Goal: Task Accomplishment & Management: Manage account settings

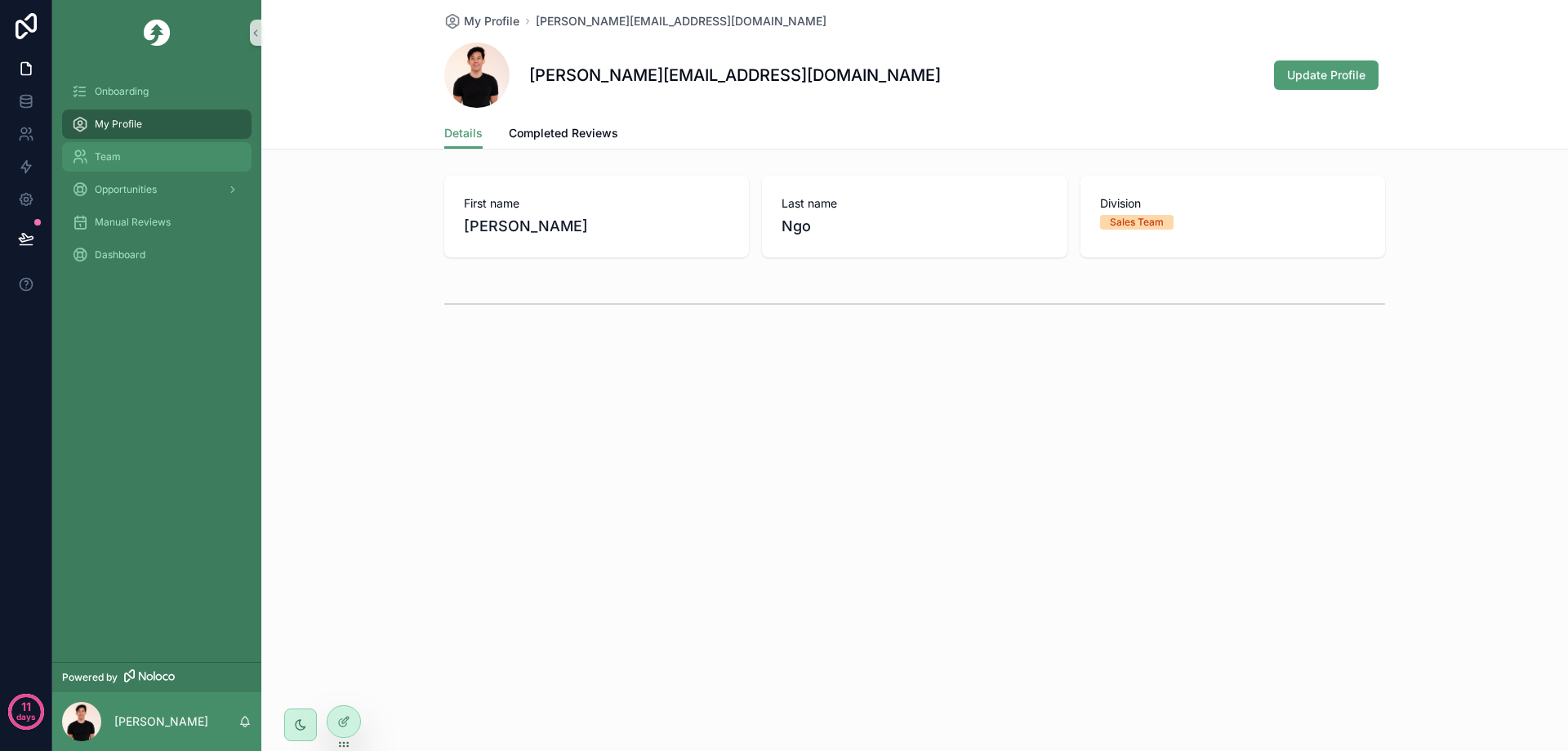
click at [193, 149] on div "Team" at bounding box center [157, 156] width 170 height 26
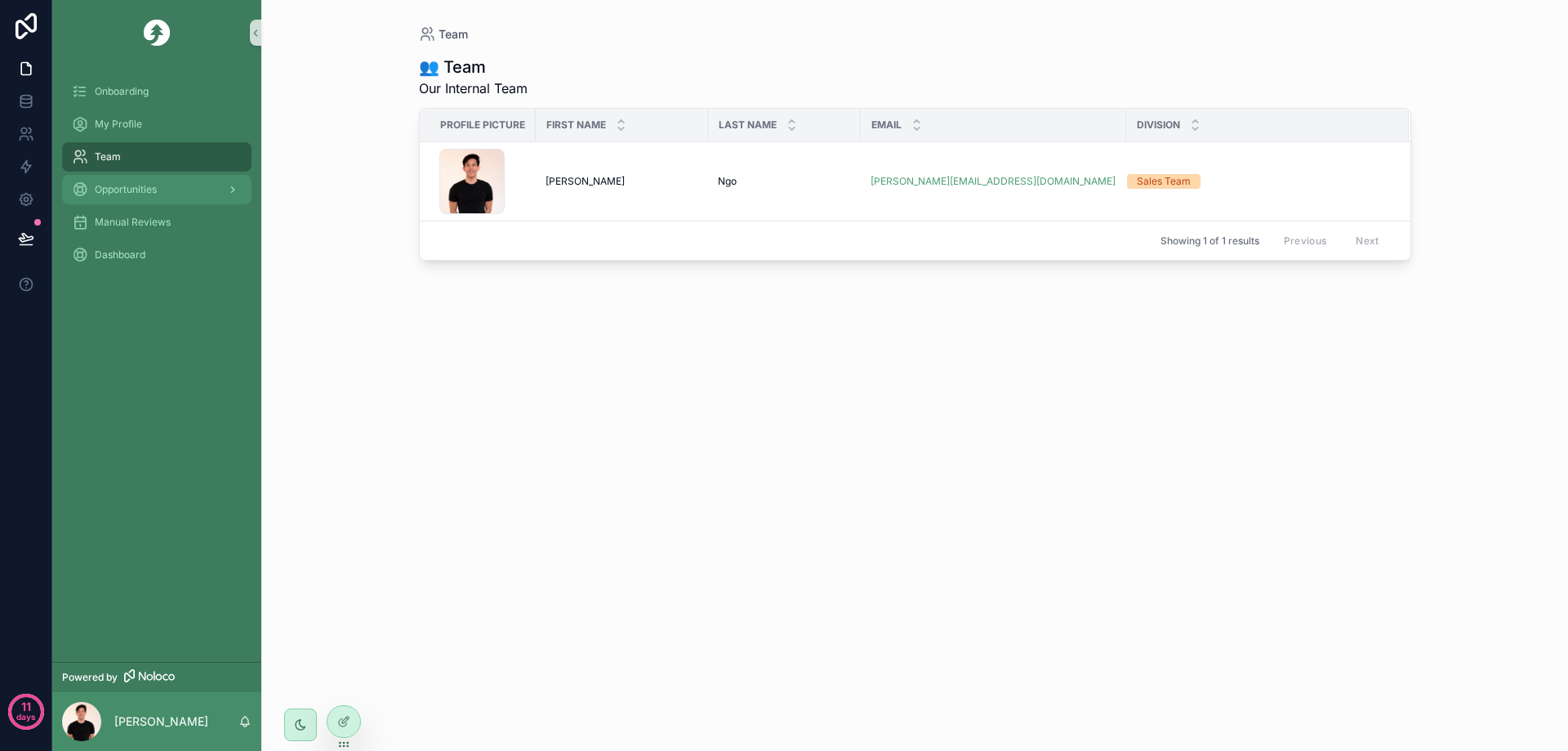
click at [115, 195] on span "Opportunities" at bounding box center [125, 190] width 62 height 13
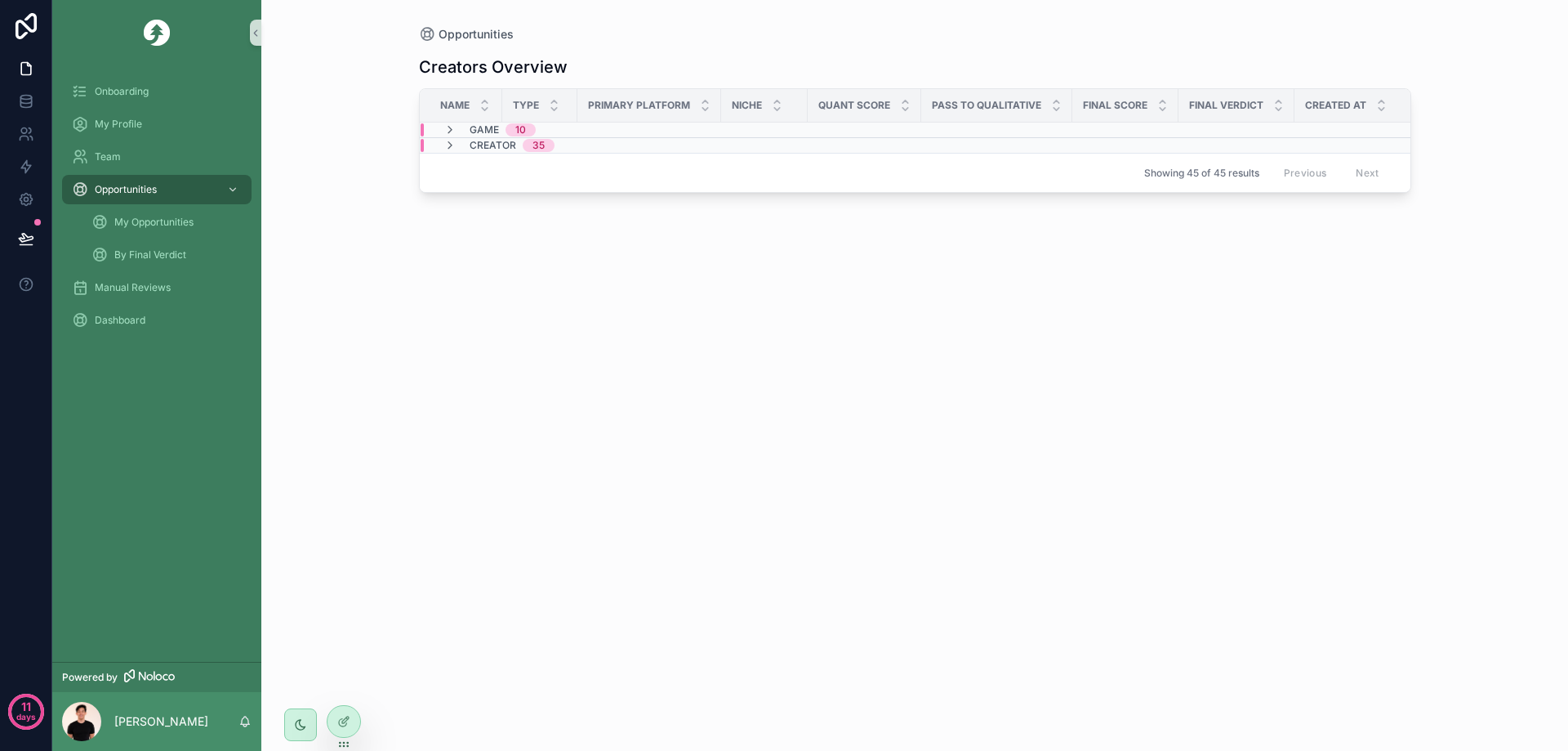
click at [463, 124] on div "Game 10" at bounding box center [490, 130] width 93 height 13
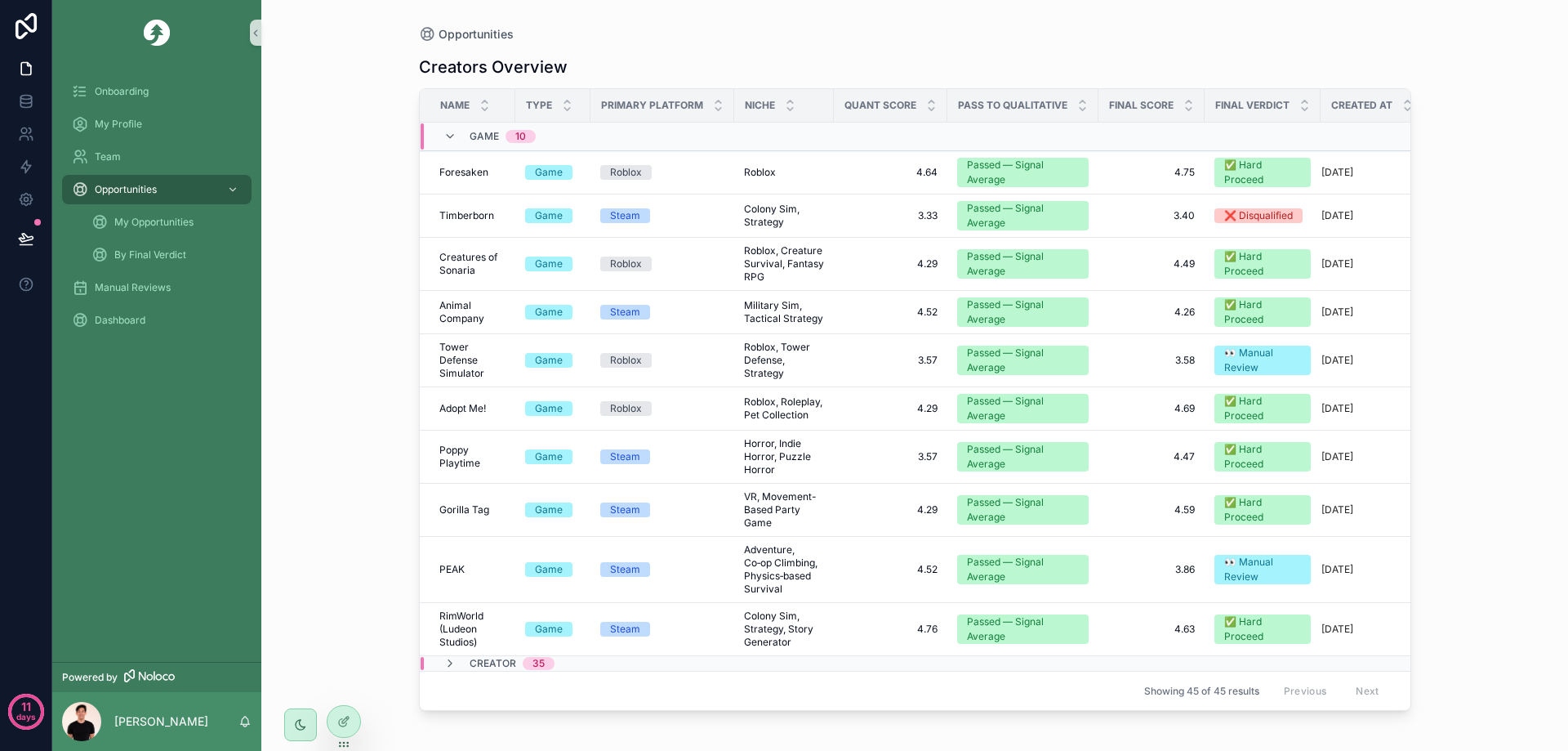
click at [463, 130] on div "Game 10" at bounding box center [490, 136] width 93 height 26
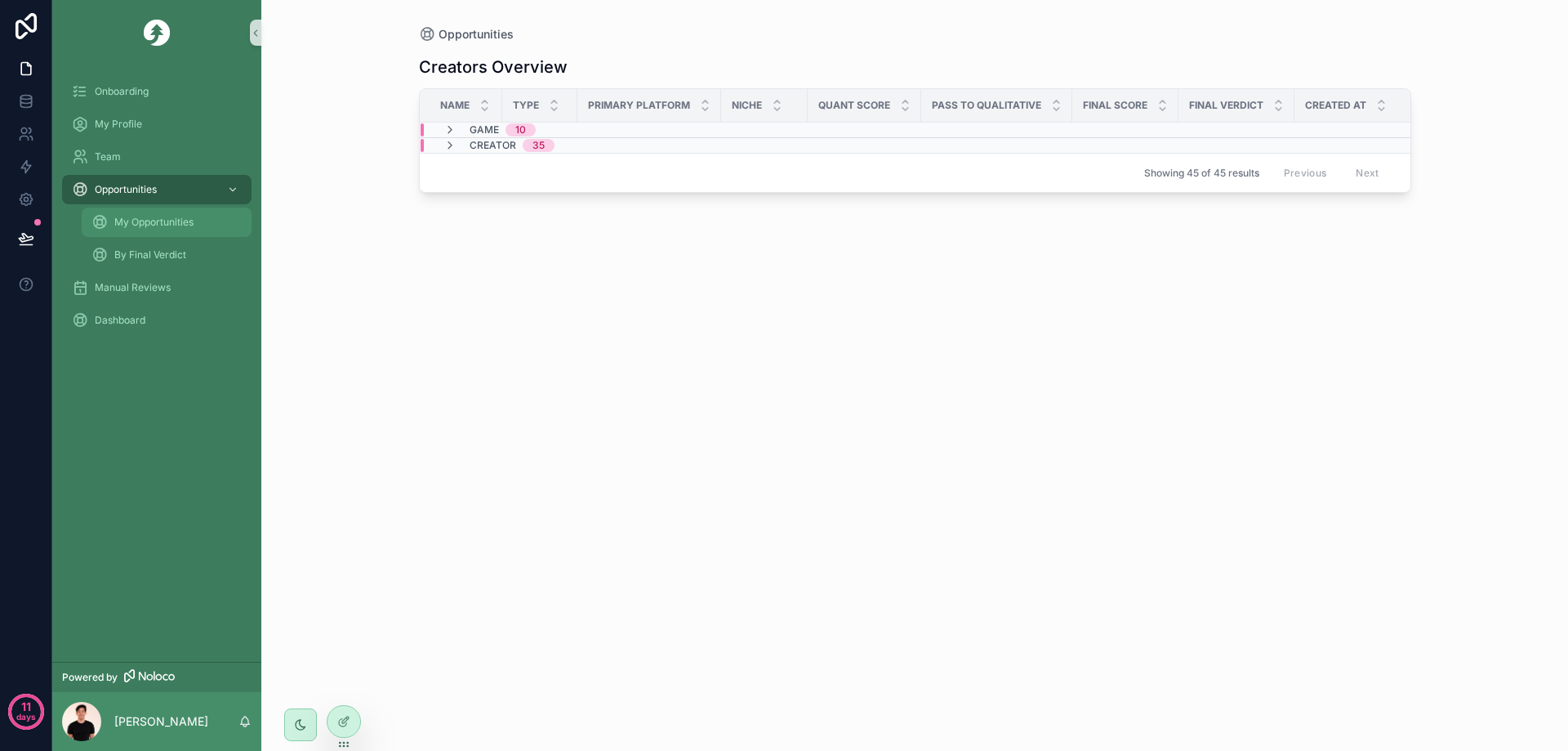
click at [189, 234] on div "My Opportunities" at bounding box center [167, 222] width 150 height 26
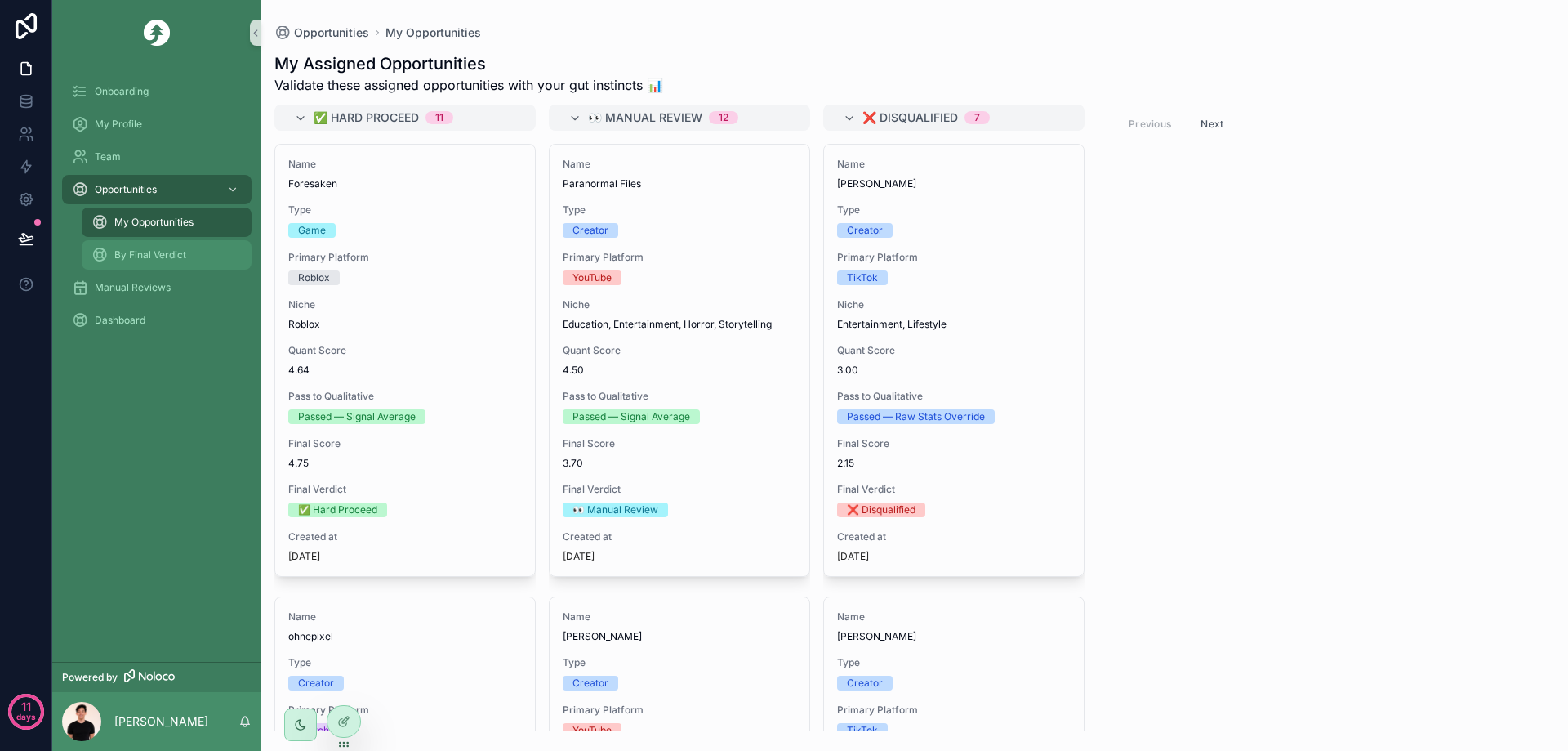
click at [163, 253] on span "By Final Verdict" at bounding box center [151, 255] width 72 height 13
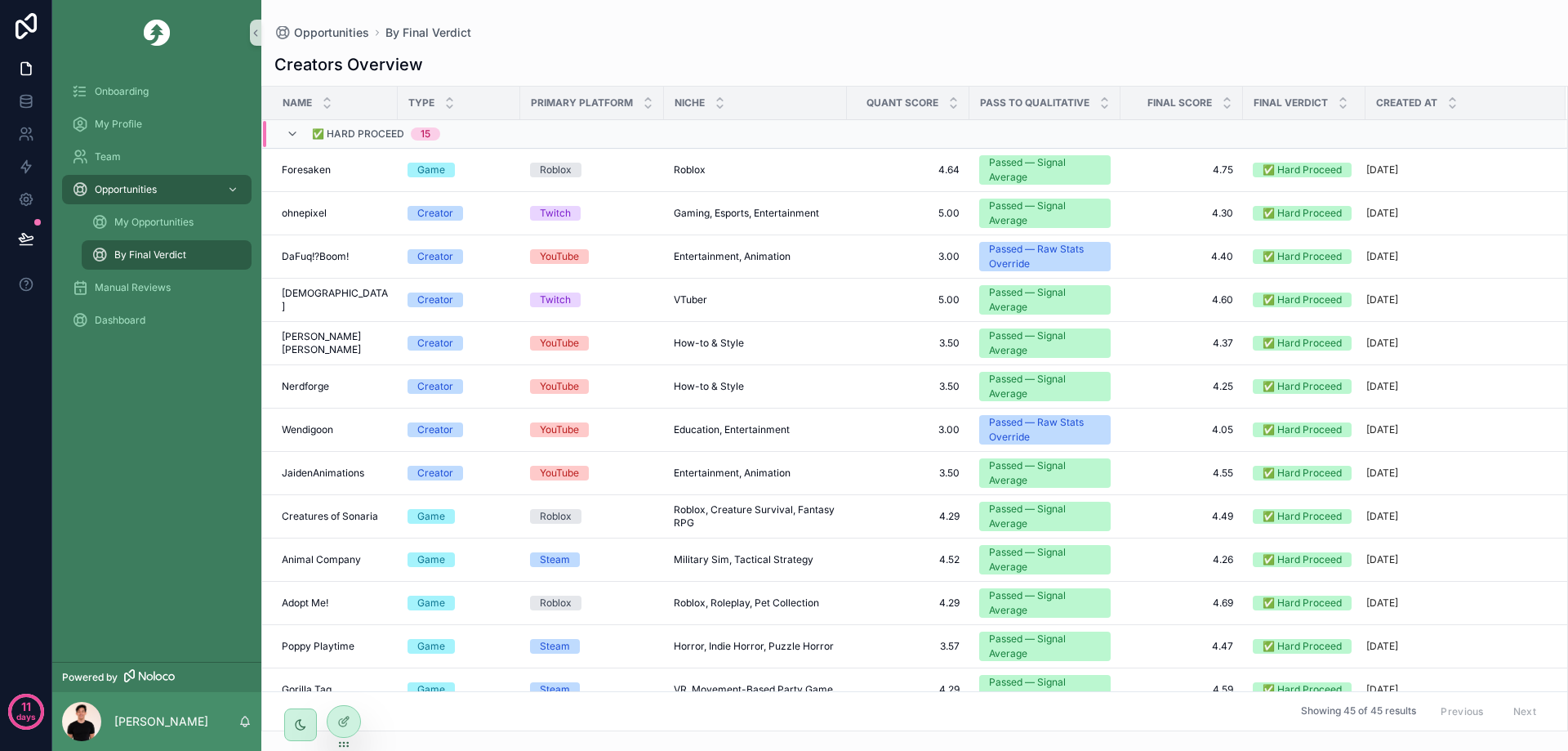
click at [142, 206] on div "My Opportunities" at bounding box center [167, 221] width 190 height 32
click at [140, 220] on span "My Opportunities" at bounding box center [155, 222] width 80 height 13
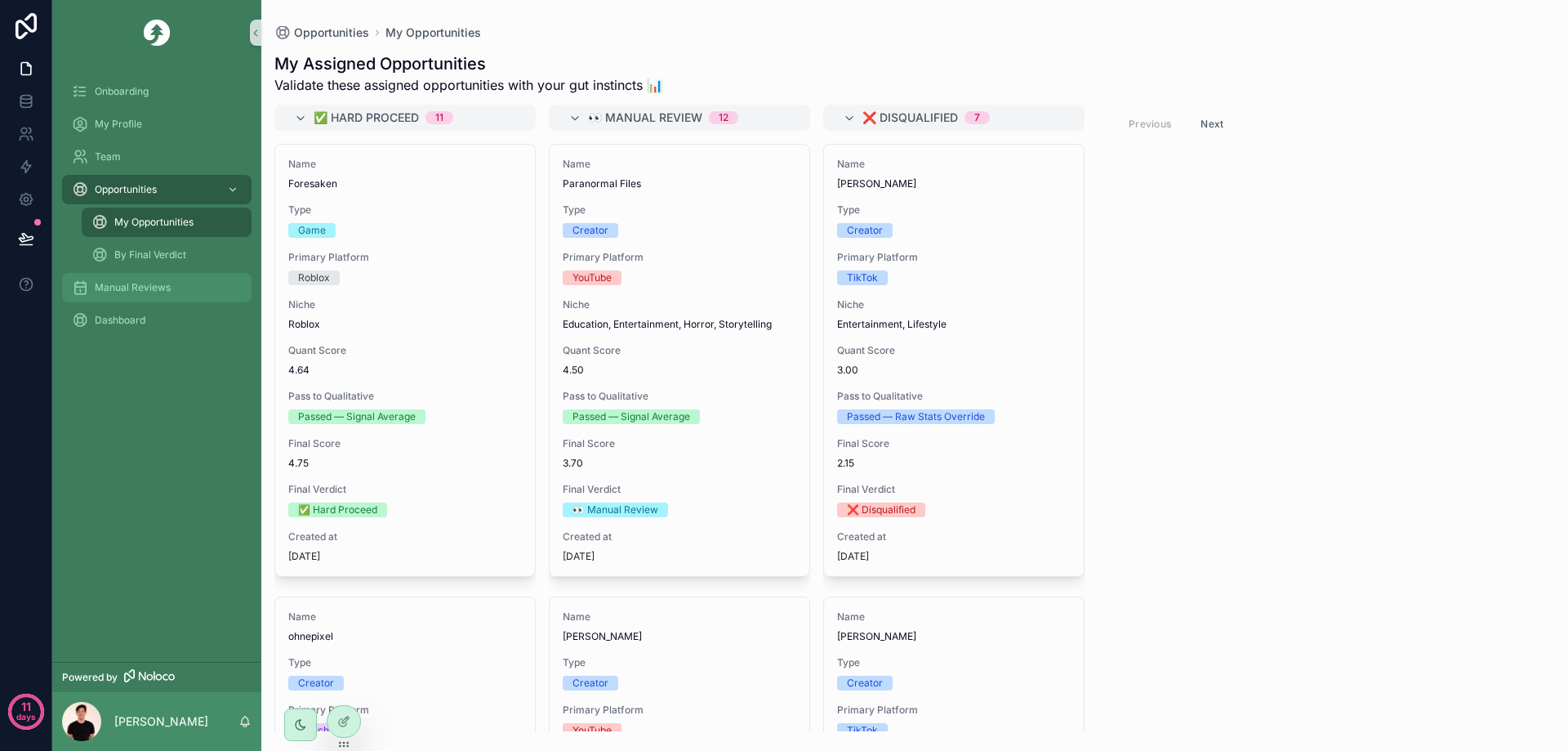
click at [143, 290] on span "Manual Reviews" at bounding box center [132, 287] width 76 height 13
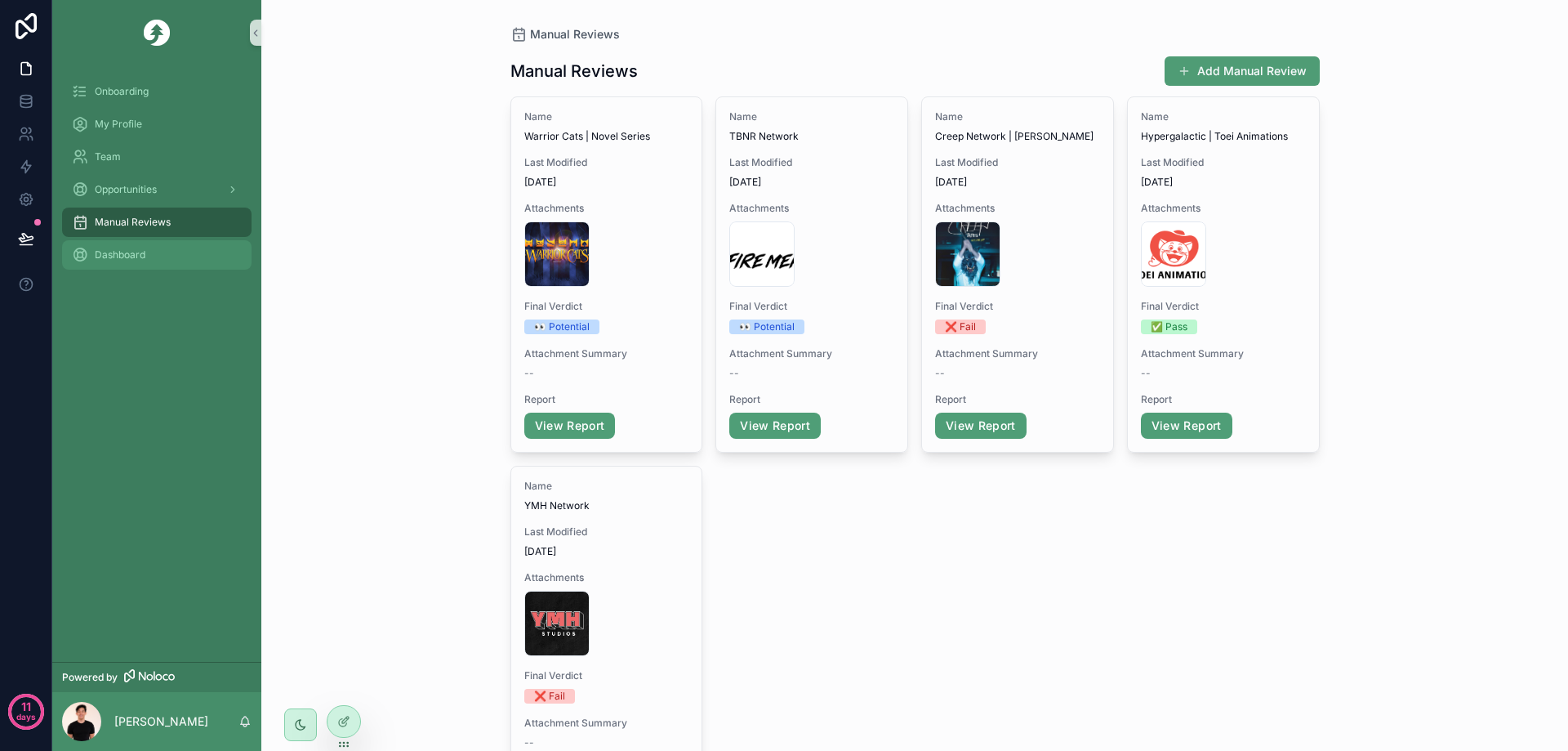
click at [134, 246] on div "Dashboard" at bounding box center [157, 255] width 170 height 26
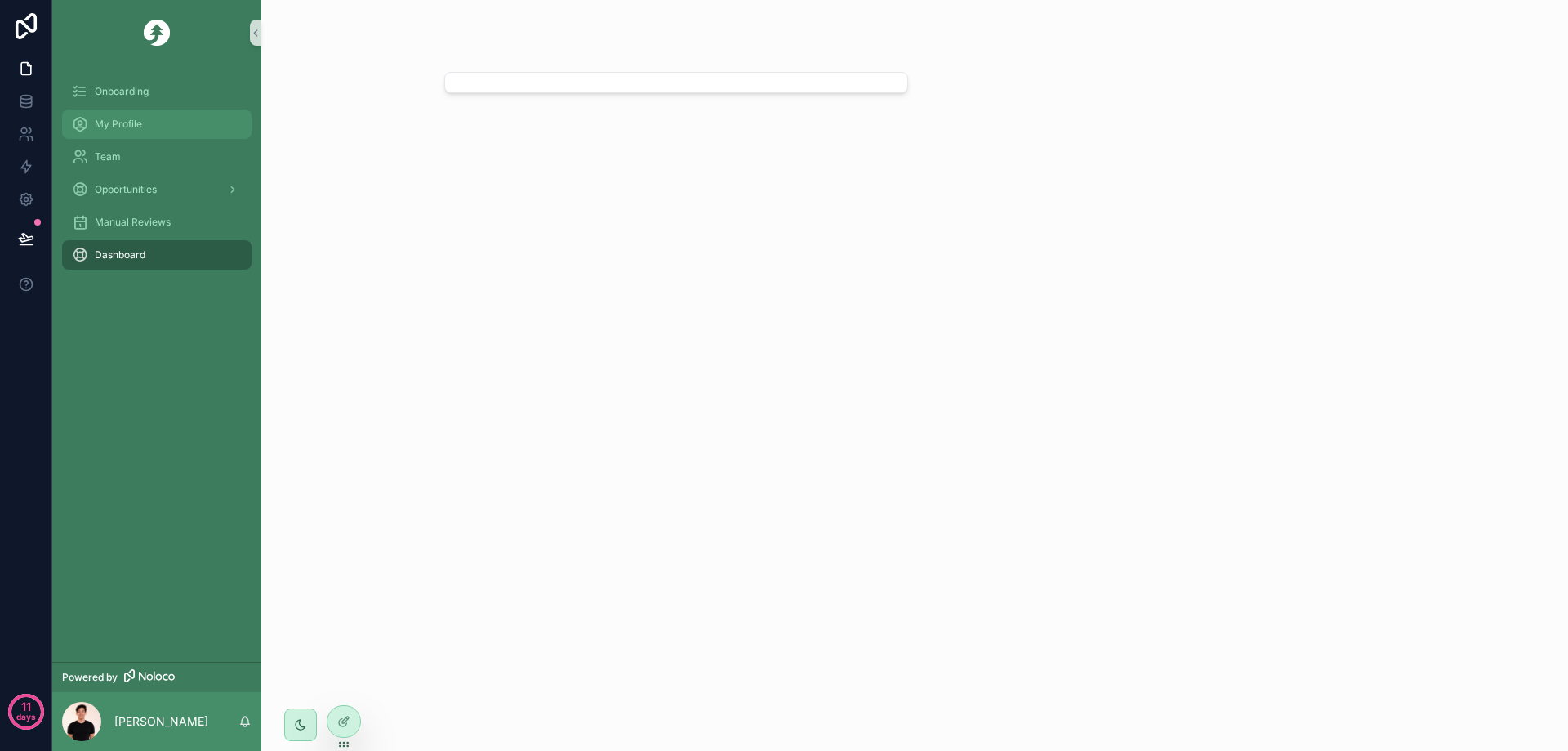
click at [118, 129] on span "My Profile" at bounding box center [118, 124] width 47 height 13
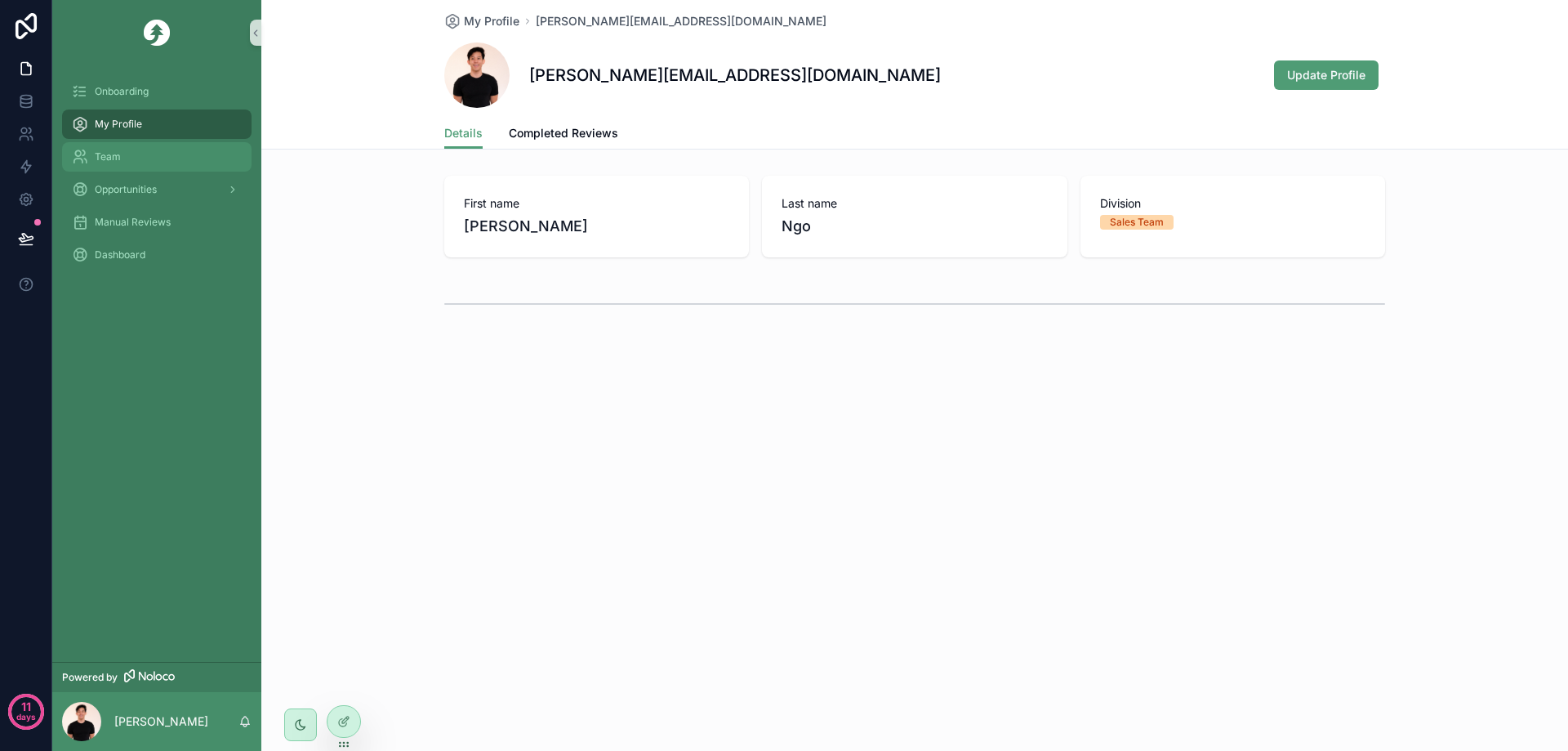
click at [127, 153] on div "Team" at bounding box center [157, 156] width 170 height 26
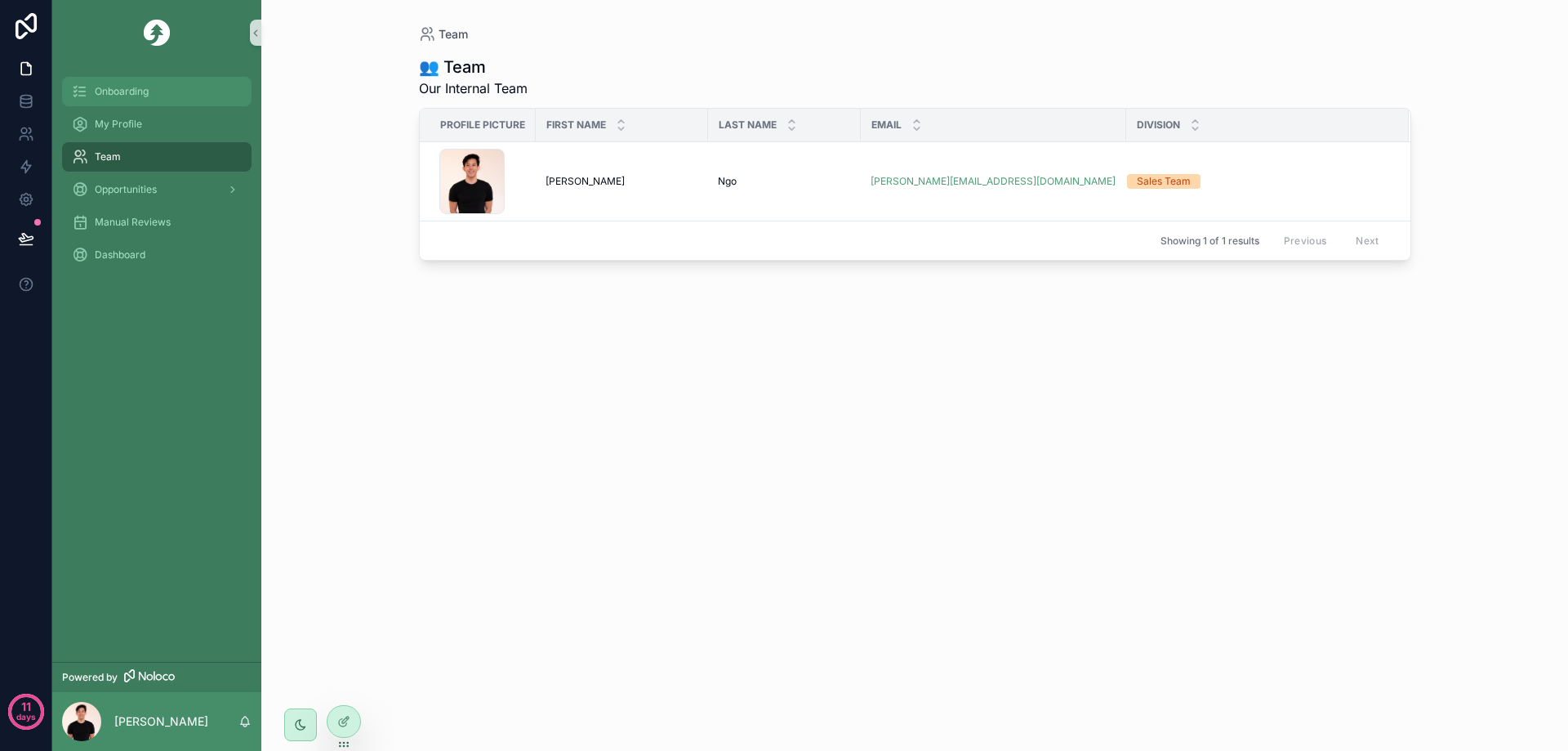
click at [149, 101] on div "Onboarding" at bounding box center [157, 92] width 170 height 26
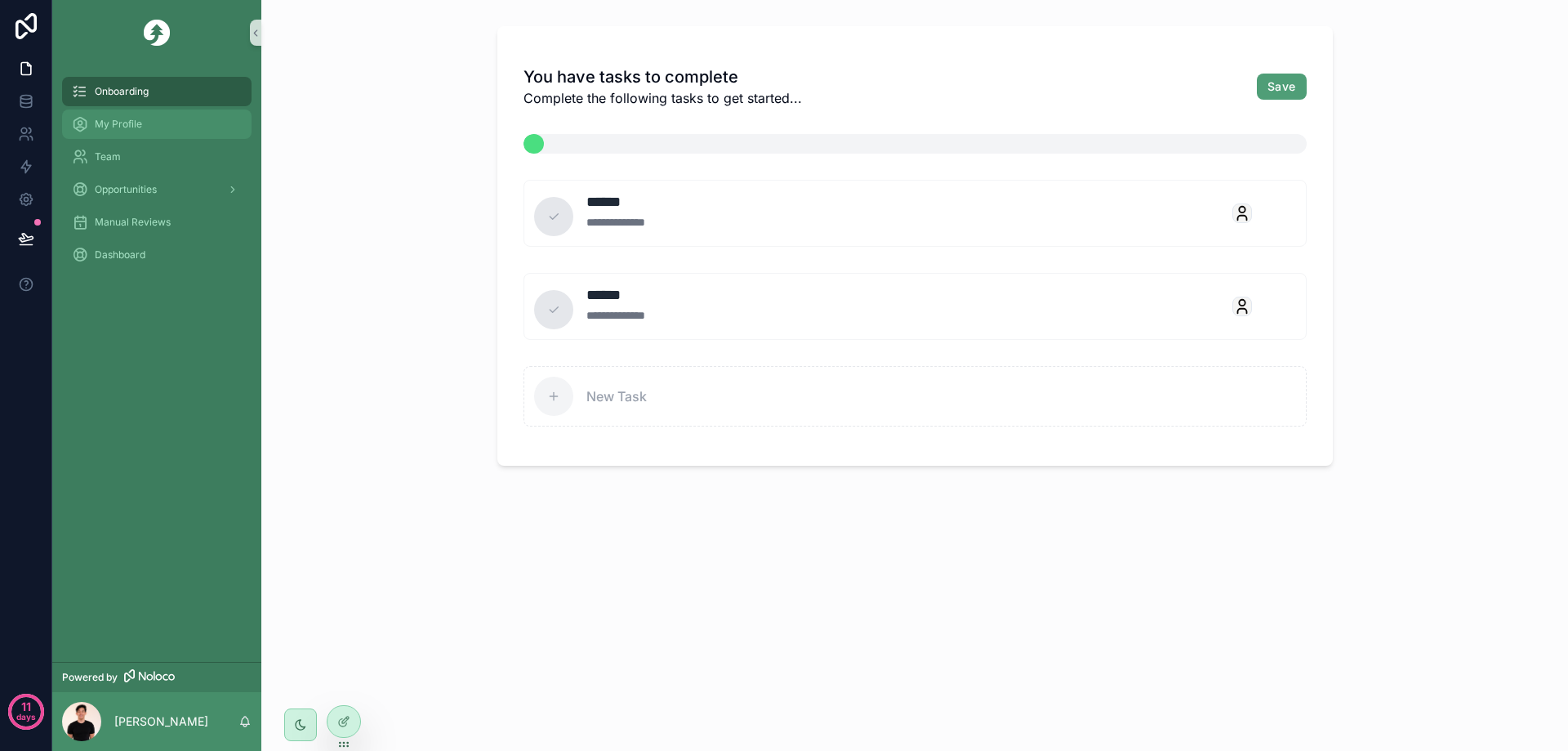
click at [142, 125] on span "My Profile" at bounding box center [118, 124] width 47 height 13
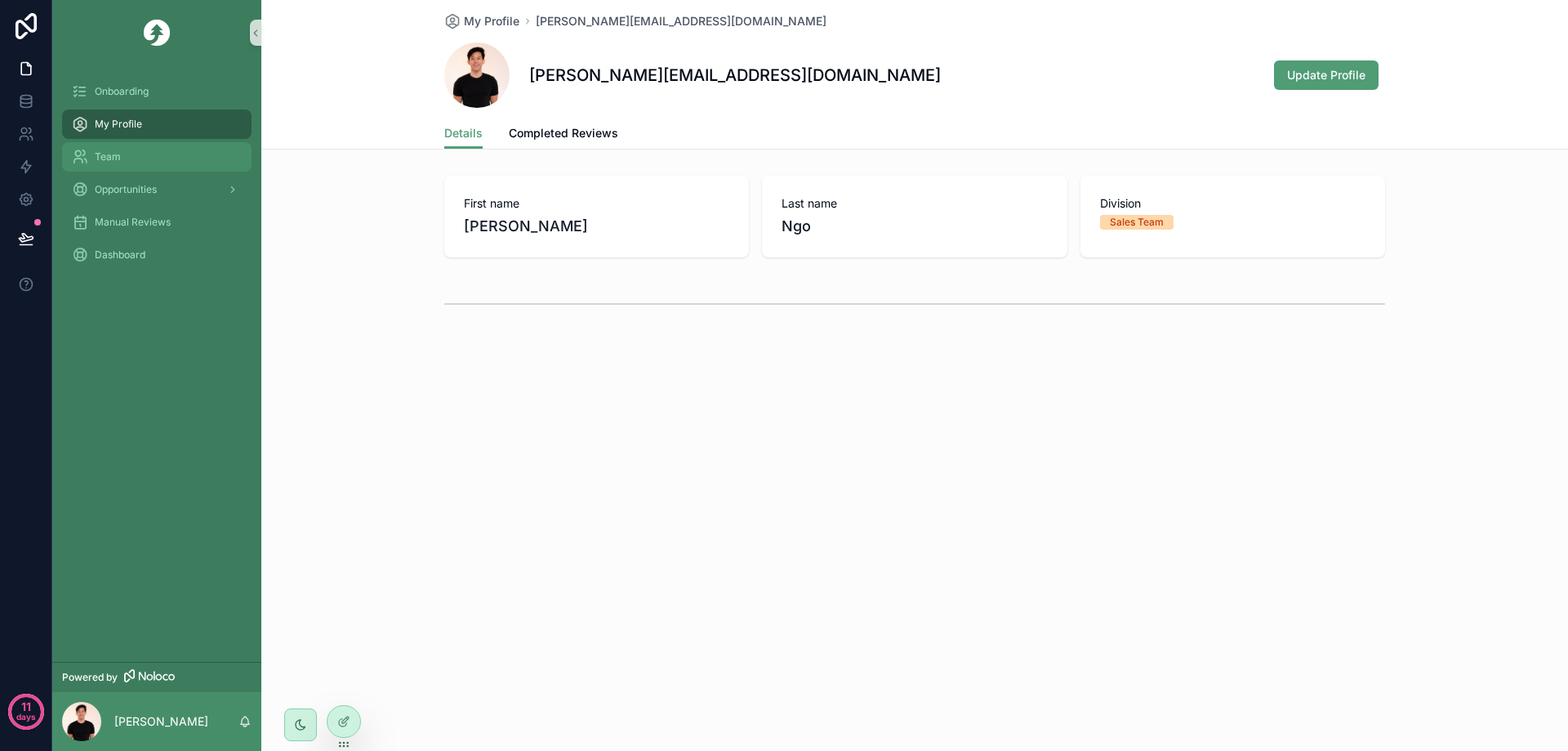
click at [175, 156] on div "Team" at bounding box center [157, 156] width 170 height 26
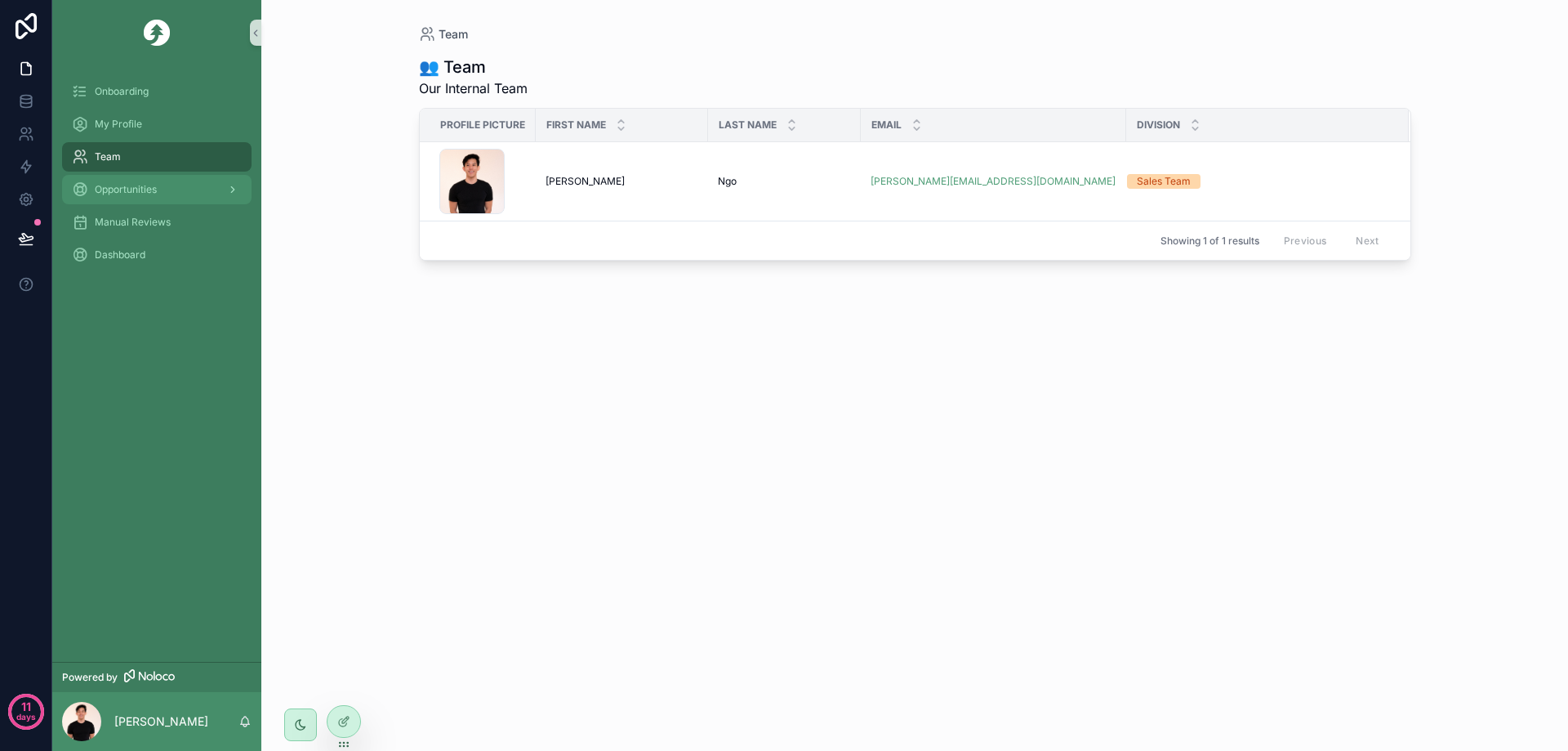
click at [194, 200] on div "Opportunities" at bounding box center [157, 190] width 170 height 26
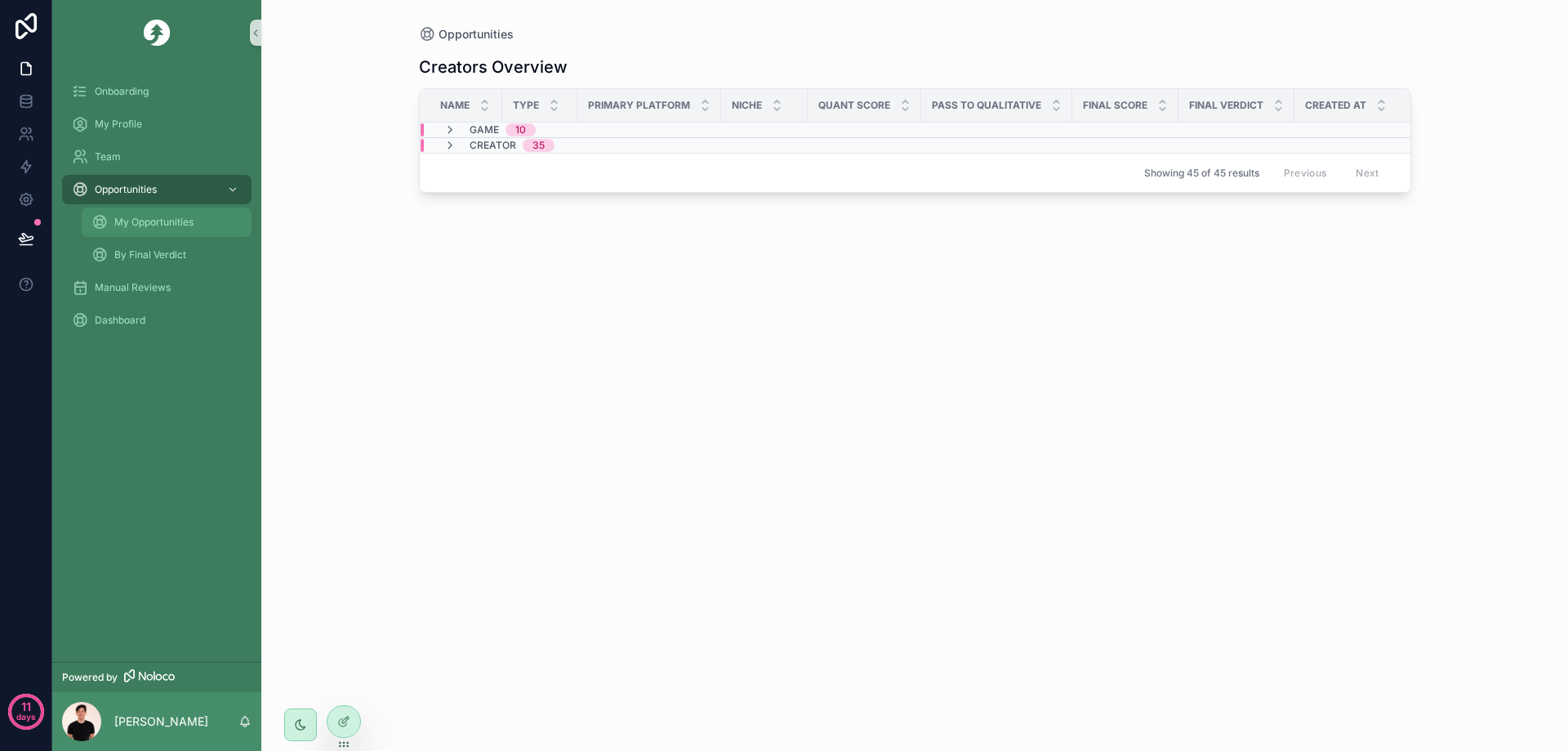
click at [187, 225] on span "My Opportunities" at bounding box center [155, 222] width 80 height 13
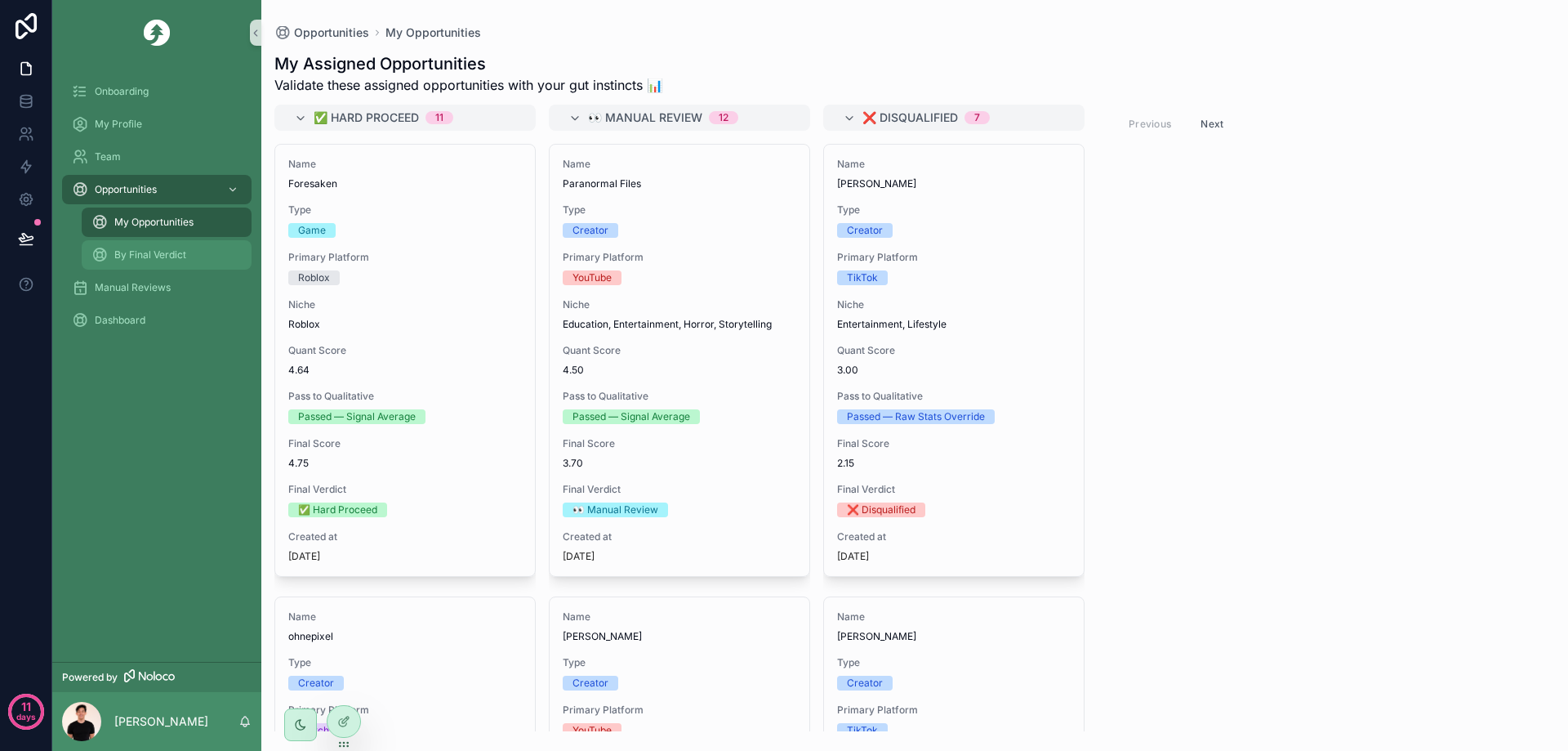
click at [183, 255] on span "By Final Verdict" at bounding box center [151, 255] width 72 height 13
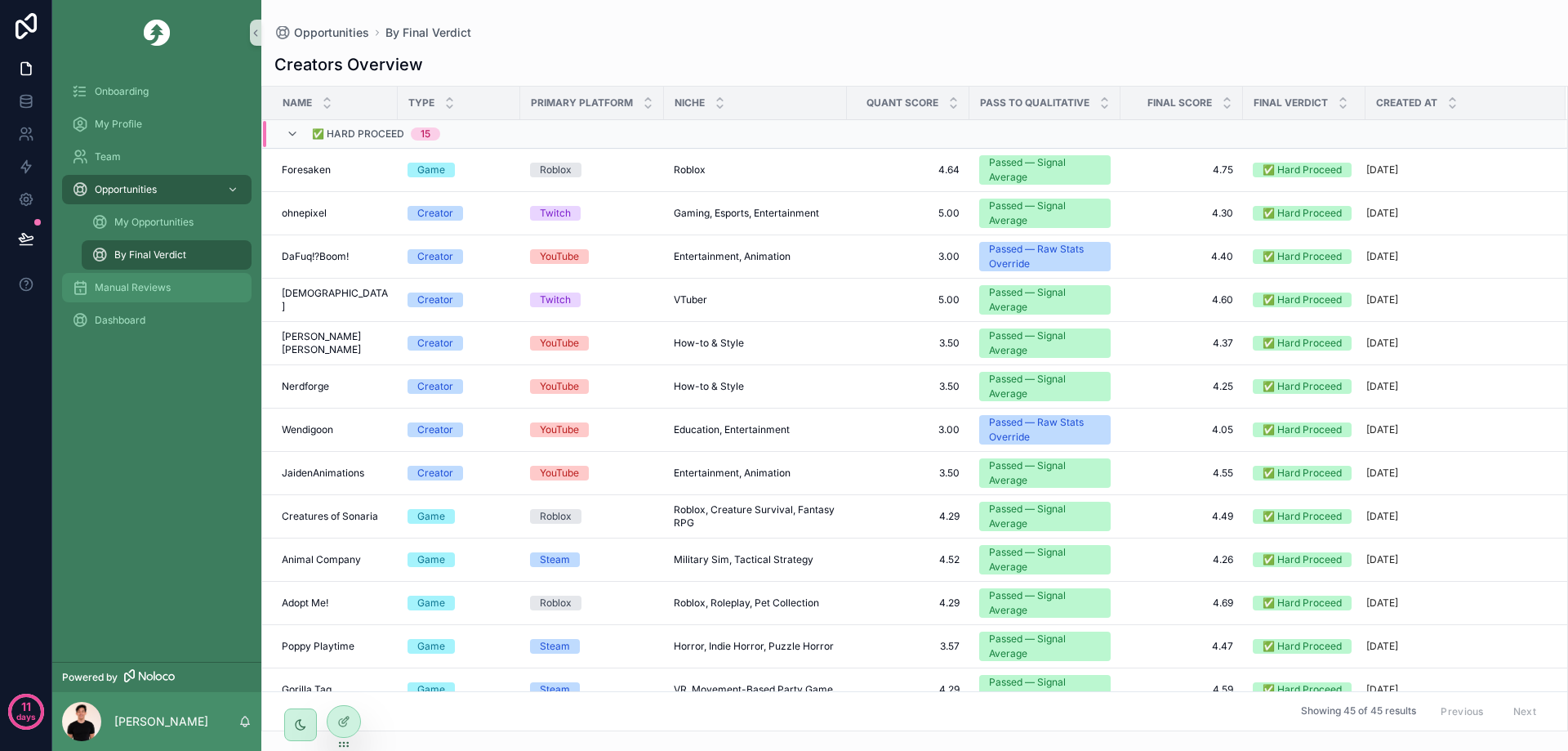
click at [173, 282] on div "Manual Reviews" at bounding box center [157, 287] width 170 height 26
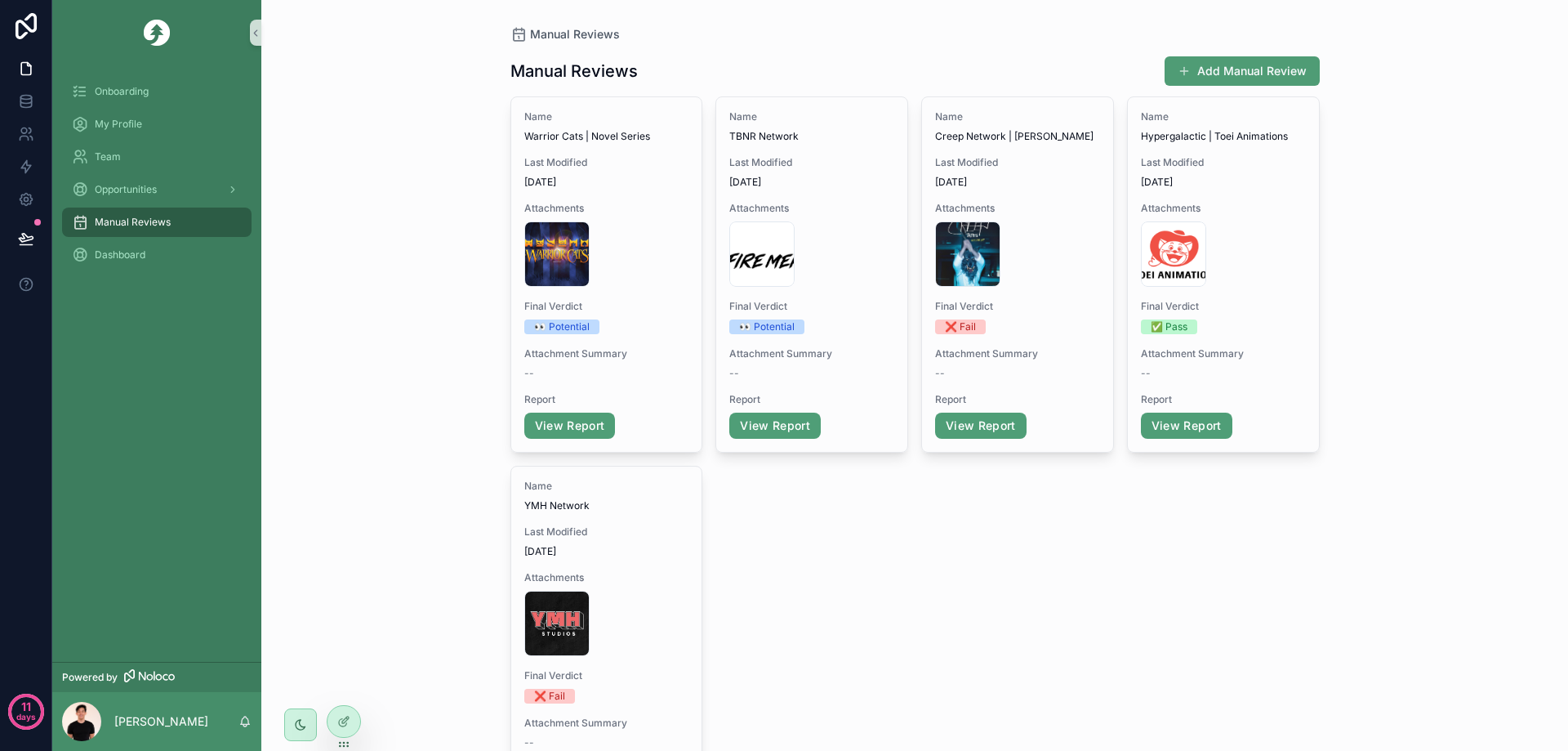
click at [120, 270] on div "Dashboard" at bounding box center [156, 255] width 209 height 32
click at [127, 258] on span "Dashboard" at bounding box center [119, 255] width 51 height 13
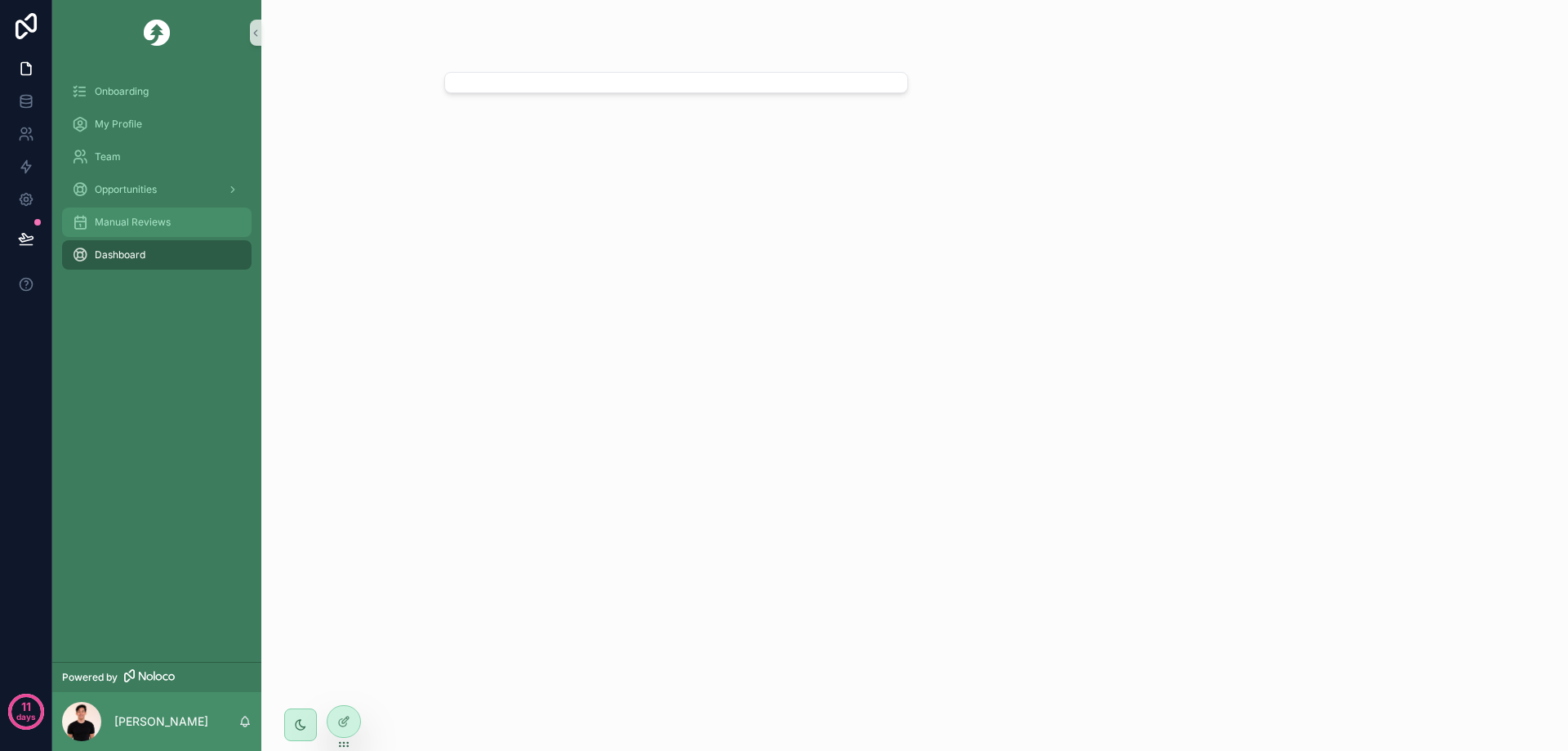
click at [142, 222] on span "Manual Reviews" at bounding box center [132, 222] width 76 height 13
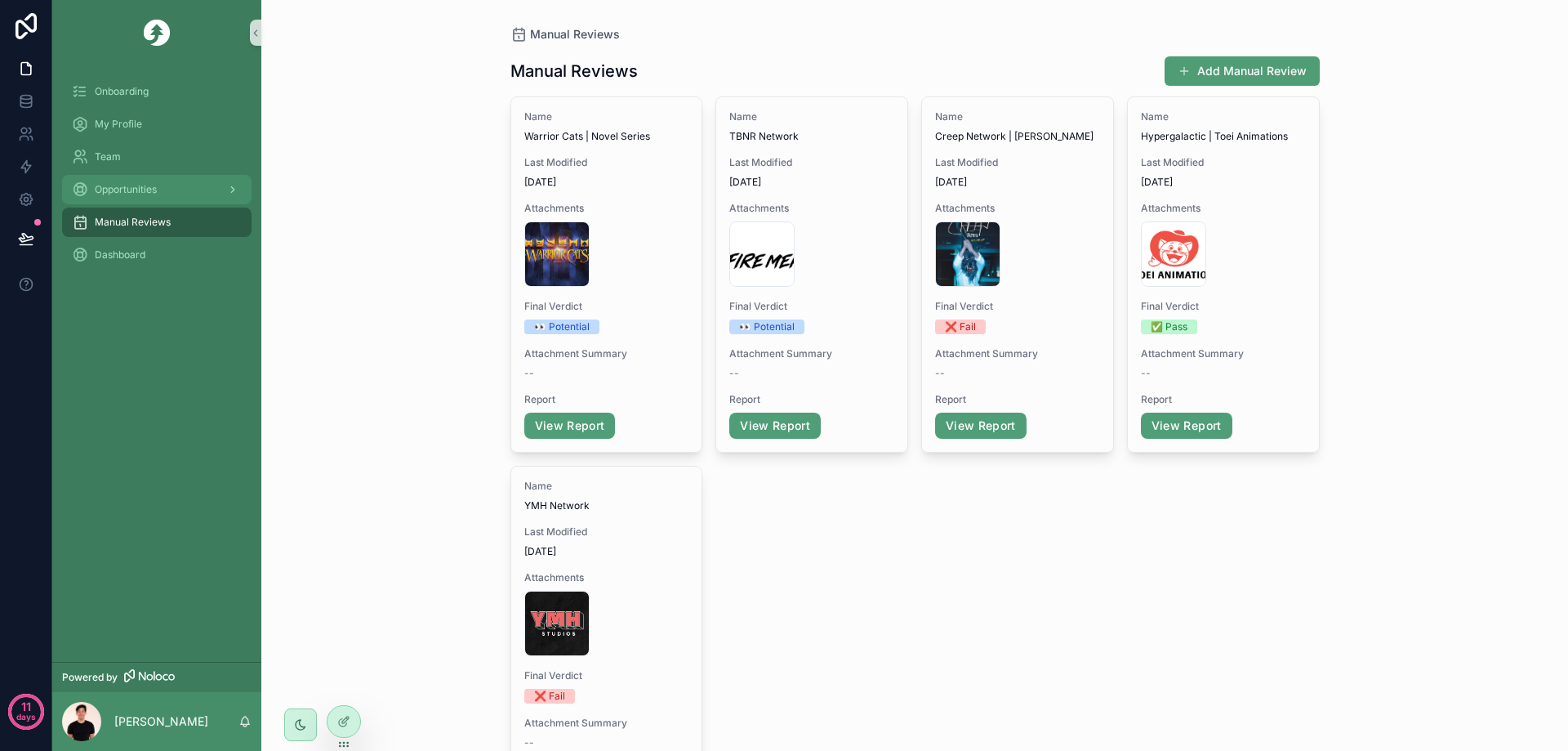
click at [101, 180] on div "Opportunities" at bounding box center [157, 190] width 170 height 26
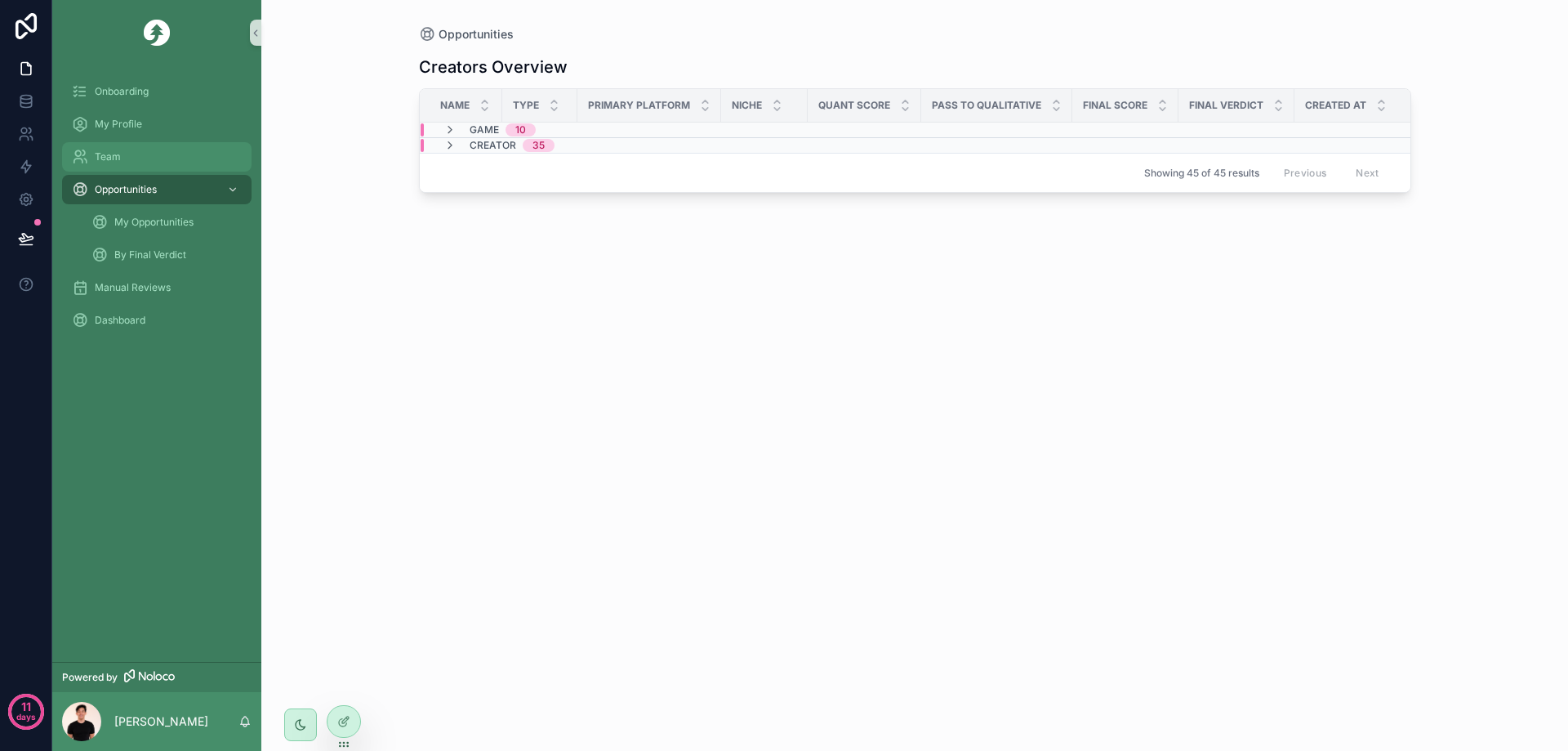
click at [124, 153] on div "Team" at bounding box center [157, 156] width 170 height 26
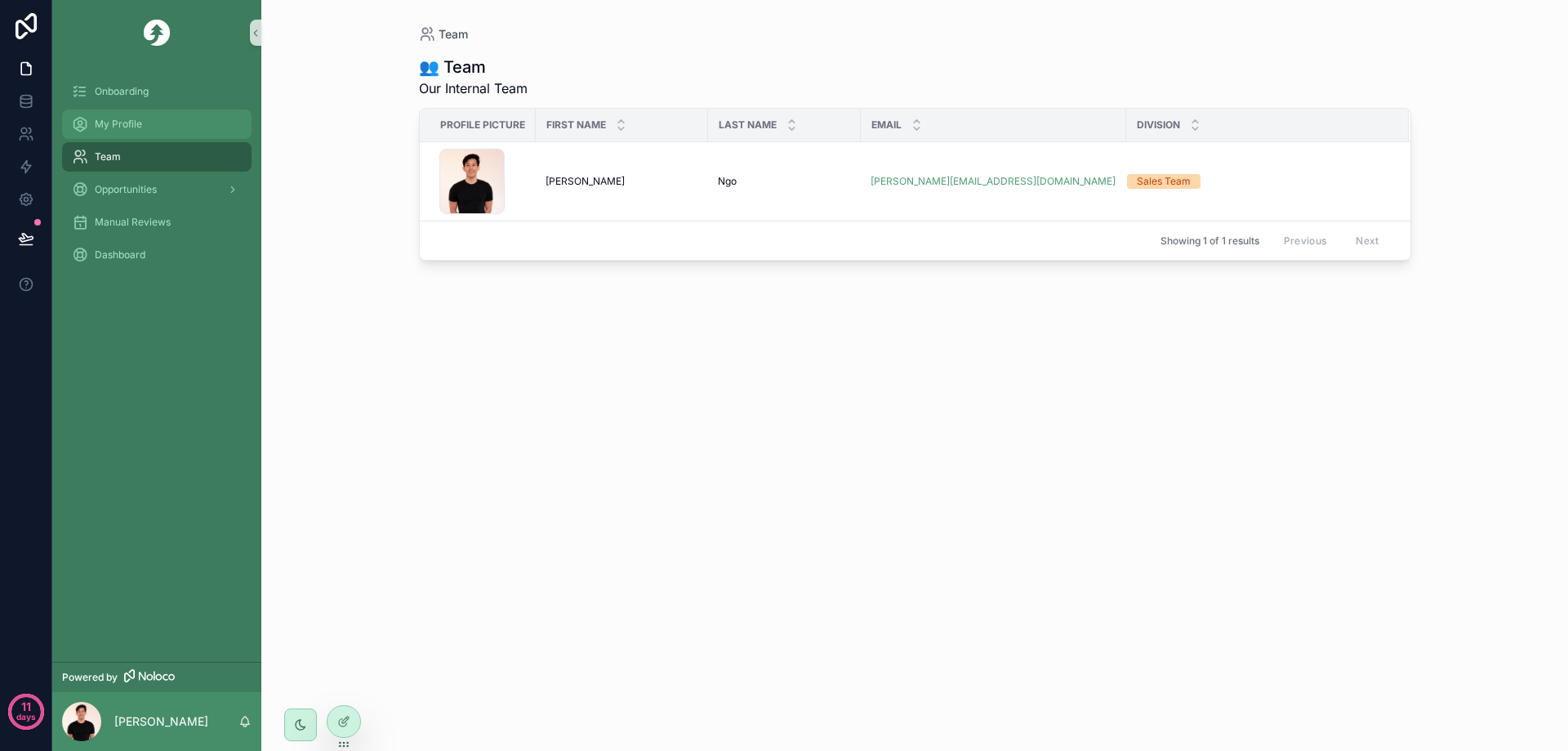
click at [149, 115] on div "My Profile" at bounding box center [157, 124] width 170 height 26
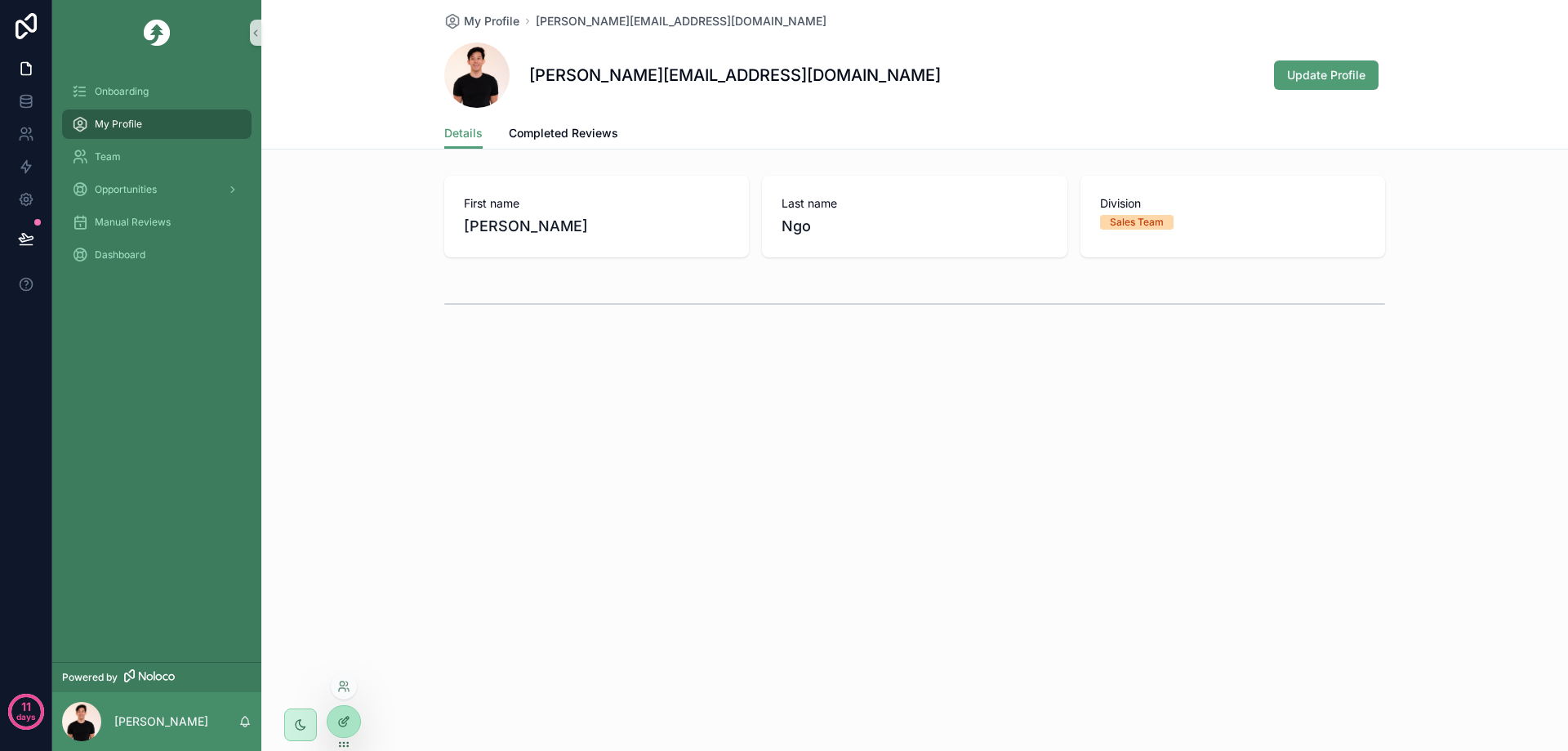
click at [351, 720] on div at bounding box center [343, 721] width 32 height 31
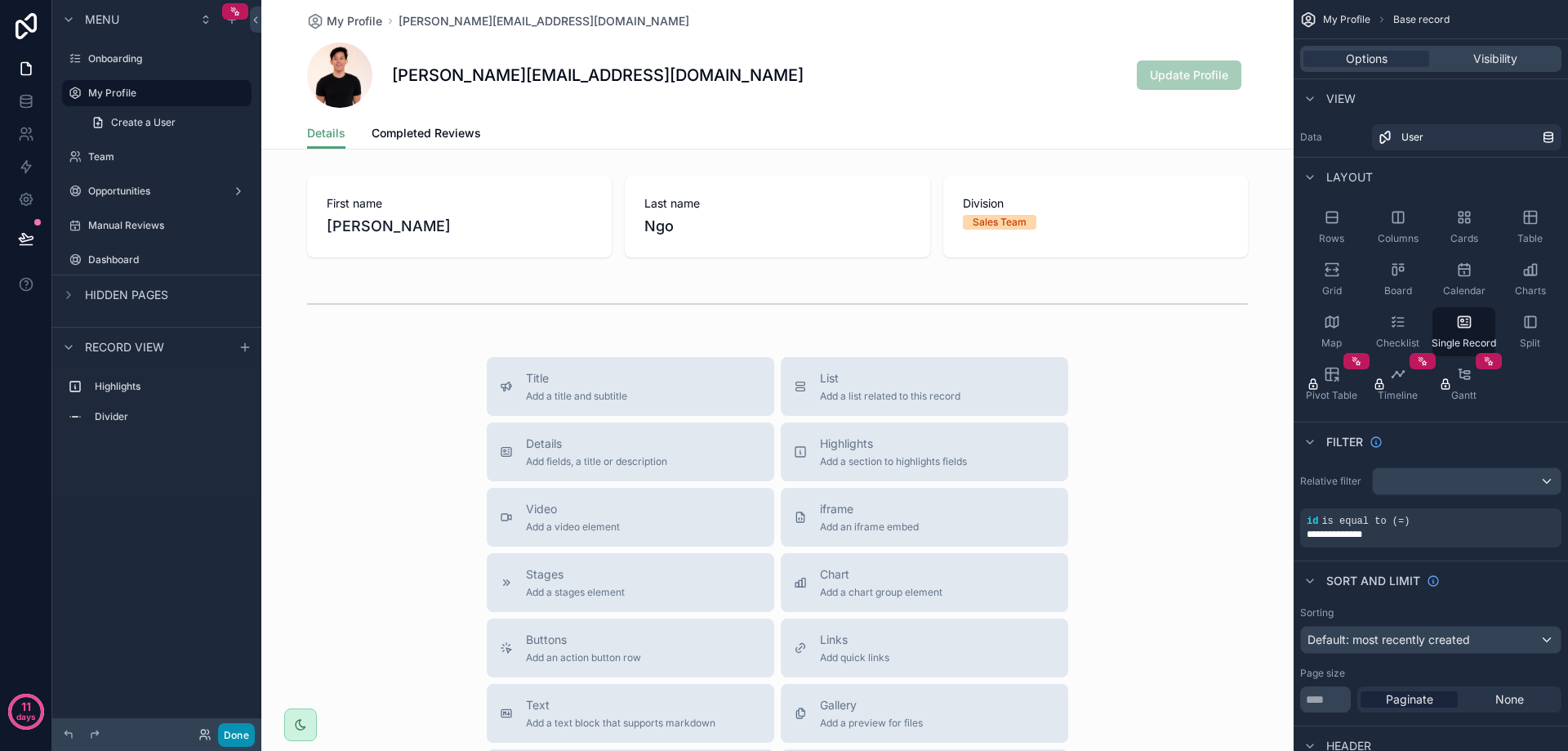
click at [232, 726] on button "Done" at bounding box center [237, 735] width 37 height 24
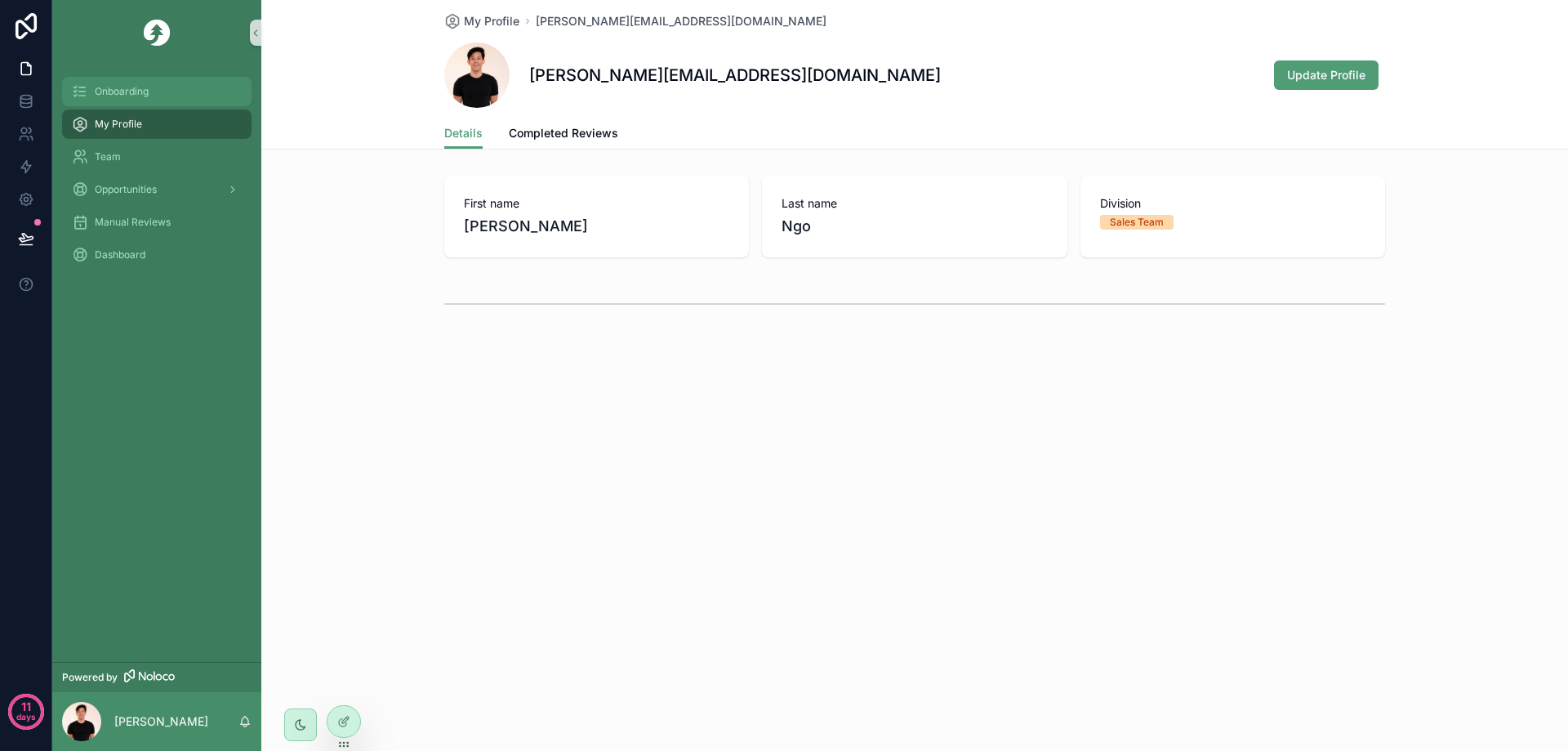
click at [133, 100] on div "Onboarding" at bounding box center [157, 92] width 170 height 26
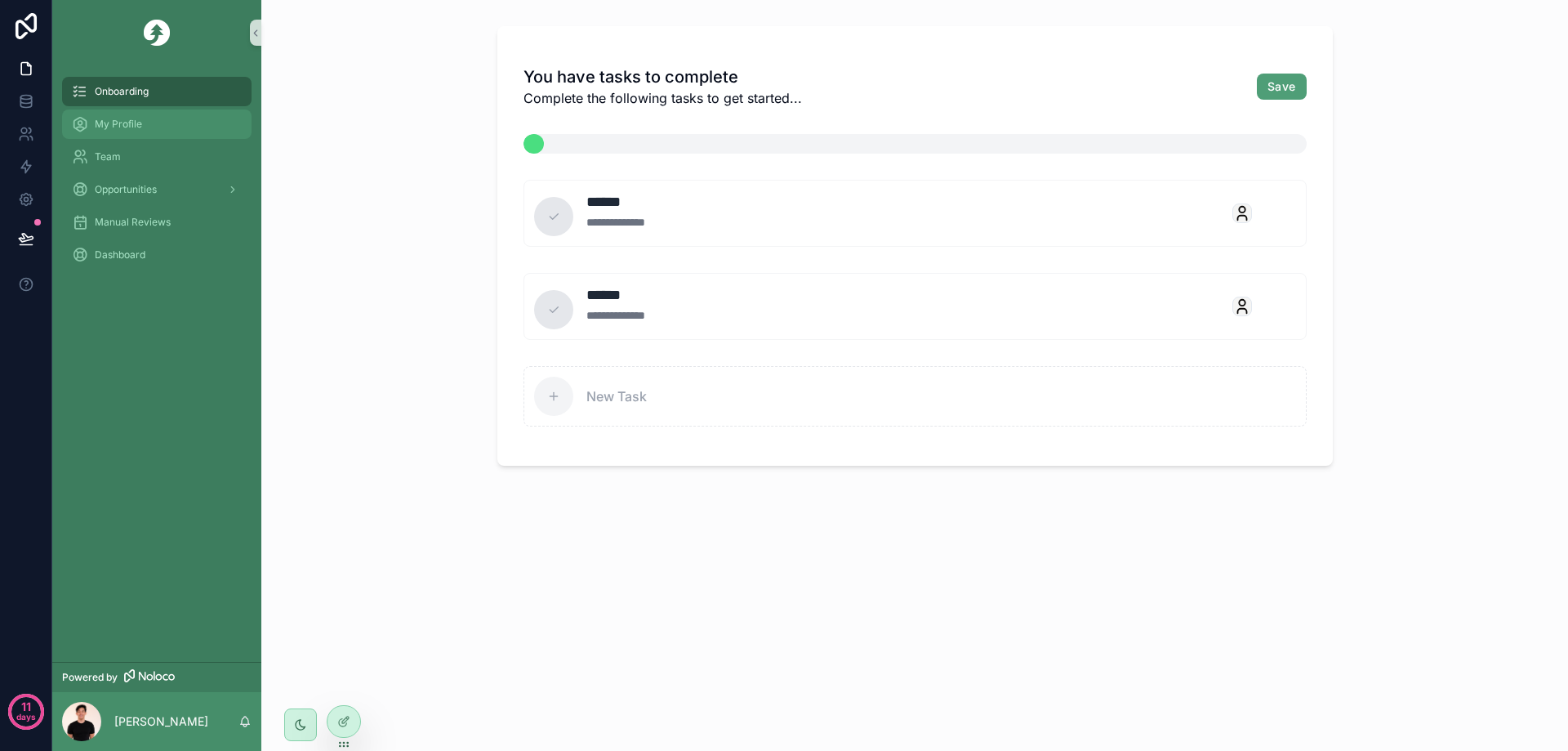
click at [135, 132] on div "My Profile" at bounding box center [157, 124] width 170 height 26
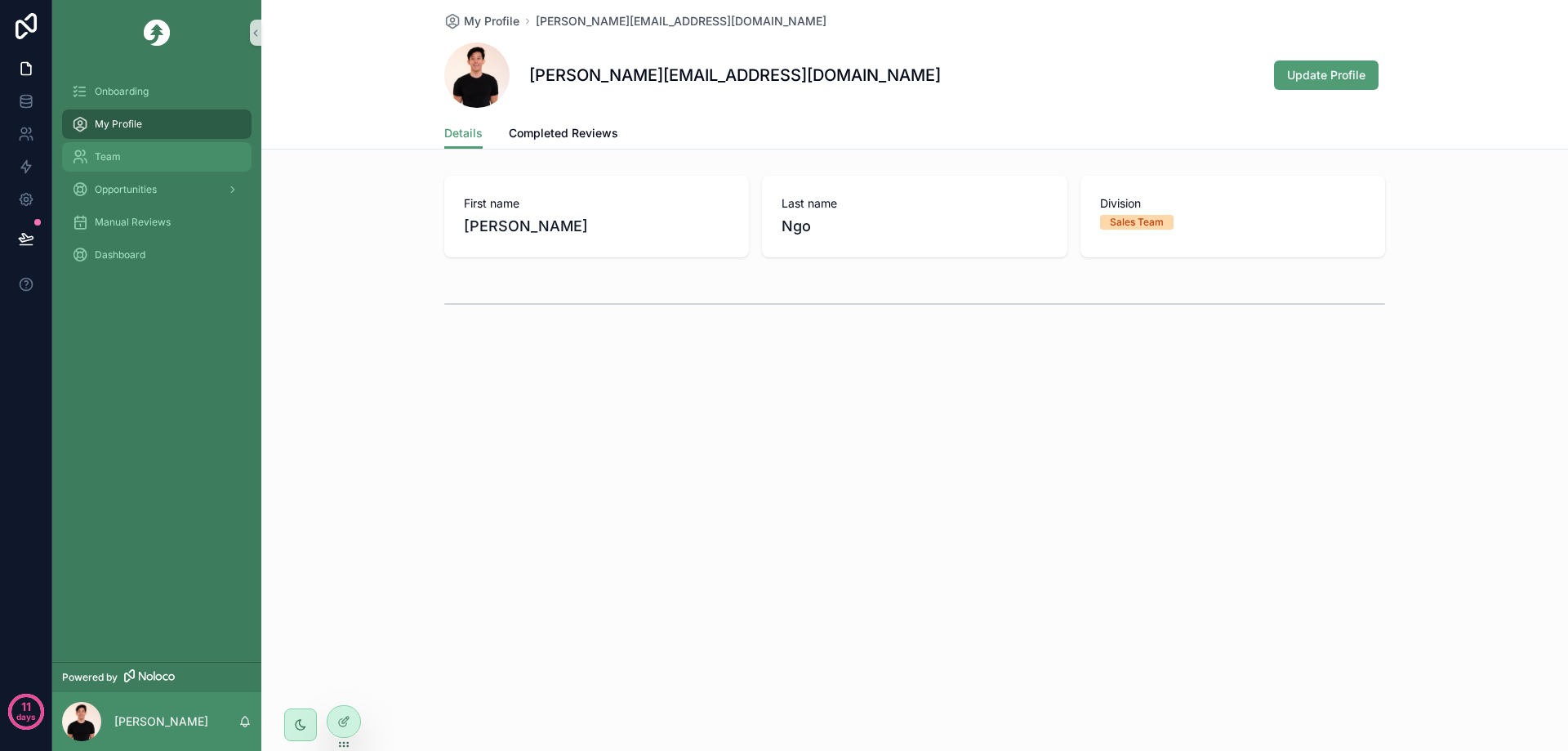
click at [212, 156] on div "Team" at bounding box center [157, 156] width 170 height 26
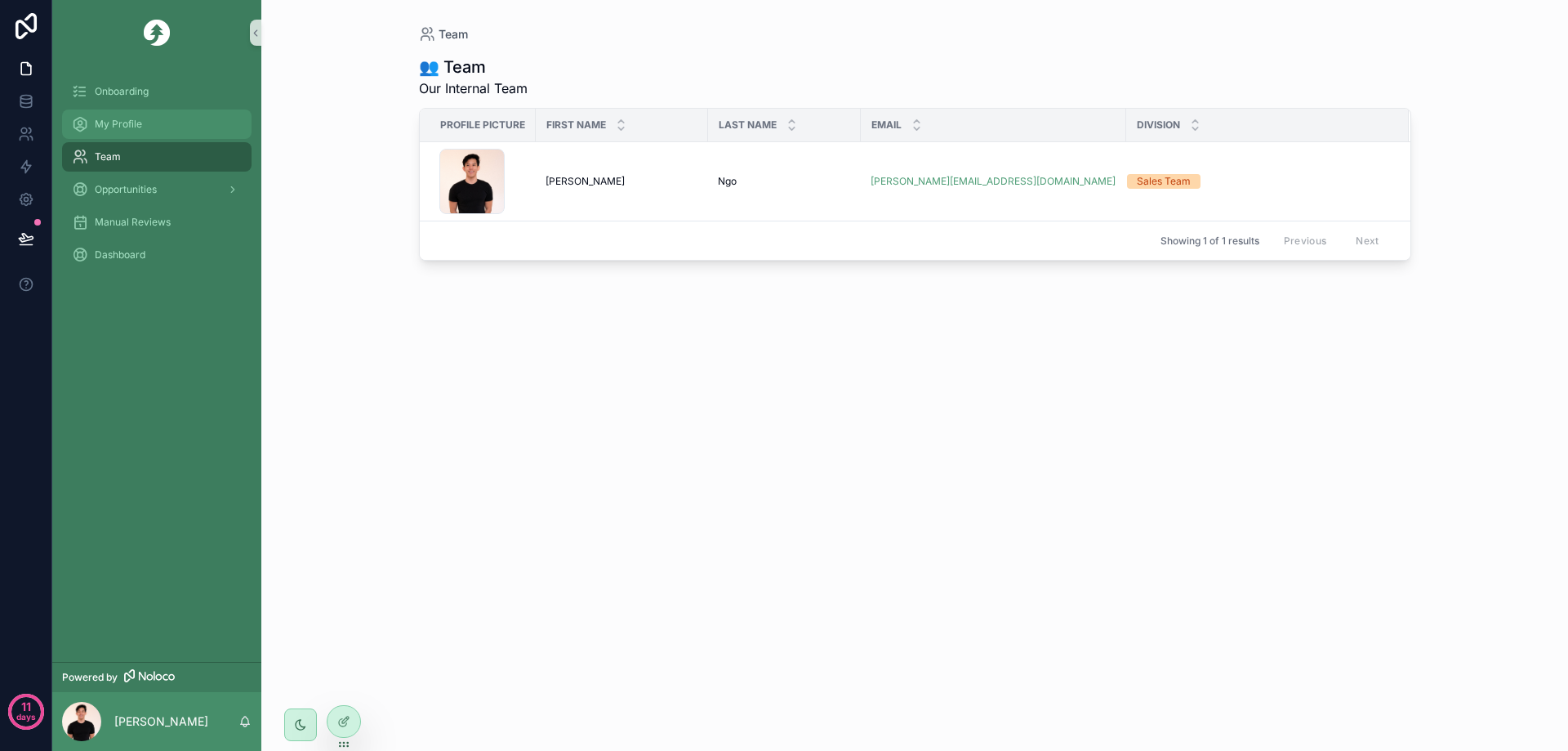
click at [192, 131] on div "My Profile" at bounding box center [157, 124] width 170 height 26
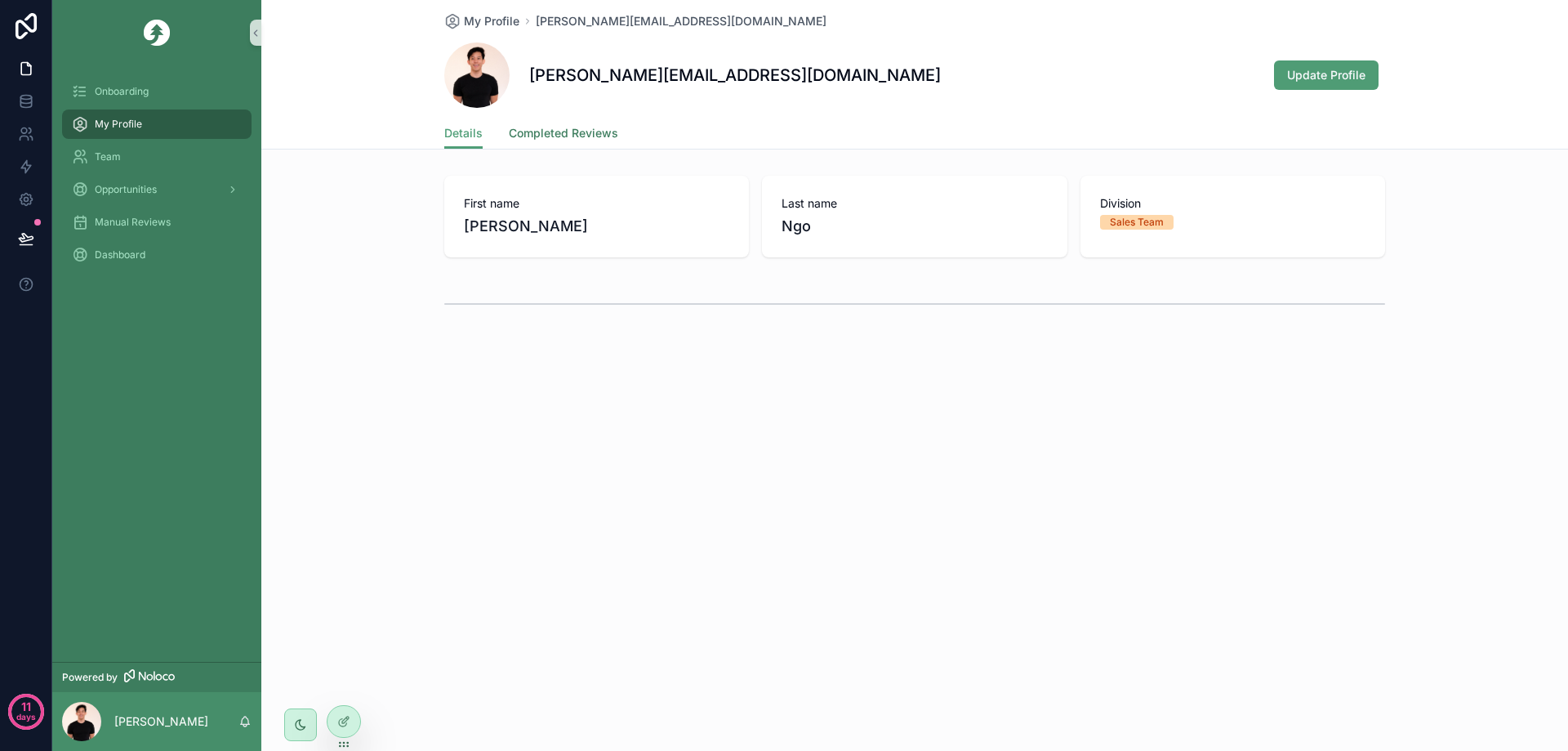
click at [547, 135] on span "Completed Reviews" at bounding box center [564, 133] width 109 height 17
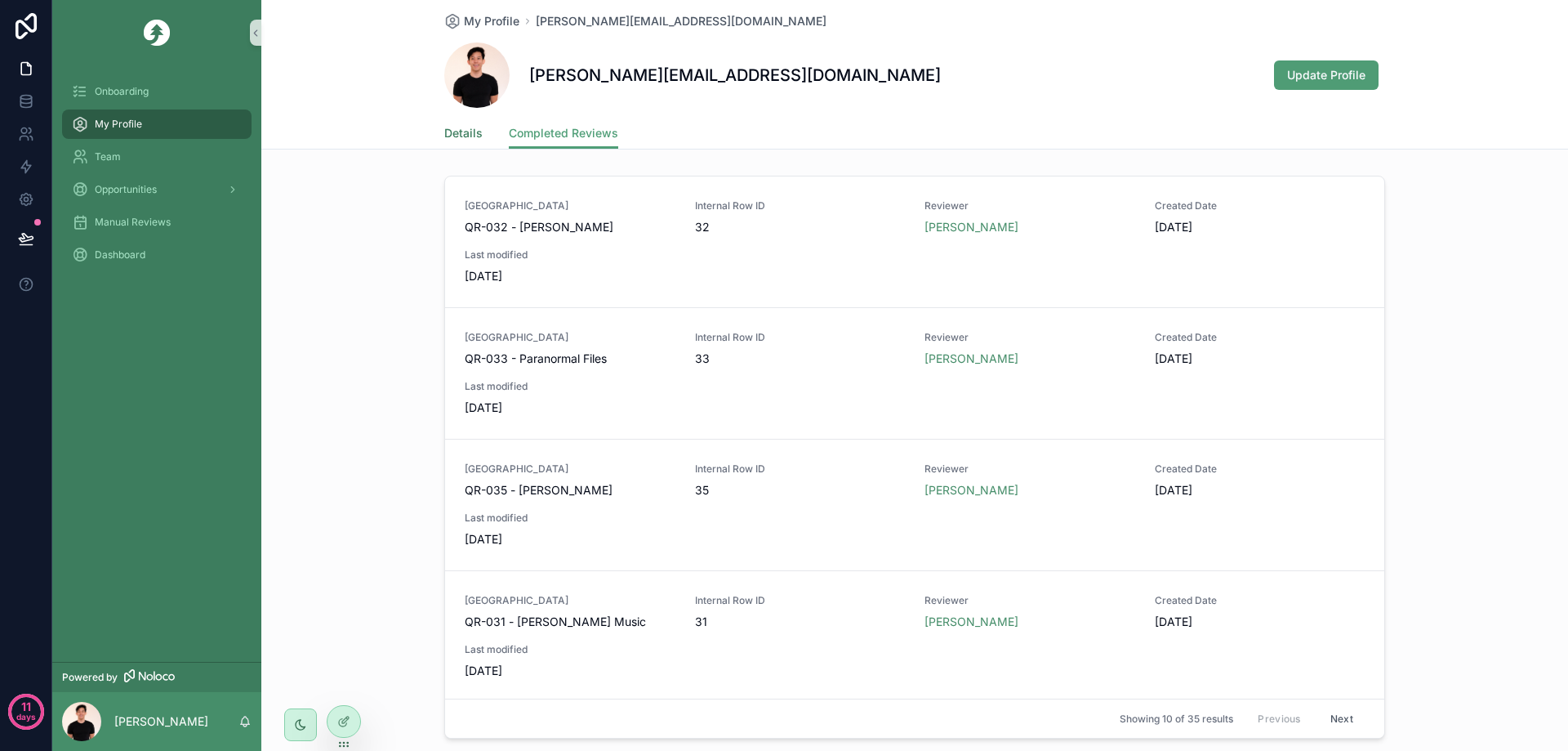
click at [471, 136] on span "Details" at bounding box center [463, 133] width 38 height 17
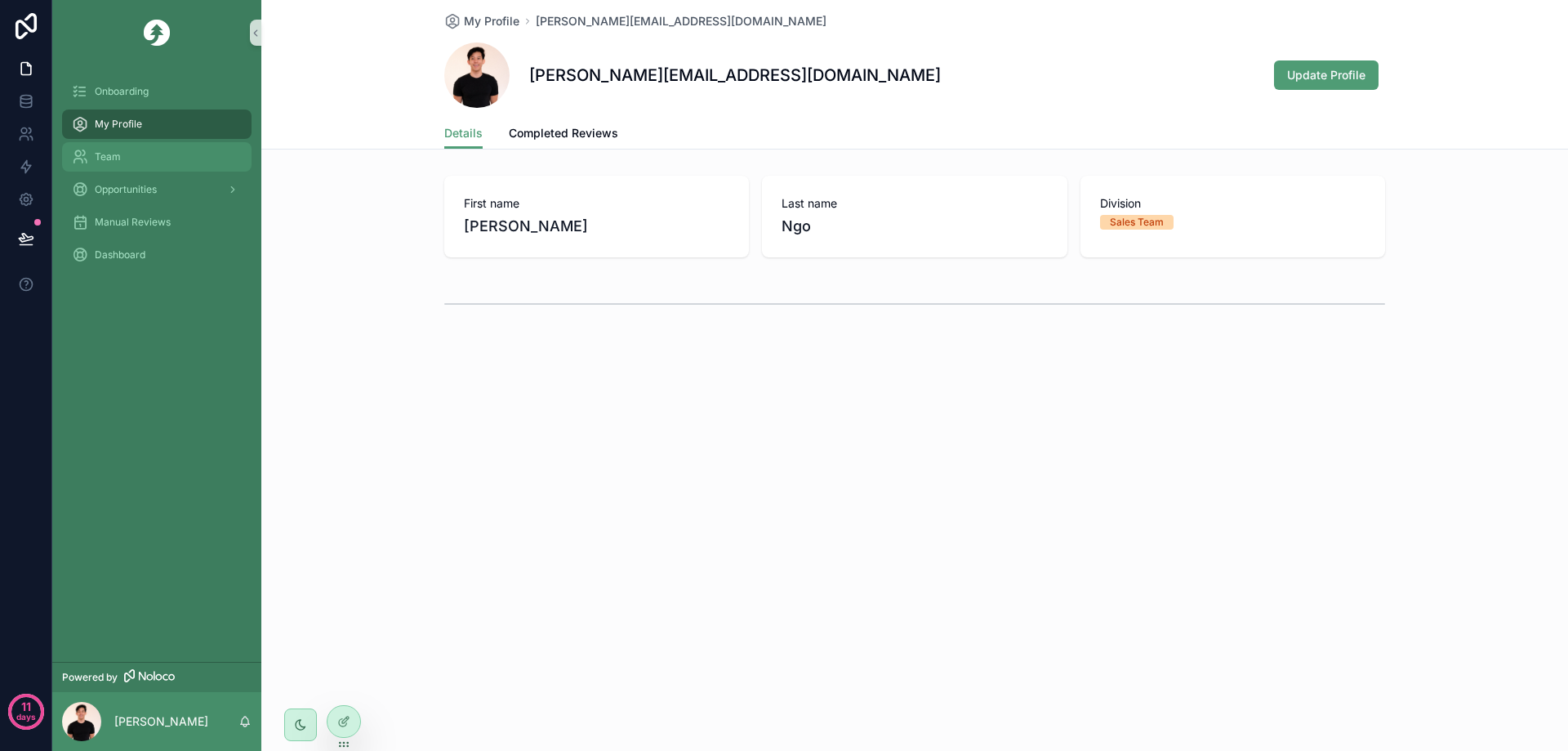
click at [144, 155] on div "Team" at bounding box center [157, 156] width 170 height 26
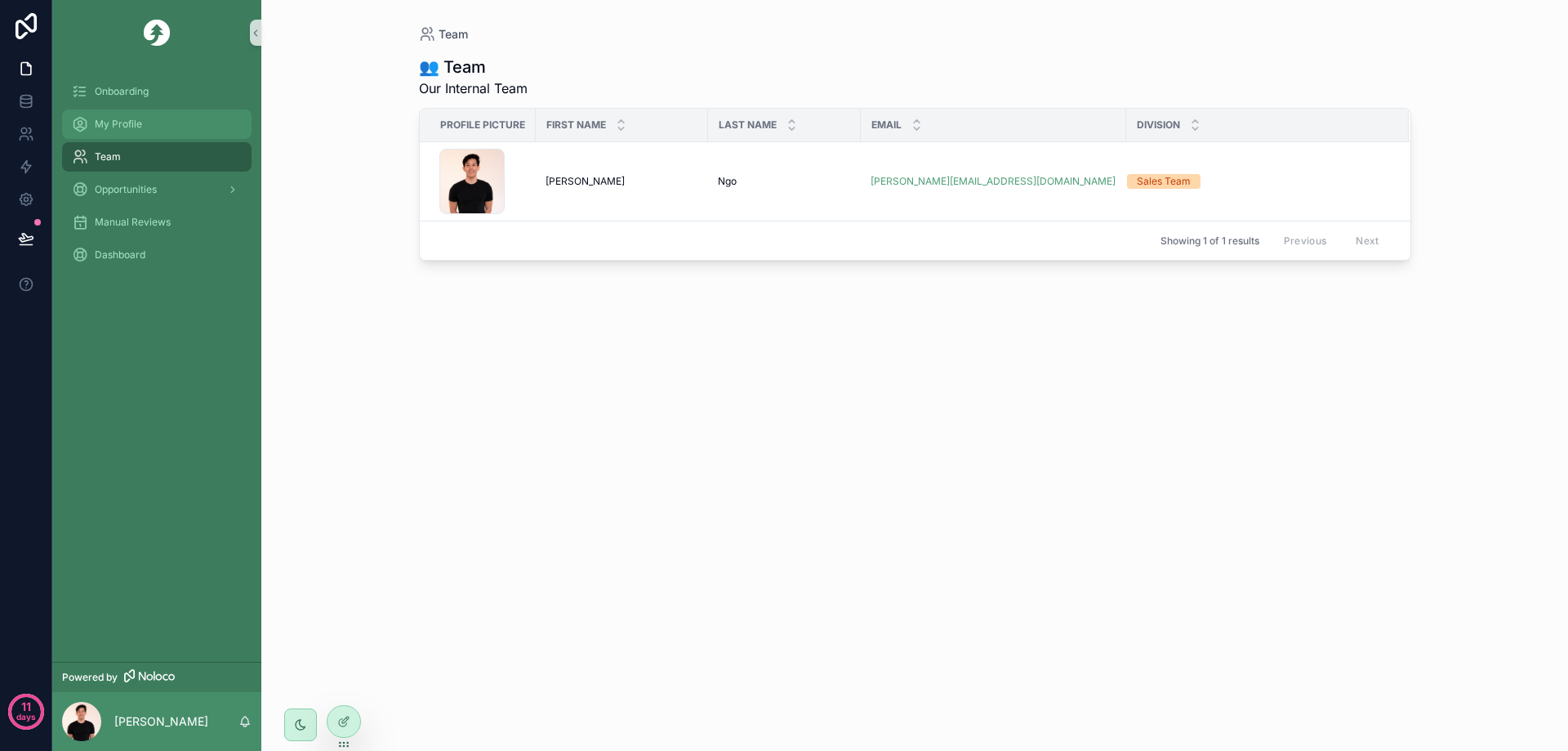
click at [170, 135] on div "My Profile" at bounding box center [157, 124] width 170 height 26
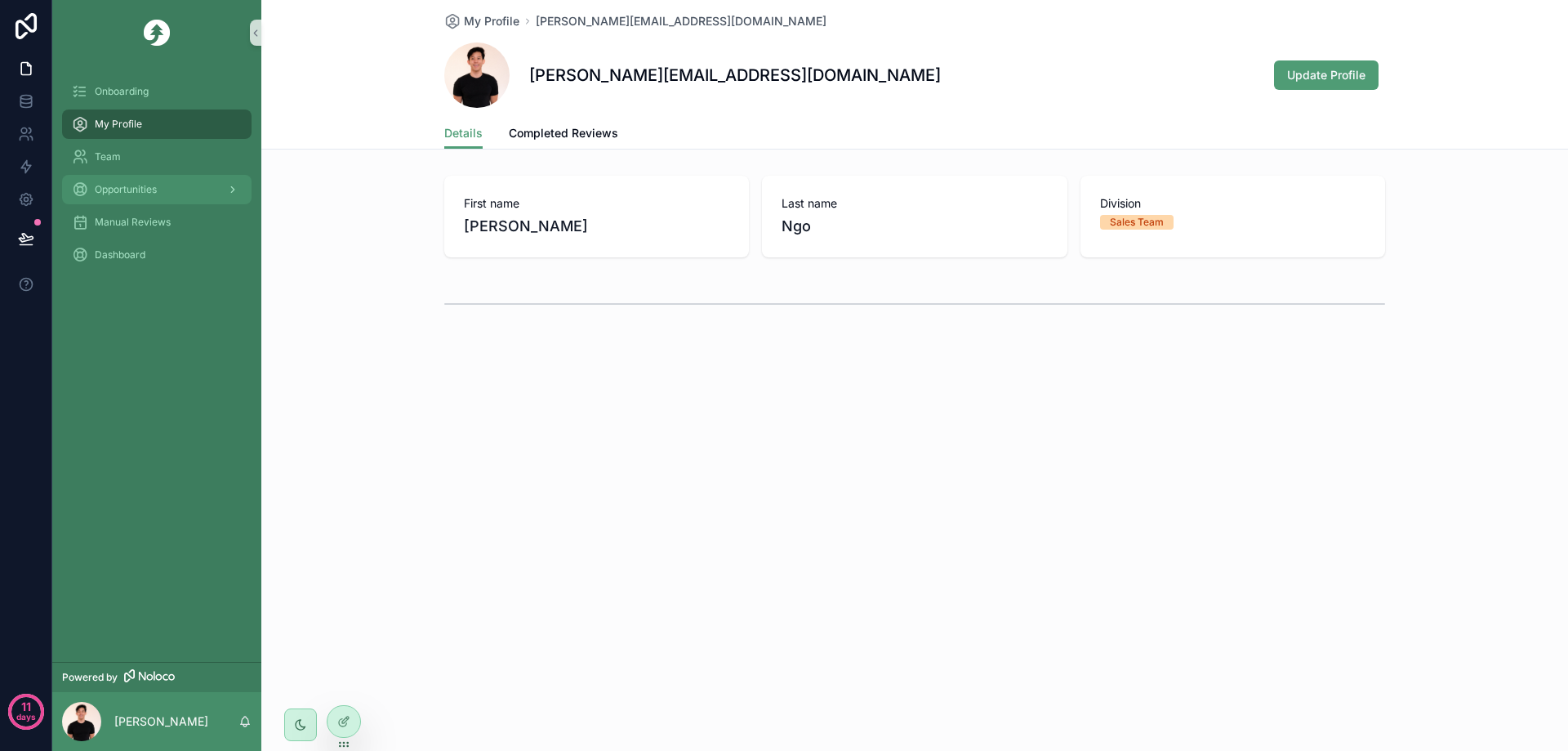
click at [162, 182] on div "Opportunities" at bounding box center [157, 190] width 170 height 26
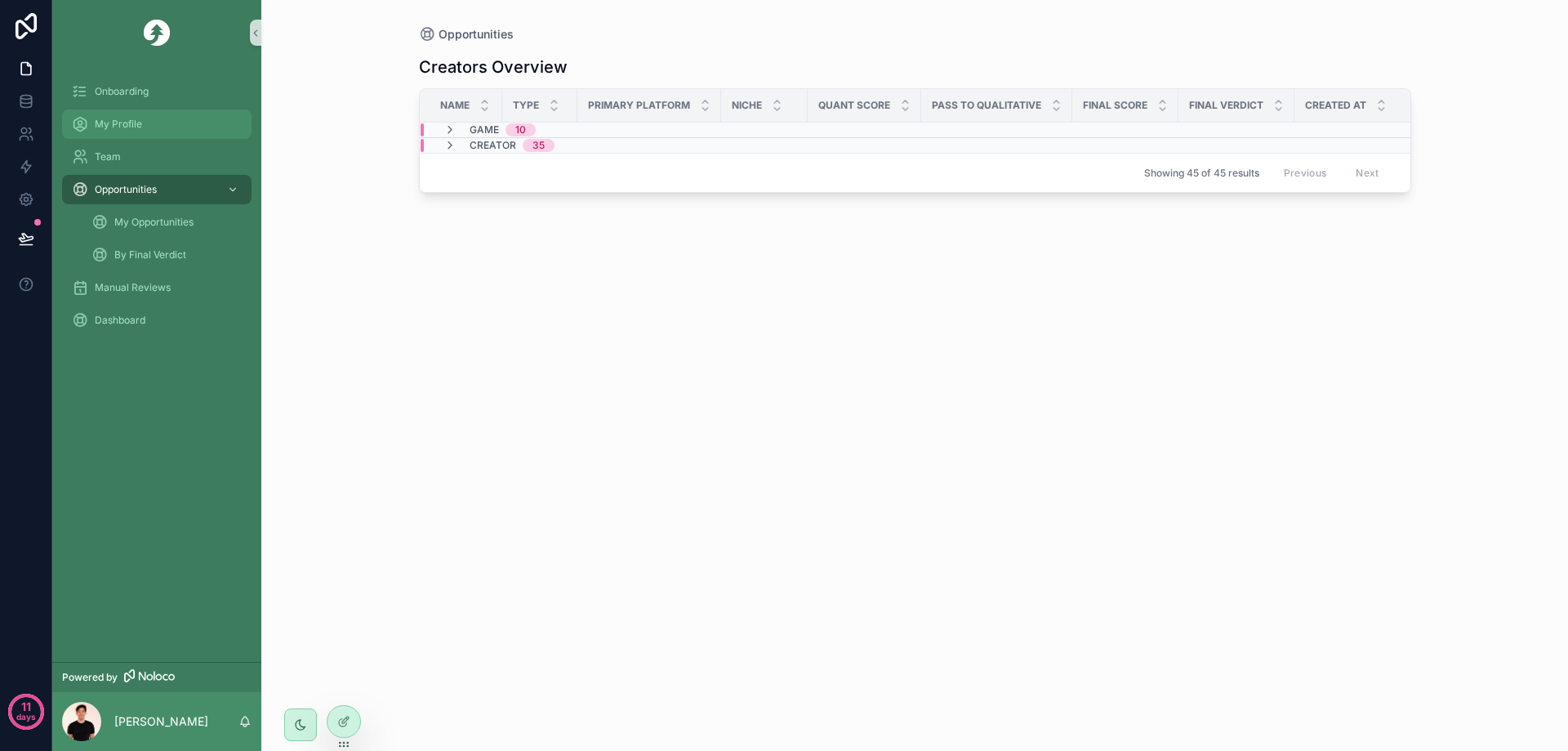
click at [176, 131] on div "My Profile" at bounding box center [157, 124] width 170 height 26
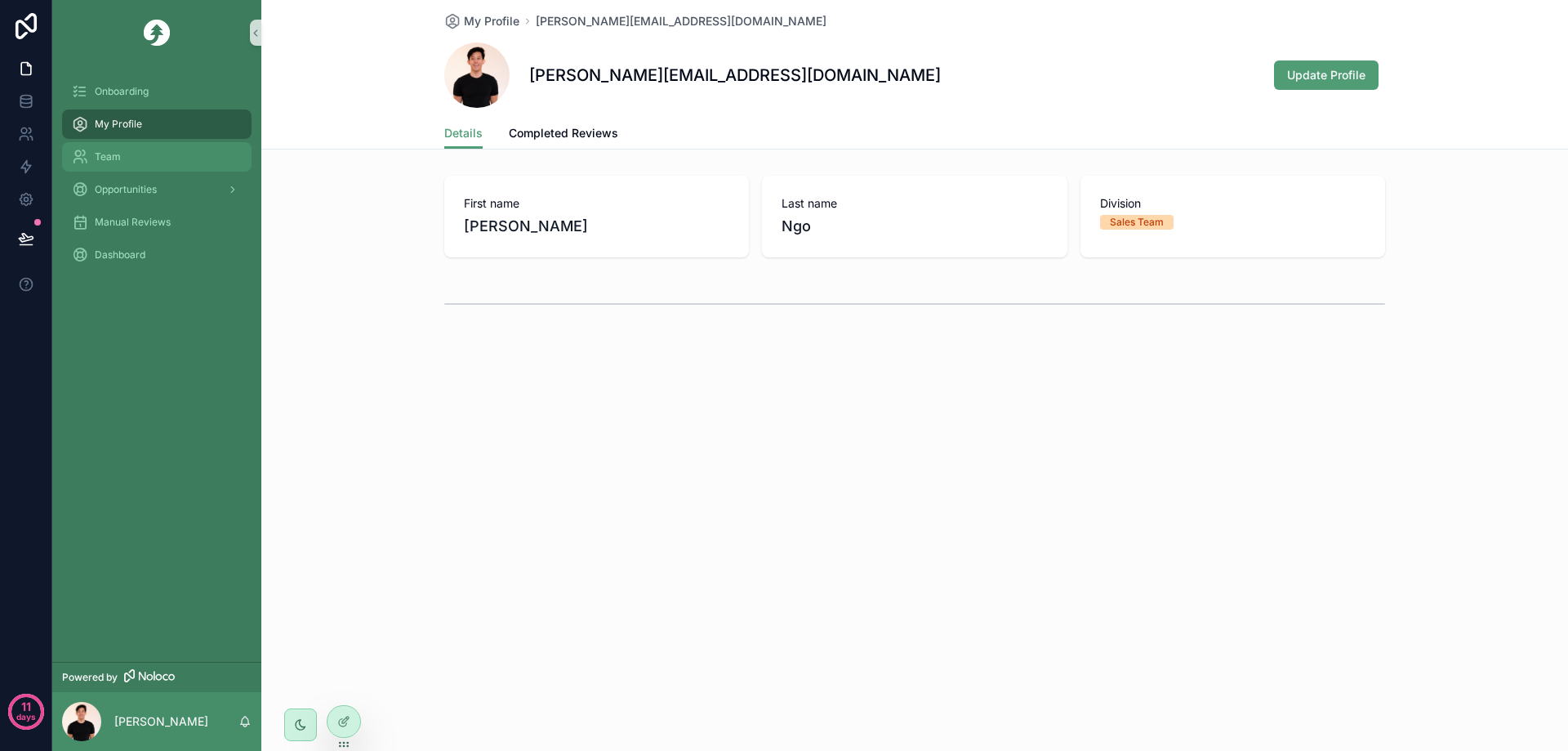
click at [166, 156] on div "Team" at bounding box center [157, 156] width 170 height 26
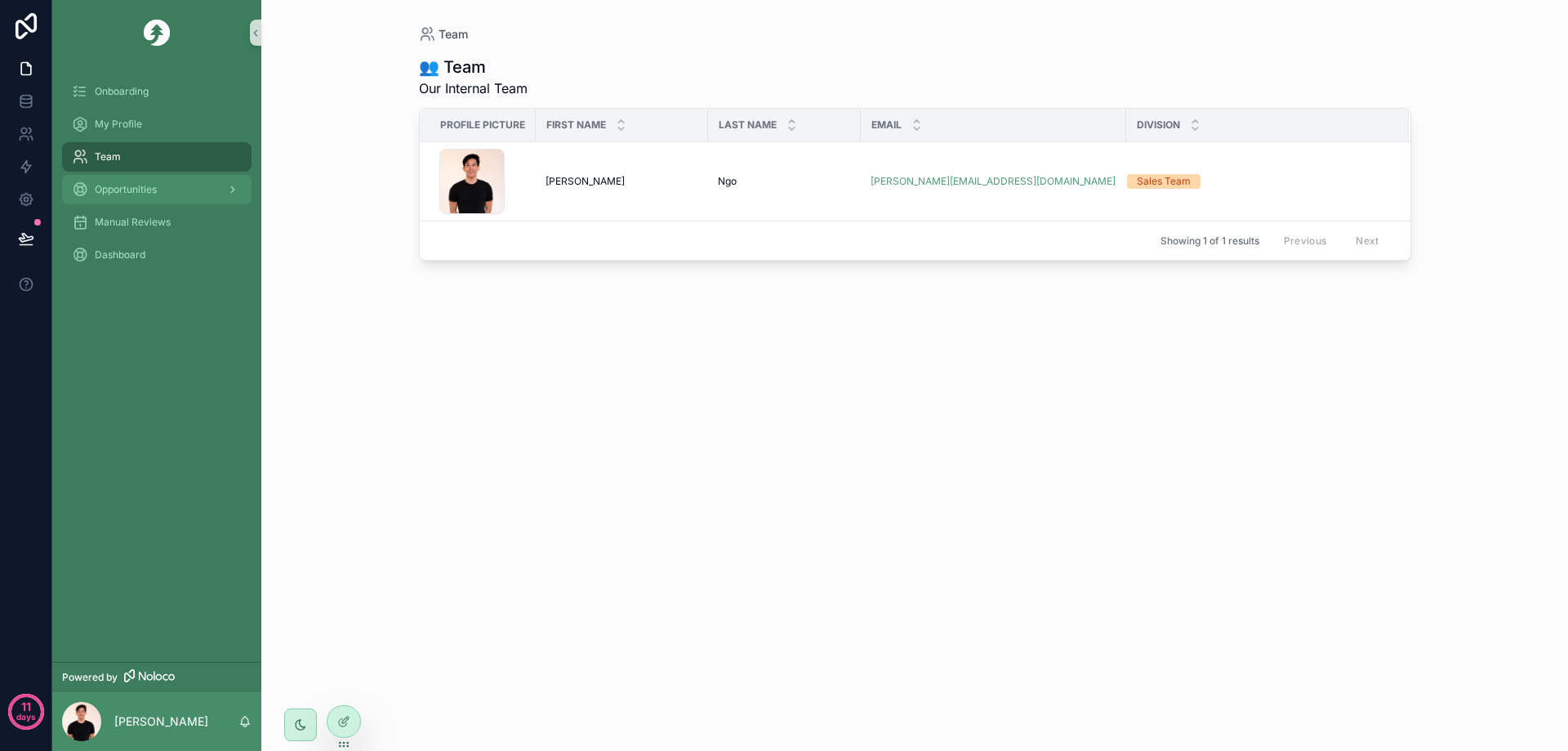
click at [157, 189] on div "Opportunities" at bounding box center [157, 190] width 170 height 26
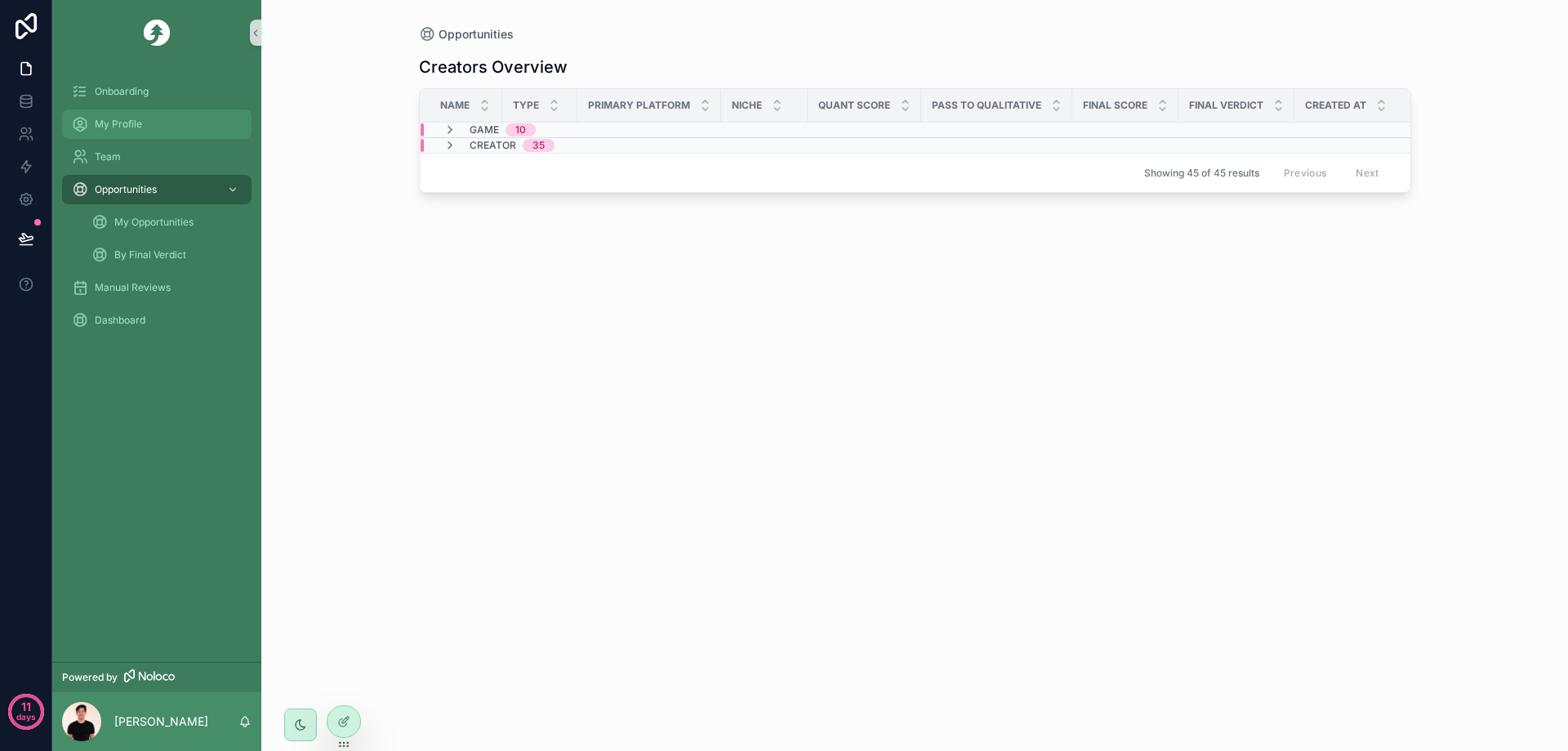
click at [196, 132] on div "My Profile" at bounding box center [157, 124] width 170 height 26
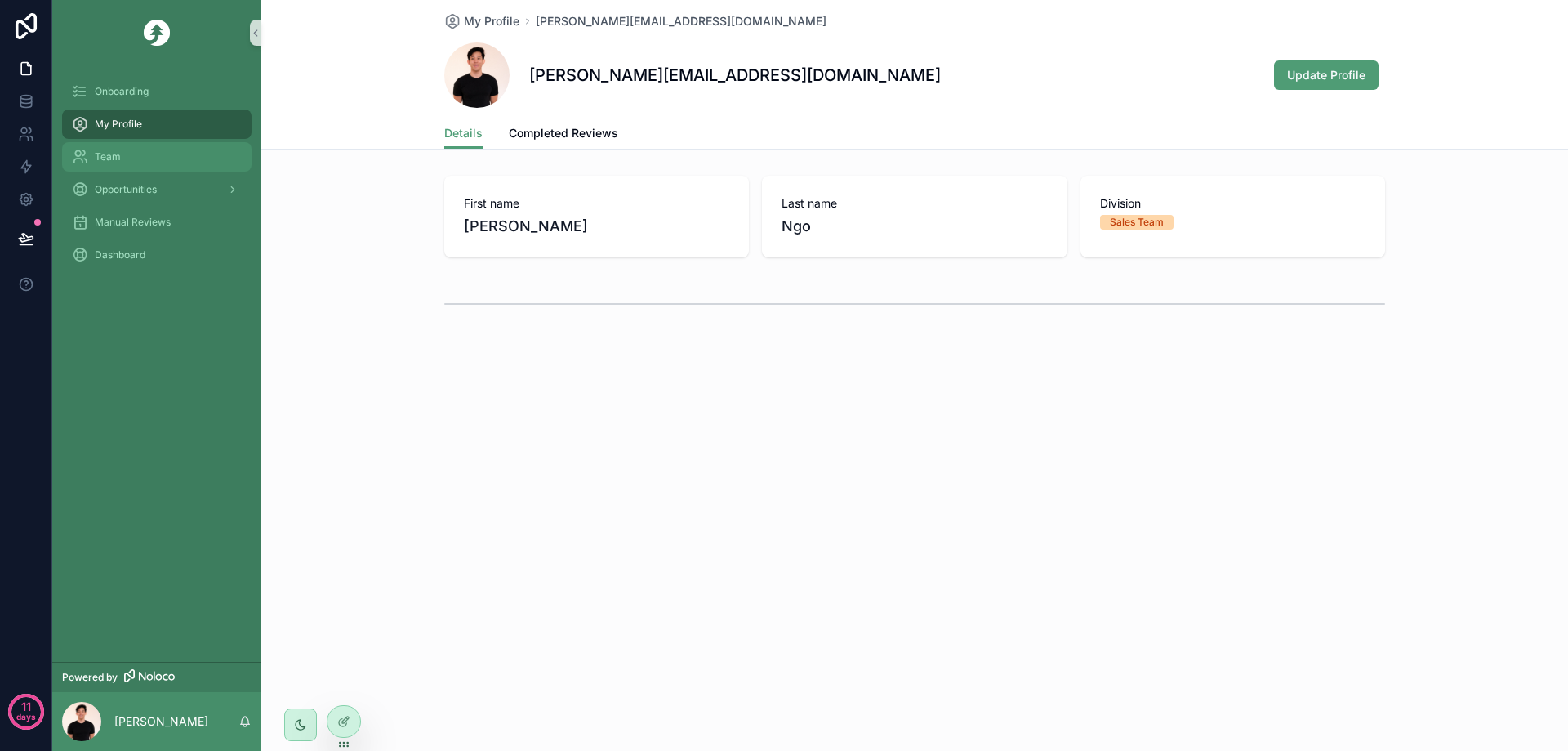
click at [160, 164] on div "Team" at bounding box center [157, 156] width 170 height 26
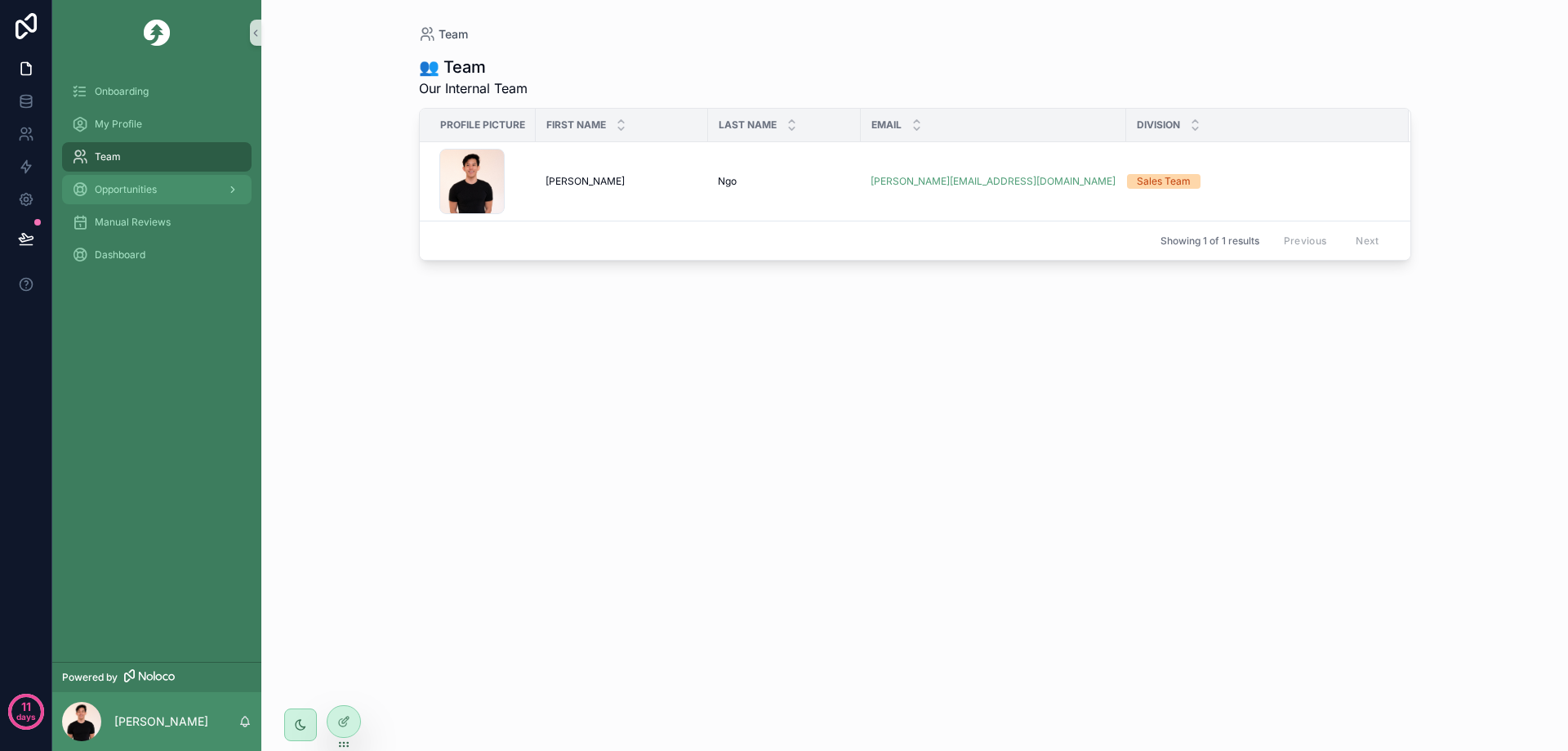
click at [156, 192] on span "Opportunities" at bounding box center [125, 190] width 62 height 13
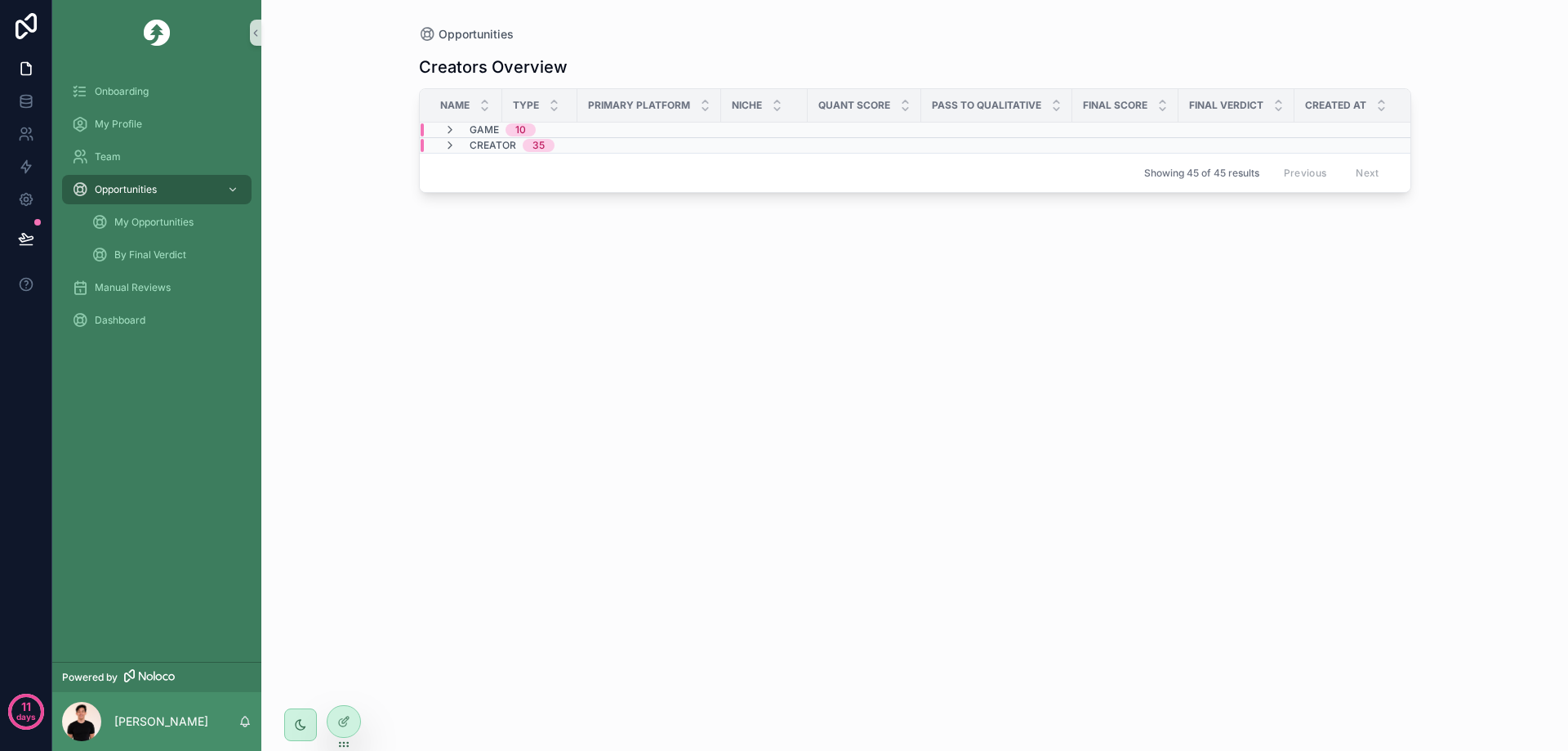
click at [463, 130] on div "Game 10" at bounding box center [490, 130] width 93 height 13
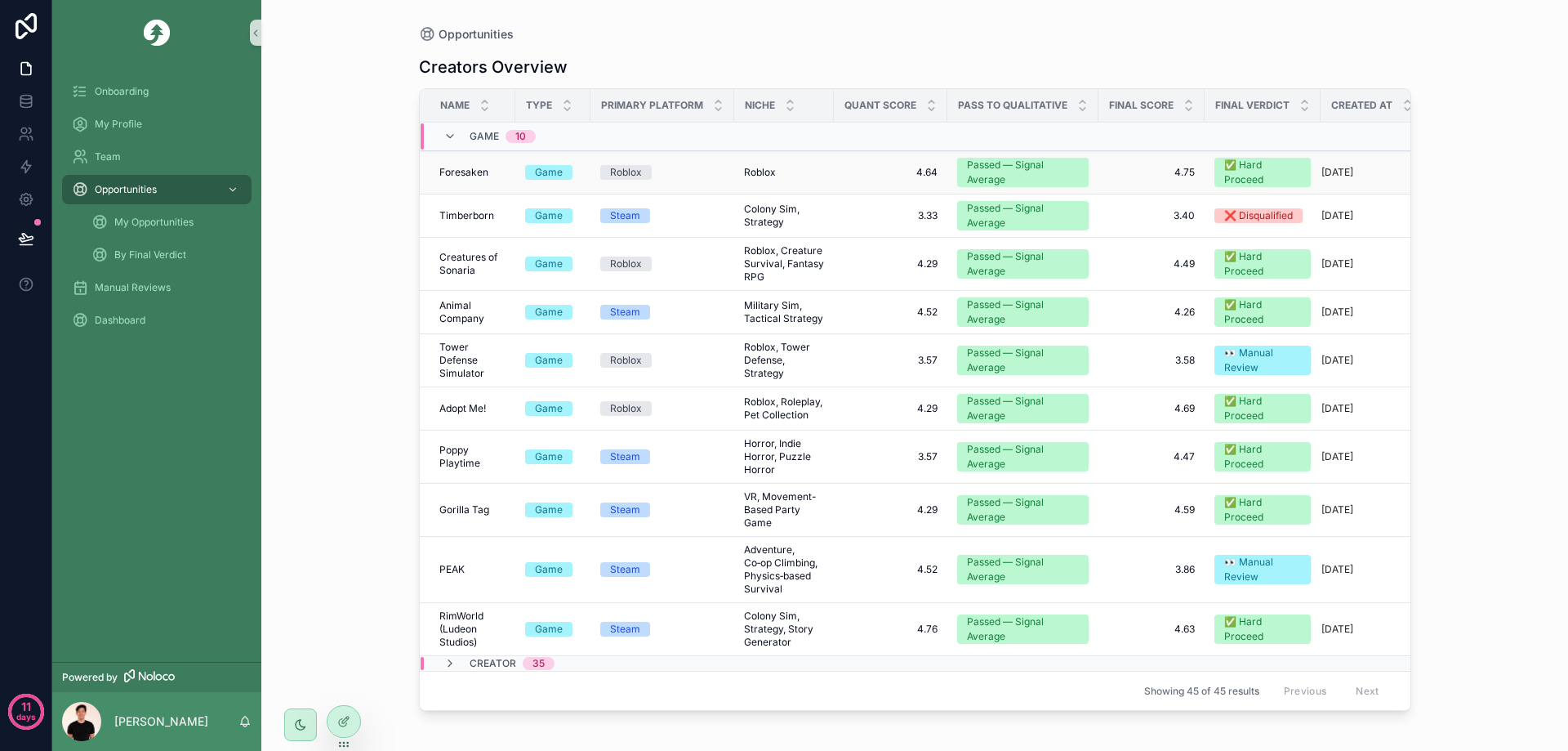
click at [527, 181] on td "Game" at bounding box center [553, 172] width 75 height 44
click at [664, 180] on td "Roblox" at bounding box center [662, 172] width 143 height 44
click at [772, 166] on span "Roblox" at bounding box center [760, 172] width 31 height 13
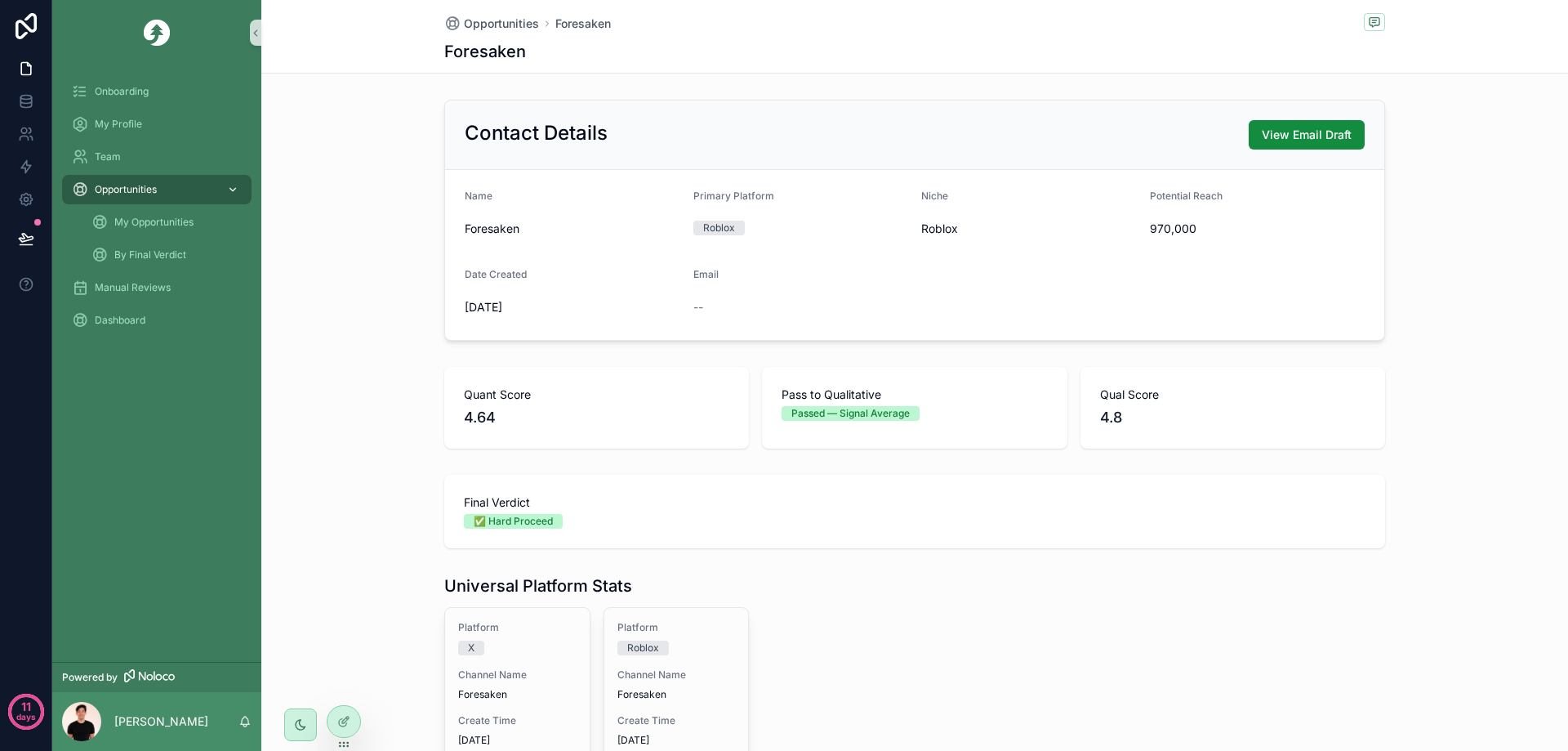
click at [138, 182] on div "Opportunities" at bounding box center [157, 190] width 170 height 26
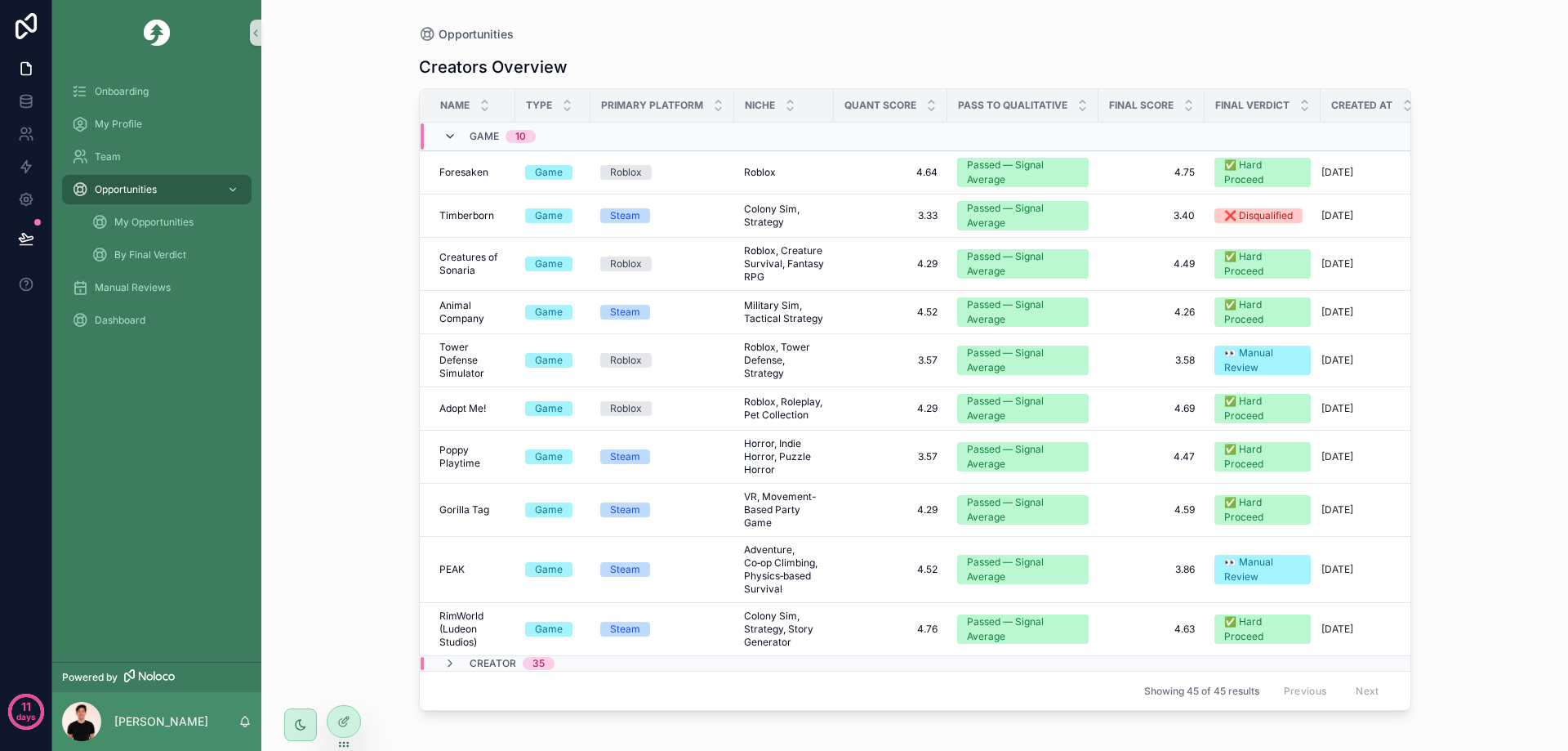
click at [454, 138] on icon "scrollable content" at bounding box center [450, 136] width 13 height 13
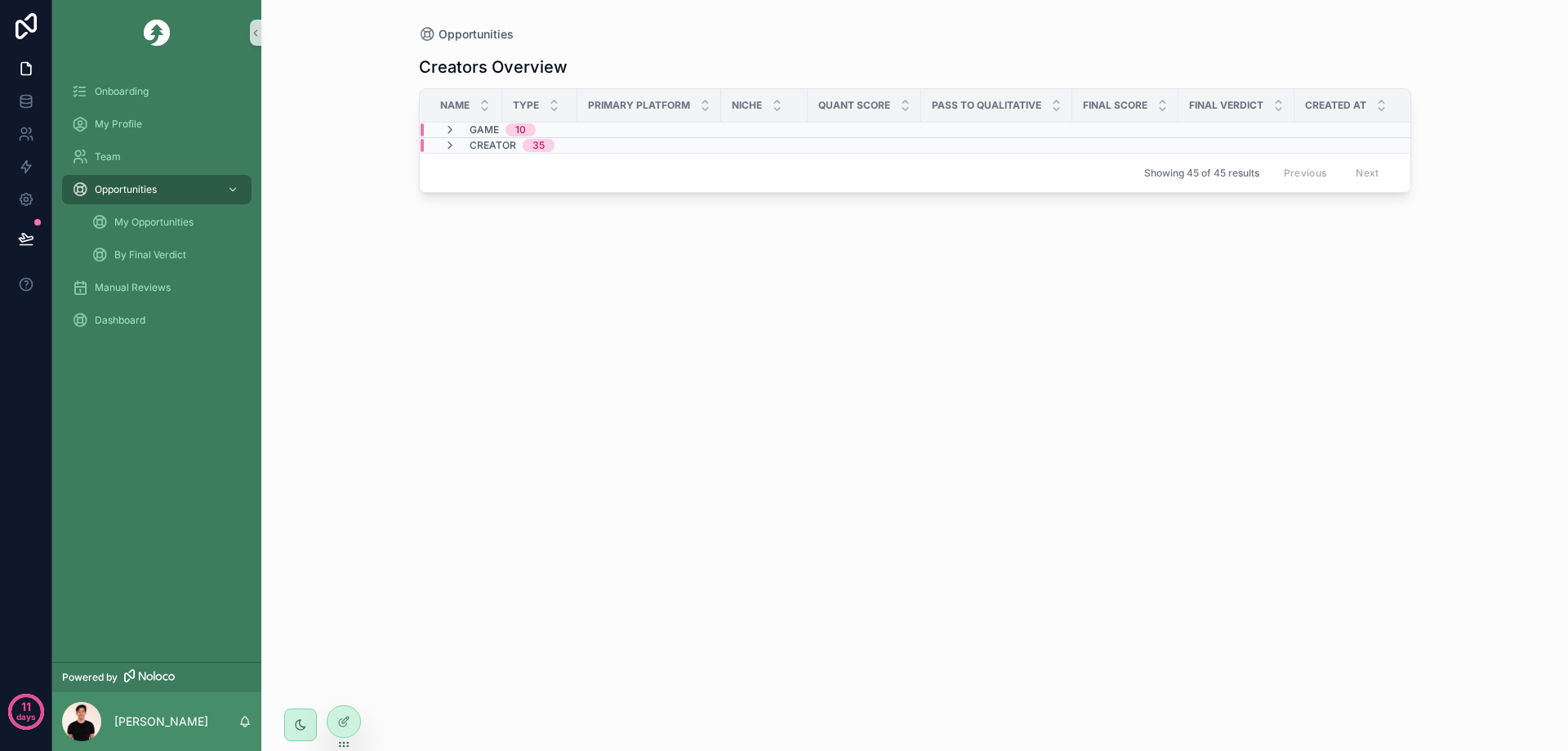
click at [467, 149] on div "Creator 35" at bounding box center [499, 145] width 111 height 13
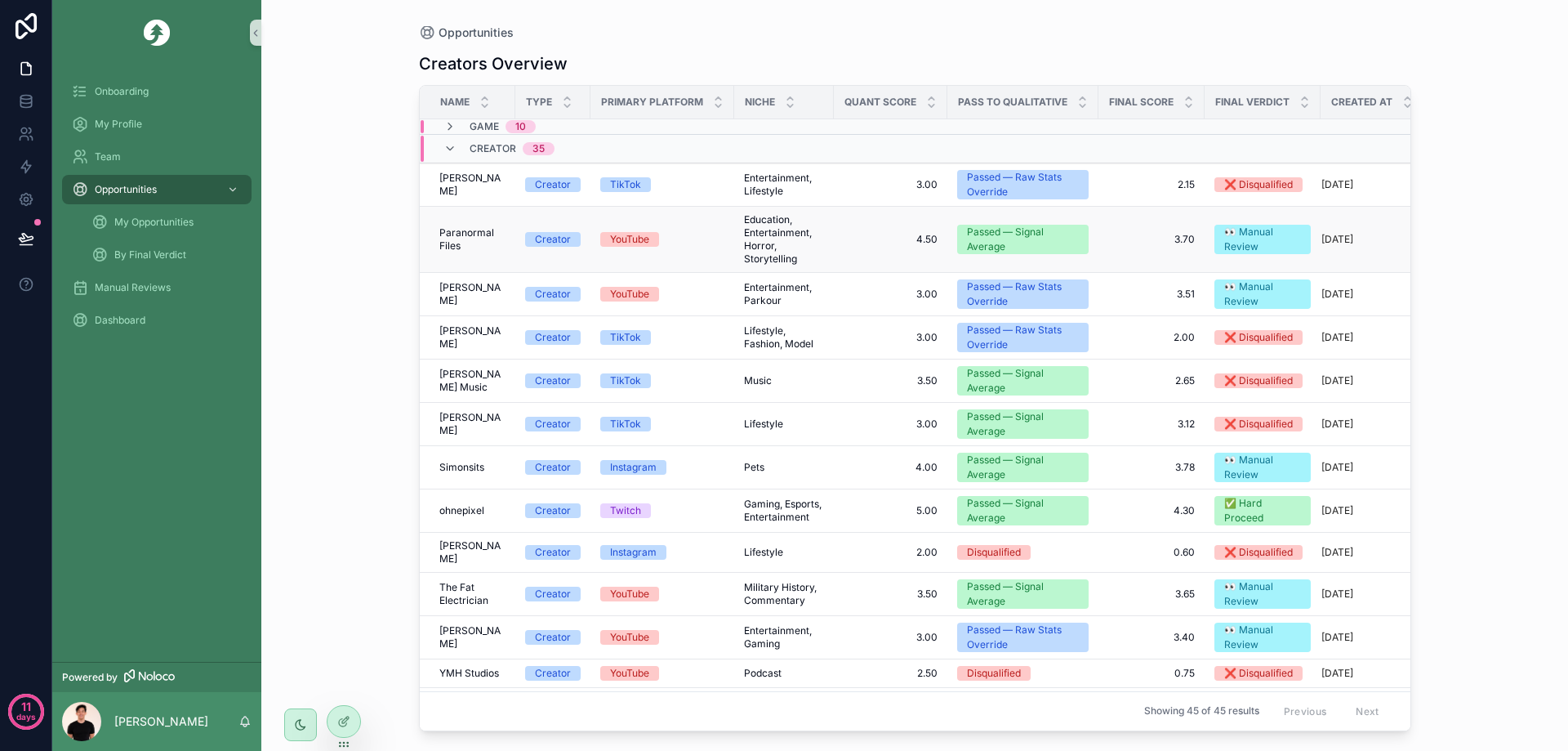
click at [476, 239] on span "Paranormal Files" at bounding box center [472, 239] width 66 height 26
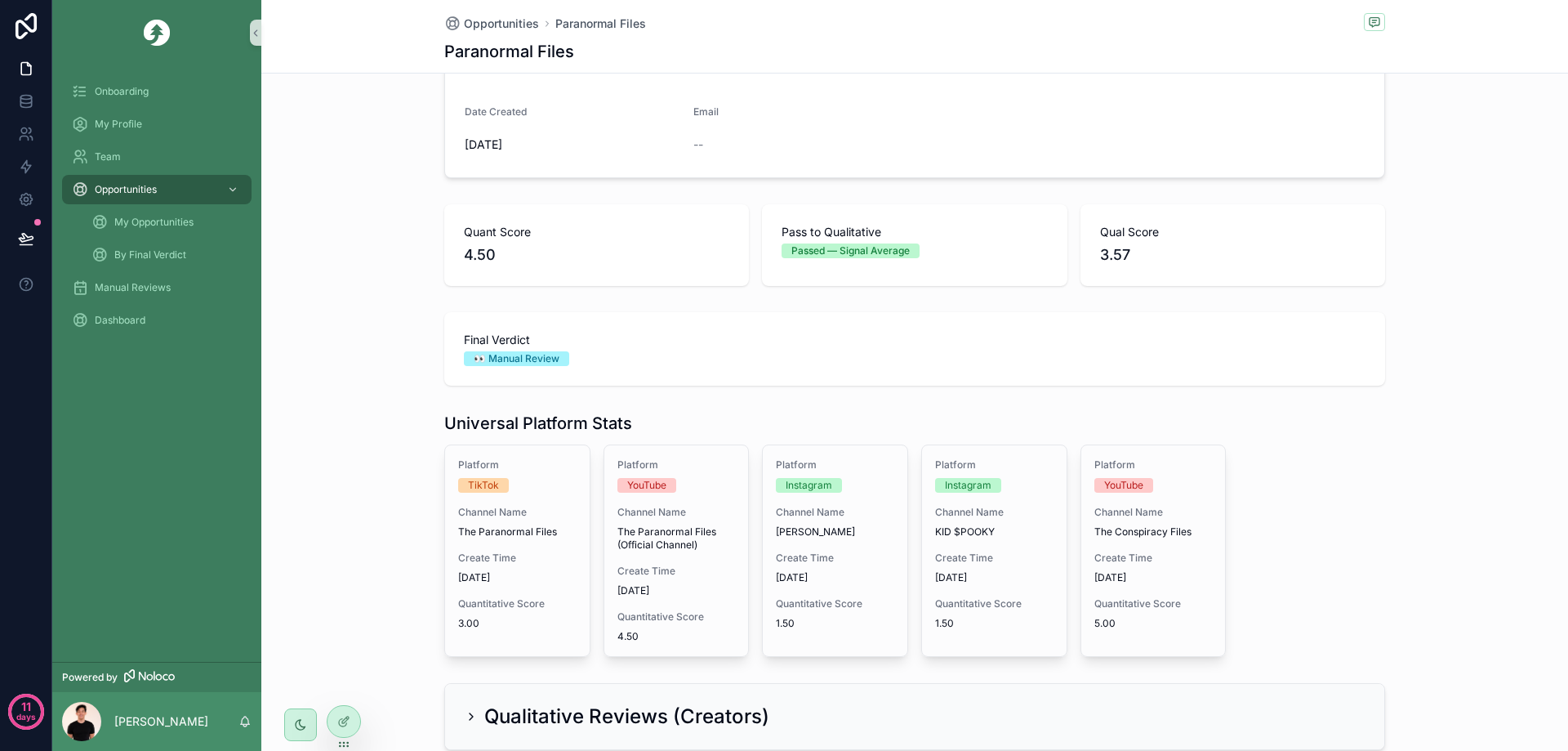
scroll to position [245, 0]
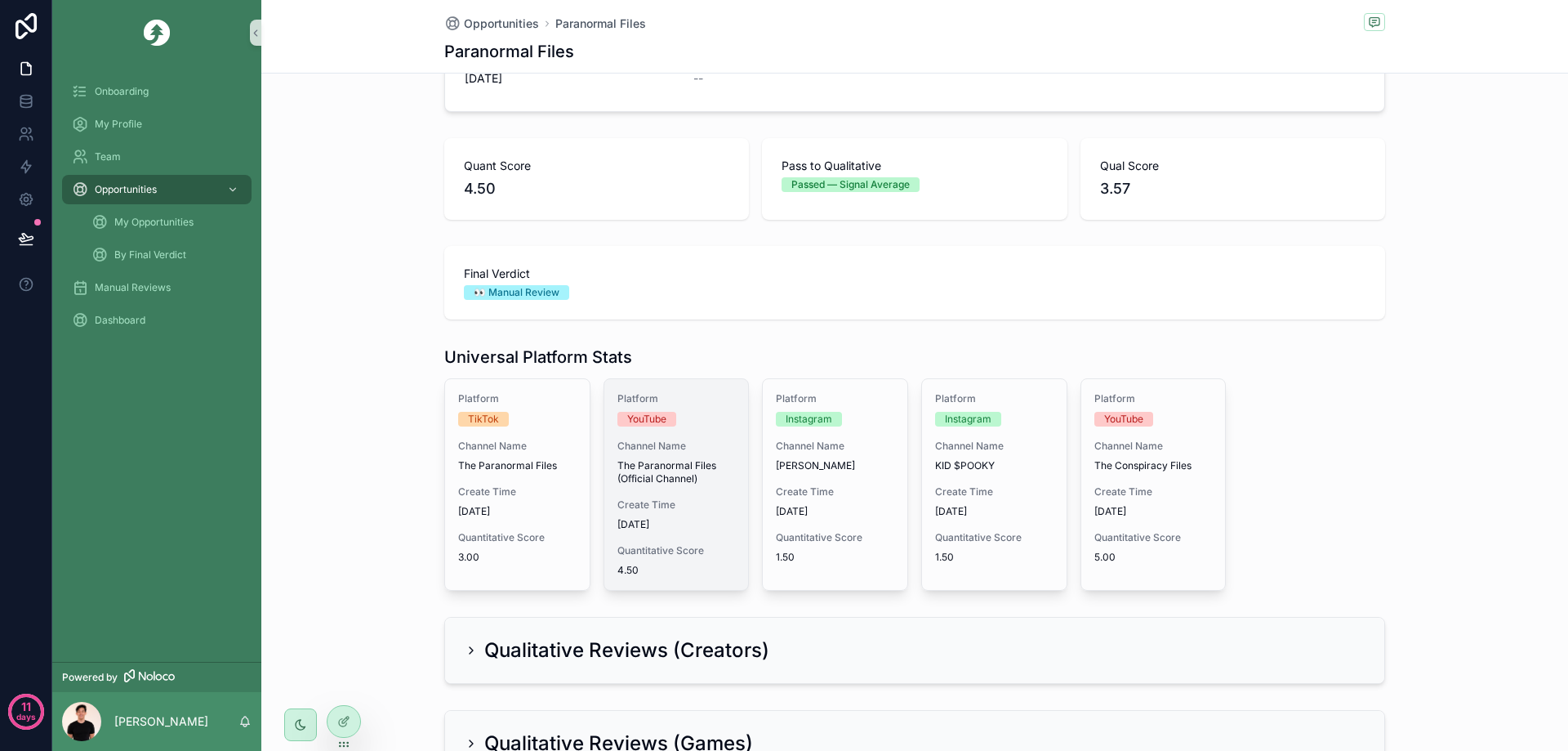
click at [699, 519] on span "[DATE]" at bounding box center [677, 524] width 118 height 13
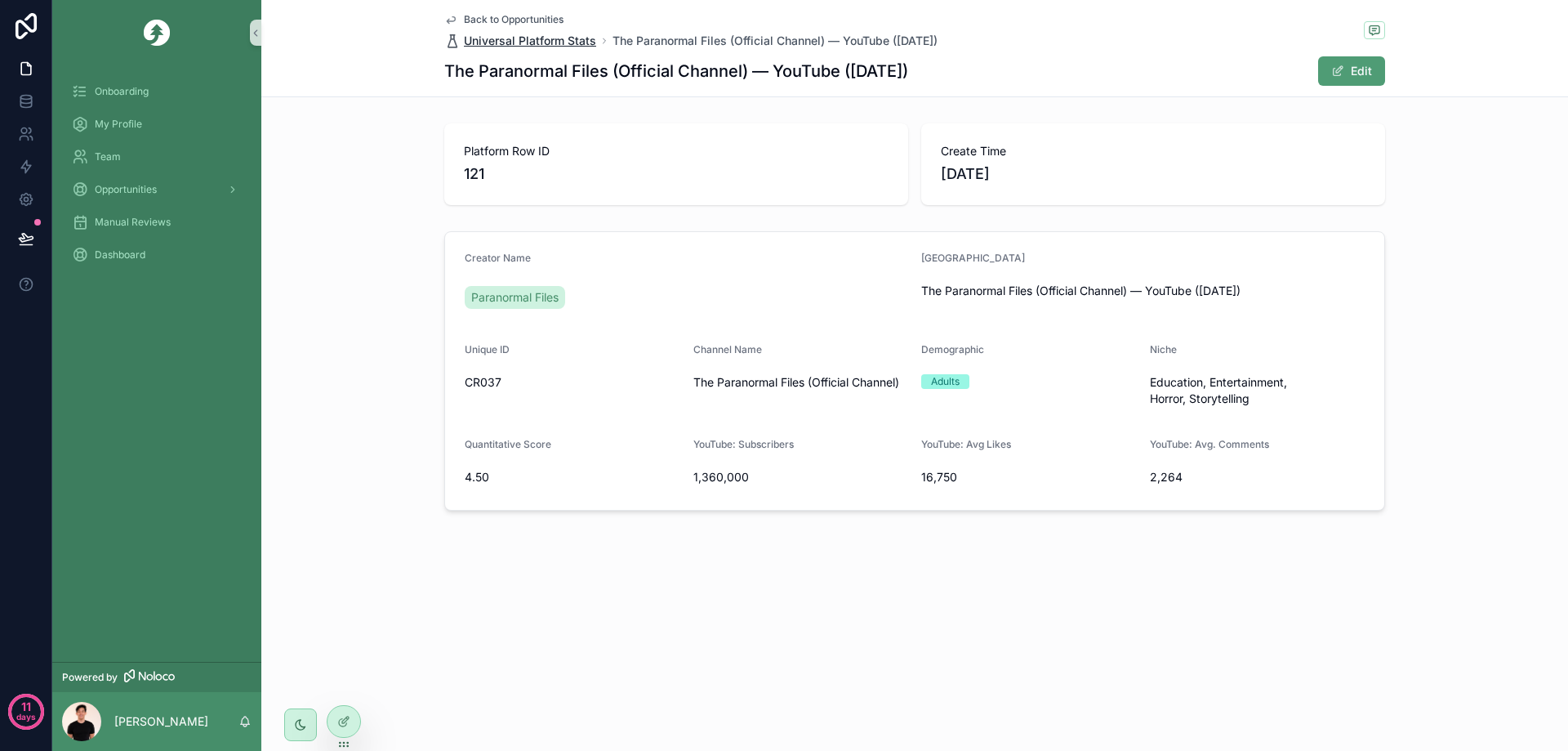
click at [562, 41] on span "Universal Platform Stats" at bounding box center [529, 41] width 132 height 17
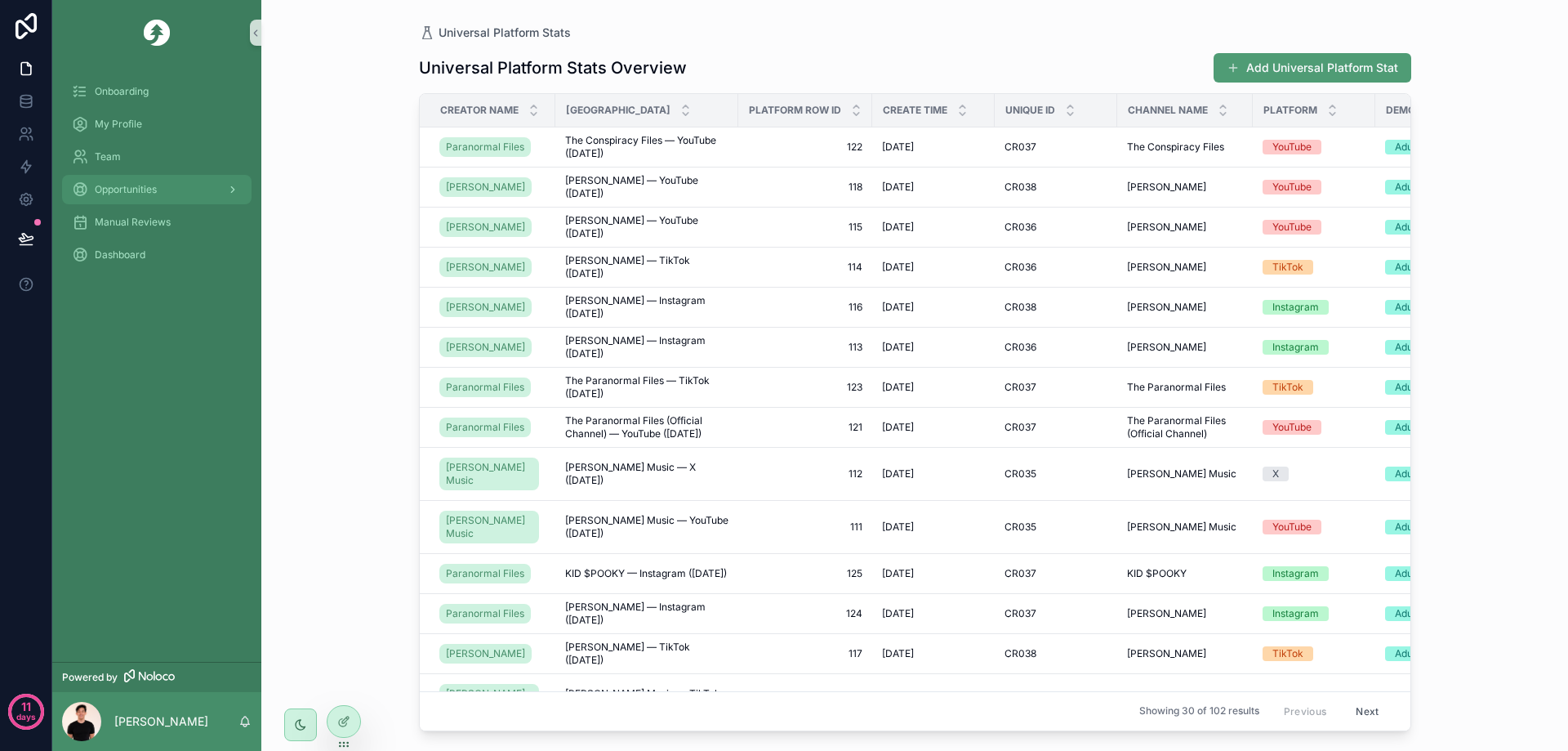
click at [140, 190] on span "Opportunities" at bounding box center [125, 190] width 62 height 13
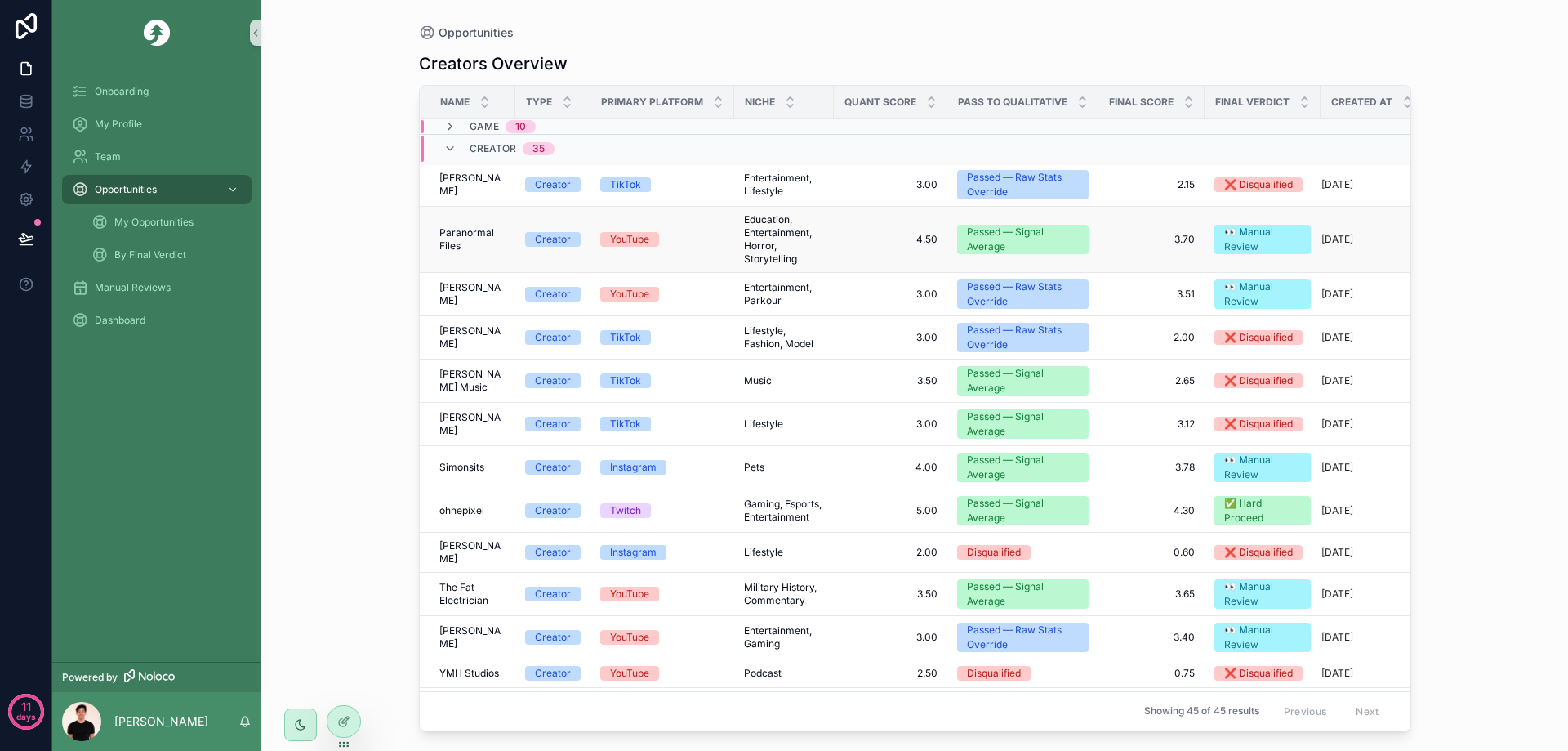
click at [690, 238] on div "YouTube" at bounding box center [662, 240] width 124 height 15
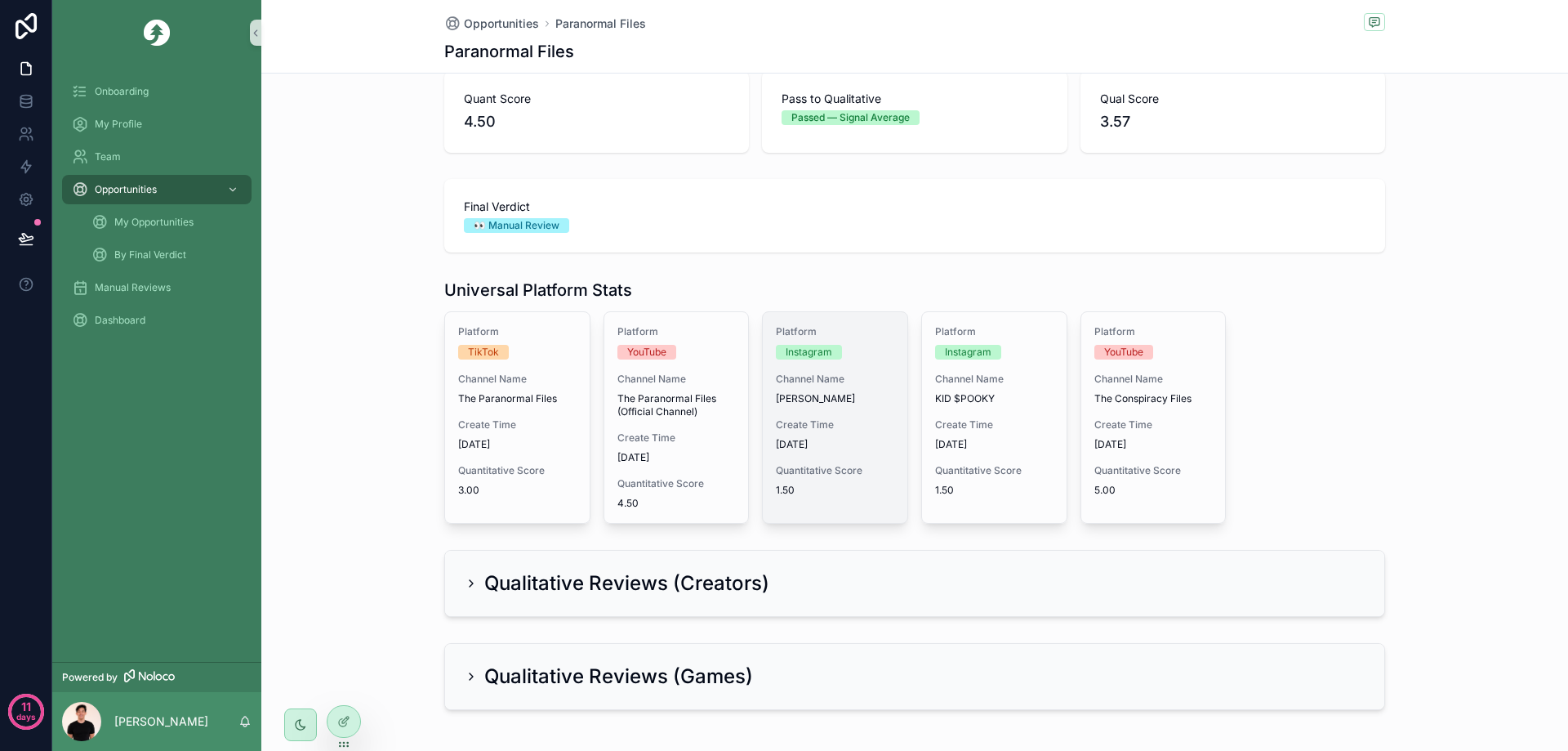
scroll to position [327, 0]
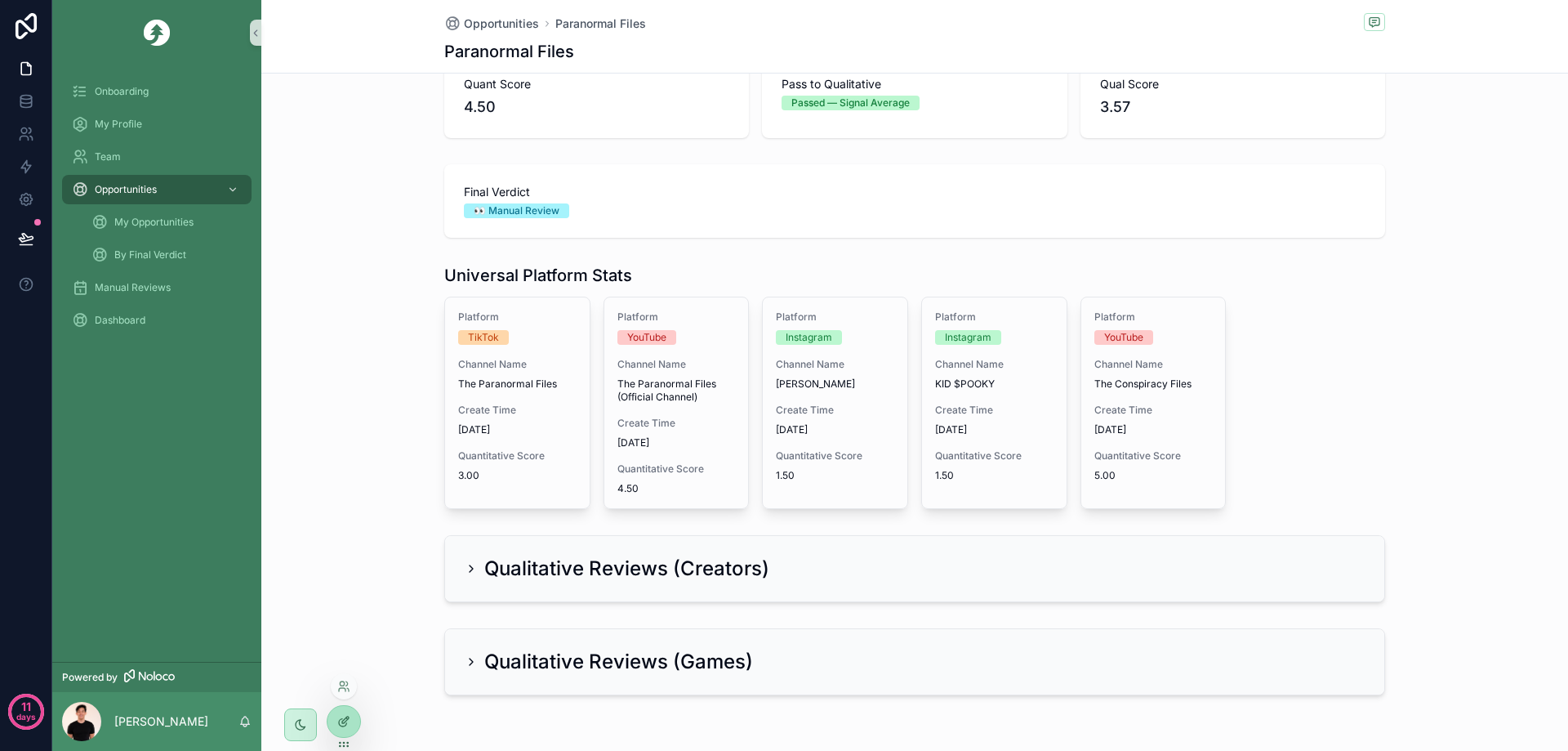
click at [355, 720] on div at bounding box center [343, 721] width 32 height 31
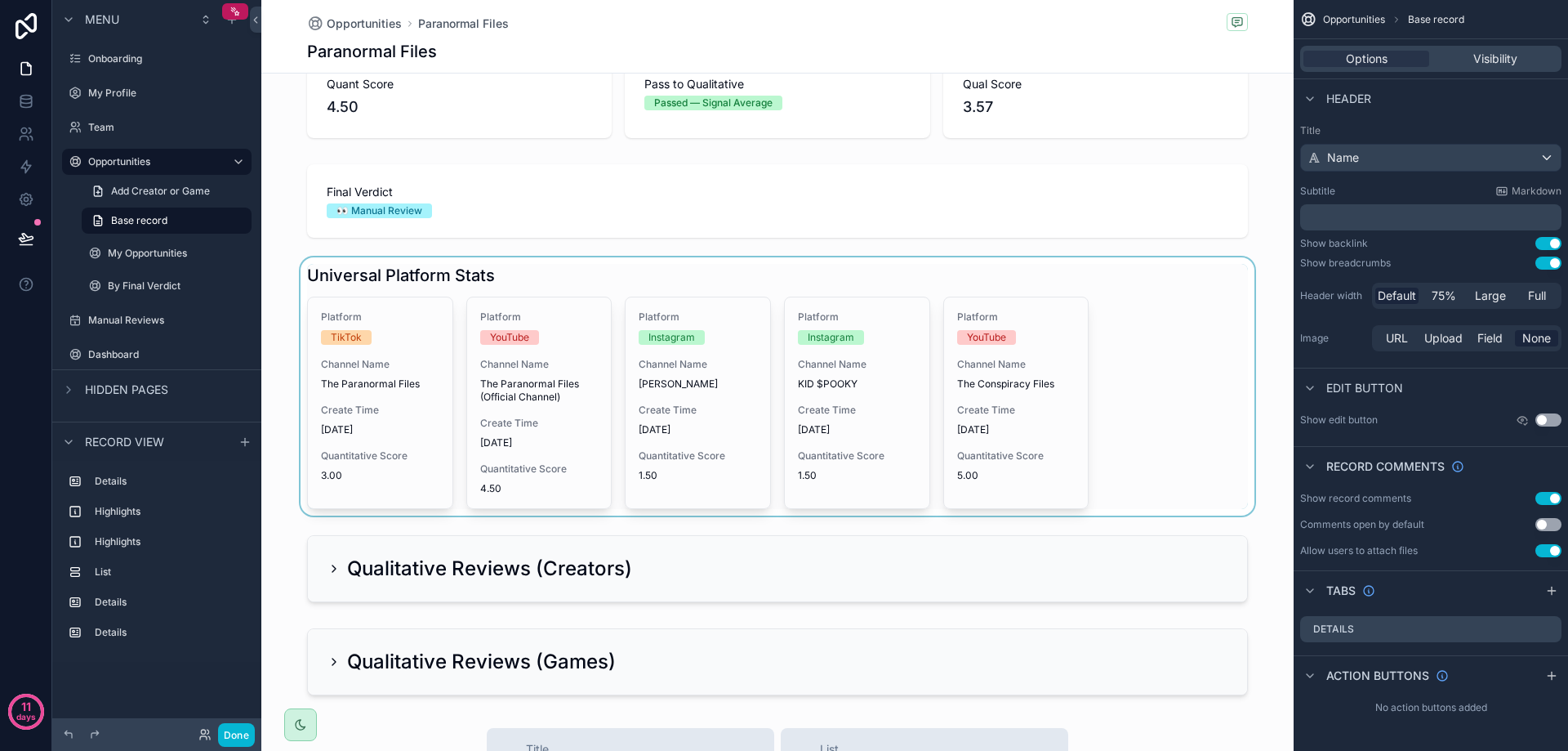
click at [1169, 438] on div "scrollable content" at bounding box center [777, 386] width 1032 height 258
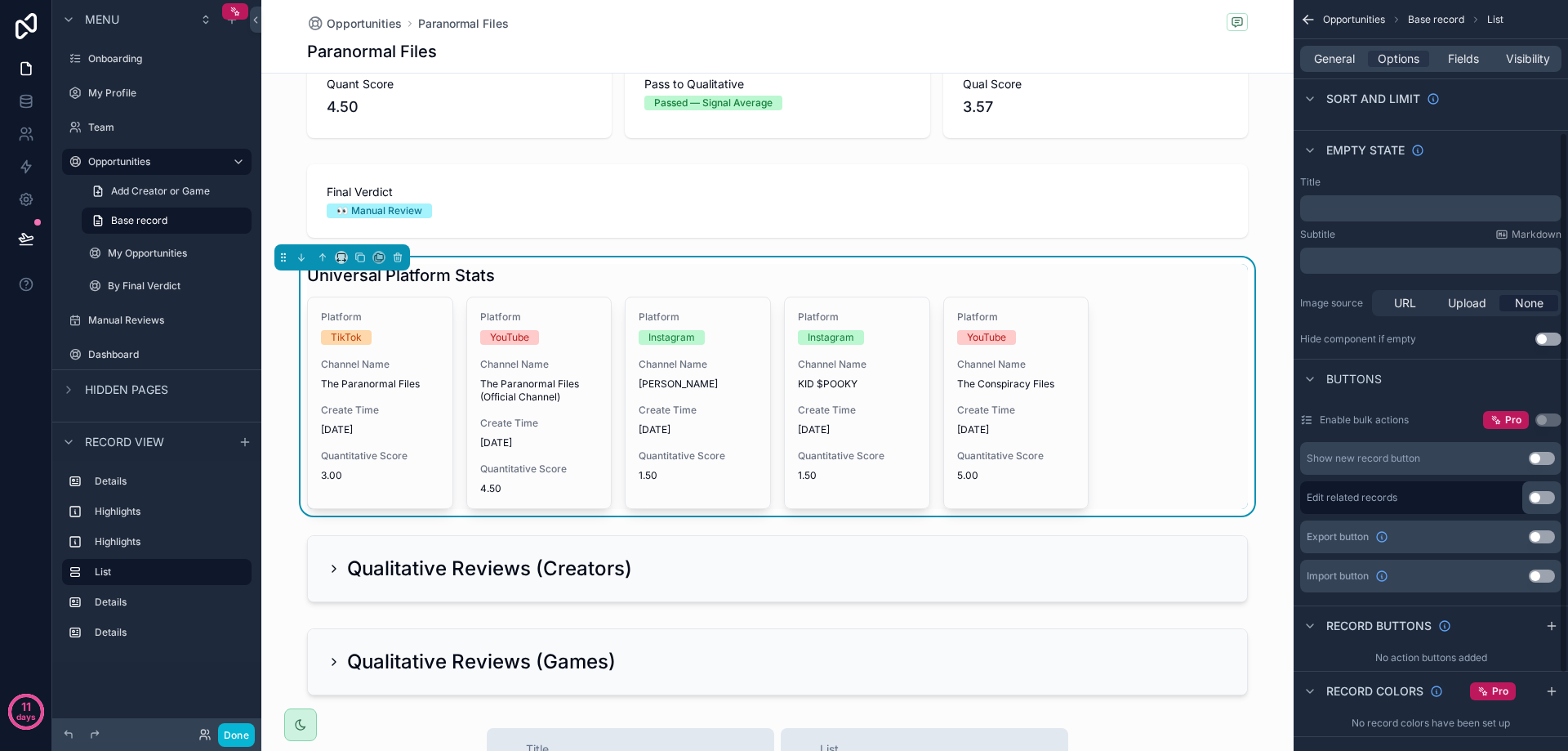
scroll to position [291, 0]
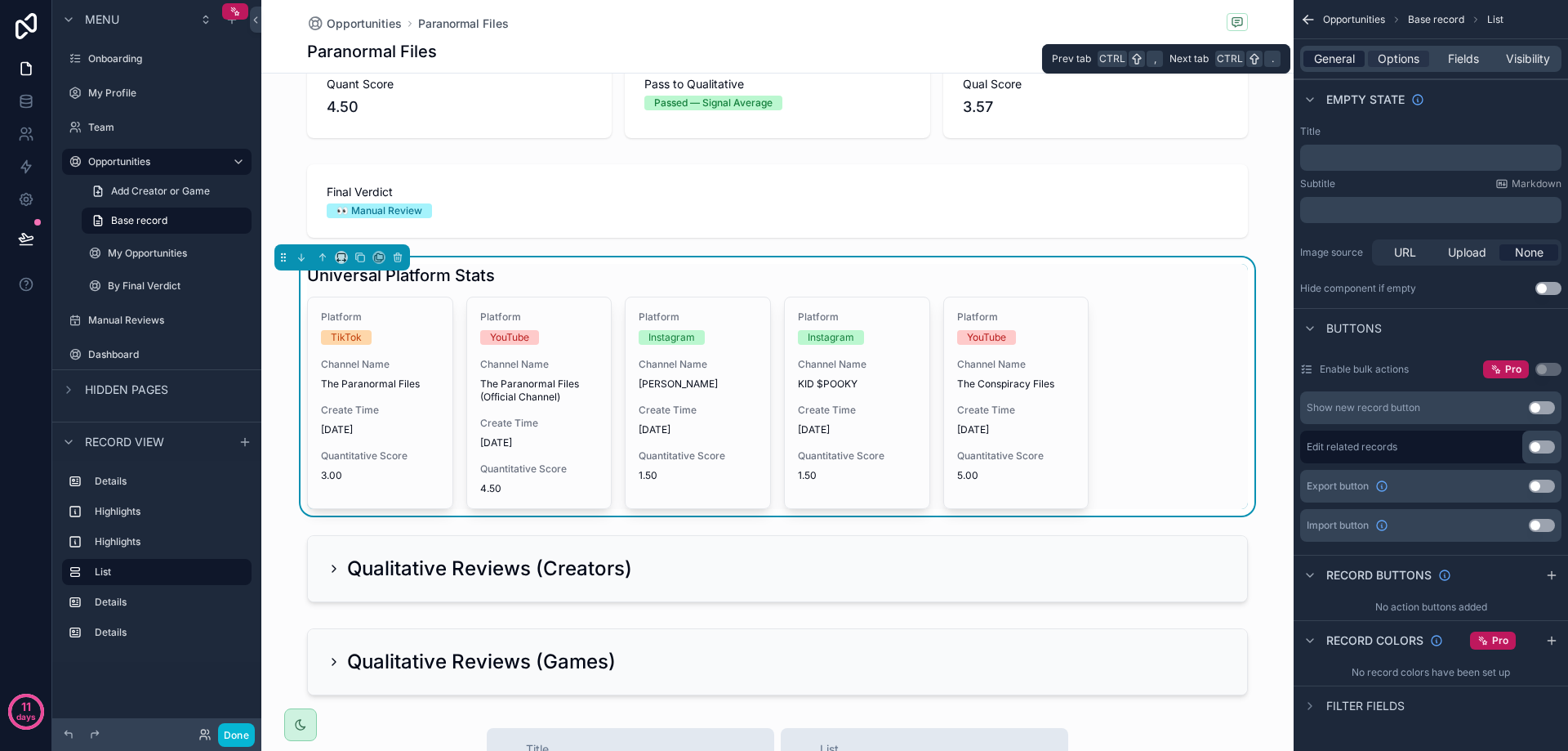
click at [1337, 59] on span "General" at bounding box center [1335, 59] width 41 height 17
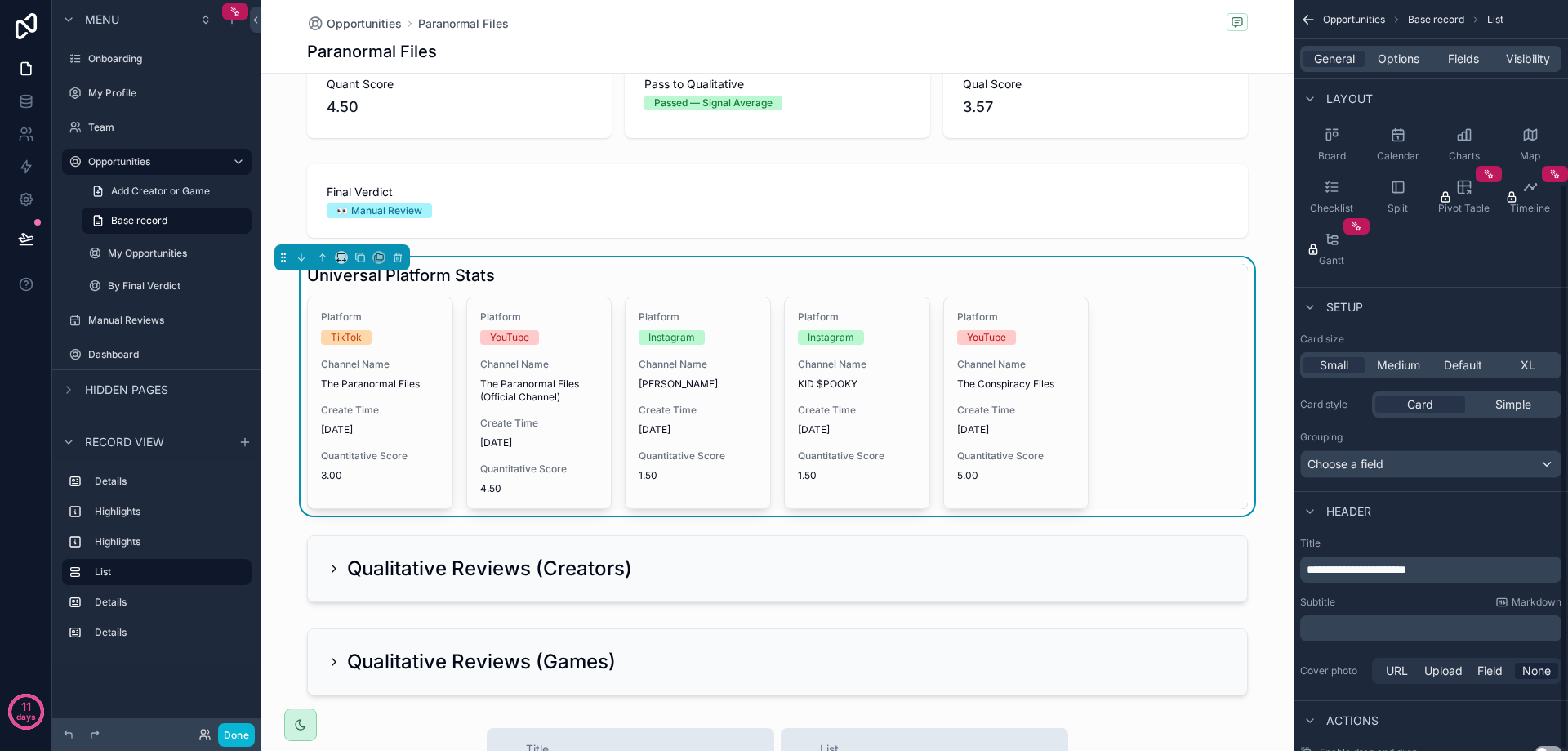
scroll to position [0, 0]
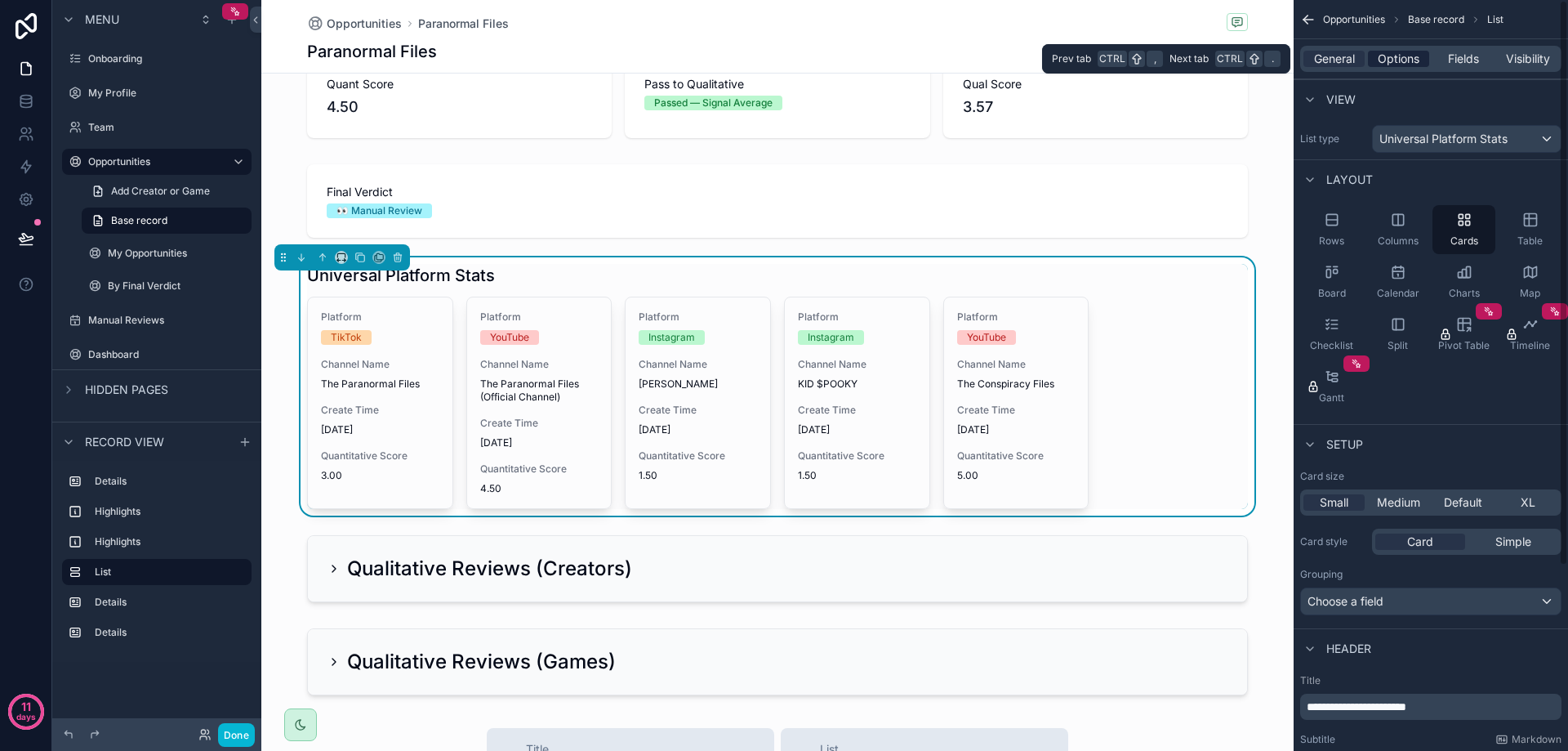
click at [1403, 59] on span "Options" at bounding box center [1398, 59] width 42 height 17
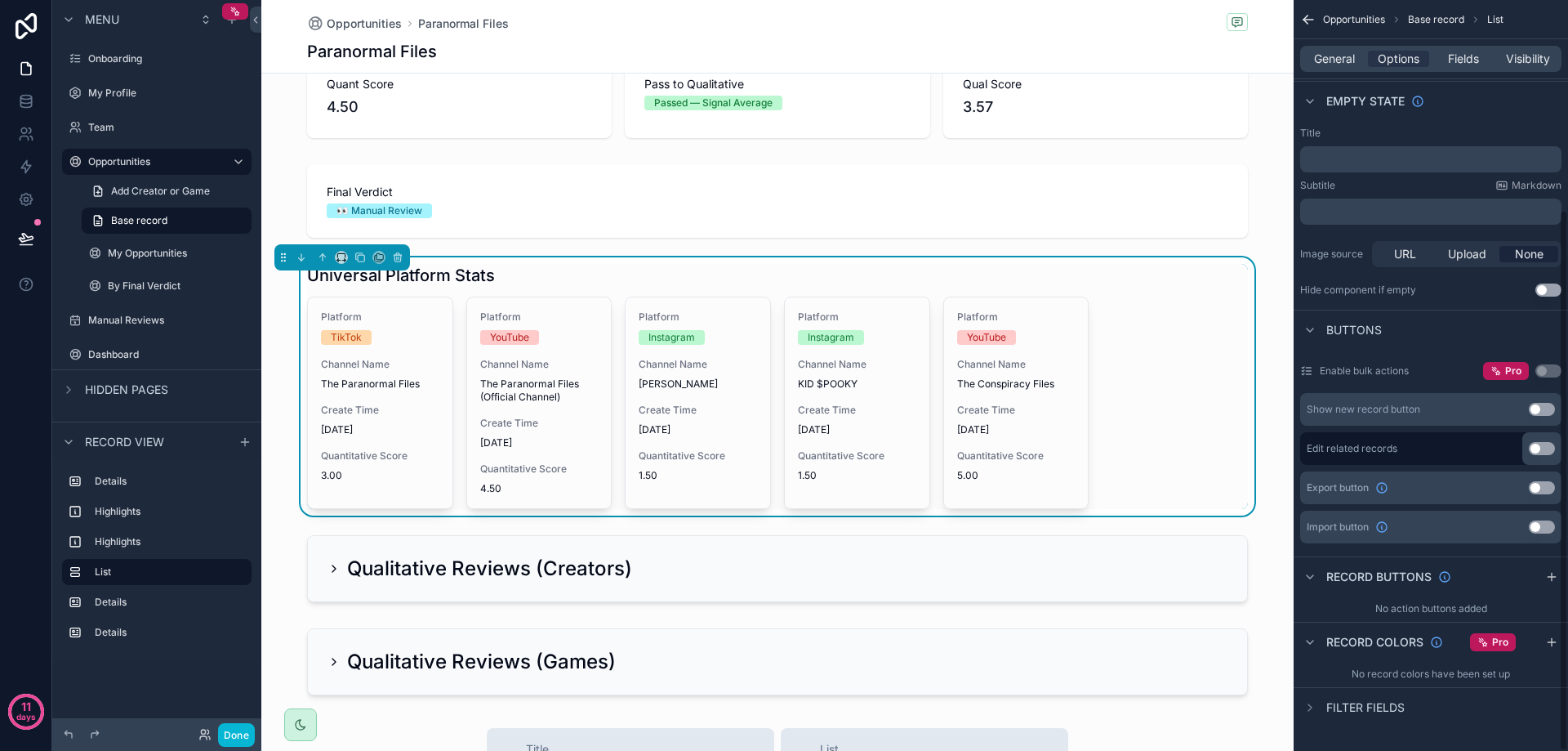
scroll to position [291, 0]
click at [1458, 58] on span "Fields" at bounding box center [1463, 59] width 31 height 17
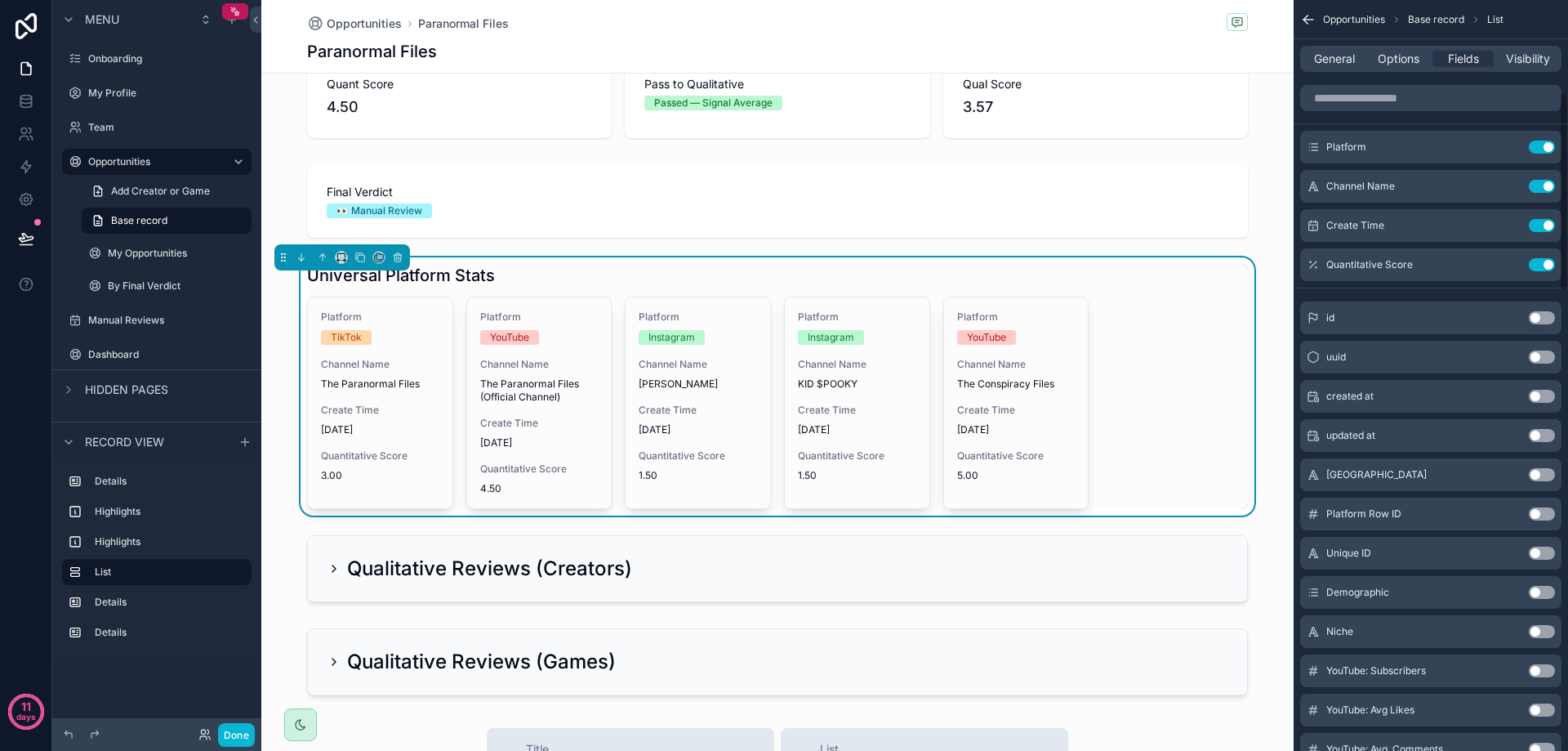
scroll to position [0, 0]
click at [1515, 56] on span "Visibility" at bounding box center [1528, 59] width 44 height 17
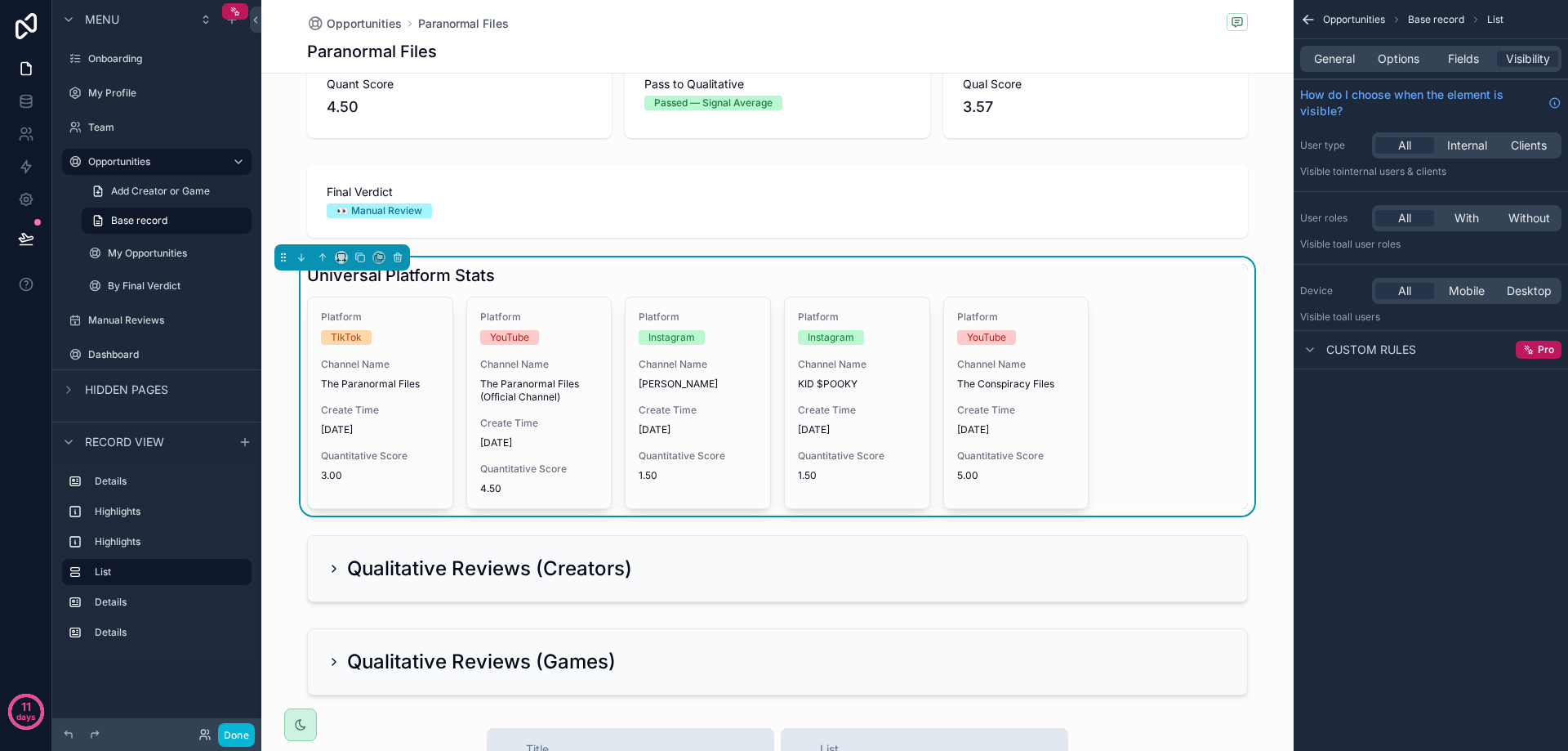
click at [1309, 18] on icon "scrollable content" at bounding box center [1309, 19] width 17 height 17
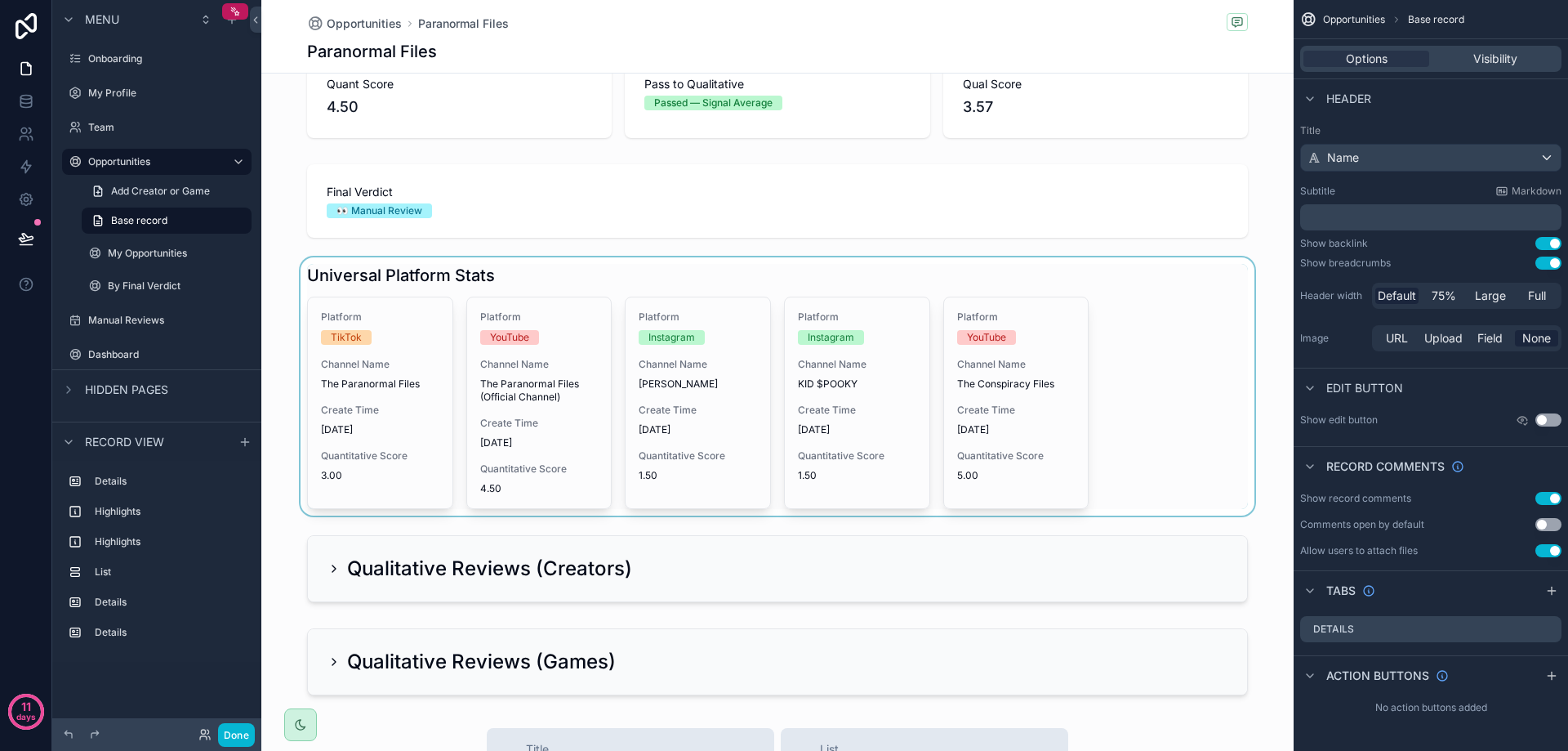
click at [1097, 466] on div "scrollable content" at bounding box center [777, 386] width 1032 height 258
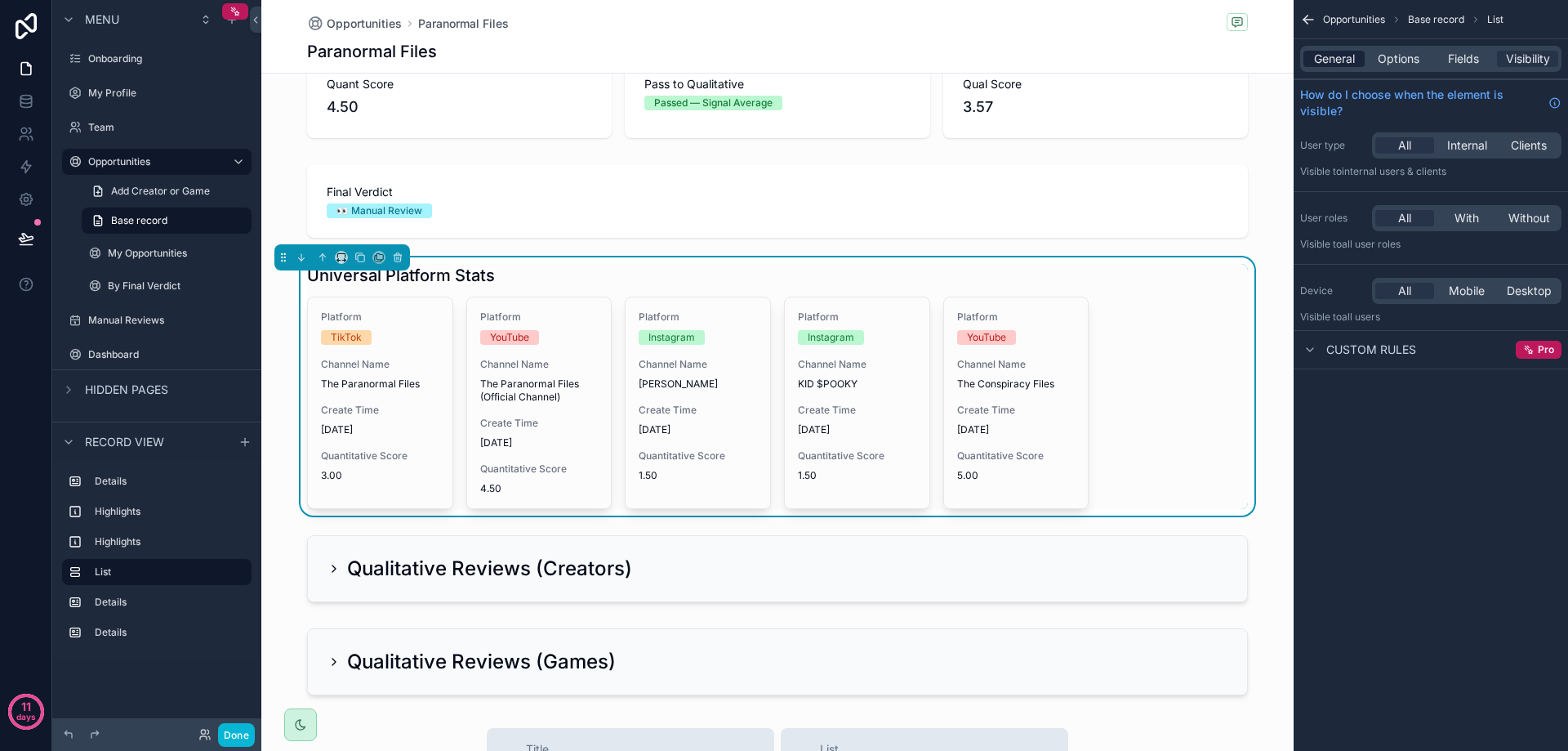
click at [1340, 59] on span "General" at bounding box center [1335, 59] width 41 height 17
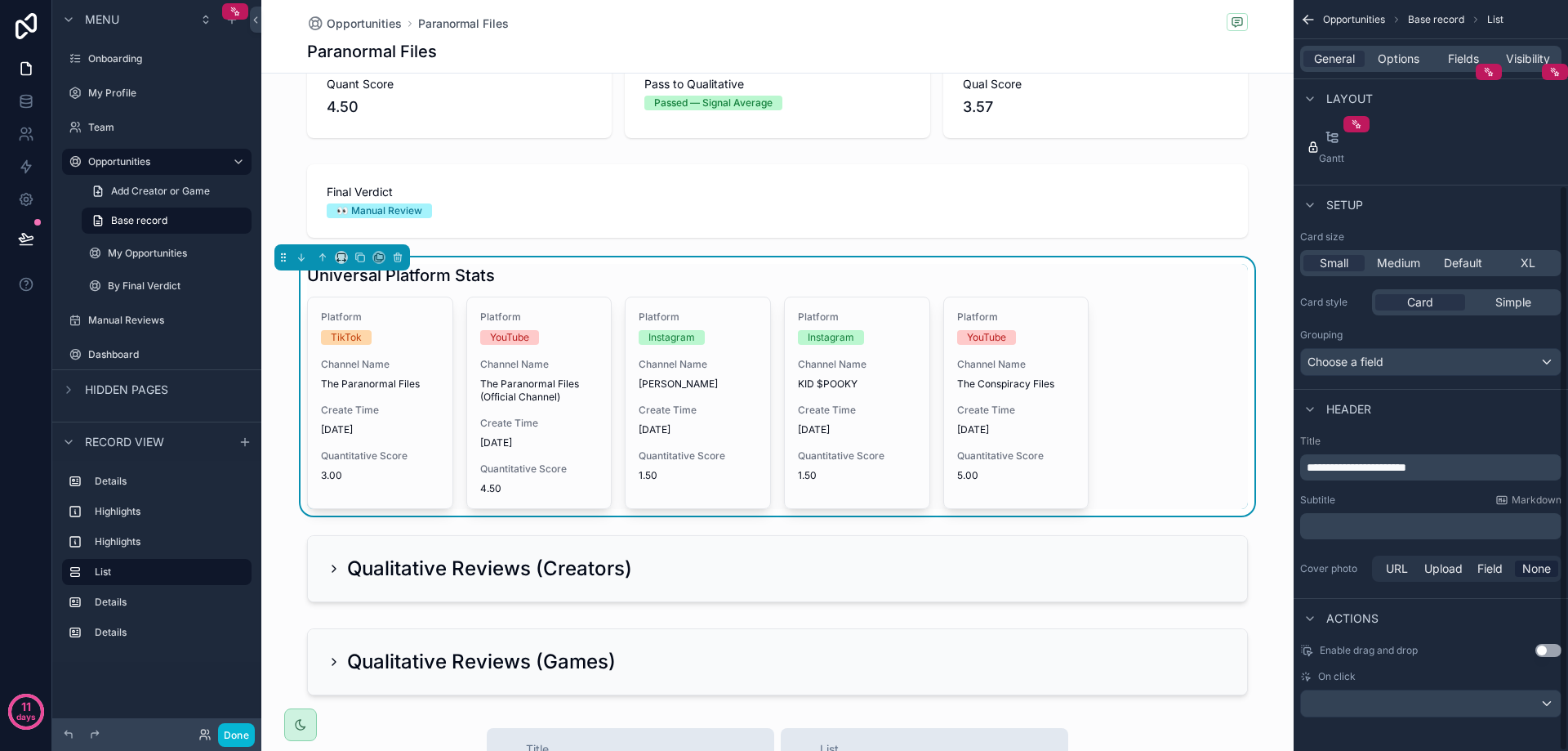
scroll to position [245, 0]
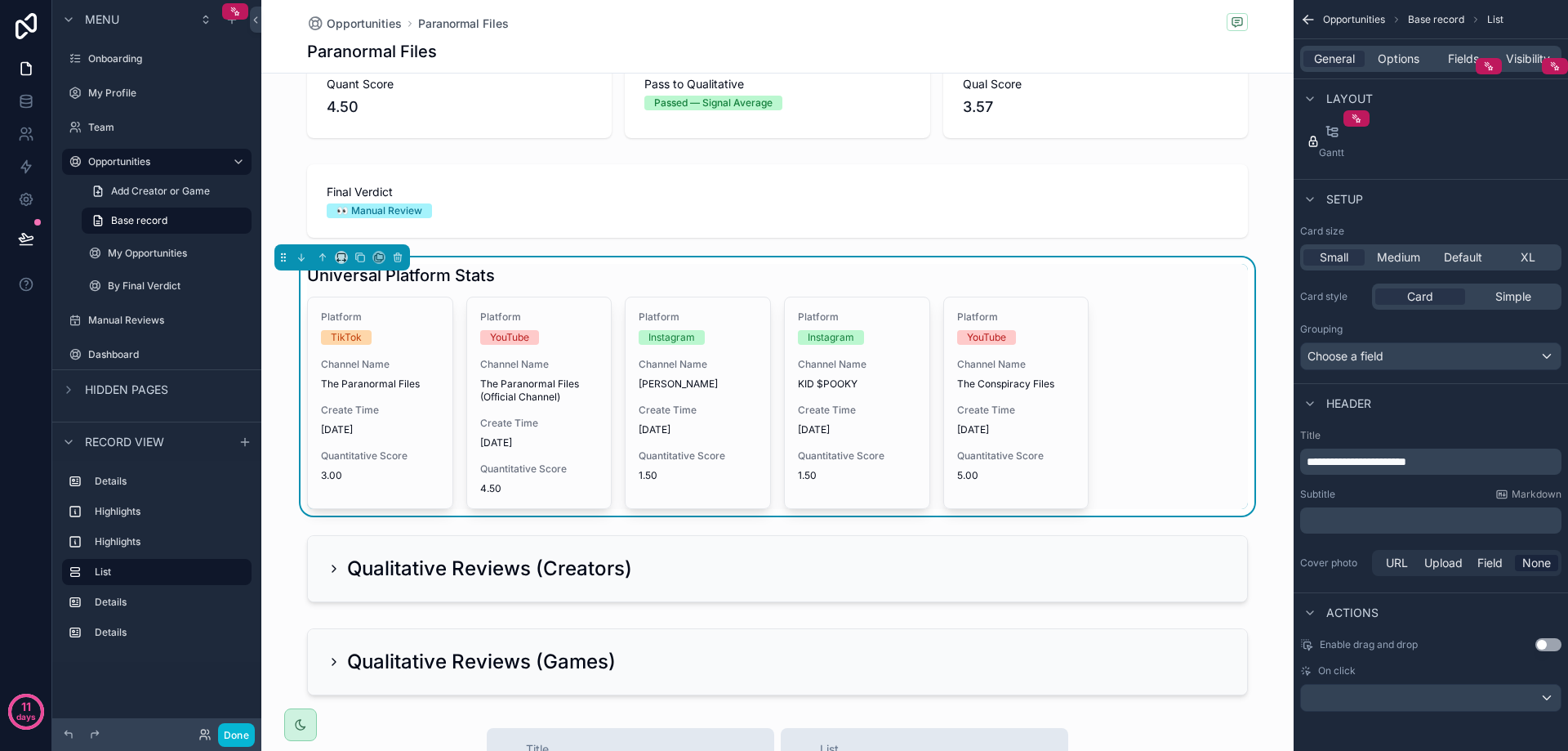
click at [1253, 500] on div "Universal Platform Stats Platform TikTok Channel Name The Paranormal Files Crea…" at bounding box center [777, 386] width 1032 height 258
click at [1263, 492] on div "Universal Platform Stats Platform TikTok Channel Name The Paranormal Files Crea…" at bounding box center [777, 386] width 1032 height 258
click at [1263, 547] on div "scrollable content" at bounding box center [777, 569] width 1032 height 80
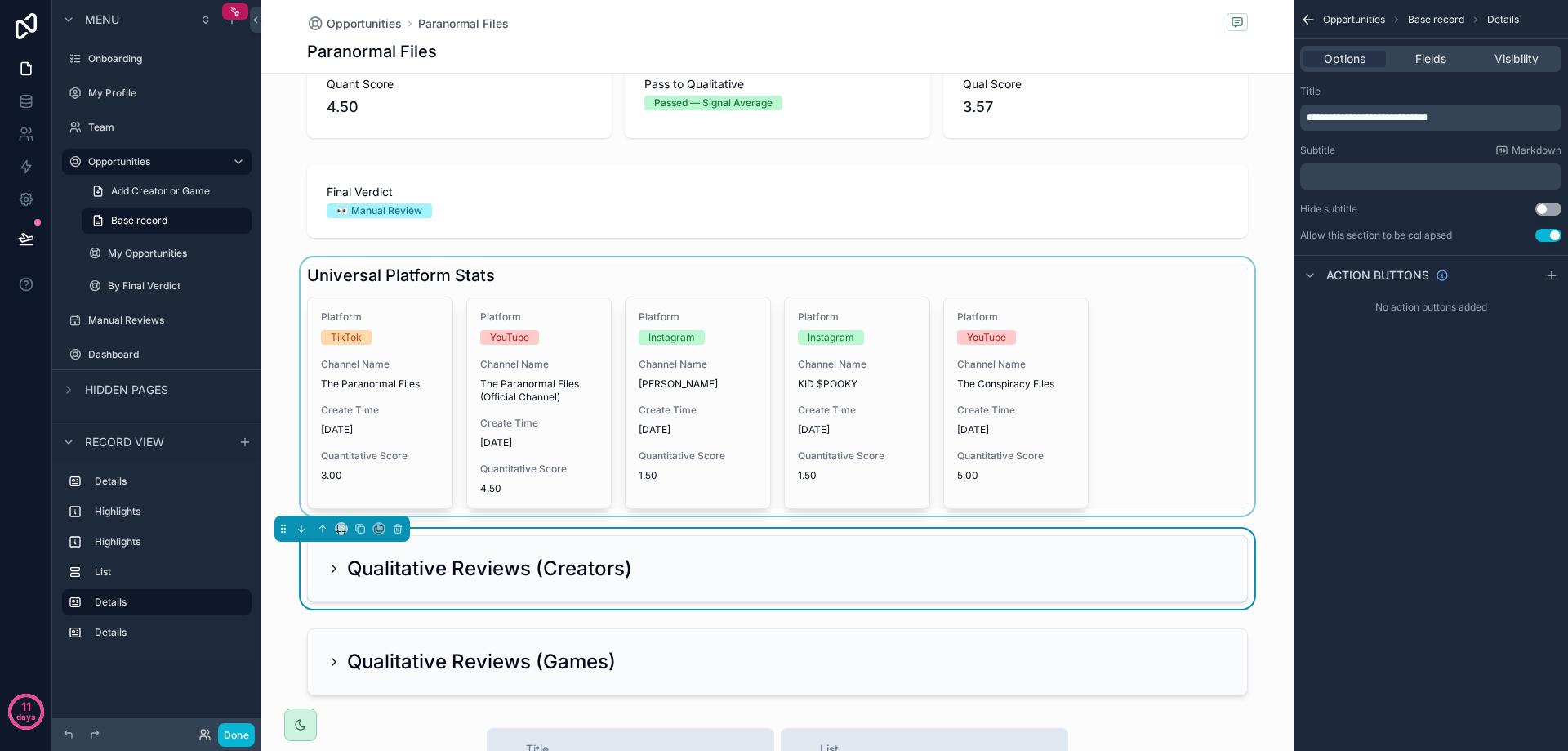
scroll to position [0, 0]
click at [1279, 278] on div "scrollable content" at bounding box center [777, 386] width 1032 height 258
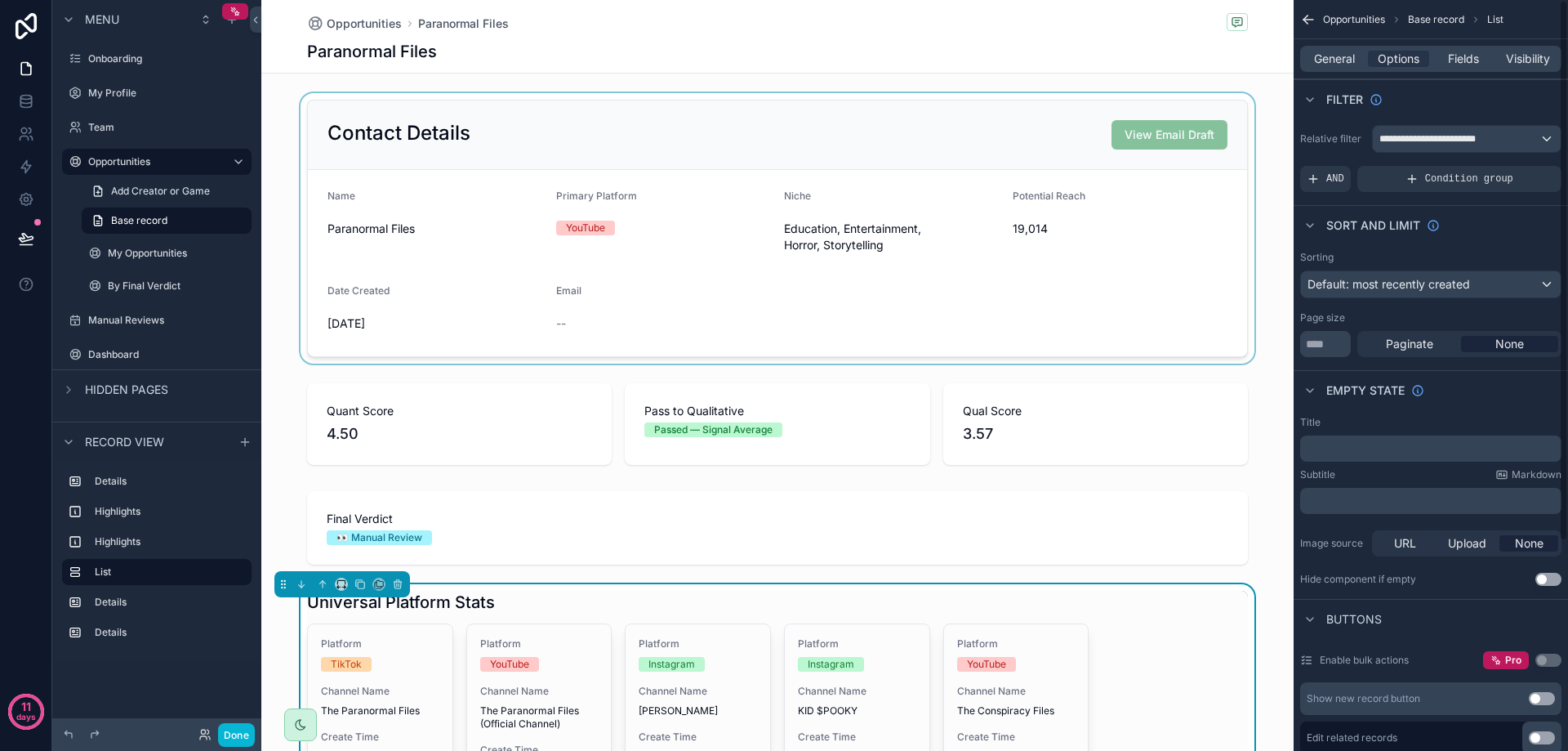
click at [606, 273] on div "scrollable content" at bounding box center [777, 229] width 1032 height 270
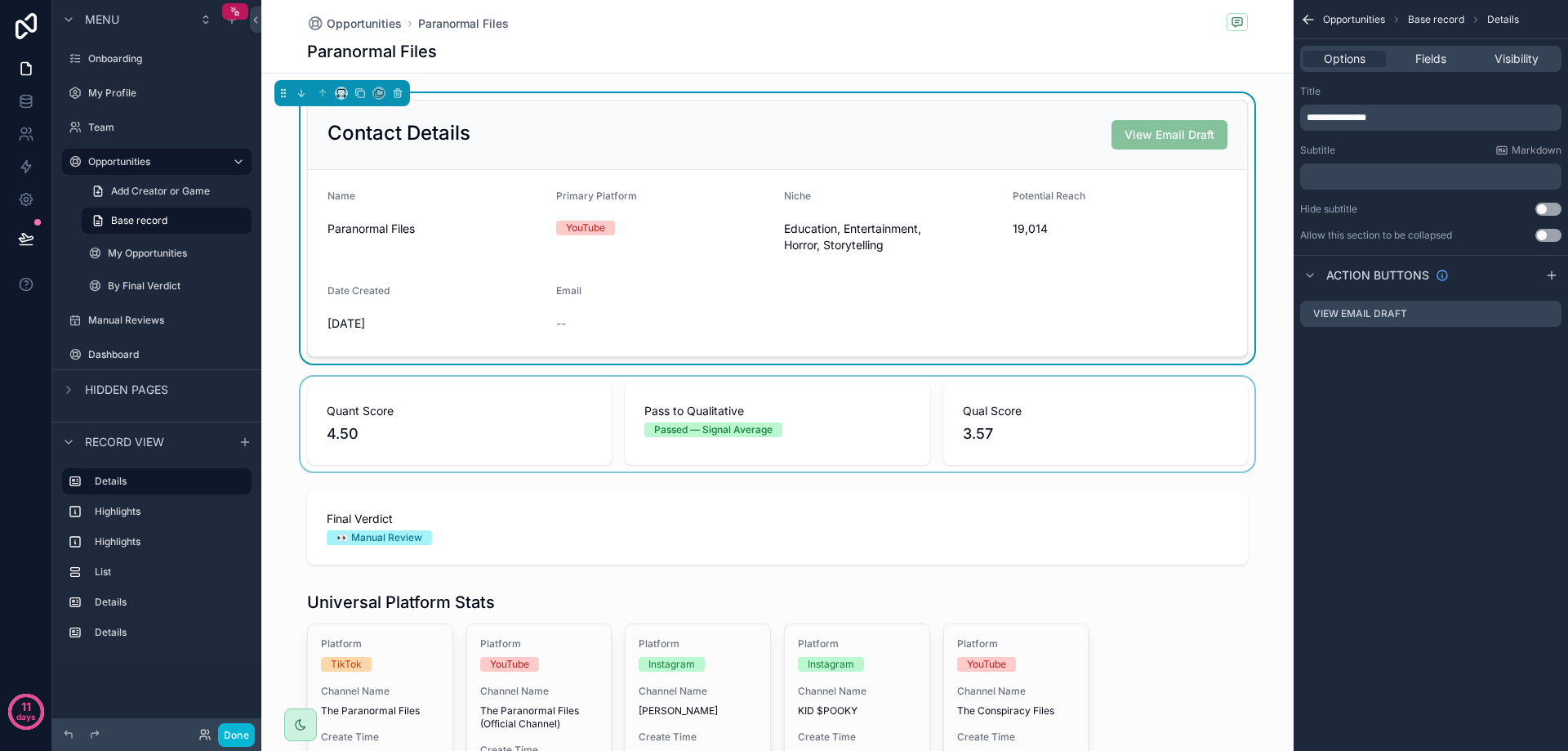
click at [726, 417] on div "scrollable content" at bounding box center [777, 424] width 1032 height 94
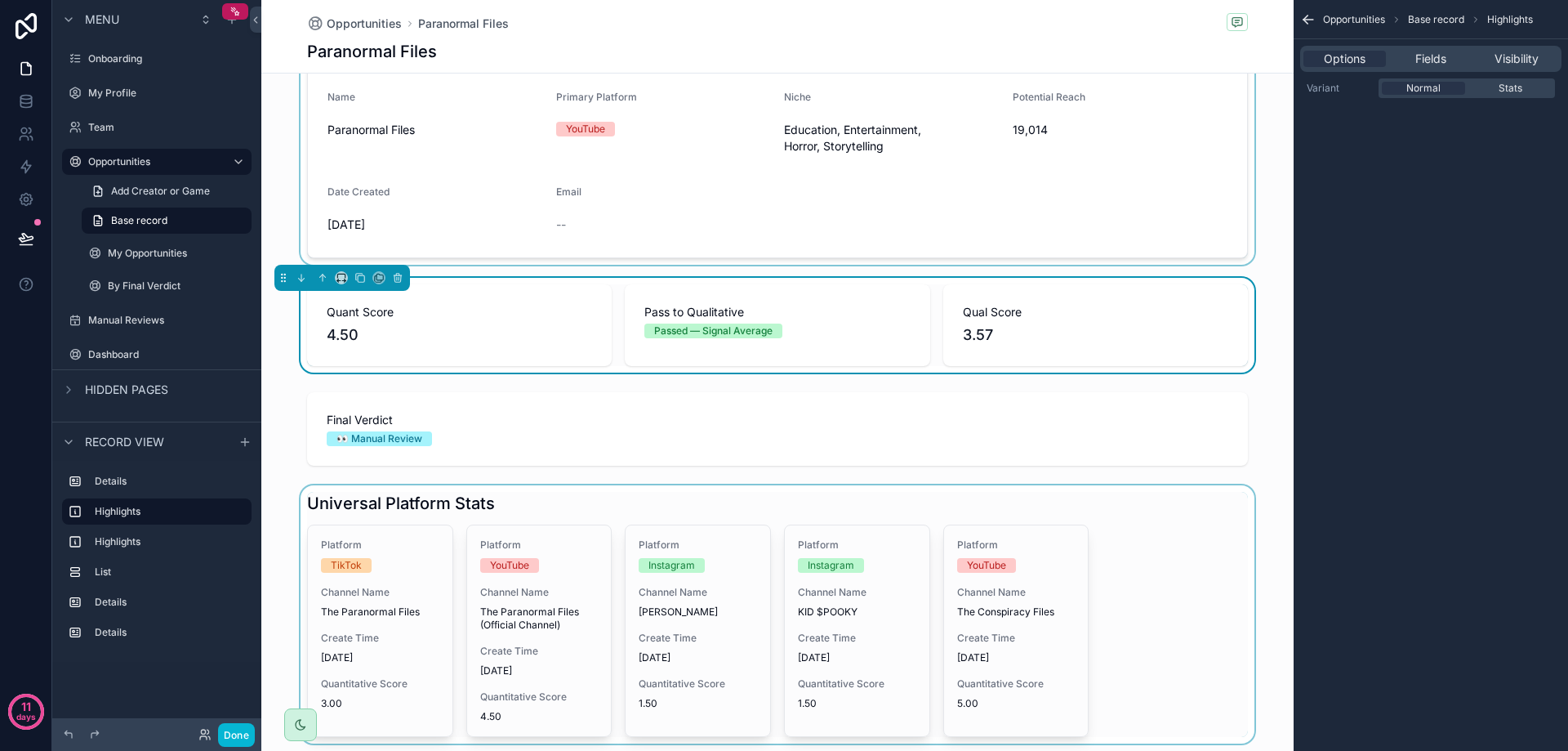
scroll to position [327, 0]
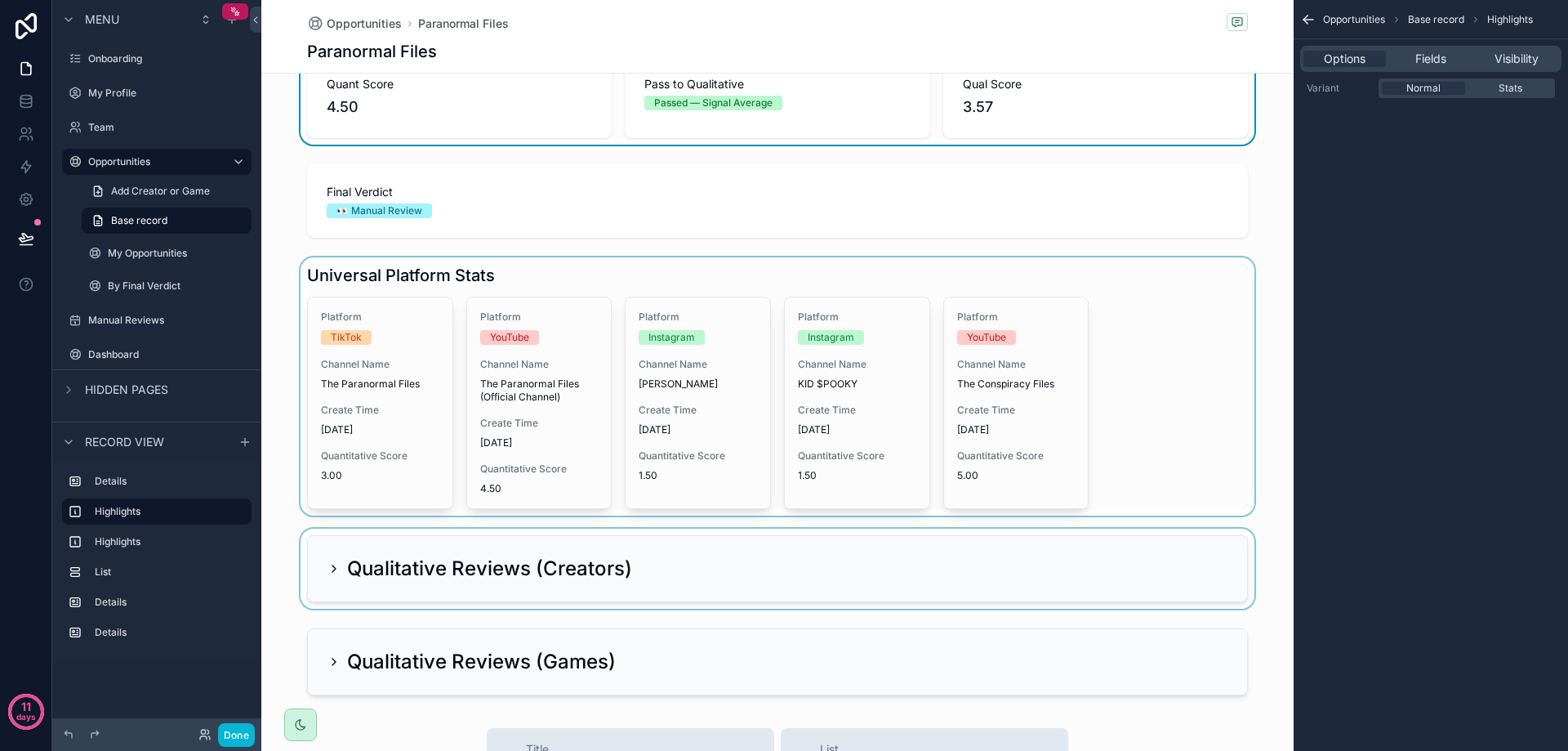
click at [553, 322] on div "scrollable content" at bounding box center [777, 386] width 1032 height 258
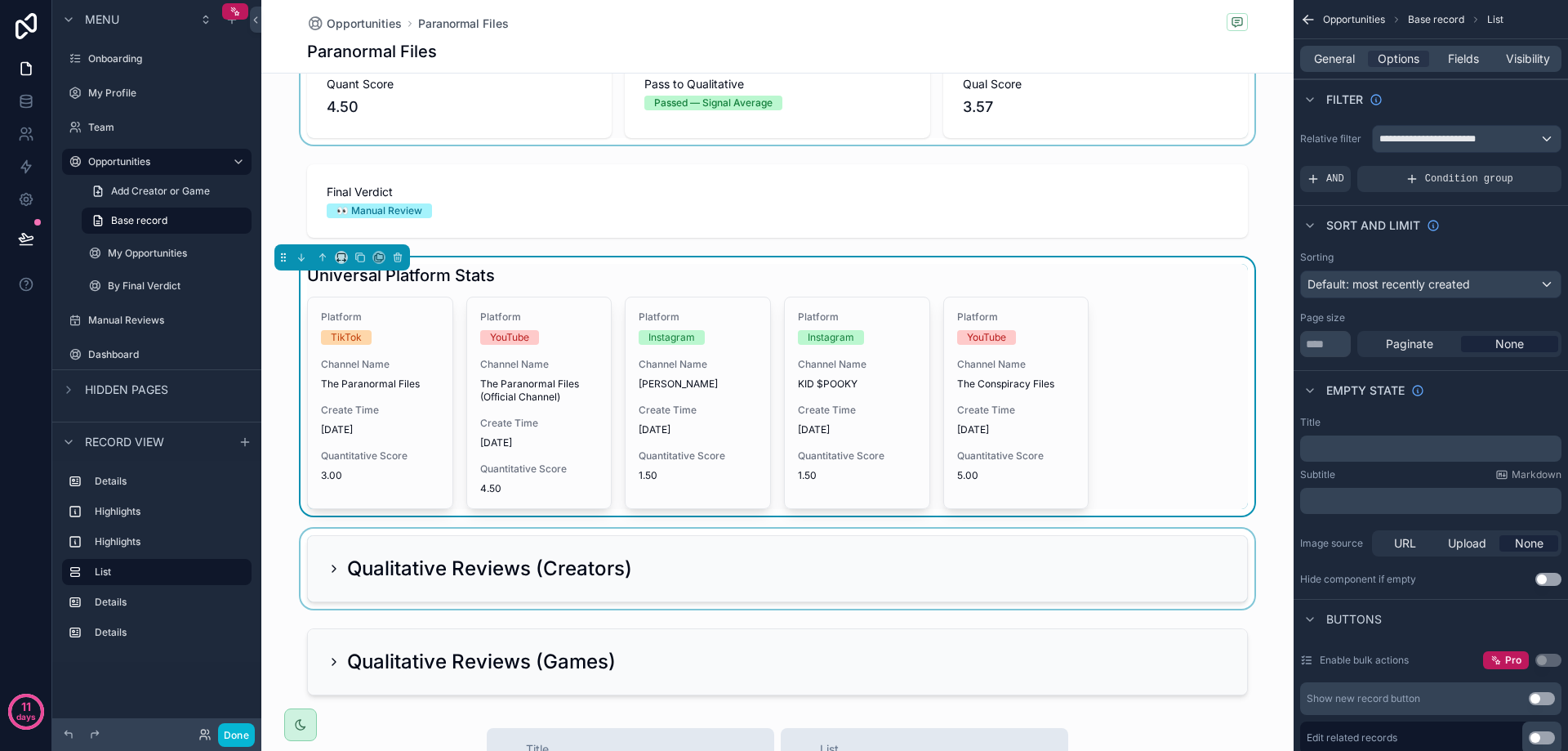
click at [555, 573] on div "scrollable content" at bounding box center [777, 569] width 1032 height 80
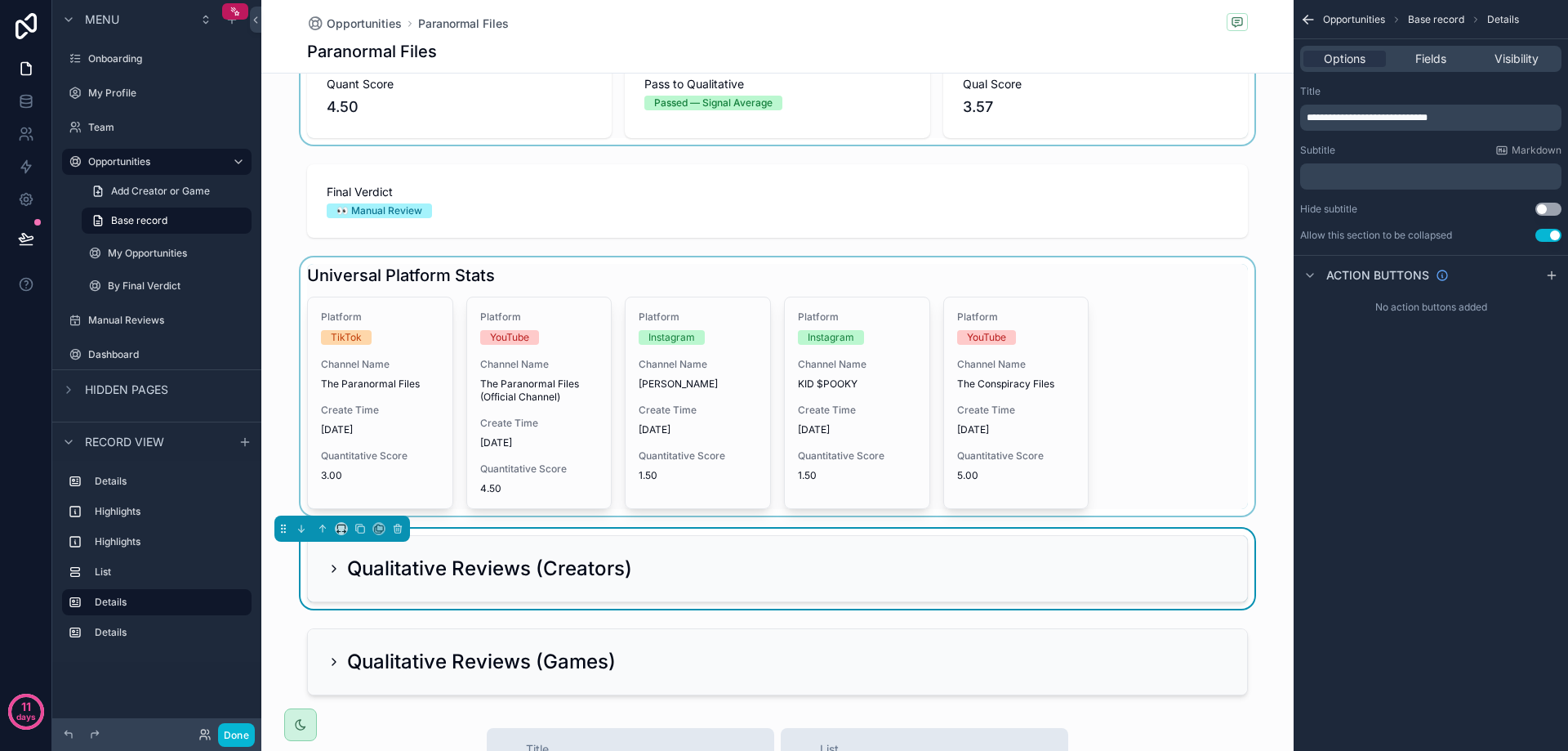
click at [443, 439] on div "scrollable content" at bounding box center [777, 386] width 1032 height 258
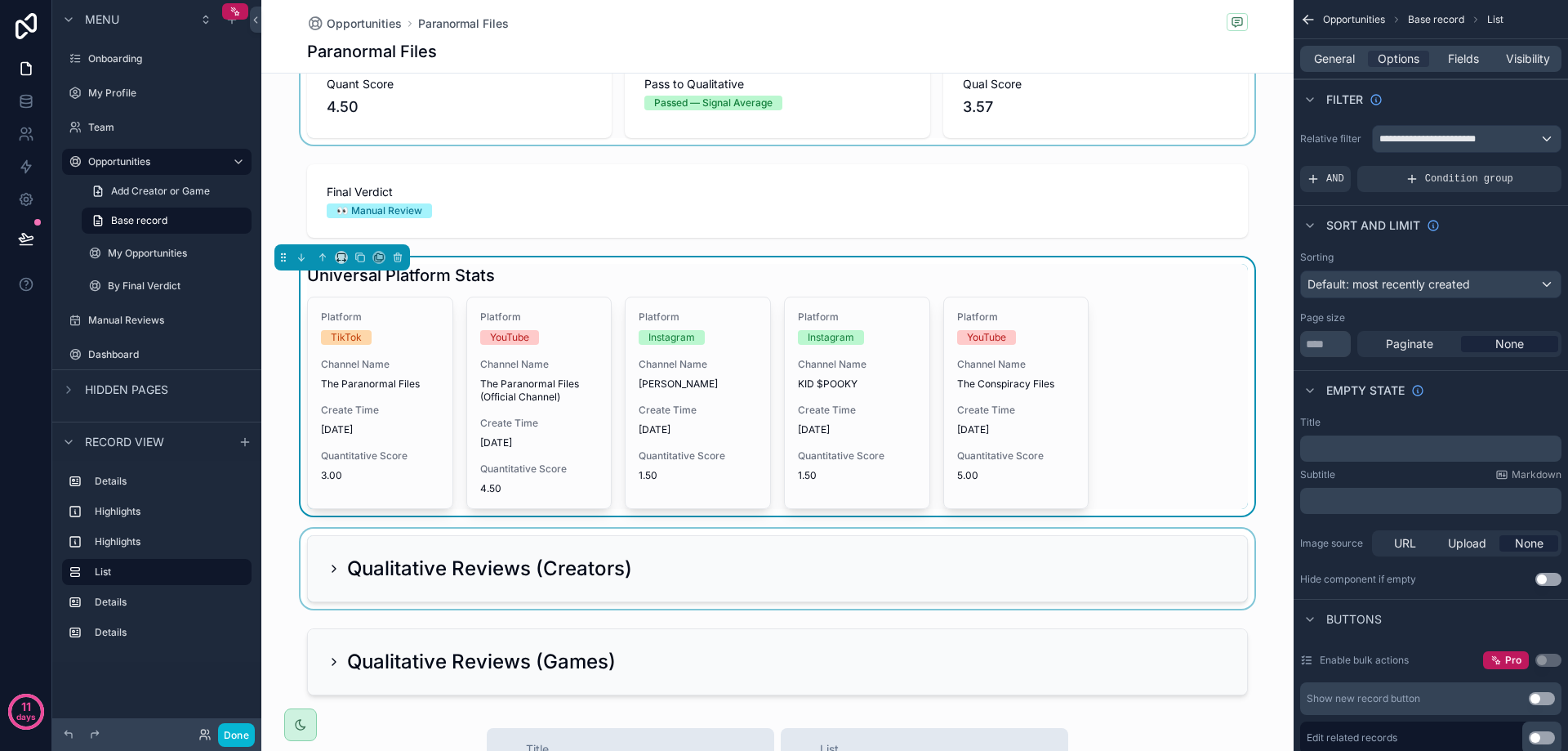
click at [1447, 21] on span "Base record" at bounding box center [1436, 19] width 56 height 13
click at [1326, 63] on span "General" at bounding box center [1335, 59] width 41 height 17
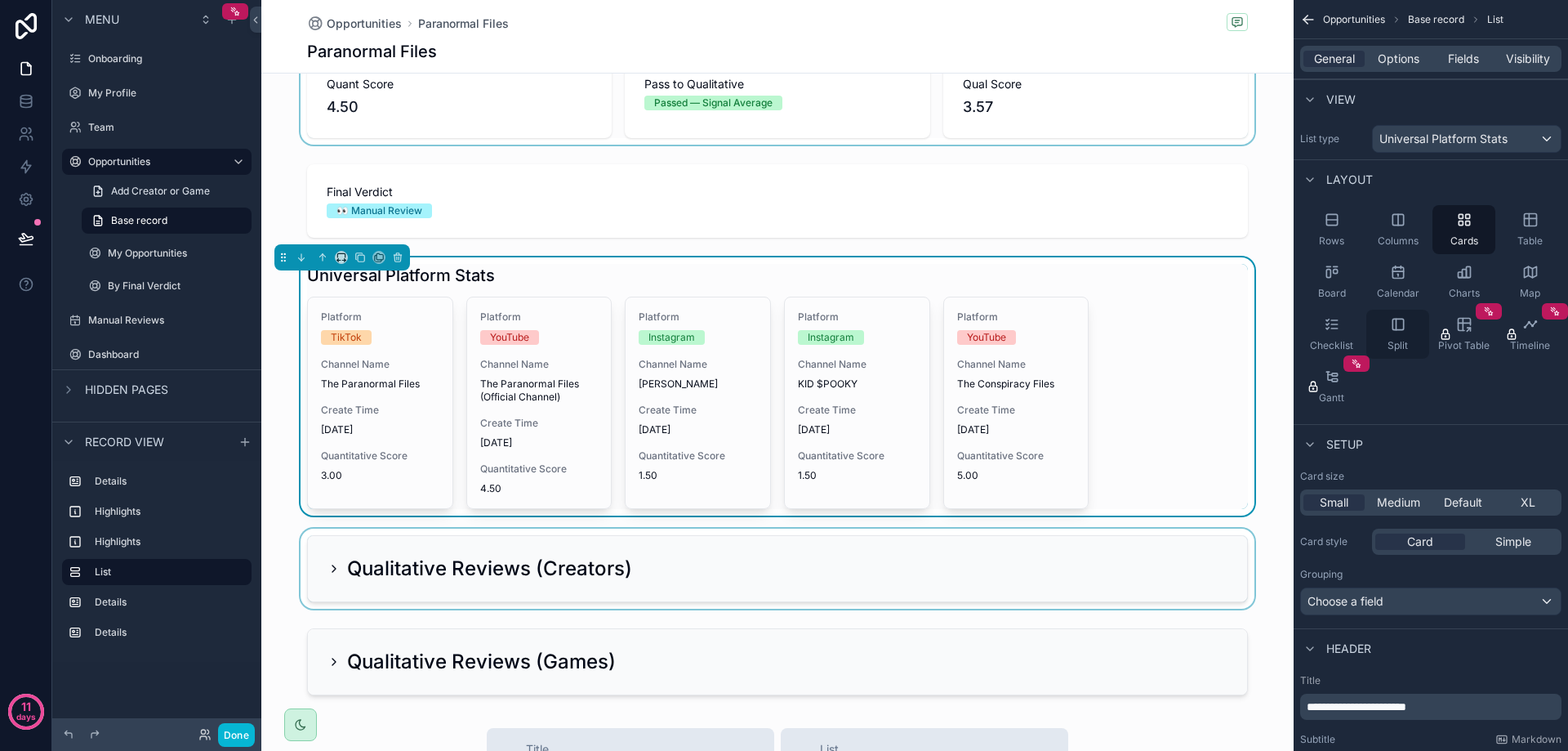
click at [1411, 336] on div "Split" at bounding box center [1398, 333] width 63 height 49
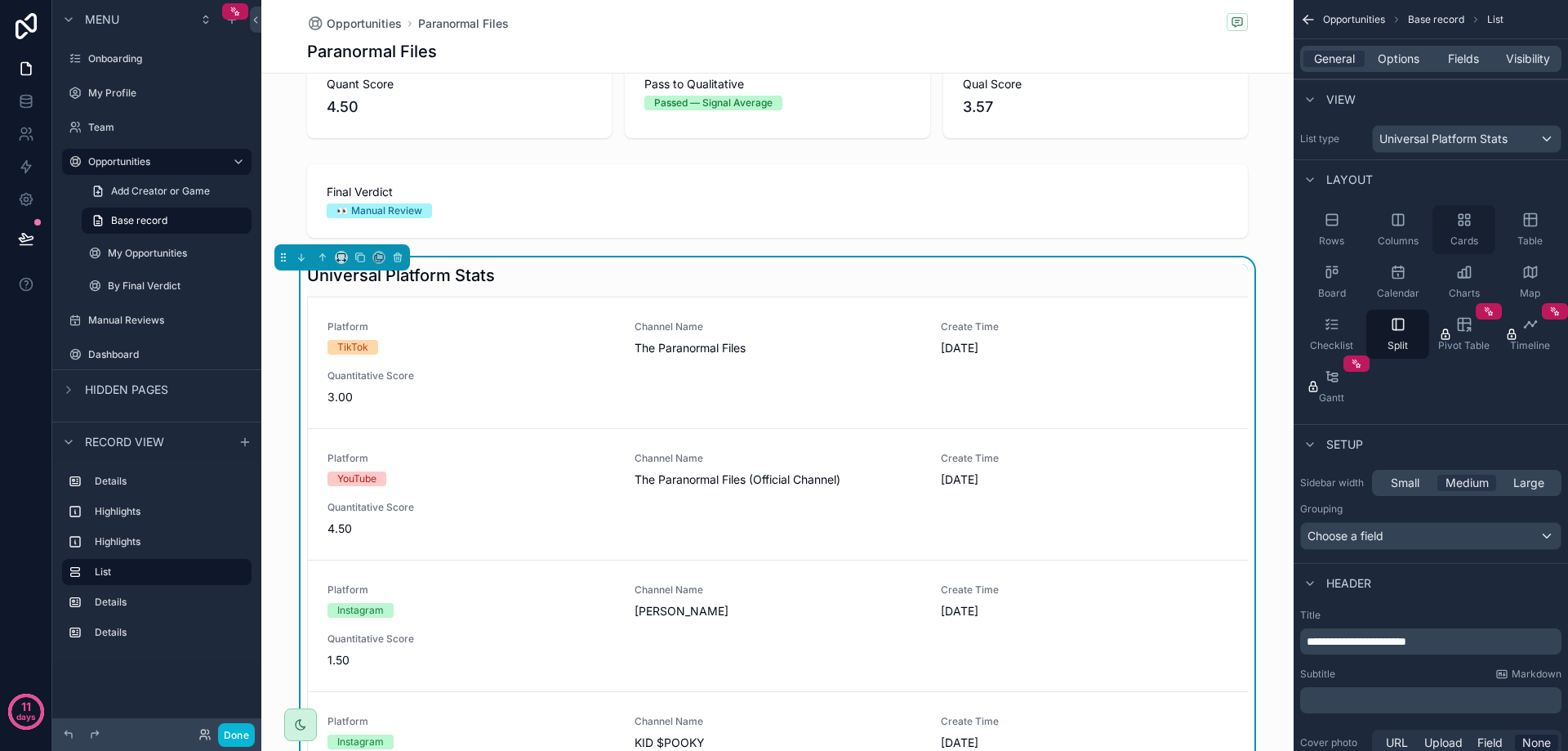
click at [1482, 219] on div "Cards" at bounding box center [1463, 229] width 63 height 49
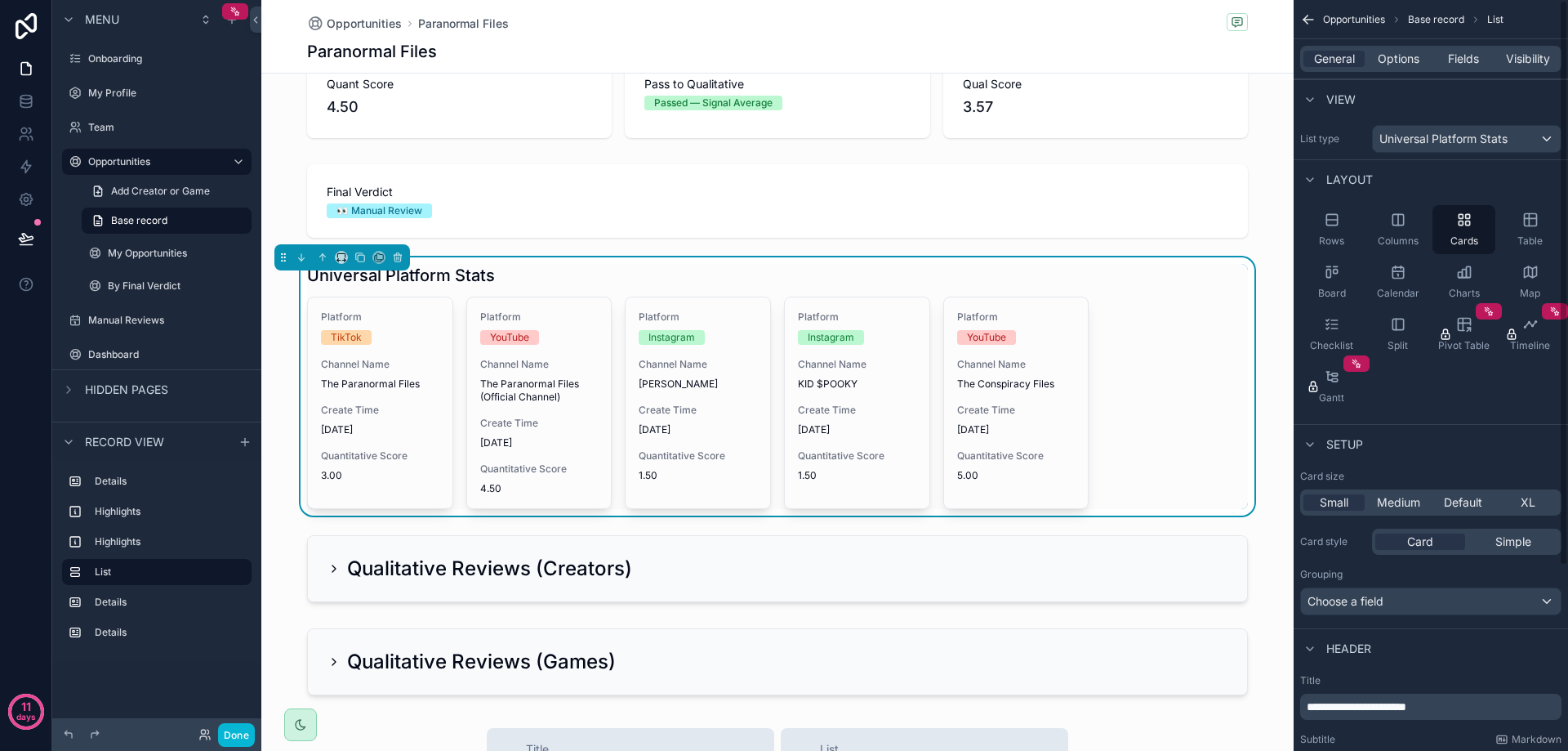
click at [1494, 413] on div "Rows Columns Cards Table Board Calendar Charts Map Checklist Split Pivot Table …" at bounding box center [1430, 307] width 274 height 219
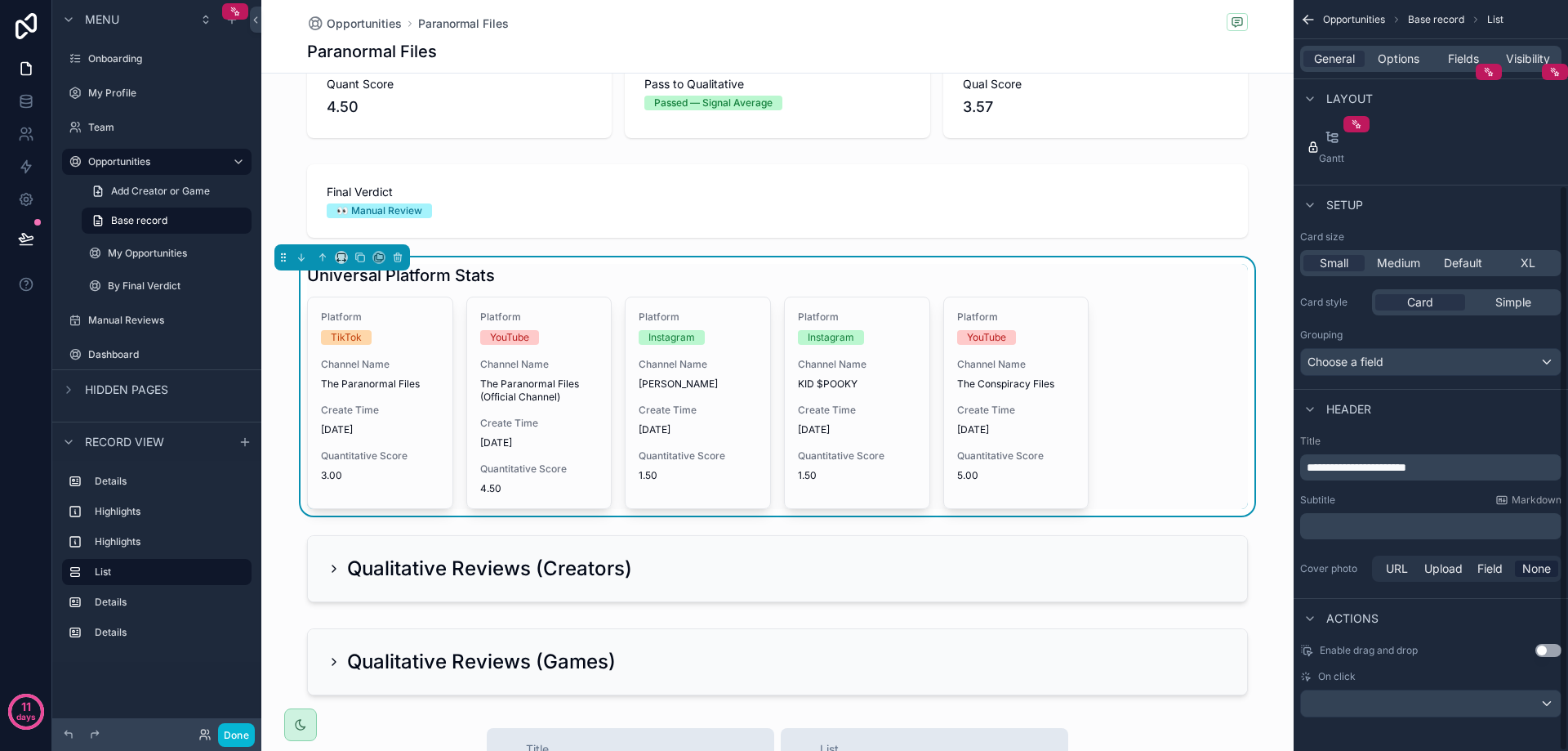
scroll to position [245, 0]
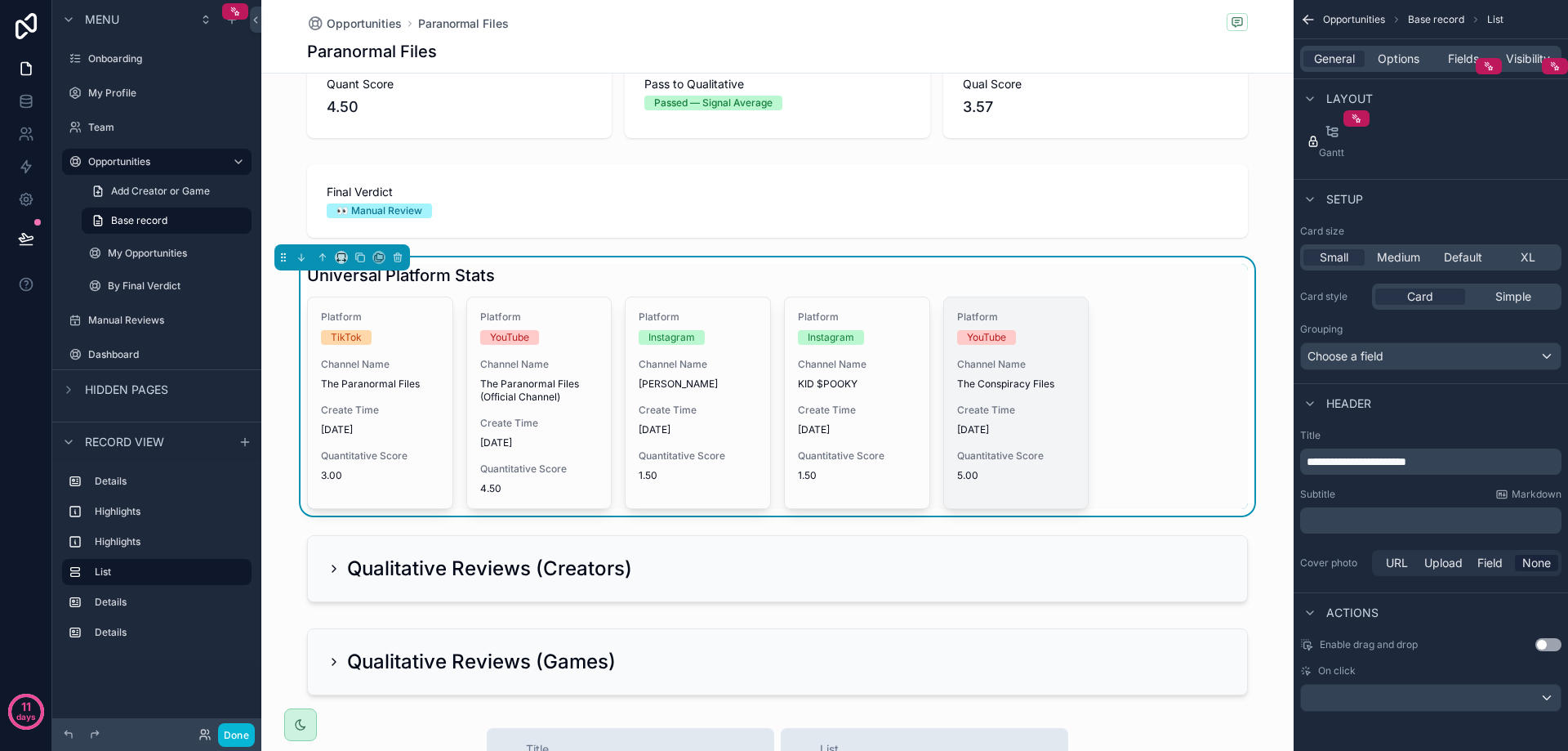
click at [1005, 366] on span "Channel Name" at bounding box center [1016, 364] width 118 height 13
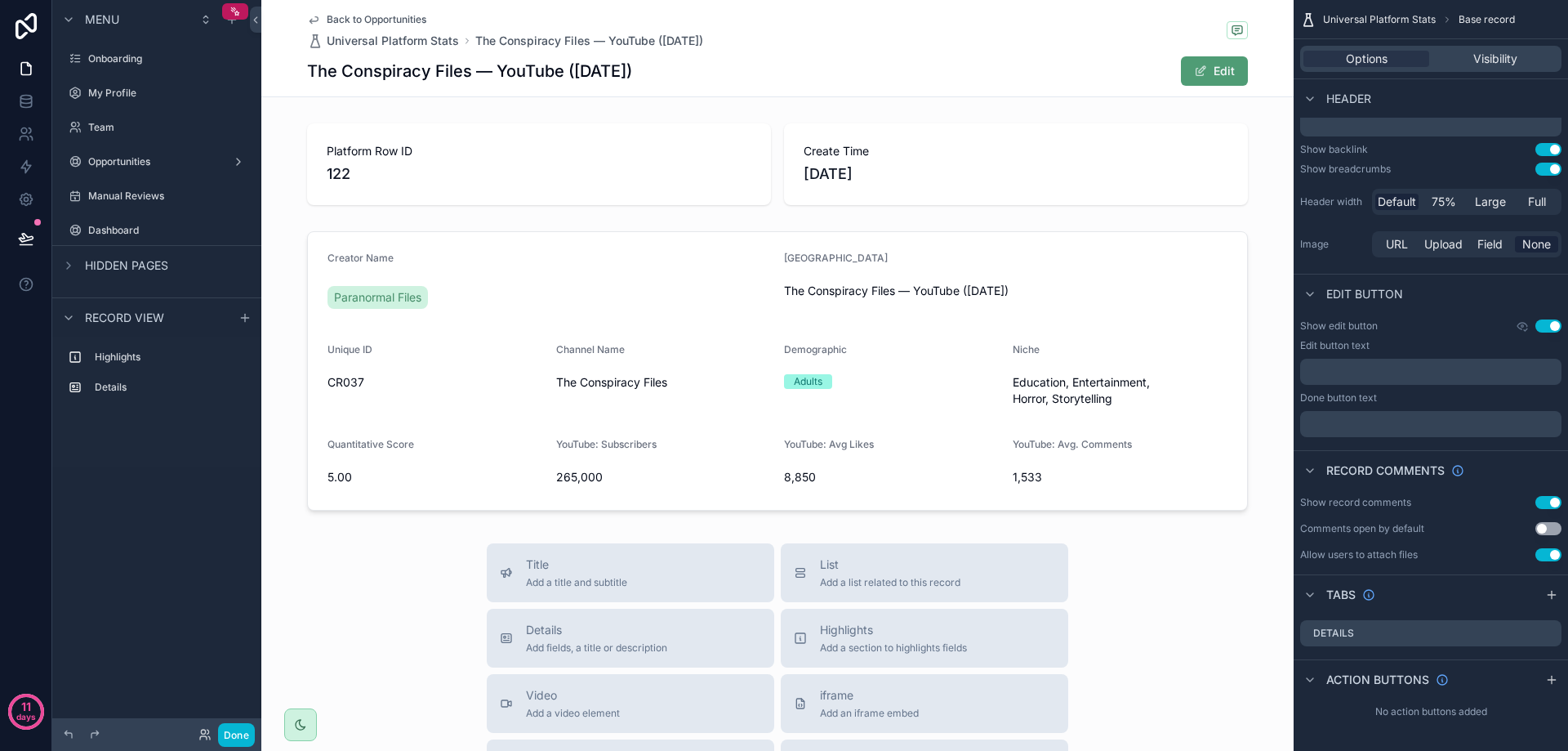
click at [344, 18] on span "Back to Opportunities" at bounding box center [377, 19] width 100 height 13
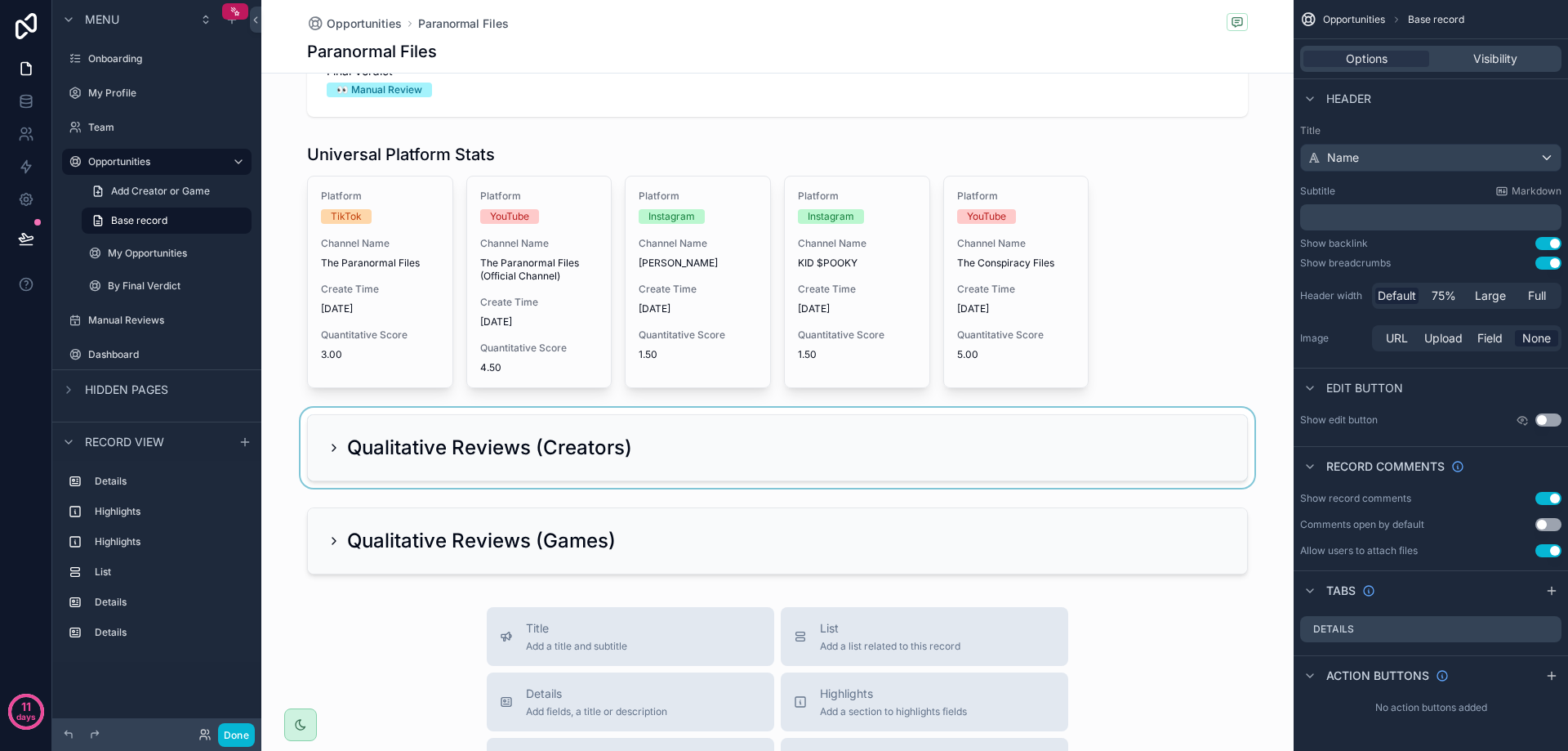
scroll to position [490, 0]
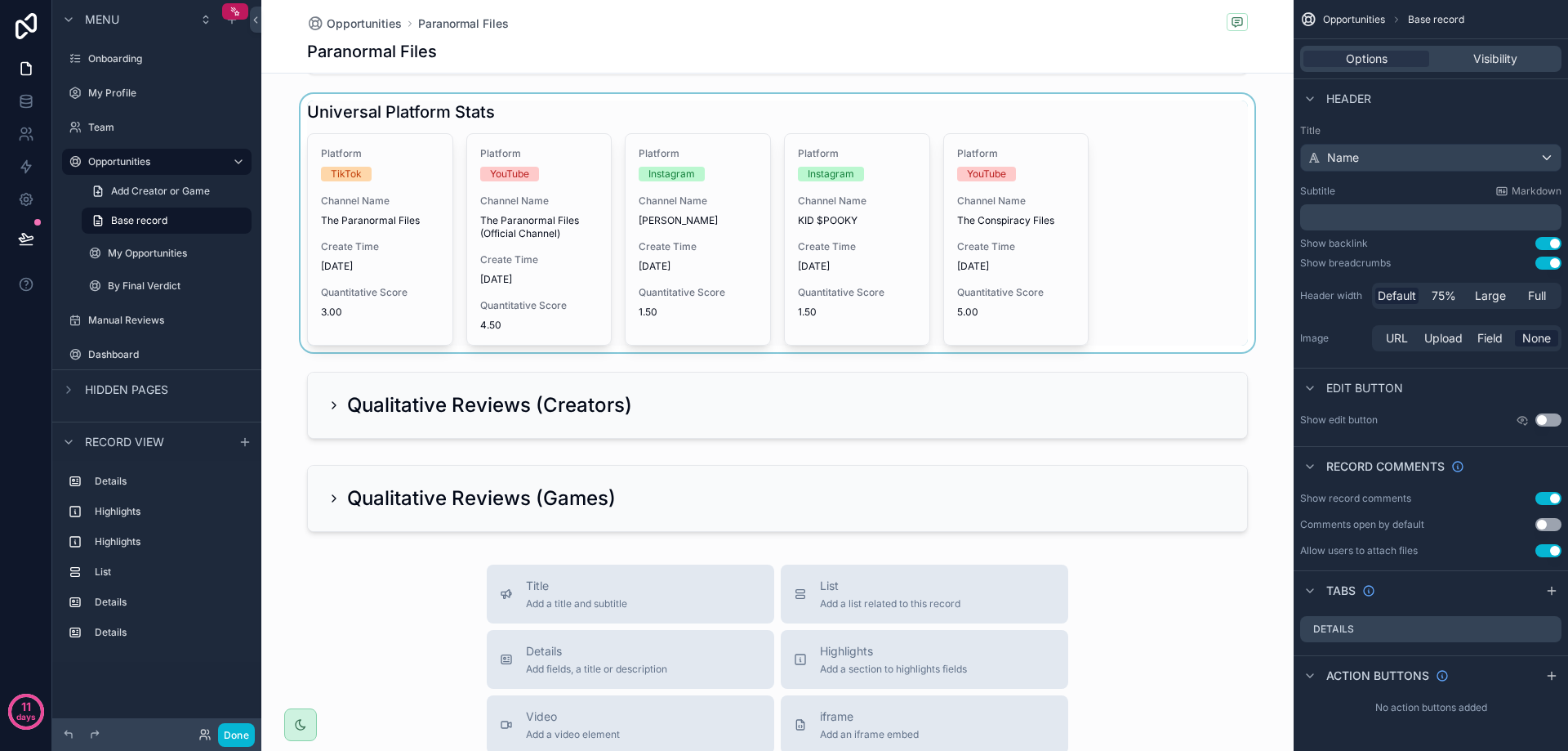
click at [693, 251] on div "scrollable content" at bounding box center [777, 222] width 1032 height 258
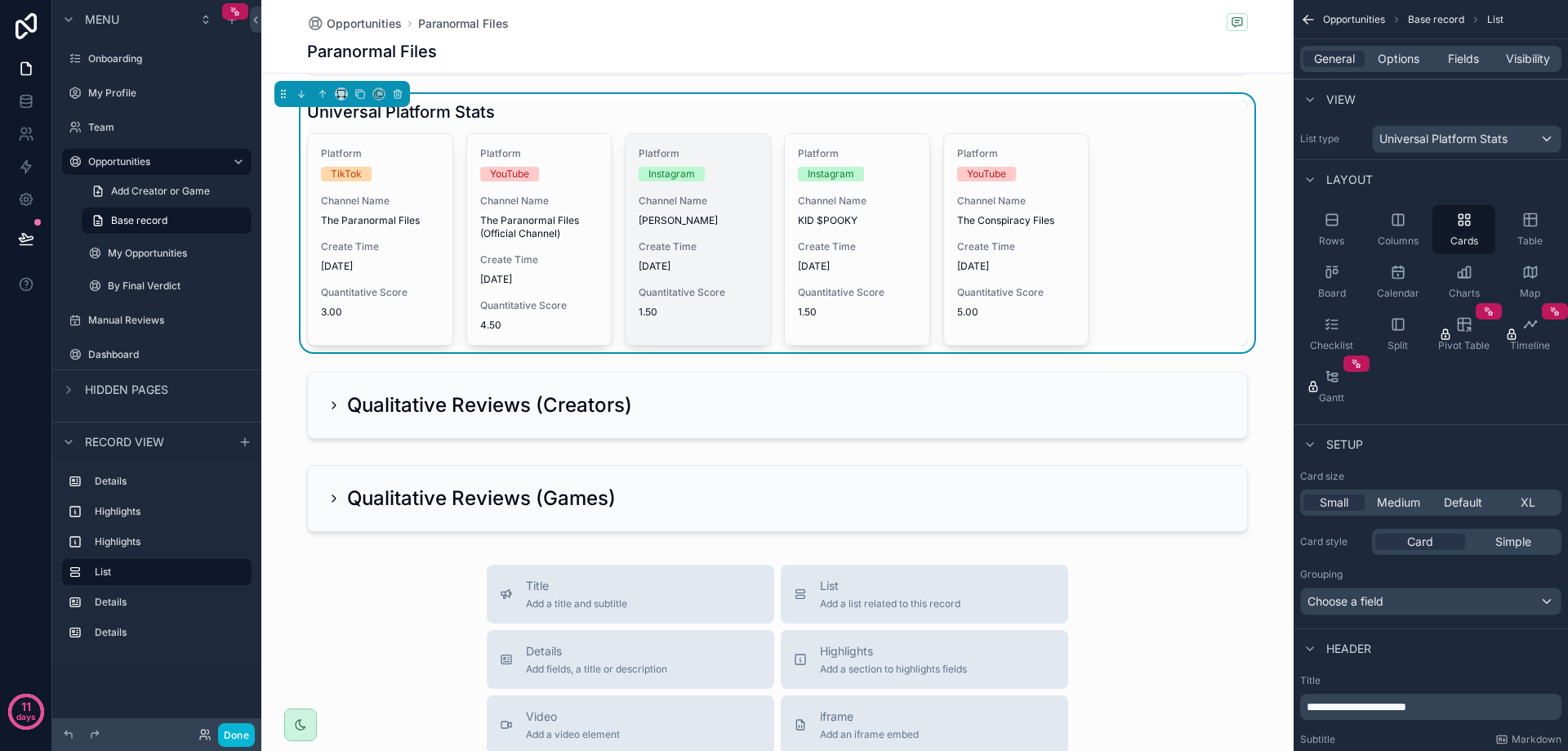
click at [693, 264] on span "[DATE]" at bounding box center [698, 267] width 118 height 13
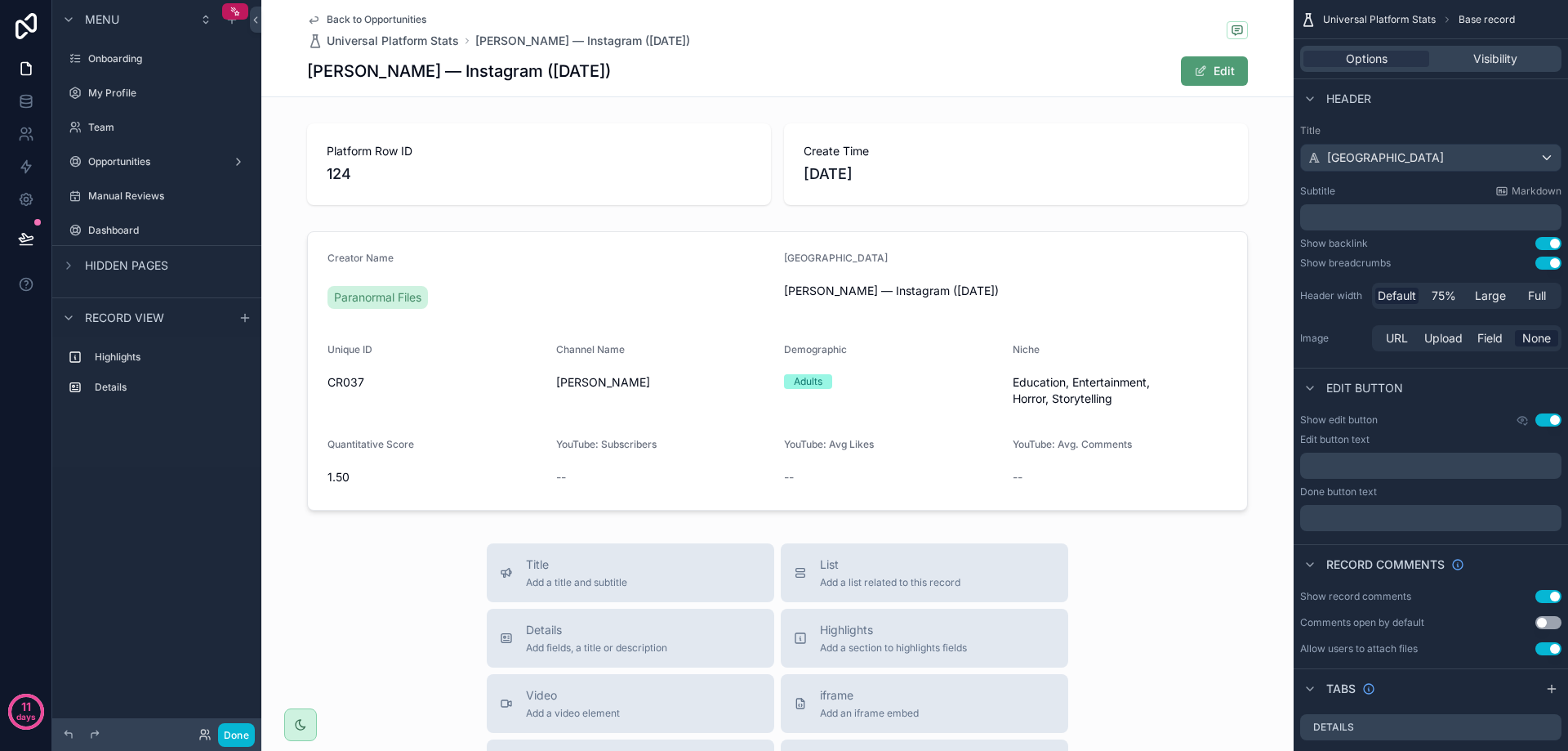
click at [381, 14] on span "Back to Opportunities" at bounding box center [377, 19] width 100 height 13
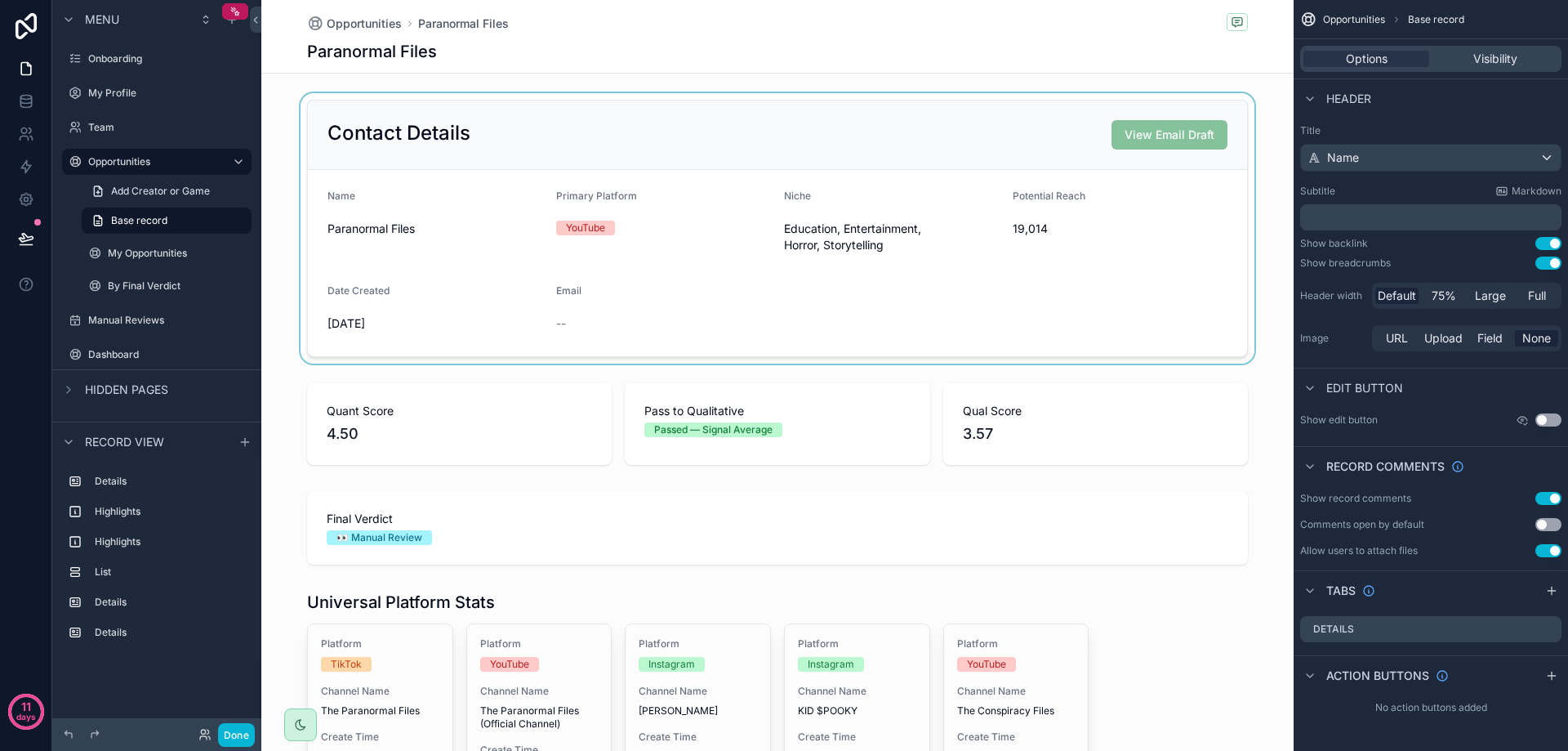
click at [380, 291] on div "scrollable content" at bounding box center [777, 229] width 1032 height 270
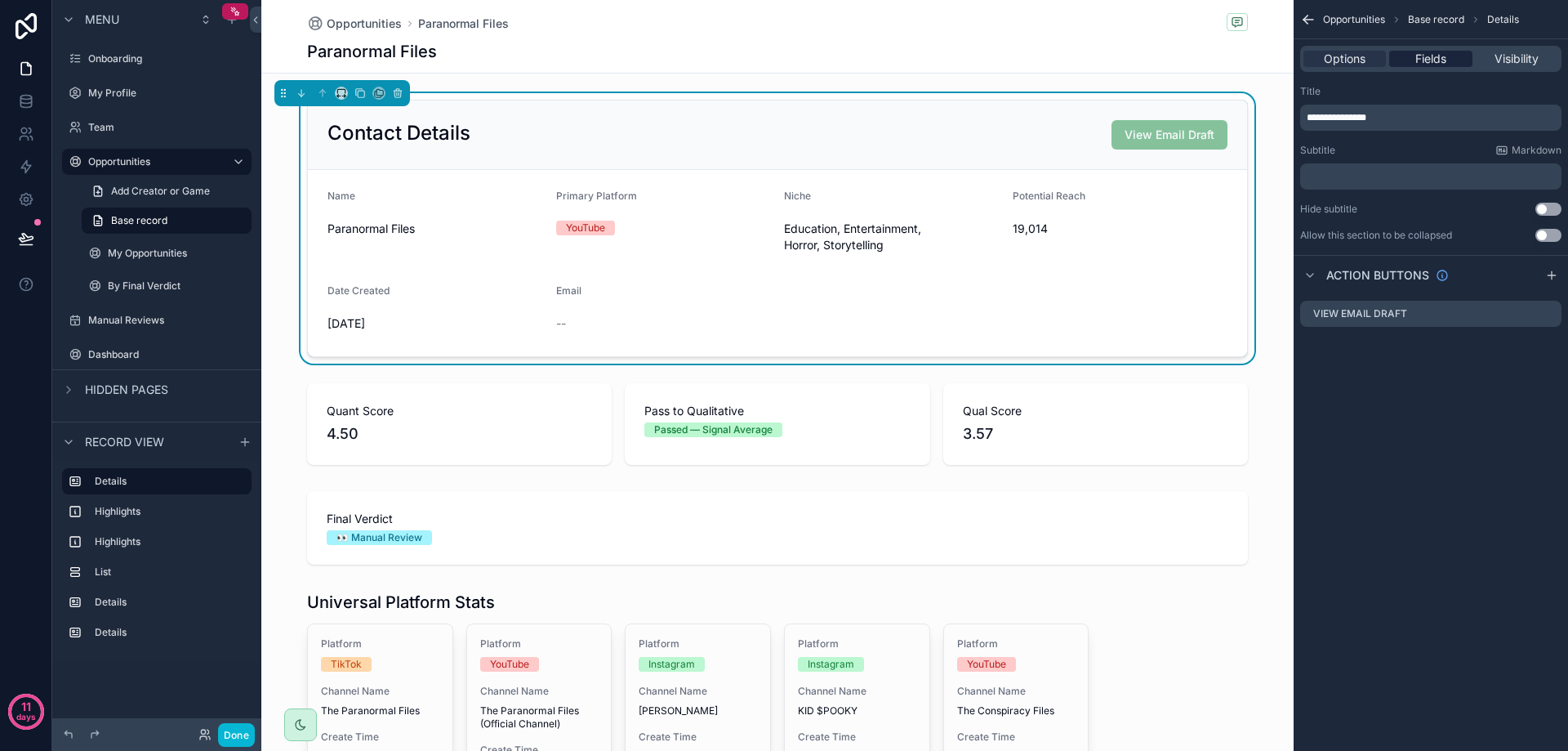
click at [1423, 56] on span "Fields" at bounding box center [1431, 59] width 31 height 17
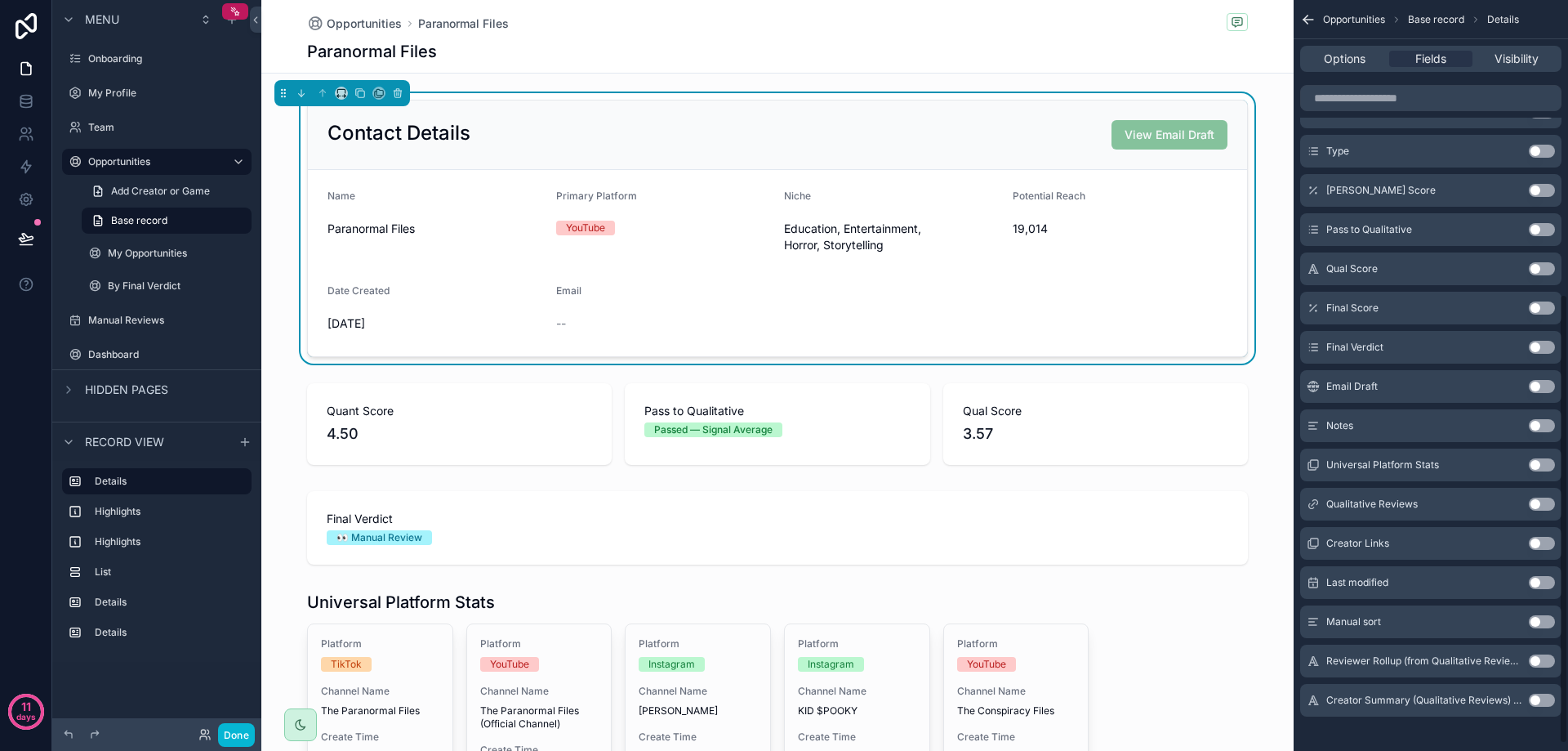
click at [1544, 547] on button "Use setting" at bounding box center [1542, 544] width 26 height 13
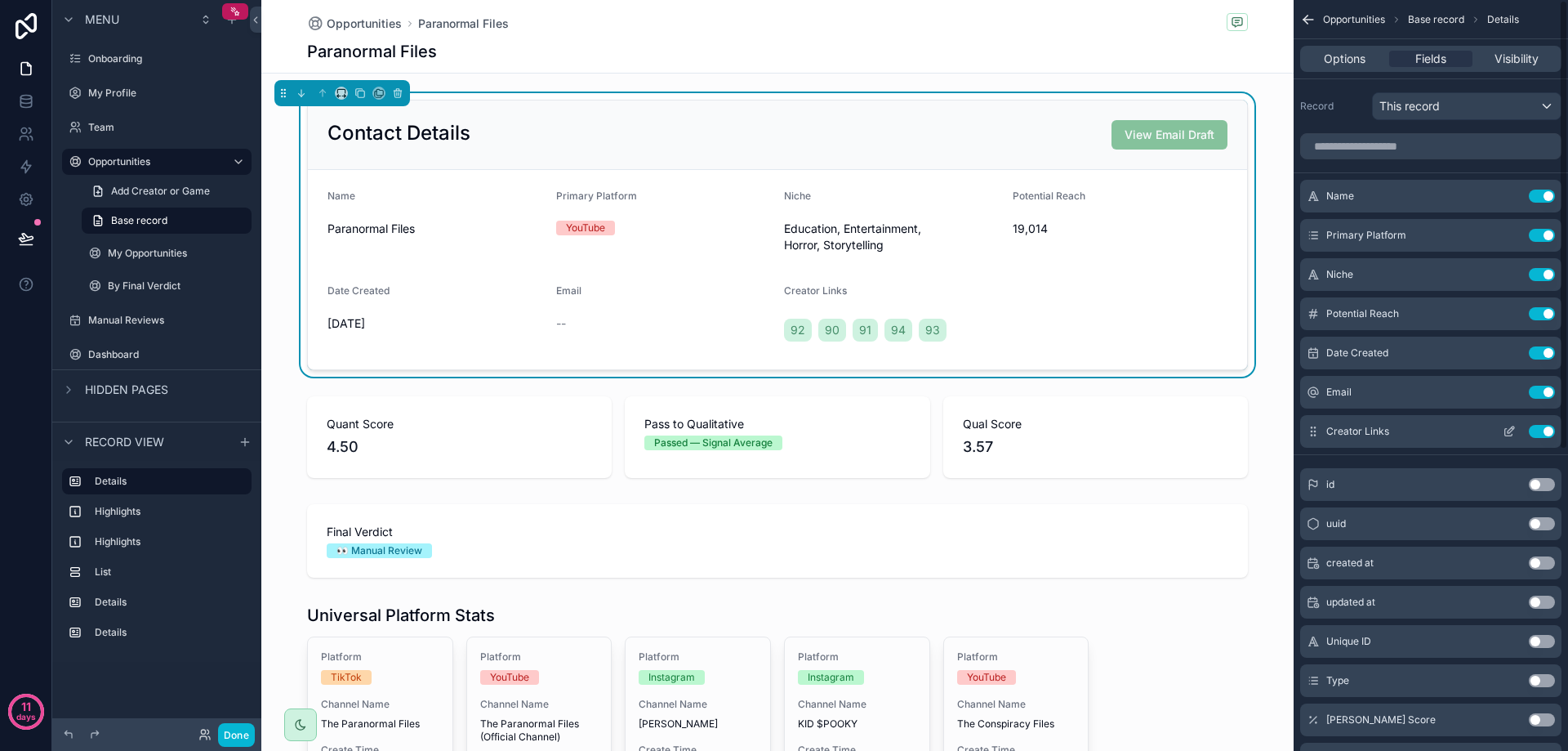
click at [1507, 428] on icon "scrollable content" at bounding box center [1509, 432] width 13 height 13
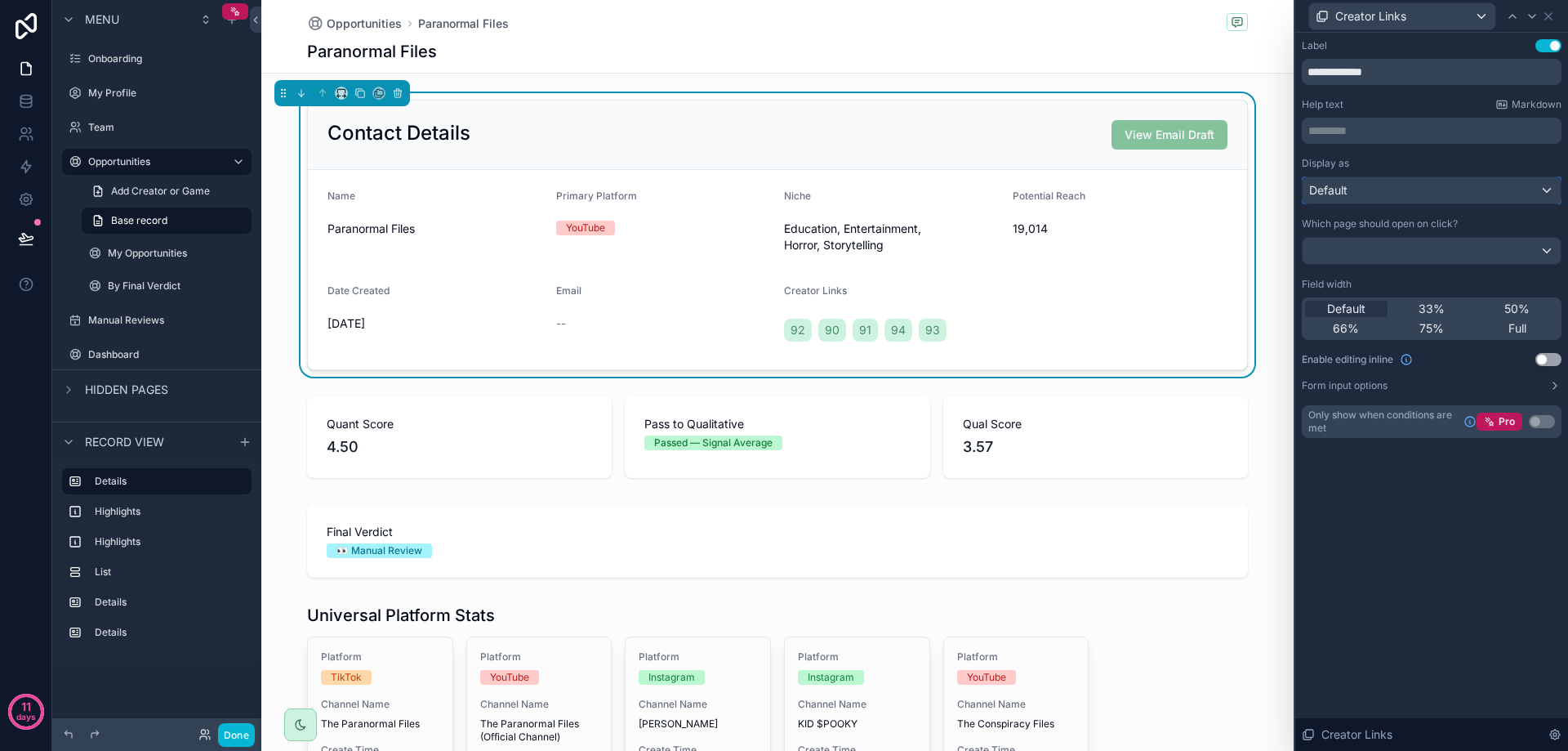
click at [1400, 189] on div "Default" at bounding box center [1431, 190] width 258 height 26
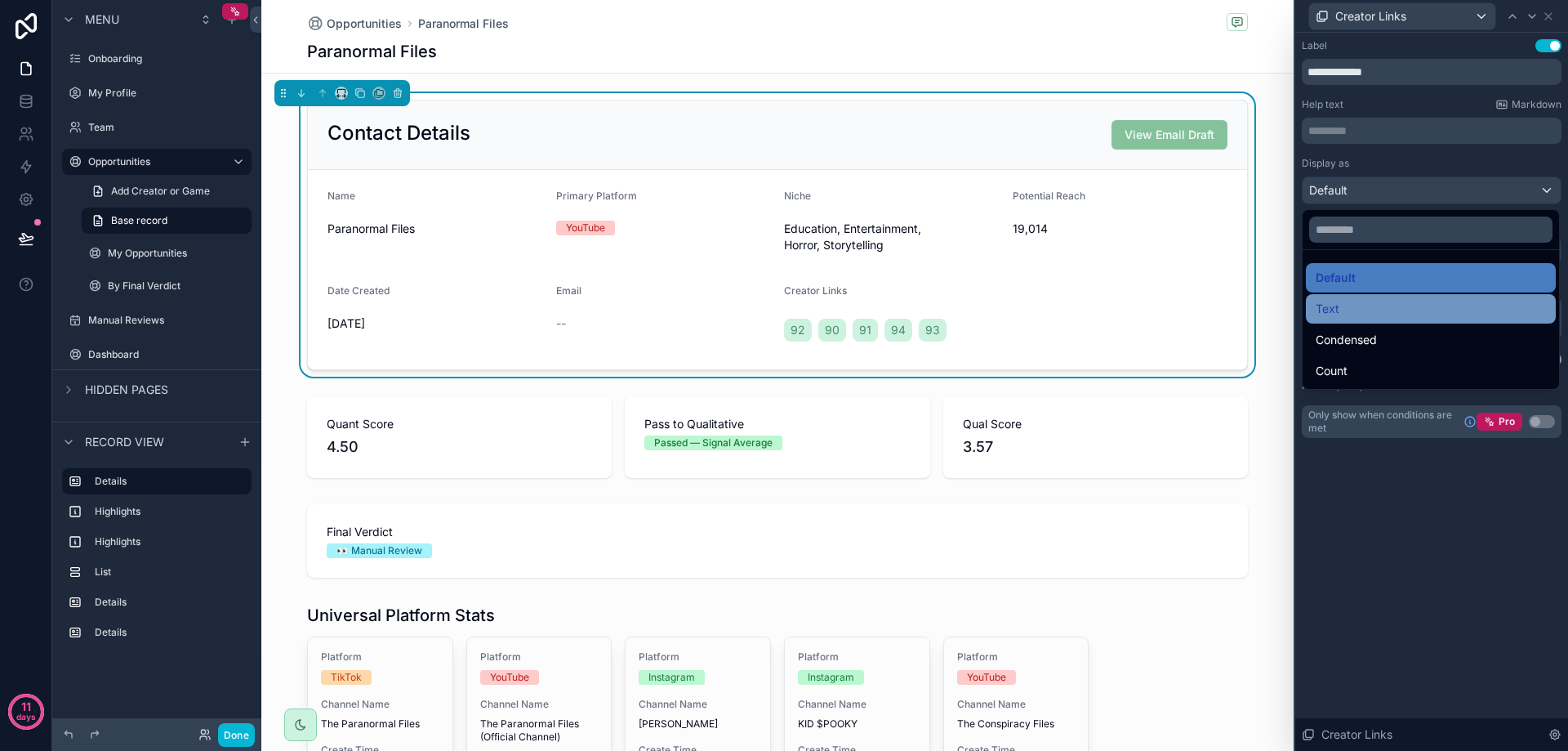
click at [1397, 309] on div "Text" at bounding box center [1430, 308] width 230 height 19
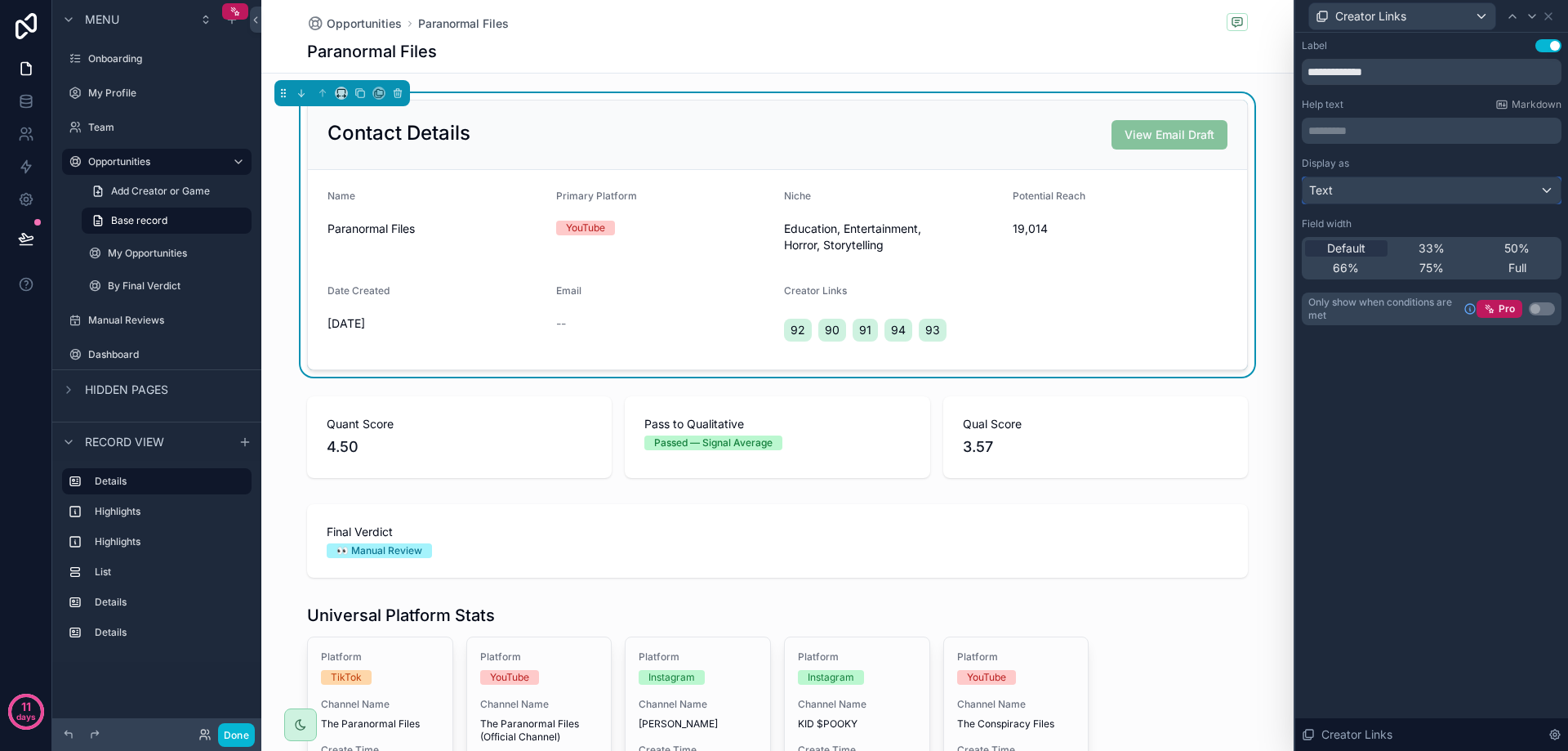
click at [1398, 192] on div "Text" at bounding box center [1431, 190] width 258 height 26
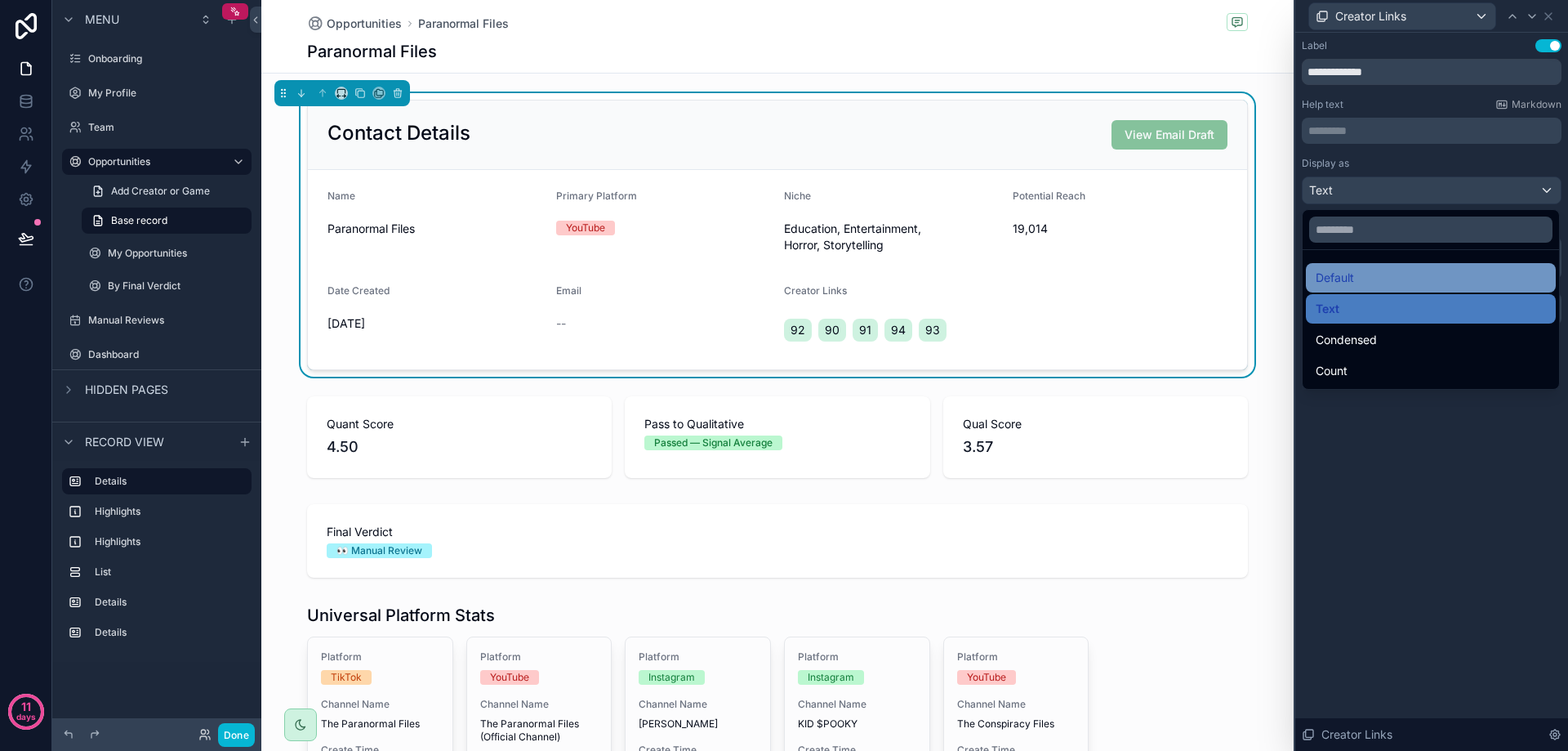
click at [1366, 279] on div "Default" at bounding box center [1430, 277] width 230 height 19
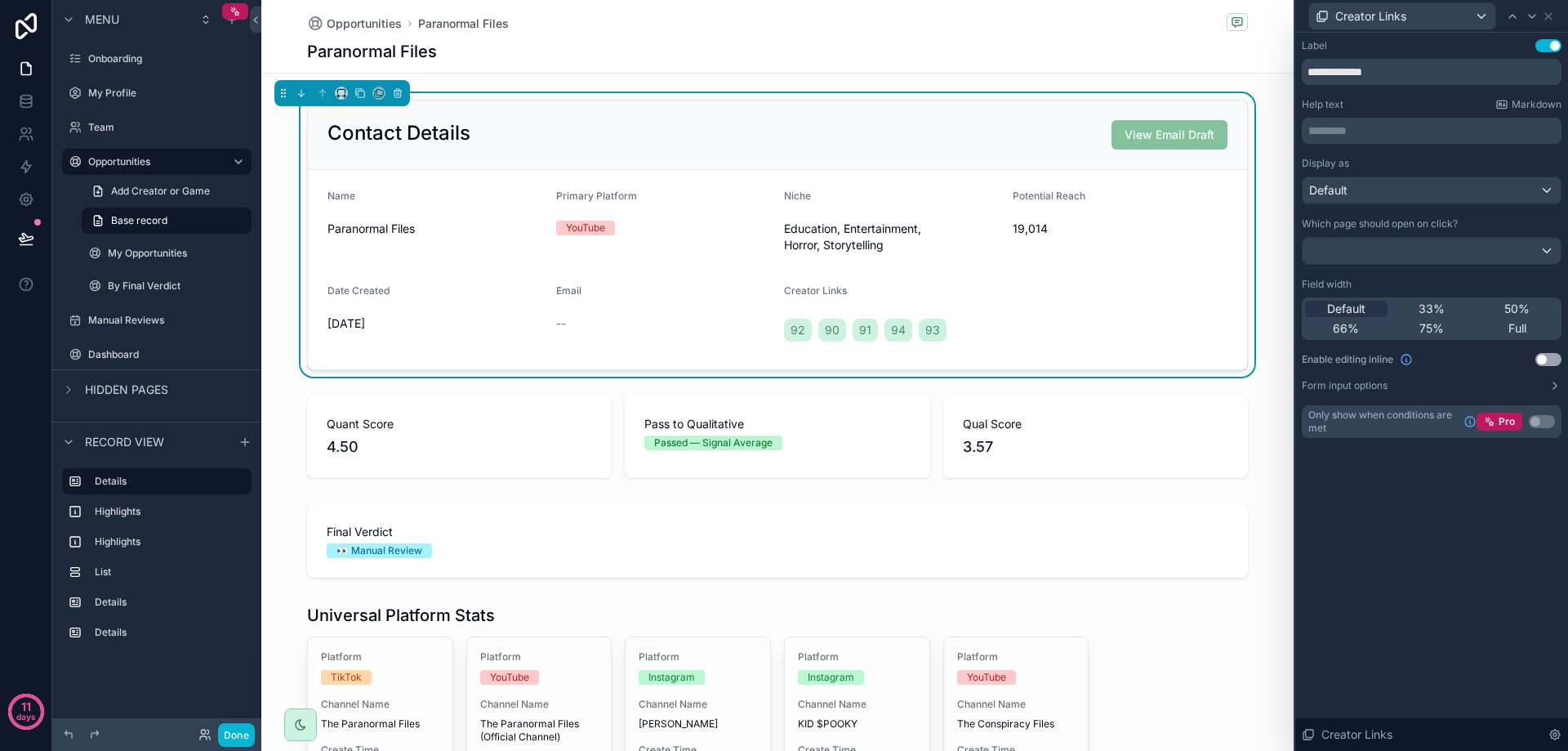
click at [812, 306] on div "Creator Links 92 90 91 94 93" at bounding box center [891, 317] width 216 height 66
click at [772, 326] on form "Name Paranormal Files Primary Platform YouTube Niche Education, Entertainment, …" at bounding box center [778, 269] width 940 height 199
click at [836, 300] on div "Creator Links" at bounding box center [891, 294] width 216 height 19
click at [1549, 15] on icon at bounding box center [1549, 17] width 13 height 13
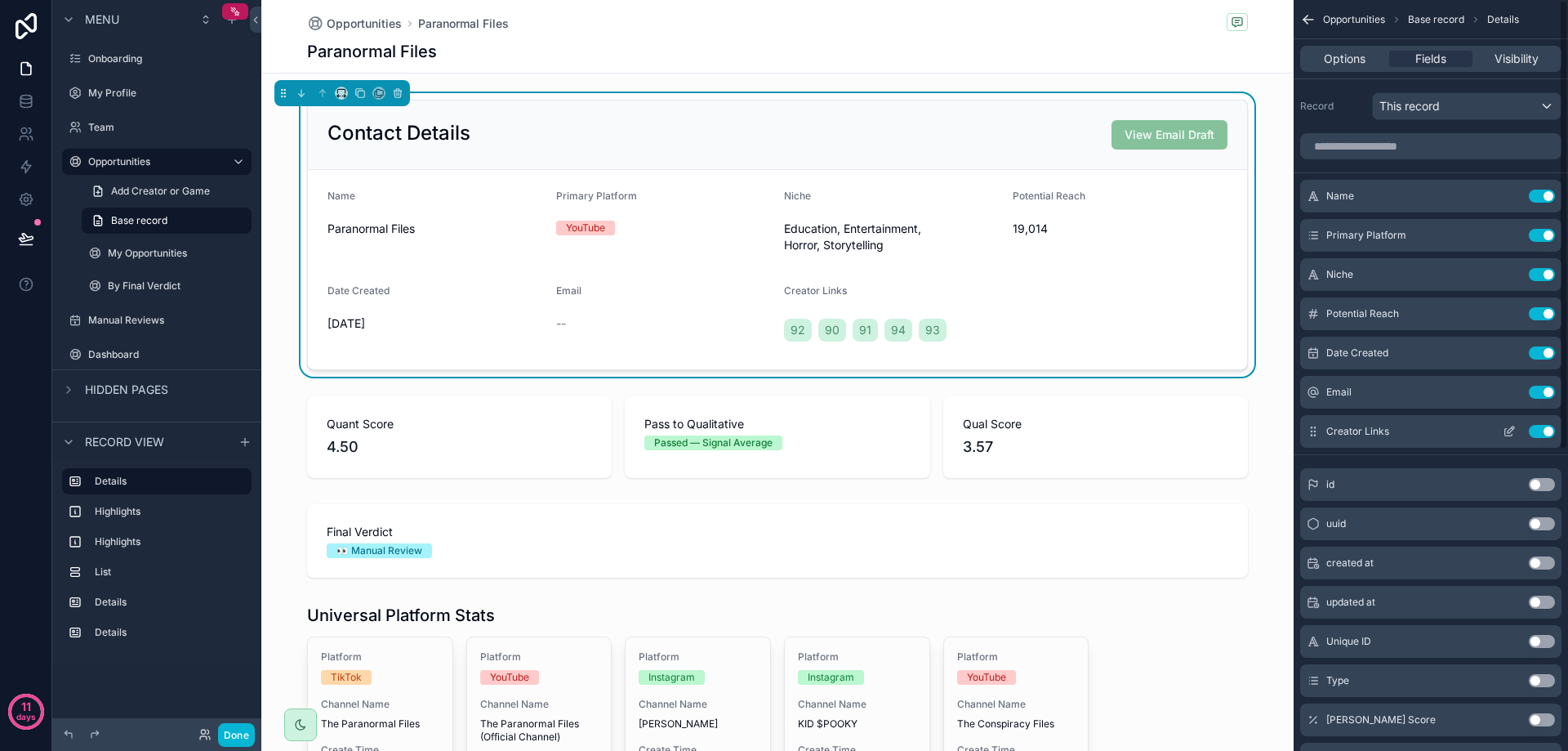
click at [1546, 434] on button "Use setting" at bounding box center [1542, 432] width 26 height 13
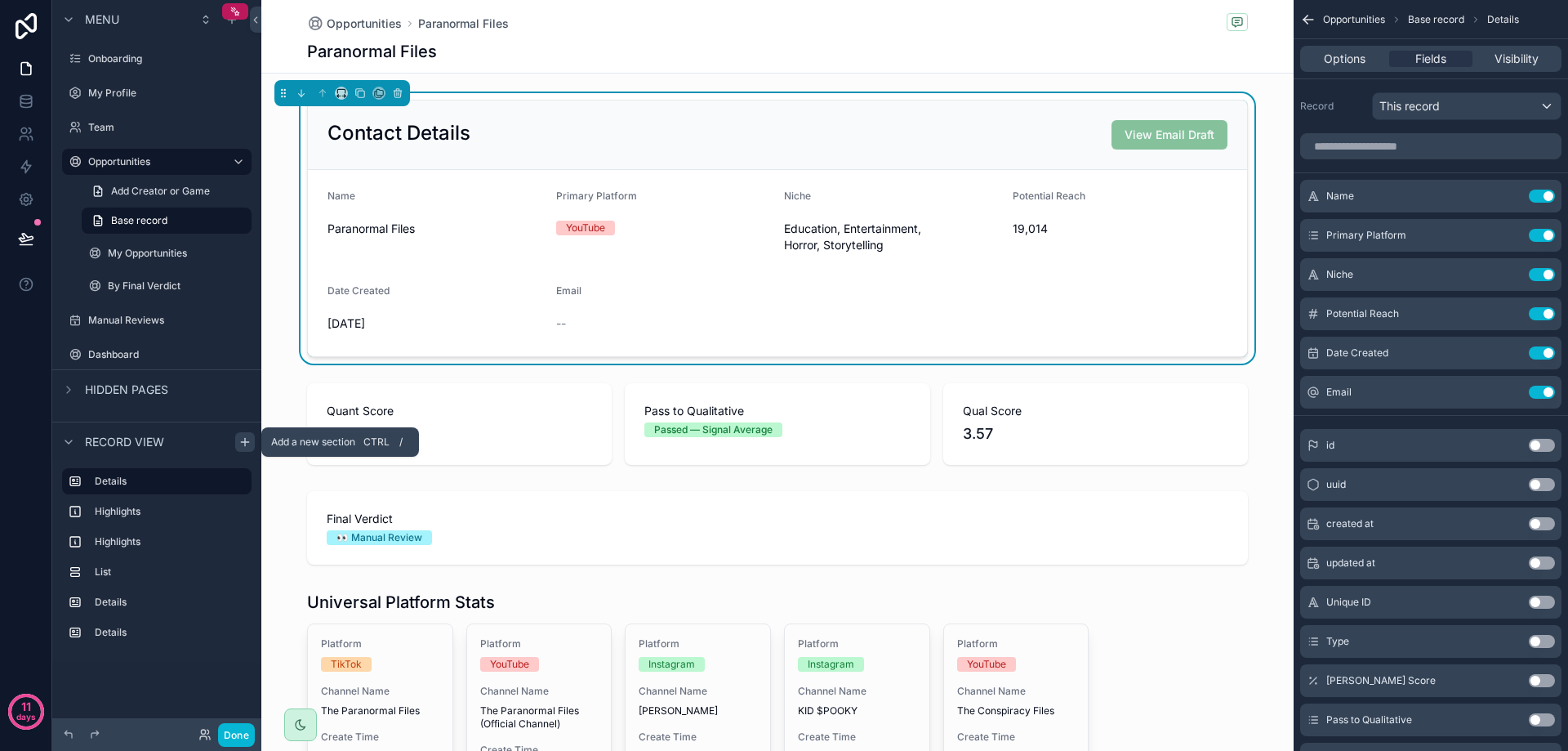
click at [244, 441] on icon "scrollable content" at bounding box center [245, 442] width 13 height 13
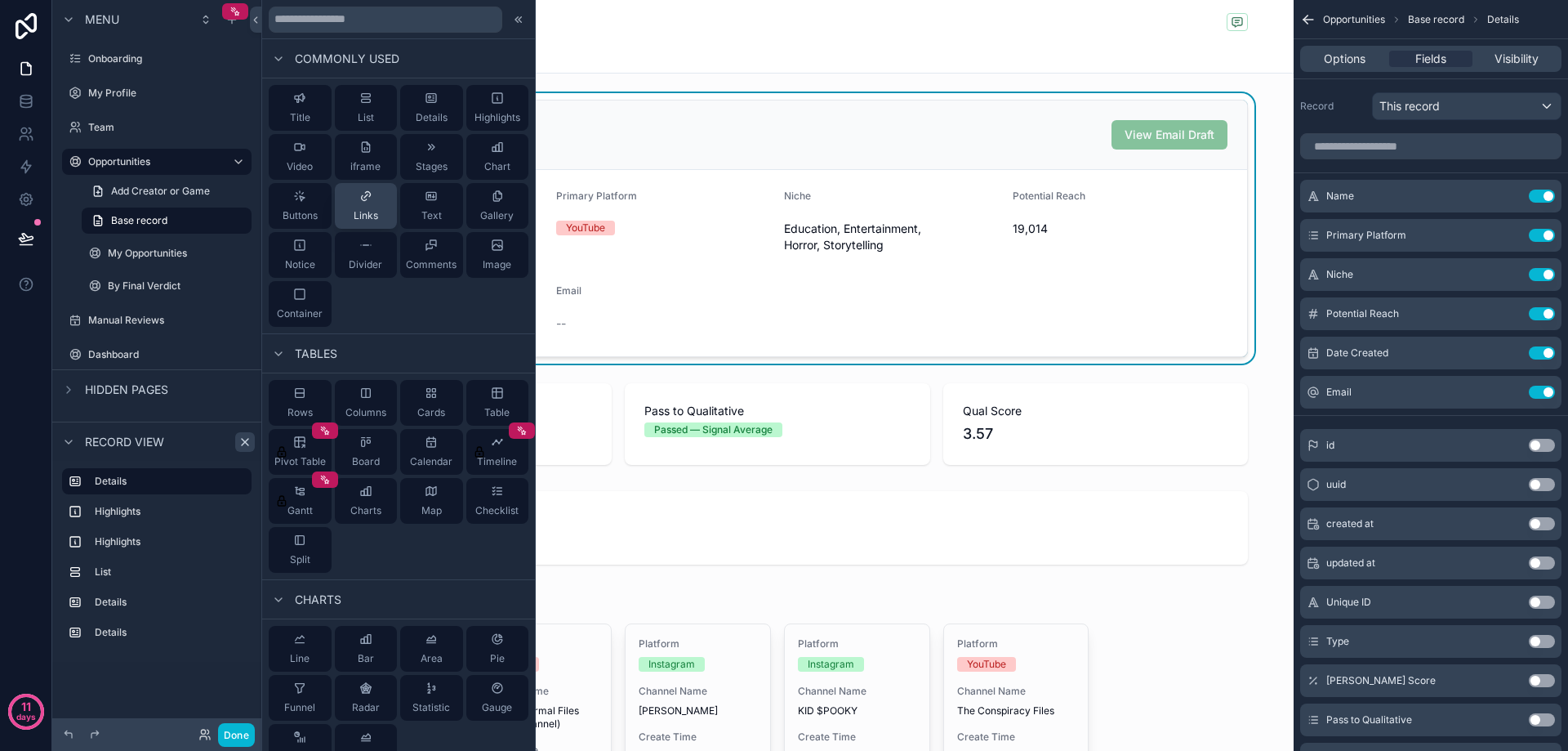
click at [362, 202] on icon at bounding box center [366, 196] width 13 height 13
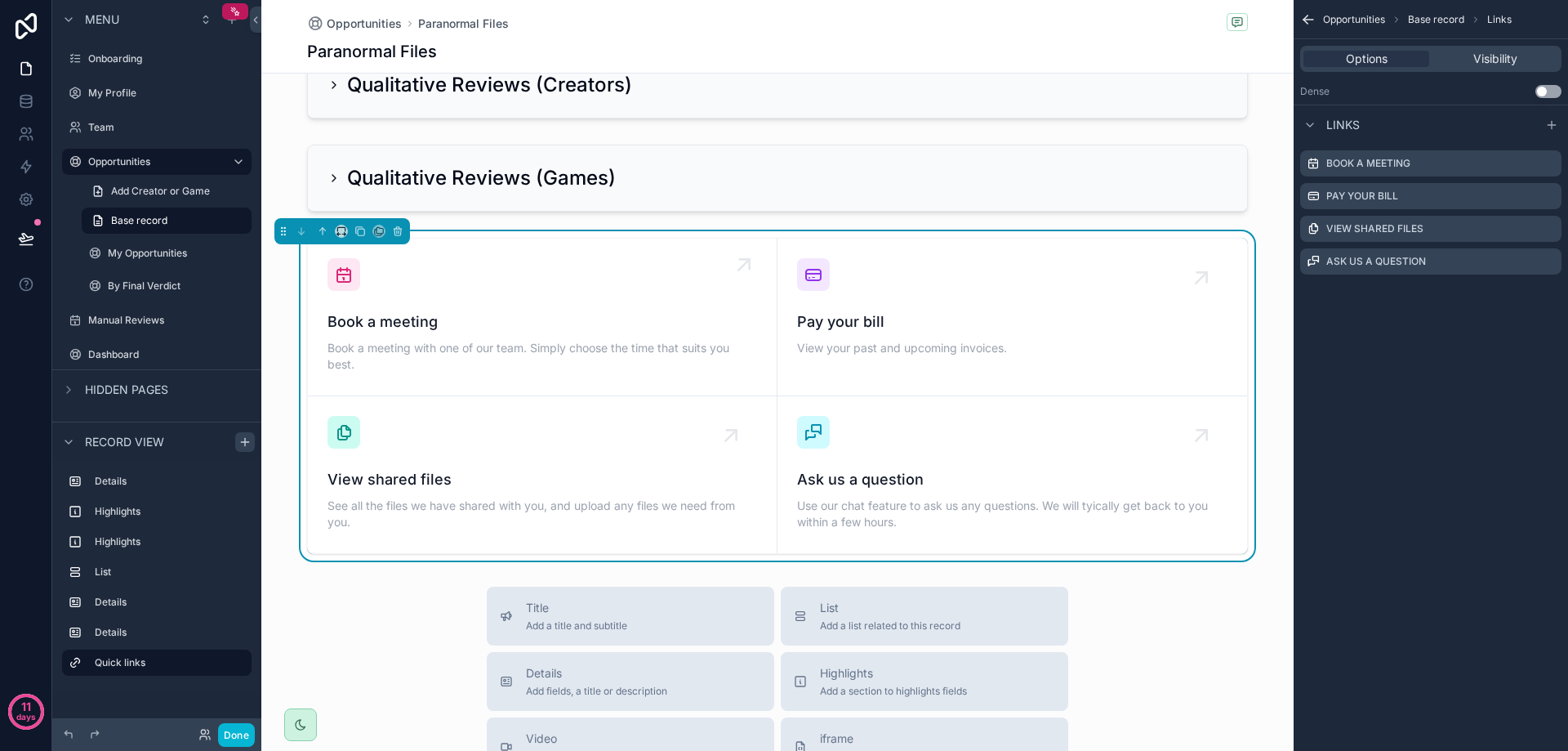
scroll to position [831, 0]
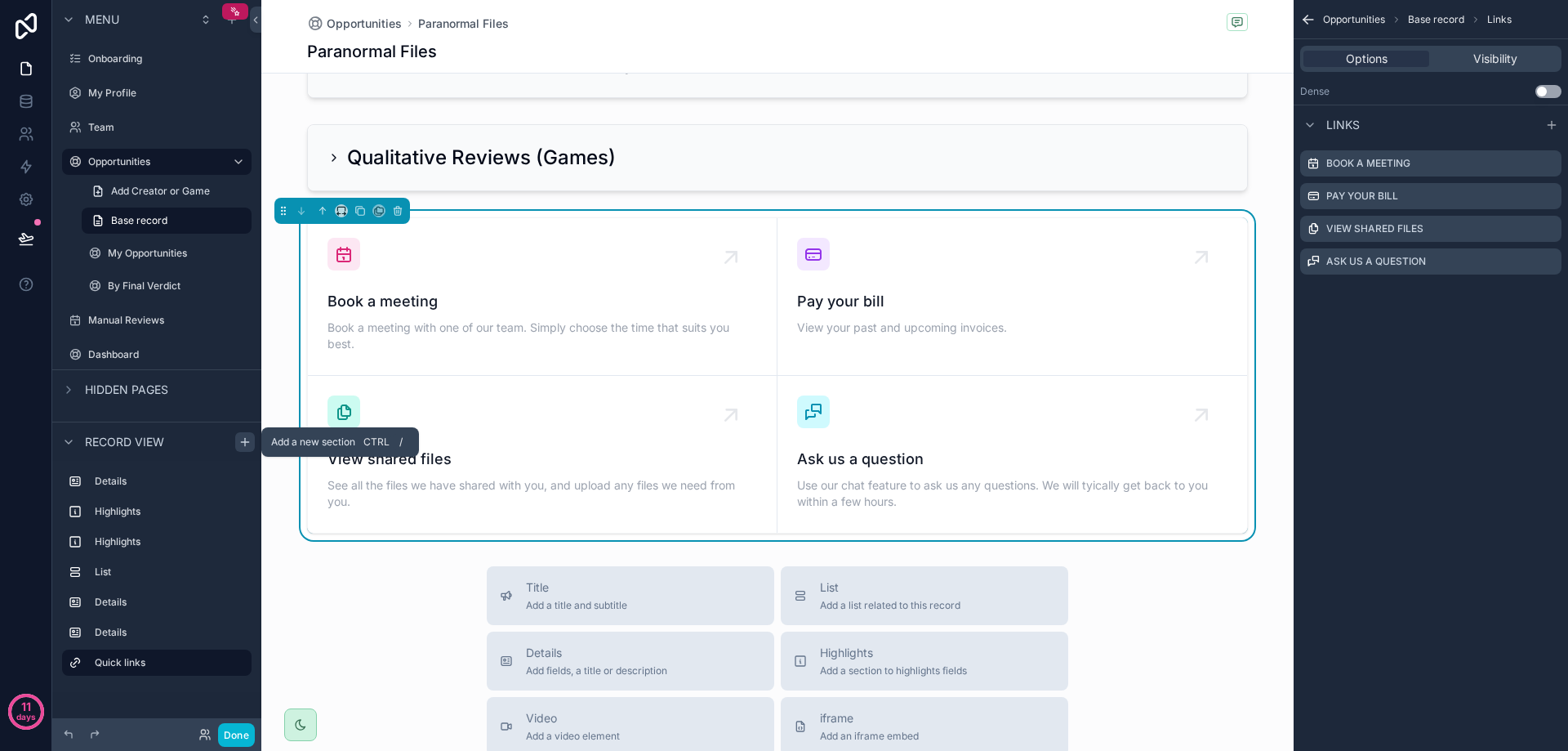
click at [243, 442] on icon "scrollable content" at bounding box center [244, 442] width 7 height 0
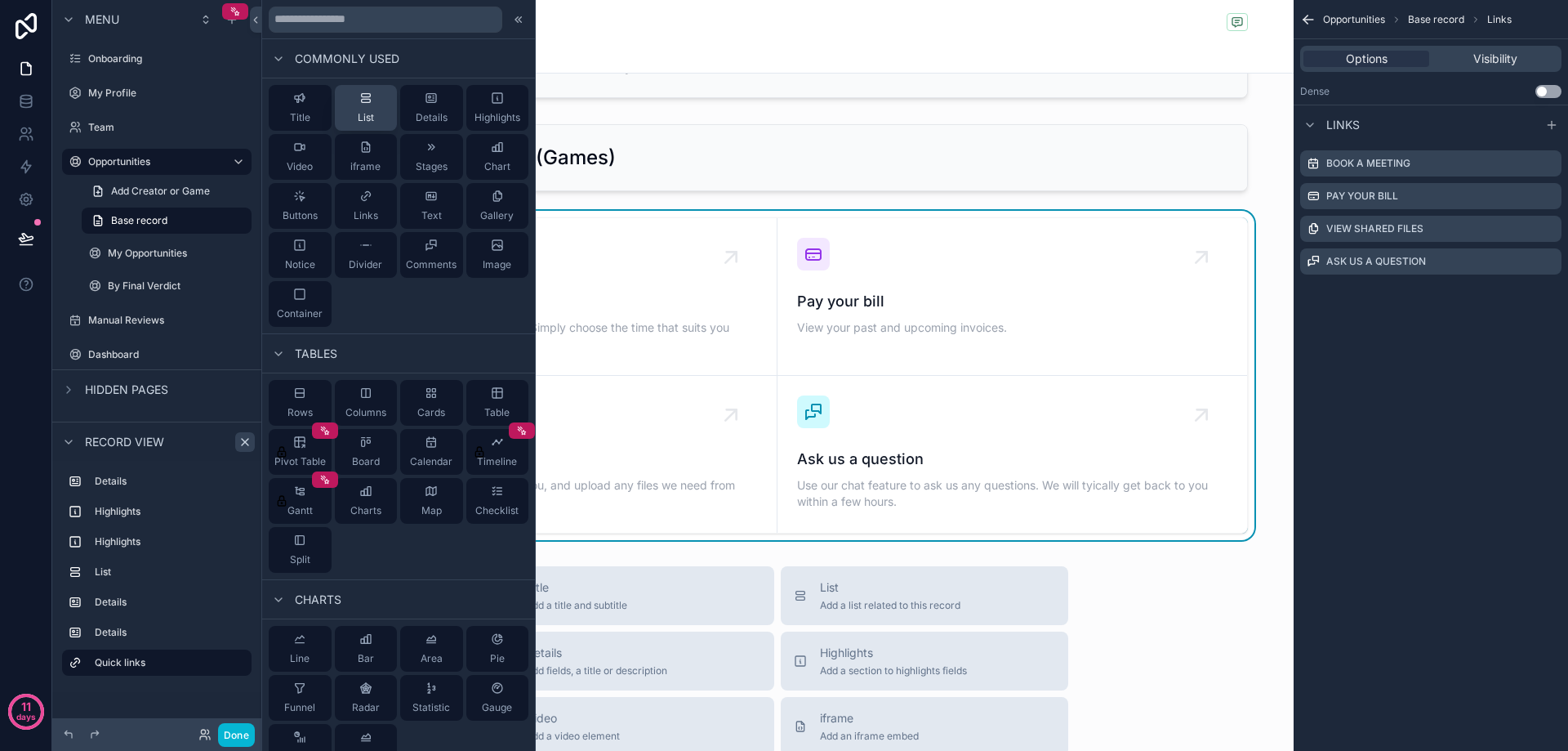
click at [371, 98] on button "List" at bounding box center [367, 107] width 63 height 45
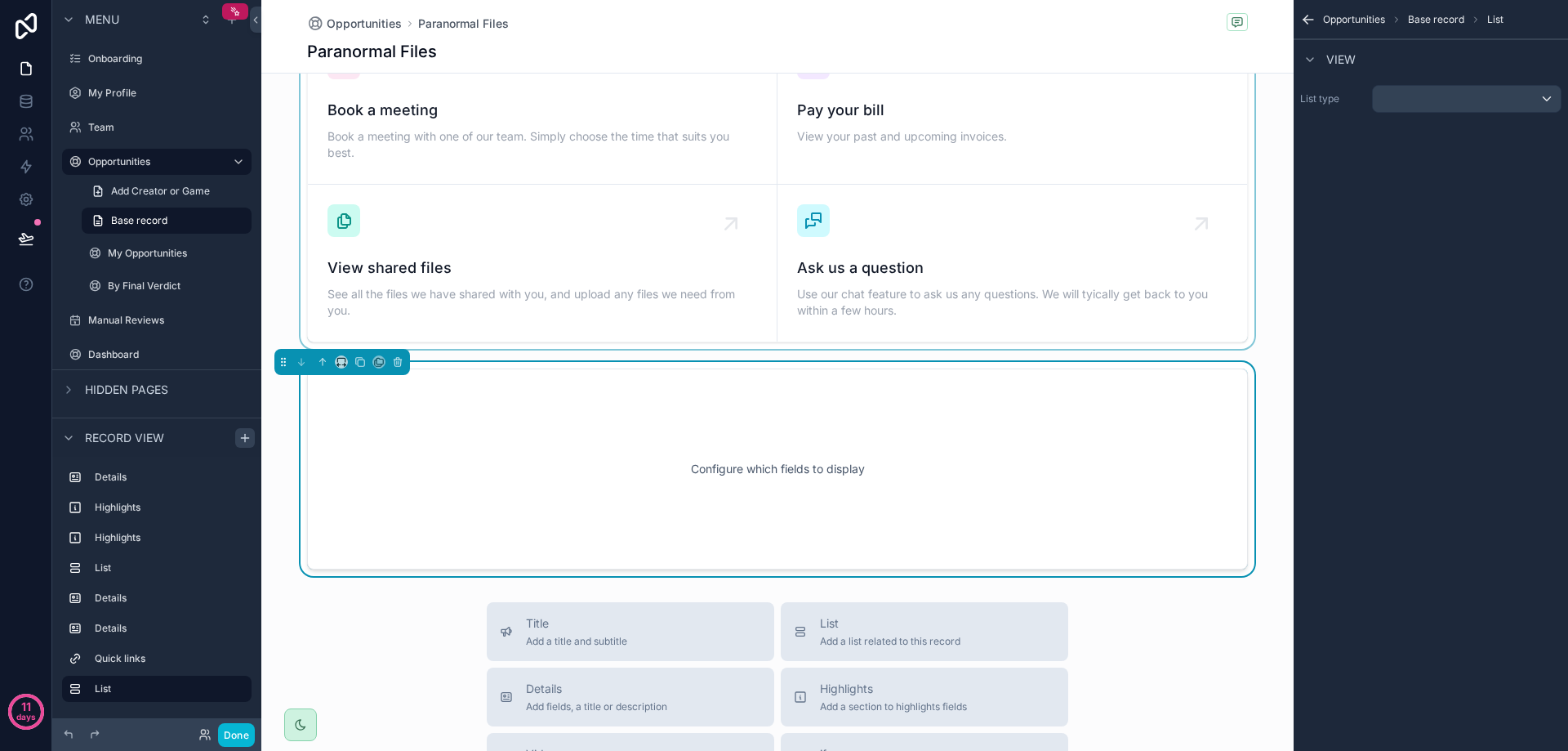
scroll to position [1116, 0]
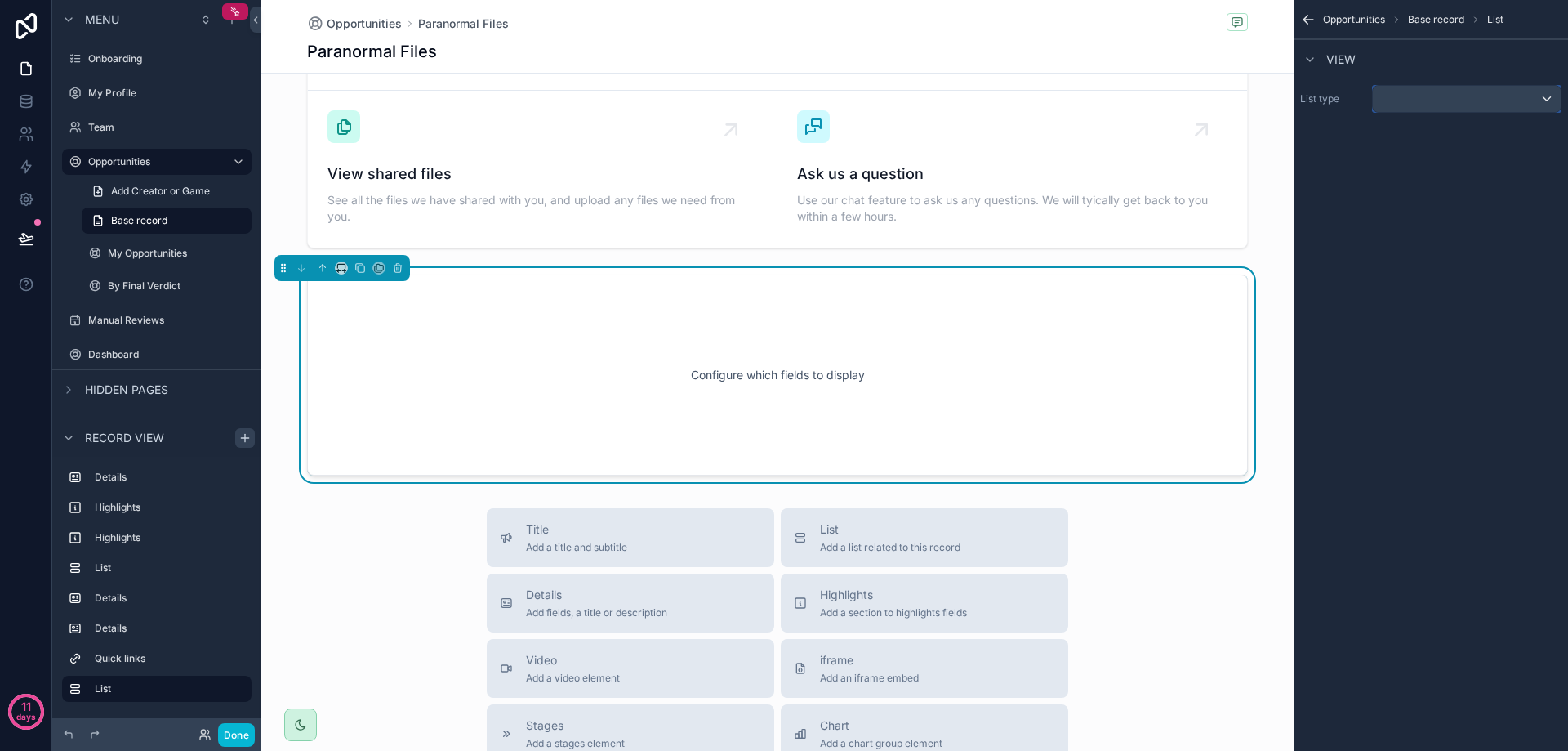
click at [1417, 87] on div "scrollable content" at bounding box center [1466, 99] width 188 height 26
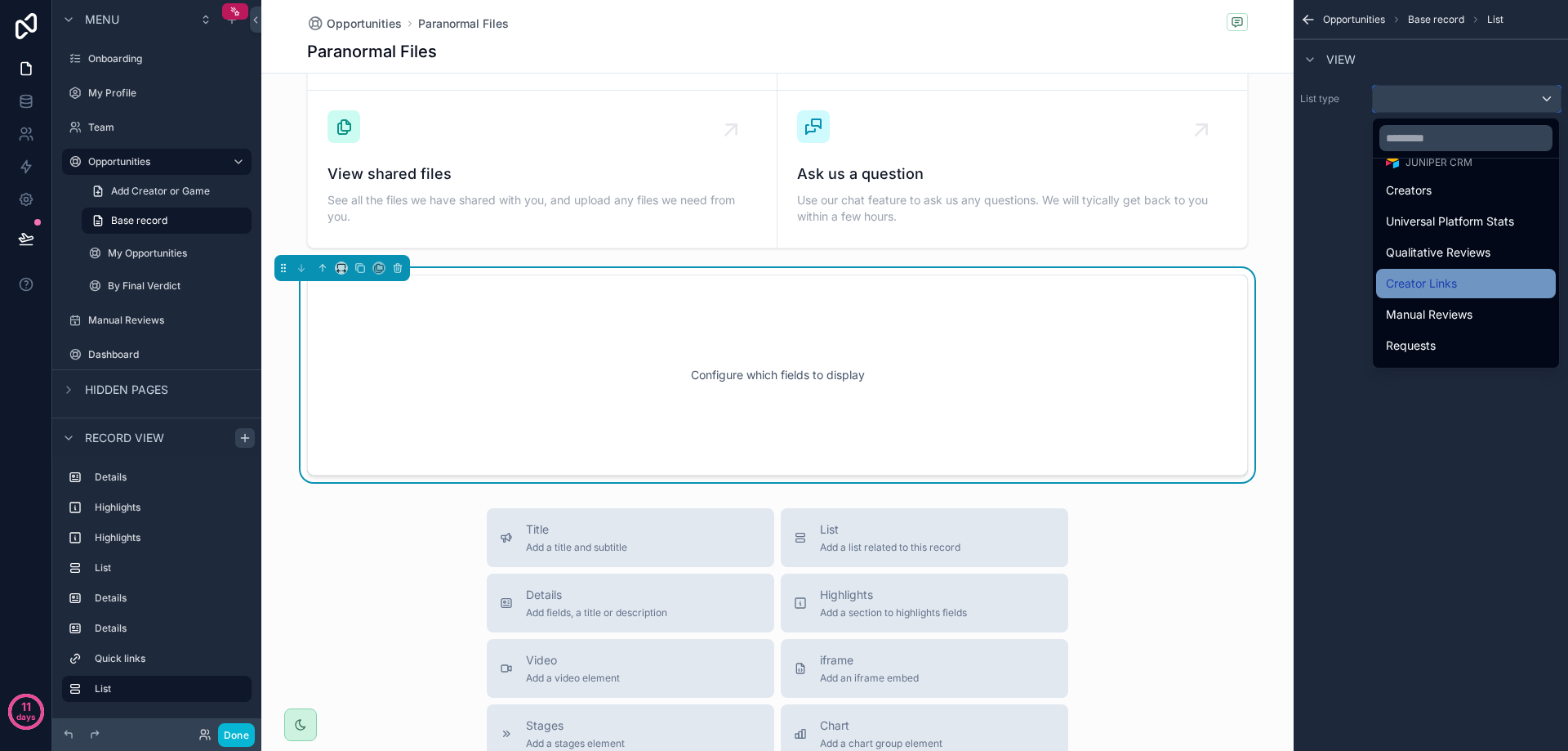
scroll to position [81, 0]
click at [1456, 274] on span "Creator Links" at bounding box center [1421, 277] width 71 height 19
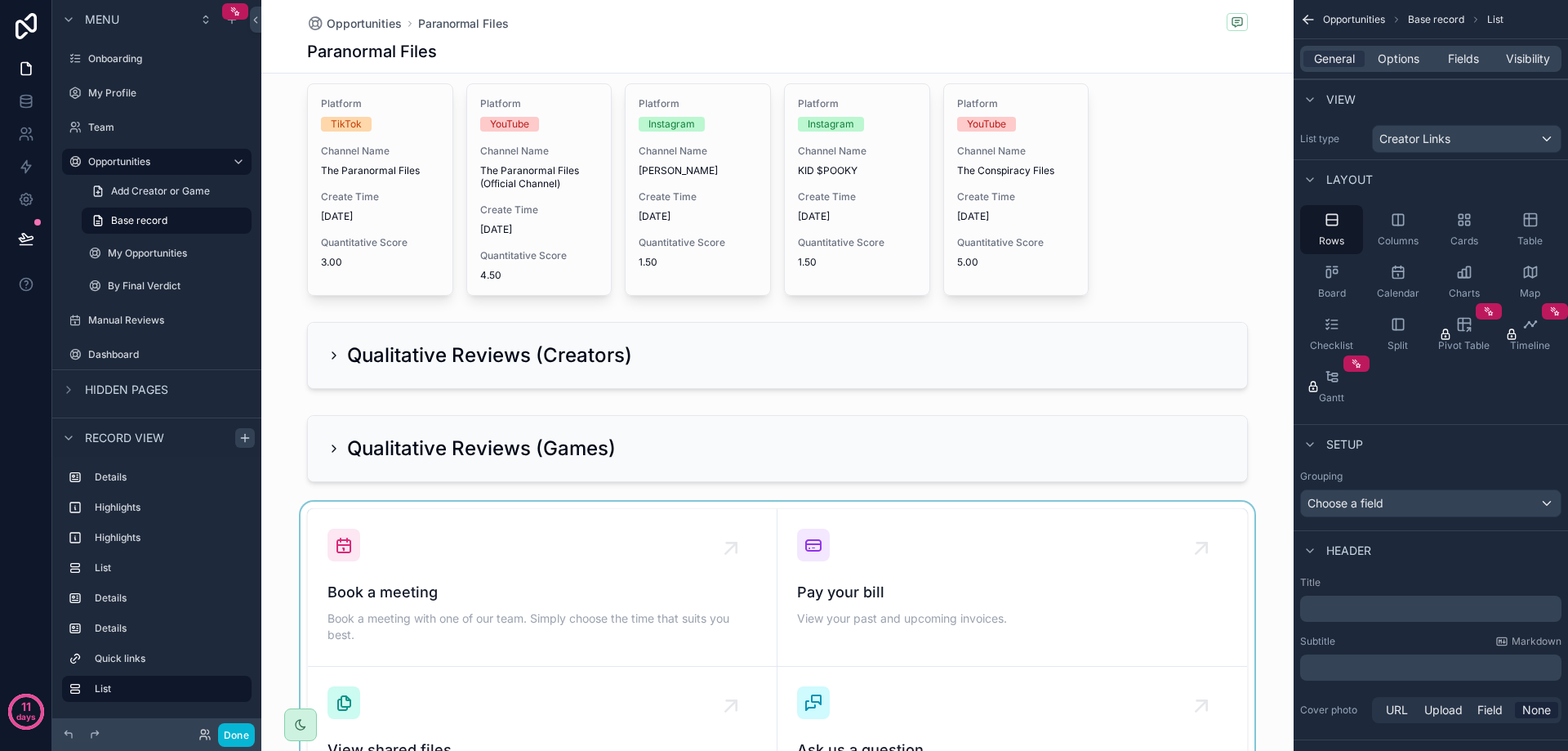
scroll to position [789, 0]
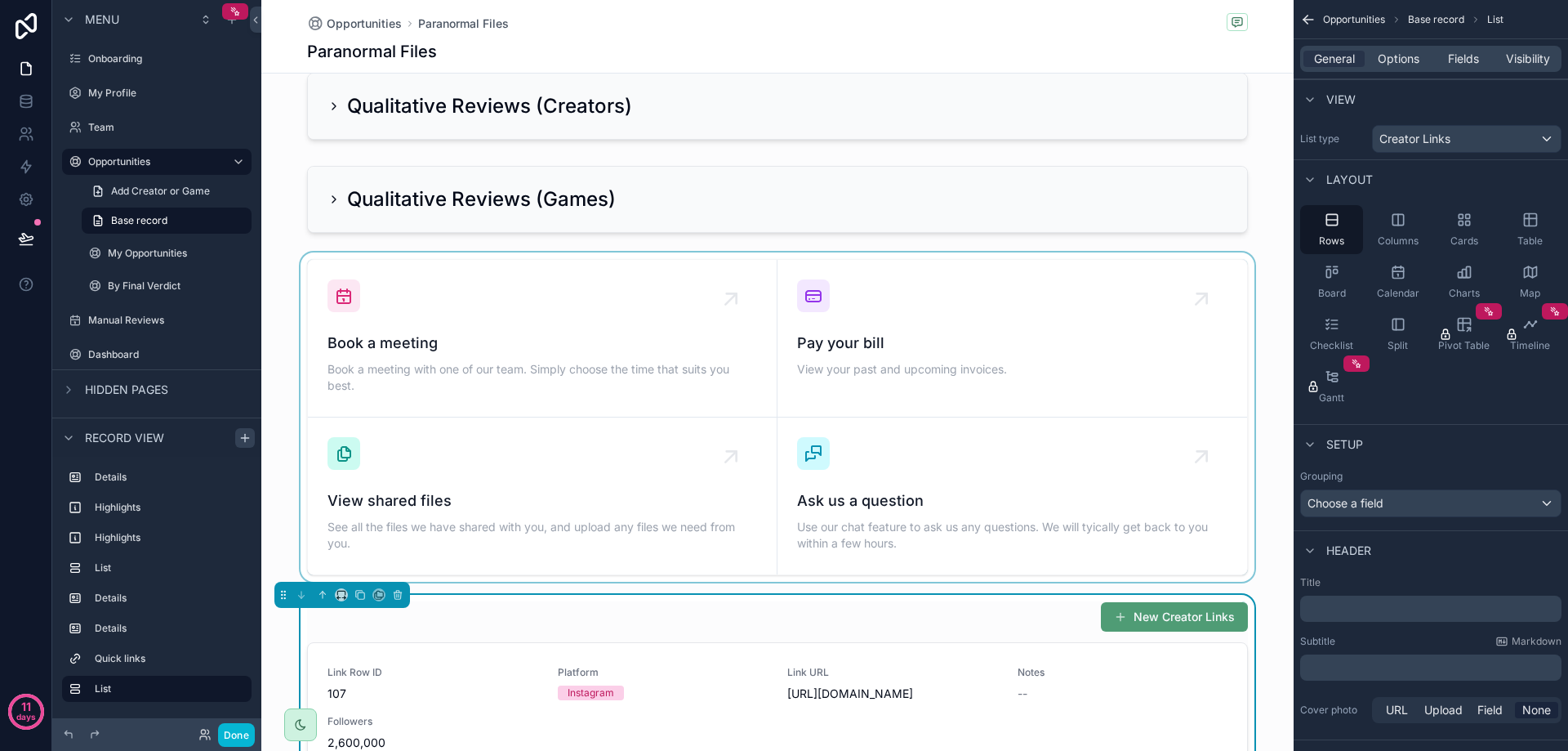
click at [765, 407] on div "scrollable content" at bounding box center [777, 418] width 1032 height 330
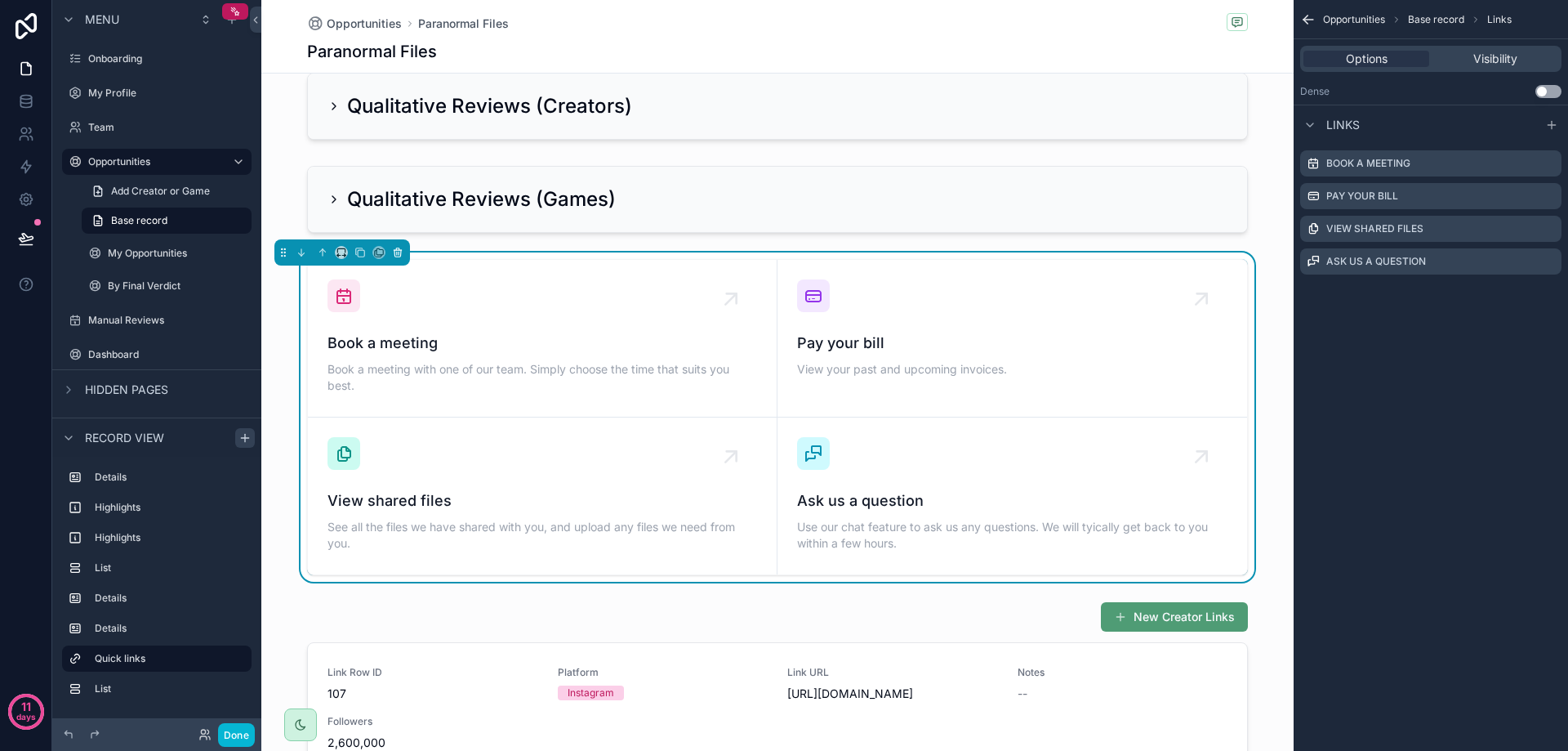
click at [395, 249] on icon "scrollable content" at bounding box center [397, 252] width 11 height 11
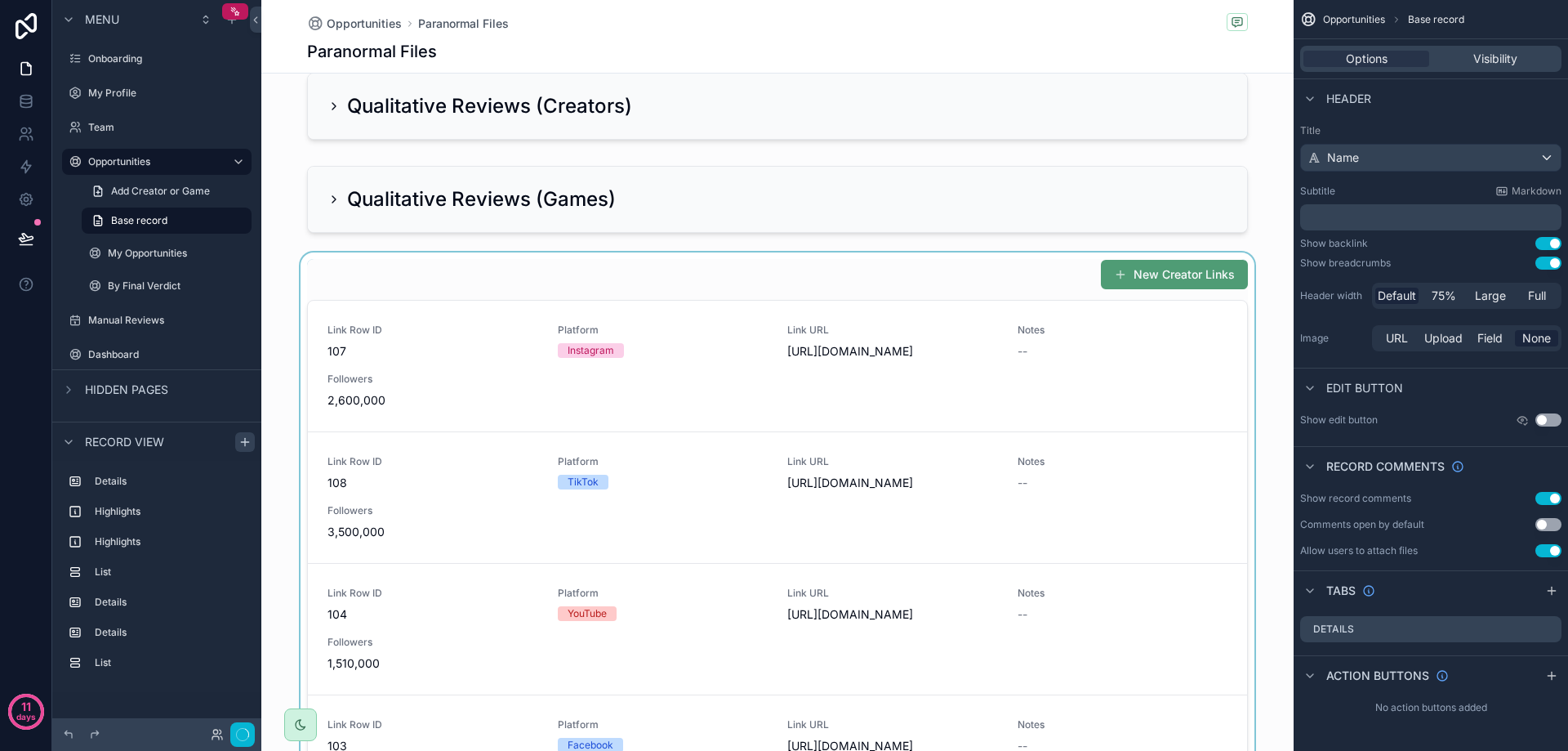
click at [471, 316] on div "scrollable content" at bounding box center [777, 561] width 1032 height 617
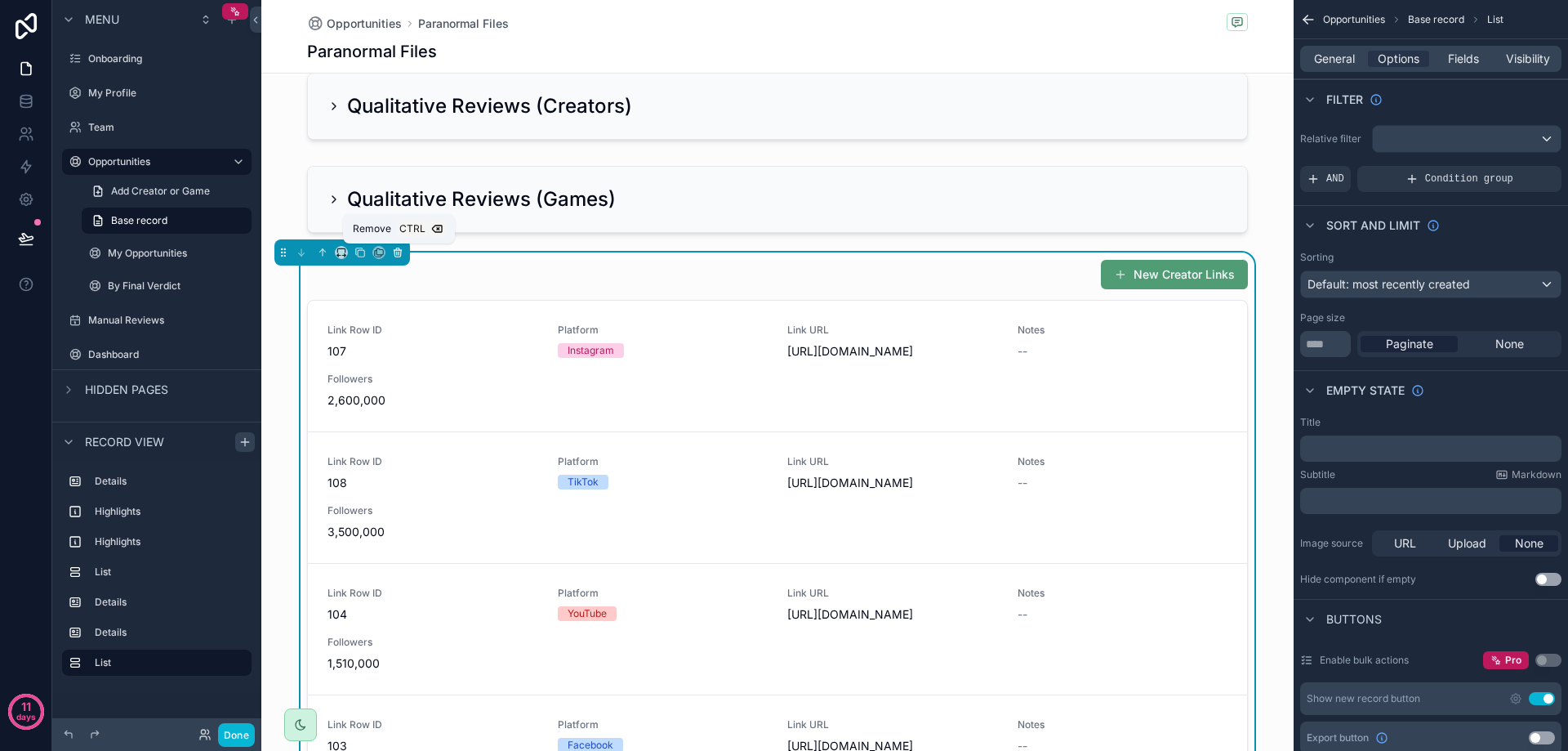
click at [397, 249] on icon "scrollable content" at bounding box center [397, 252] width 11 height 11
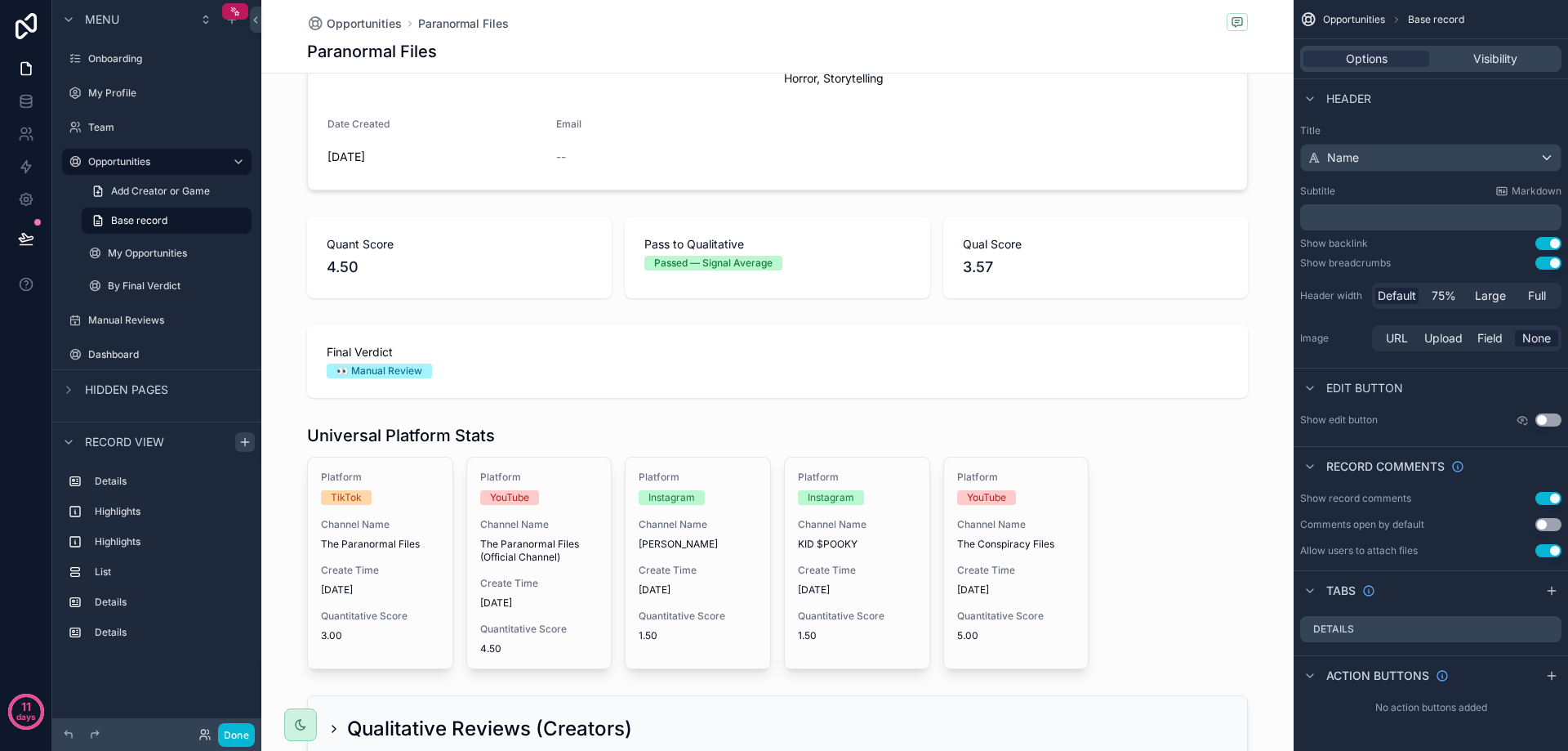
scroll to position [0, 0]
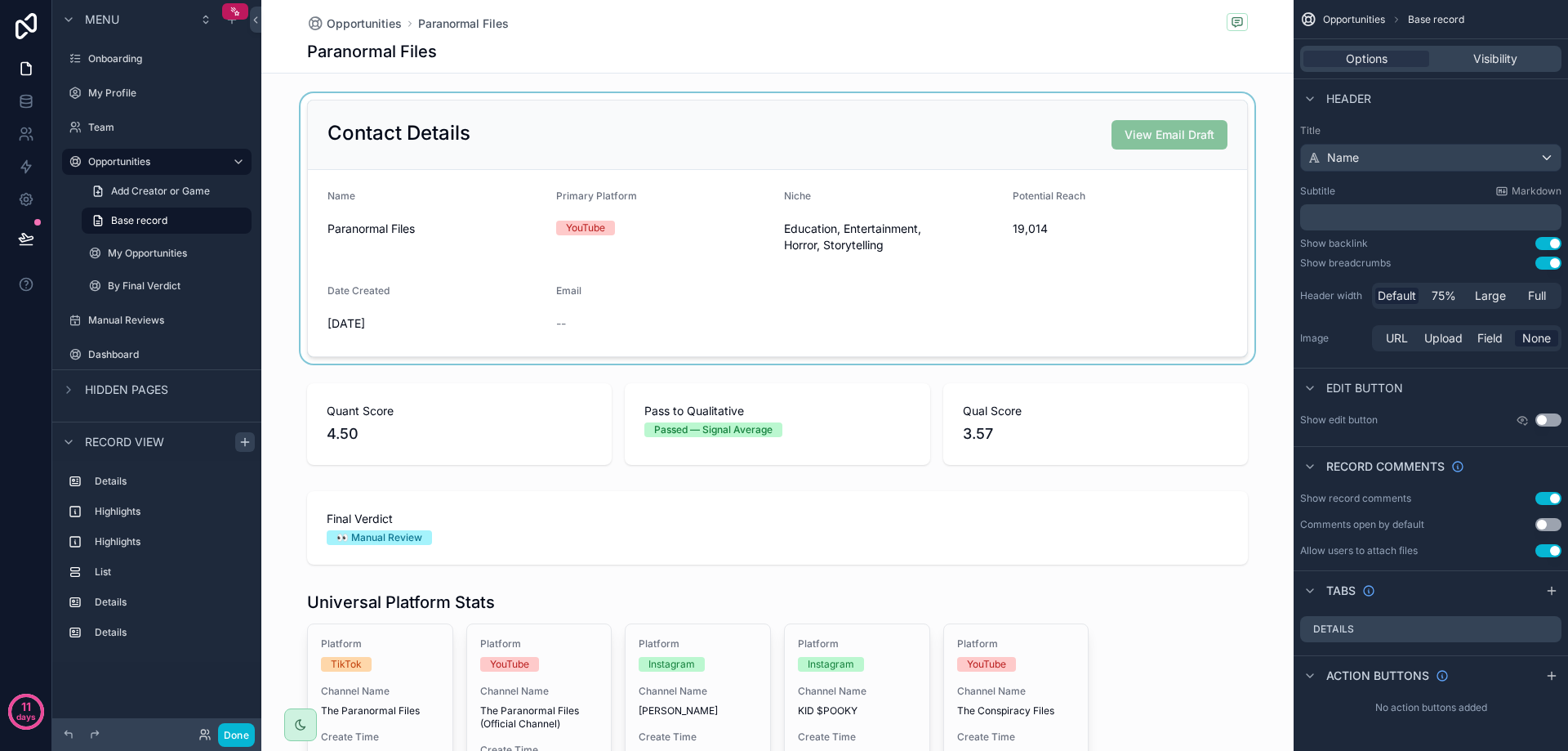
click at [587, 321] on div "scrollable content" at bounding box center [777, 229] width 1032 height 270
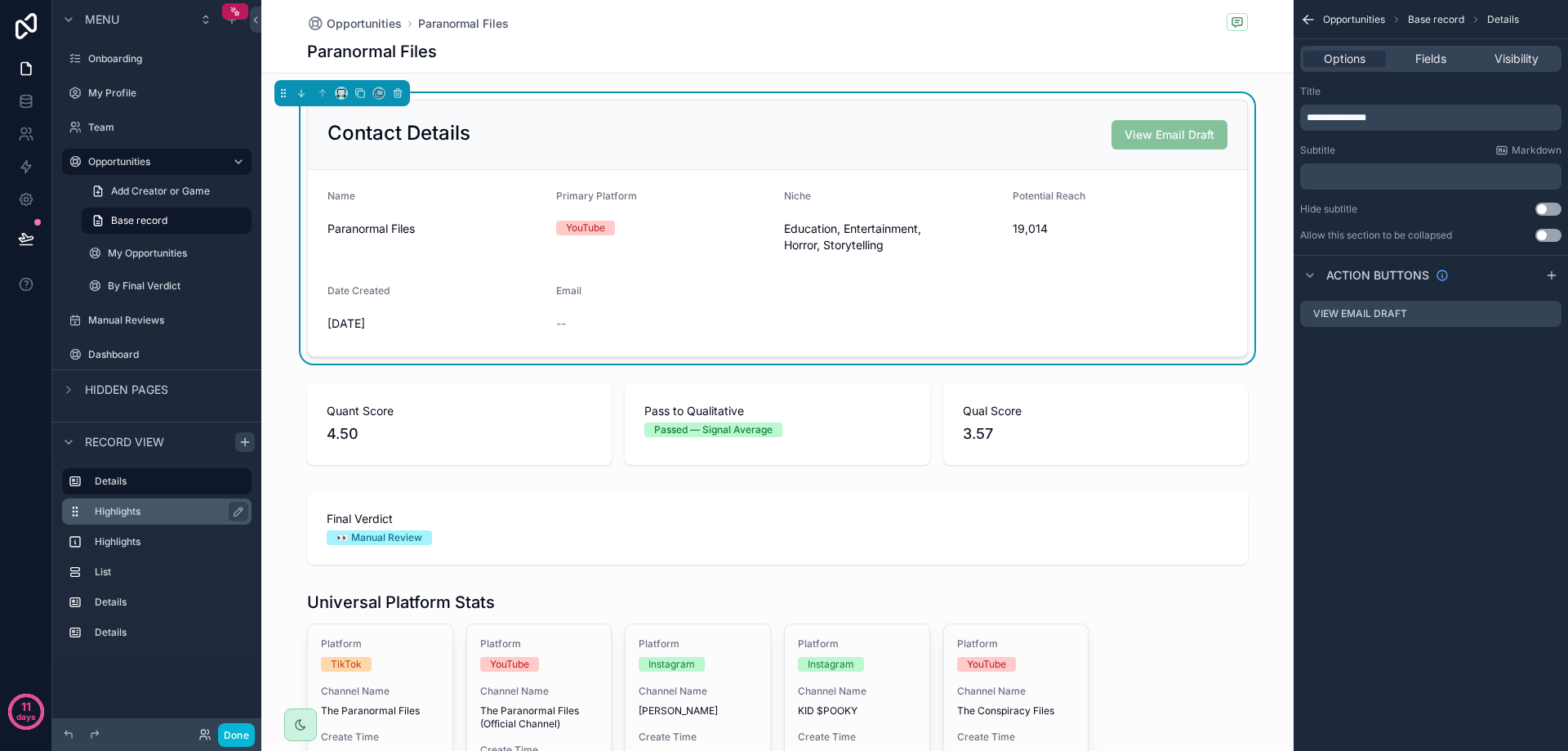
click at [148, 517] on label "Highlights" at bounding box center [166, 511] width 143 height 13
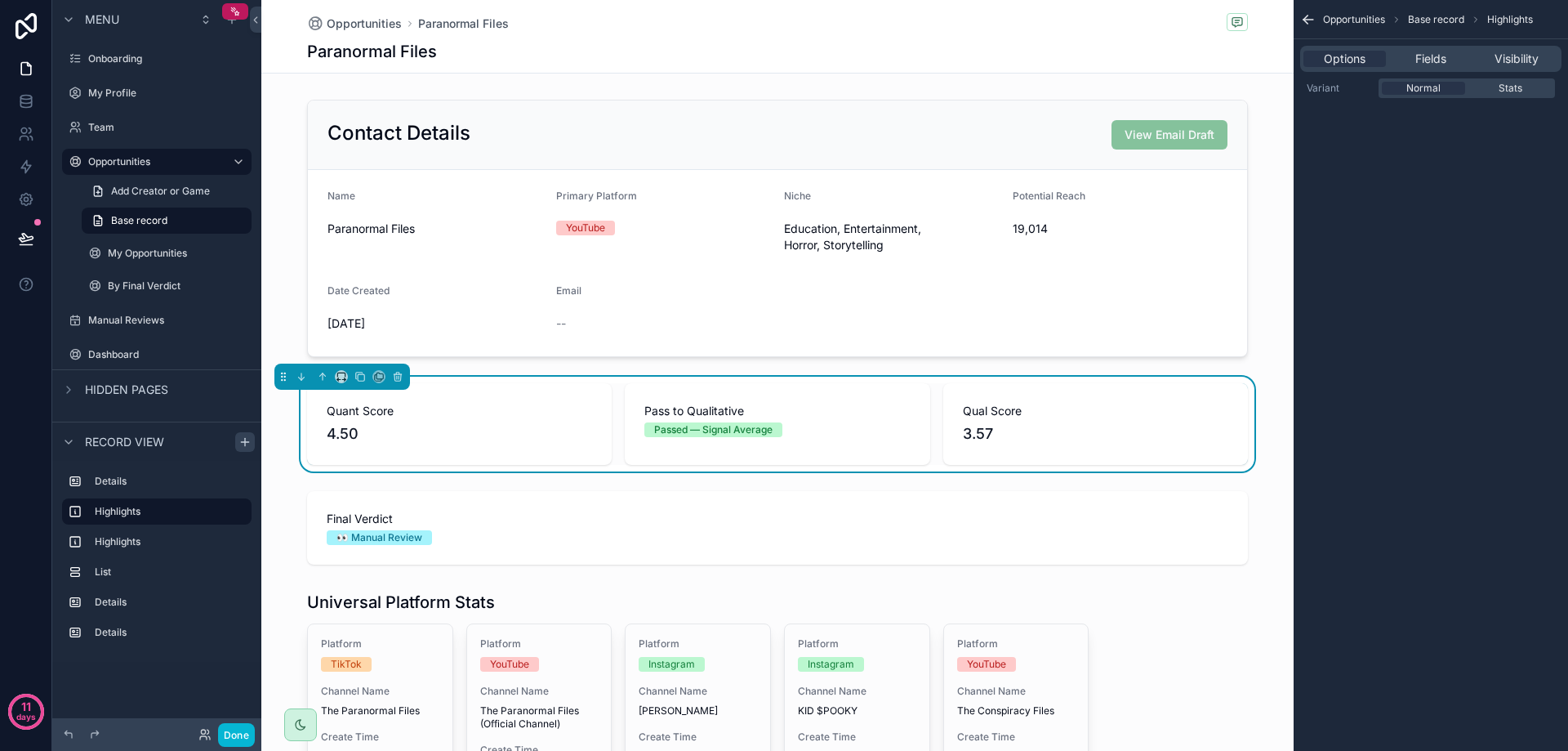
click at [273, 478] on div "Contact Details View Email Draft Name Paranormal Files Primary Platform YouTube…" at bounding box center [777, 561] width 1032 height 935
drag, startPoint x: 121, startPoint y: 482, endPoint x: 173, endPoint y: 474, distance: 52.6
click at [122, 482] on label "Details" at bounding box center [166, 482] width 143 height 13
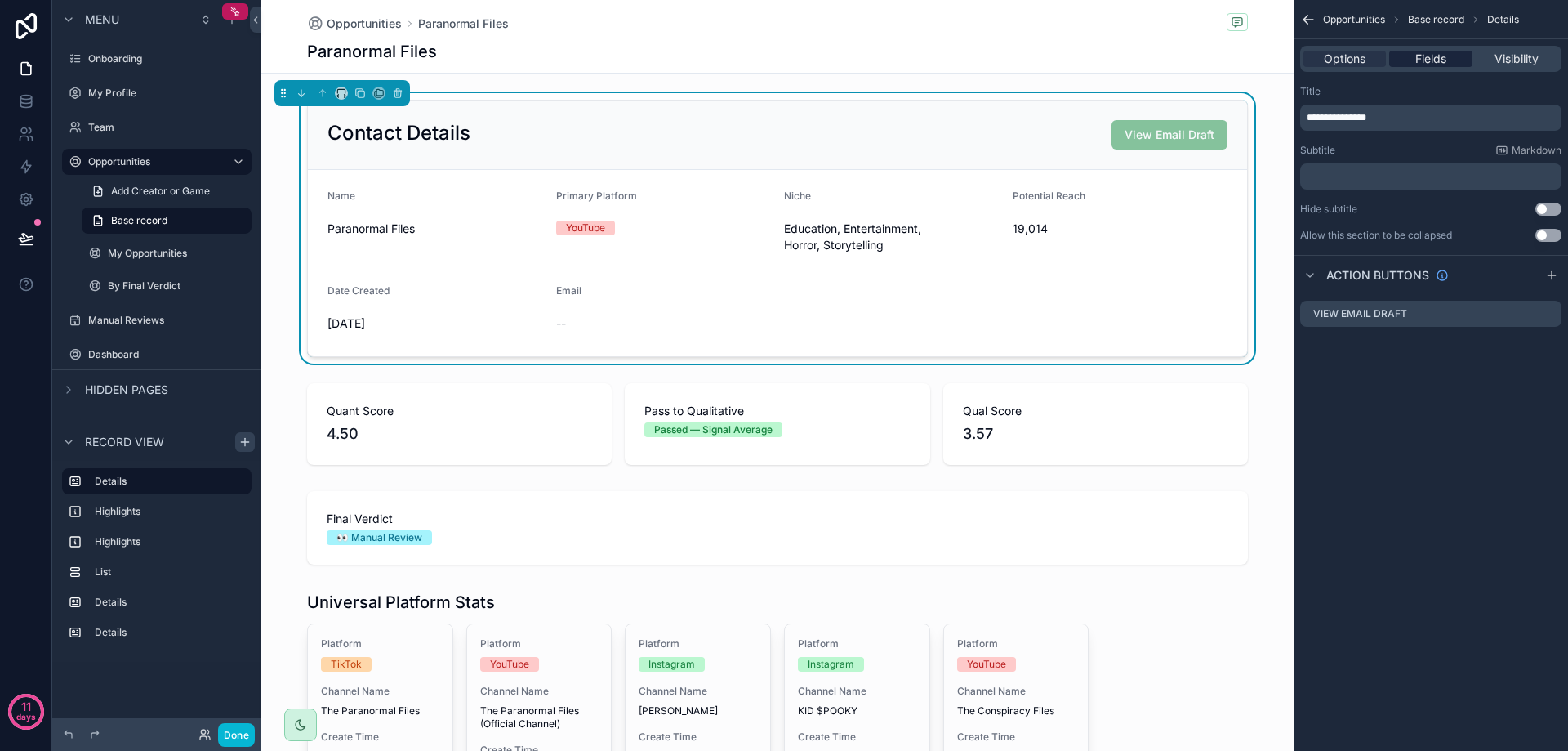
click at [1425, 59] on span "Fields" at bounding box center [1431, 59] width 31 height 17
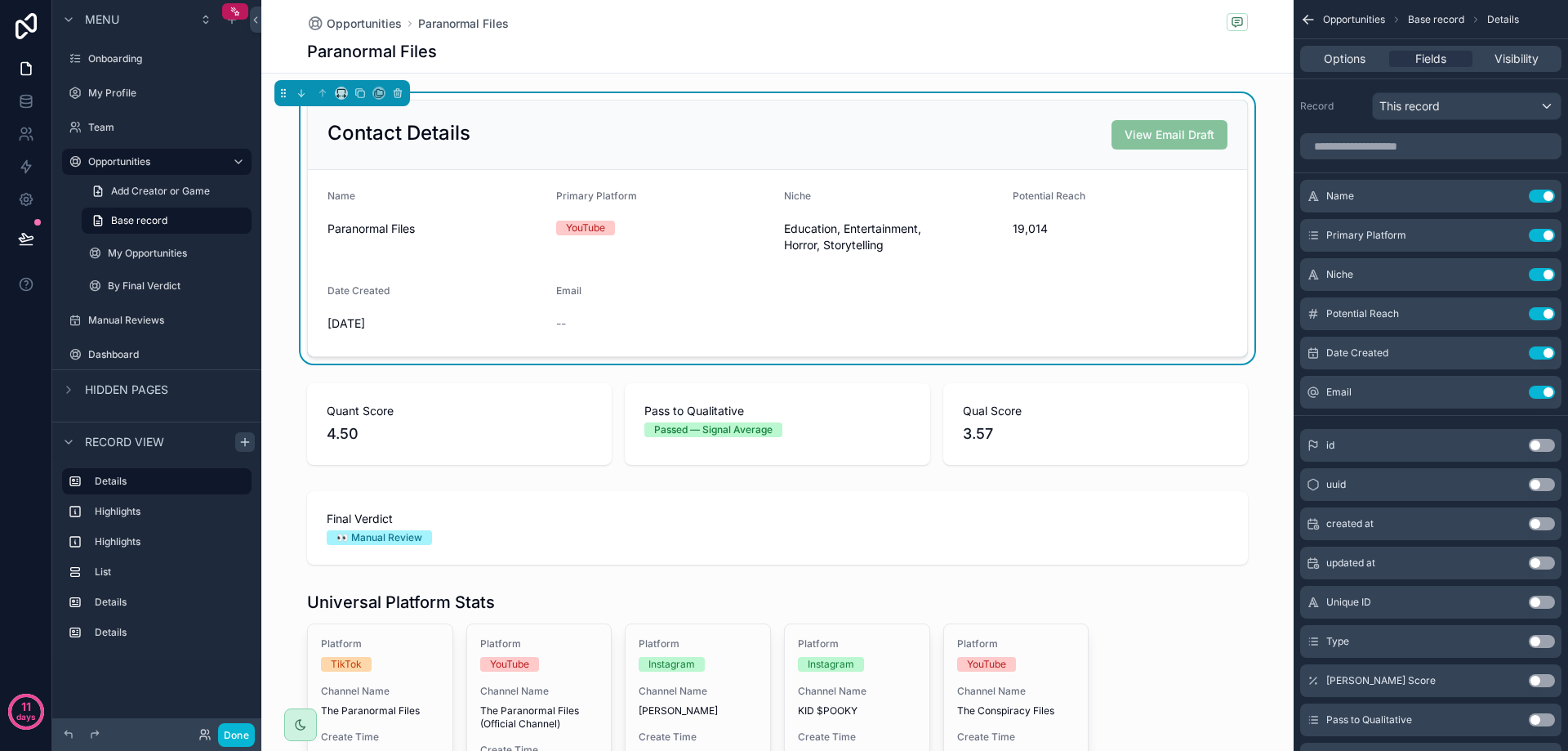
click at [166, 454] on div "Record view" at bounding box center [156, 441] width 209 height 39
click at [248, 442] on icon "scrollable content" at bounding box center [244, 442] width 7 height 0
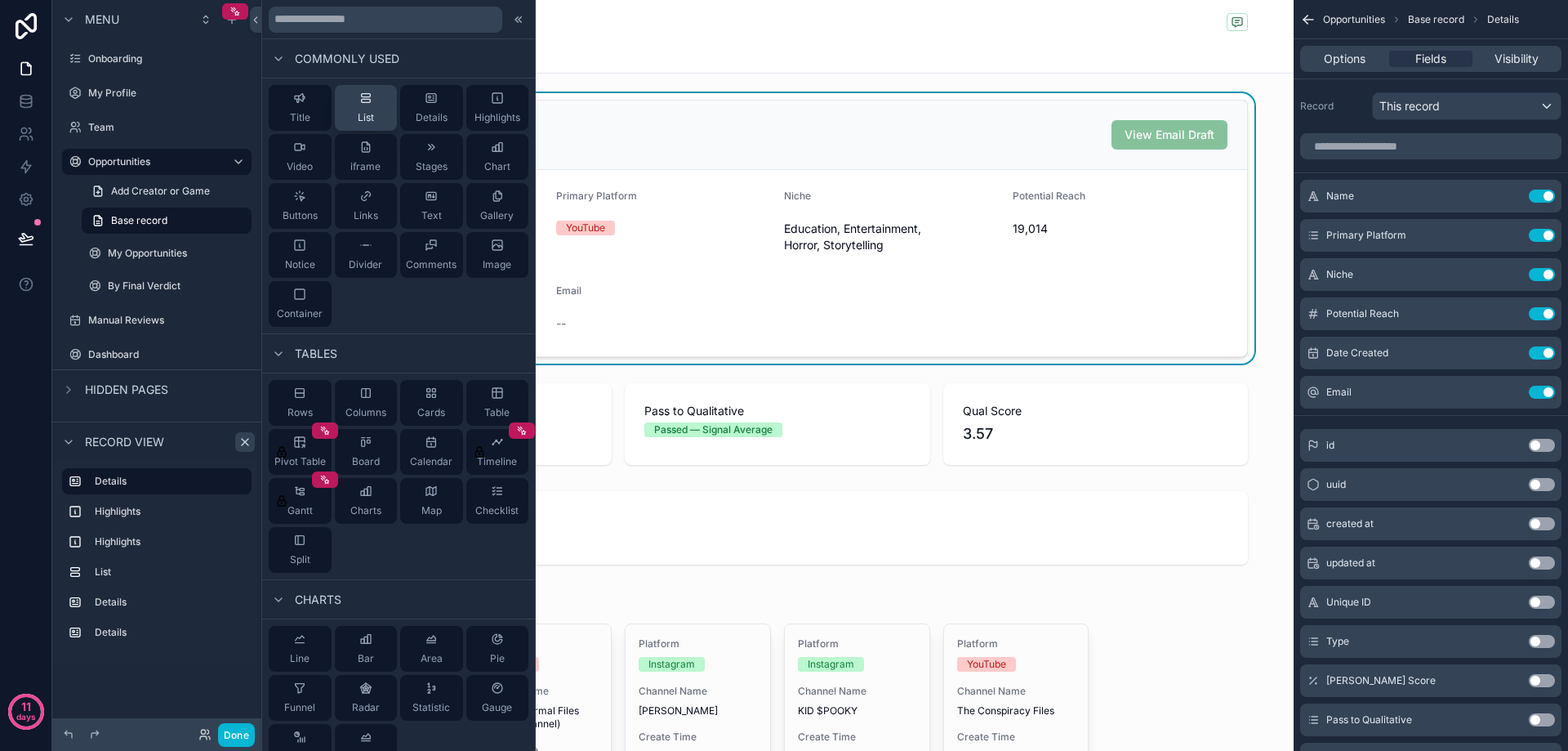
click at [345, 115] on button "List" at bounding box center [367, 107] width 63 height 45
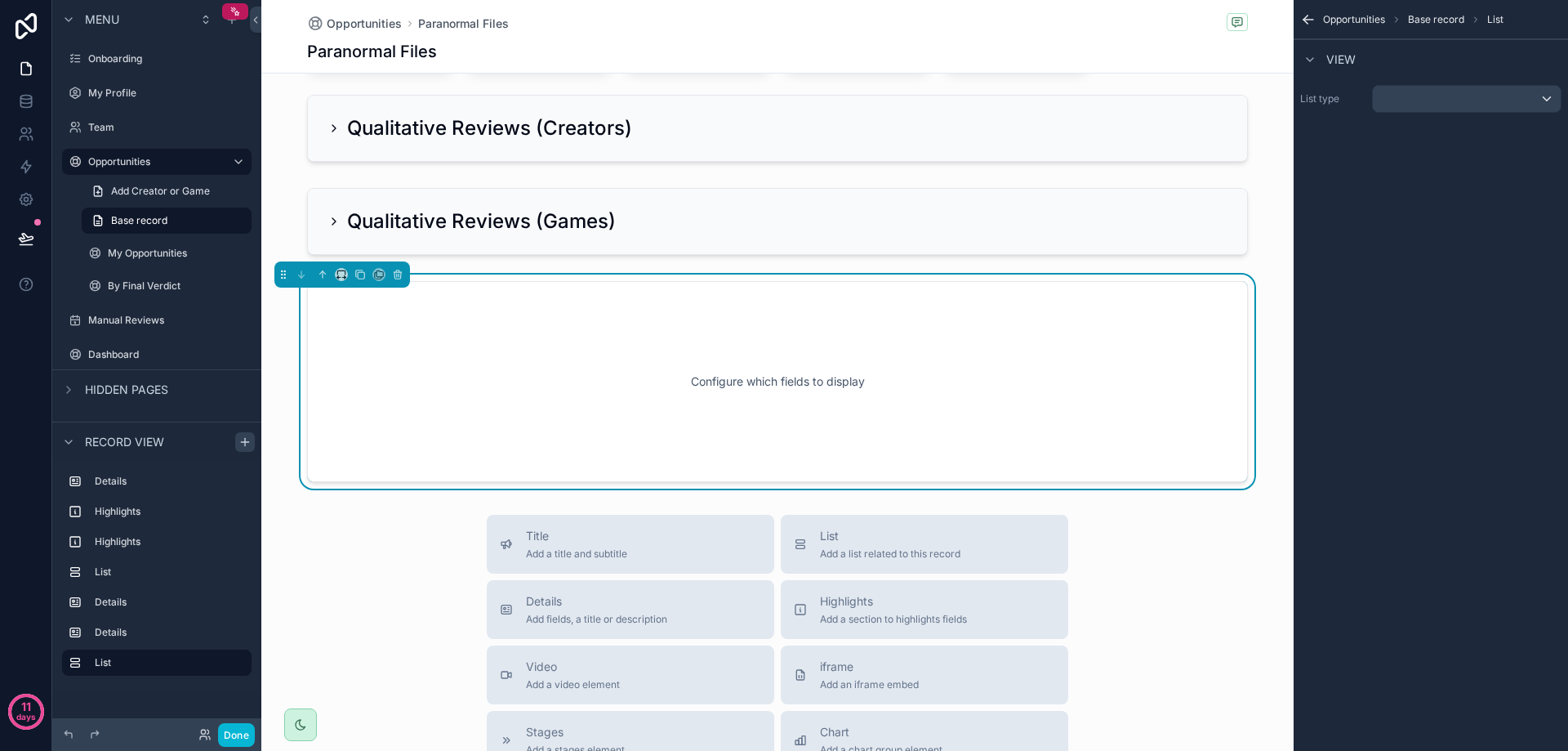
scroll to position [773, 0]
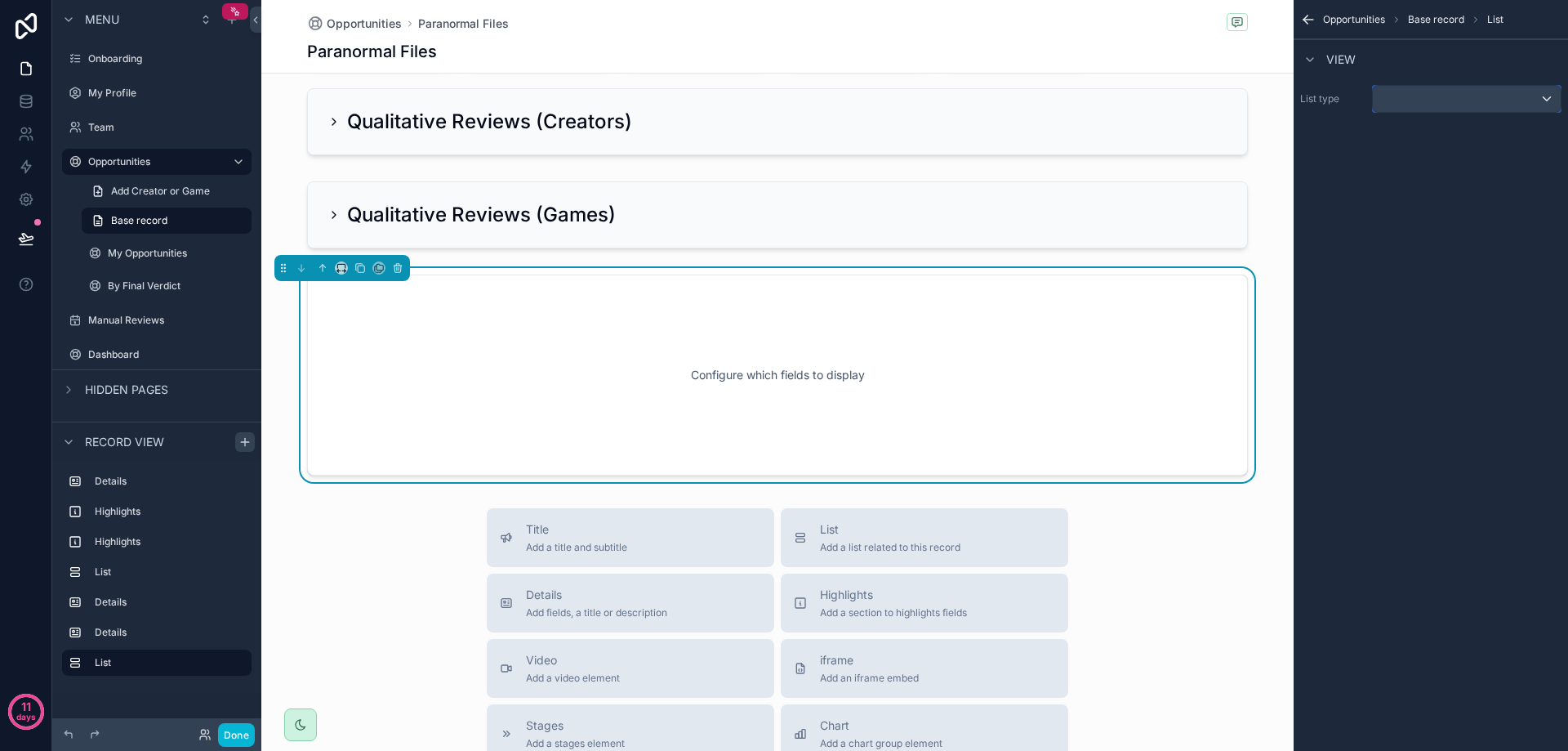
click at [1405, 101] on div "scrollable content" at bounding box center [1466, 99] width 188 height 26
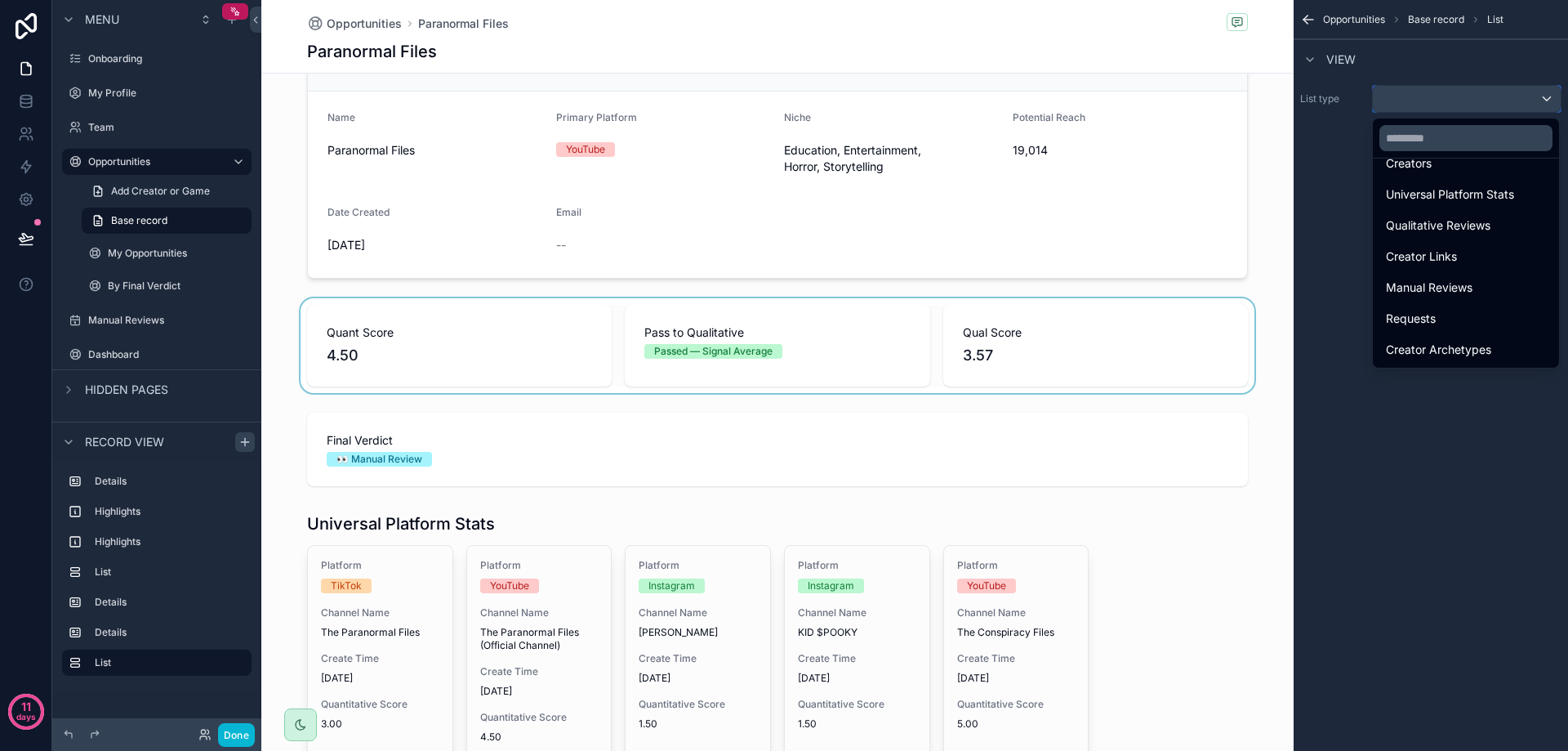
scroll to position [81, 0]
click at [647, 362] on div "scrollable content" at bounding box center [777, 342] width 1032 height 94
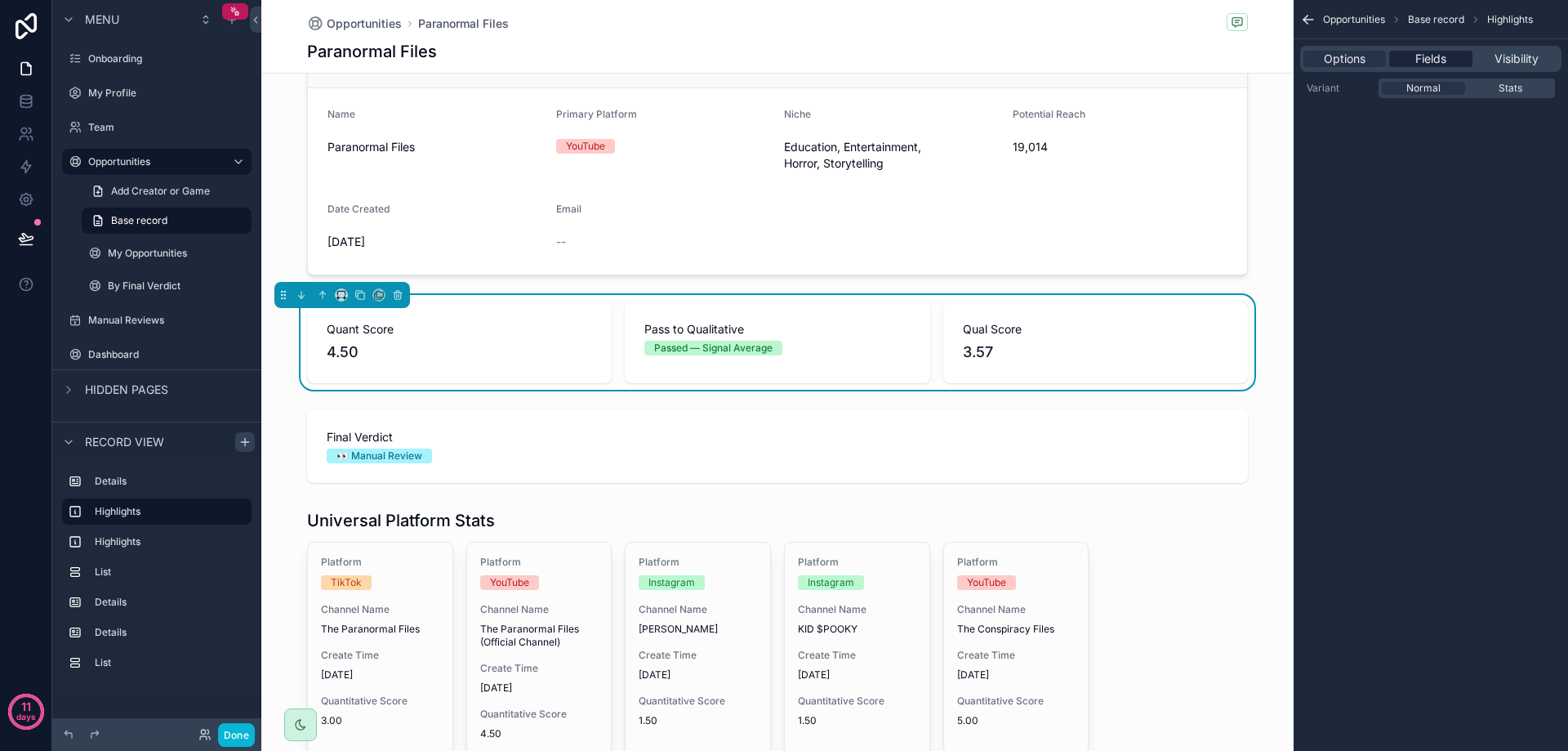
click at [1410, 63] on div "Fields" at bounding box center [1430, 59] width 82 height 17
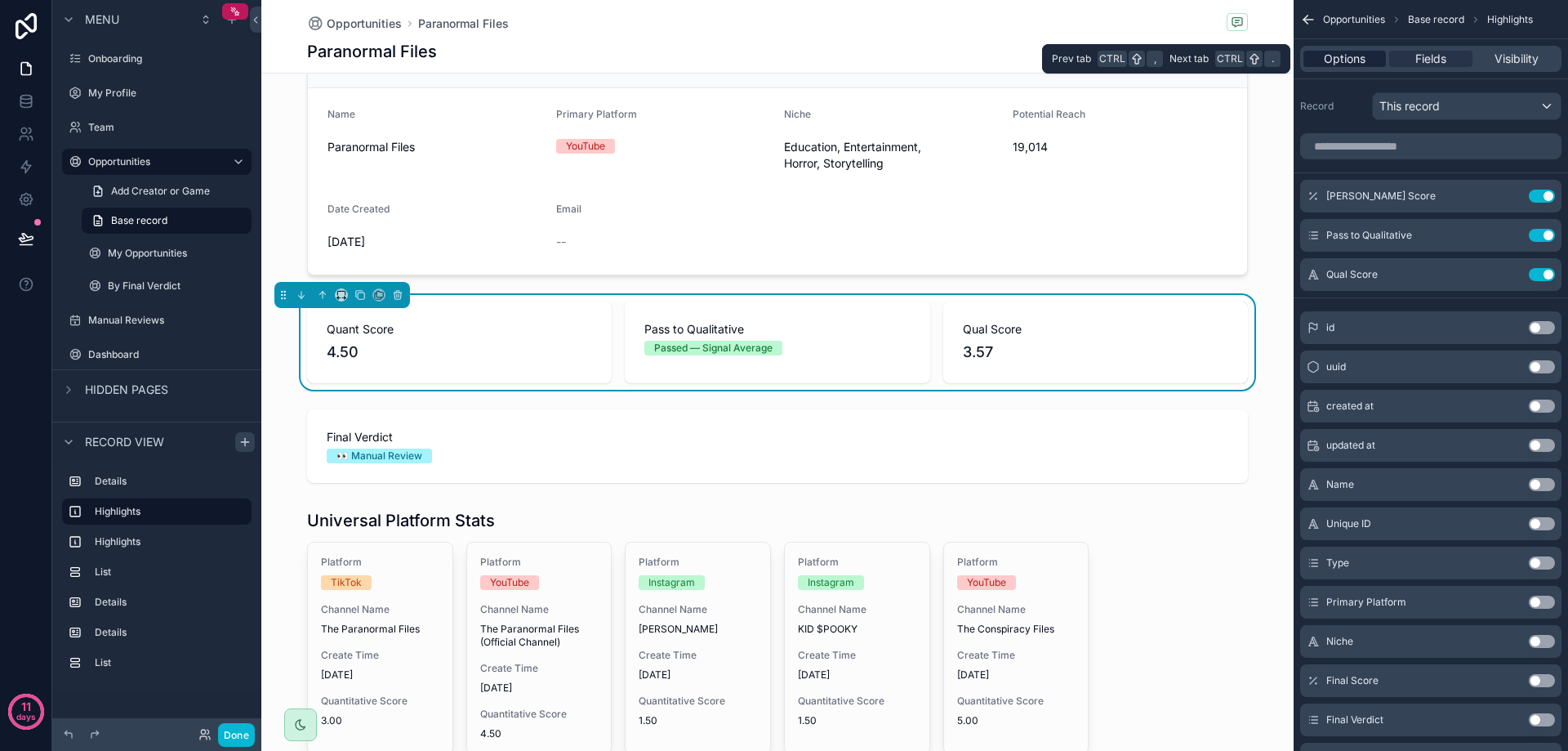
click at [1349, 63] on span "Options" at bounding box center [1344, 59] width 42 height 17
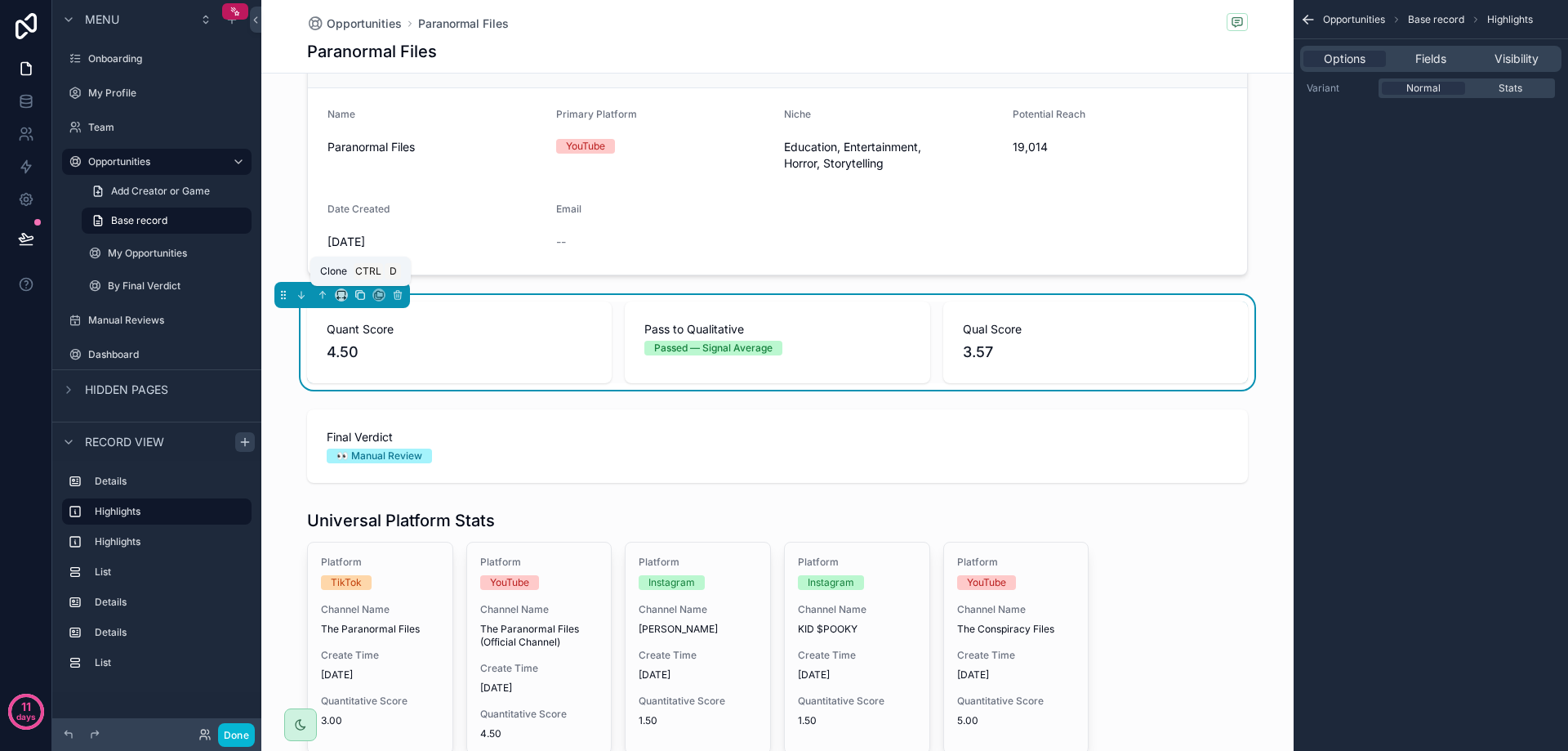
click at [362, 297] on icon "scrollable content" at bounding box center [360, 294] width 11 height 11
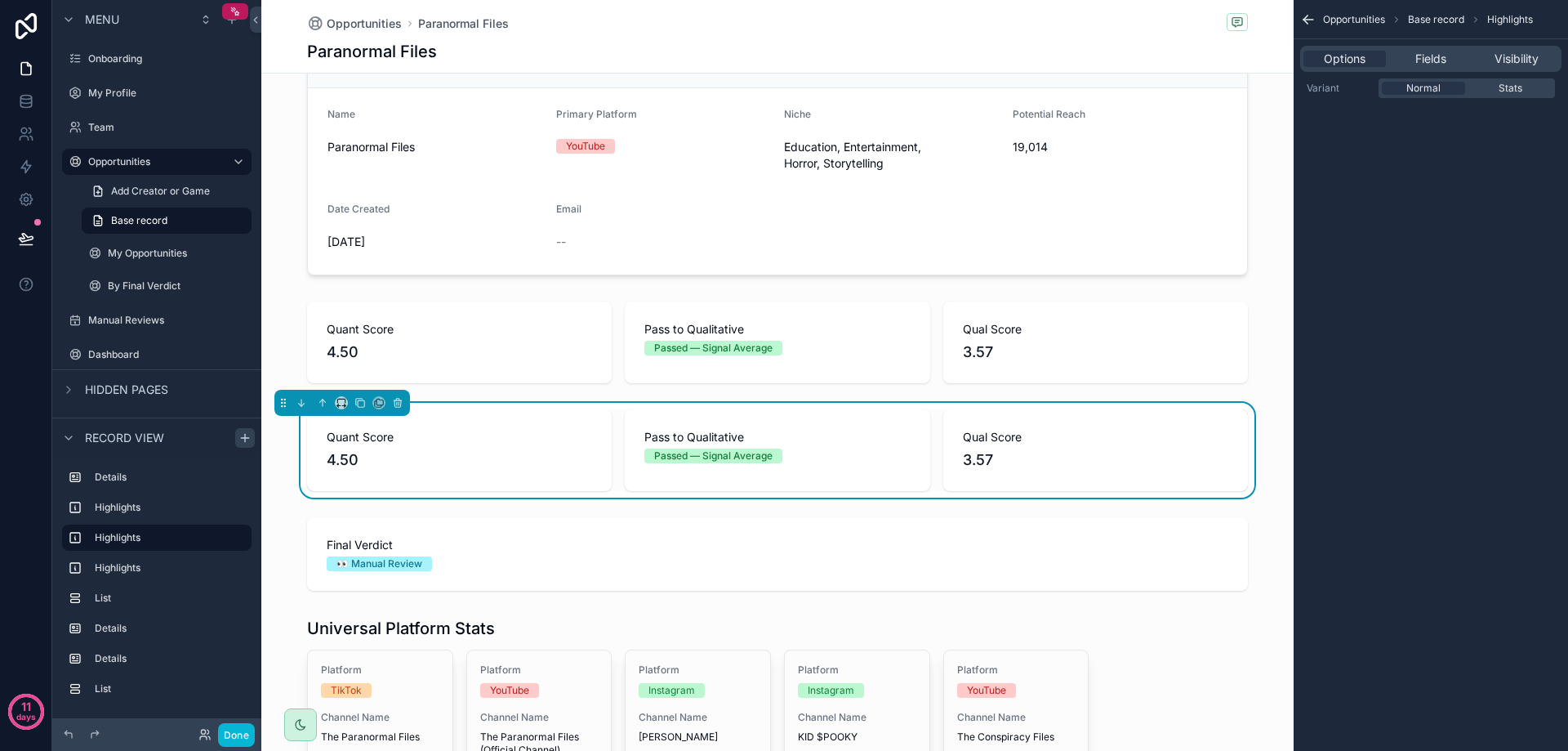
click at [780, 454] on div "Passed — Signal Average" at bounding box center [777, 456] width 266 height 15
click at [1432, 61] on span "Fields" at bounding box center [1431, 59] width 31 height 17
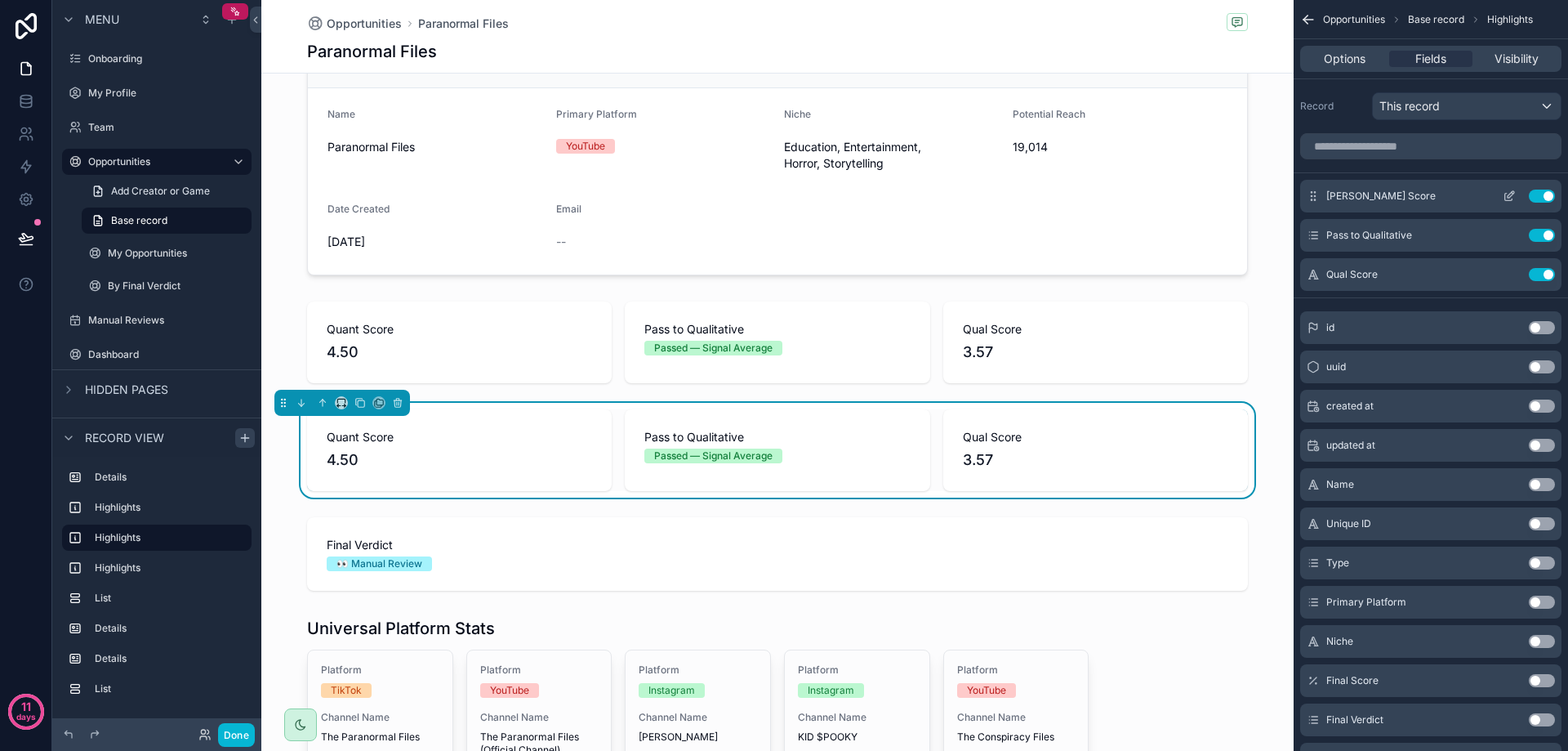
click at [1540, 199] on button "Use setting" at bounding box center [1542, 196] width 26 height 13
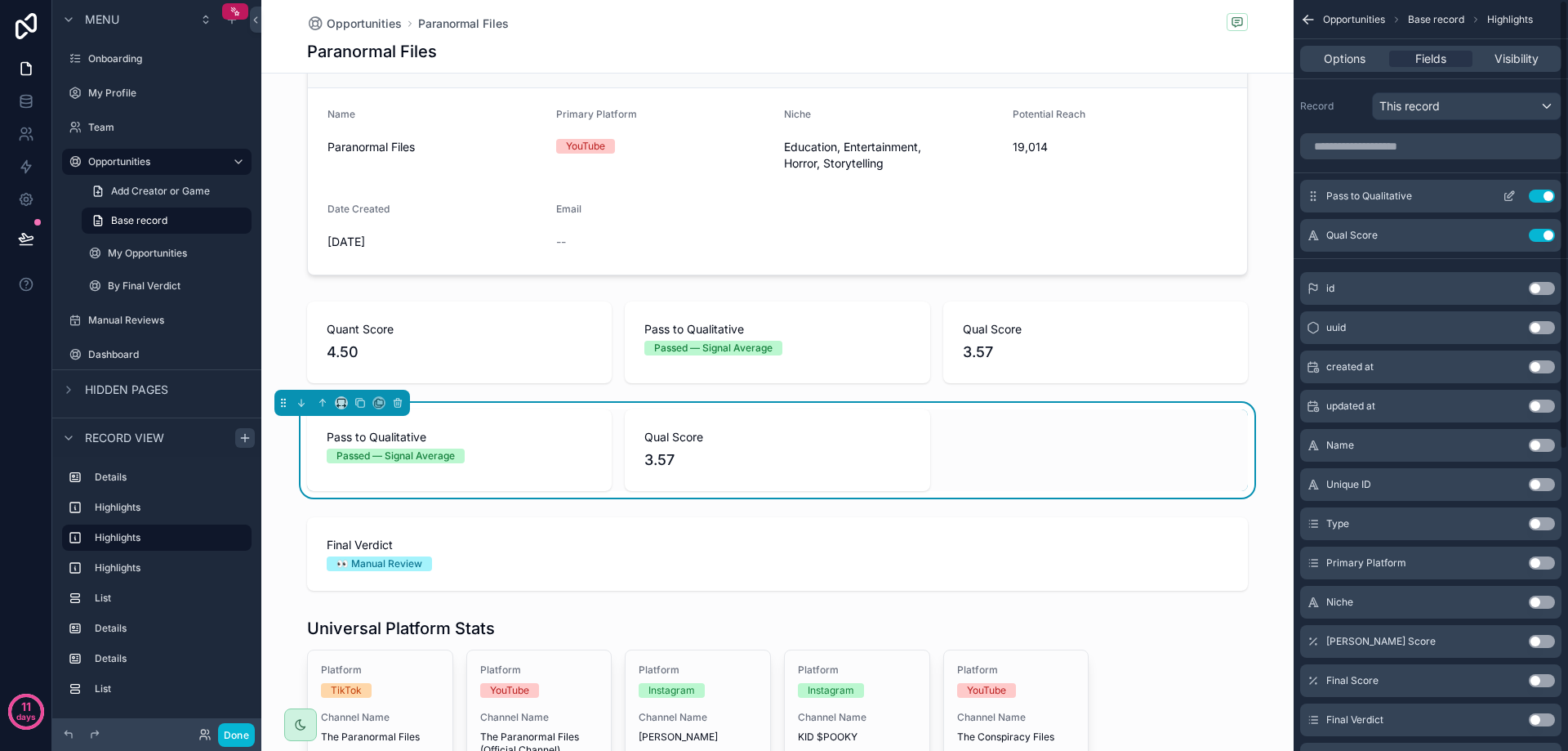
click at [1543, 197] on button "Use setting" at bounding box center [1542, 196] width 26 height 13
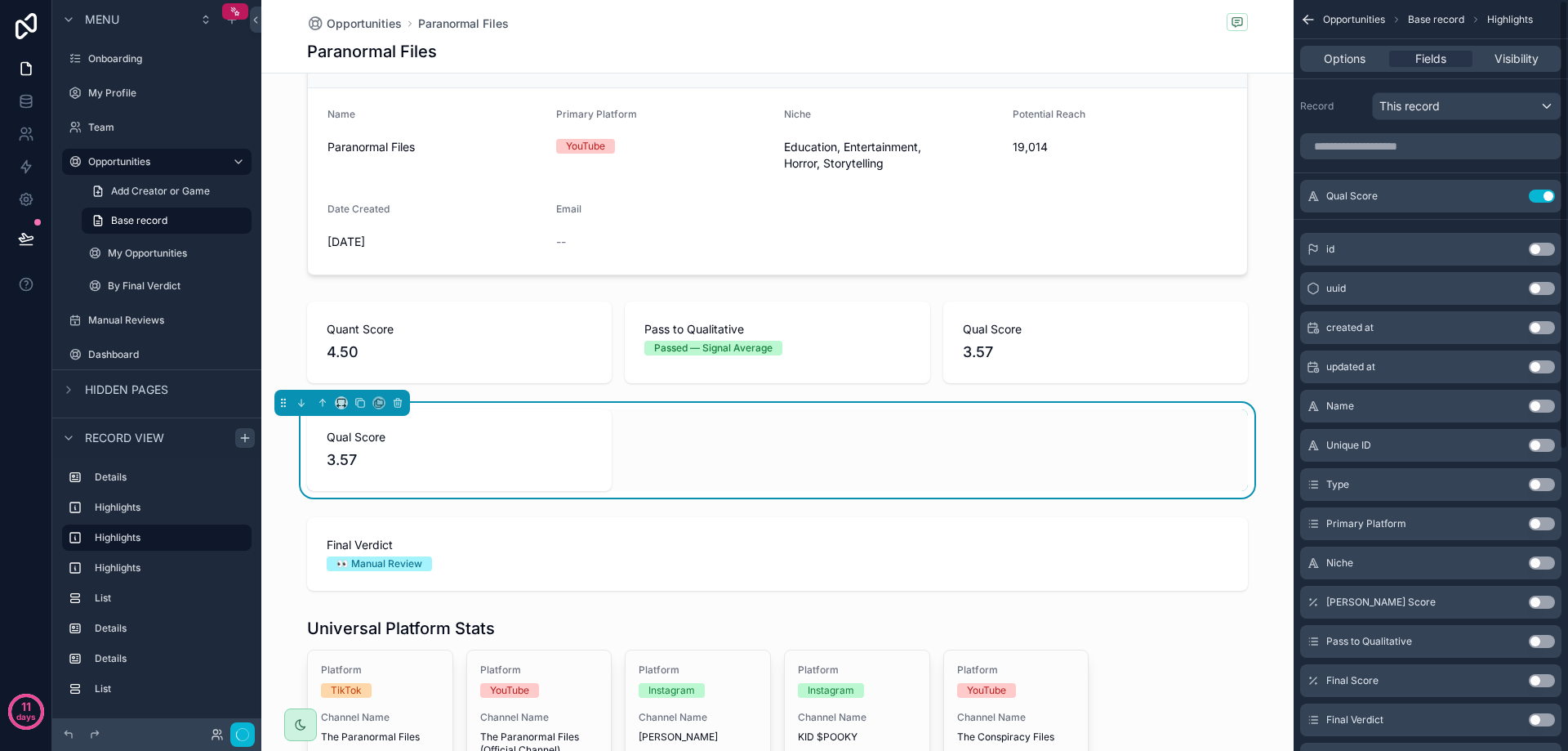
click at [1543, 197] on button "Use setting" at bounding box center [1542, 196] width 26 height 13
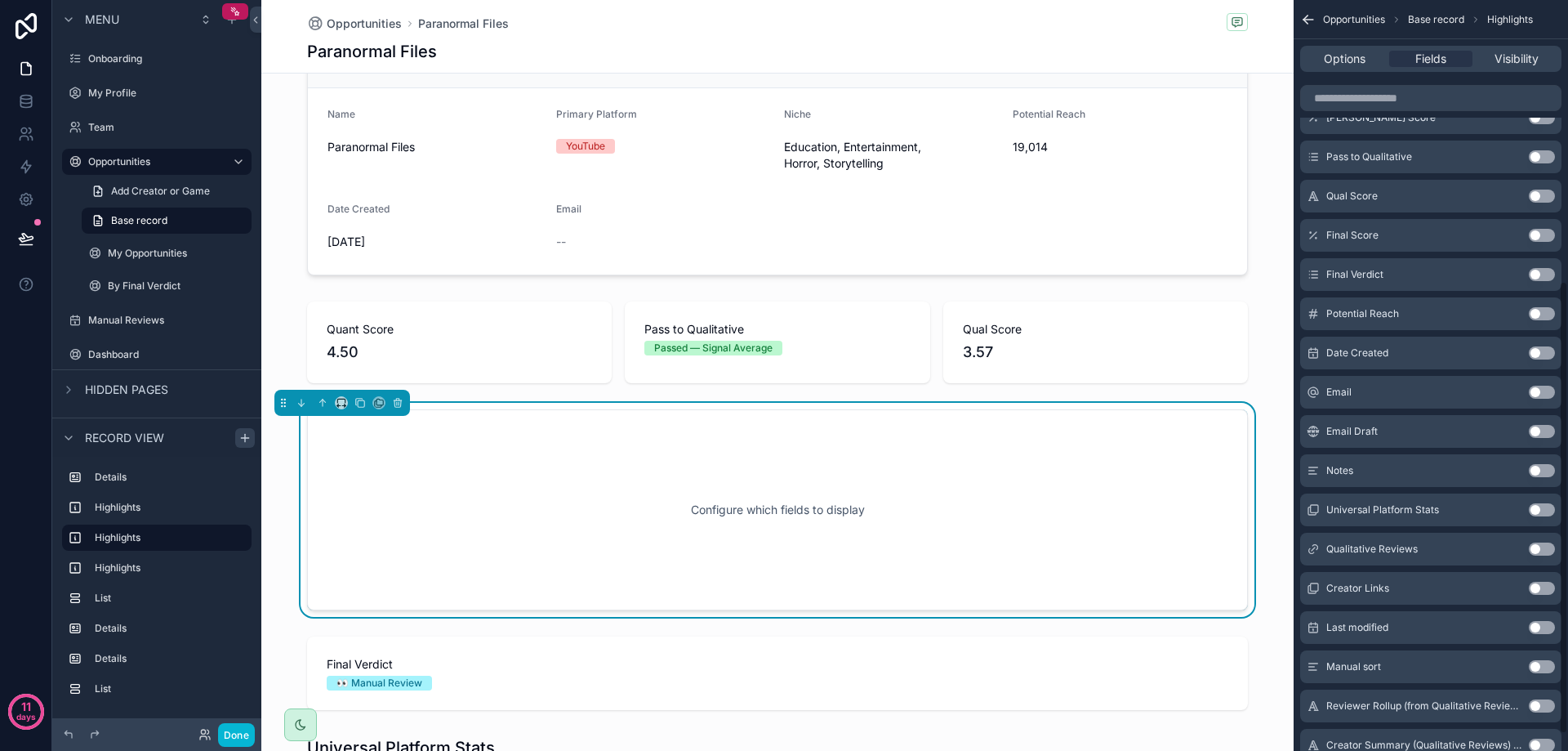
scroll to position [490, 0]
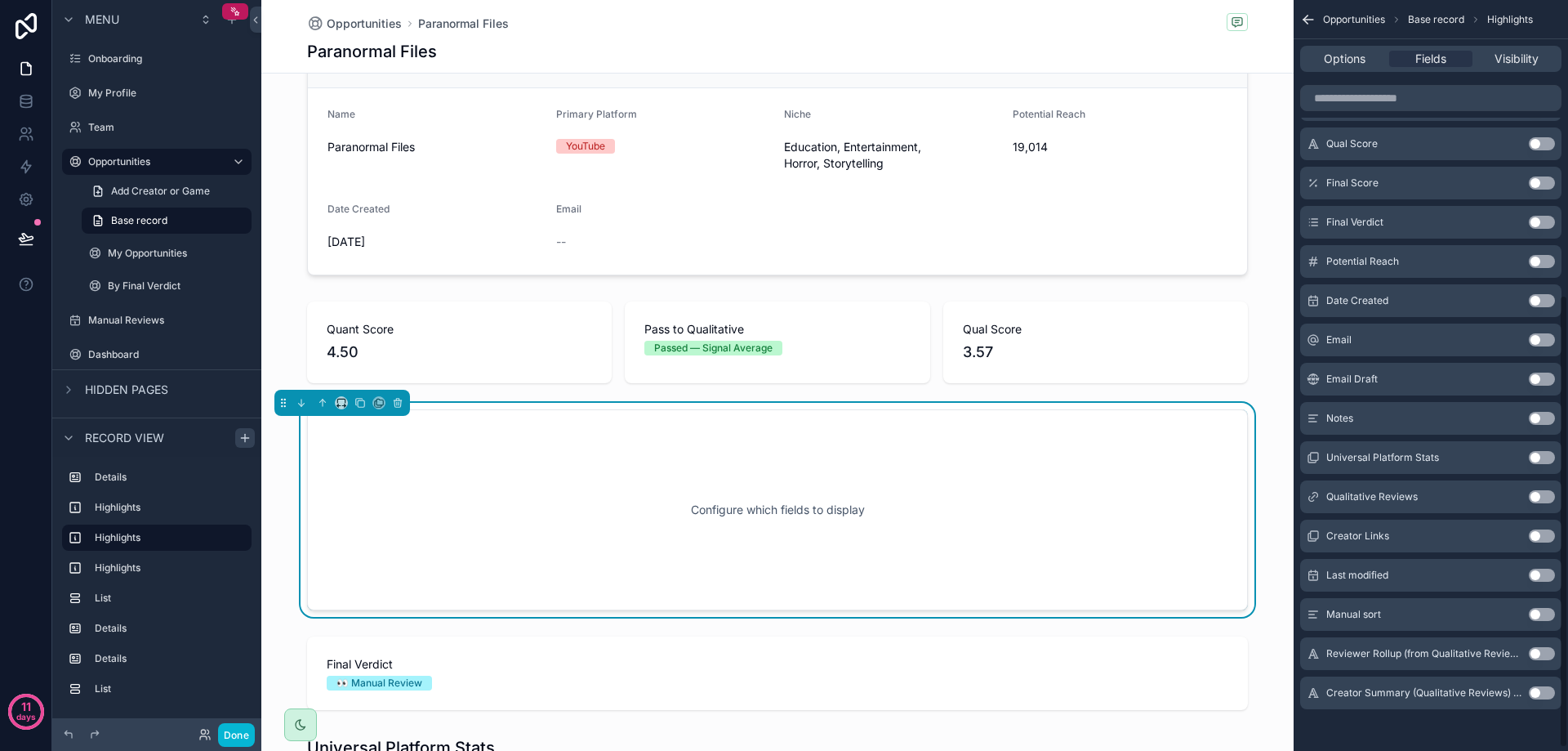
click at [1548, 527] on div "Creator Links Use setting" at bounding box center [1431, 535] width 261 height 32
click at [1544, 537] on button "Use setting" at bounding box center [1542, 536] width 26 height 13
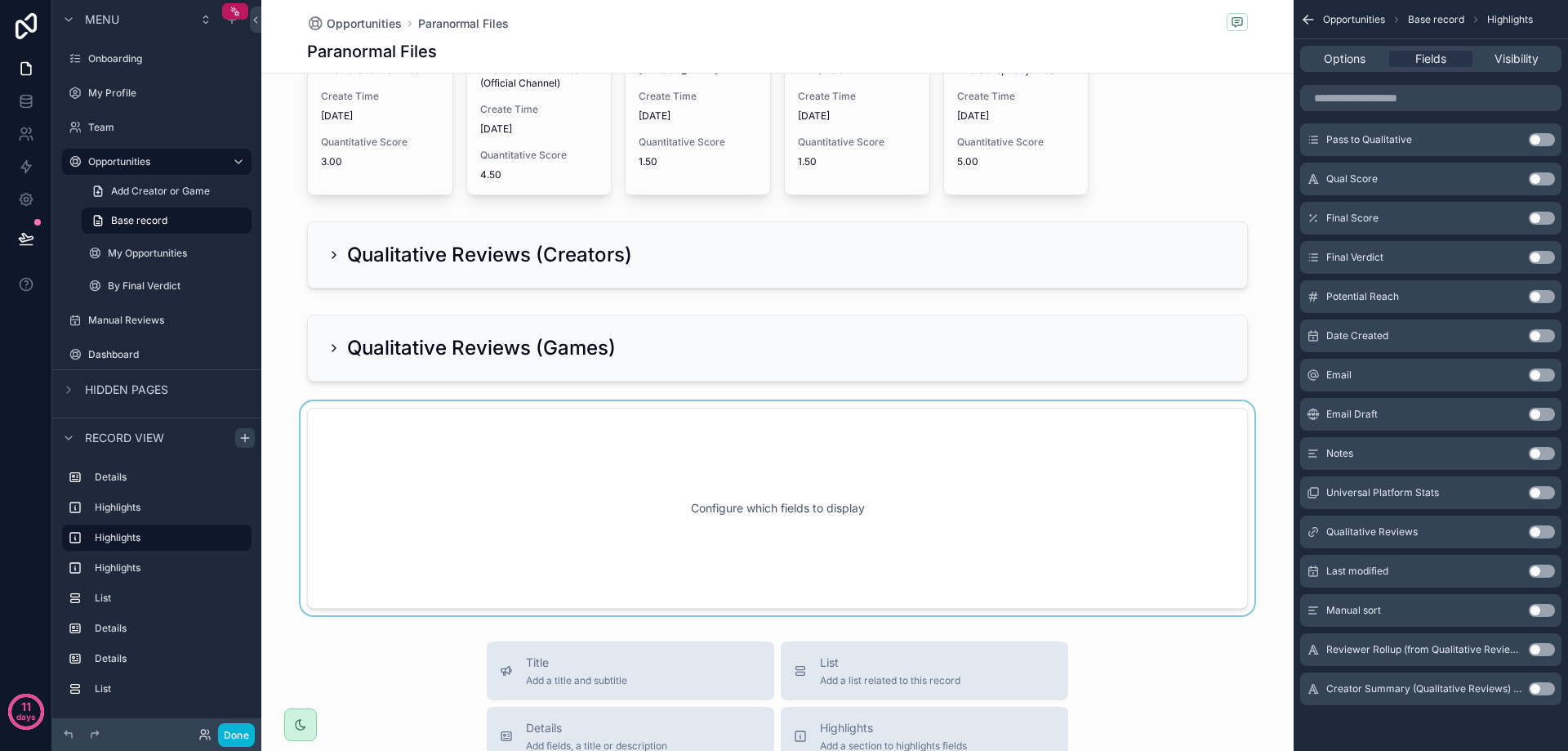
scroll to position [735, 0]
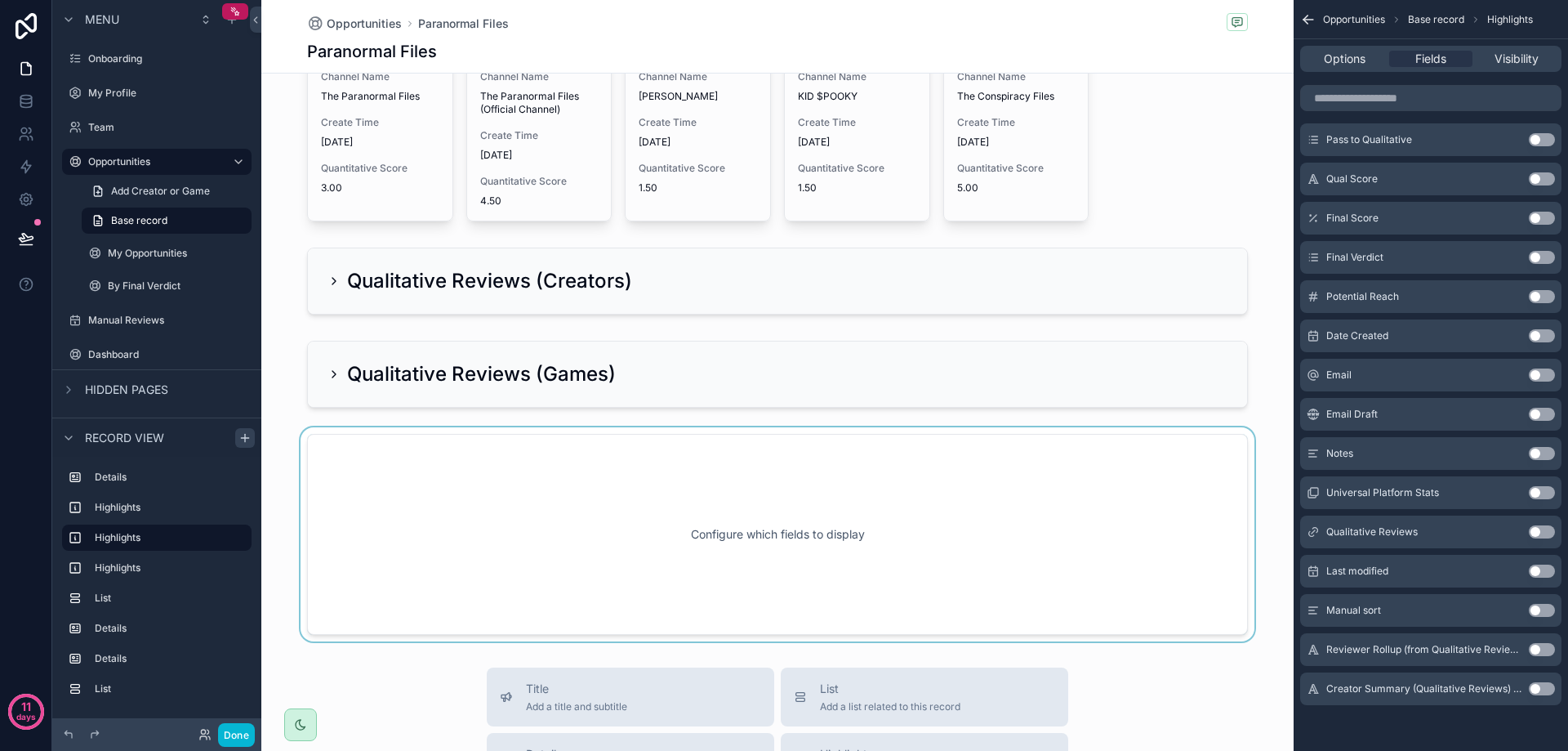
click at [743, 494] on div "scrollable content" at bounding box center [777, 533] width 1032 height 214
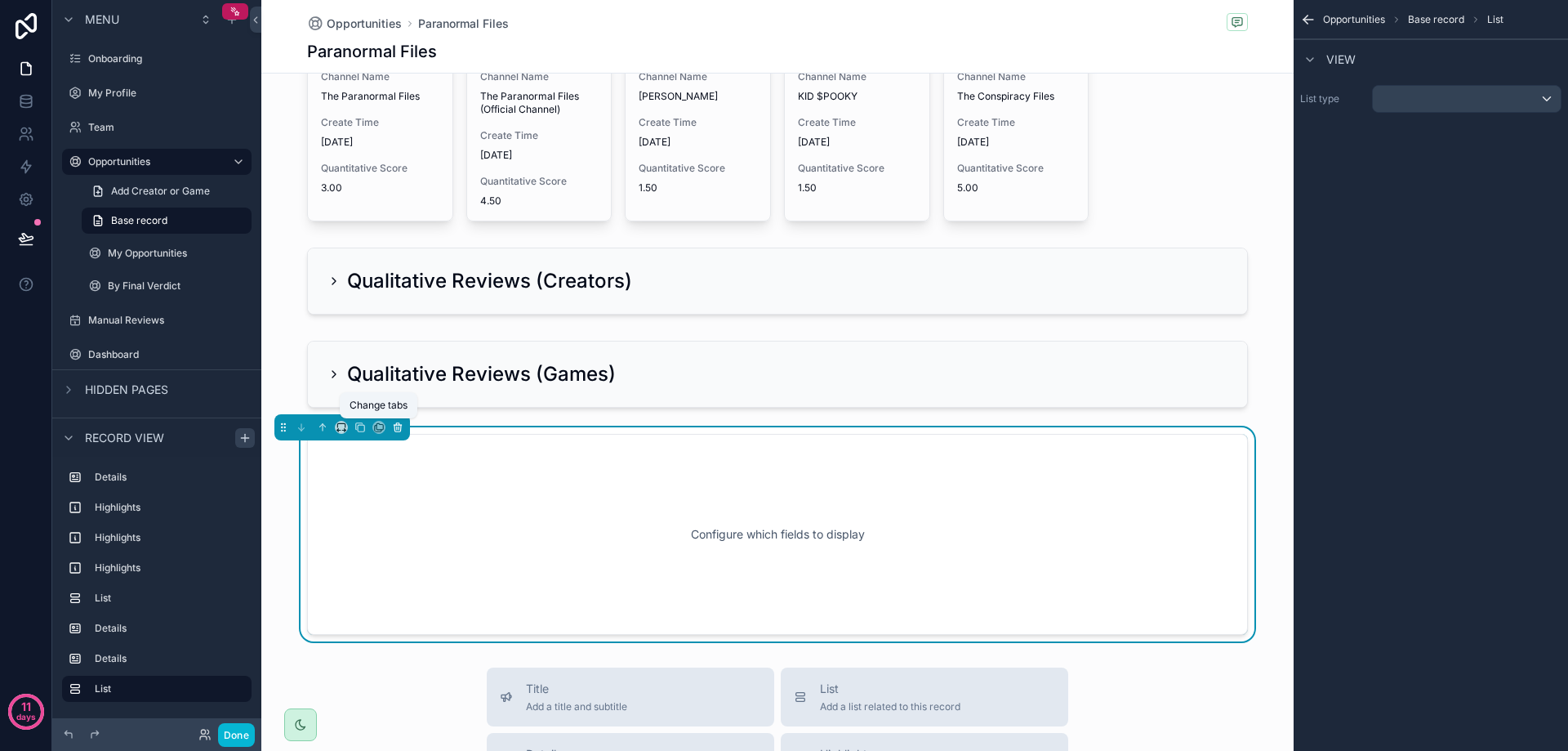
click at [396, 425] on icon "scrollable content" at bounding box center [398, 424] width 4 height 2
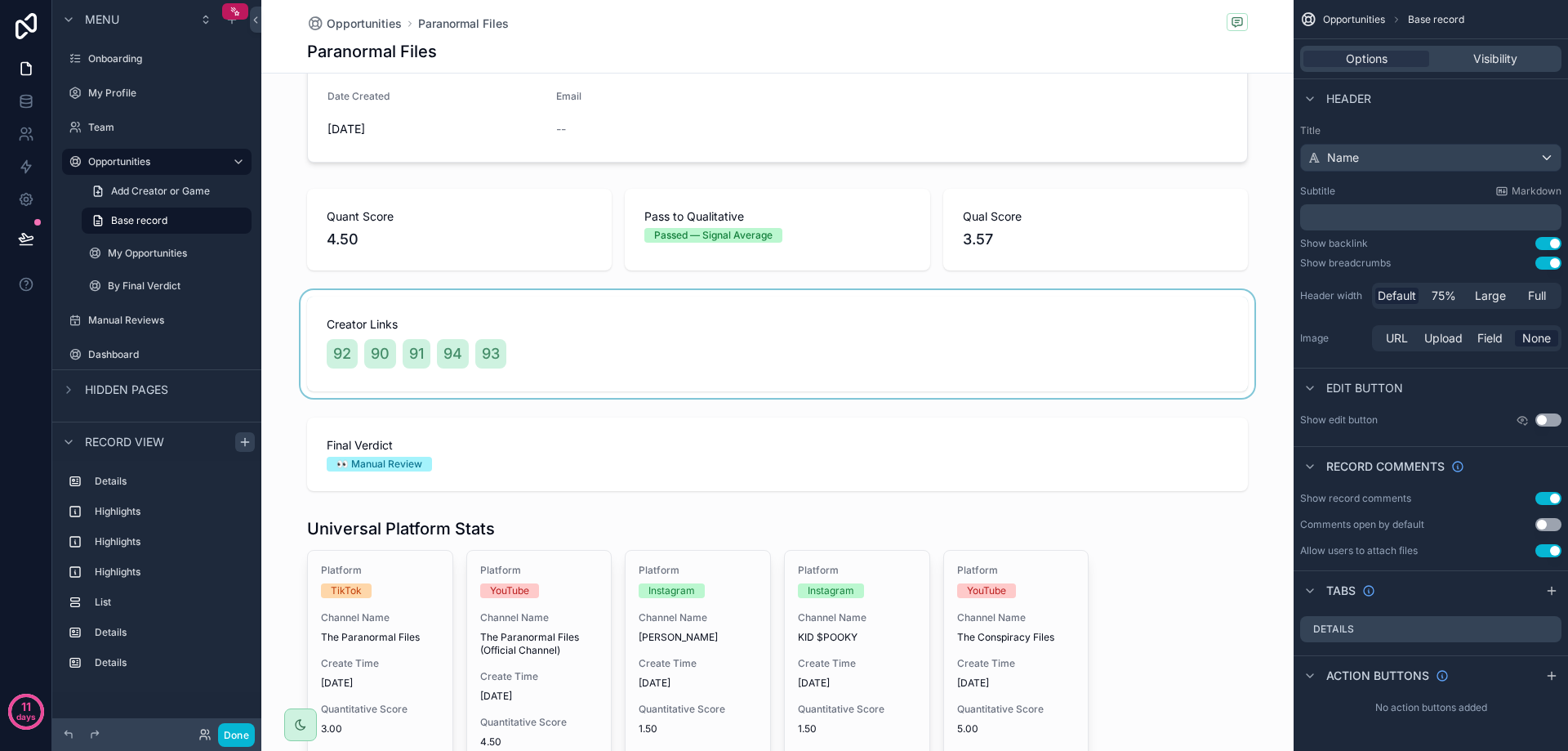
scroll to position [163, 0]
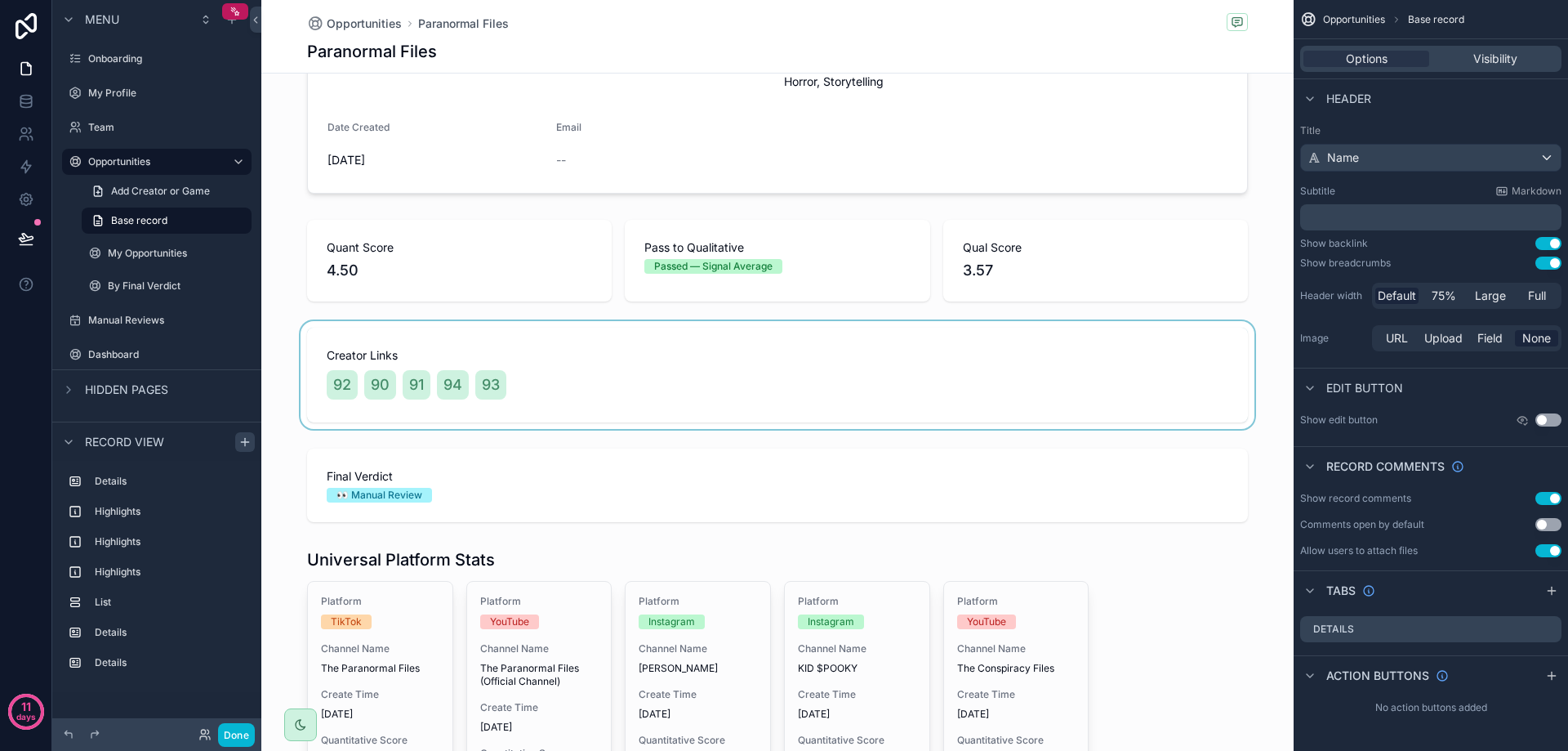
click at [602, 322] on div "scrollable content" at bounding box center [777, 375] width 1032 height 107
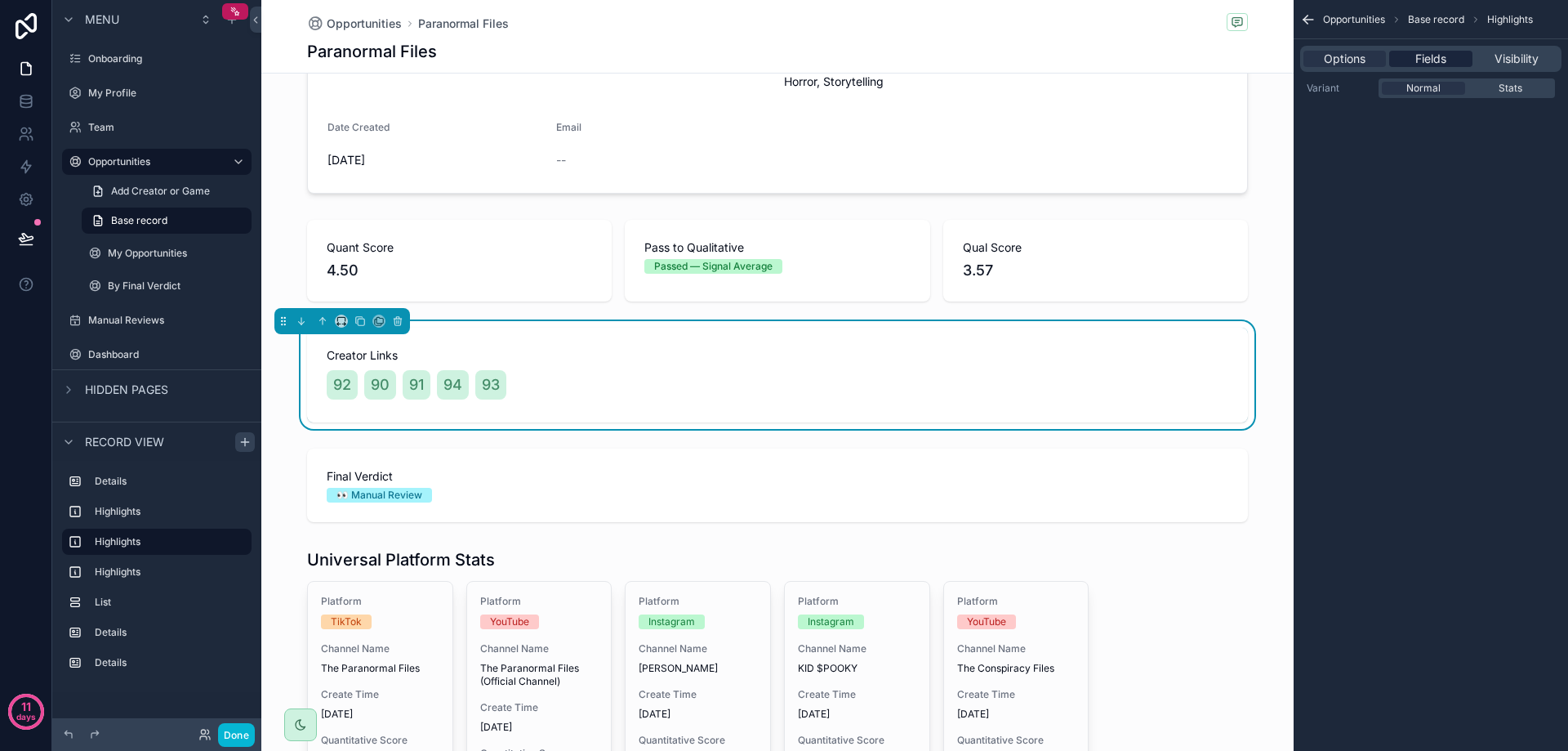
click at [1447, 60] on div "Fields" at bounding box center [1430, 59] width 82 height 17
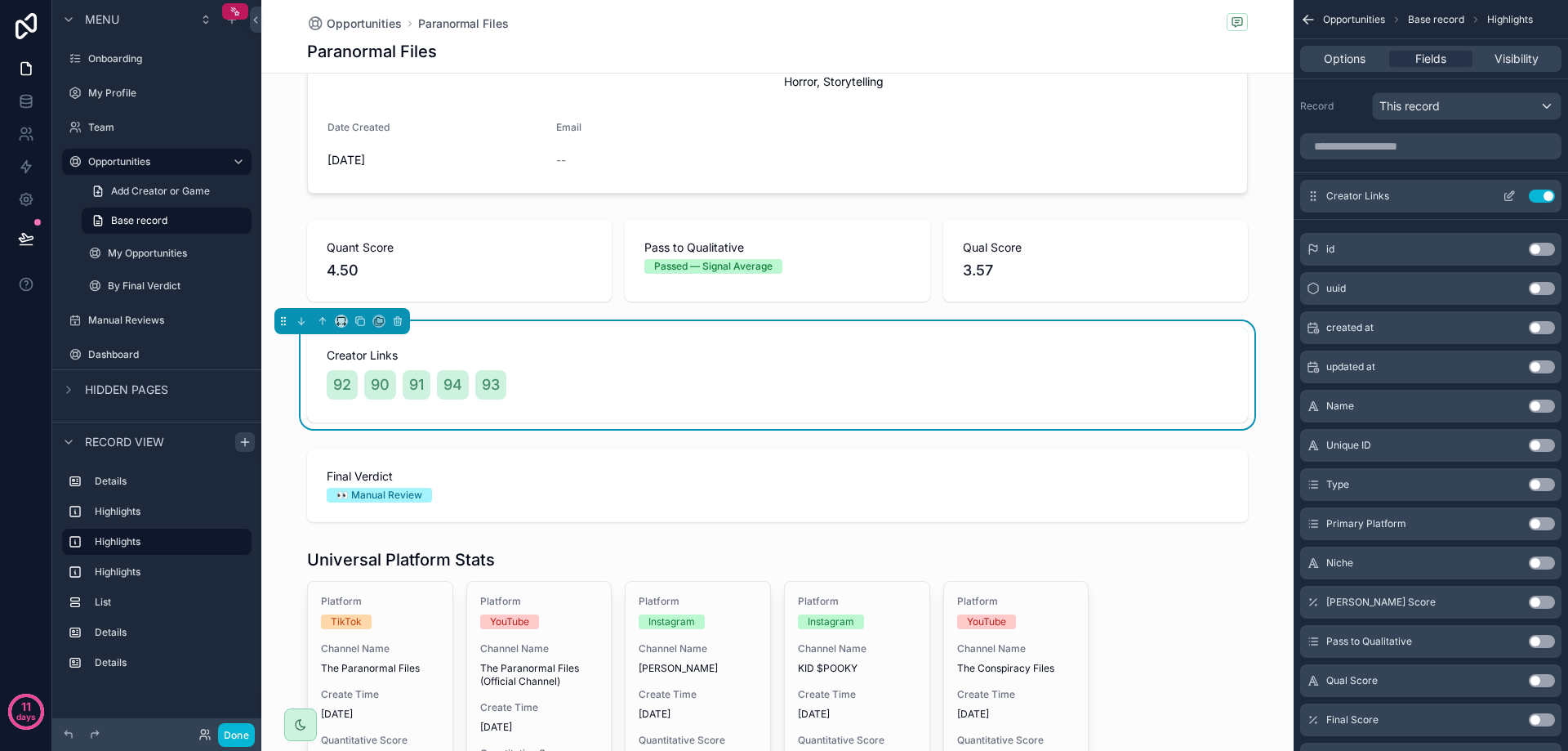
click at [1509, 200] on icon "scrollable content" at bounding box center [1509, 197] width 7 height 7
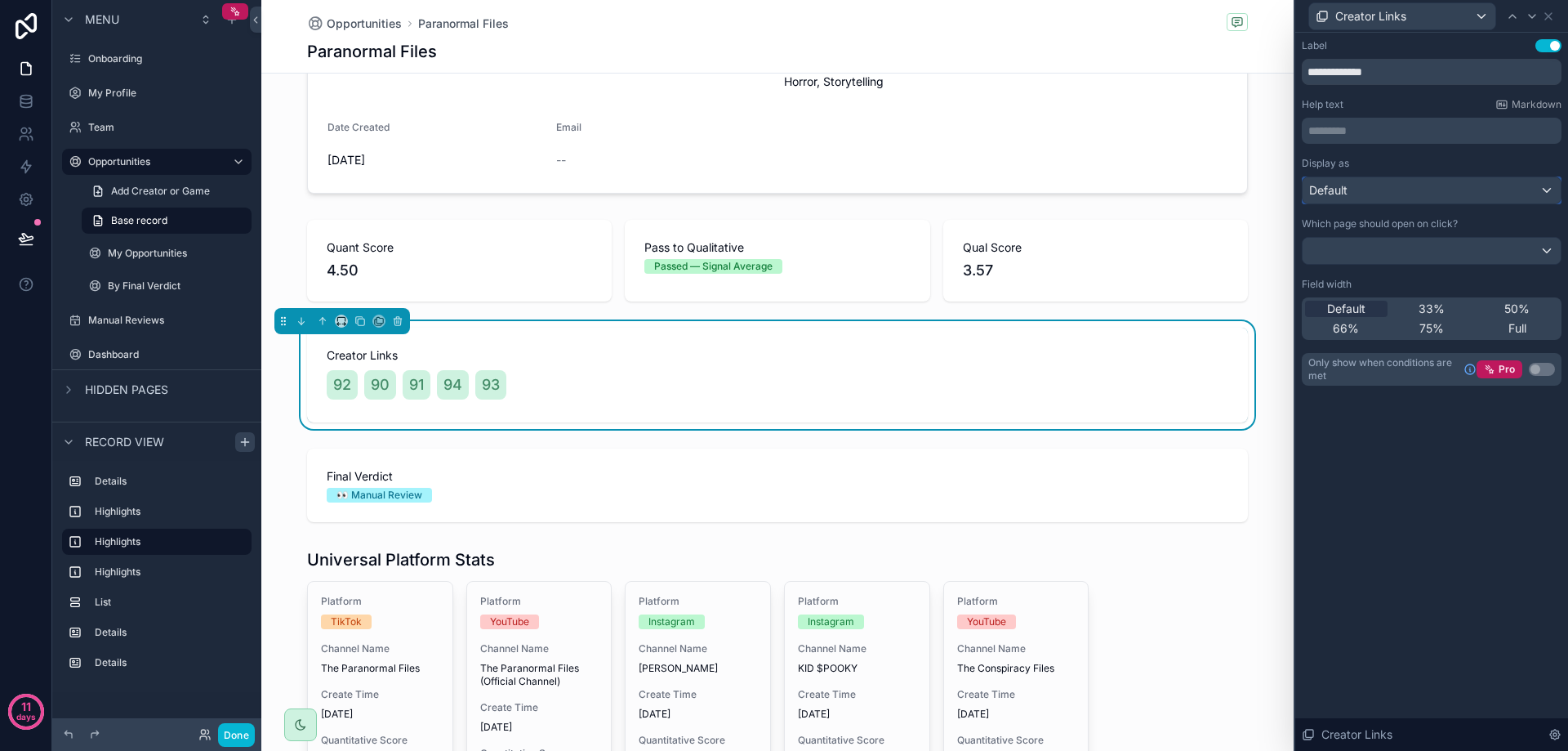
click at [1463, 185] on div "Default" at bounding box center [1431, 190] width 258 height 26
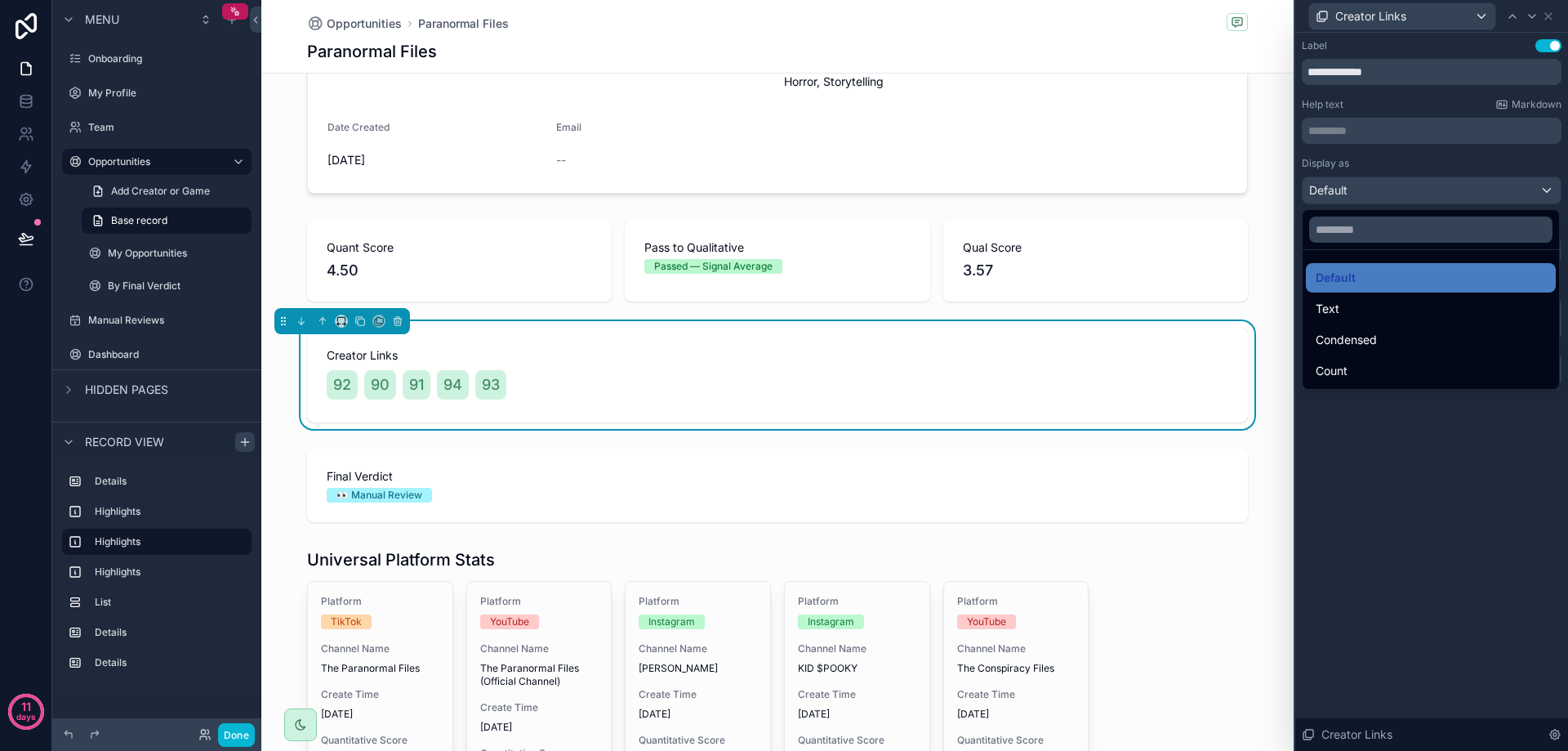
click at [1463, 185] on div at bounding box center [1431, 375] width 273 height 751
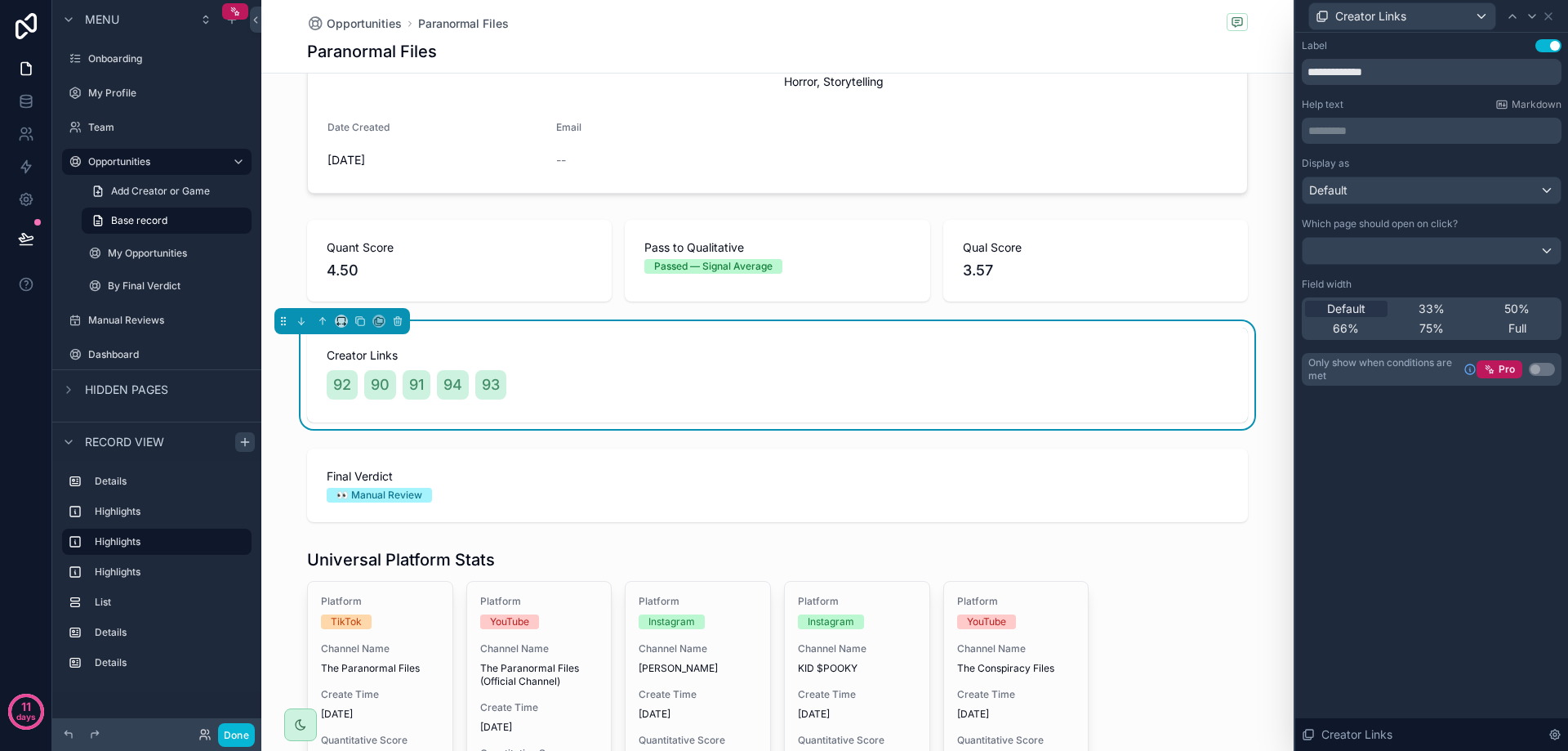
click at [1406, 131] on p "********* ﻿" at bounding box center [1433, 131] width 250 height 17
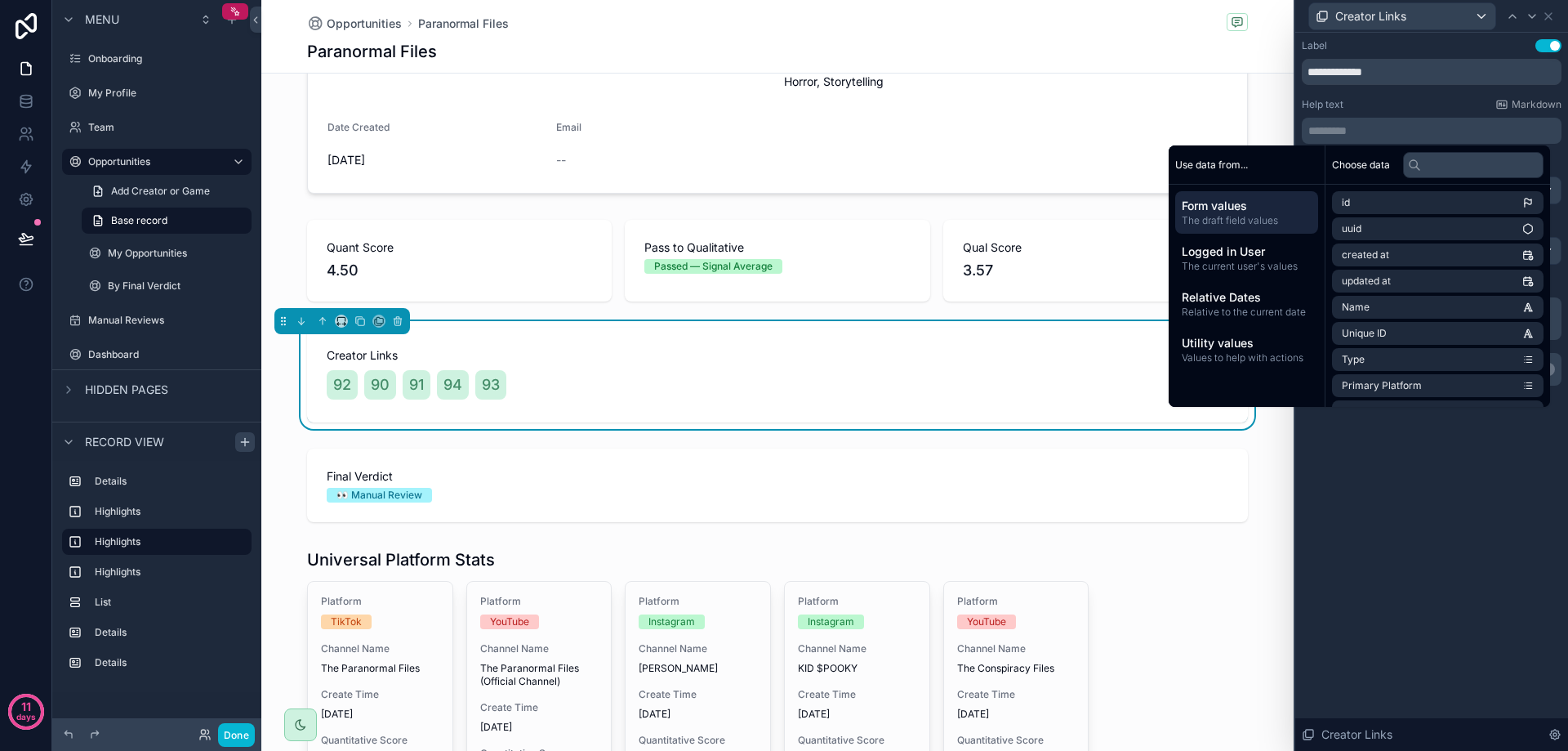
click at [1399, 94] on div "**********" at bounding box center [1431, 212] width 260 height 346
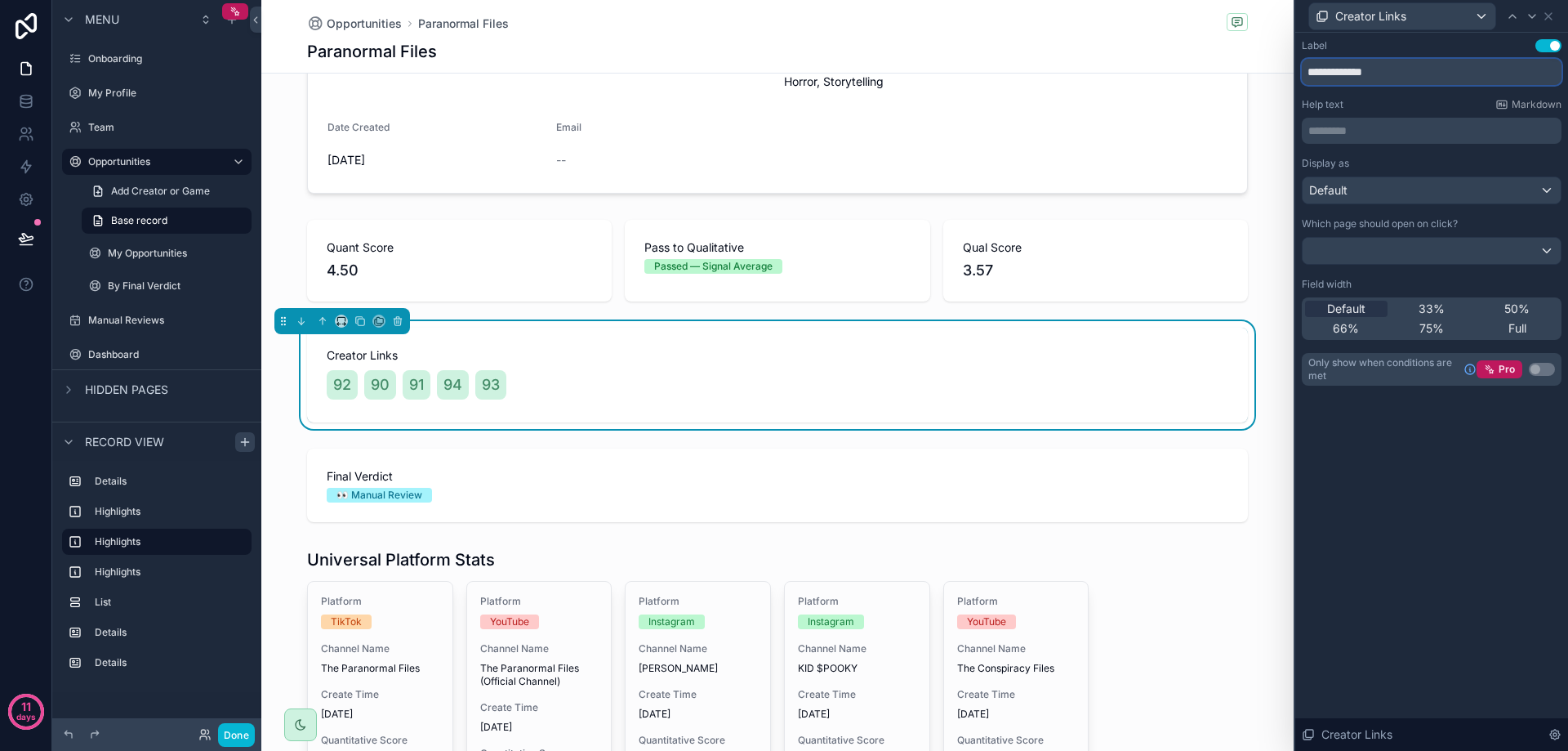
click at [1399, 77] on input "**********" at bounding box center [1431, 72] width 260 height 26
click at [1397, 51] on div "Label Use setting" at bounding box center [1431, 45] width 260 height 13
click at [1388, 18] on span "Creator Links" at bounding box center [1370, 17] width 71 height 17
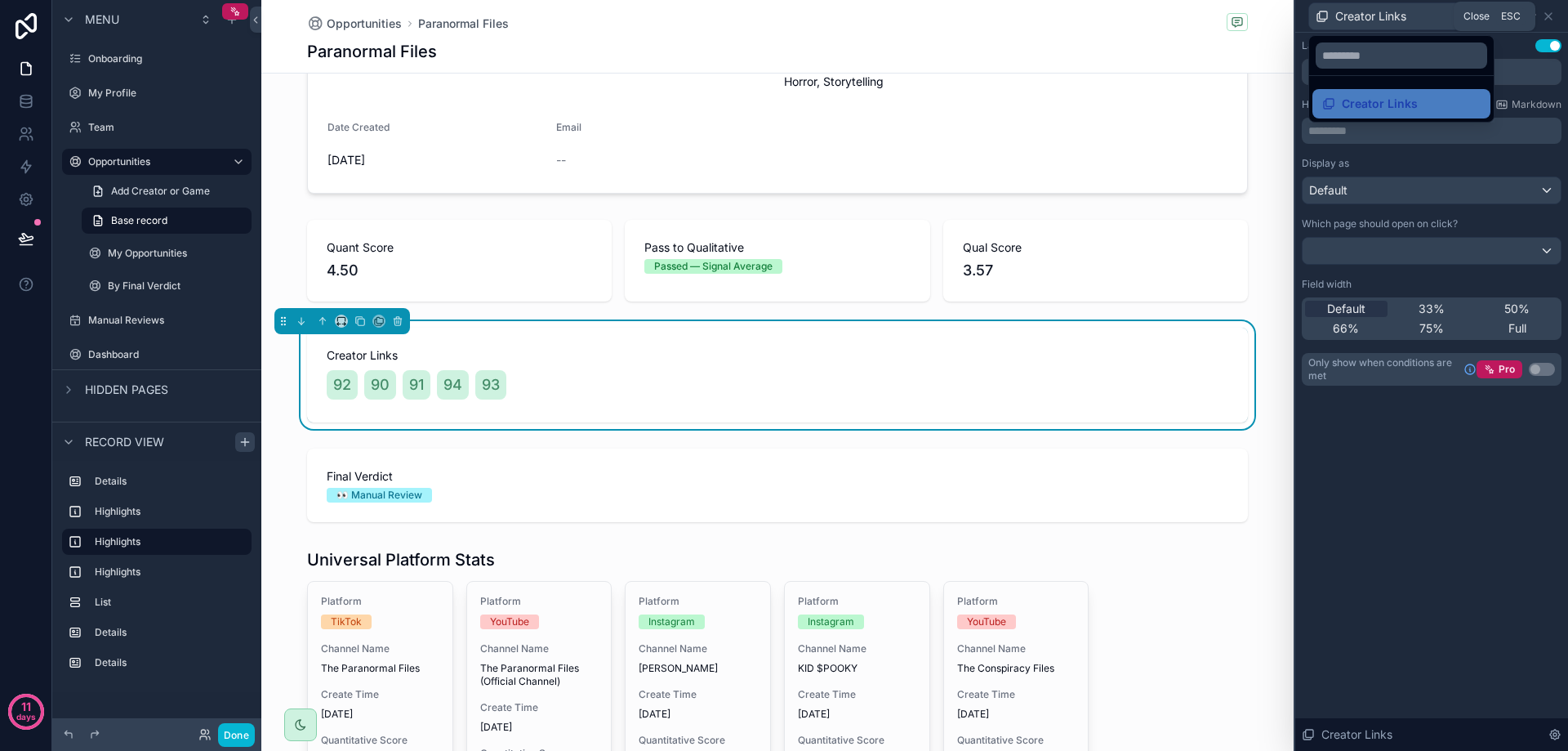
click at [1388, 18] on div at bounding box center [1431, 375] width 273 height 751
click at [1555, 17] on div "Creator Links" at bounding box center [1431, 16] width 260 height 31
click at [1550, 17] on icon at bounding box center [1549, 17] width 13 height 13
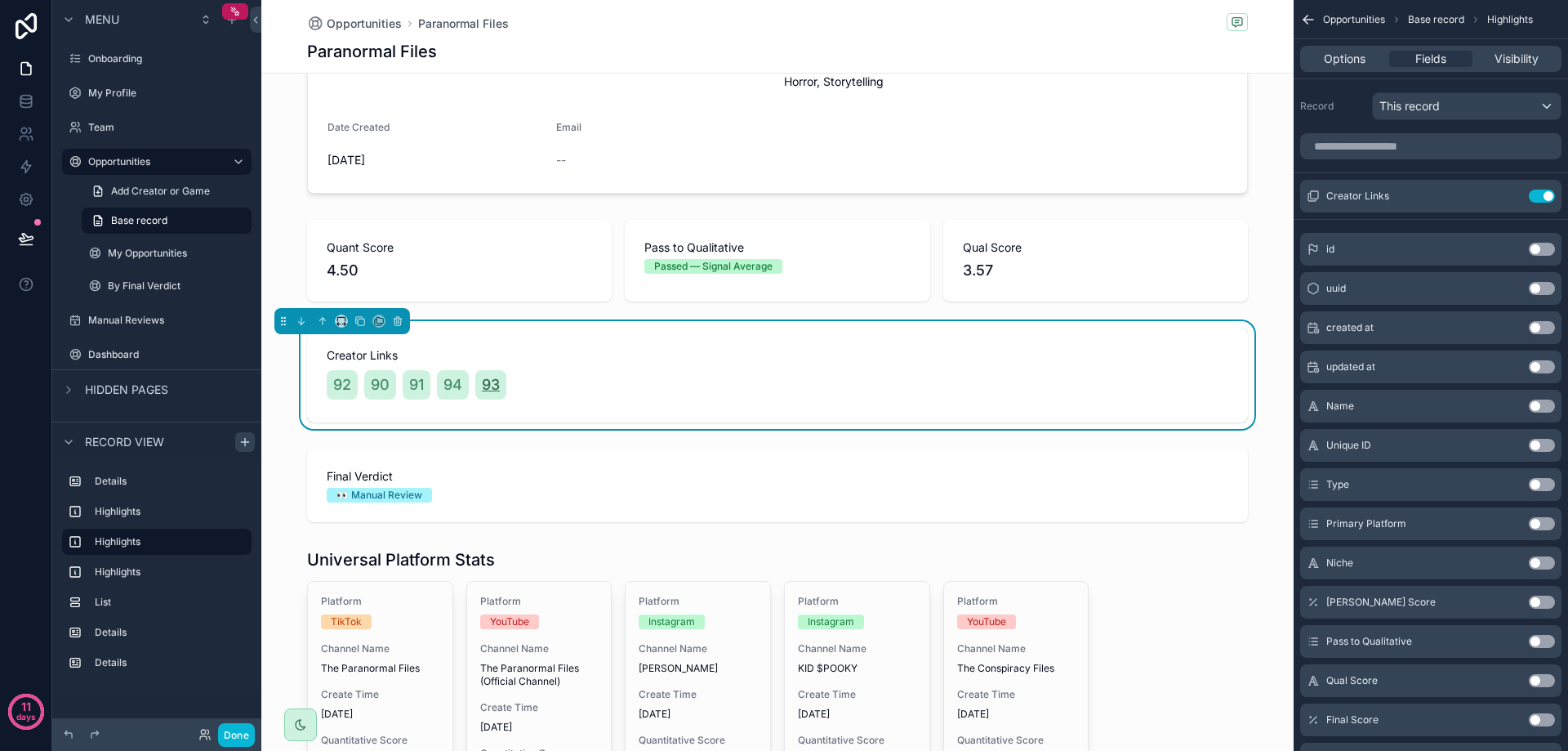
click at [488, 385] on span "93" at bounding box center [491, 384] width 18 height 23
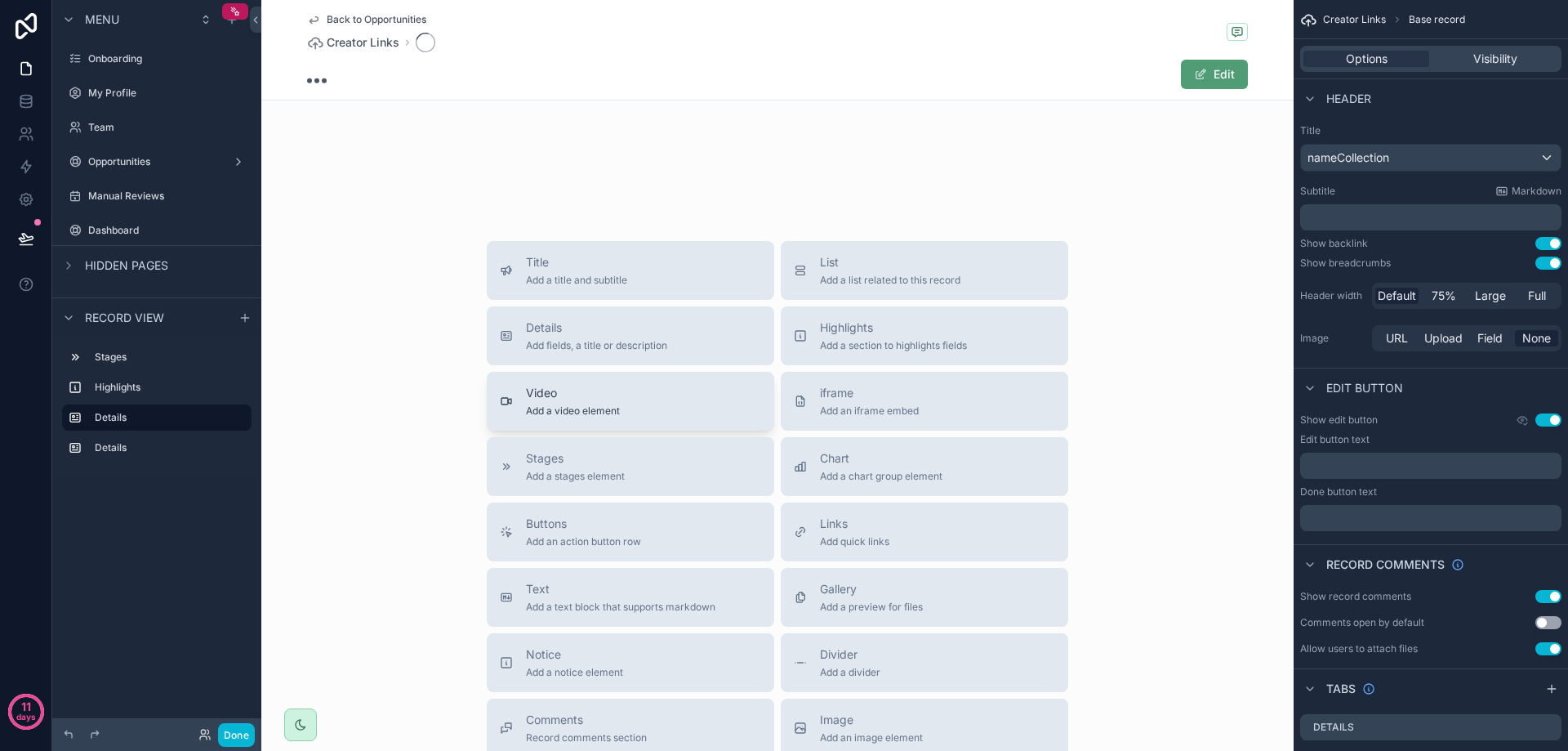
scroll to position [160, 0]
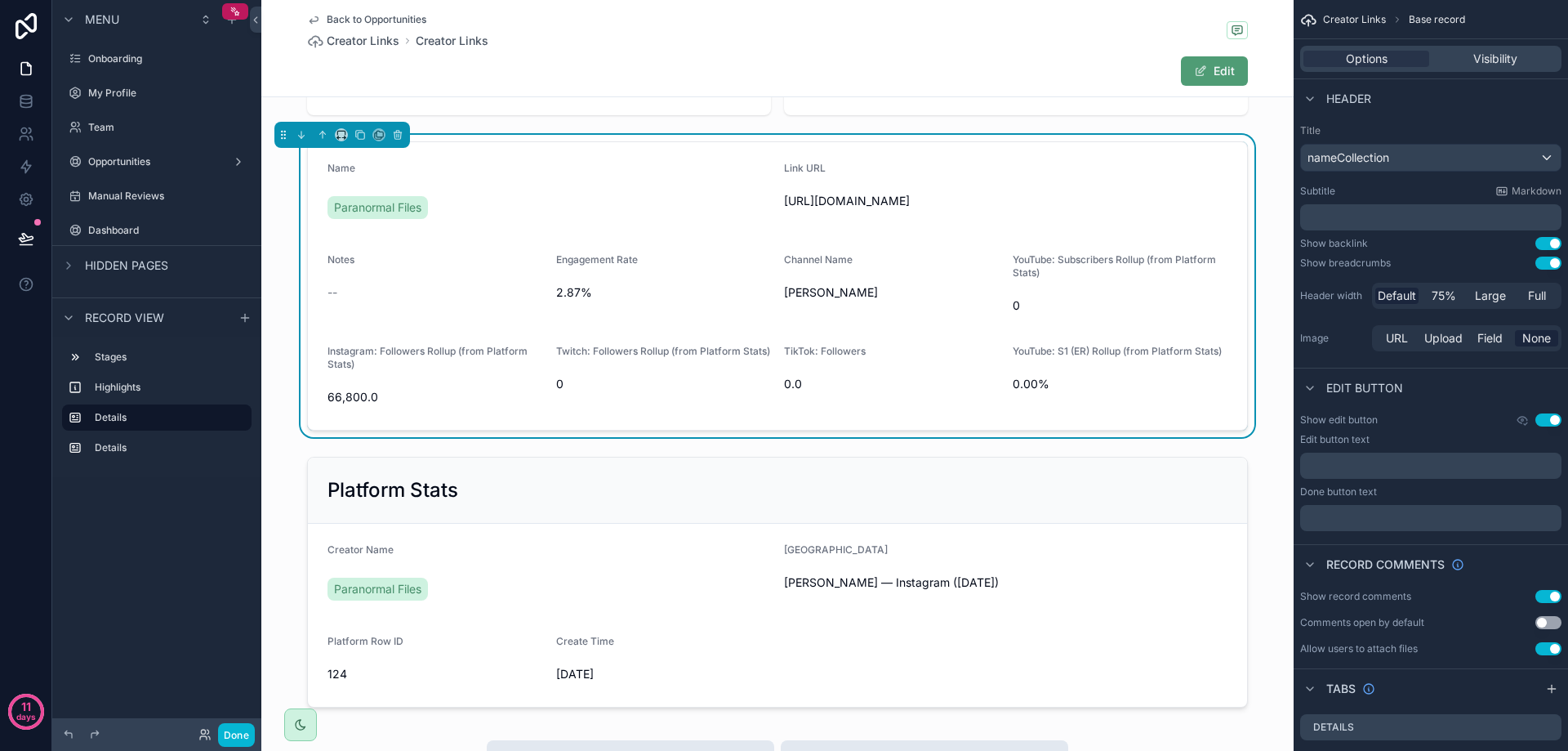
click at [488, 385] on div "Back to Opportunities Creator Links Creator Links Edit Twitch 3 Instagram 4 Tik…" at bounding box center [777, 646] width 1032 height 1613
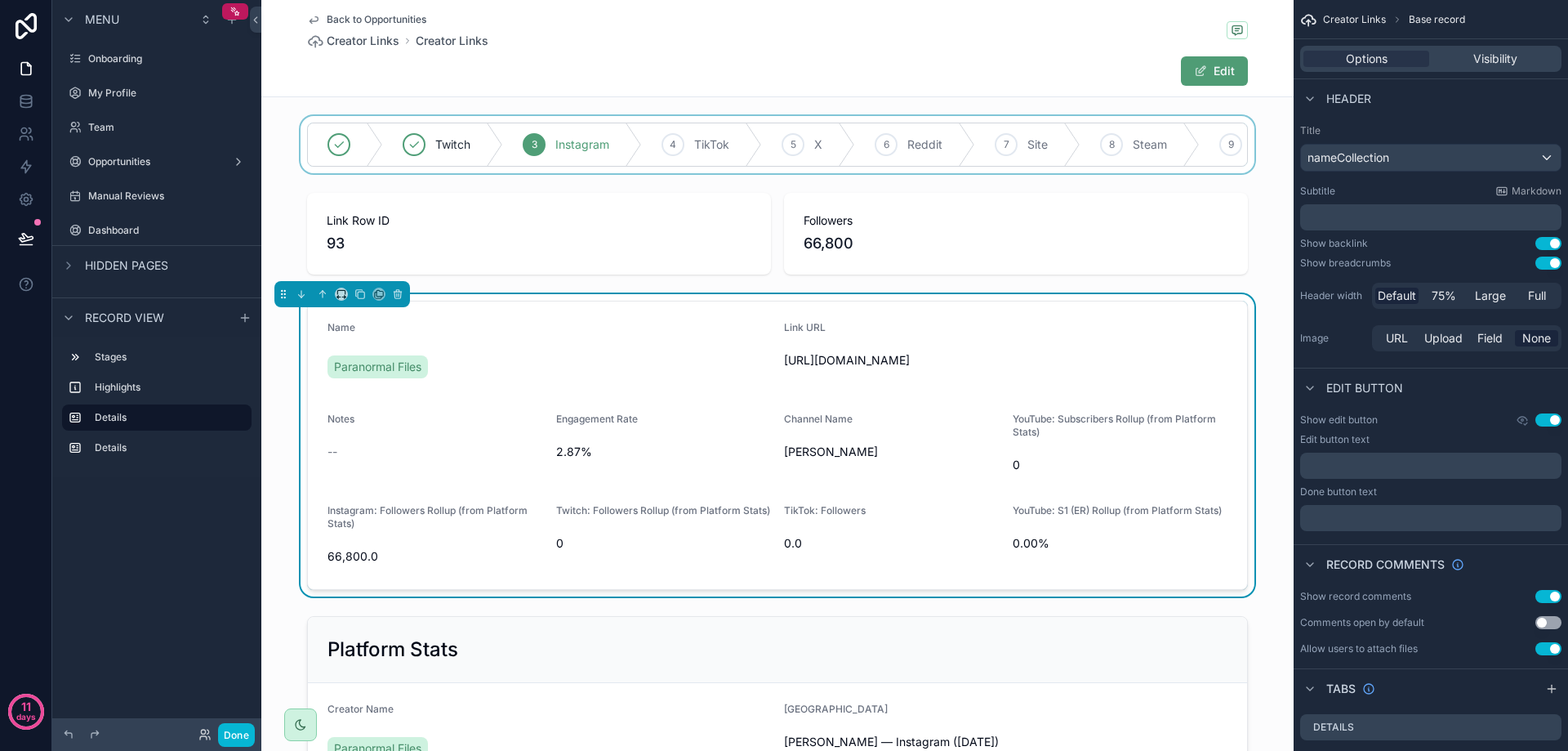
scroll to position [0, 0]
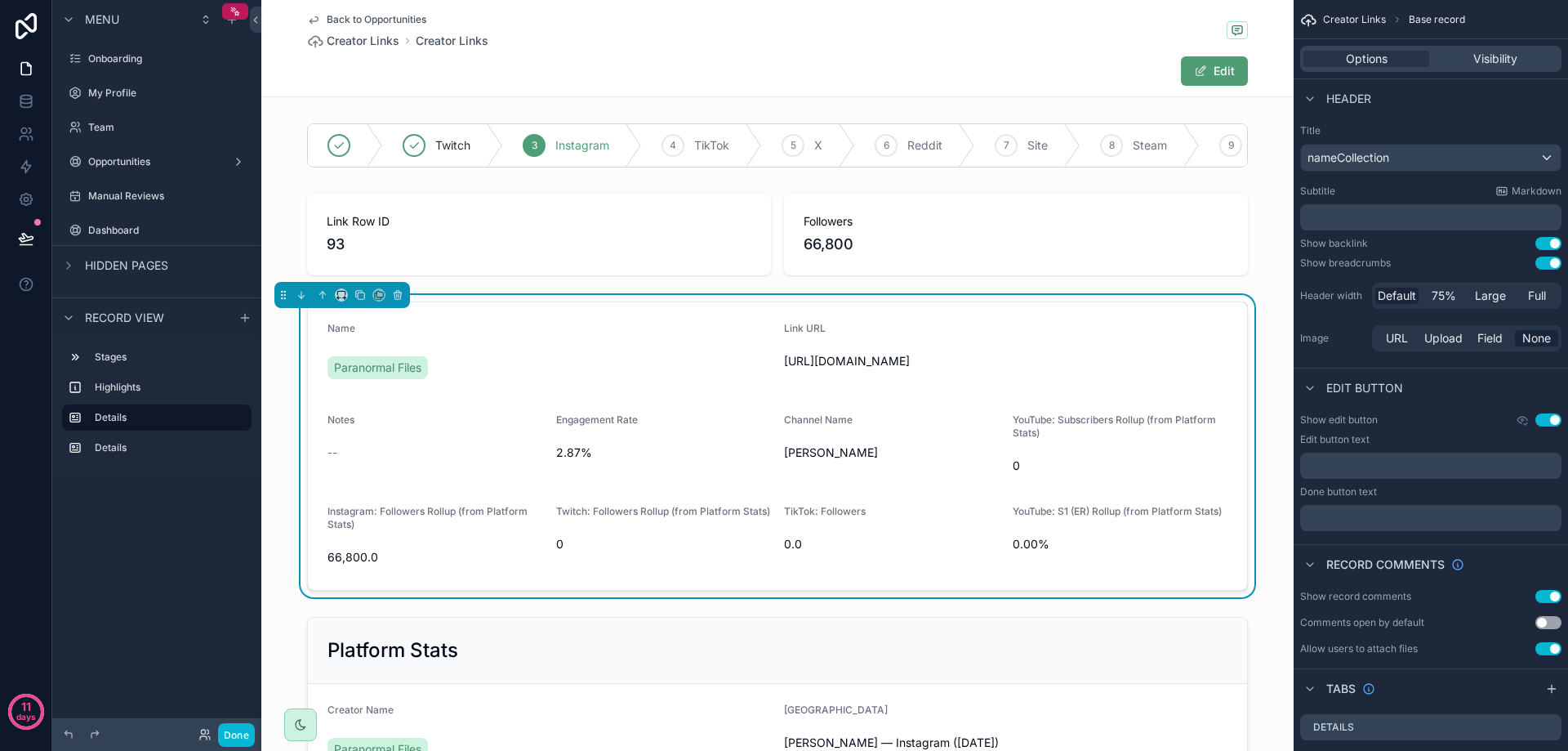
click at [349, 18] on span "Back to Opportunities" at bounding box center [377, 19] width 100 height 13
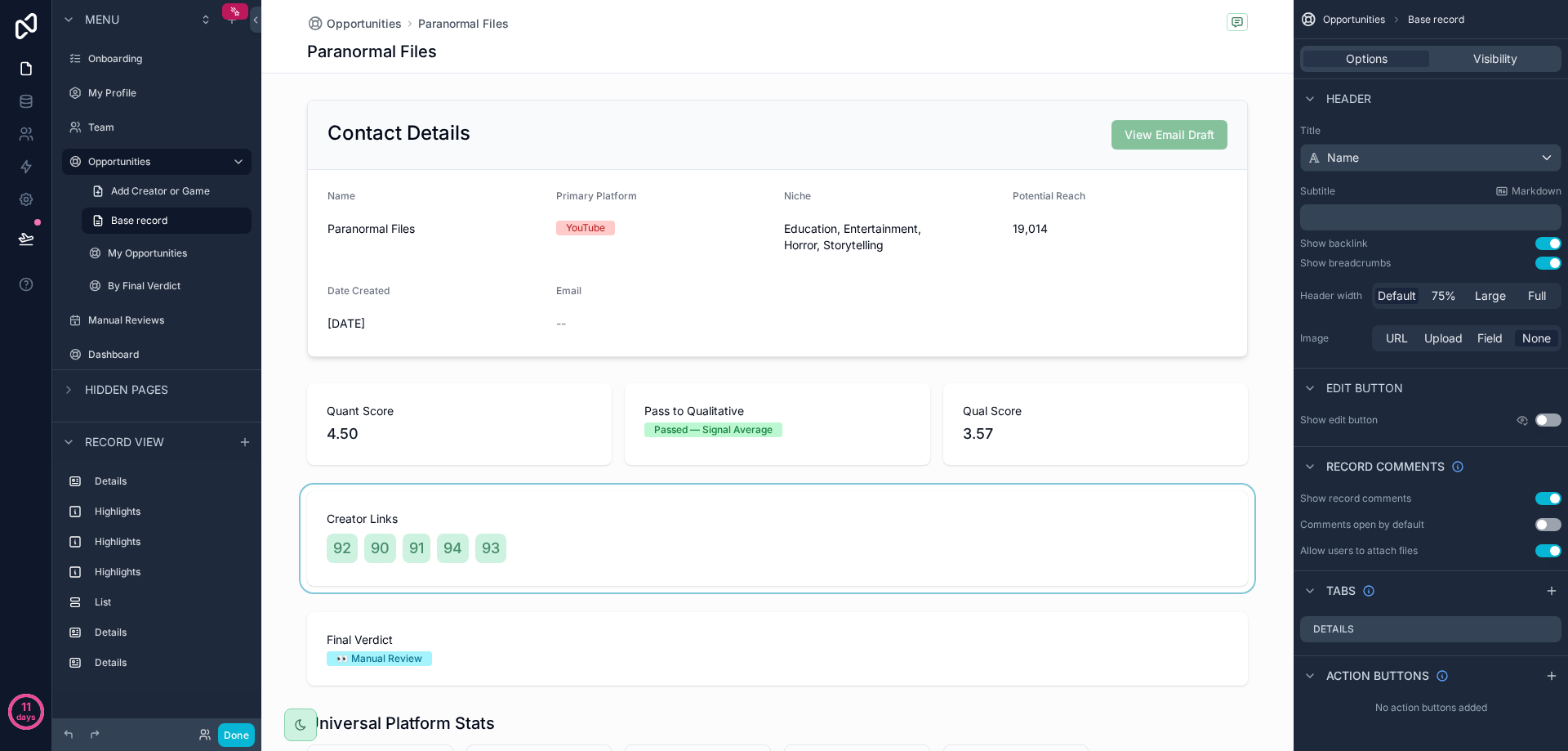
click at [516, 535] on div "scrollable content" at bounding box center [777, 538] width 1032 height 107
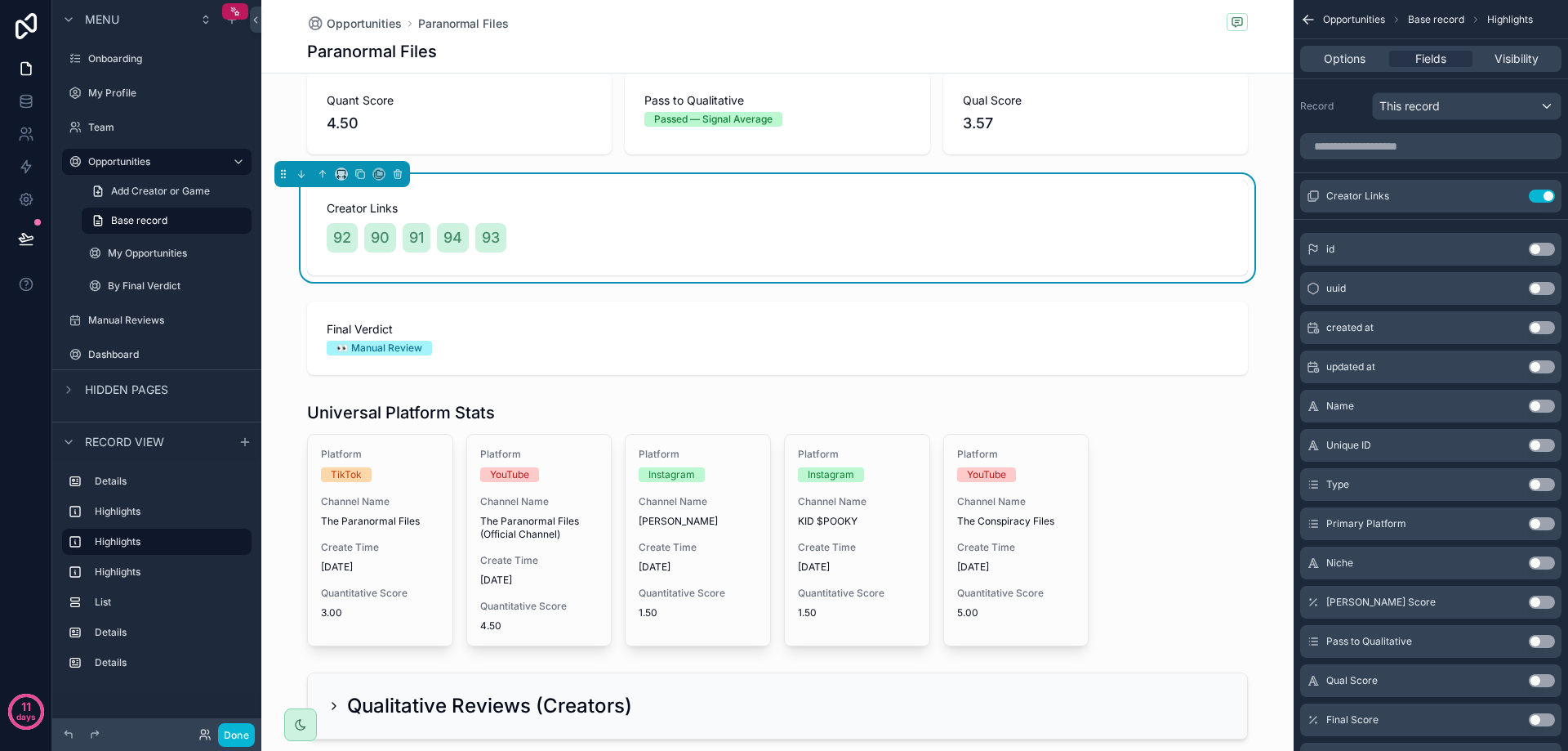
scroll to position [163, 0]
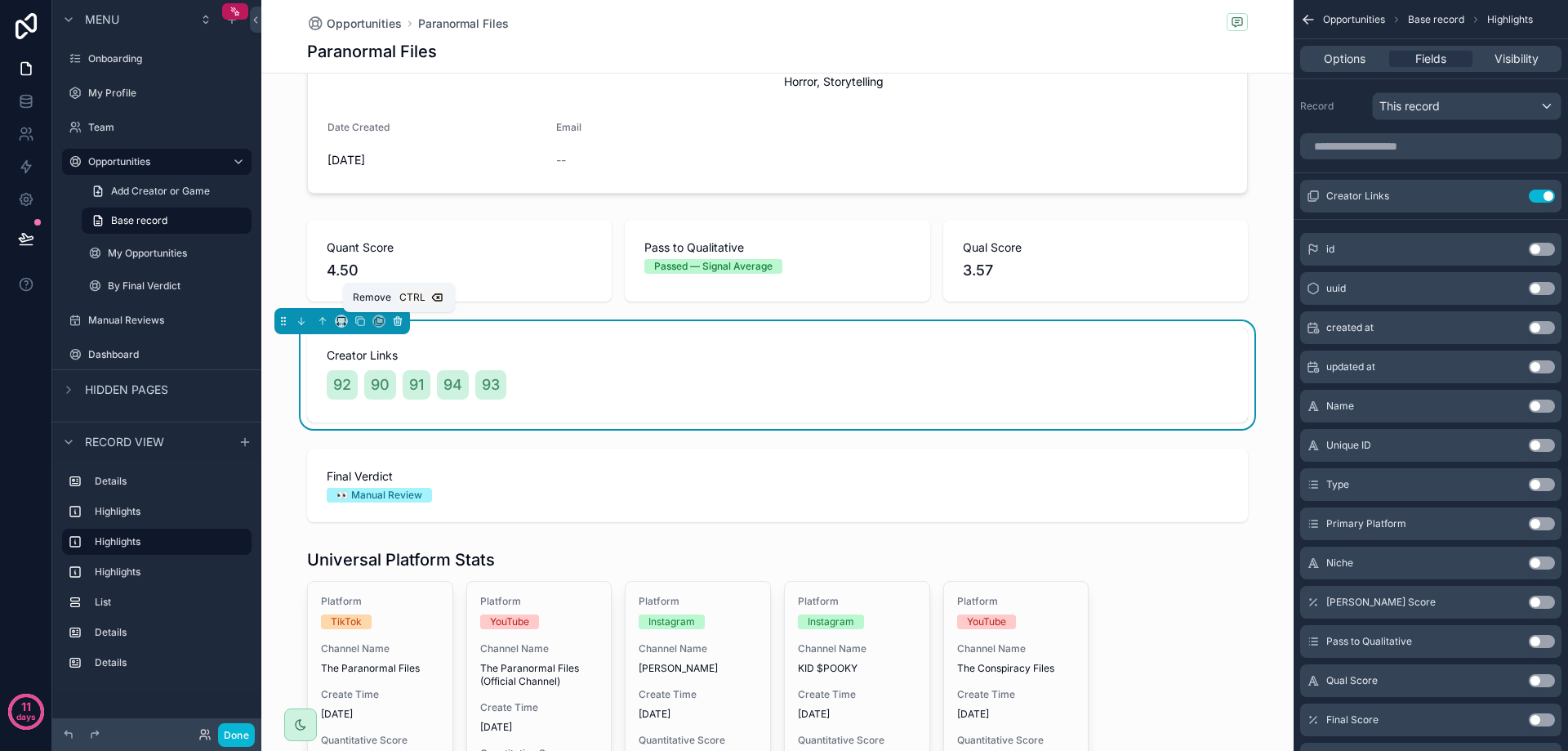
click at [396, 312] on button "scrollable content" at bounding box center [397, 320] width 18 height 18
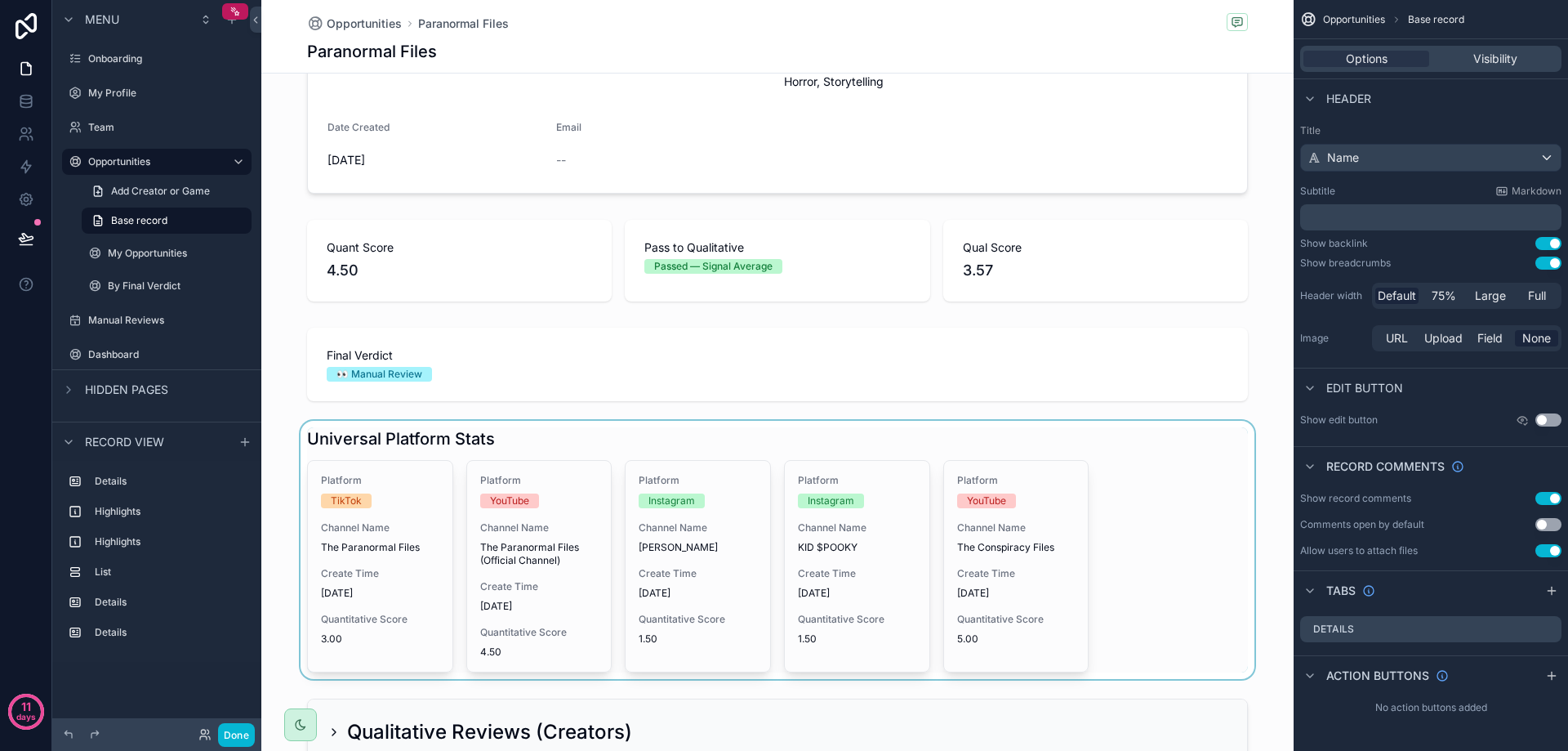
click at [494, 481] on div "scrollable content" at bounding box center [777, 549] width 1032 height 258
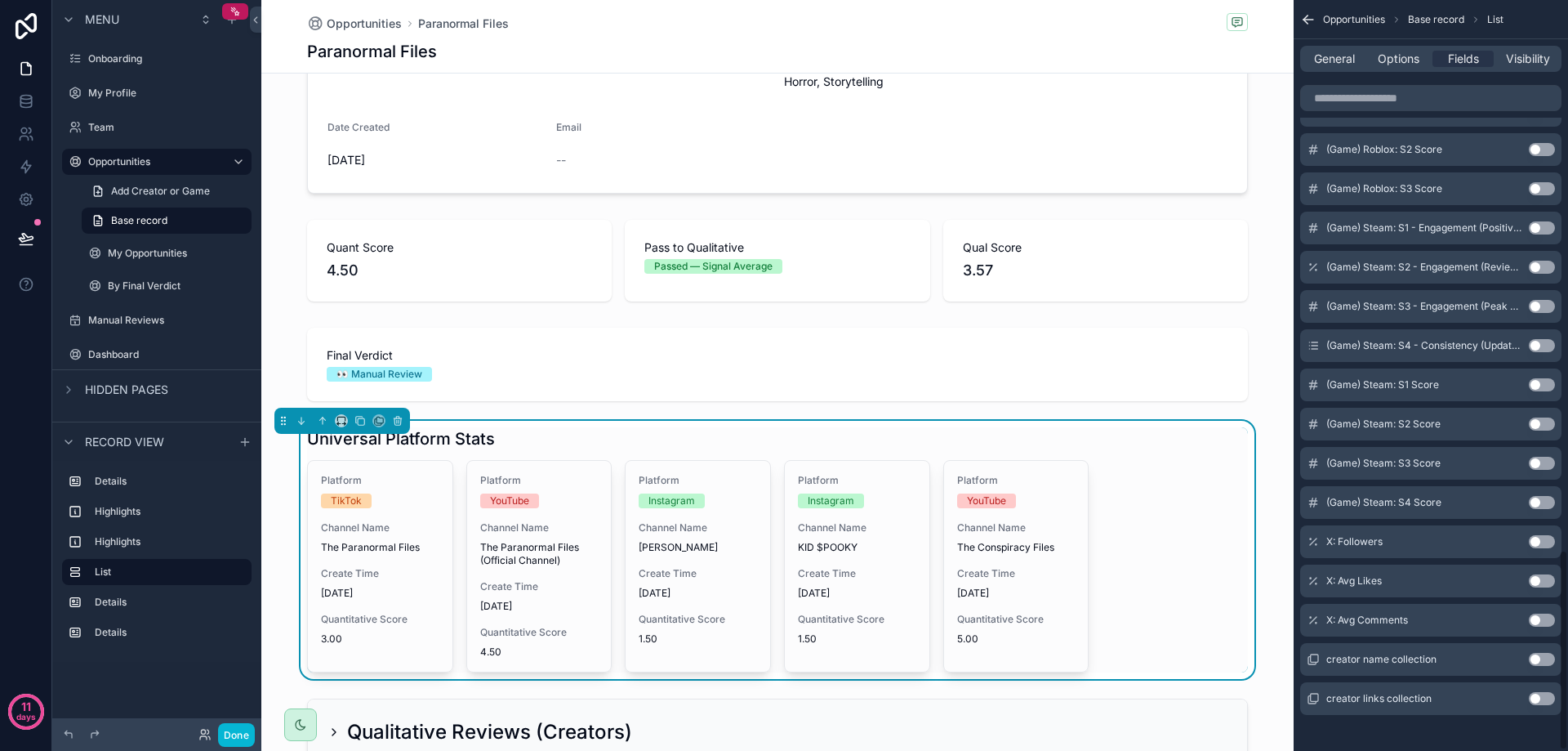
scroll to position [2062, 0]
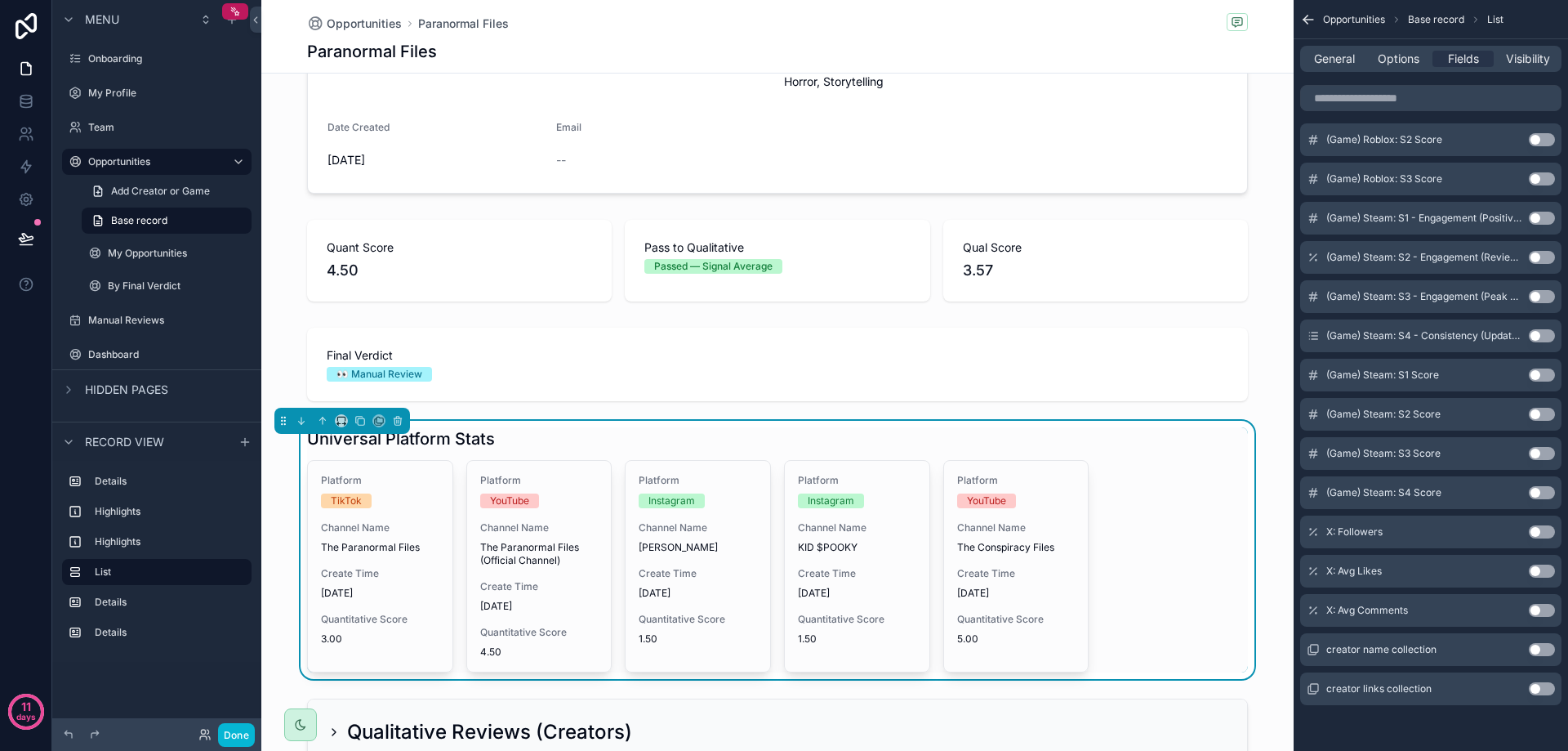
click at [1535, 690] on button "Use setting" at bounding box center [1542, 689] width 26 height 13
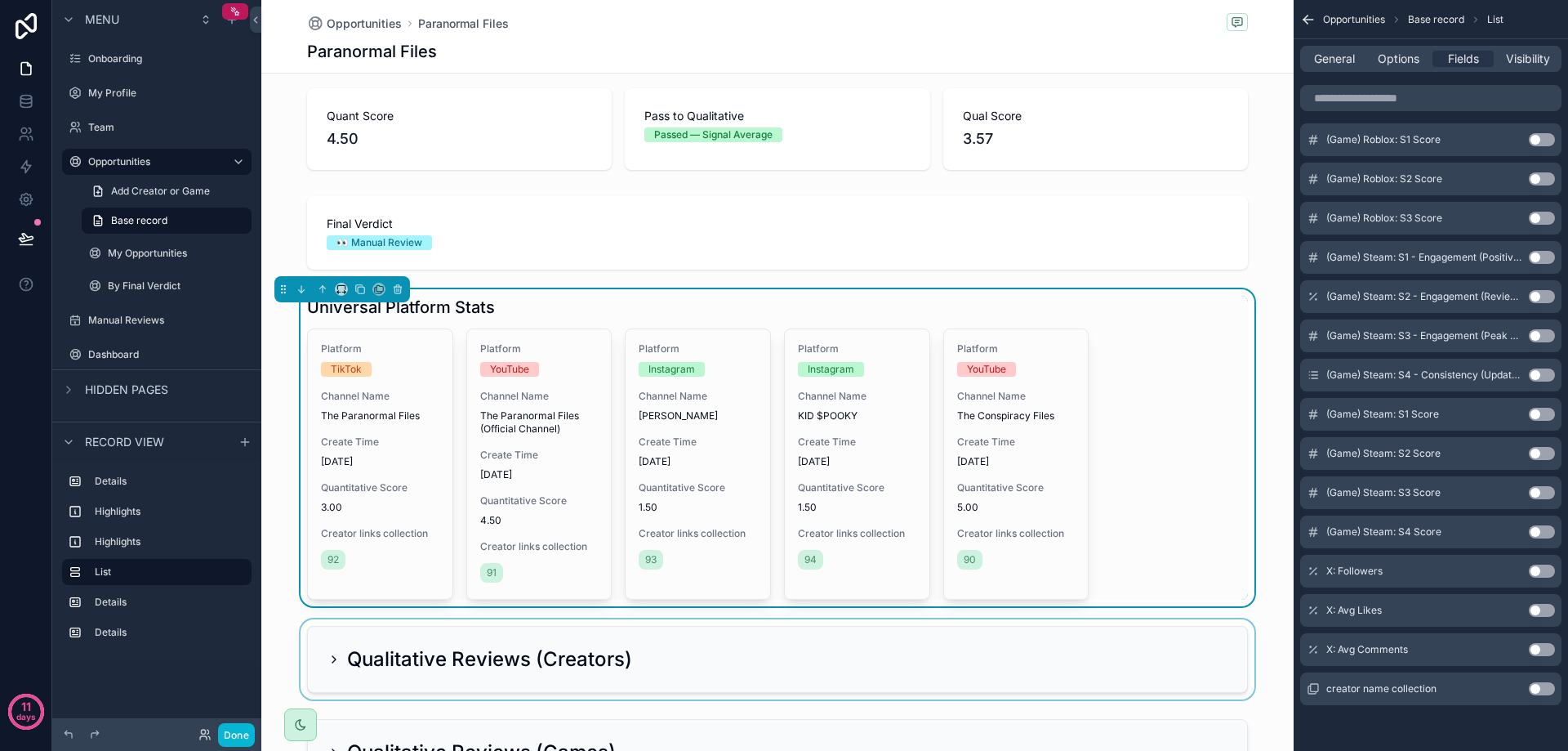
scroll to position [327, 0]
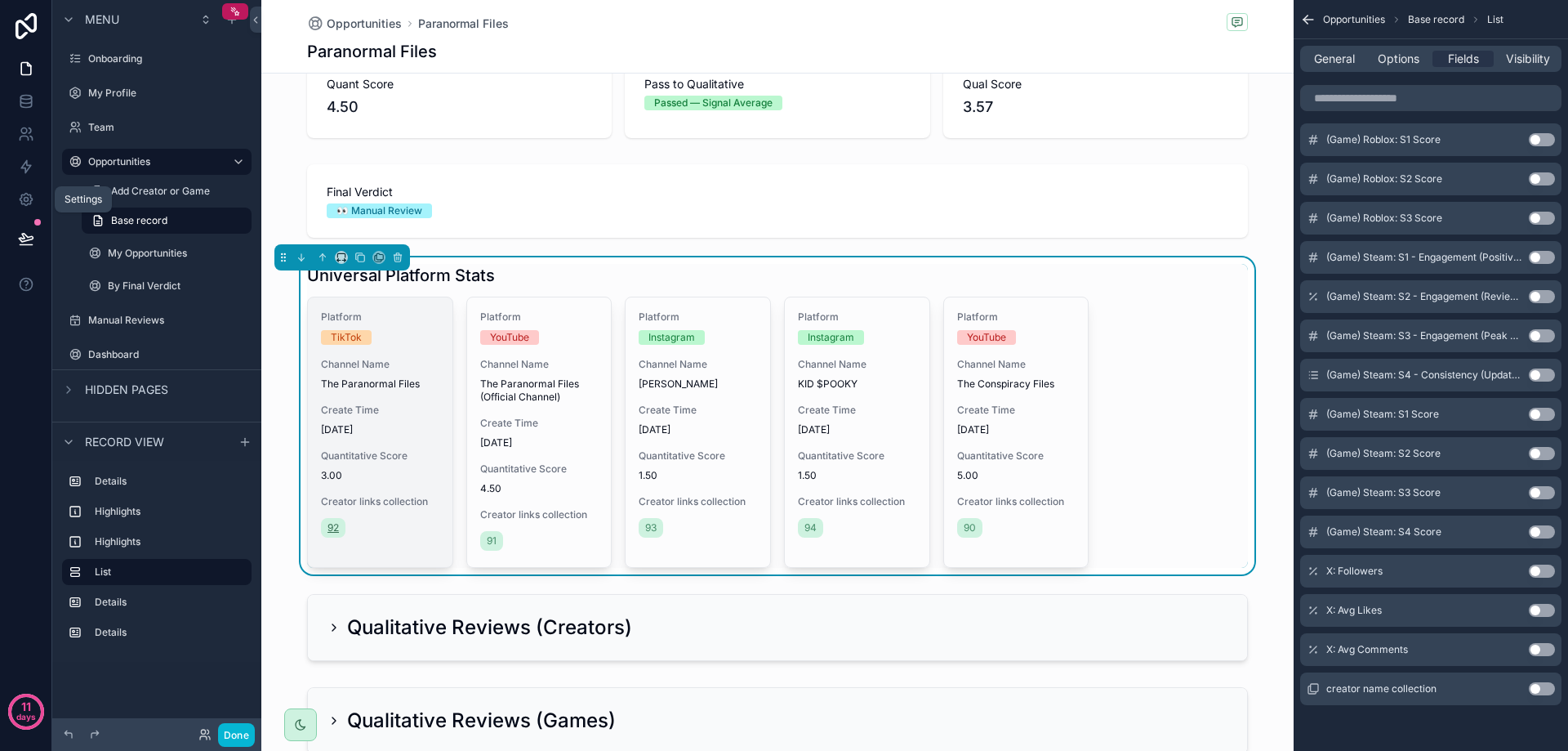
click at [330, 527] on span "92" at bounding box center [333, 528] width 11 height 13
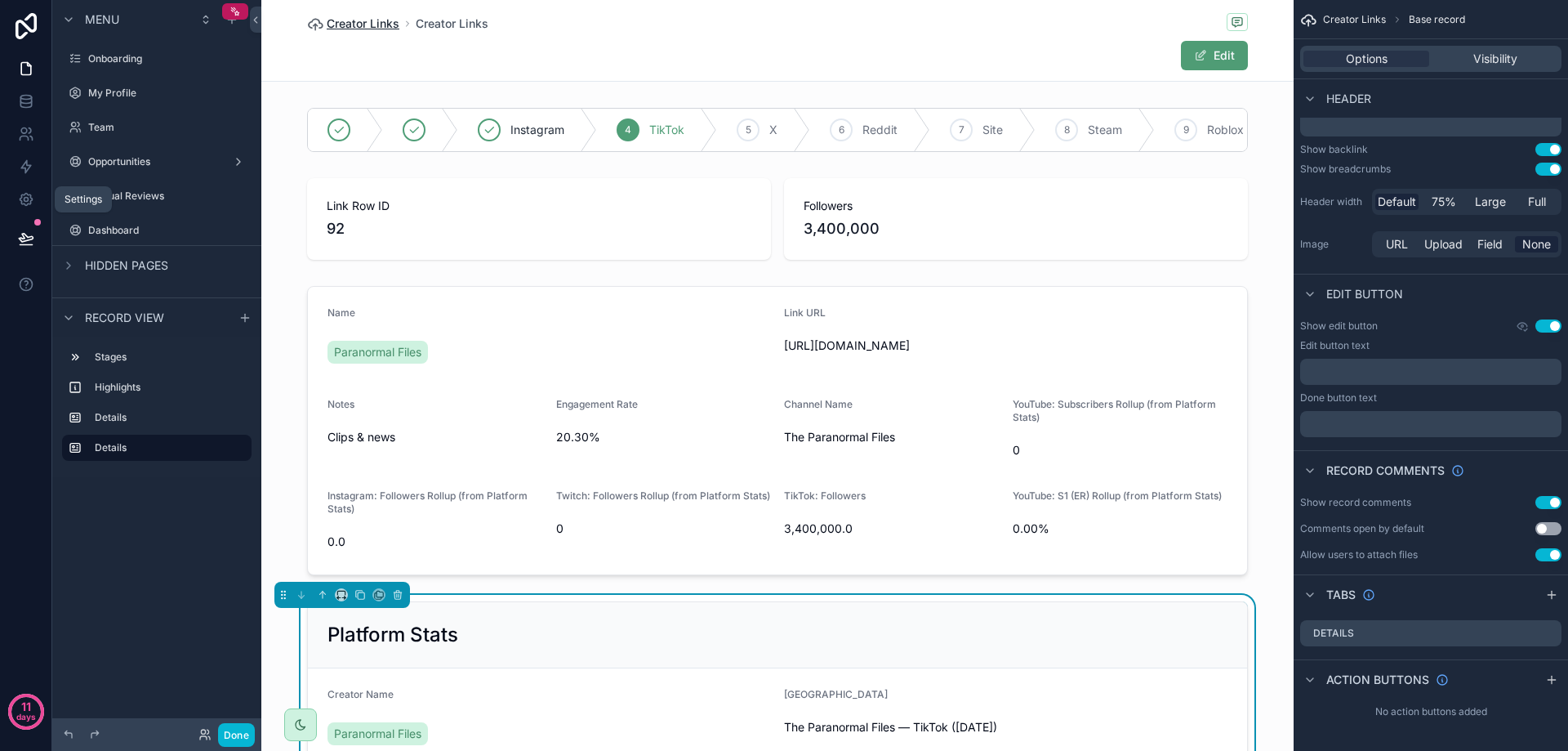
click at [335, 30] on span "Creator Links" at bounding box center [363, 24] width 73 height 17
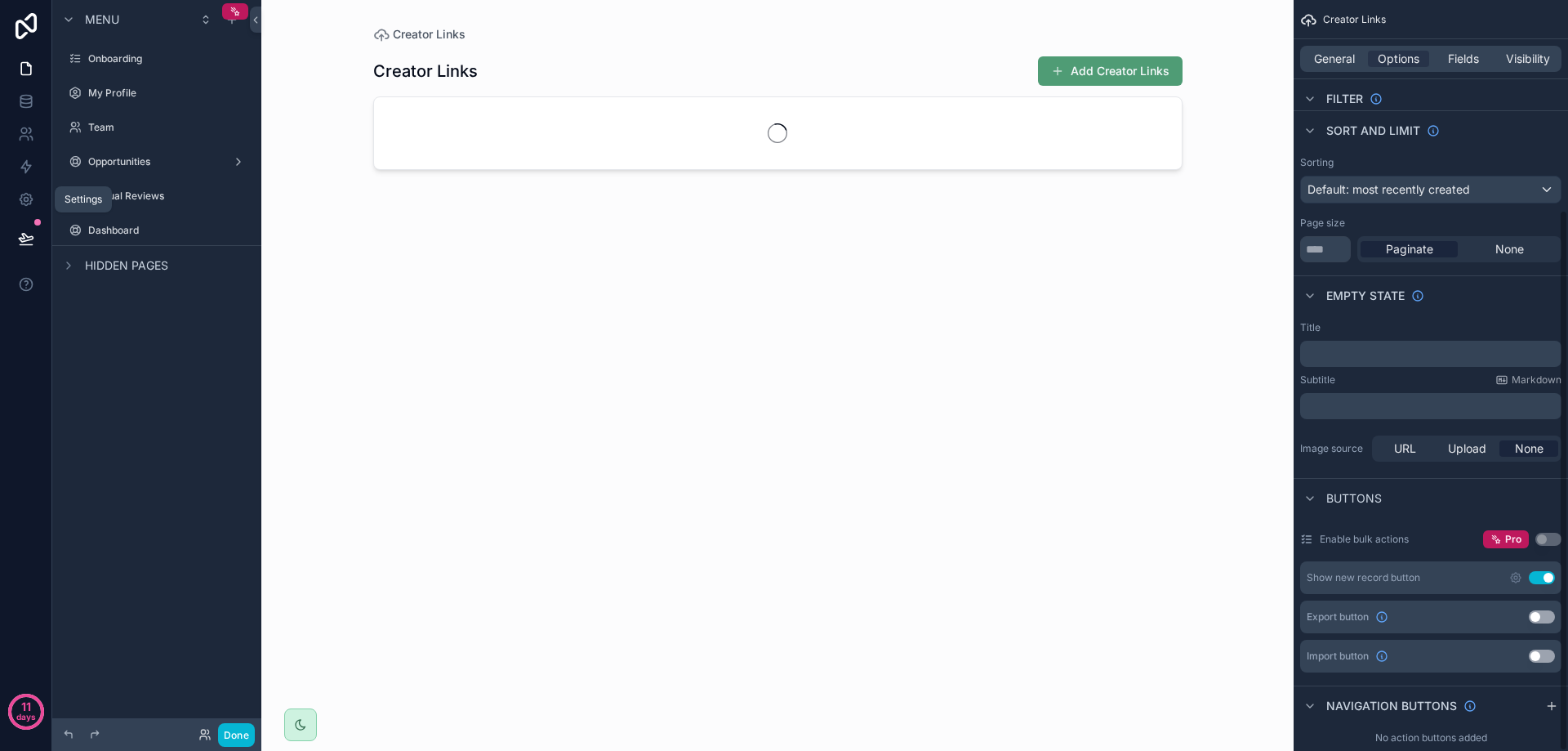
scroll to position [290, 0]
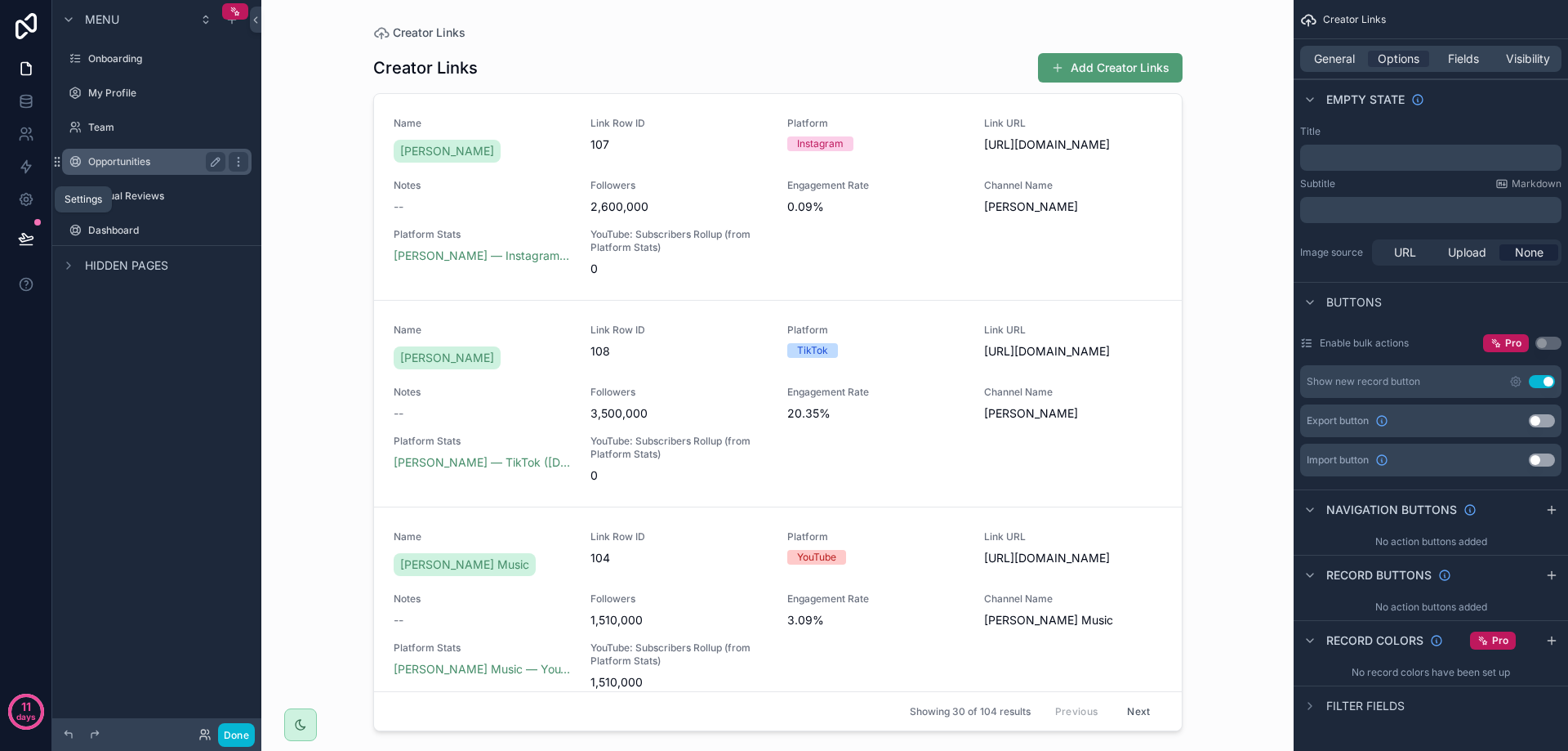
click at [136, 168] on label "Opportunities" at bounding box center [153, 162] width 131 height 13
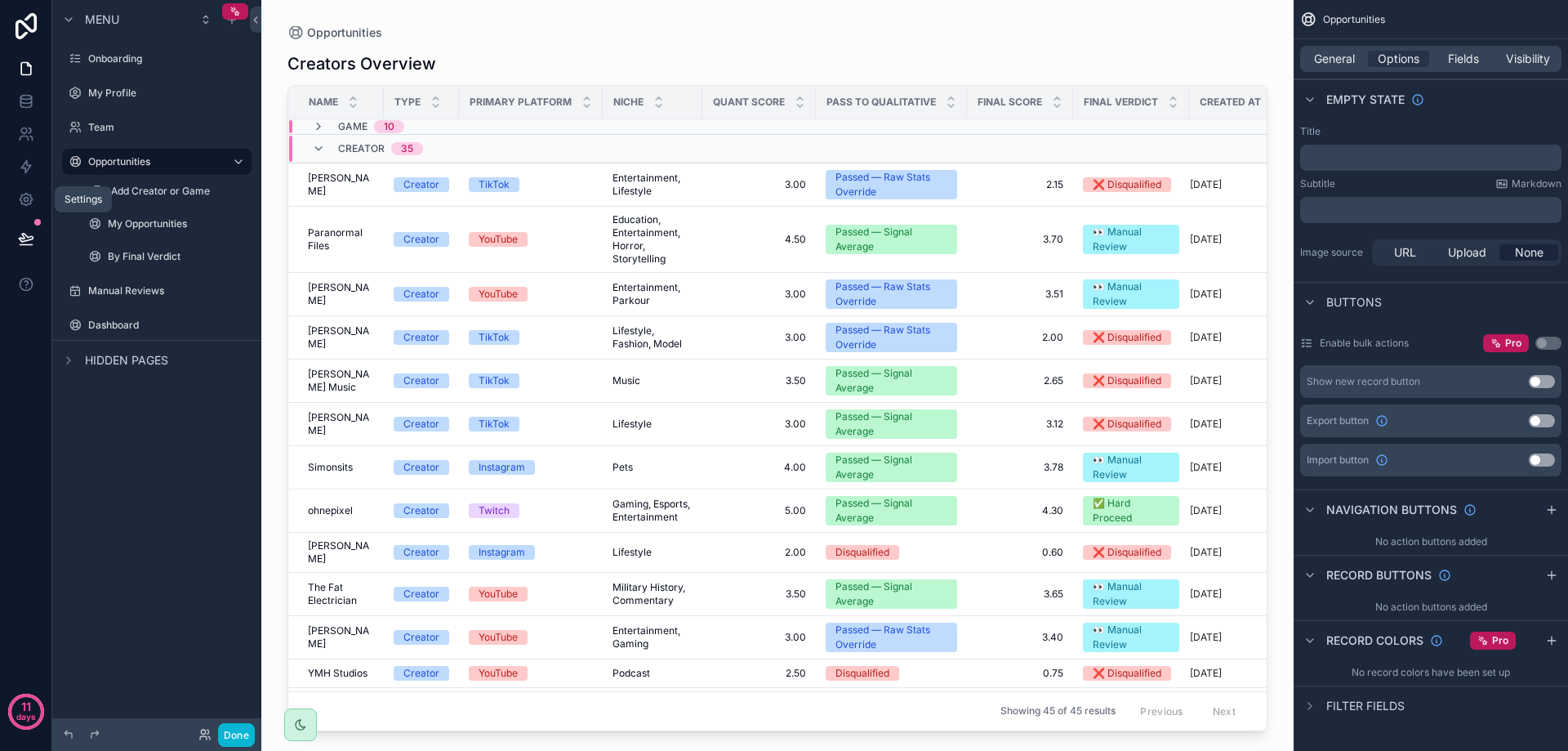
click at [350, 177] on div "scrollable content" at bounding box center [777, 366] width 1032 height 732
click at [669, 191] on span "Entertainment, Lifestyle" at bounding box center [653, 184] width 80 height 26
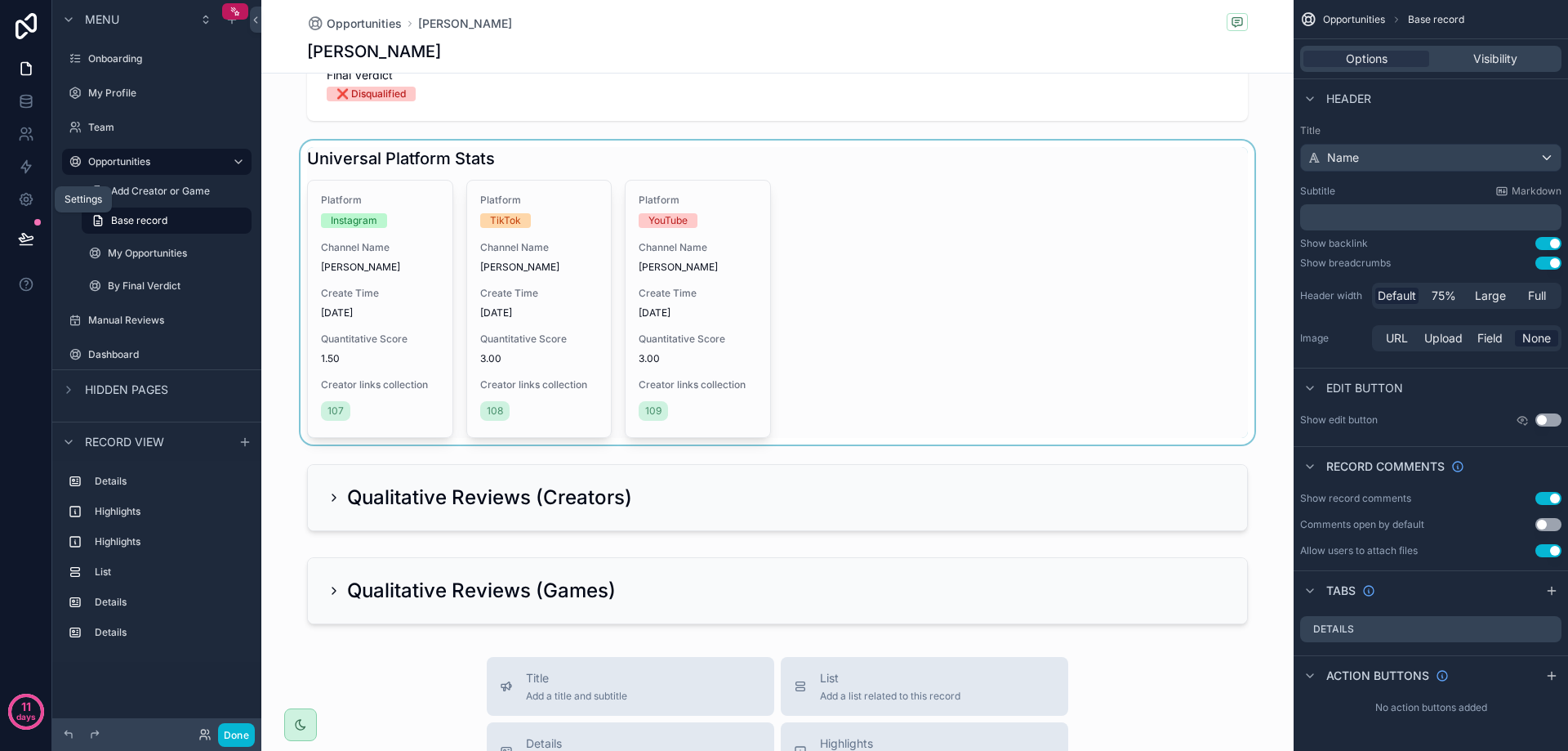
scroll to position [408, 0]
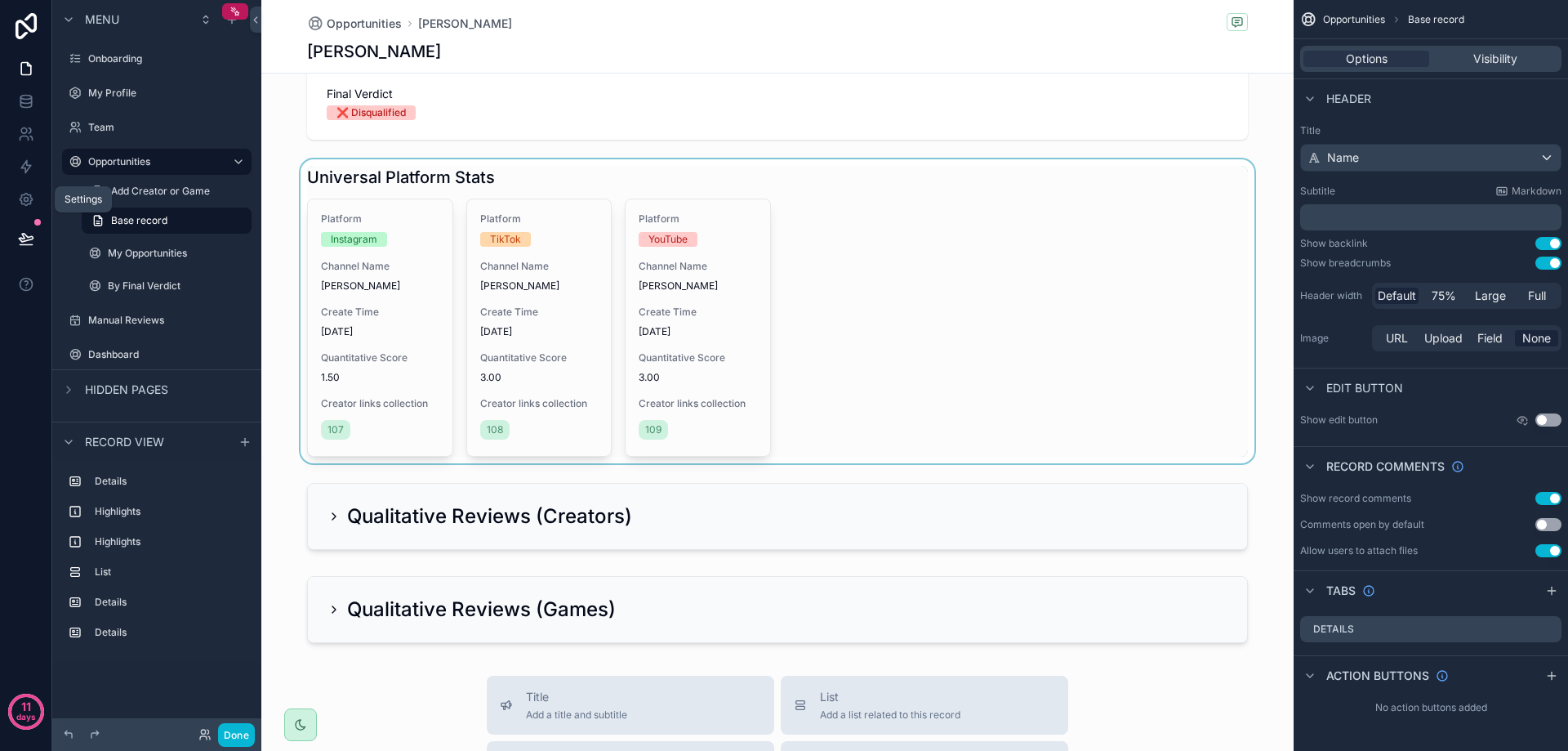
click at [698, 423] on div "scrollable content" at bounding box center [777, 311] width 1032 height 304
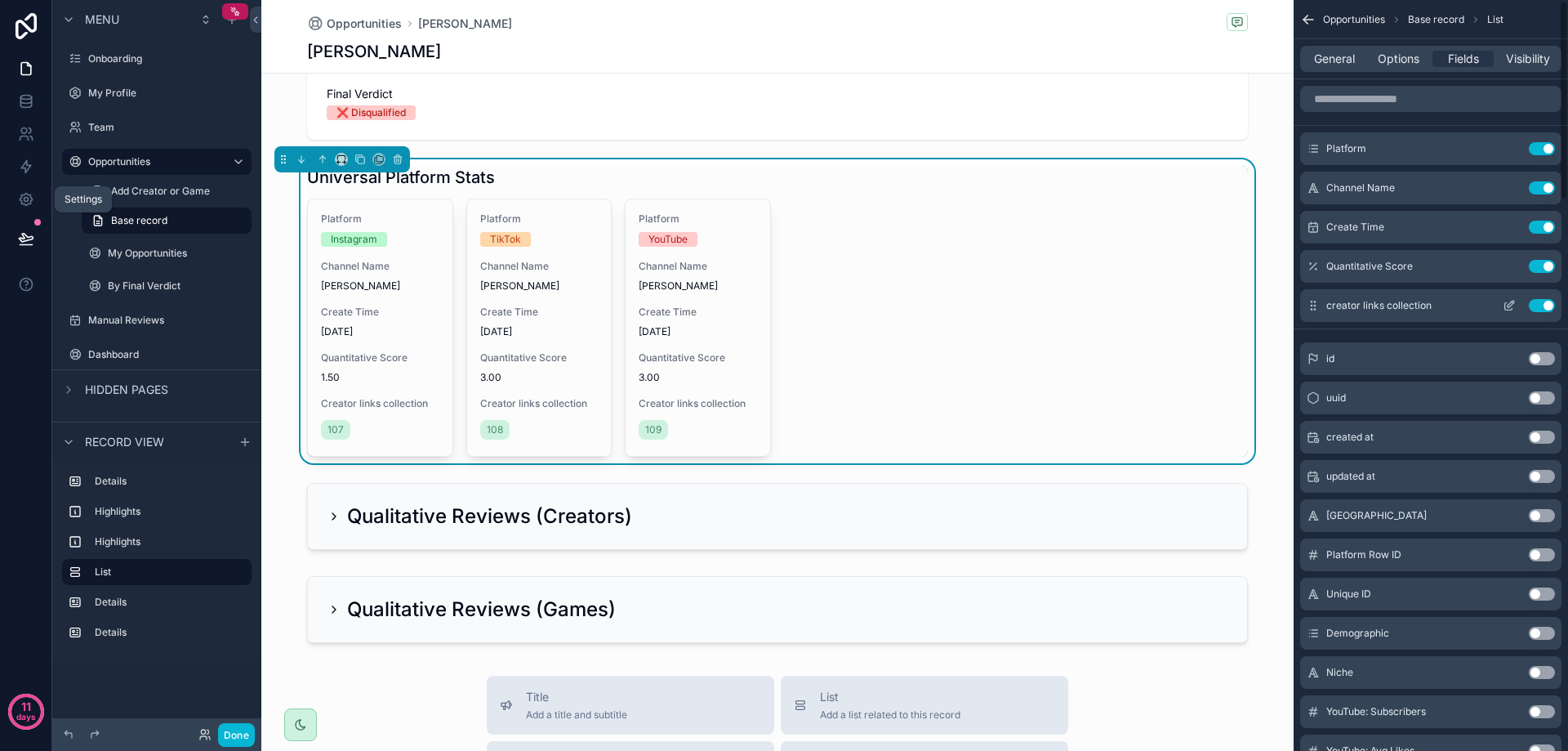
click at [1549, 308] on button "Use setting" at bounding box center [1542, 306] width 26 height 13
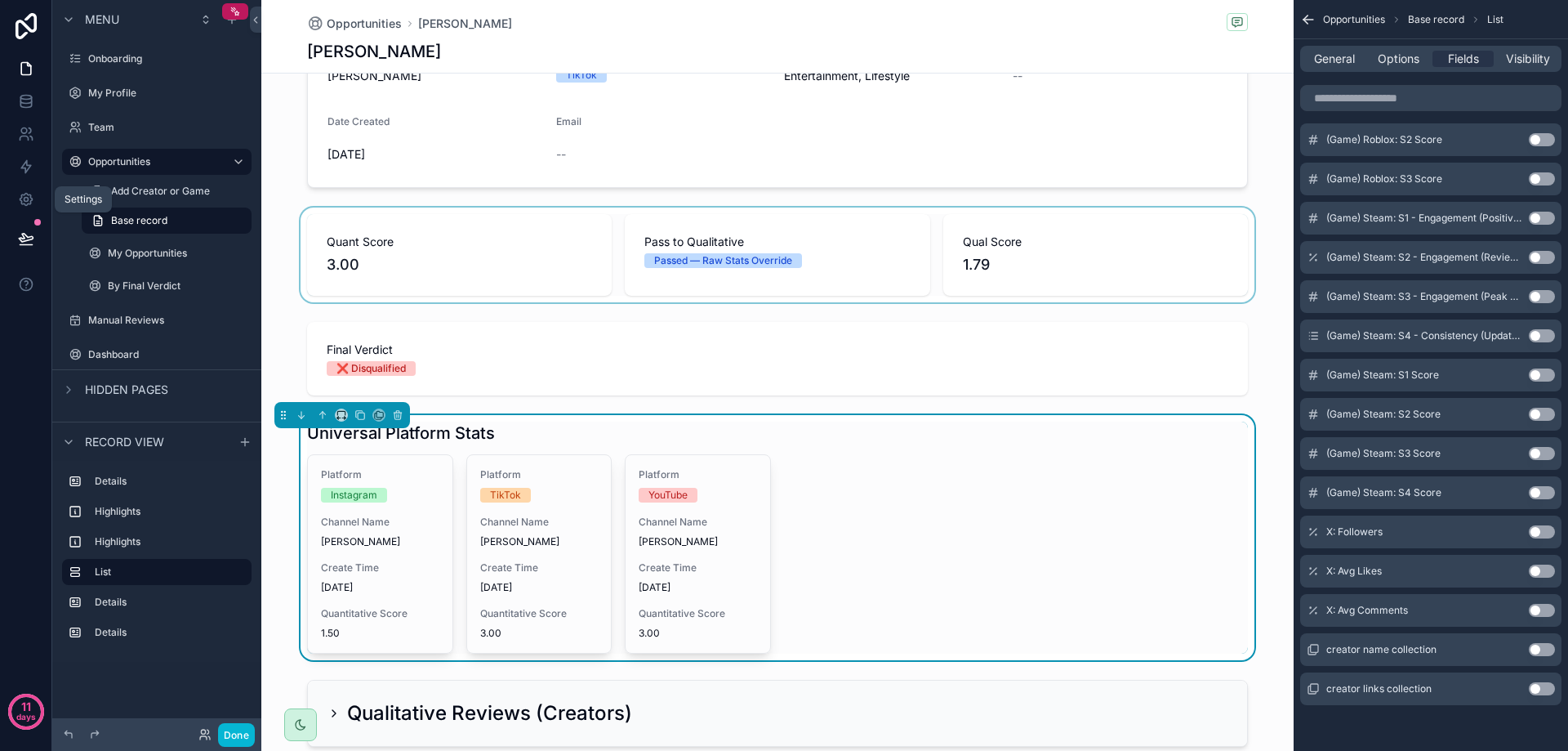
scroll to position [0, 0]
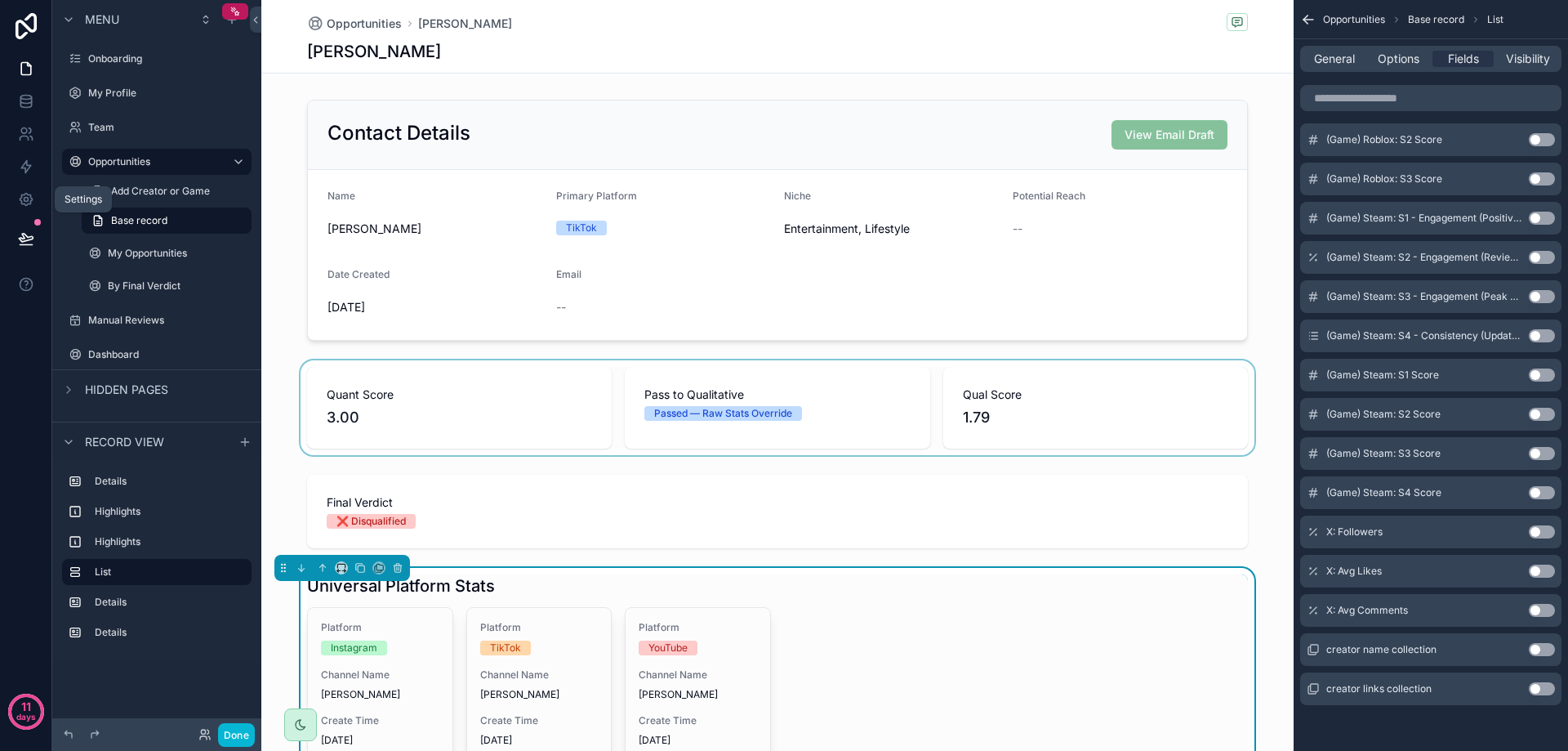
click at [274, 418] on div "scrollable content" at bounding box center [777, 407] width 1032 height 94
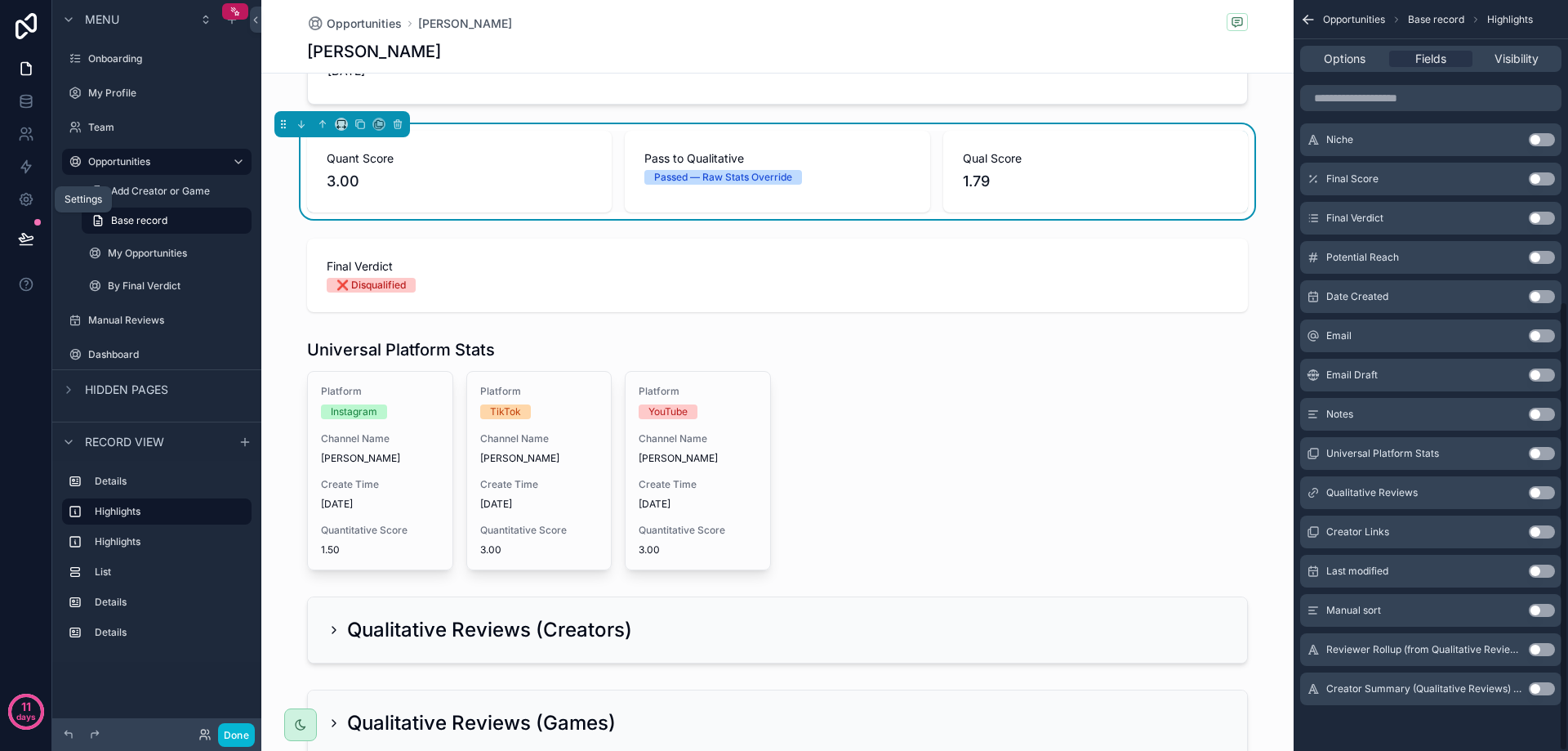
scroll to position [245, 0]
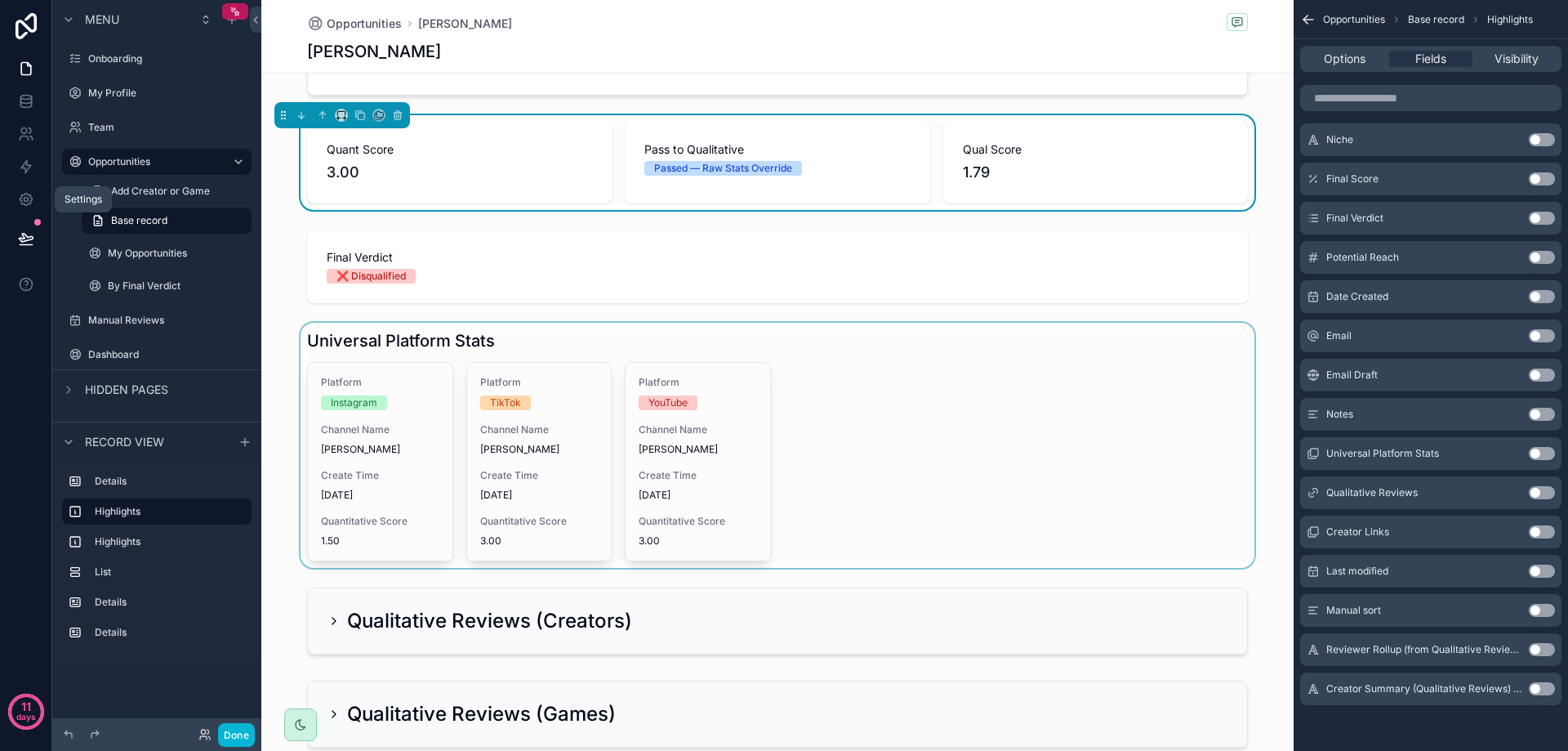
click at [620, 356] on div "scrollable content" at bounding box center [777, 444] width 1032 height 245
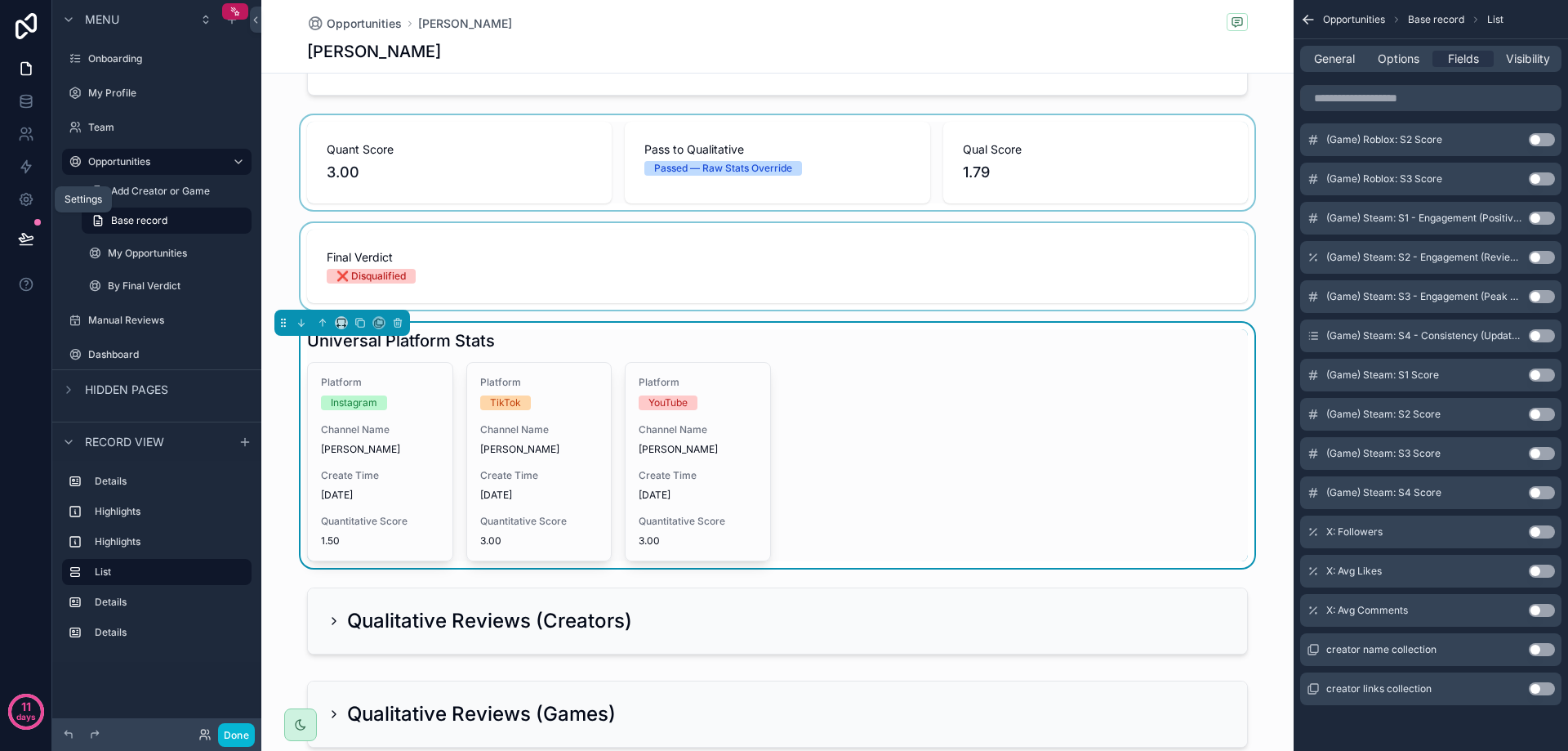
click at [688, 274] on div "scrollable content" at bounding box center [777, 267] width 1032 height 87
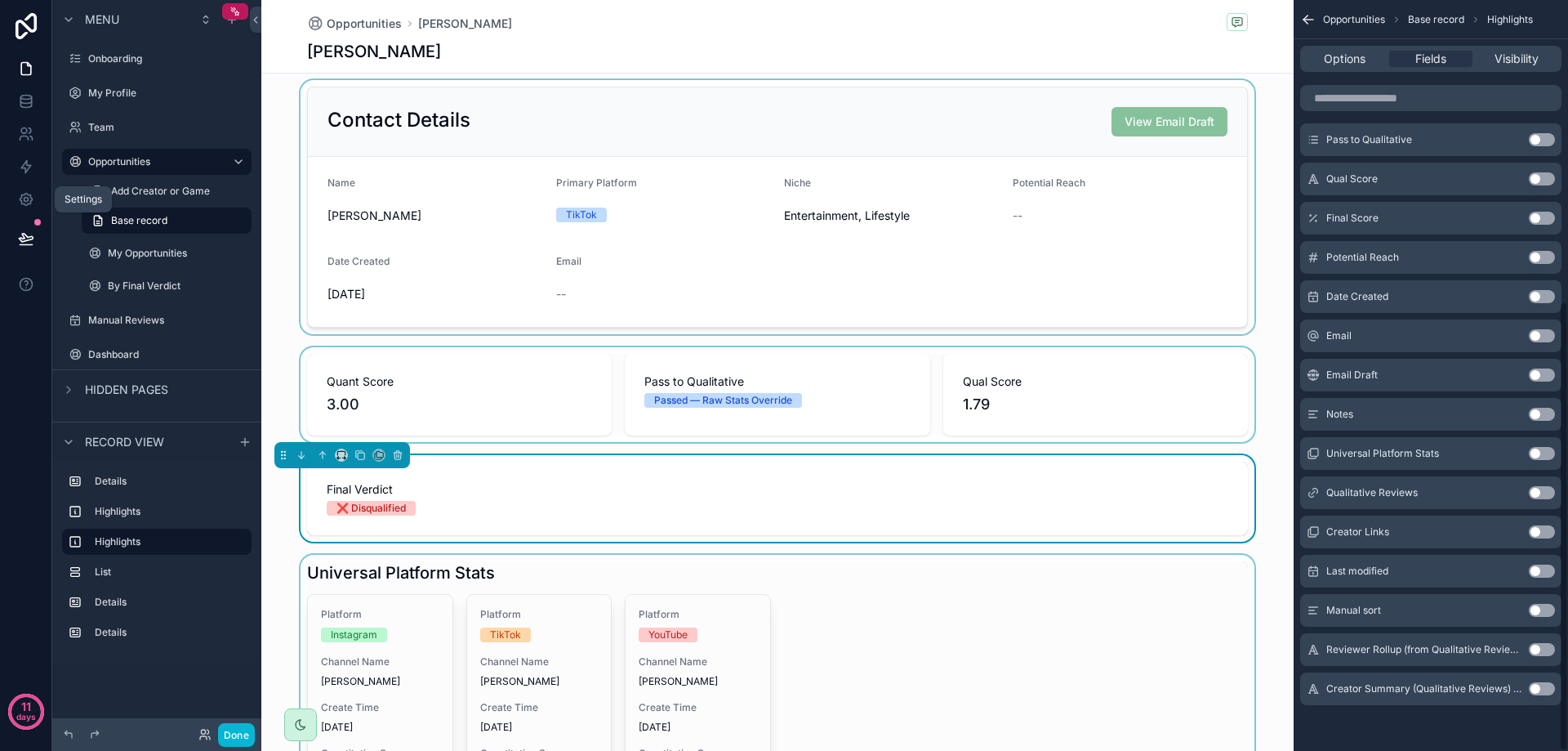
scroll to position [0, 0]
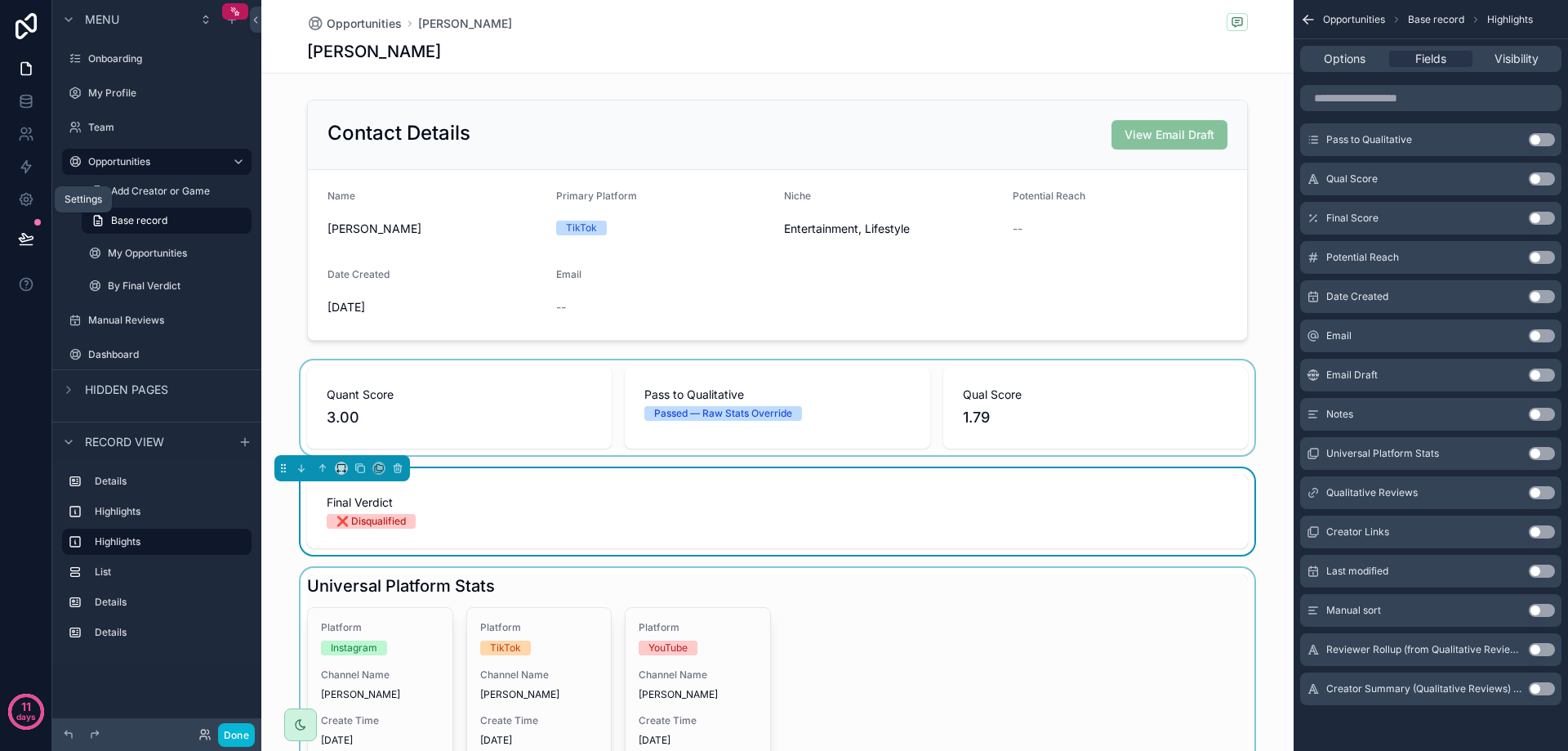
click at [424, 383] on div "scrollable content" at bounding box center [777, 407] width 1032 height 94
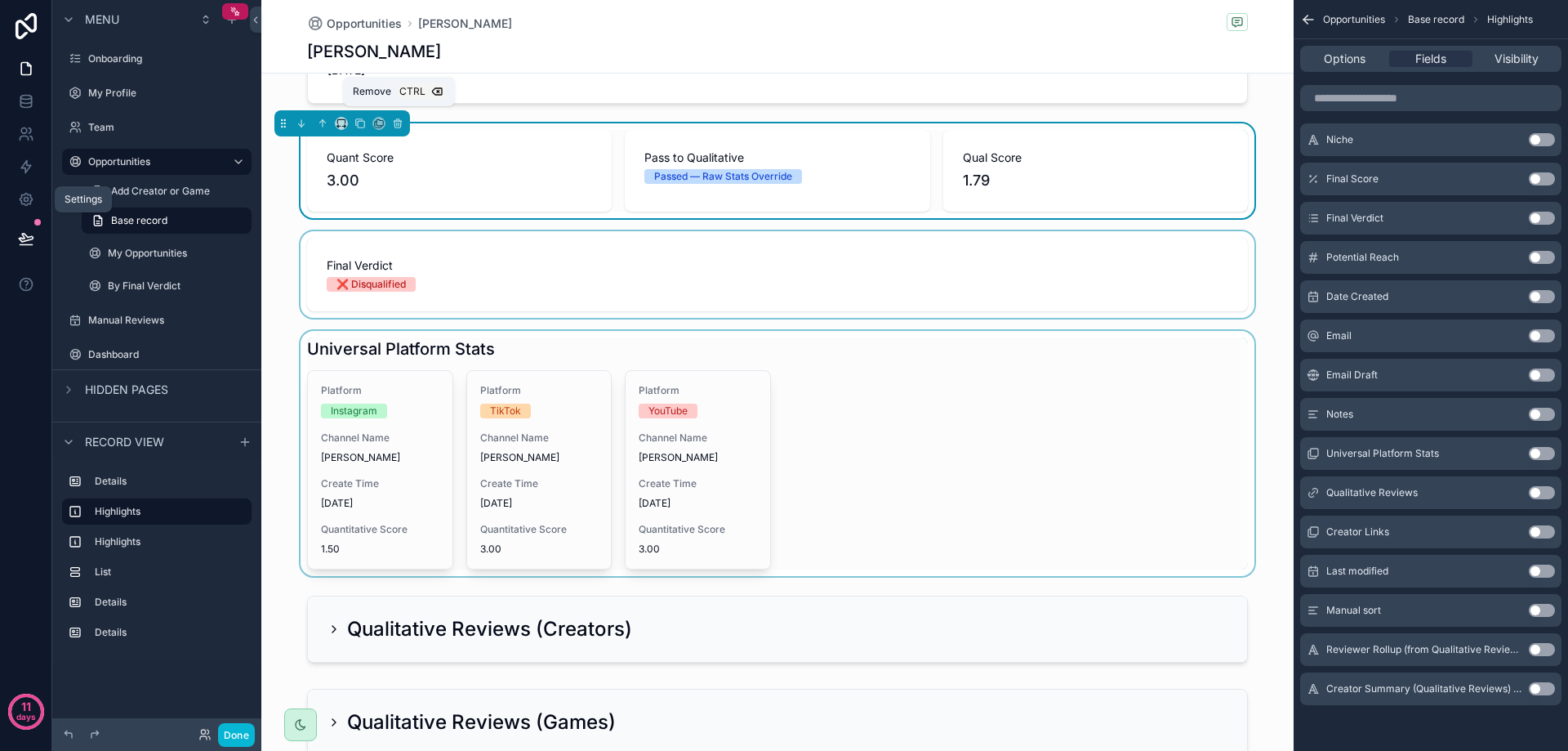
scroll to position [245, 0]
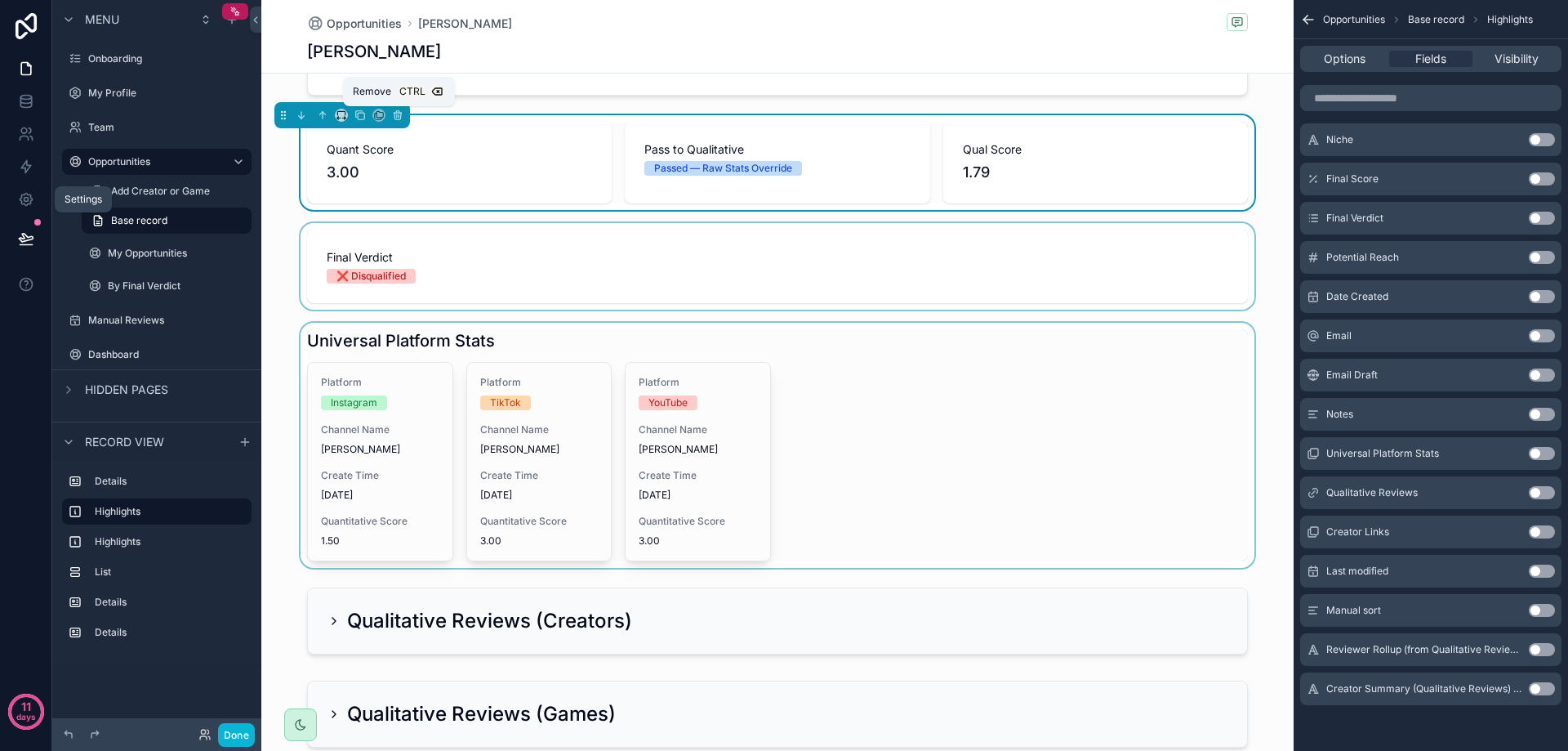
click at [308, 385] on div "scrollable content" at bounding box center [777, 444] width 1032 height 245
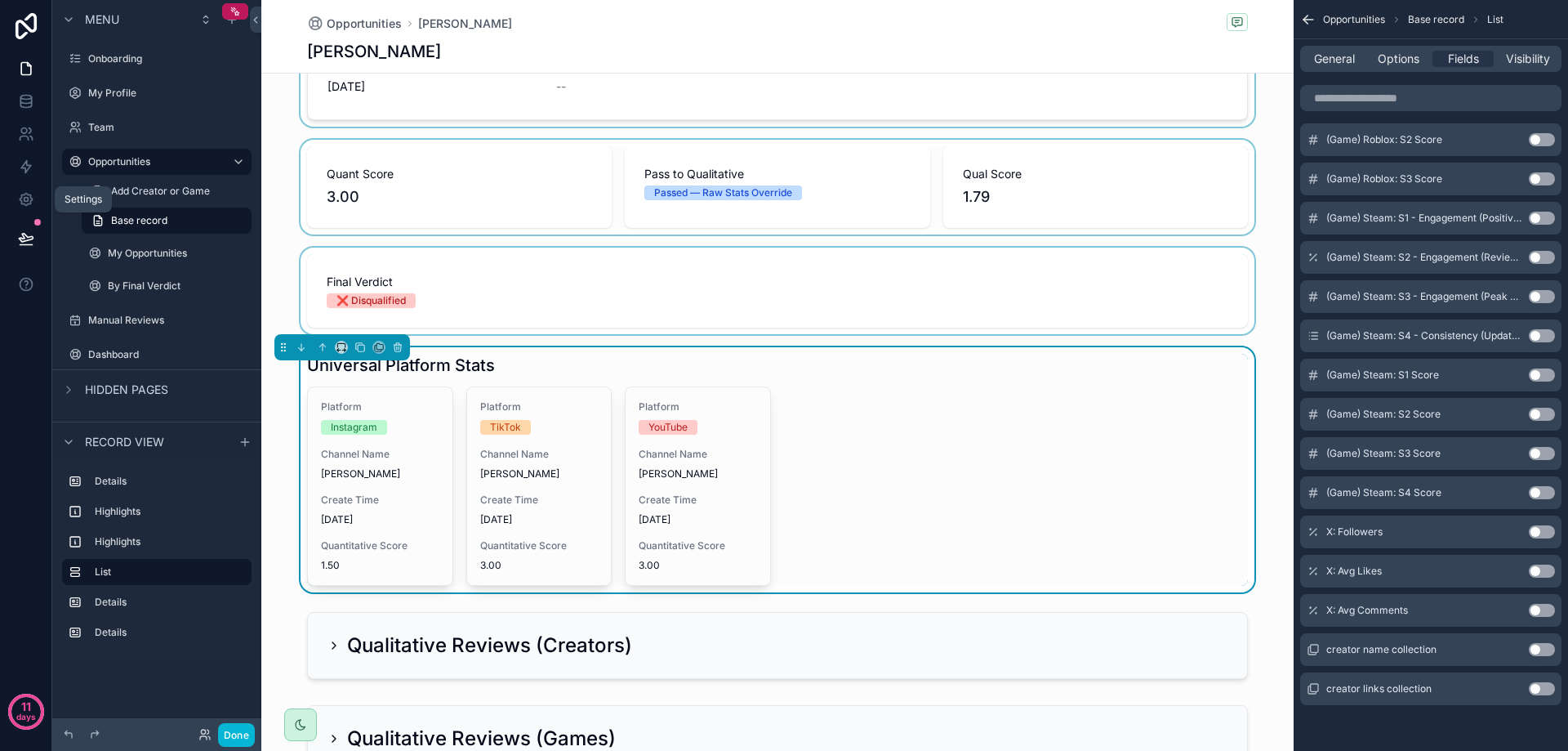
scroll to position [0, 0]
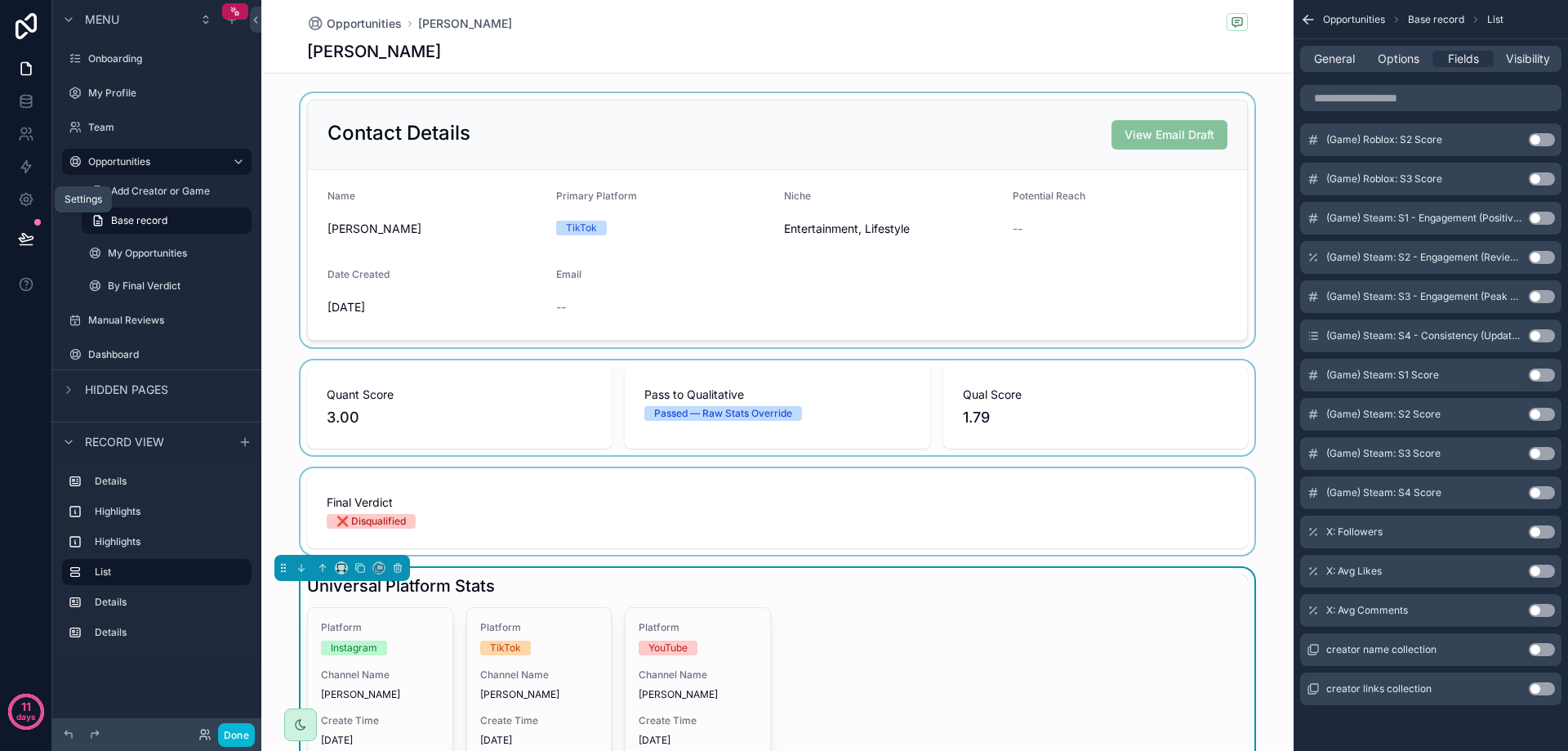
click at [433, 302] on div "scrollable content" at bounding box center [777, 220] width 1032 height 254
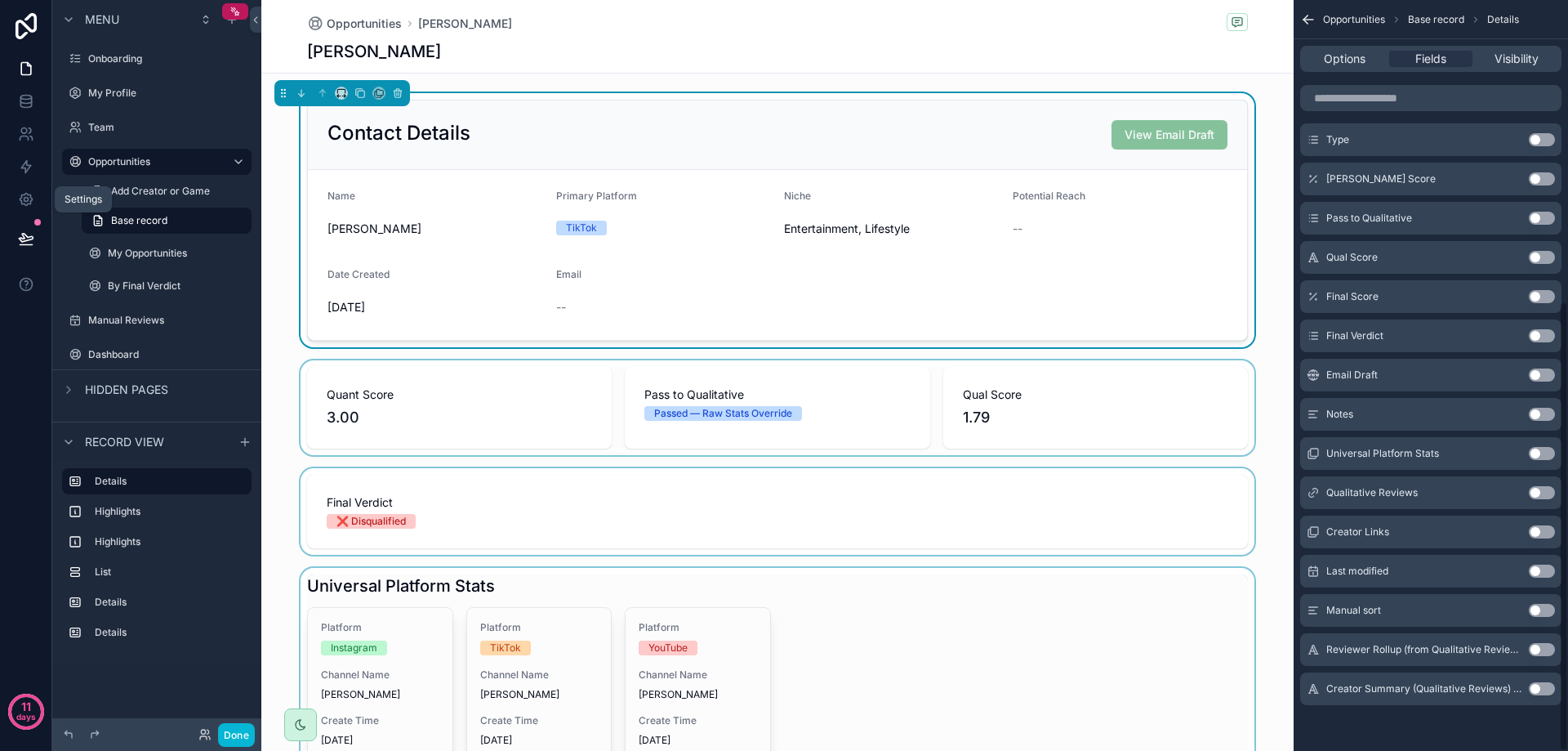
scroll to position [502, 0]
click at [277, 352] on div "Contact Details View Email Draft Name [PERSON_NAME] Primary Platform TikTok Nic…" at bounding box center [777, 546] width 1032 height 906
click at [244, 443] on icon "scrollable content" at bounding box center [245, 442] width 13 height 13
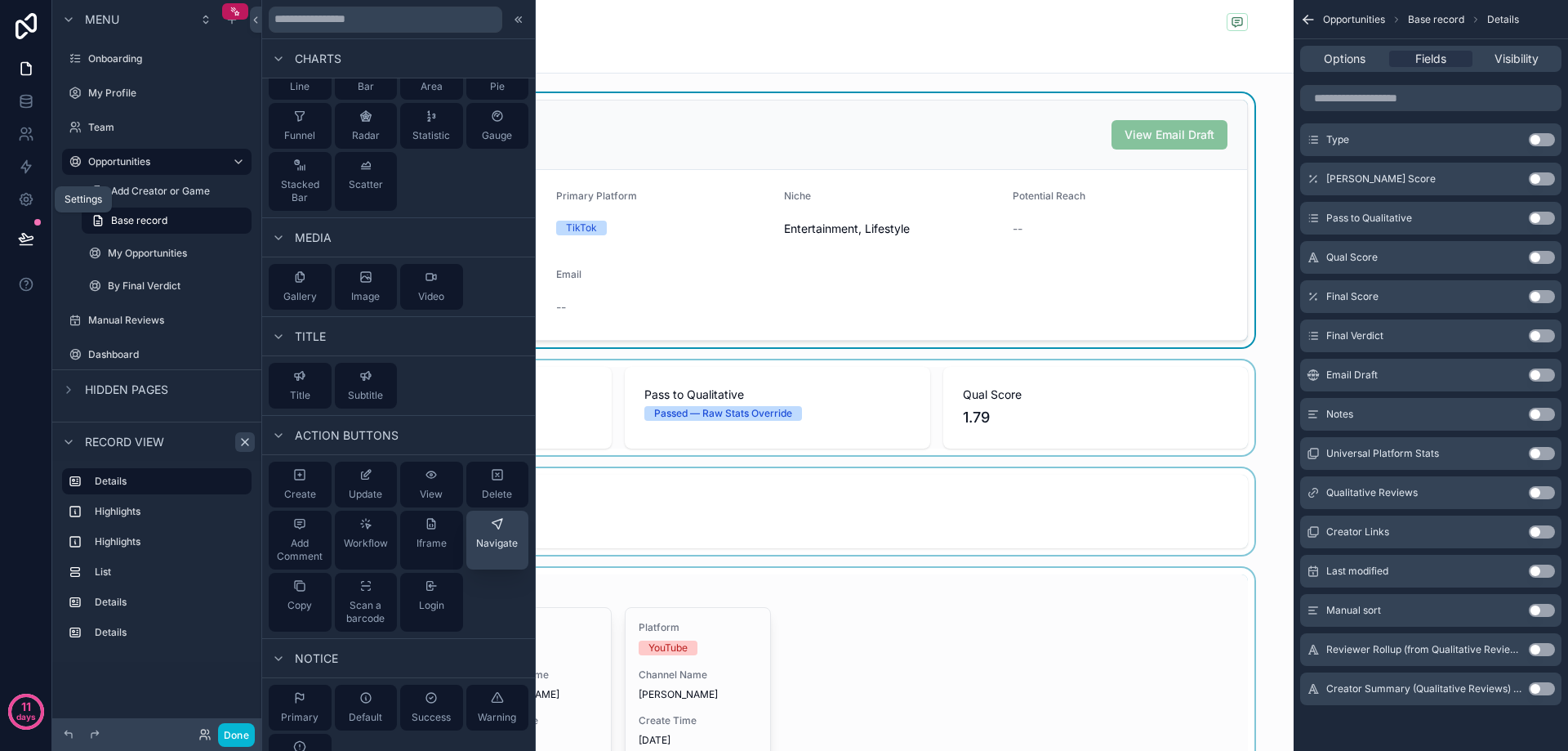
scroll to position [607, 0]
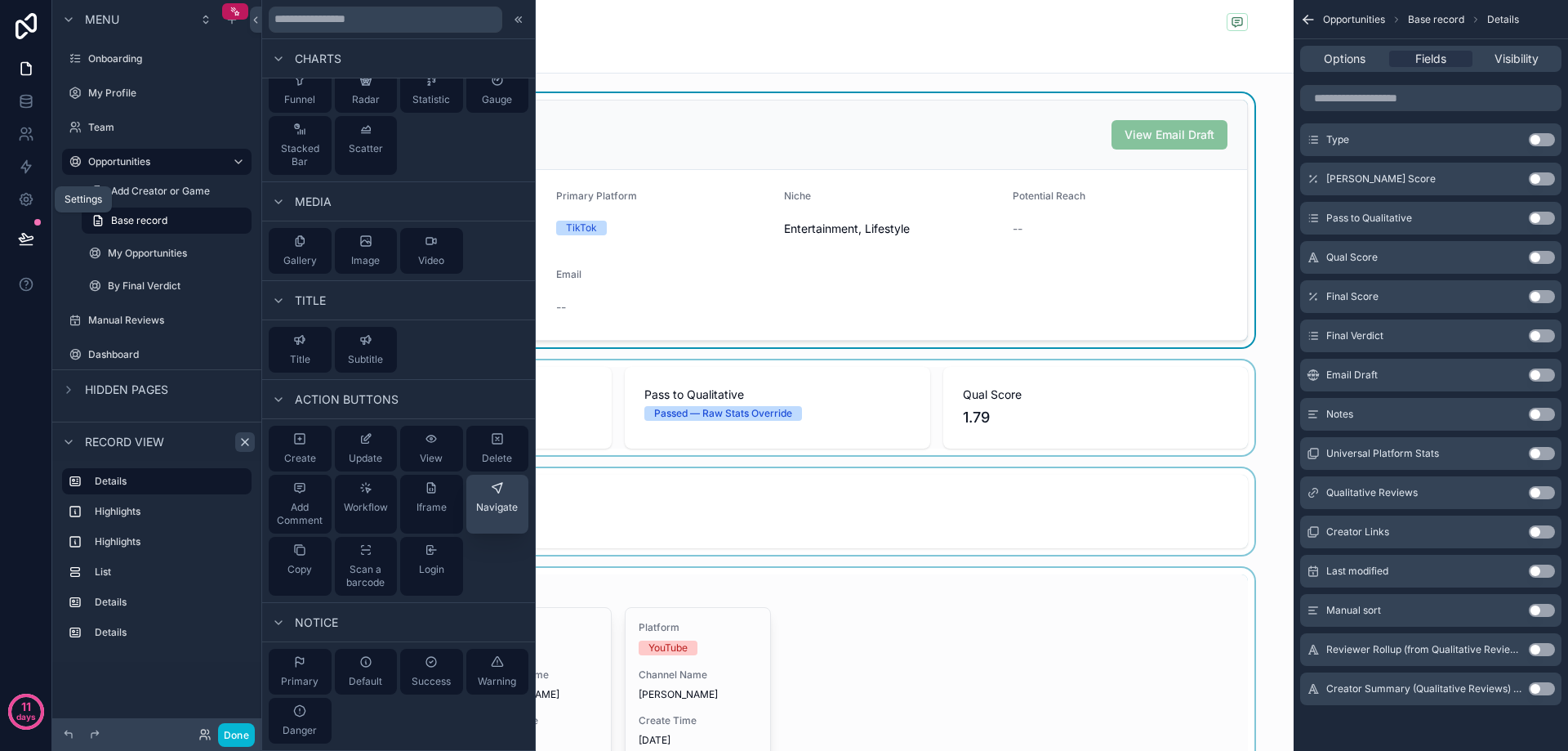
click at [491, 503] on span "Navigate" at bounding box center [496, 507] width 42 height 13
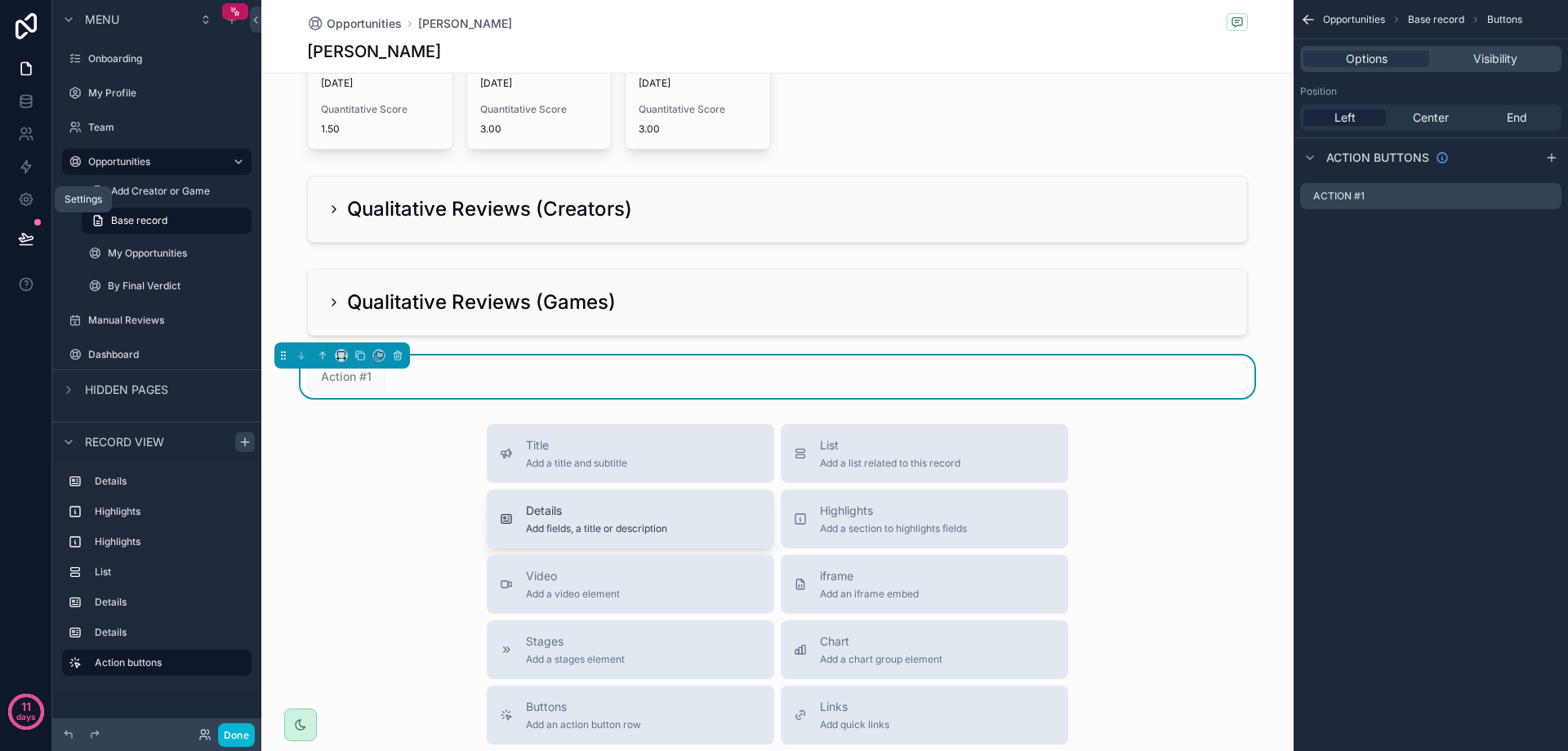
scroll to position [658, 0]
click at [397, 353] on icon "scrollable content" at bounding box center [397, 355] width 0 height 4
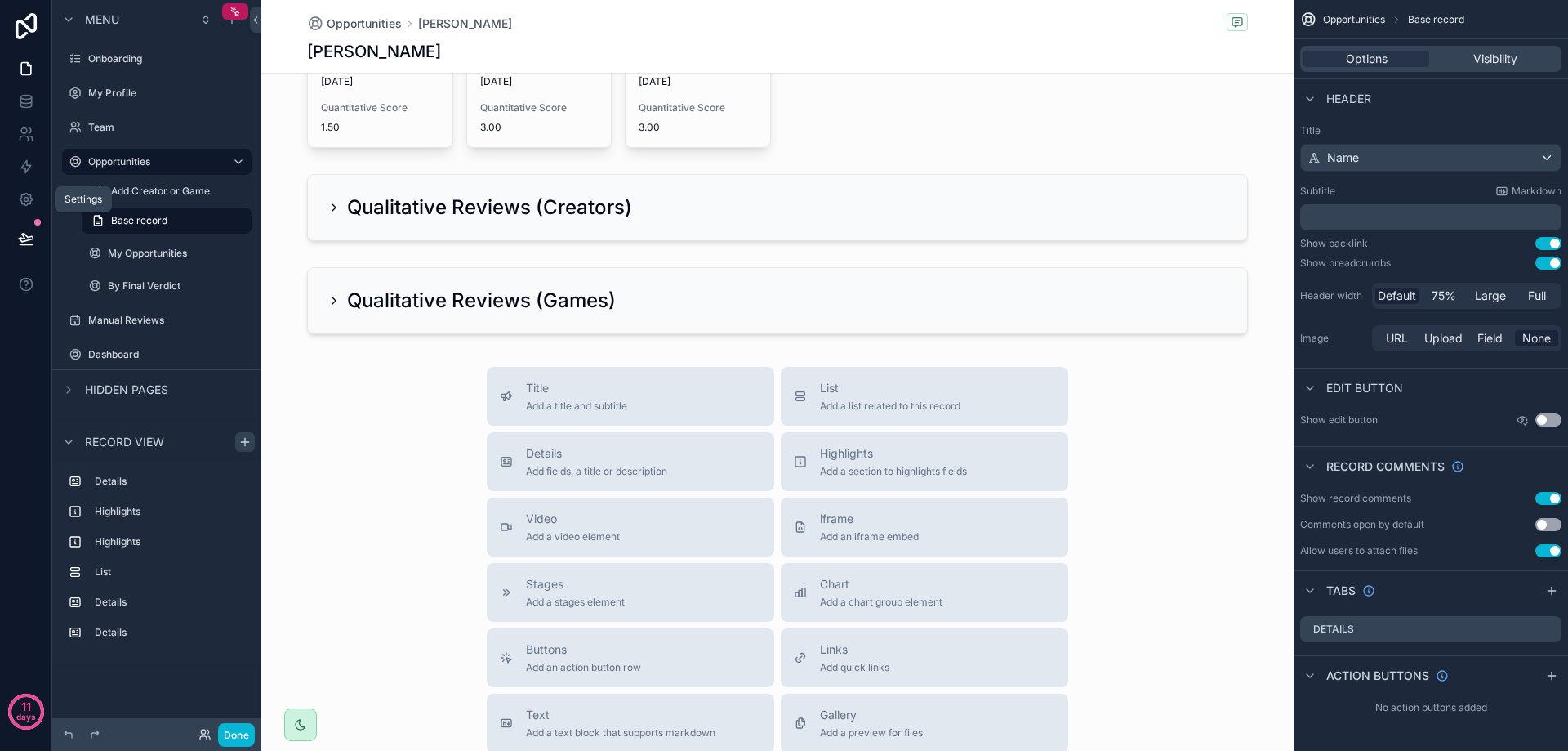
click at [244, 442] on icon "scrollable content" at bounding box center [244, 442] width 7 height 0
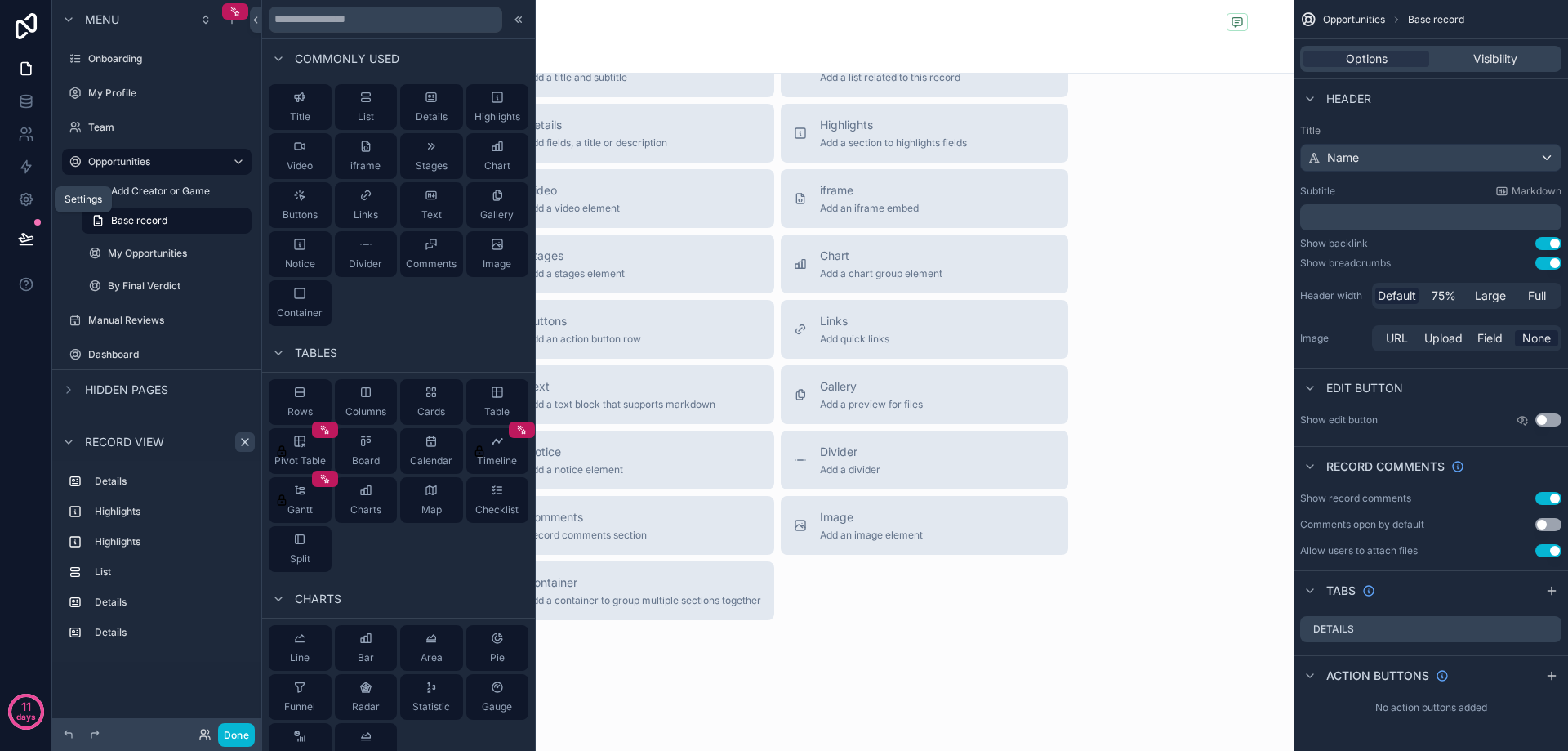
scroll to position [0, 0]
click at [413, 318] on div "Title List Details Highlights Video iframe Stages Chart Buttons Links Text Gall…" at bounding box center [398, 207] width 273 height 256
click at [293, 404] on div "Rows" at bounding box center [300, 402] width 63 height 45
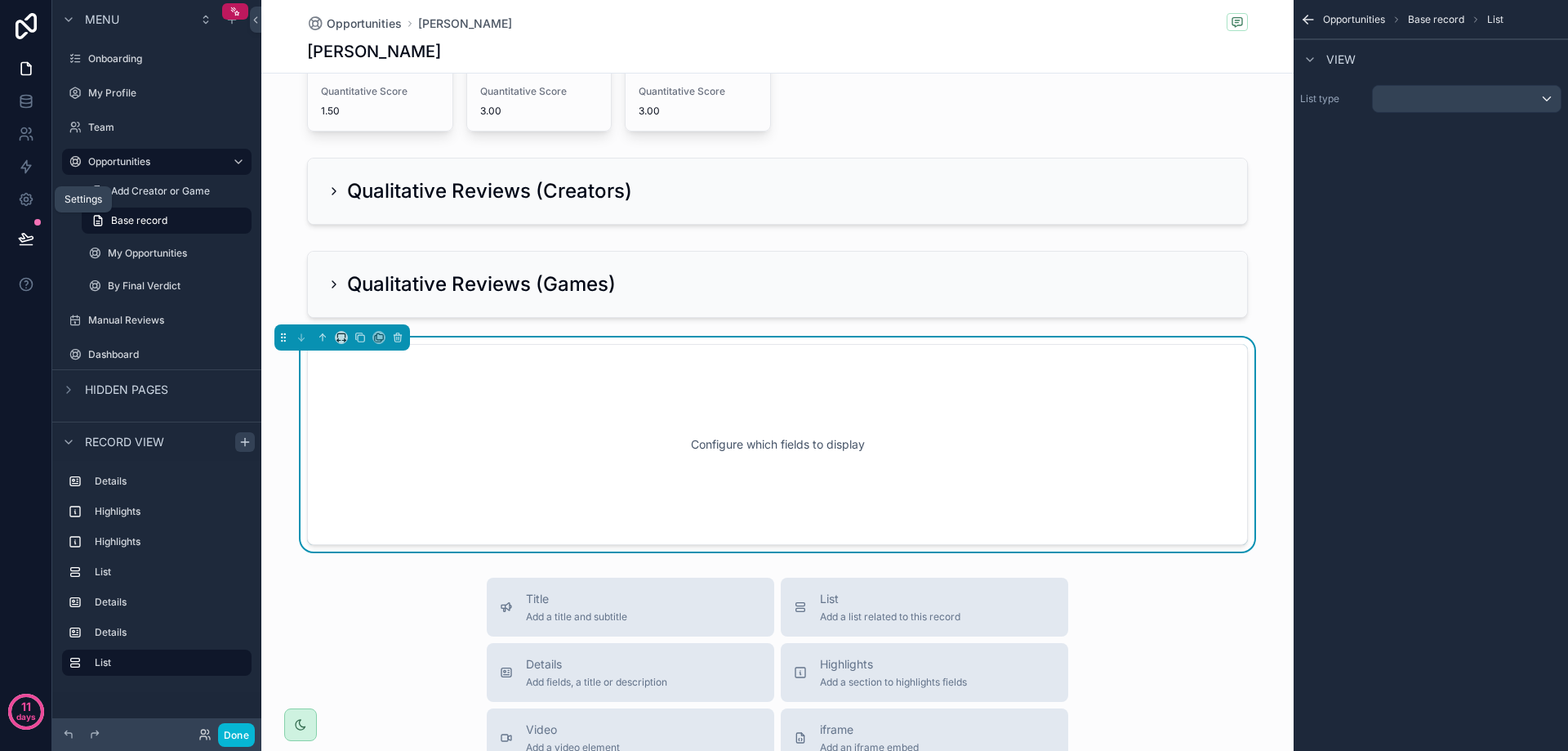
scroll to position [581, 0]
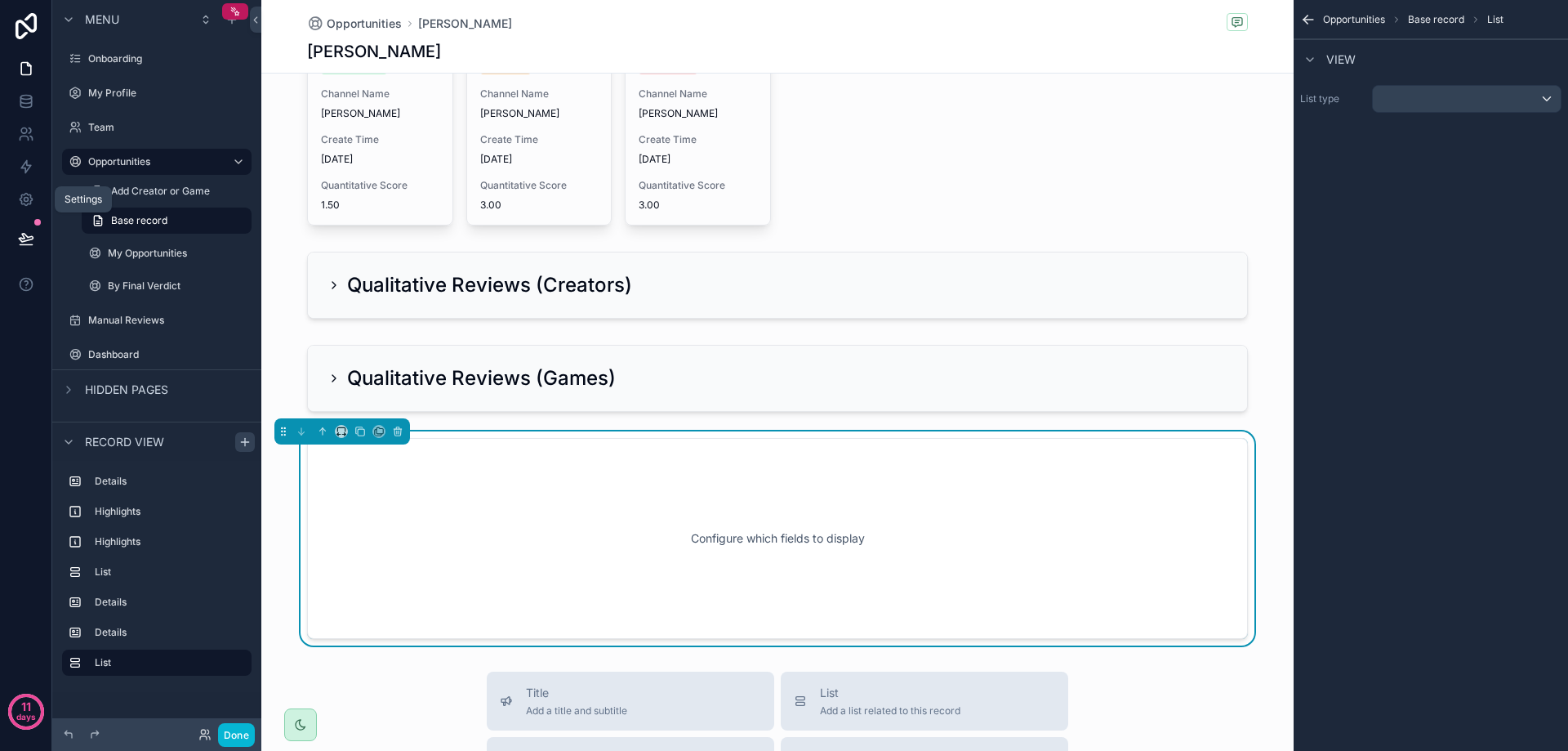
click at [1389, 83] on div "List type" at bounding box center [1430, 99] width 274 height 41
click at [1404, 89] on div "scrollable content" at bounding box center [1466, 99] width 188 height 26
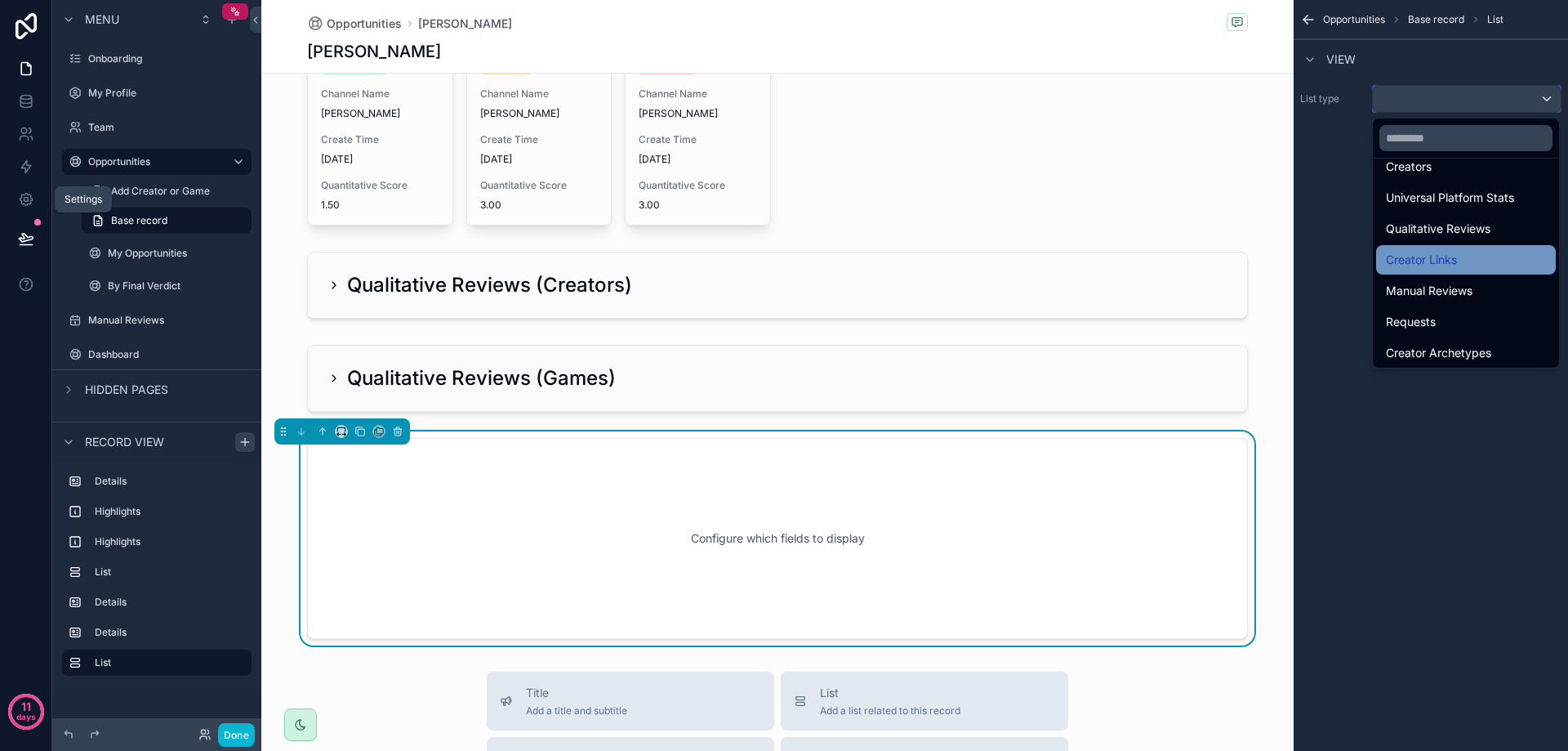
scroll to position [103, 0]
click at [1462, 257] on div "Creator Links" at bounding box center [1465, 256] width 160 height 19
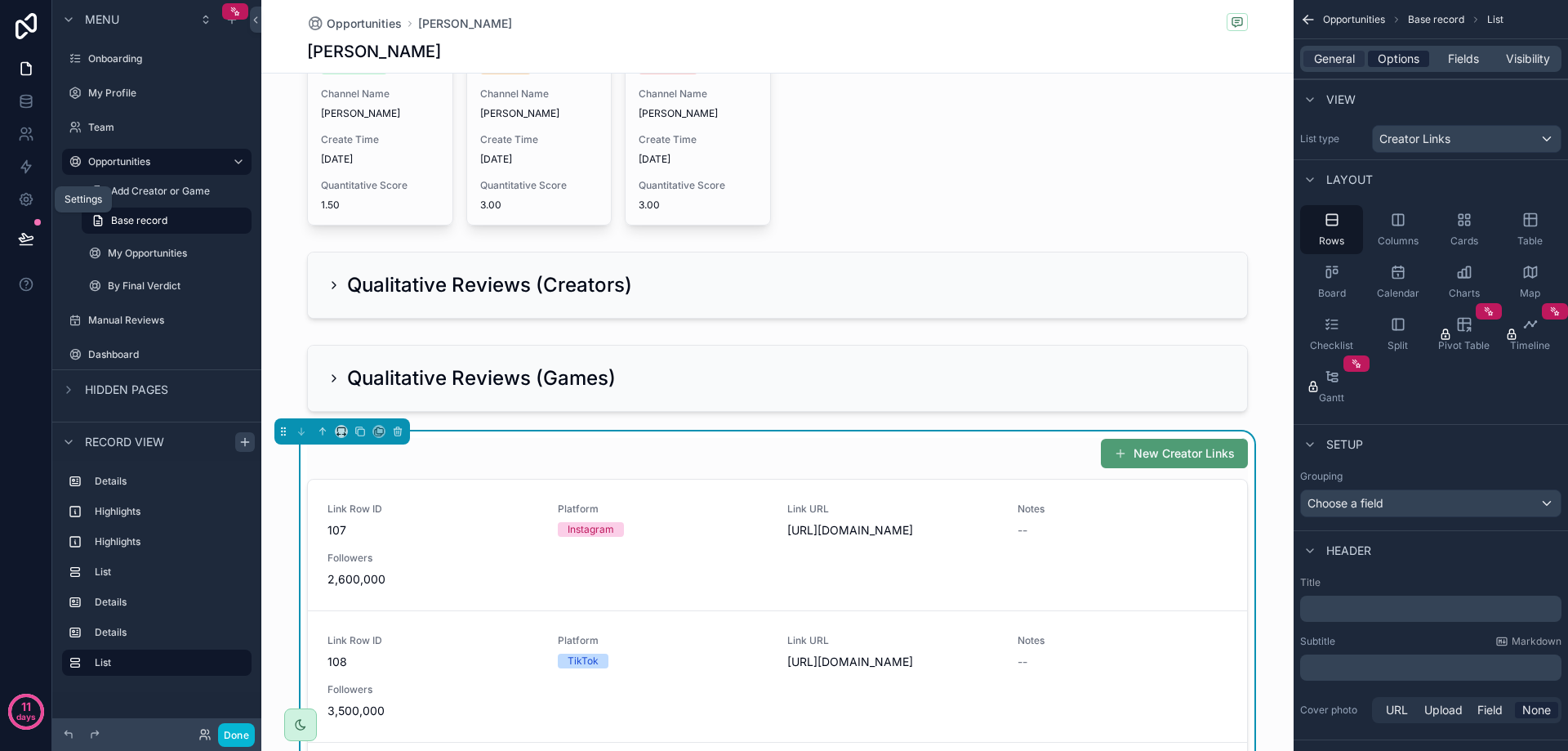
click at [1406, 64] on span "Options" at bounding box center [1398, 59] width 42 height 17
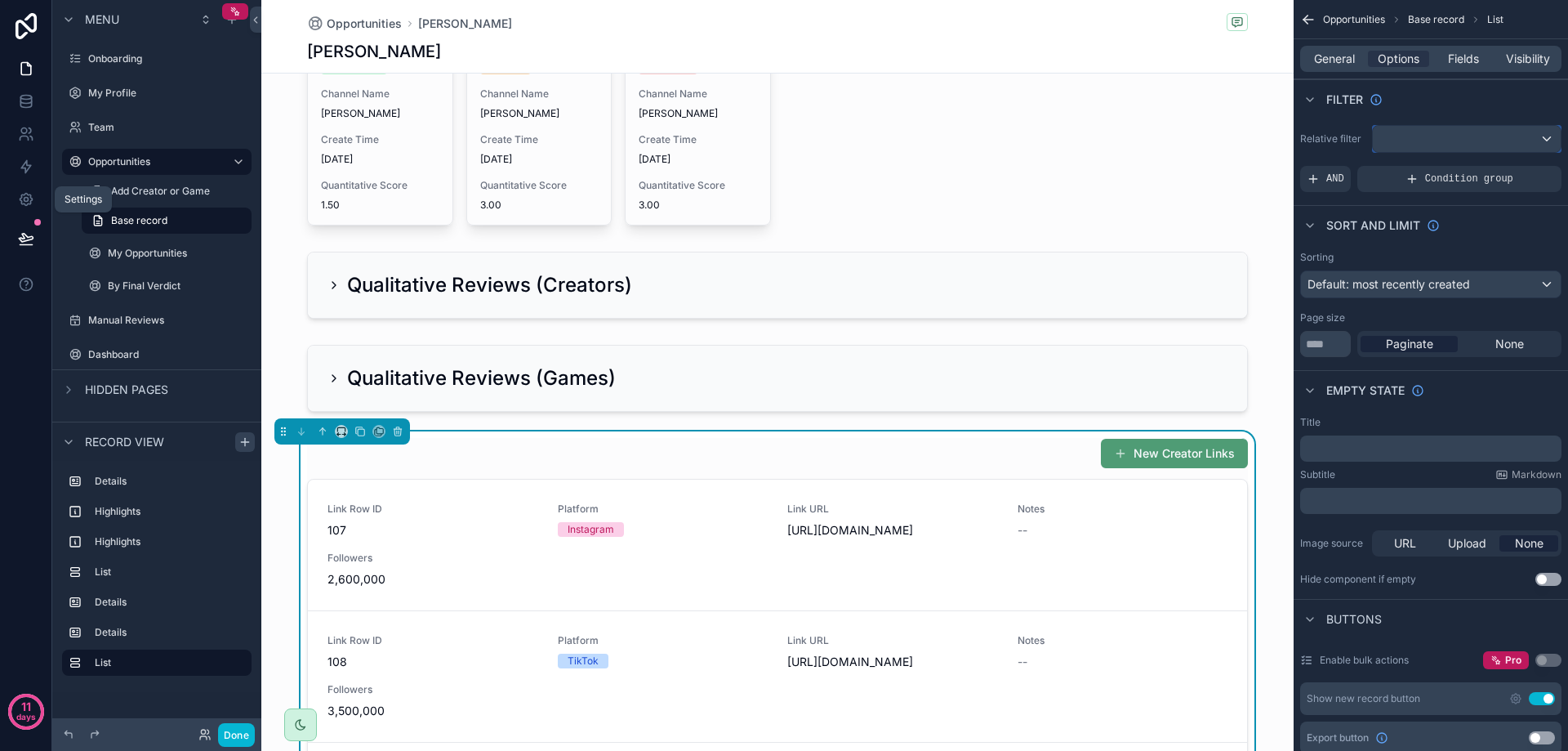
click at [1460, 131] on div "scrollable content" at bounding box center [1466, 139] width 188 height 26
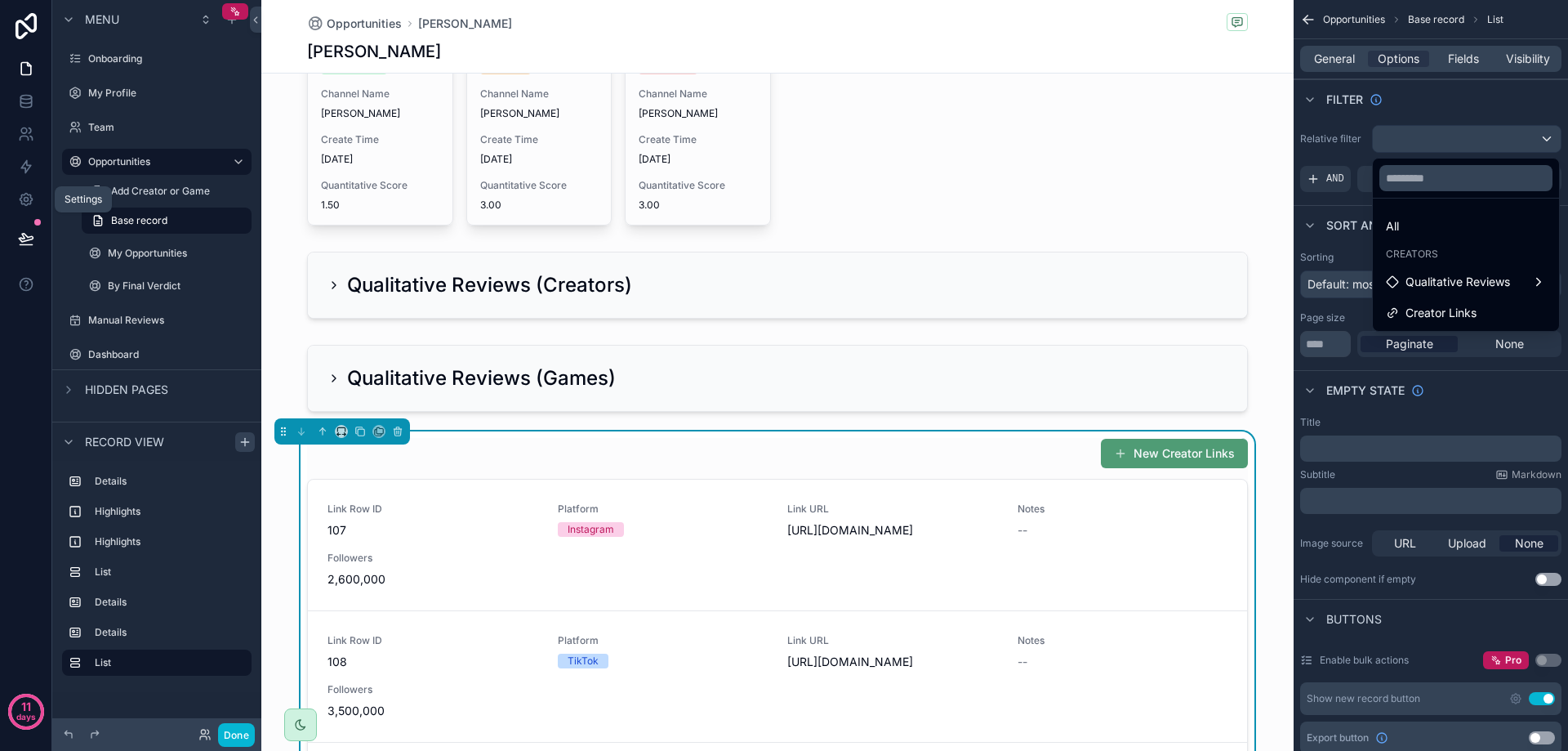
click at [1465, 140] on div "scrollable content" at bounding box center [784, 375] width 1568 height 751
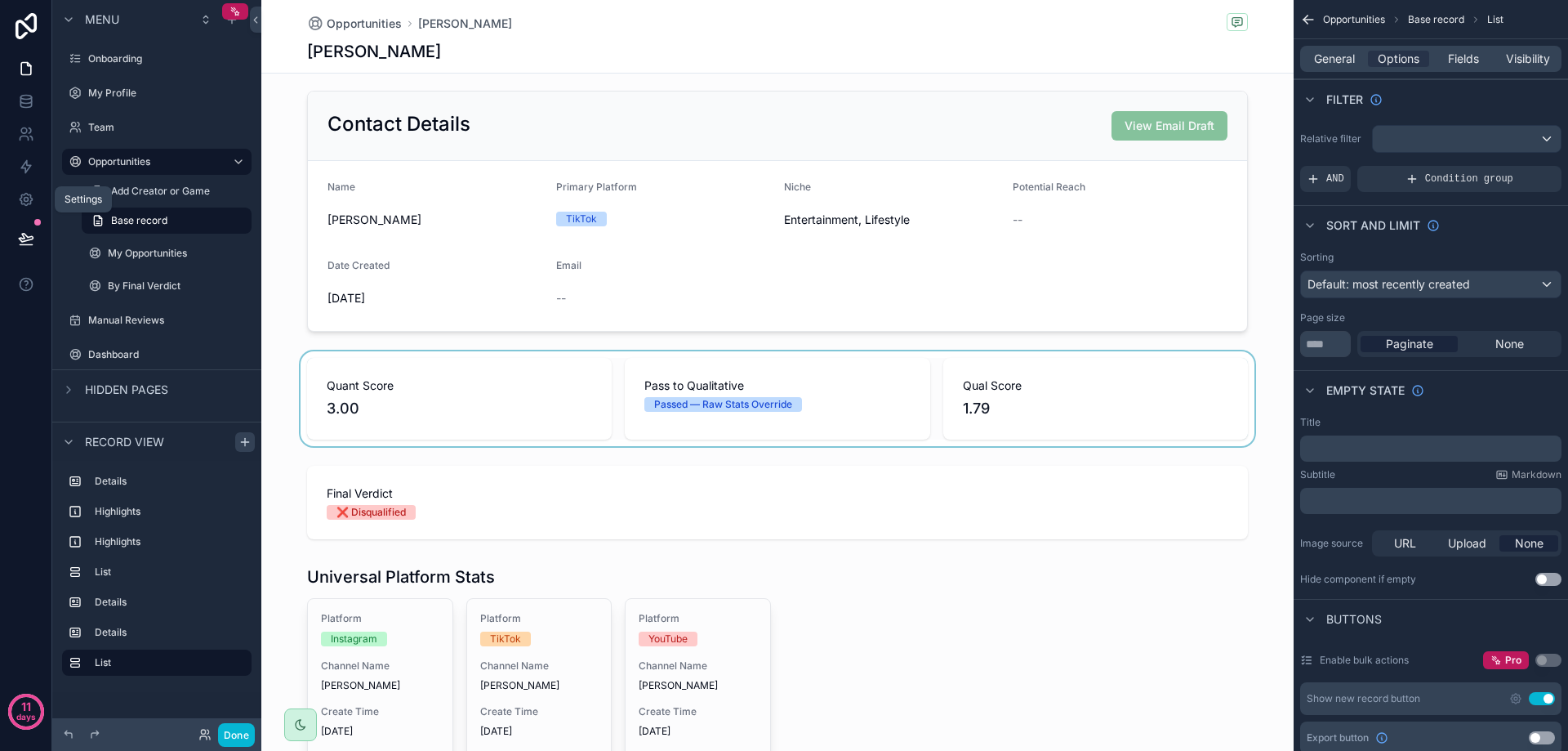
scroll to position [0, 0]
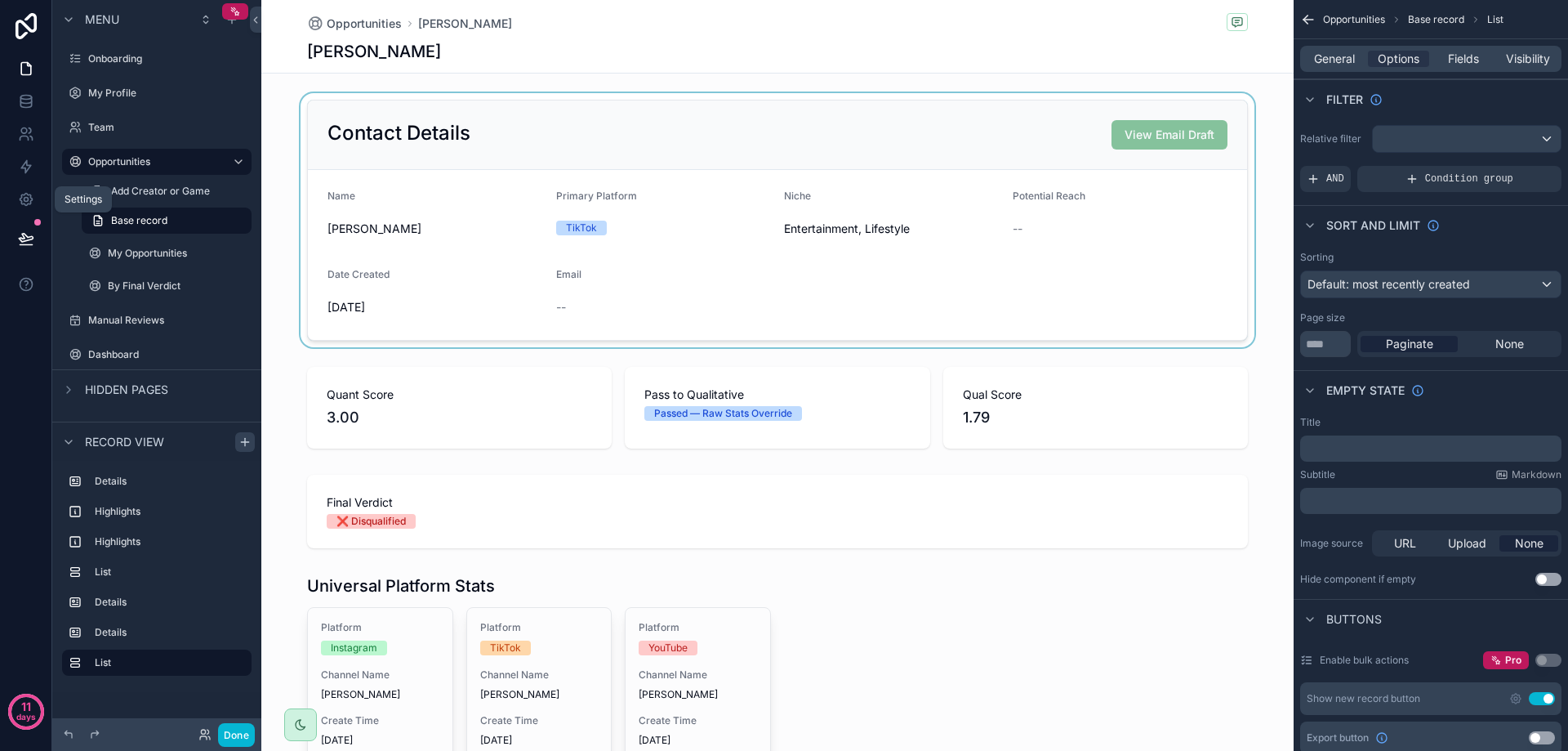
click at [883, 261] on div "scrollable content" at bounding box center [777, 220] width 1032 height 254
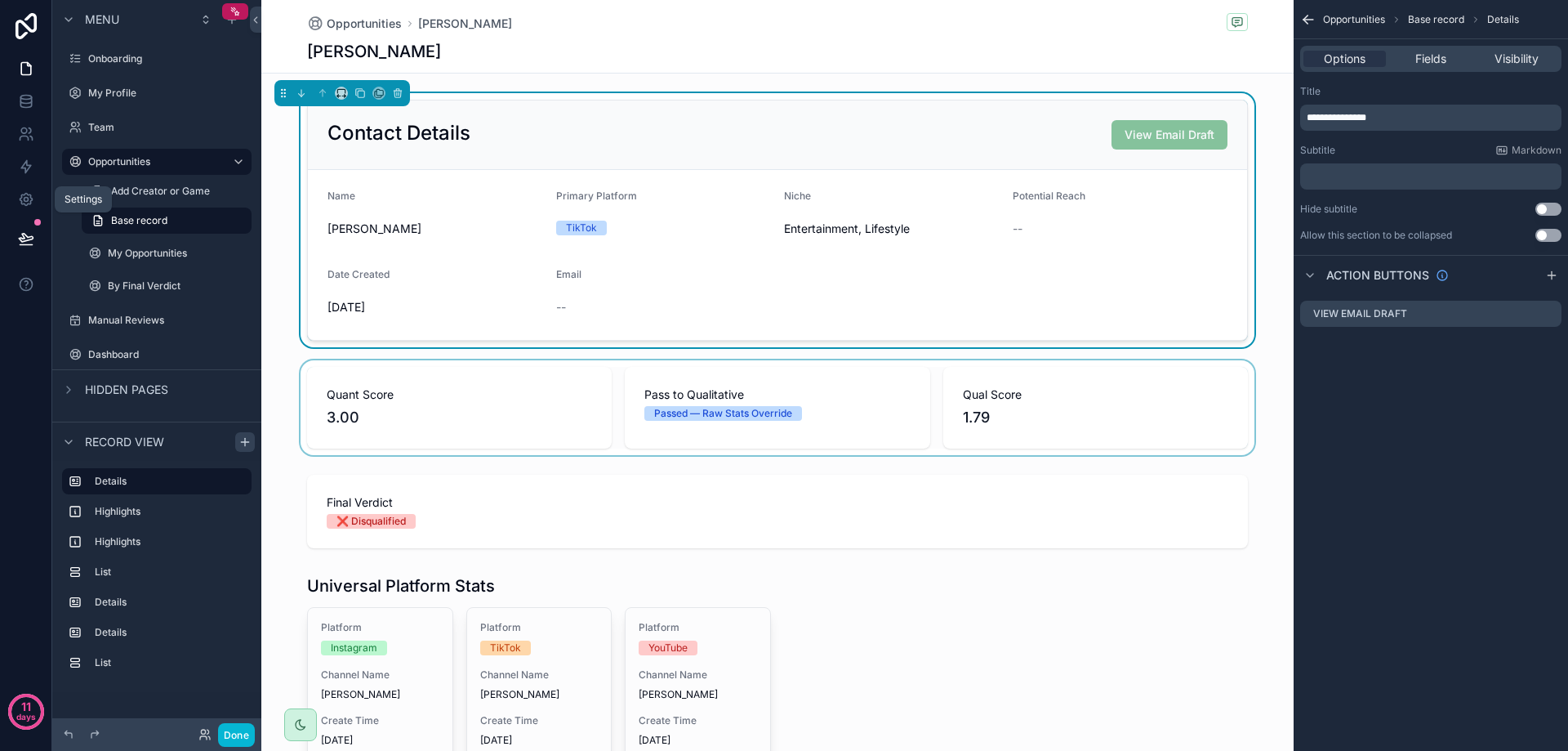
click at [870, 385] on div "scrollable content" at bounding box center [777, 407] width 1032 height 94
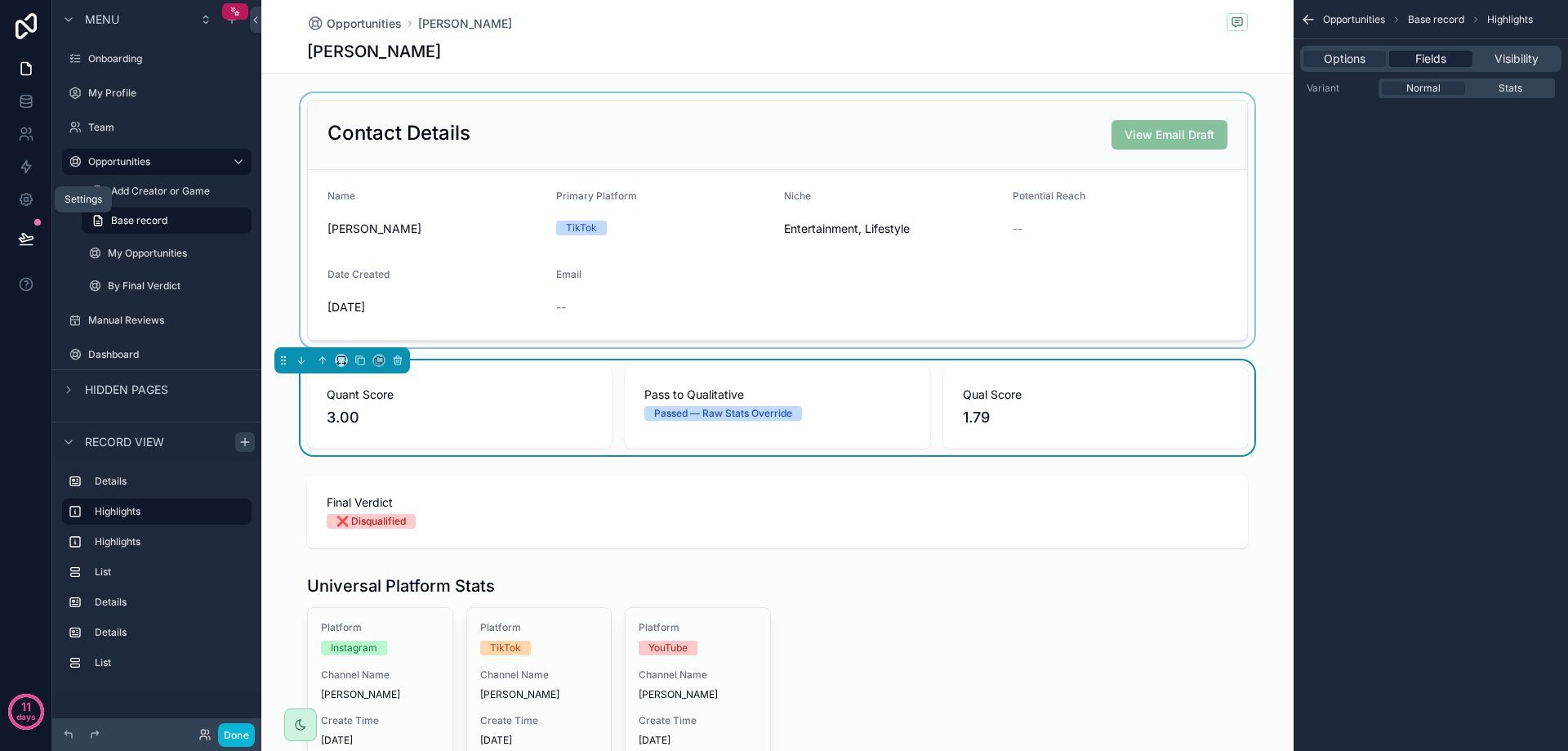
click at [1437, 56] on span "Fields" at bounding box center [1431, 59] width 31 height 17
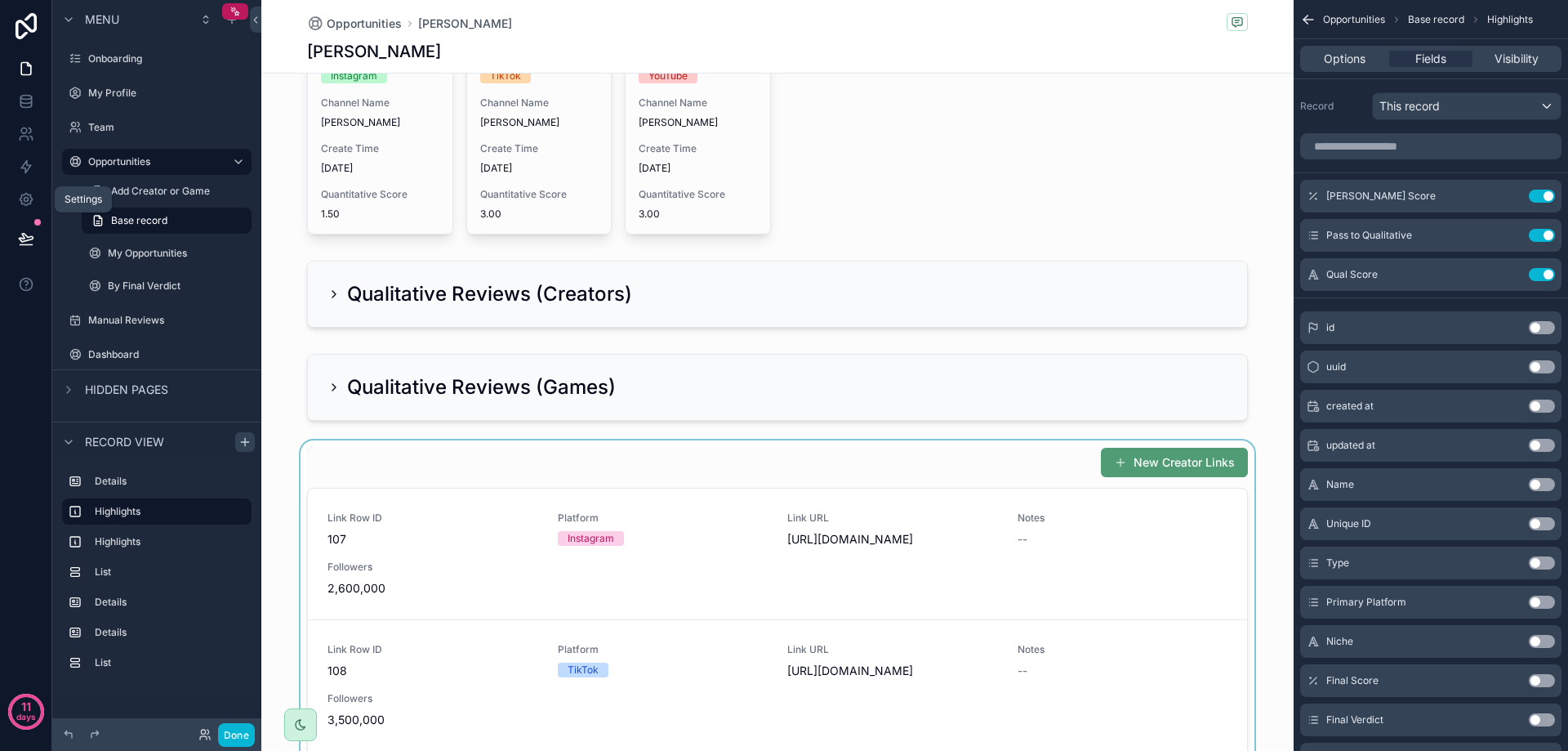
scroll to position [654, 0]
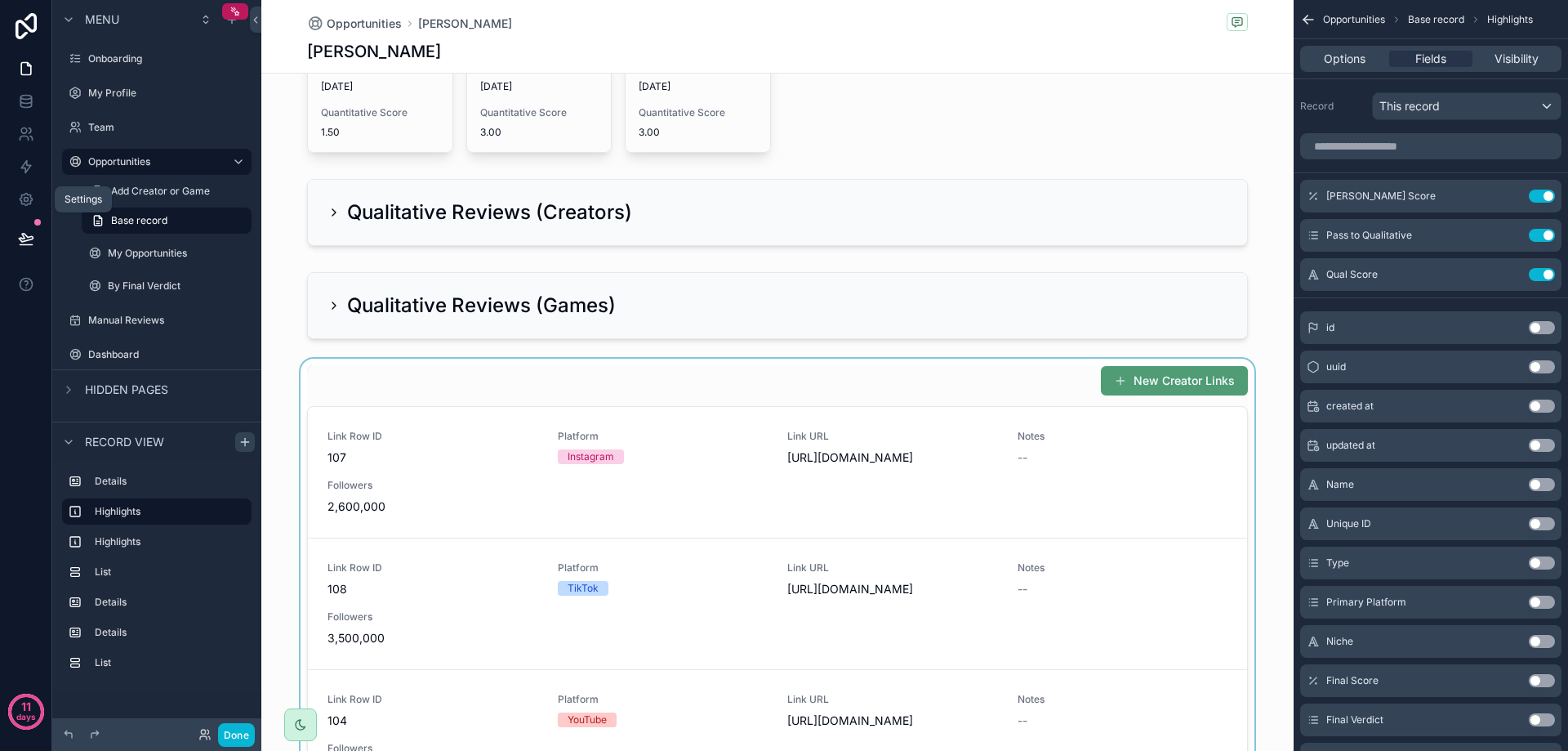
click at [723, 412] on div "scrollable content" at bounding box center [777, 667] width 1032 height 617
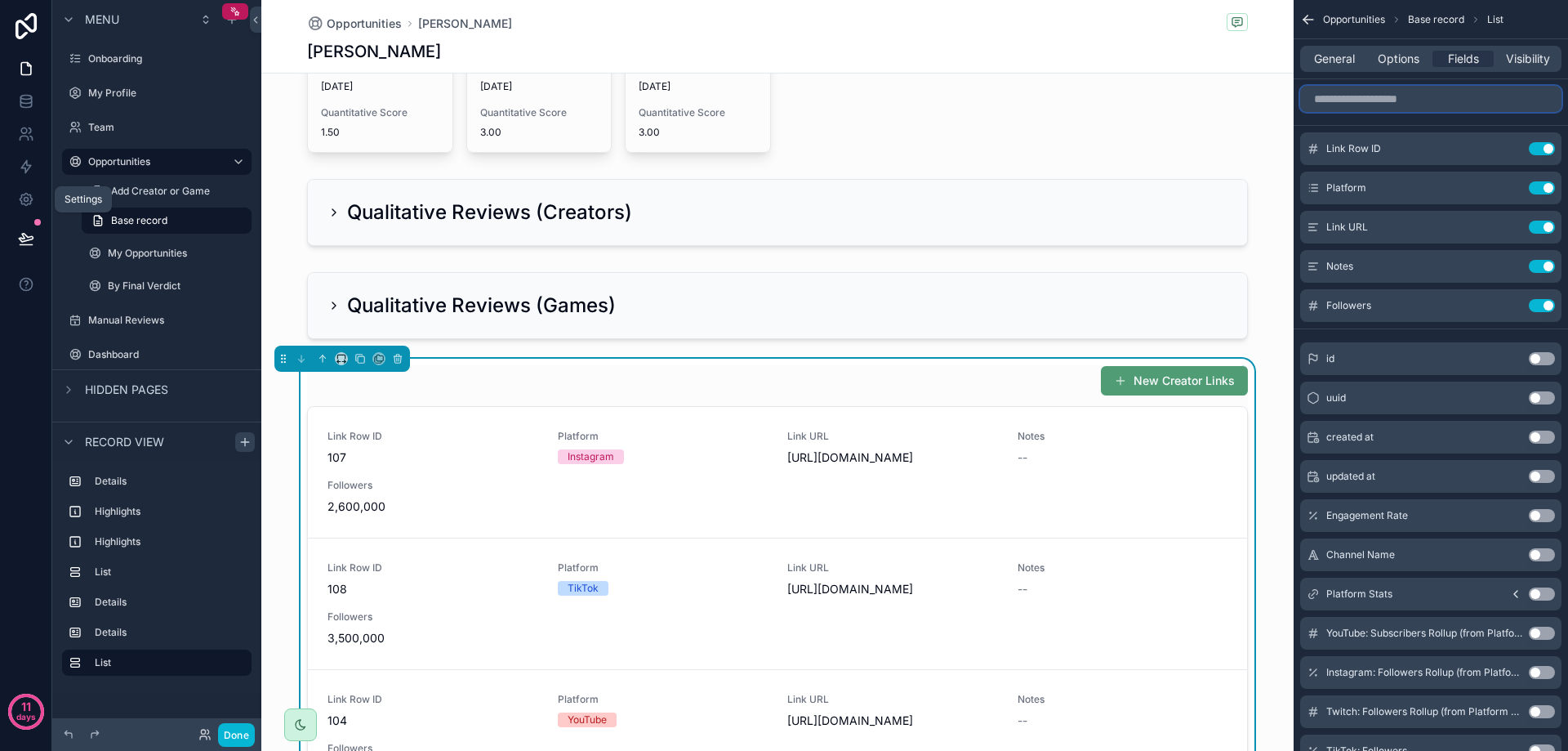
click at [1431, 90] on input "scrollable content" at bounding box center [1431, 99] width 261 height 26
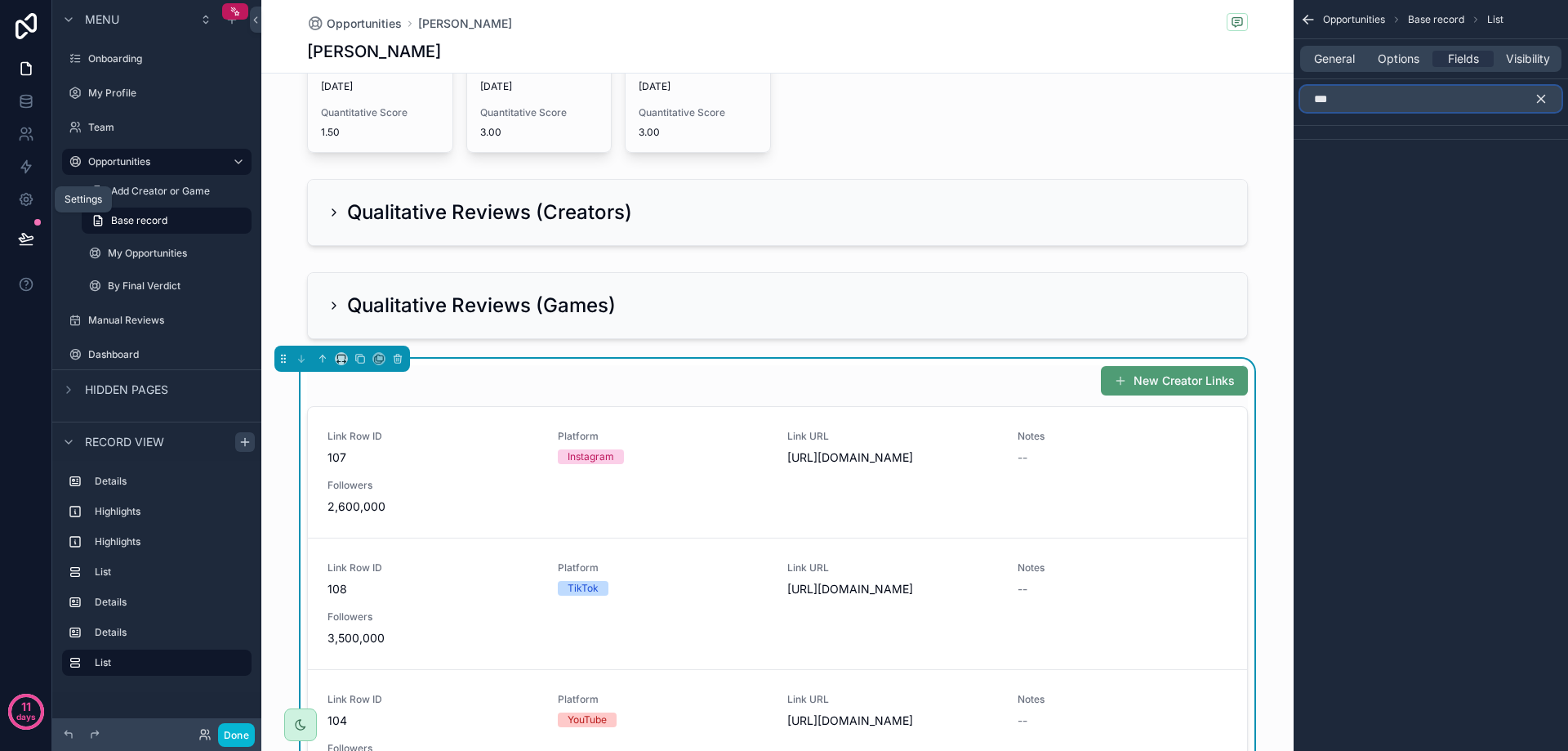
type input "****"
drag, startPoint x: 1397, startPoint y: 102, endPoint x: 1277, endPoint y: 104, distance: 120.0
click at [1263, 106] on div "Onboarding My Profile Team Opportunities My Opportunities By Final Verdict Manu…" at bounding box center [915, 375] width 1307 height 751
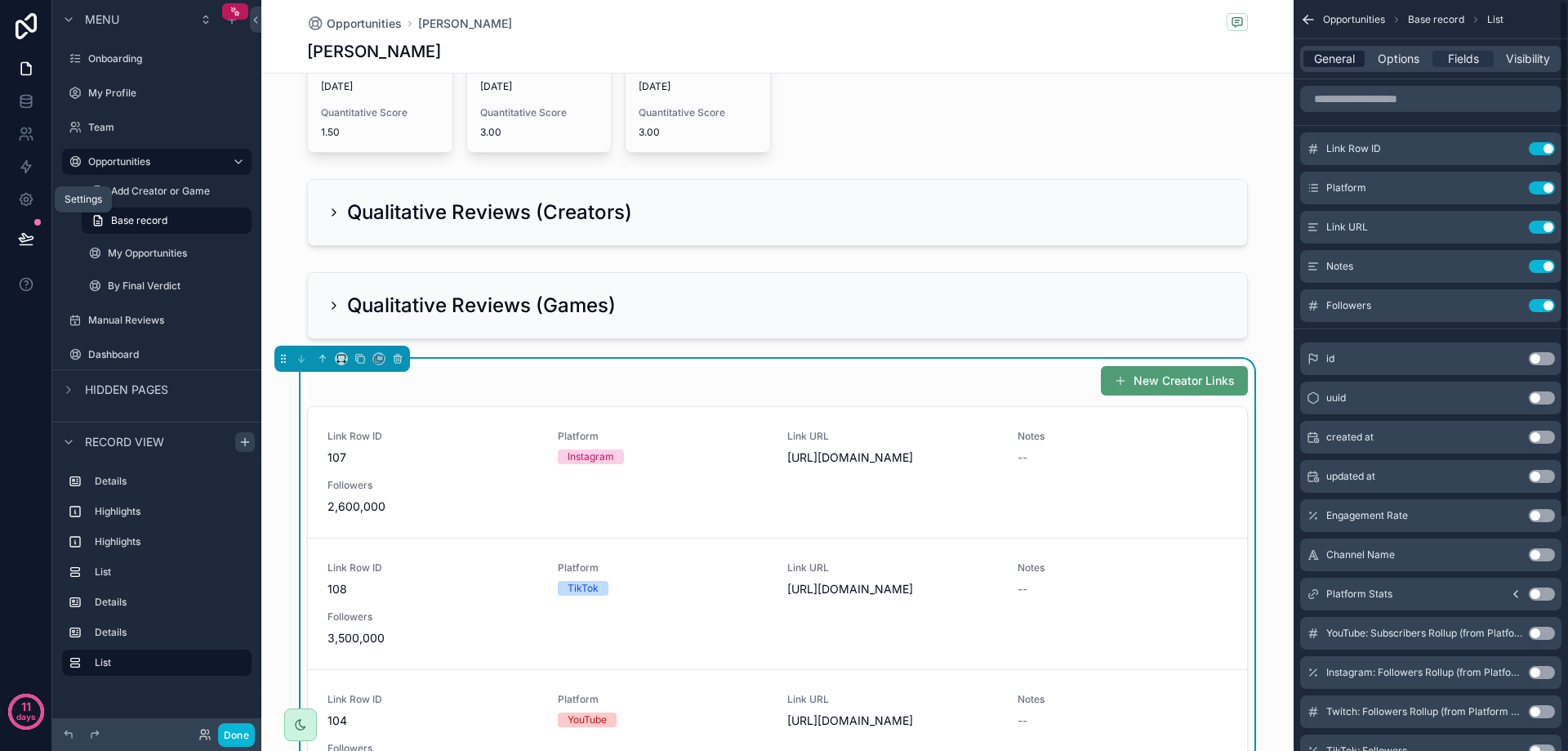
click at [1353, 61] on span "General" at bounding box center [1335, 59] width 41 height 17
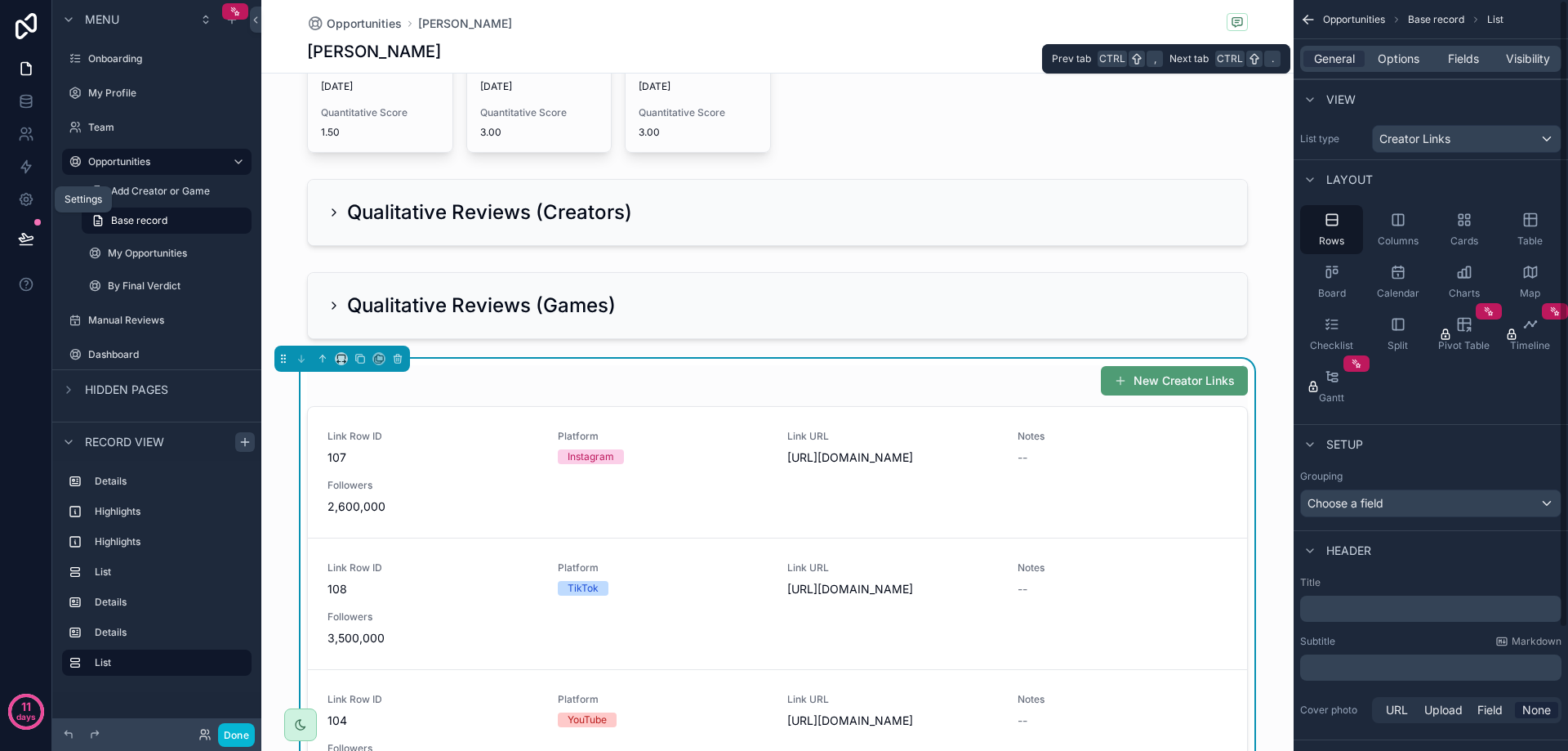
click at [1413, 49] on div "General Options Fields Visibility" at bounding box center [1431, 58] width 261 height 26
click at [1414, 57] on span "Options" at bounding box center [1398, 59] width 42 height 17
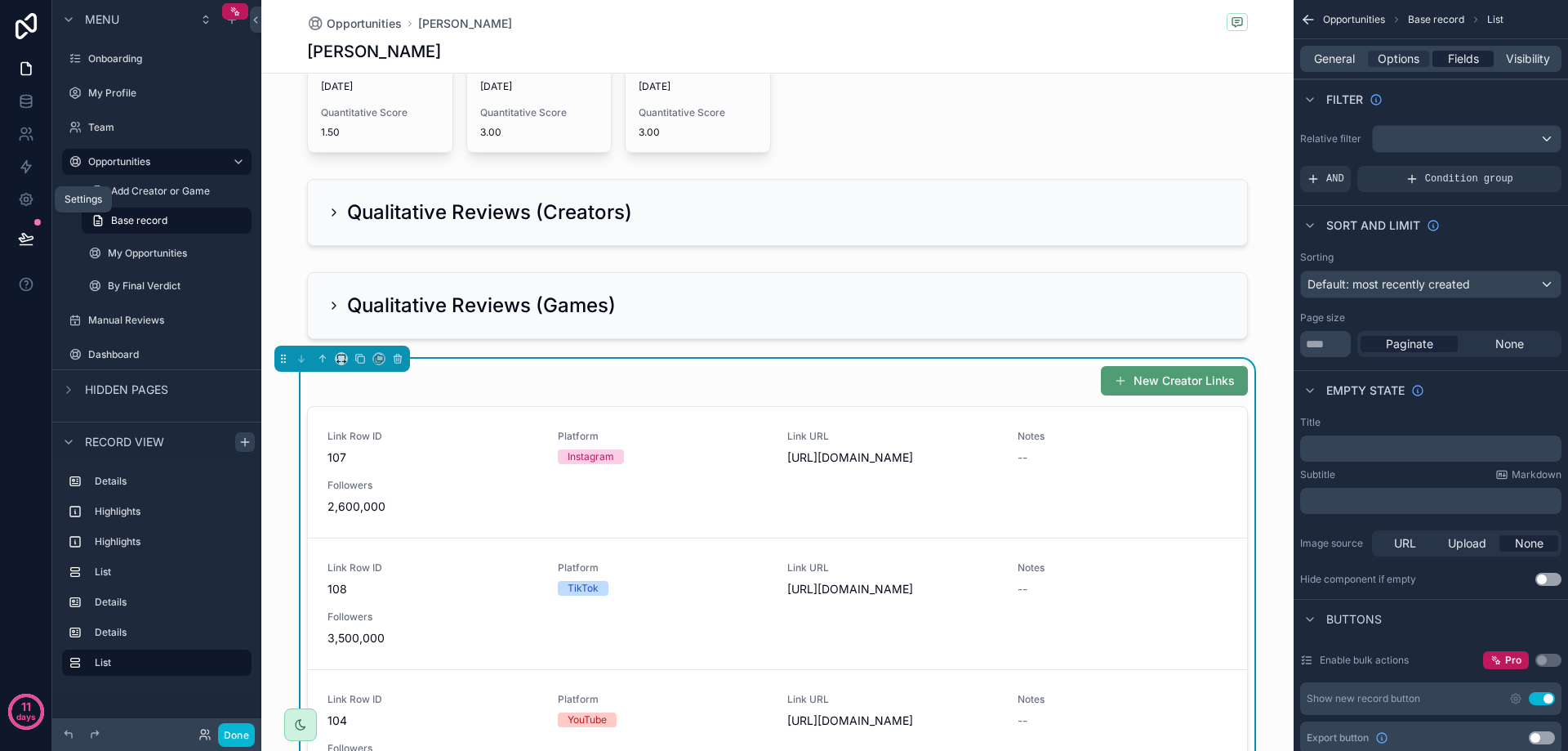
click at [1473, 60] on span "Fields" at bounding box center [1463, 59] width 31 height 17
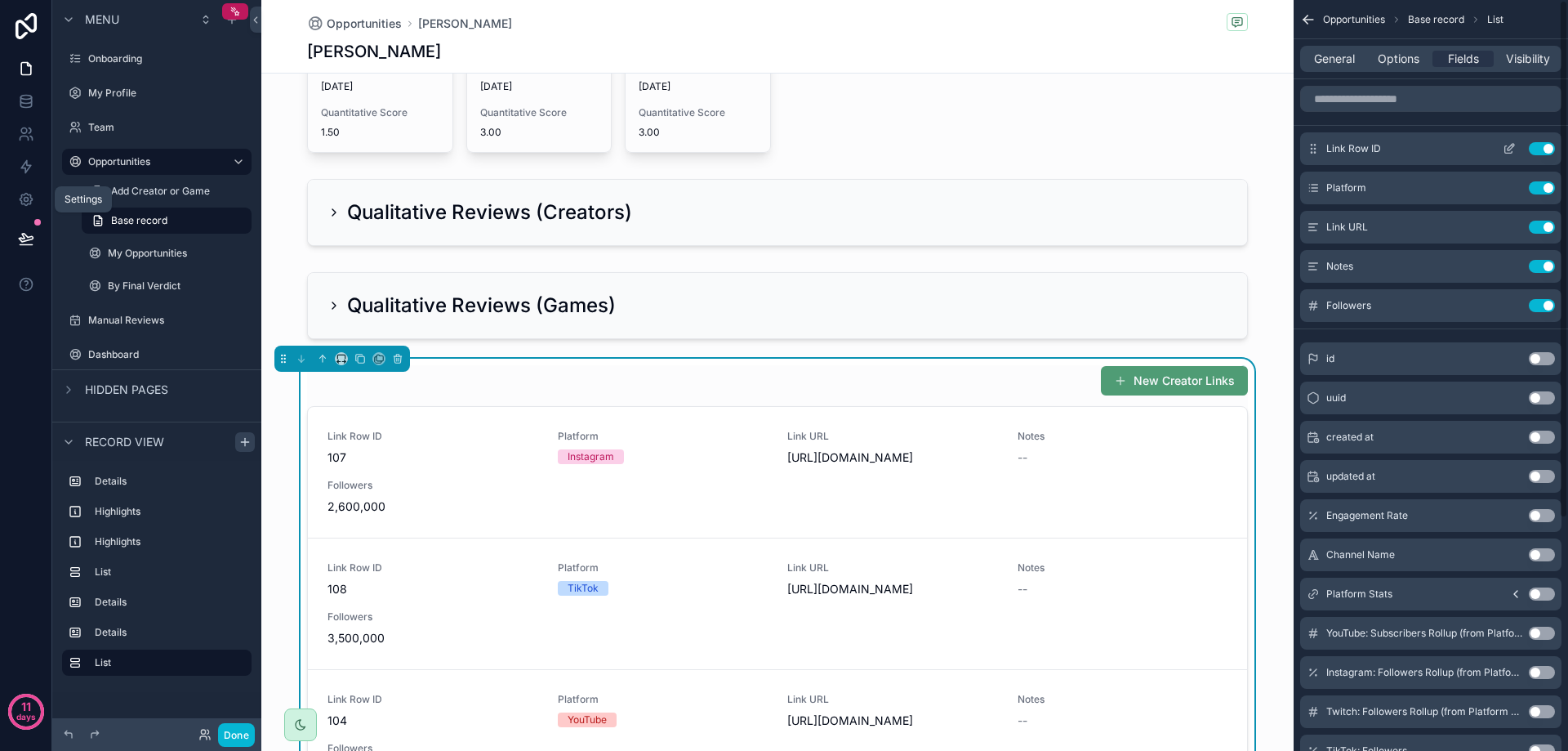
click at [1546, 150] on button "Use setting" at bounding box center [1542, 149] width 26 height 13
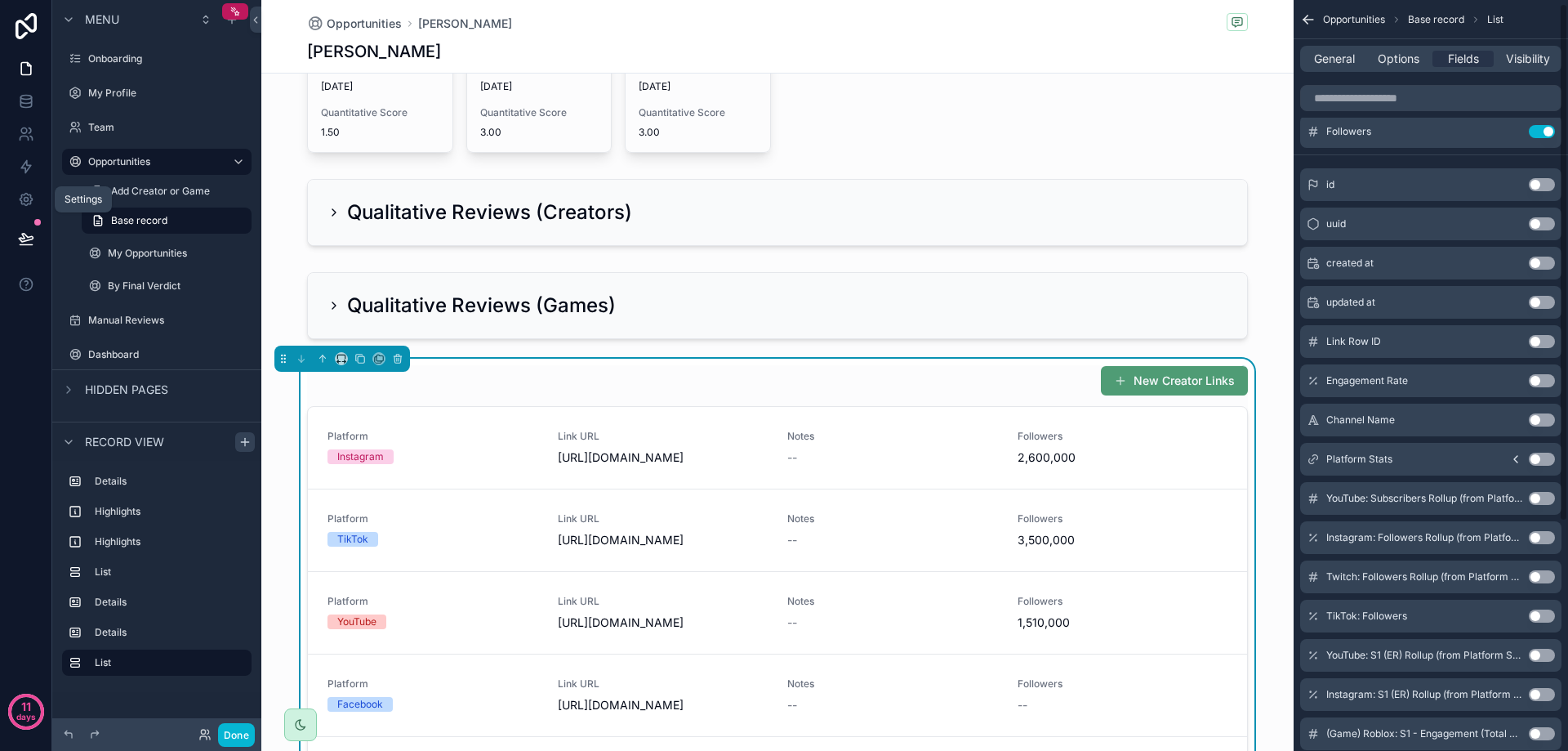
scroll to position [0, 0]
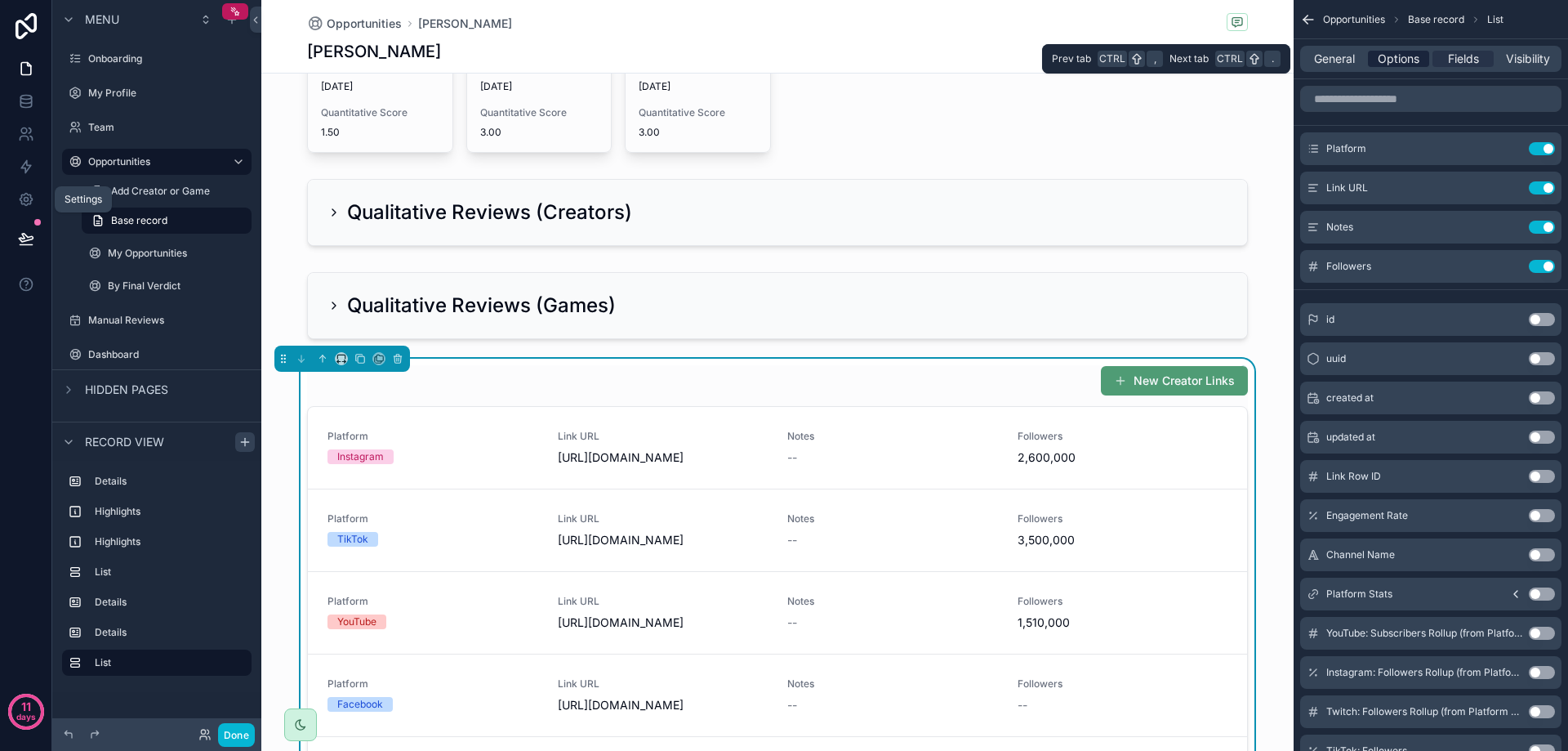
click at [1419, 60] on span "Options" at bounding box center [1398, 59] width 42 height 17
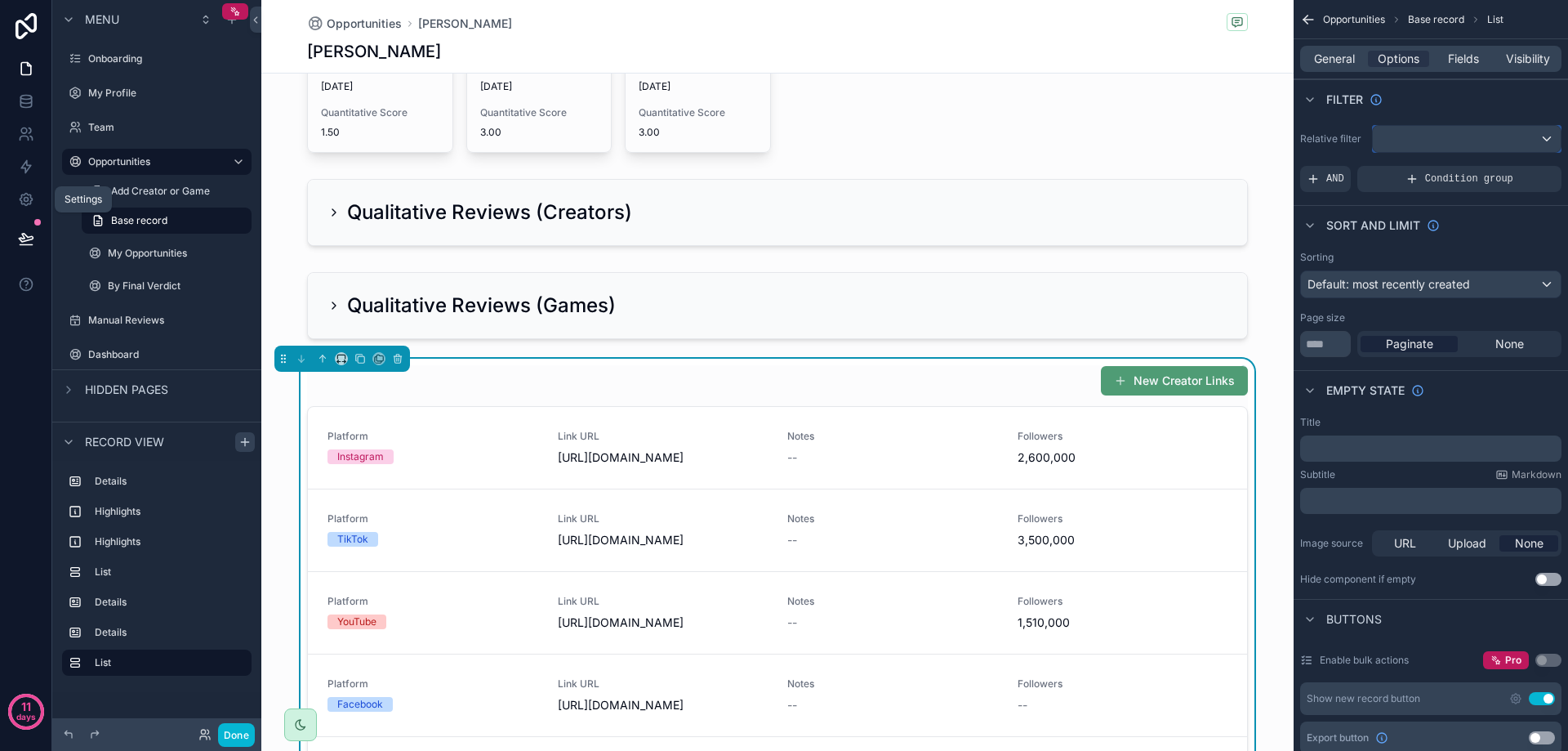
click at [1438, 131] on div "scrollable content" at bounding box center [1466, 139] width 188 height 26
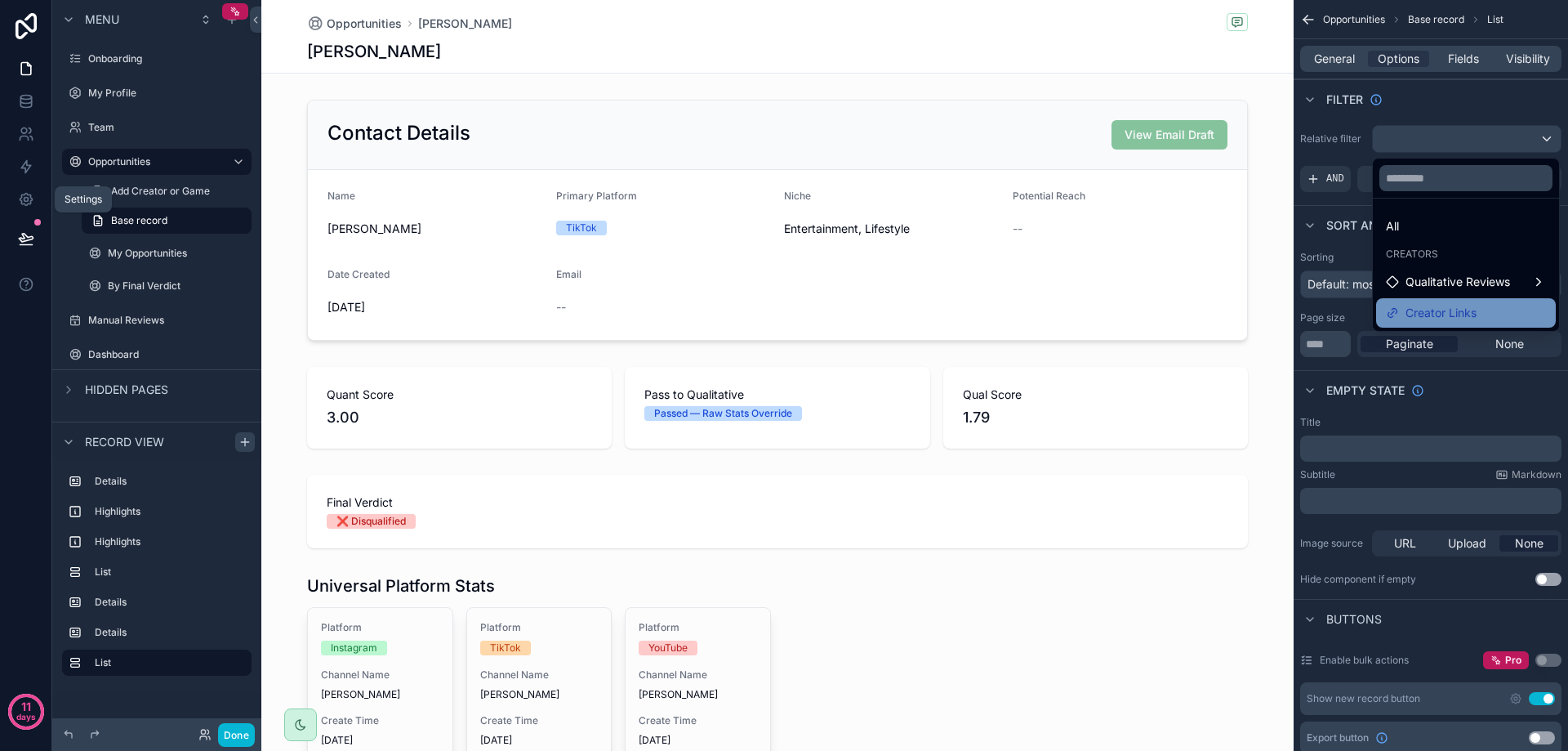
click at [1488, 307] on div "Creator Links" at bounding box center [1465, 312] width 160 height 19
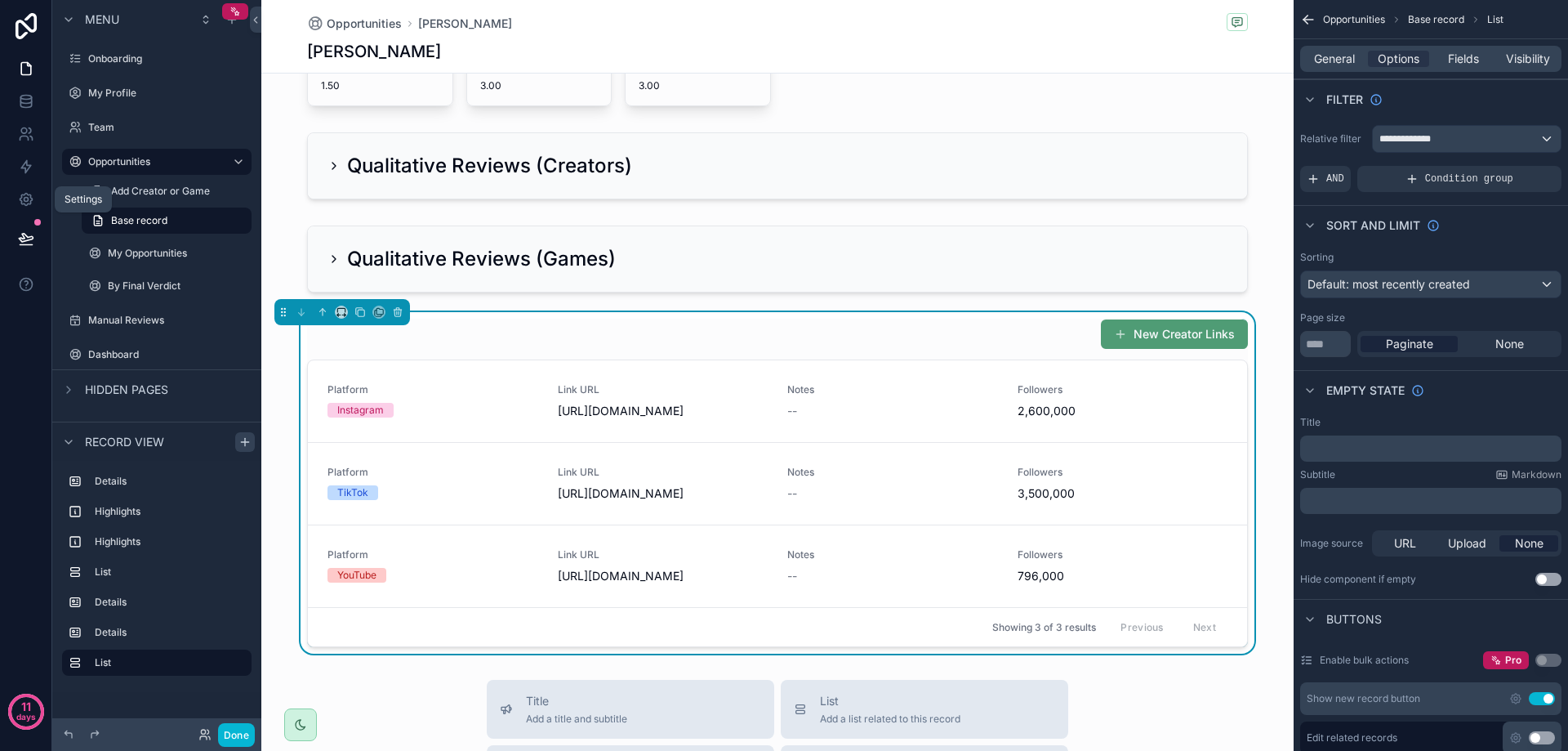
scroll to position [490, 0]
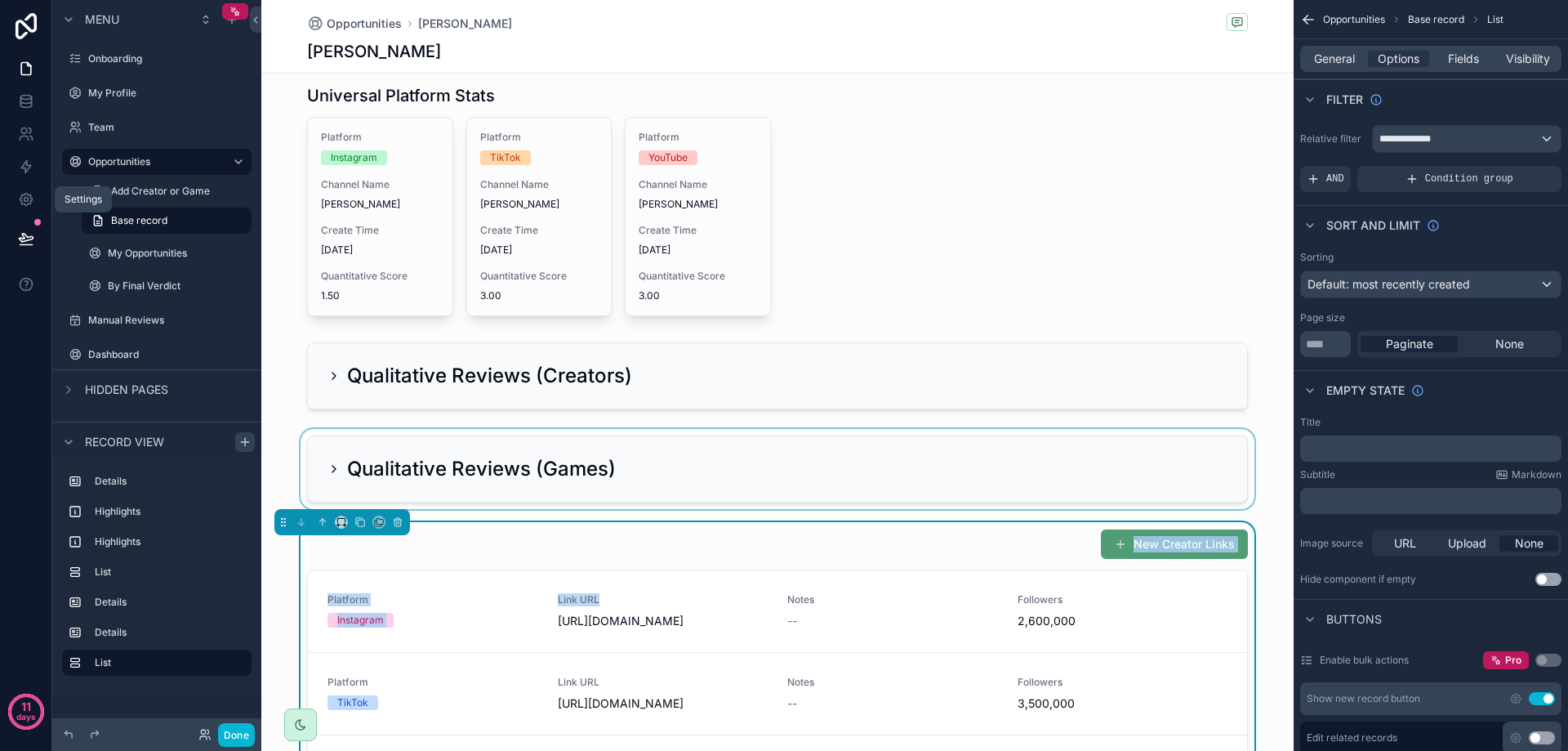
drag, startPoint x: 699, startPoint y: 560, endPoint x: 683, endPoint y: 469, distance: 92.4
click at [726, 443] on div "Contact Details View Email Draft Name [PERSON_NAME] Primary Platform TikTok Nic…" at bounding box center [777, 232] width 1032 height 1260
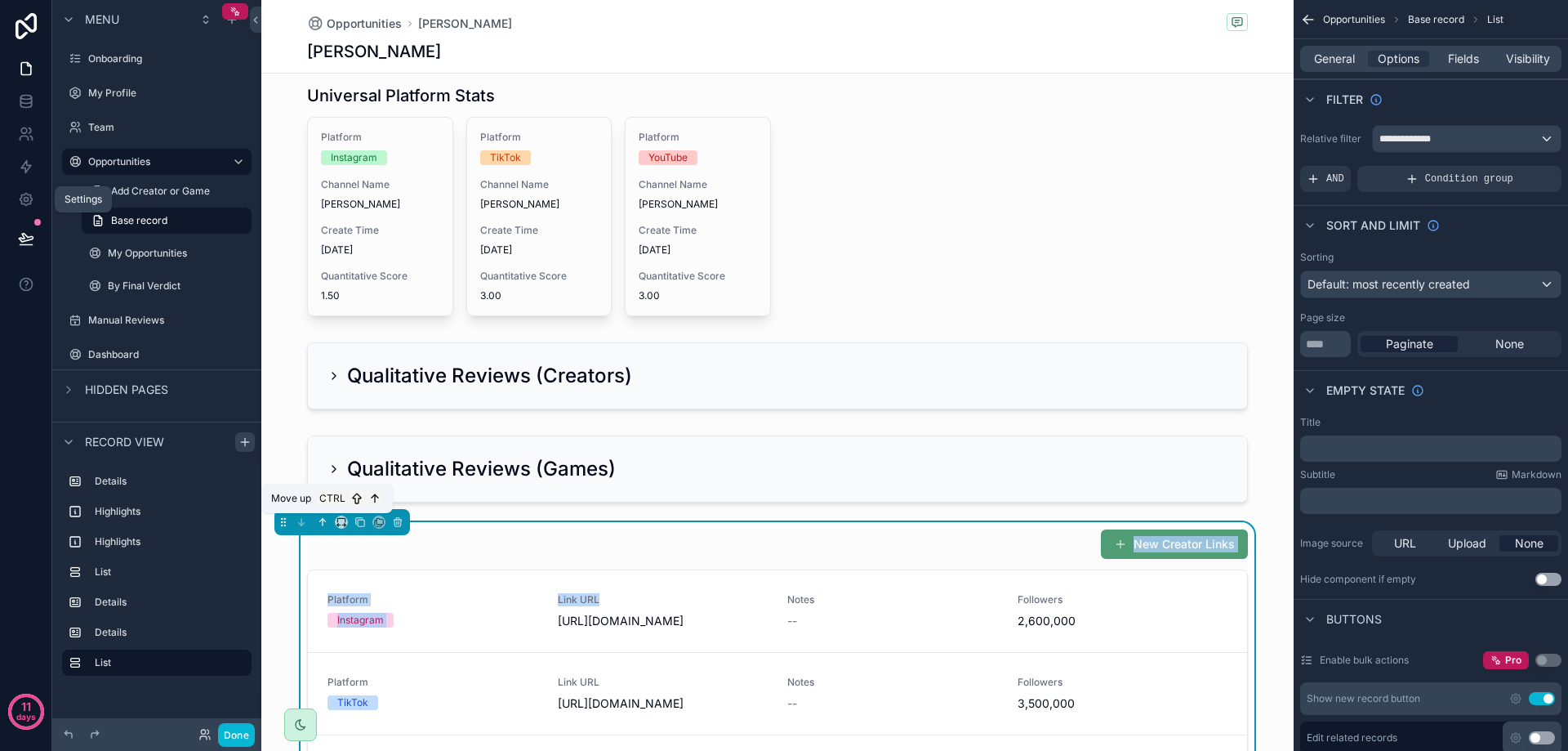
click at [318, 521] on icon "scrollable content" at bounding box center [322, 522] width 11 height 11
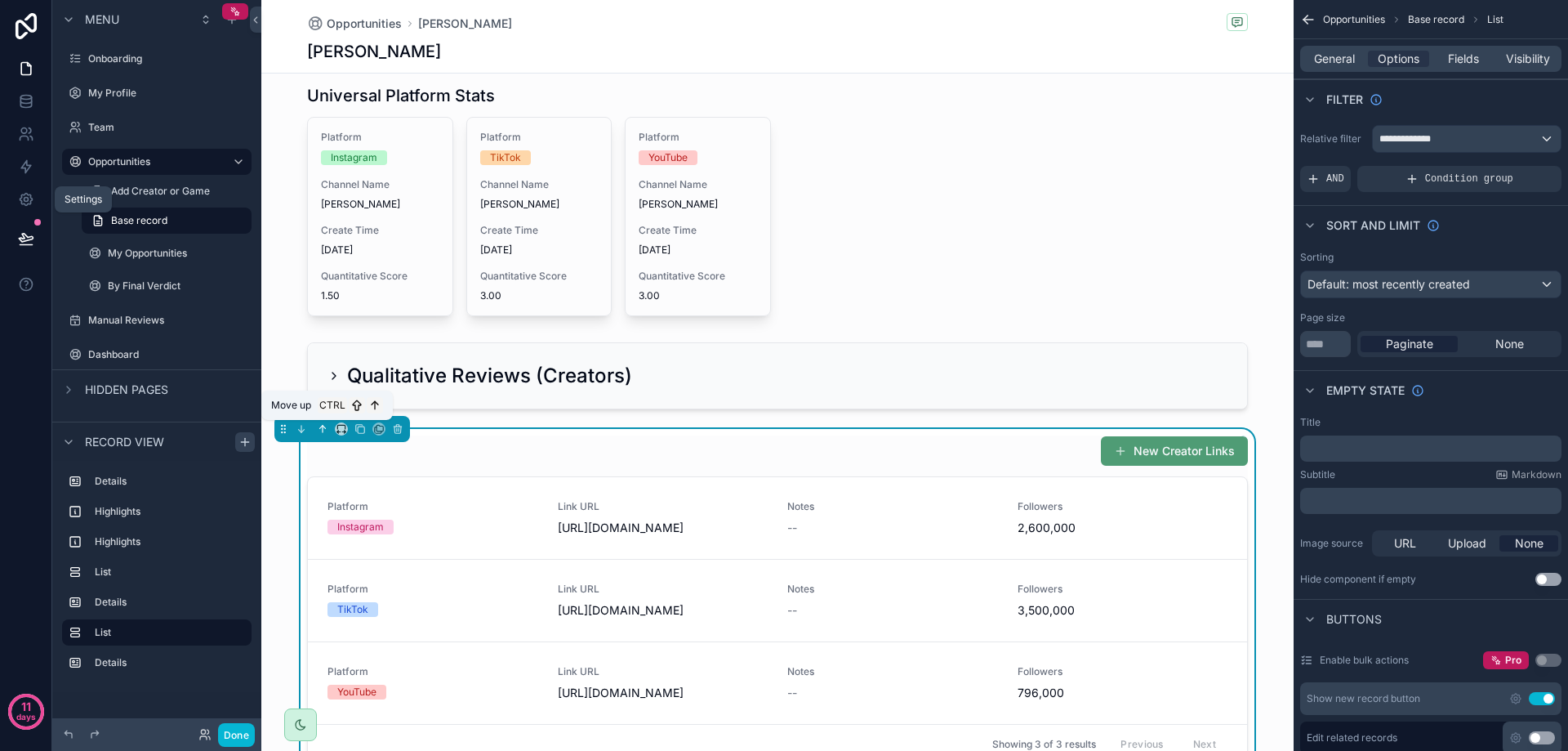
click at [327, 432] on icon "scrollable content" at bounding box center [322, 429] width 11 height 11
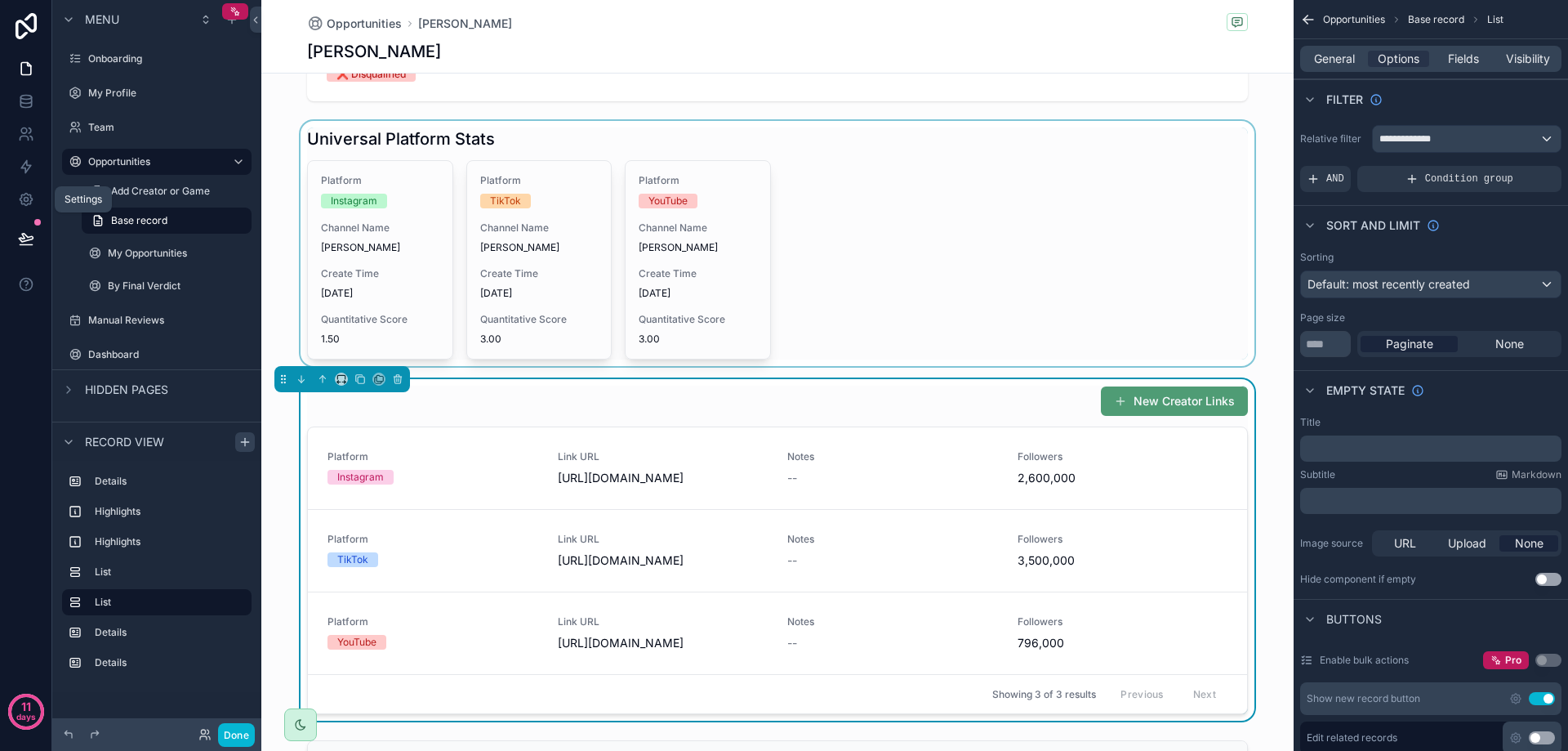
scroll to position [327, 0]
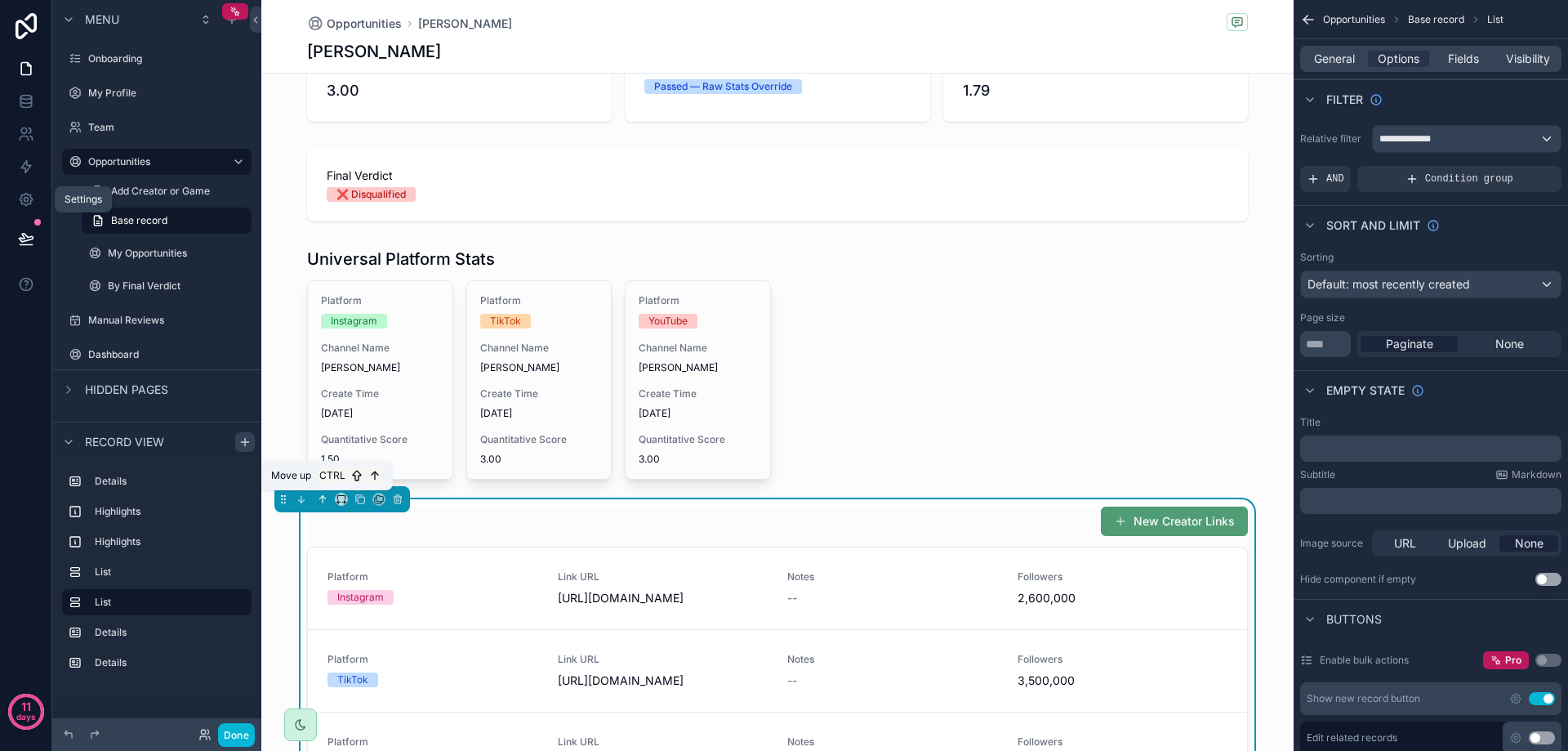
click at [320, 496] on icon "scrollable content" at bounding box center [322, 499] width 11 height 11
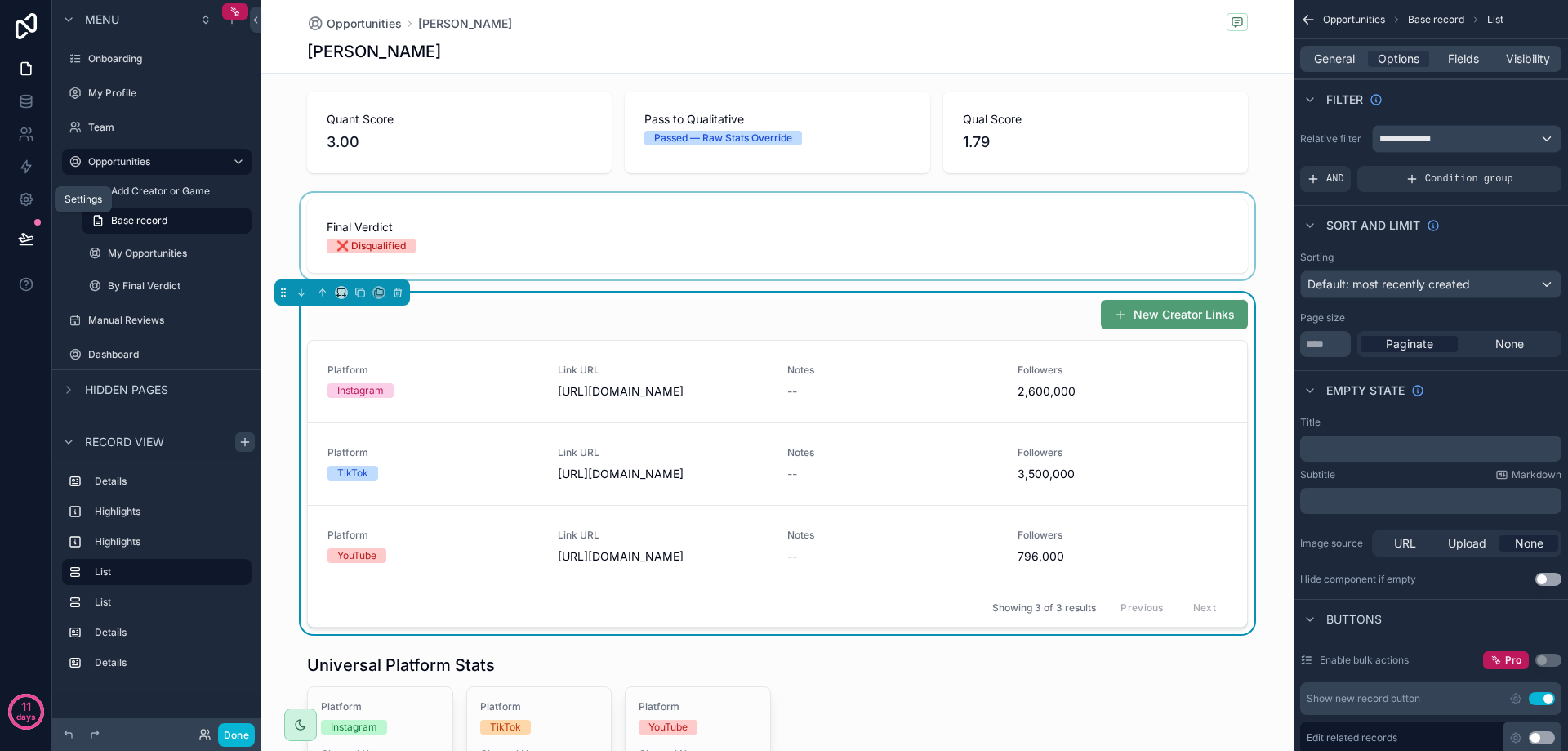
scroll to position [245, 0]
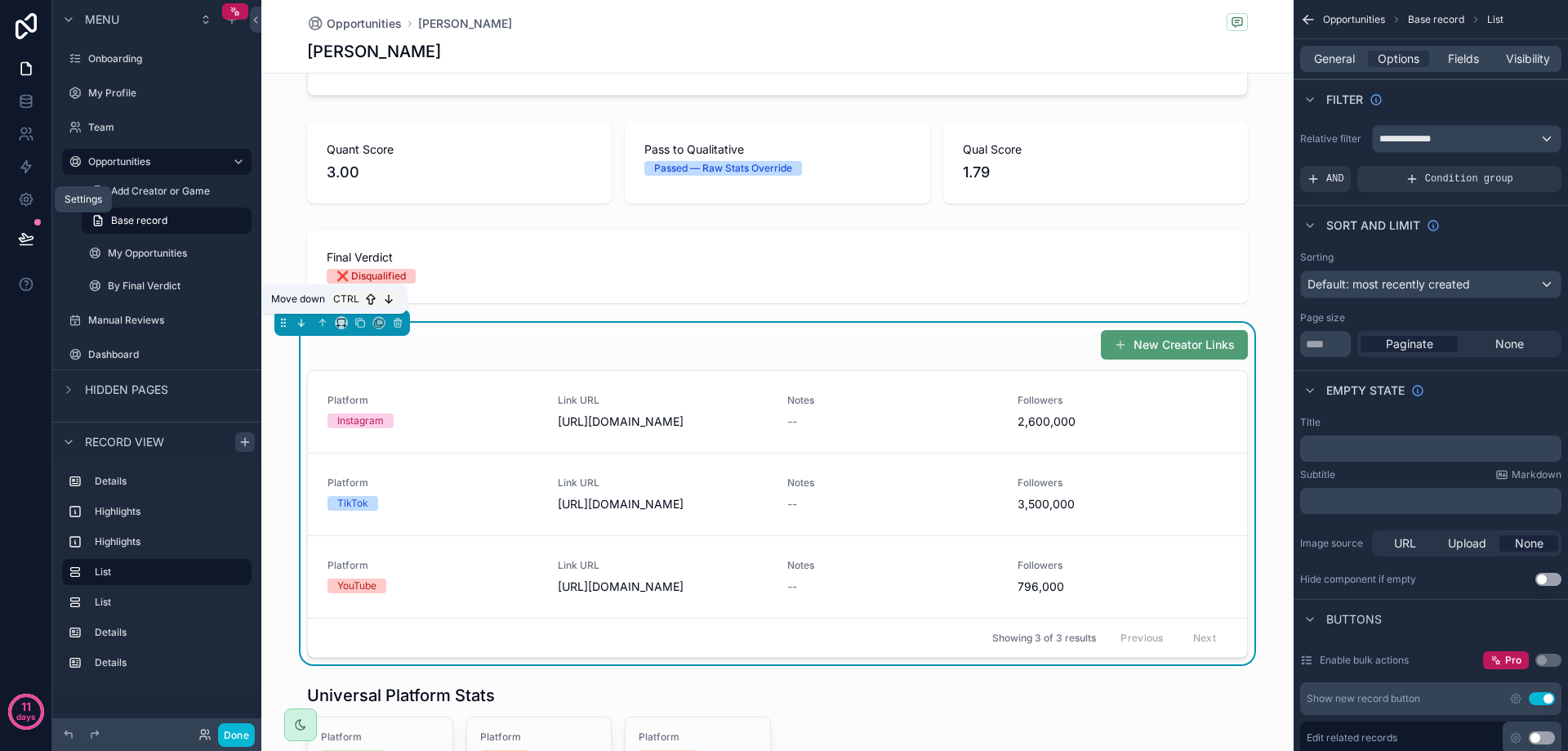
click at [306, 319] on icon "scrollable content" at bounding box center [301, 322] width 11 height 11
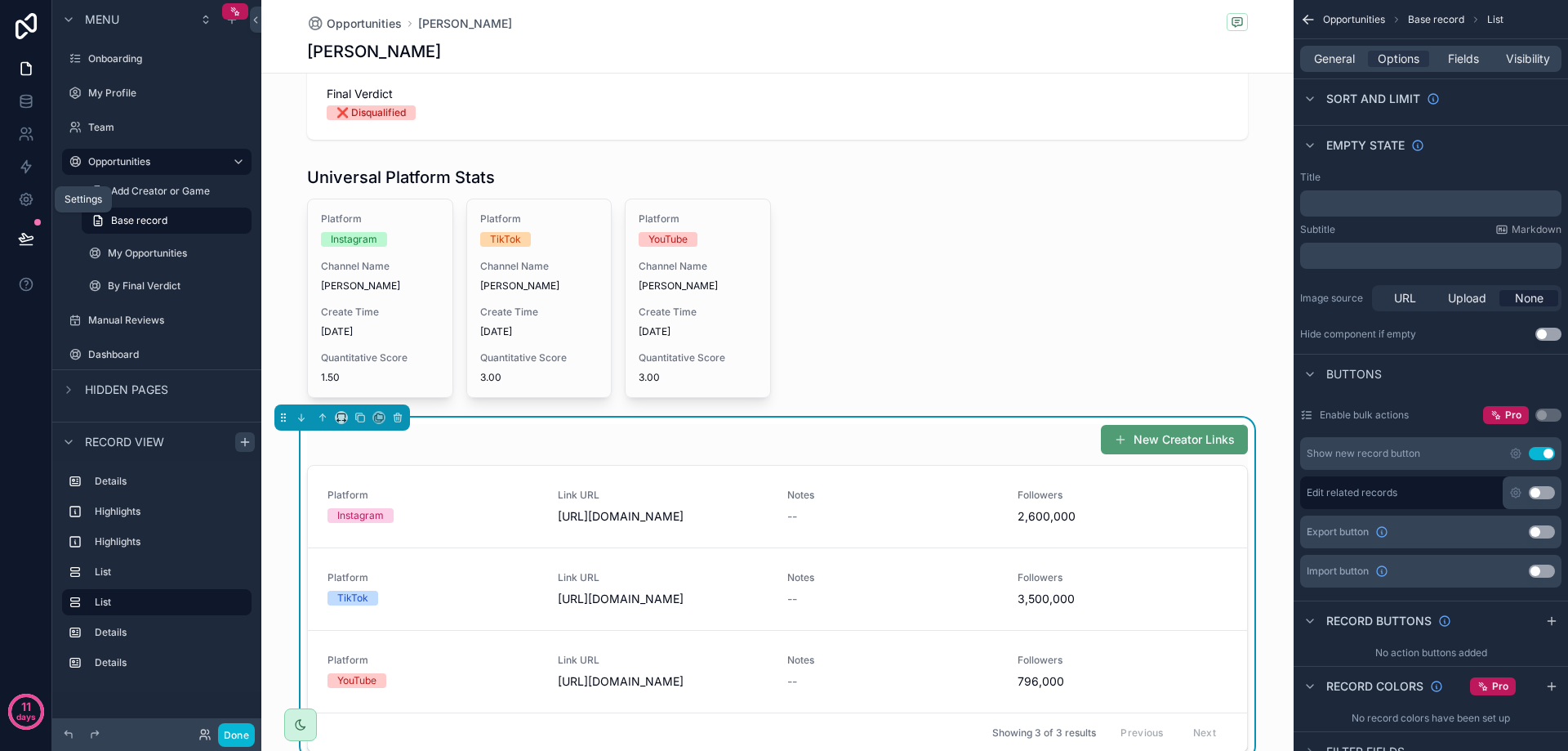
click at [1543, 455] on button "Use setting" at bounding box center [1542, 454] width 26 height 13
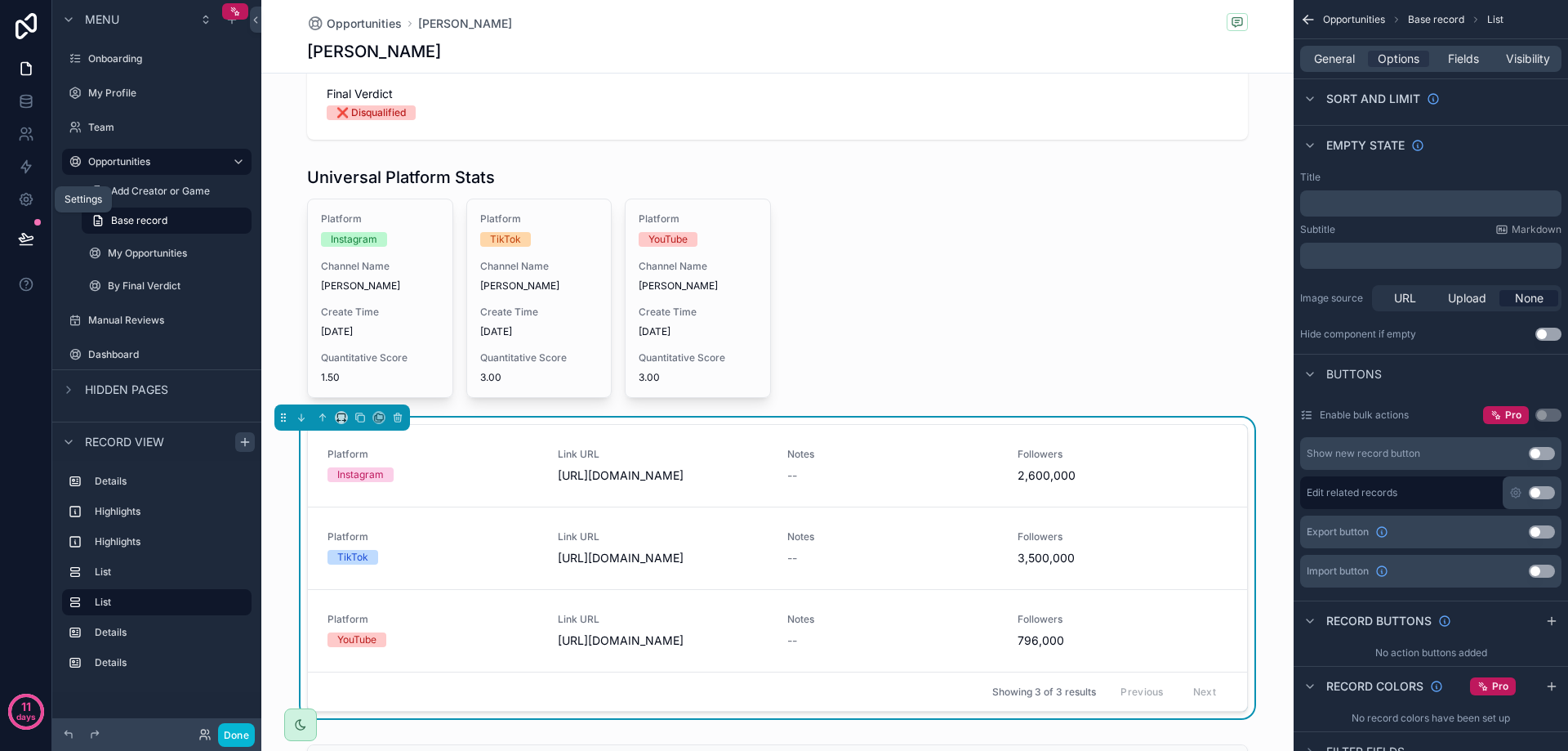
click at [1265, 430] on div "Platform Instagram Link URL [URL][DOMAIN_NAME] Notes -- Followers 2,600,000 Pla…" at bounding box center [777, 571] width 1032 height 307
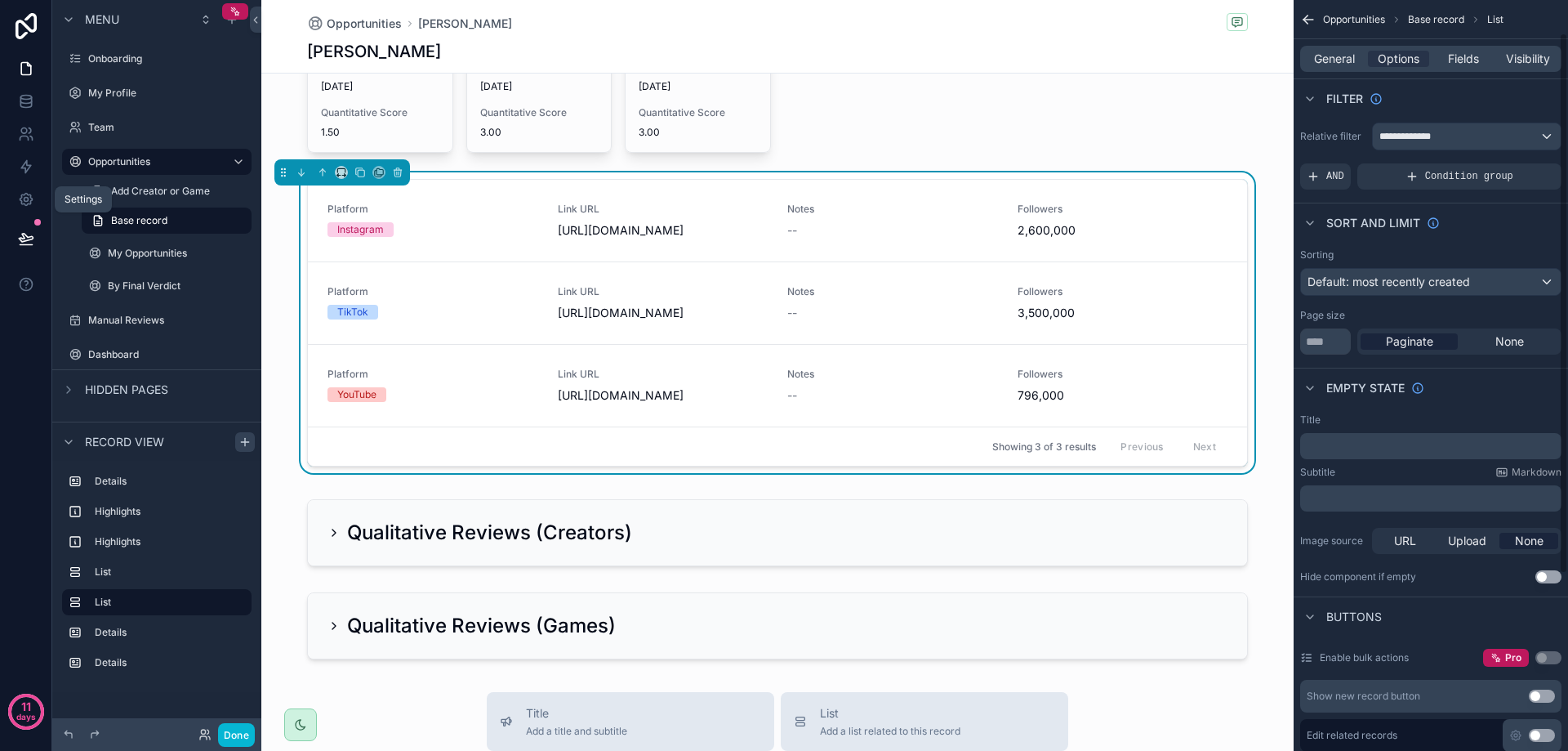
scroll to position [0, 0]
click at [1512, 348] on span "None" at bounding box center [1509, 344] width 29 height 17
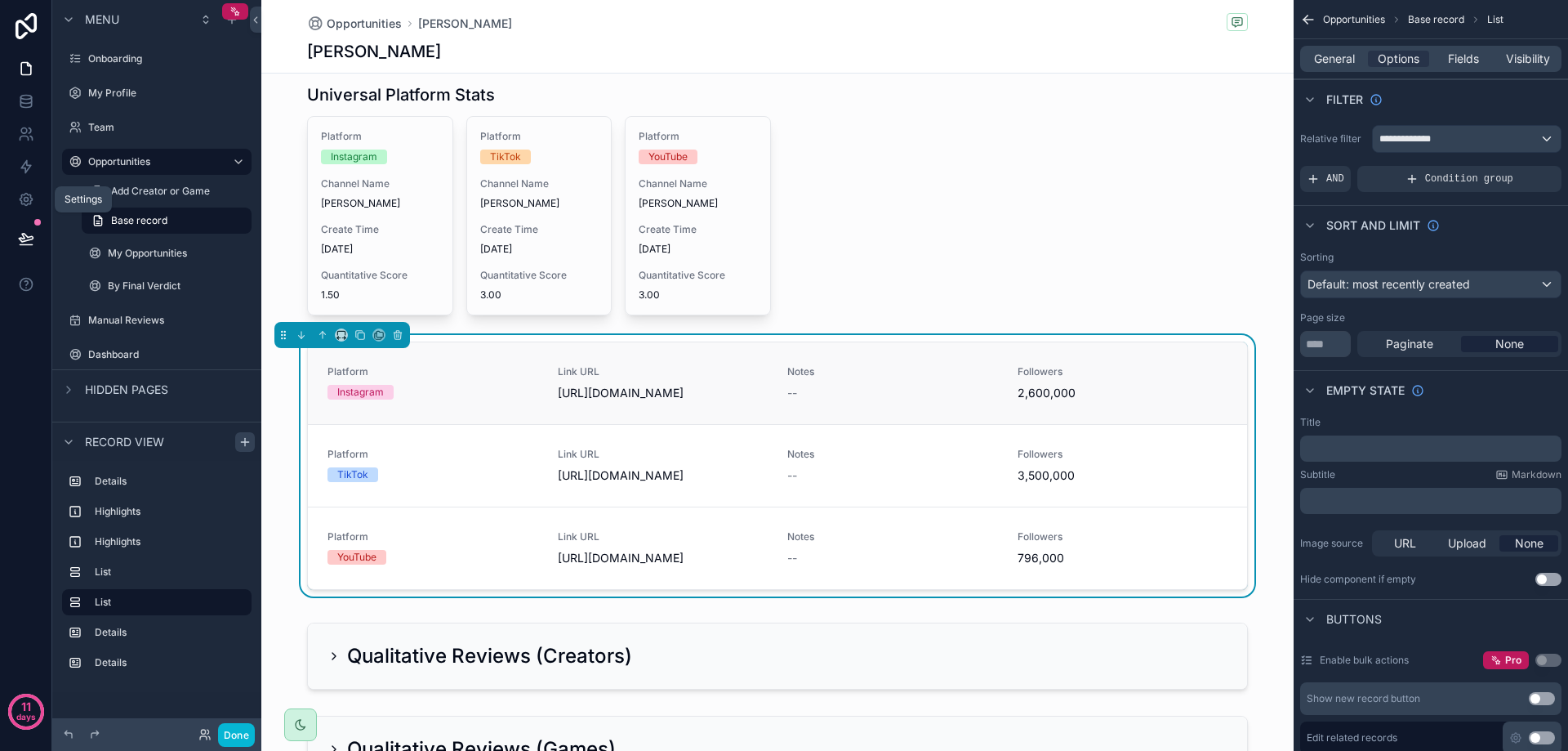
scroll to position [490, 0]
click at [1342, 60] on span "General" at bounding box center [1335, 59] width 41 height 17
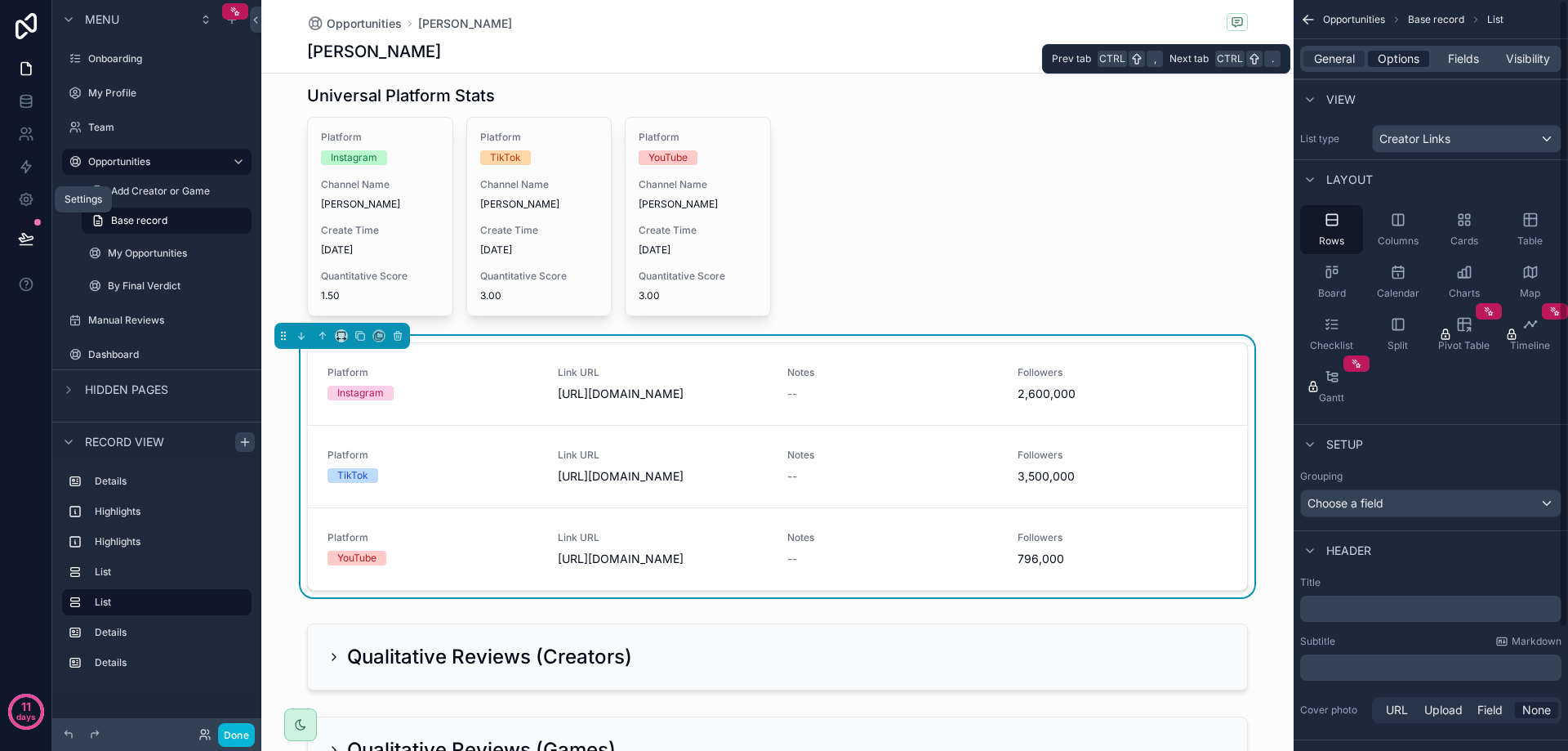
click at [1420, 55] on div "Options" at bounding box center [1399, 59] width 61 height 17
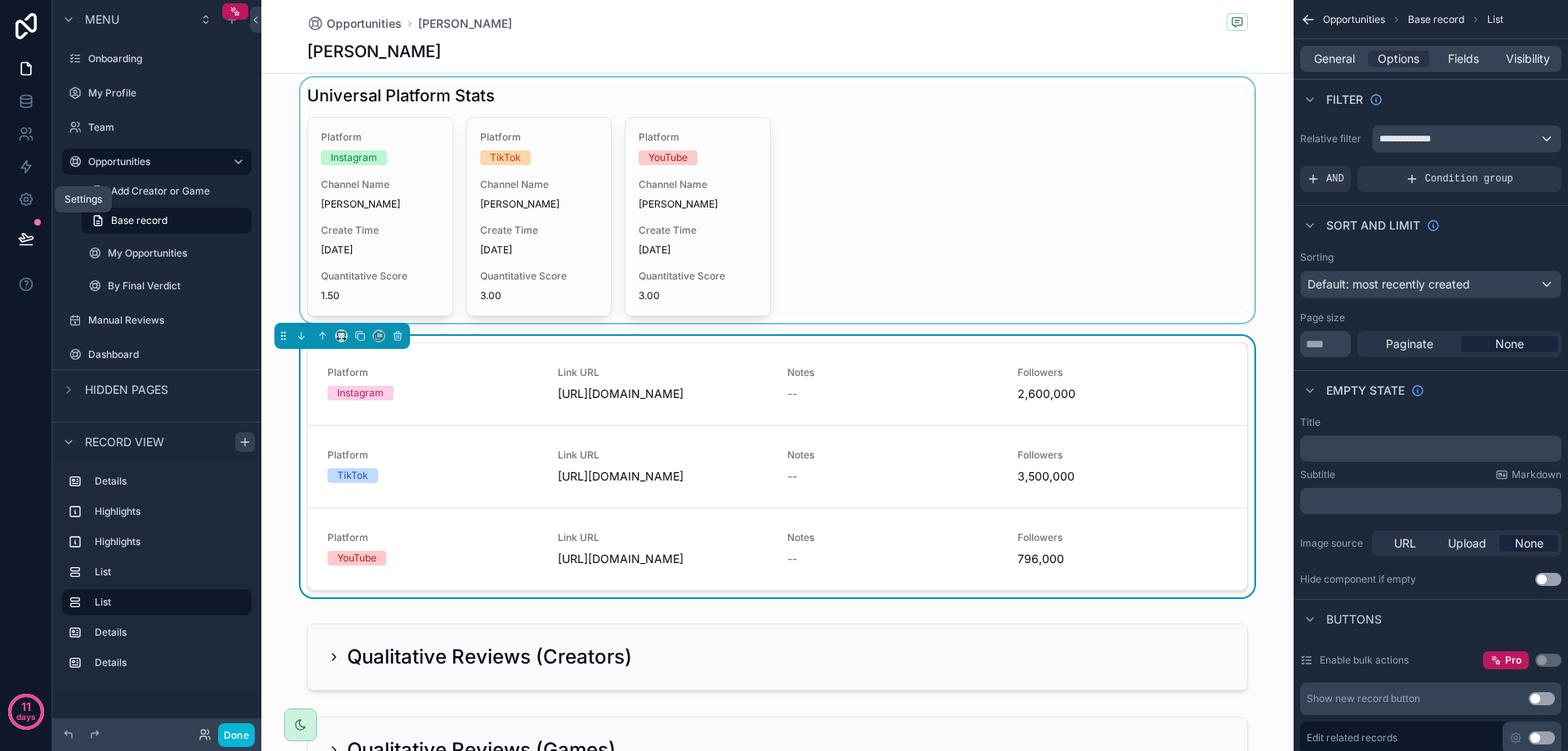
click at [840, 206] on div "scrollable content" at bounding box center [777, 200] width 1032 height 245
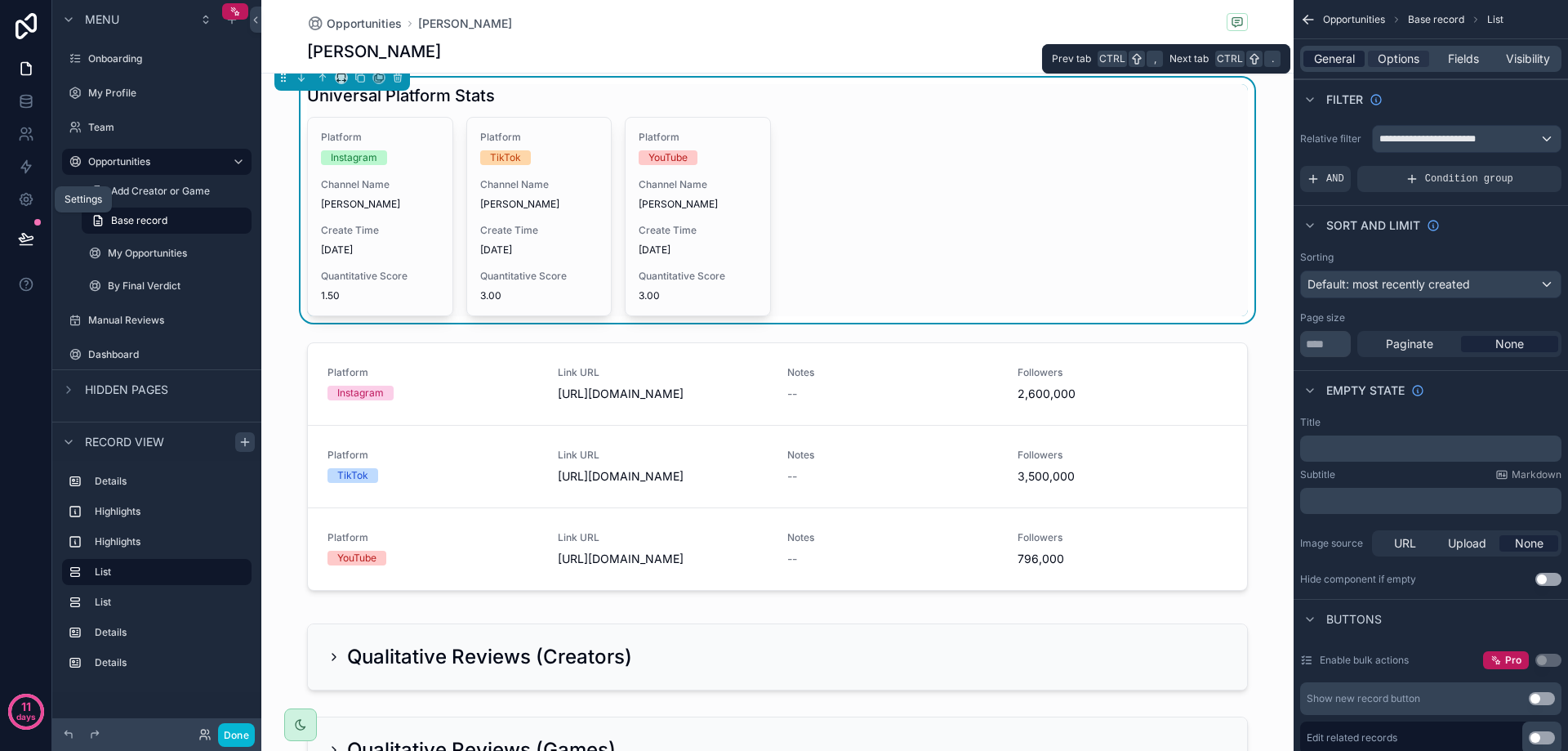
click at [1331, 64] on span "General" at bounding box center [1335, 59] width 41 height 17
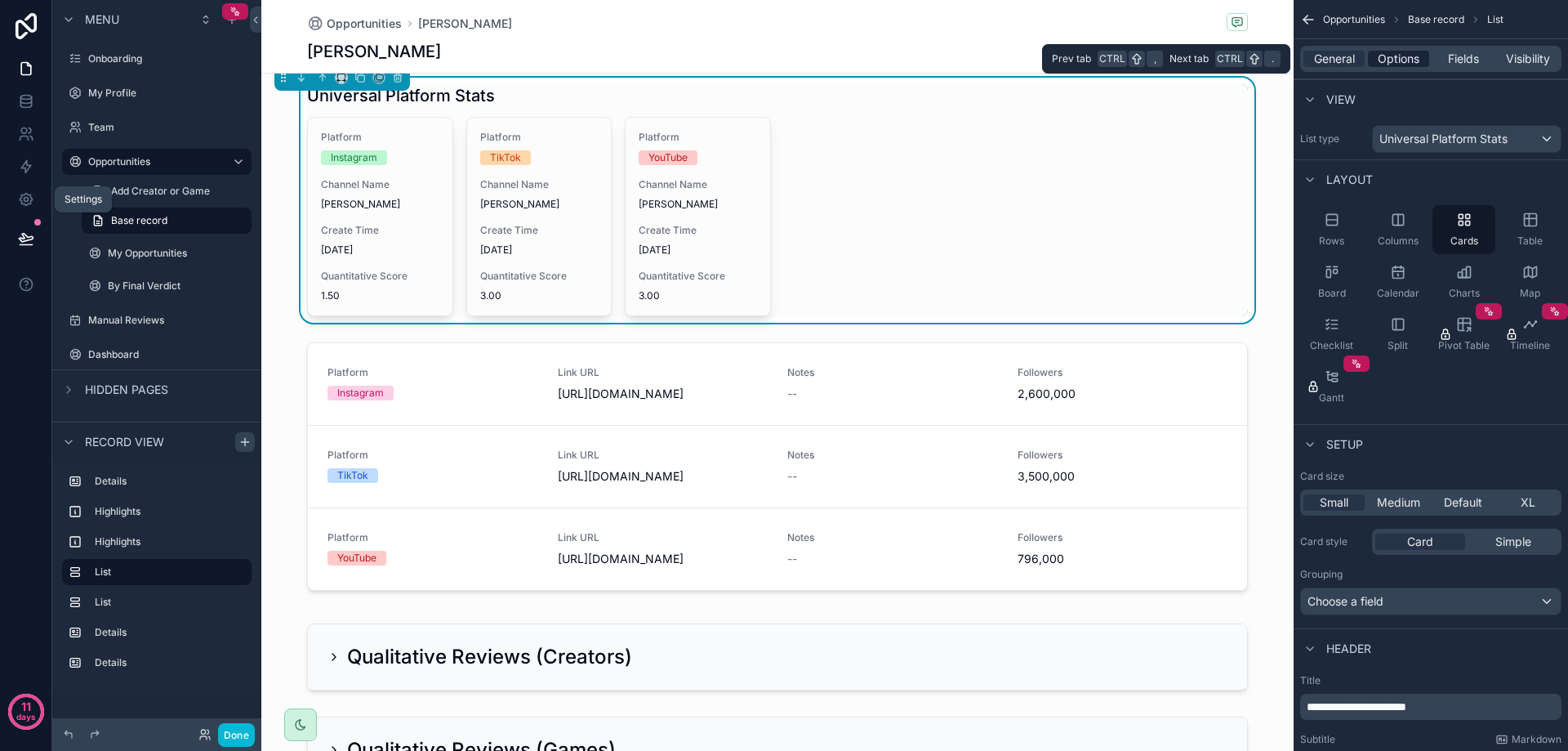
click at [1408, 59] on span "Options" at bounding box center [1398, 59] width 42 height 17
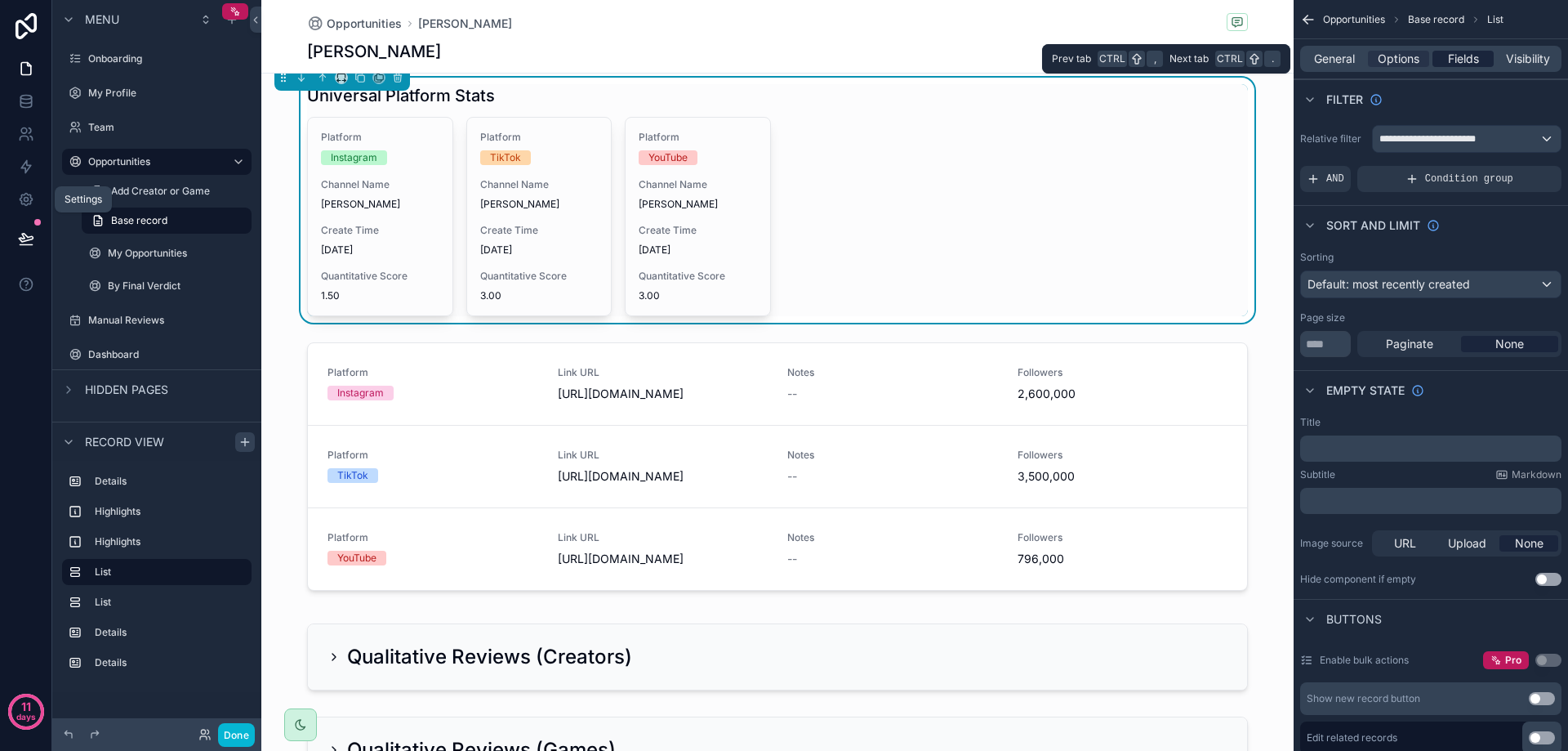
click at [1460, 59] on span "Fields" at bounding box center [1463, 59] width 31 height 17
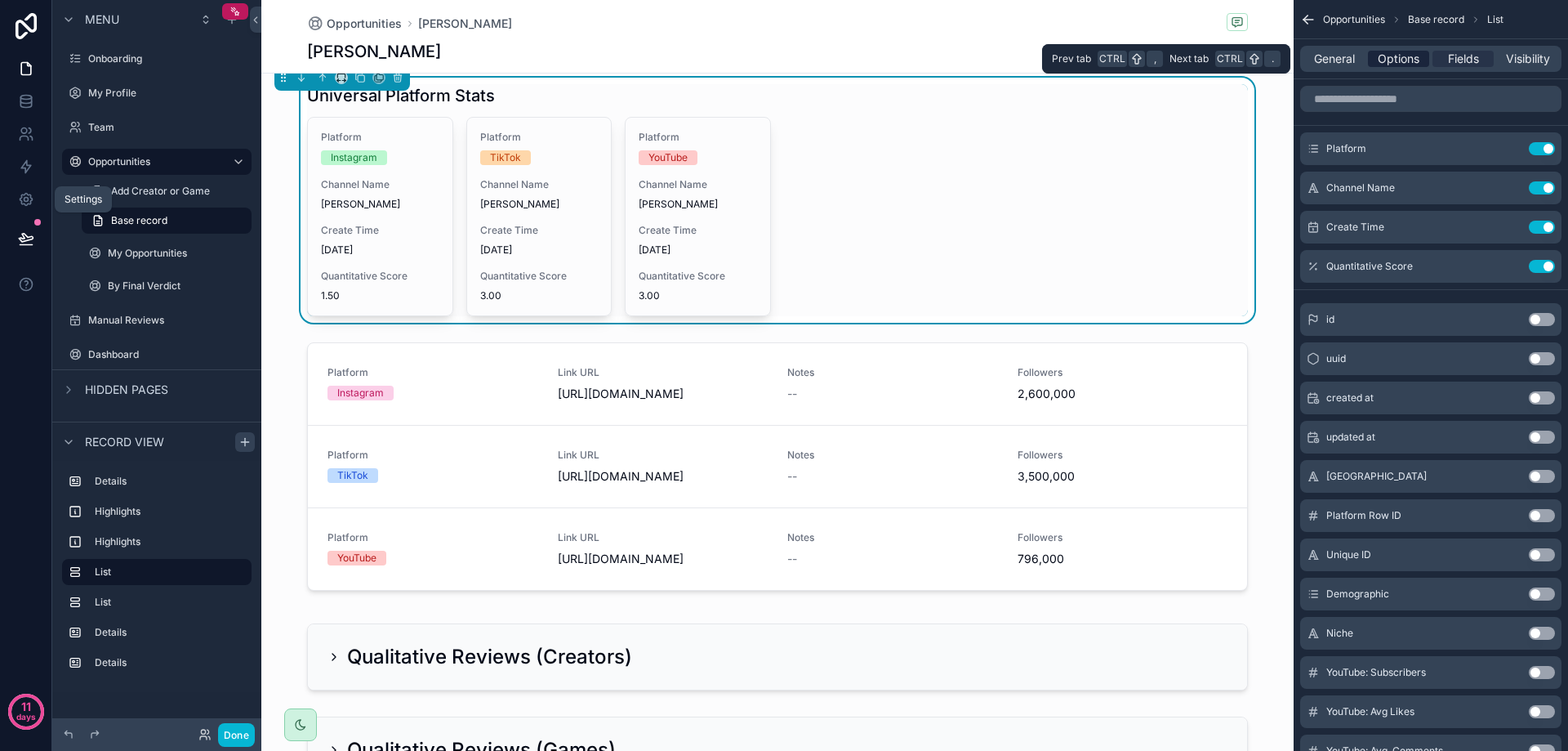
click at [1397, 60] on span "Options" at bounding box center [1398, 59] width 42 height 17
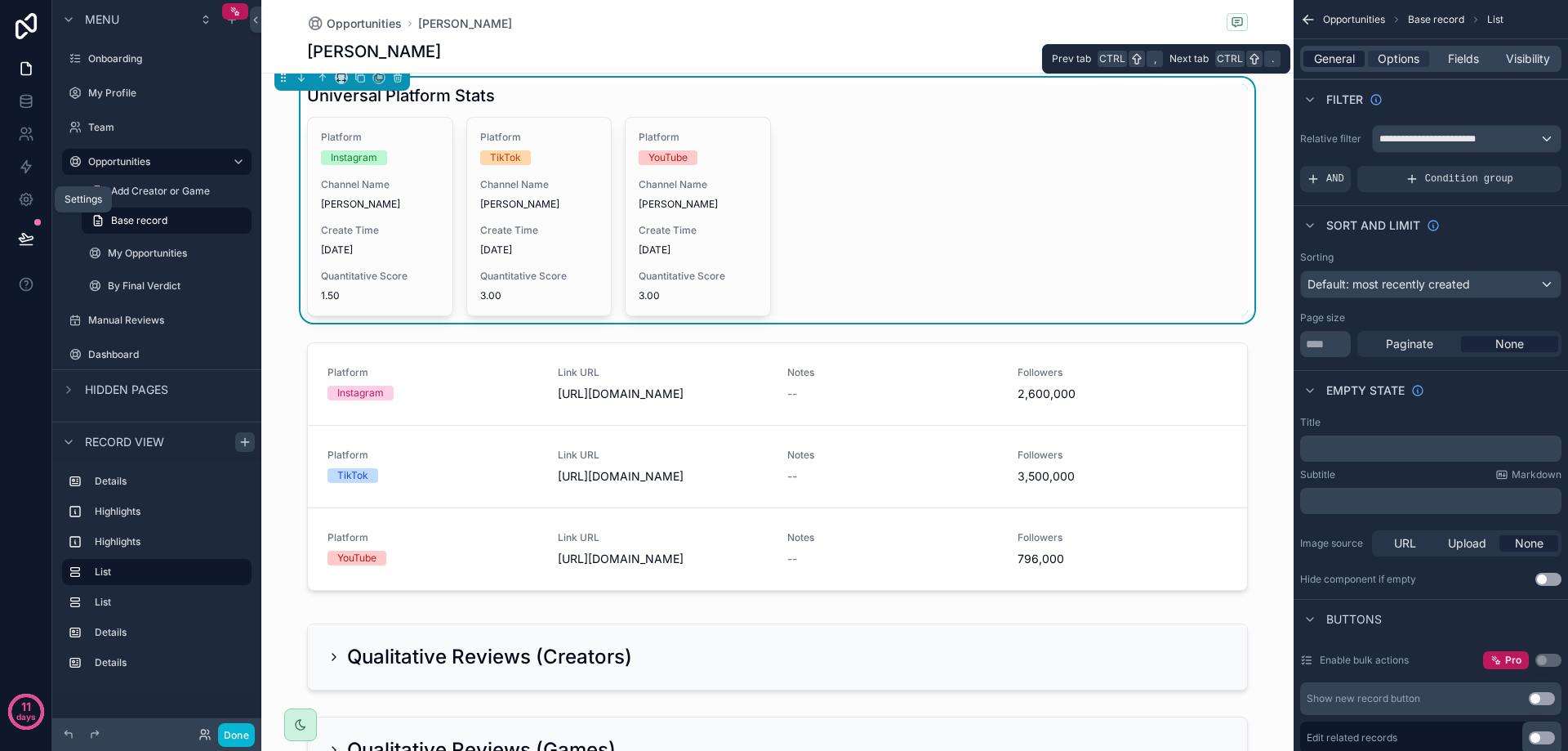
click at [1321, 60] on span "General" at bounding box center [1335, 59] width 41 height 17
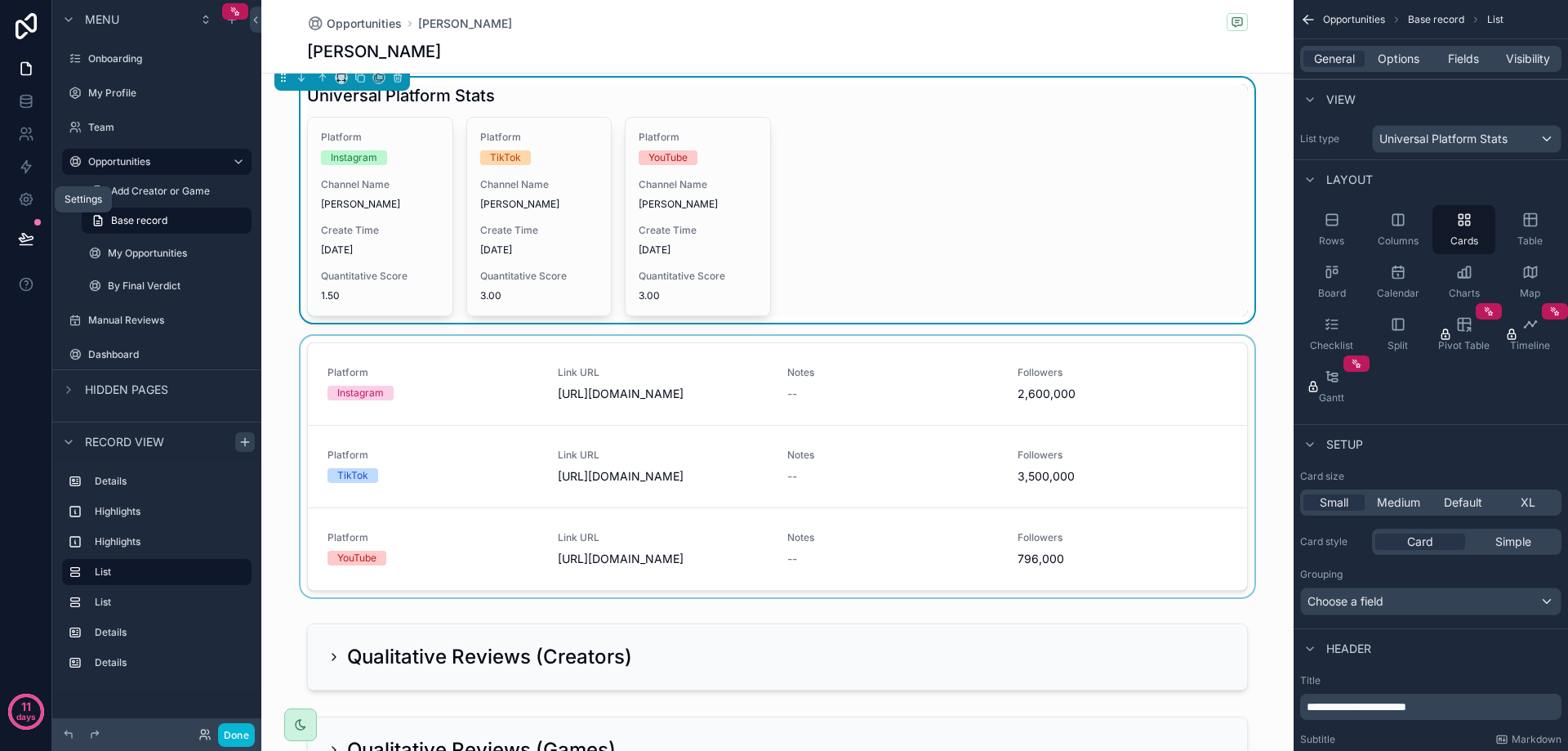
click at [890, 421] on div "scrollable content" at bounding box center [777, 469] width 1032 height 268
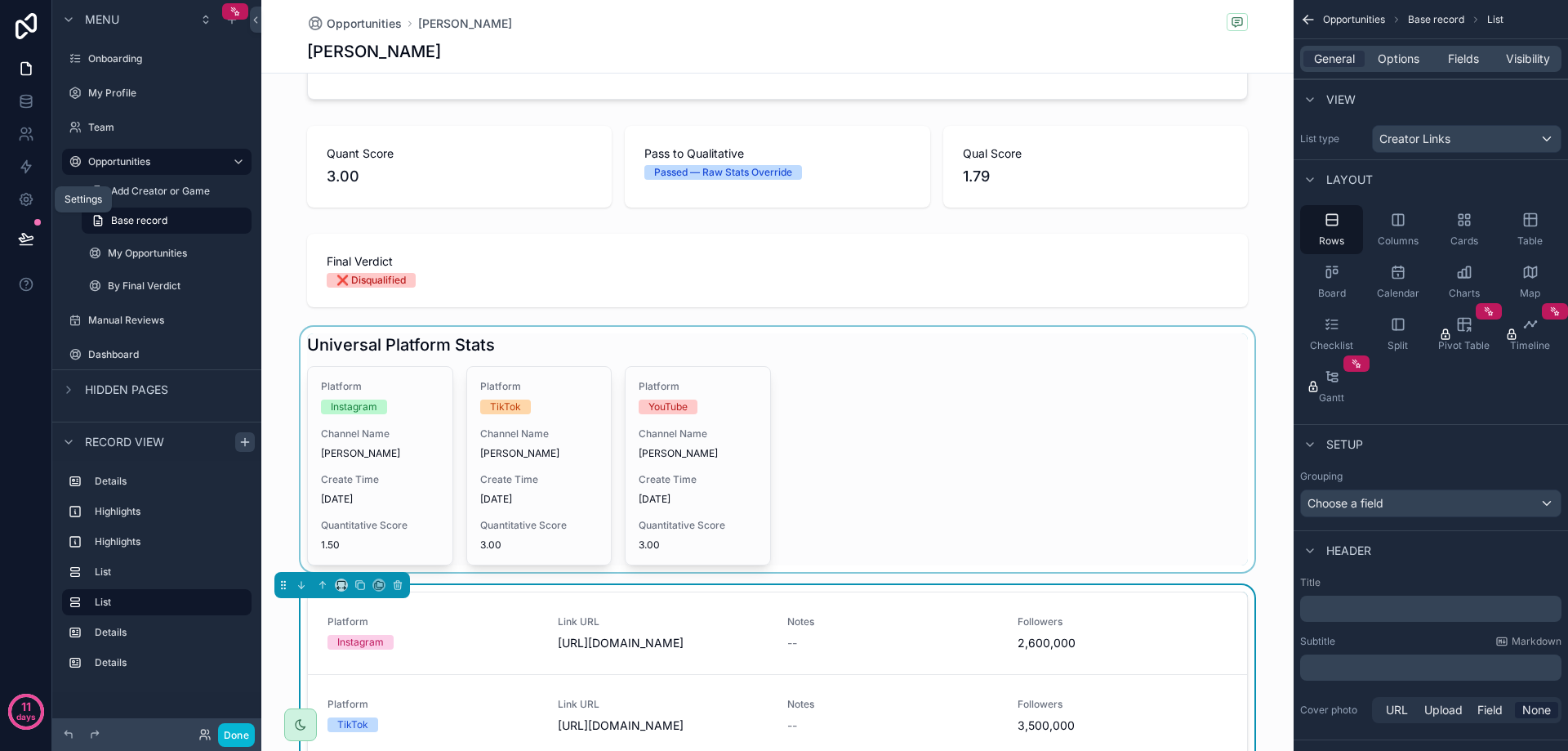
scroll to position [245, 0]
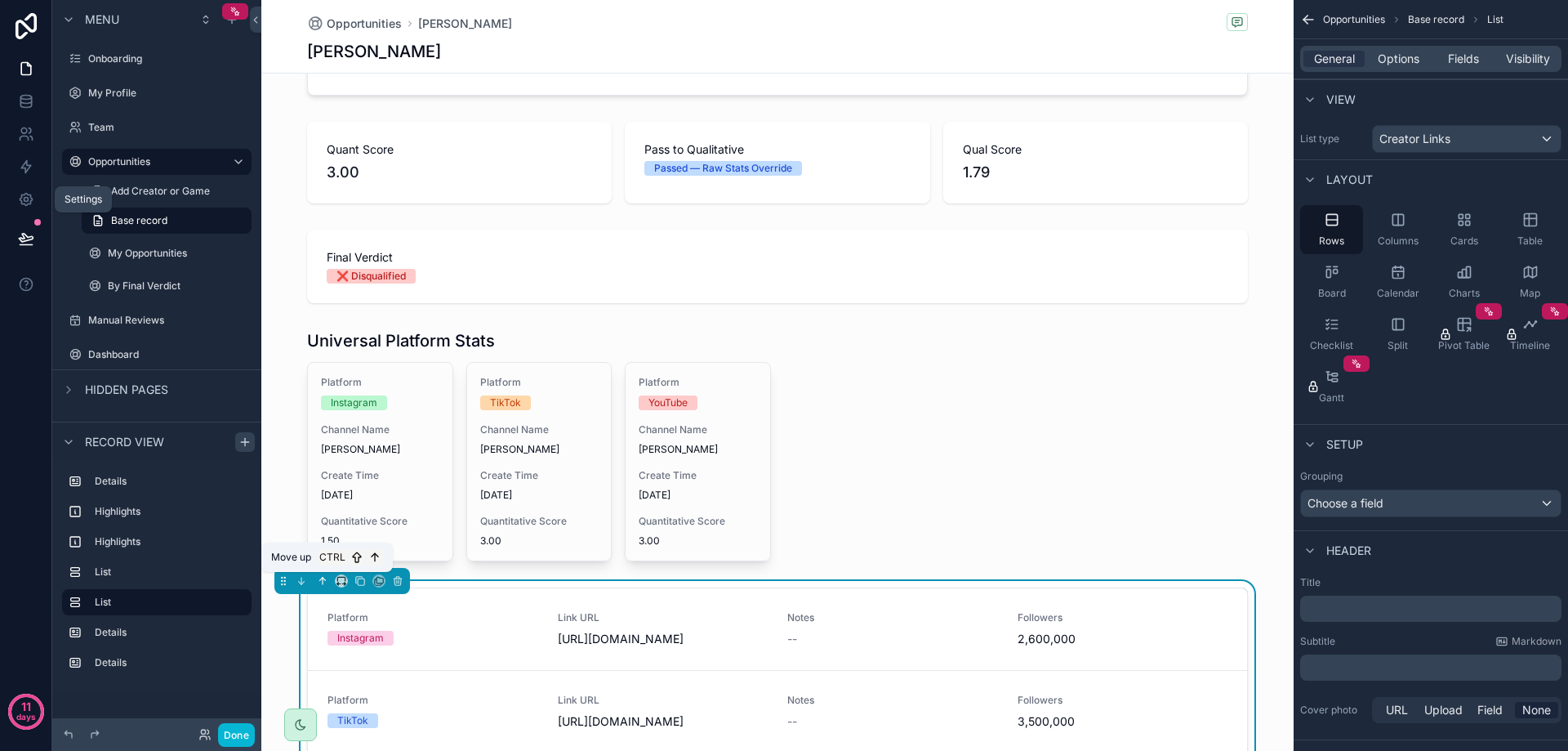
click at [322, 580] on icon "scrollable content" at bounding box center [322, 581] width 0 height 6
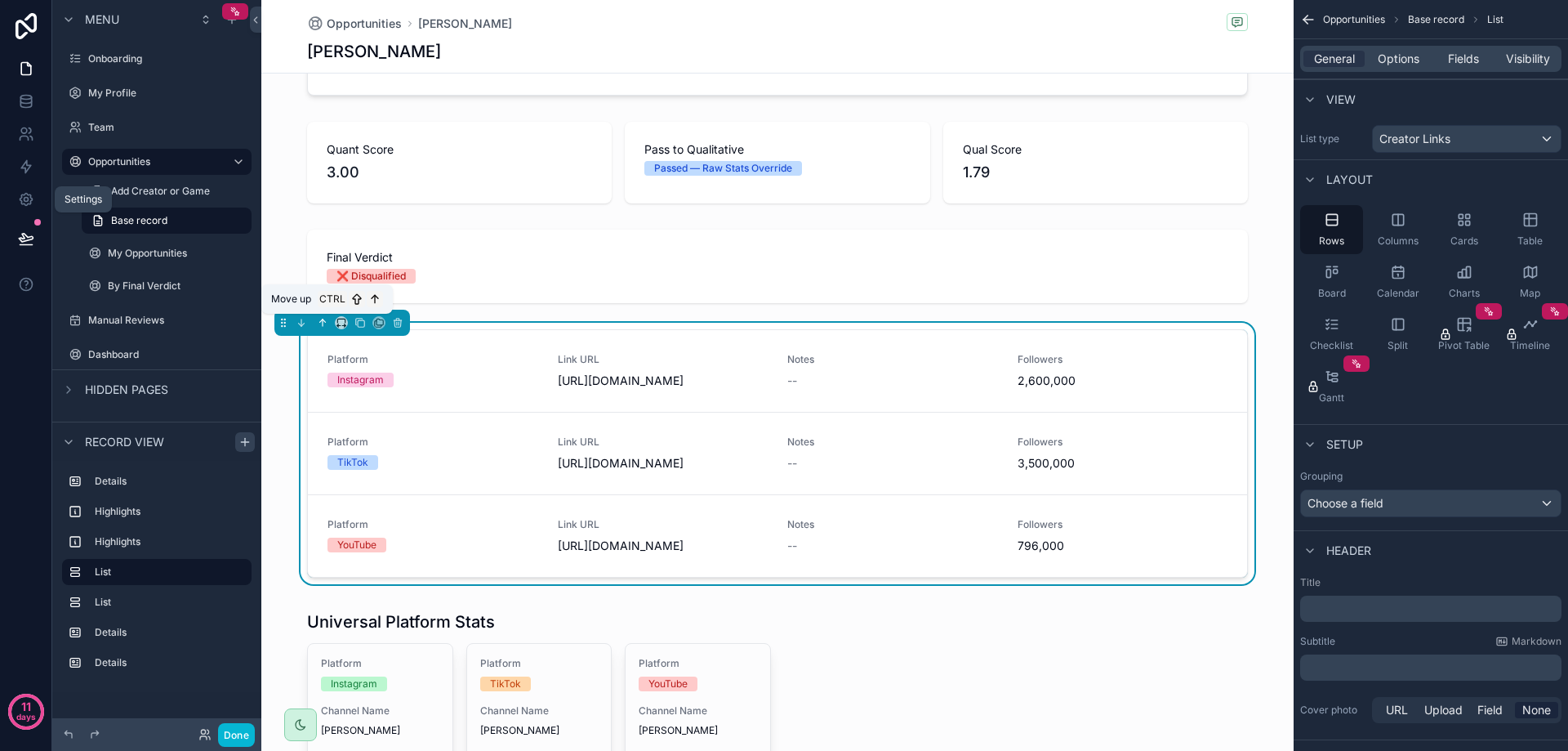
click at [323, 320] on icon "scrollable content" at bounding box center [324, 321] width 4 height 4
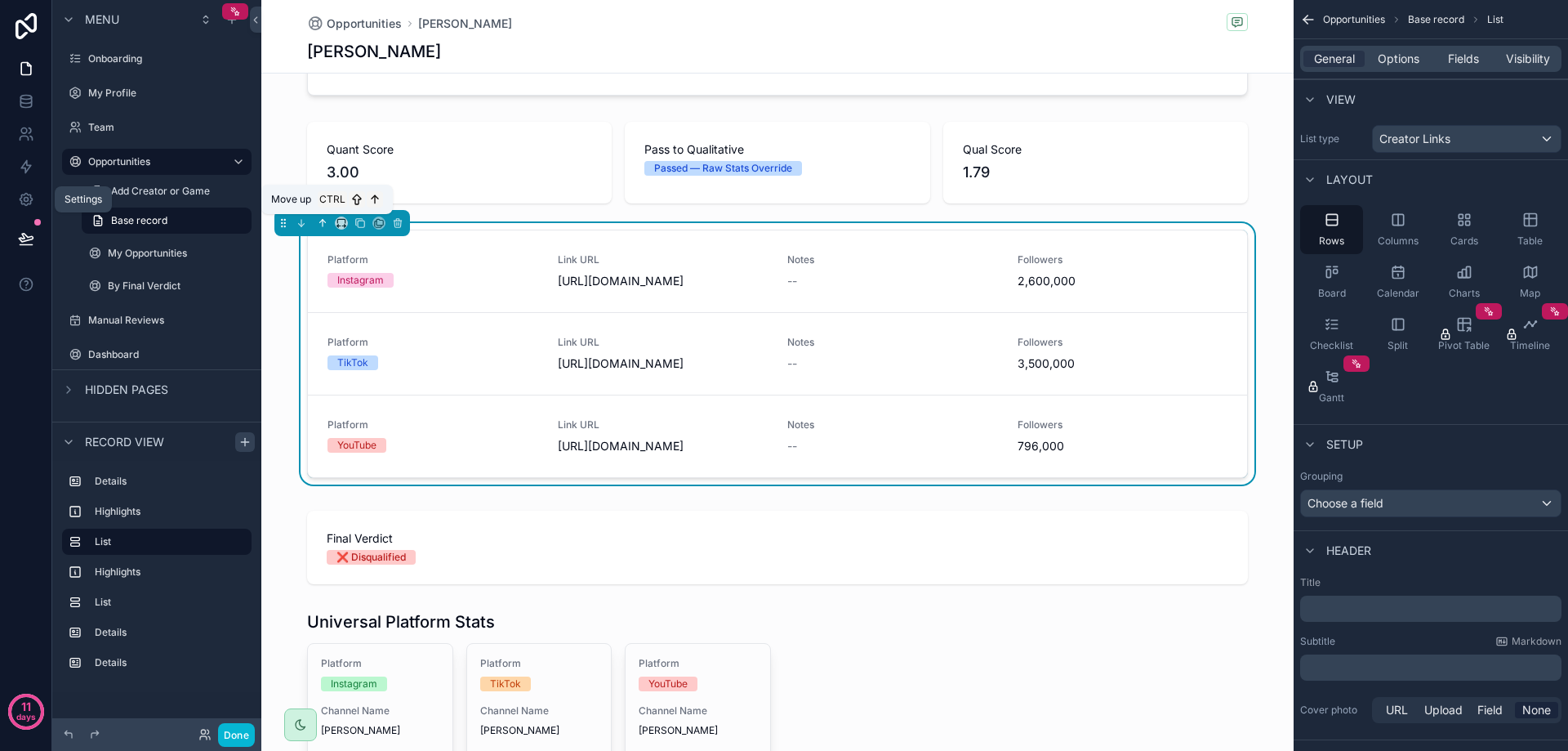
click at [326, 225] on icon "scrollable content" at bounding box center [322, 223] width 11 height 11
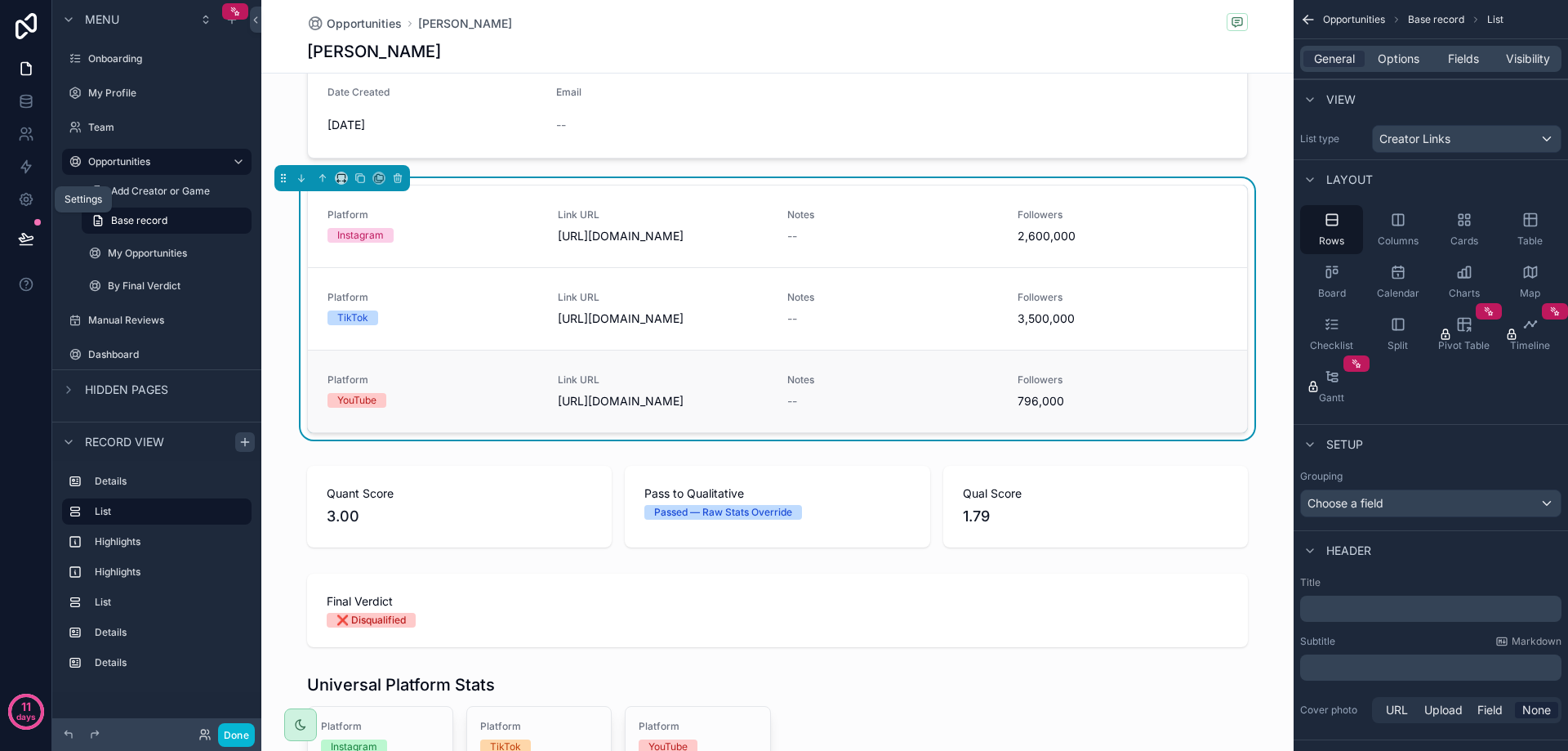
scroll to position [81, 0]
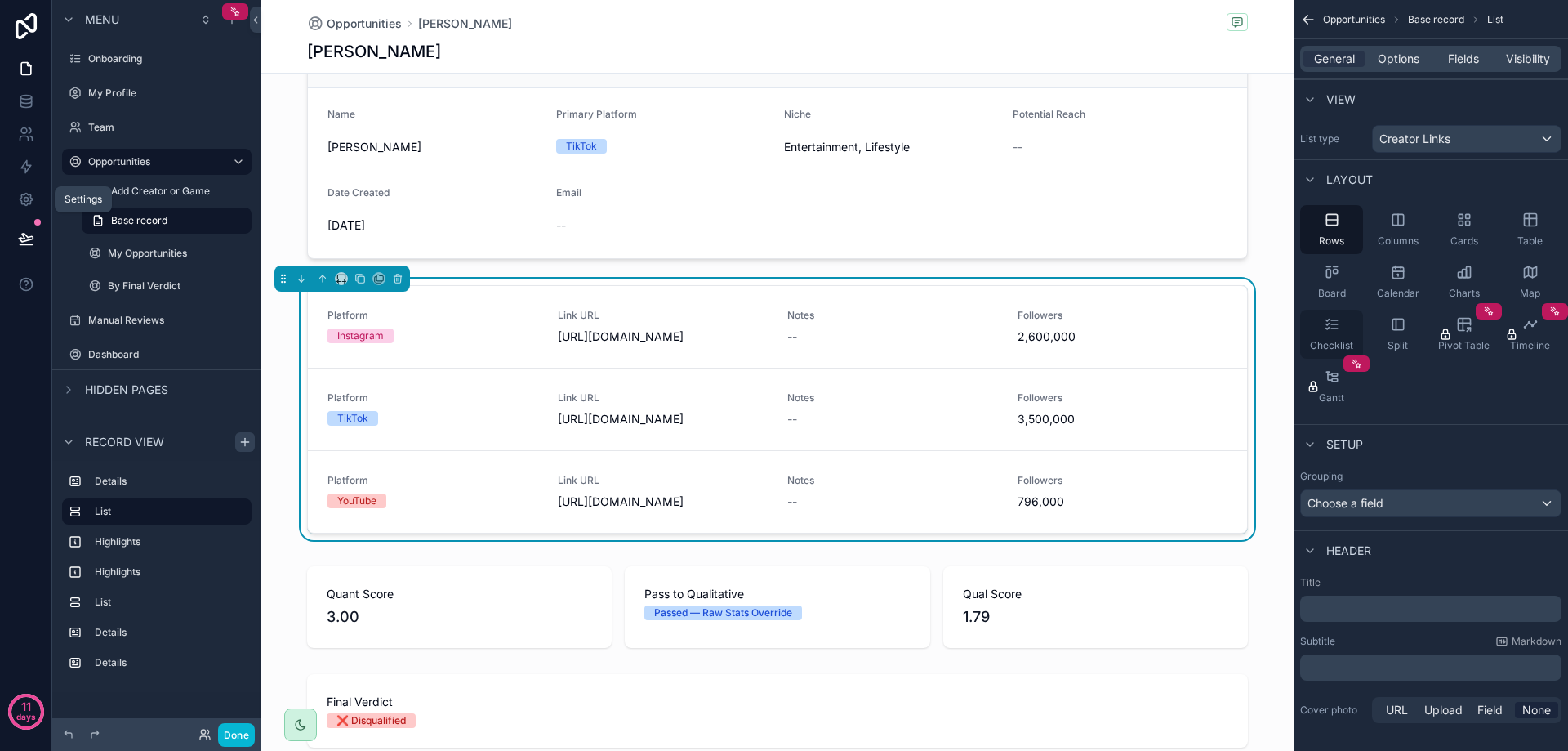
click at [1340, 317] on div "Checklist" at bounding box center [1332, 333] width 63 height 49
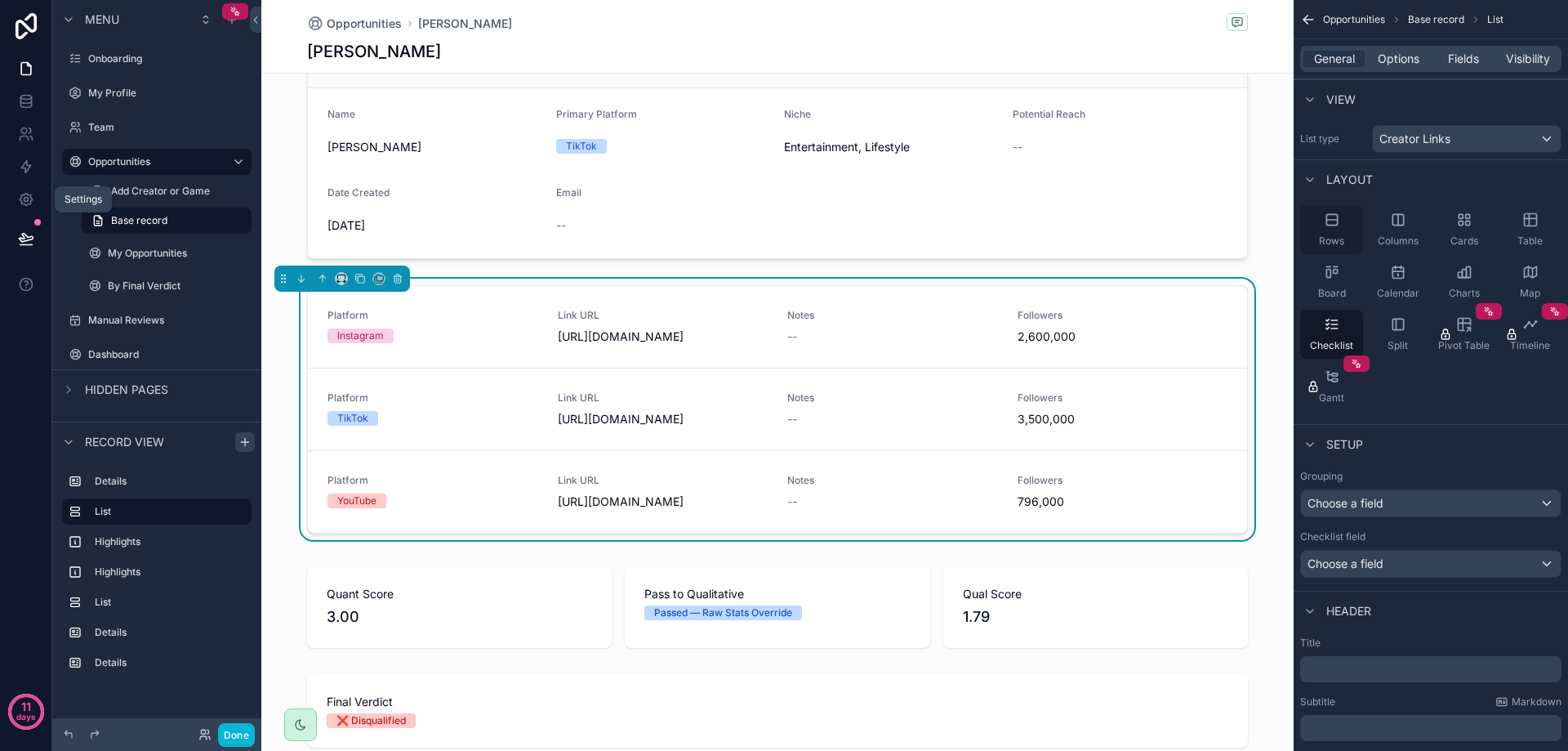
click at [1348, 240] on div "Rows" at bounding box center [1332, 229] width 63 height 49
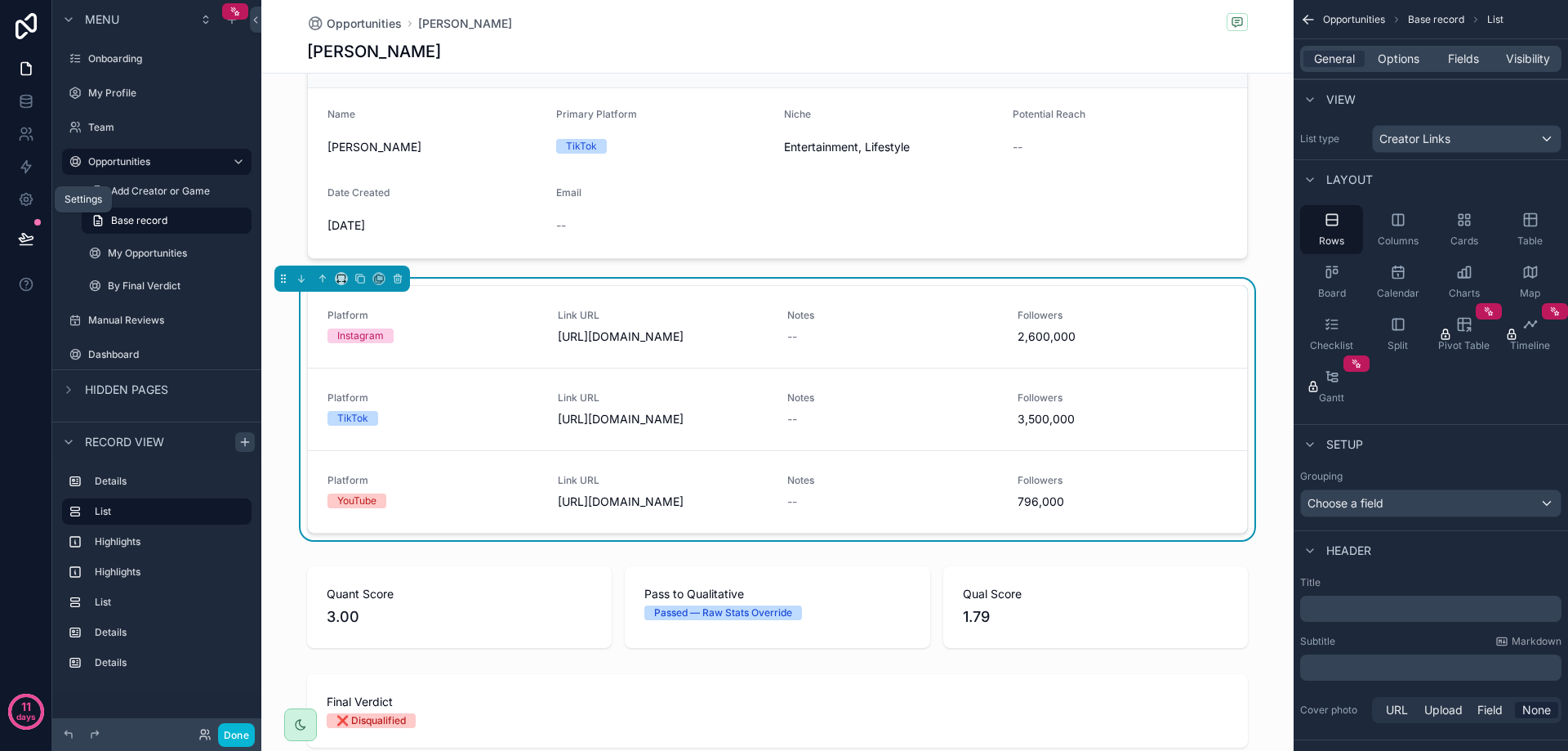
click at [1265, 420] on div "Platform Instagram Link URL [URL][DOMAIN_NAME] Notes -- Followers 2,600,000 Pla…" at bounding box center [777, 412] width 1032 height 268
click at [1146, 405] on span "Followers" at bounding box center [1123, 398] width 211 height 13
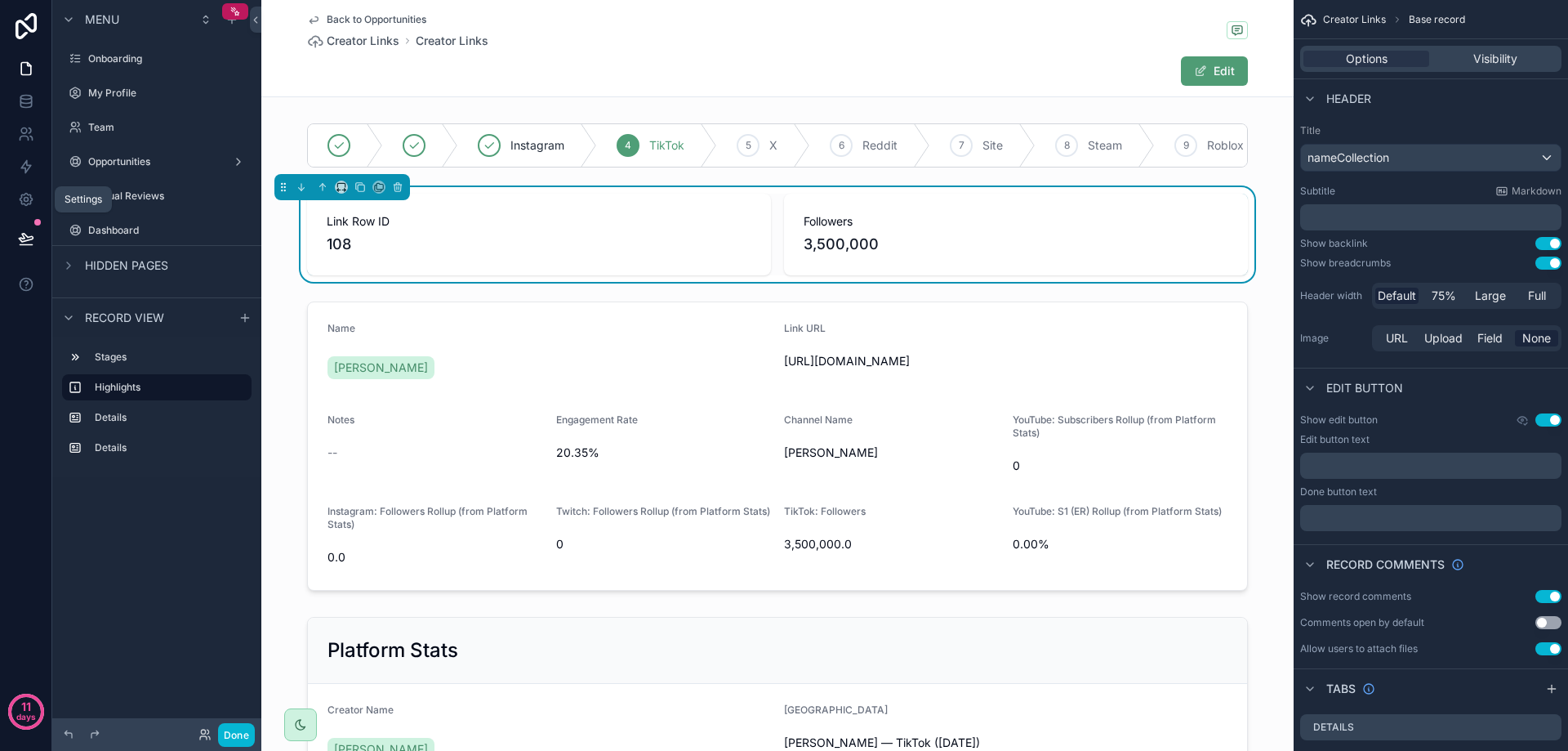
click at [312, 20] on icon "scrollable content" at bounding box center [313, 20] width 8 height 6
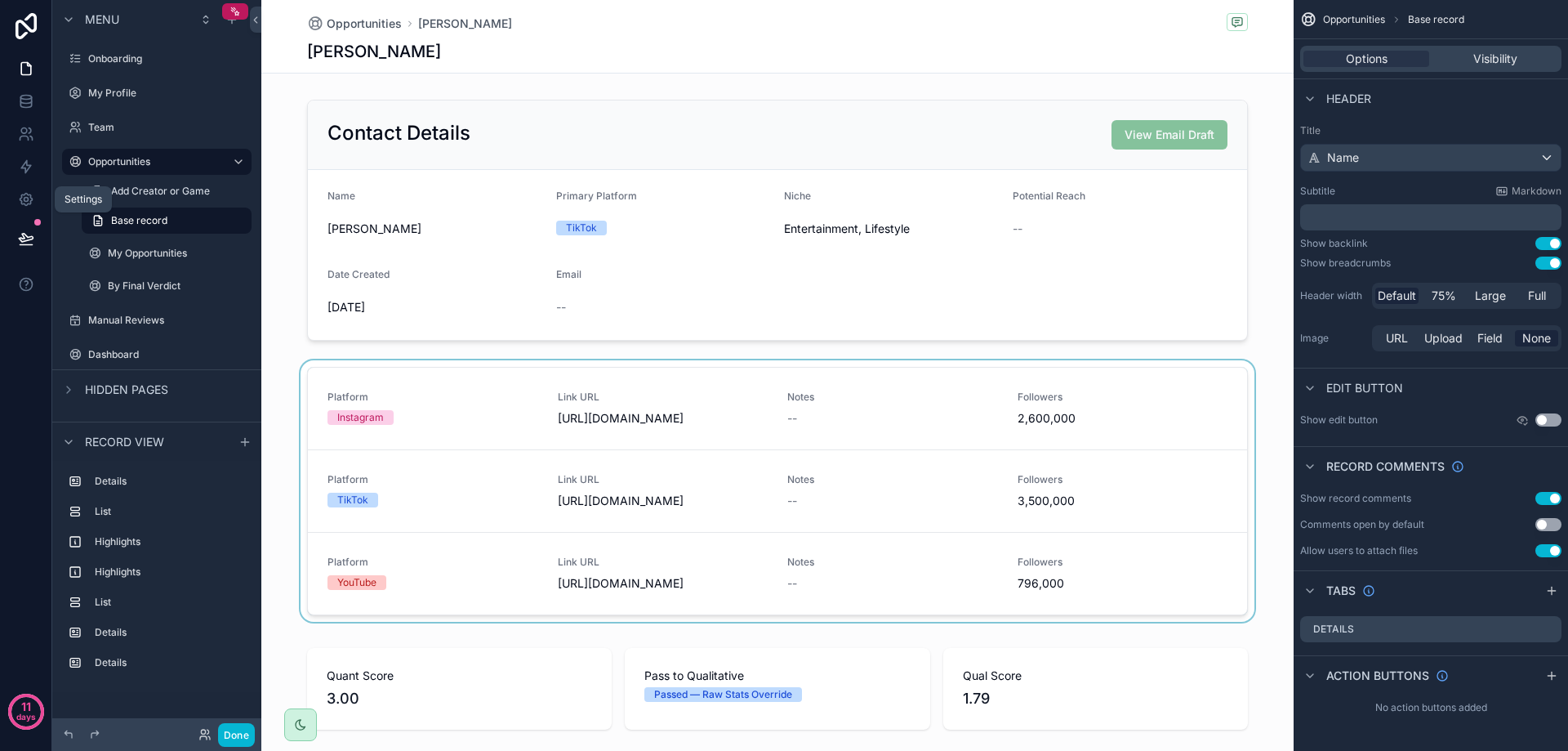
click at [557, 396] on div "scrollable content" at bounding box center [777, 494] width 1032 height 268
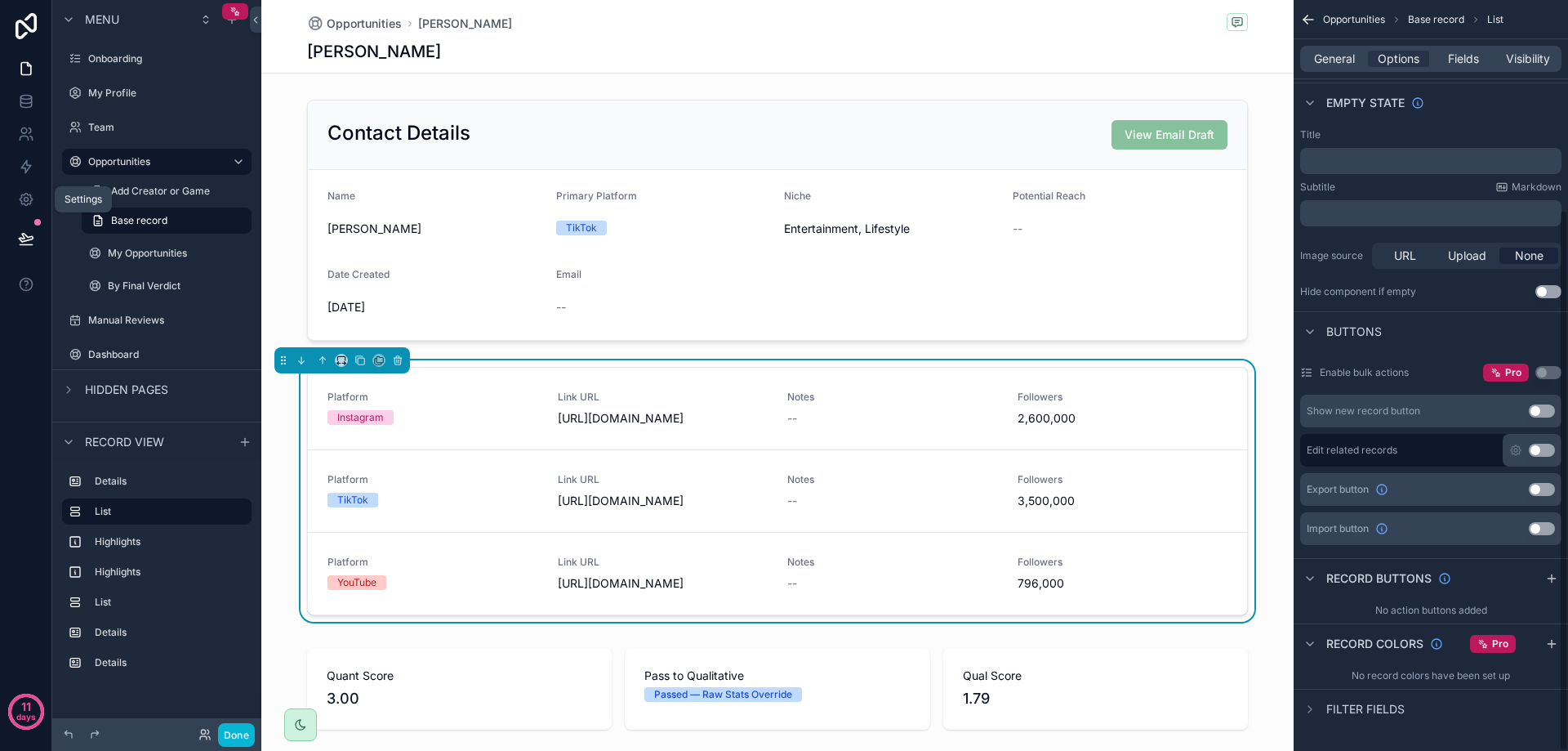
scroll to position [291, 0]
click at [1330, 62] on span "General" at bounding box center [1335, 59] width 41 height 17
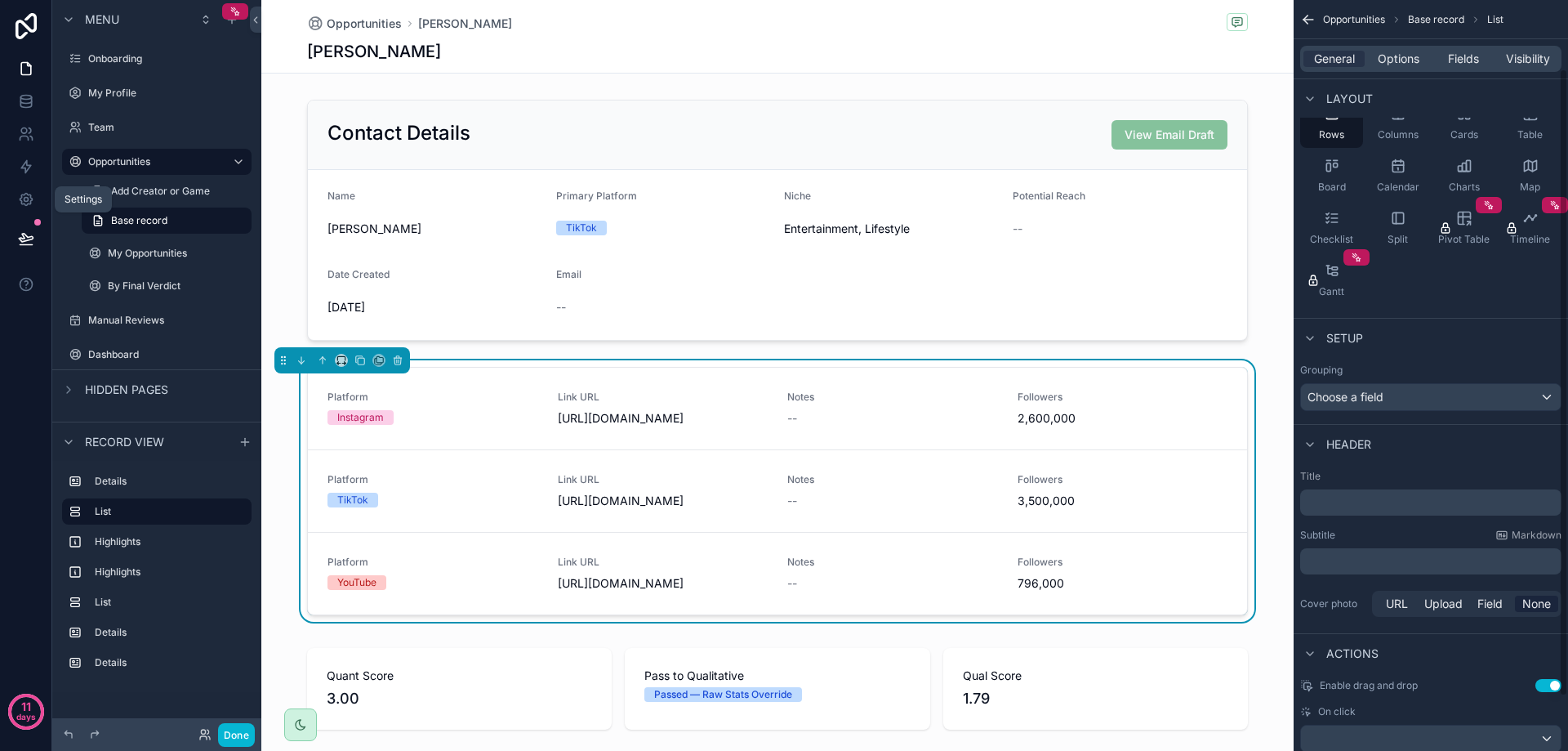
scroll to position [147, 0]
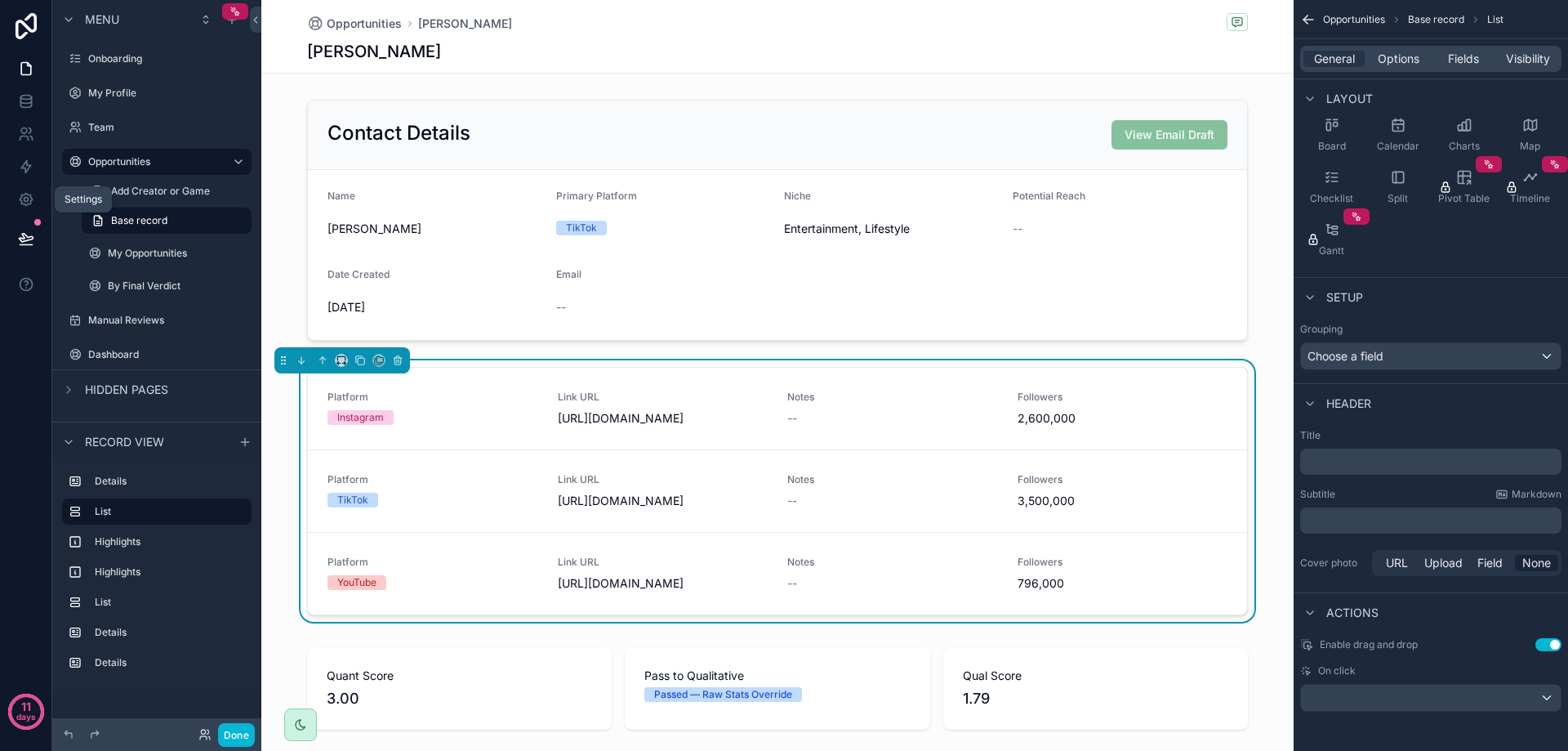
click at [1553, 644] on button "Use setting" at bounding box center [1549, 645] width 26 height 13
click at [1537, 701] on div "scrollable content" at bounding box center [1430, 697] width 260 height 26
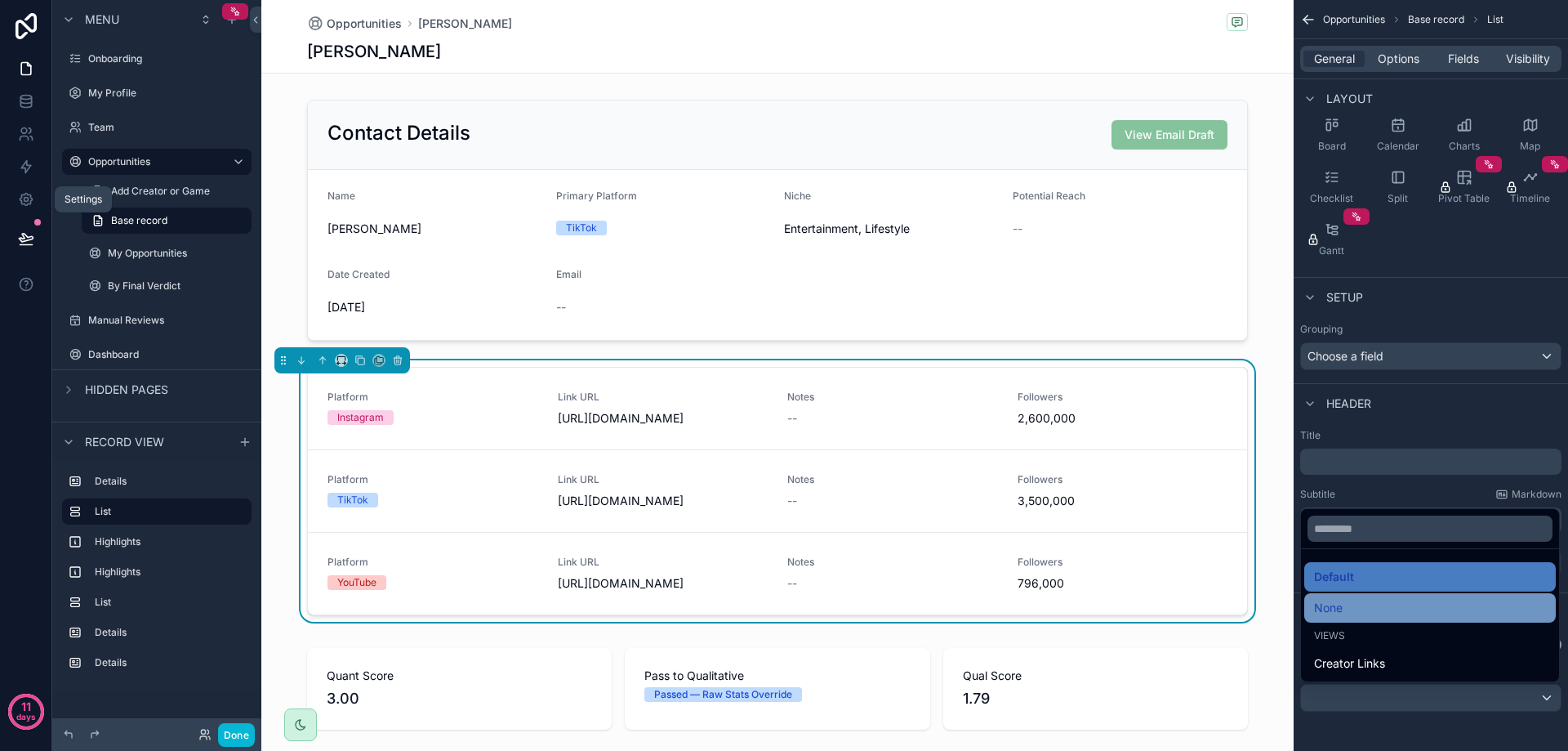
click at [1359, 610] on div "None" at bounding box center [1430, 607] width 232 height 19
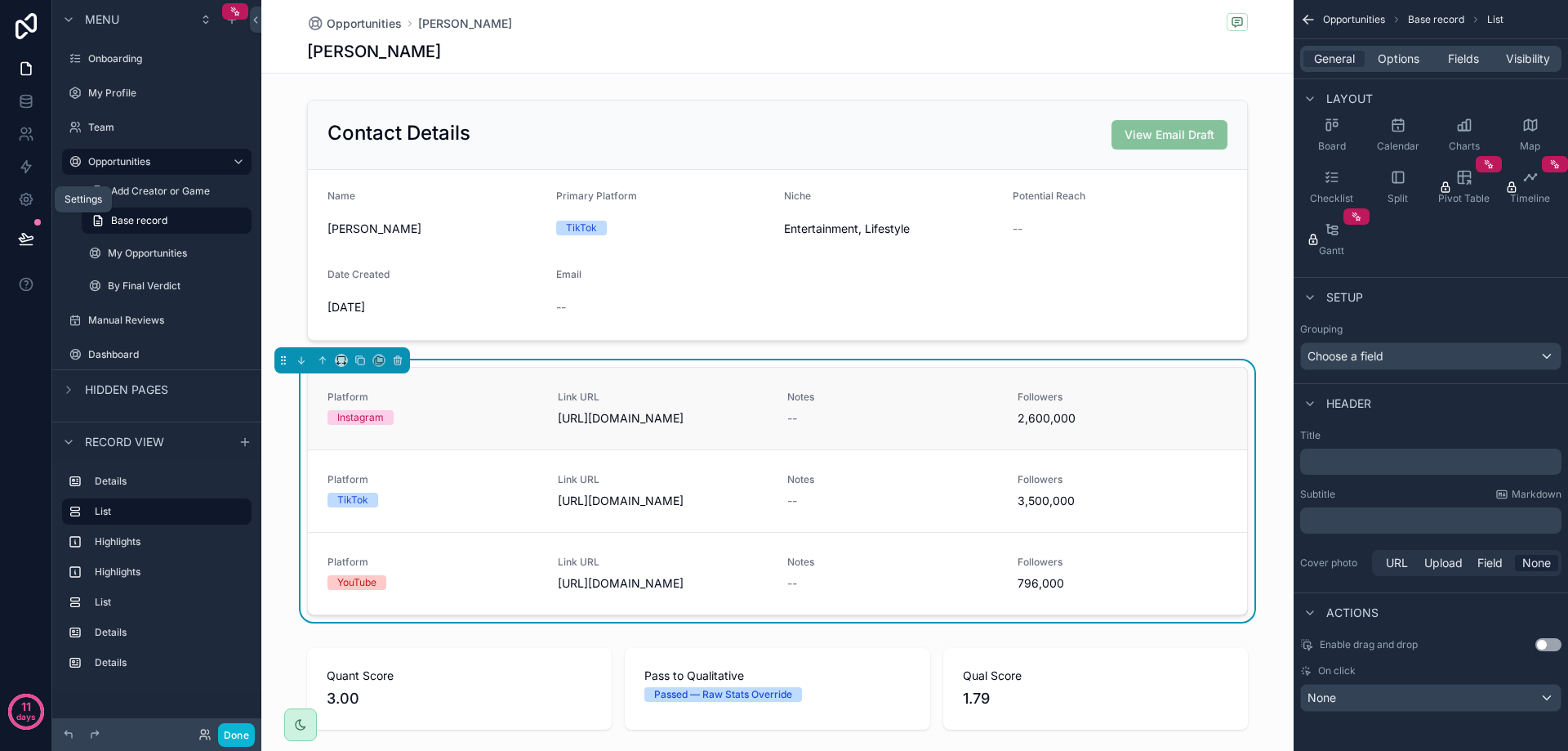
click at [693, 416] on span "[URL][DOMAIN_NAME]" at bounding box center [664, 419] width 211 height 17
click at [1386, 565] on span "URL" at bounding box center [1397, 563] width 22 height 17
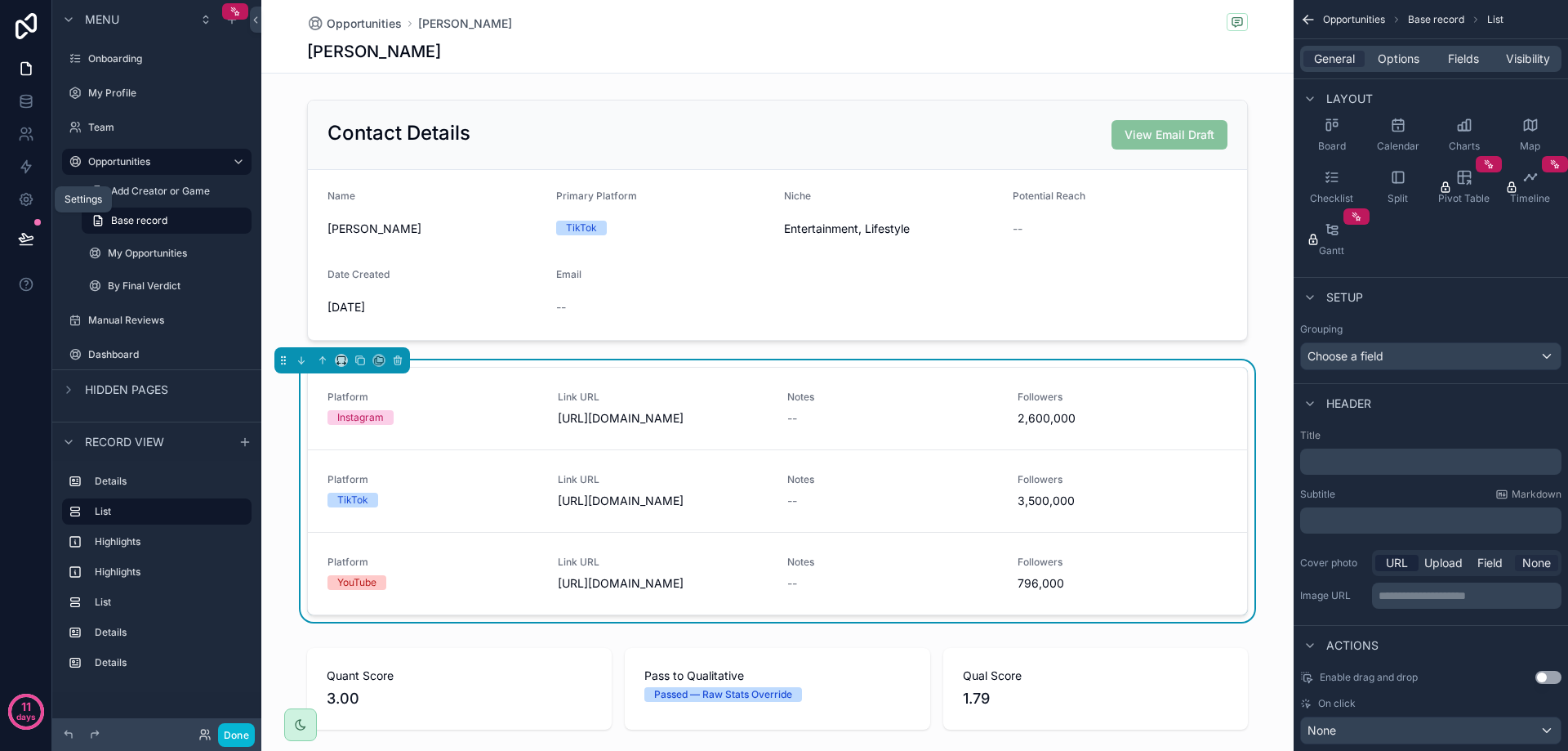
click at [1540, 568] on span "None" at bounding box center [1536, 563] width 29 height 17
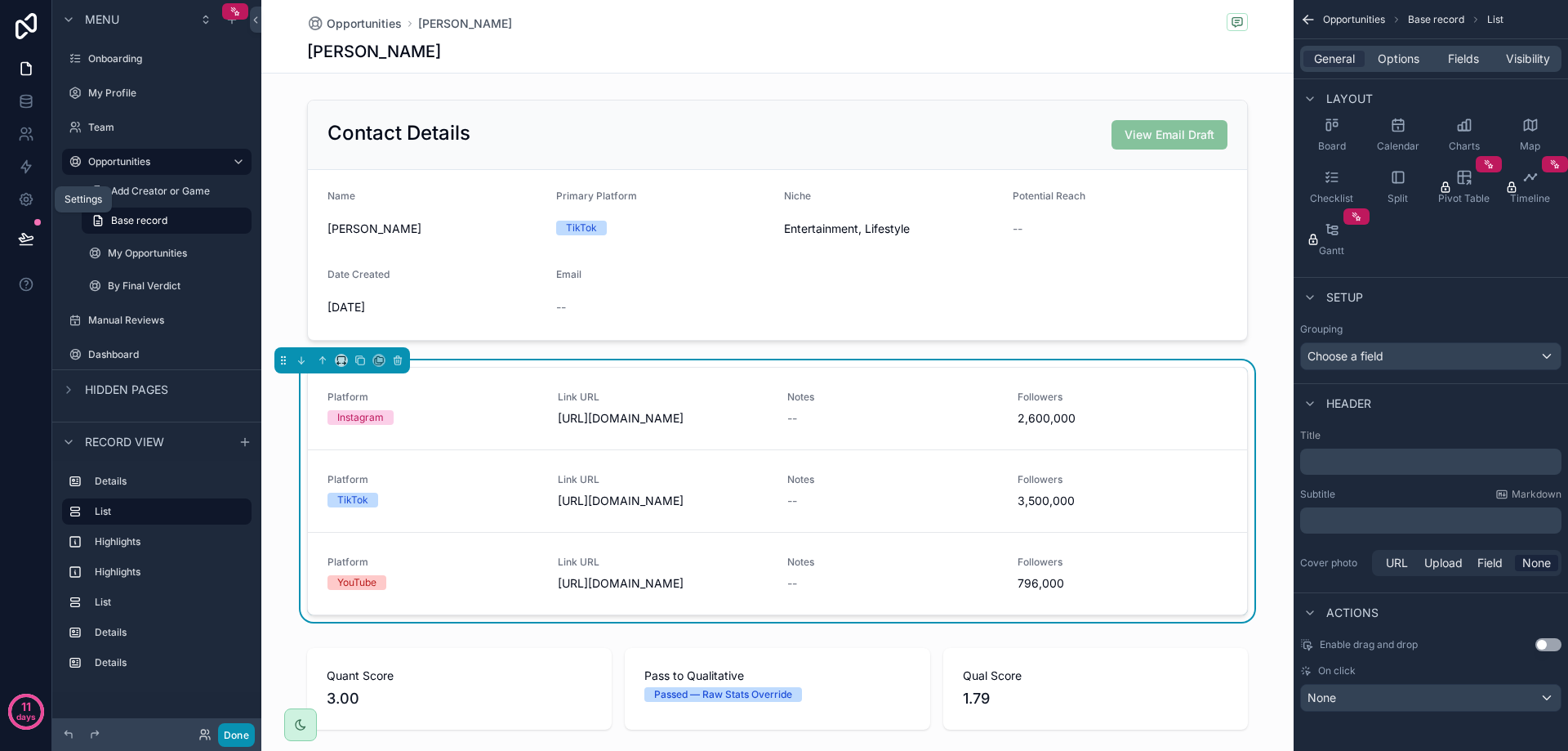
click at [240, 734] on button "Done" at bounding box center [237, 735] width 37 height 24
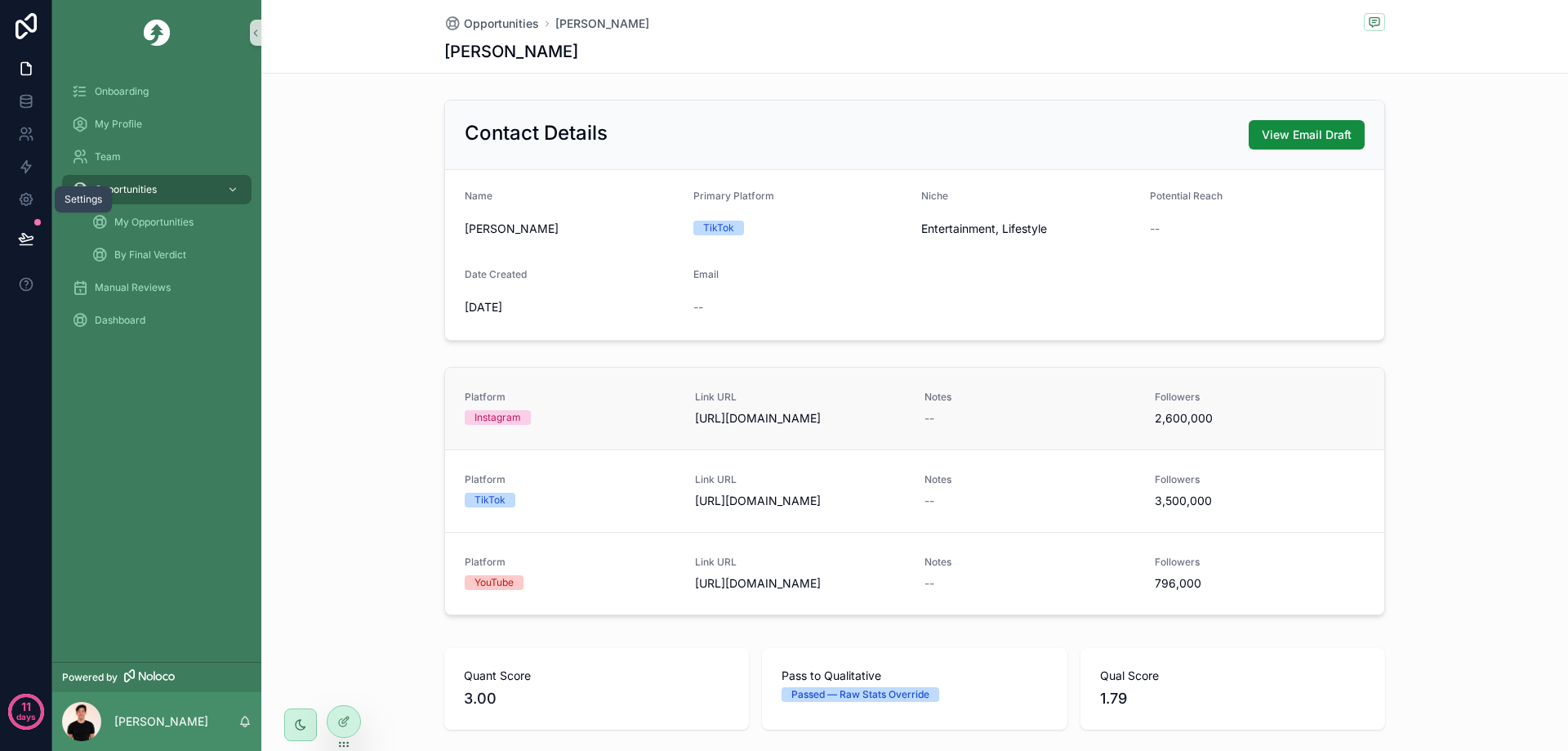
click at [717, 423] on span "[URL][DOMAIN_NAME]" at bounding box center [801, 419] width 211 height 17
click at [711, 446] on div "Platform Instagram Link URL [URL][DOMAIN_NAME] Notes -- Followers 2,600,000" at bounding box center [915, 408] width 940 height 81
click at [345, 726] on icon at bounding box center [343, 721] width 13 height 13
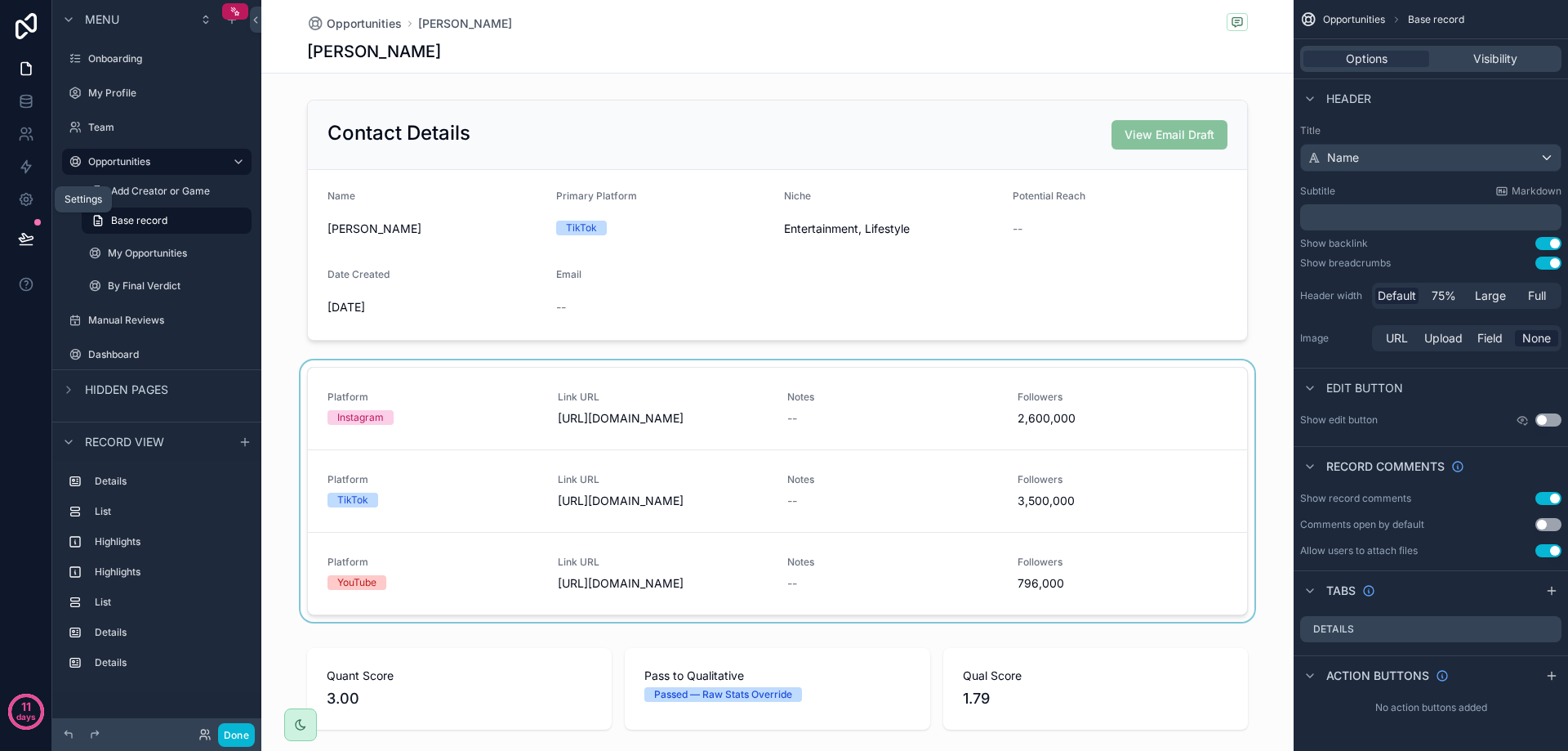
click at [566, 392] on div "scrollable content" at bounding box center [777, 494] width 1032 height 268
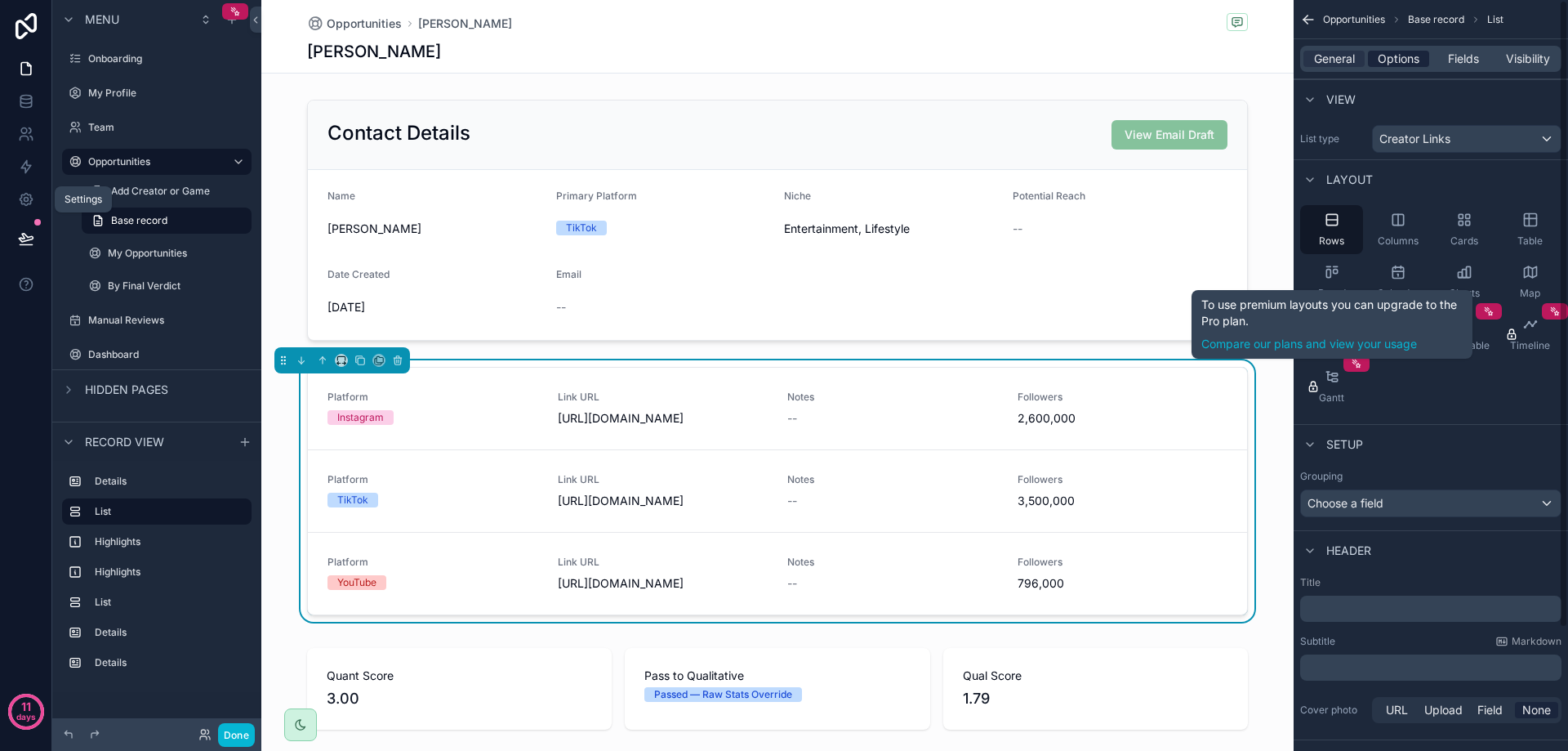
click at [1412, 52] on span "Options" at bounding box center [1398, 59] width 42 height 17
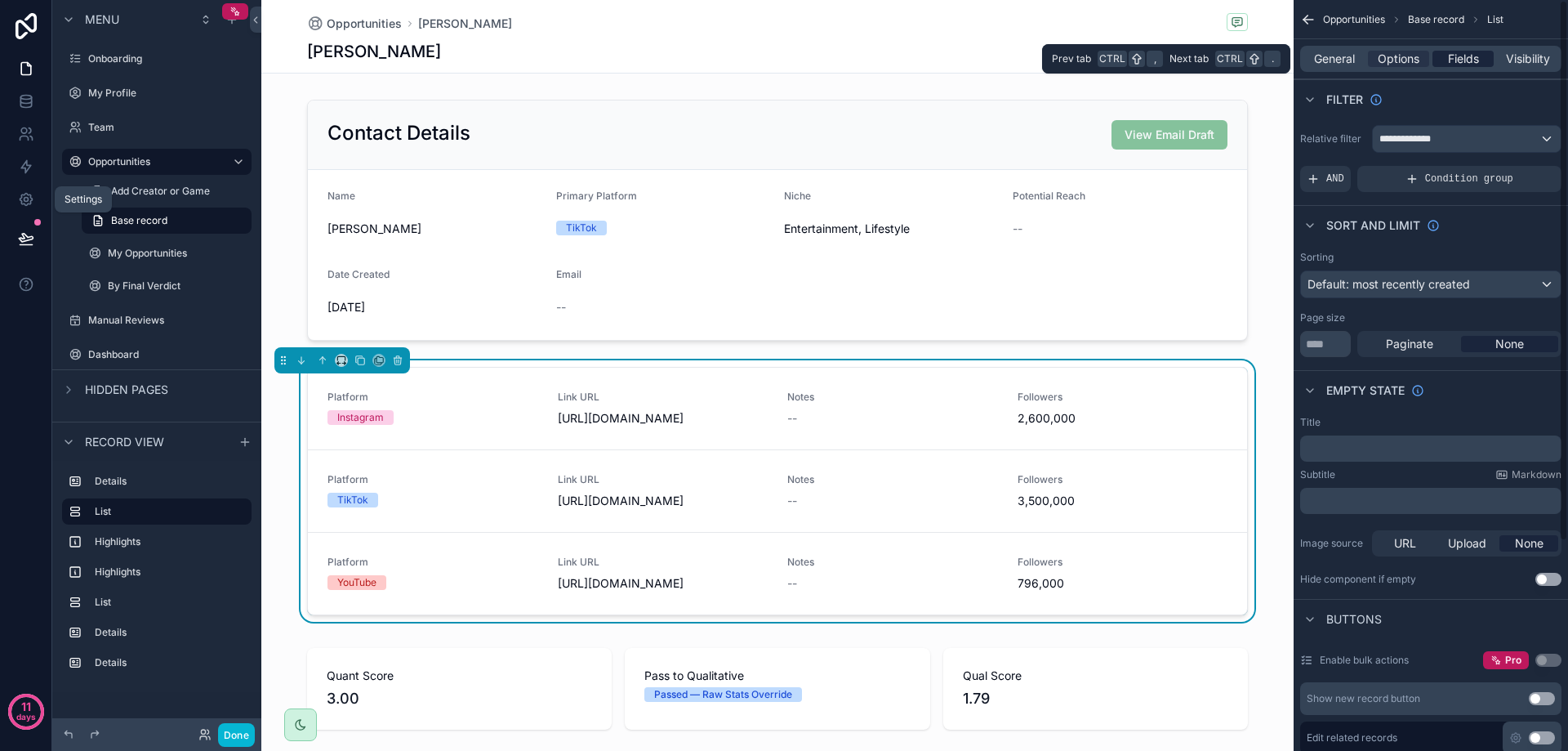
click at [1453, 56] on span "Fields" at bounding box center [1463, 59] width 31 height 17
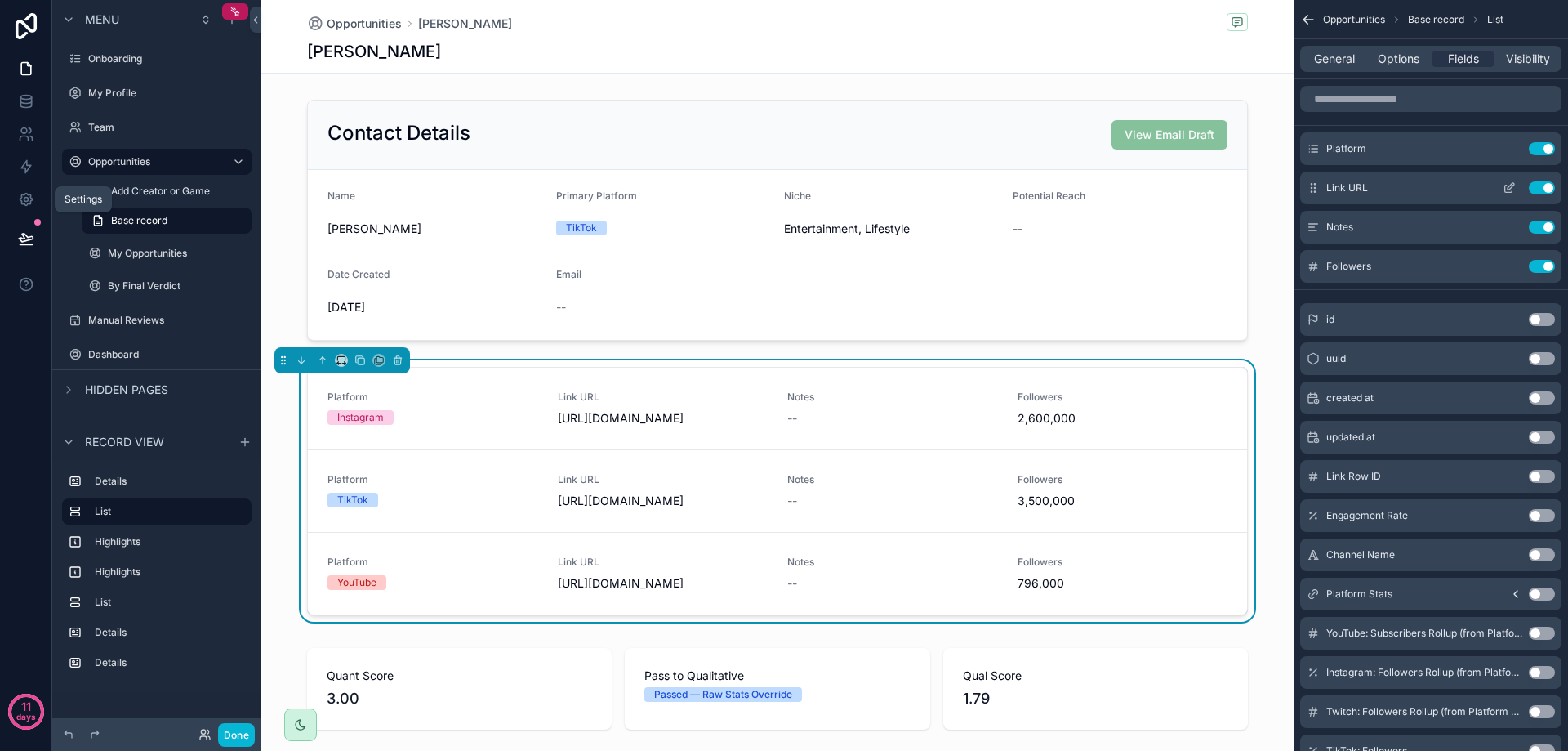
click at [1505, 188] on icon "scrollable content" at bounding box center [1509, 189] width 7 height 7
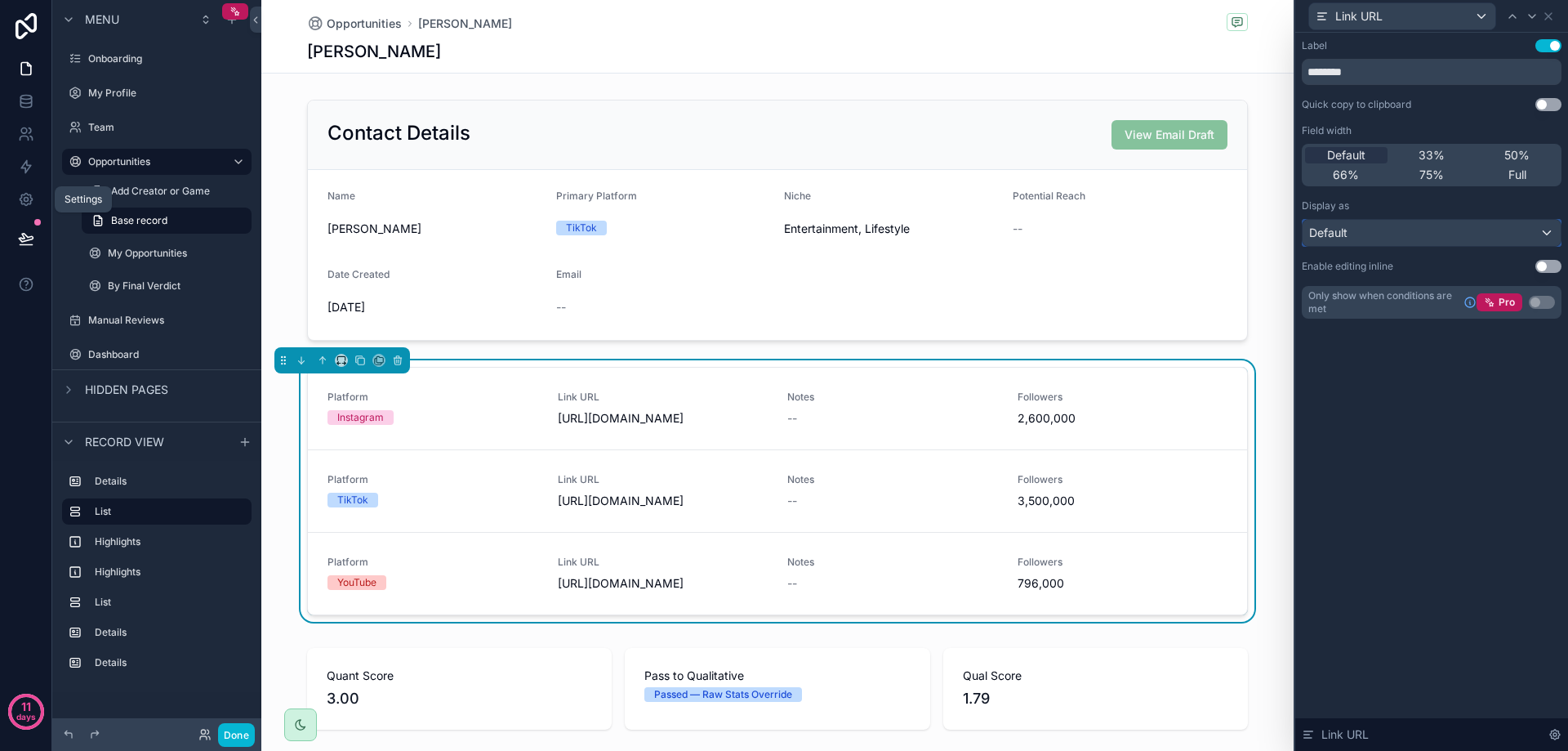
click at [1546, 232] on div "Default" at bounding box center [1431, 232] width 258 height 26
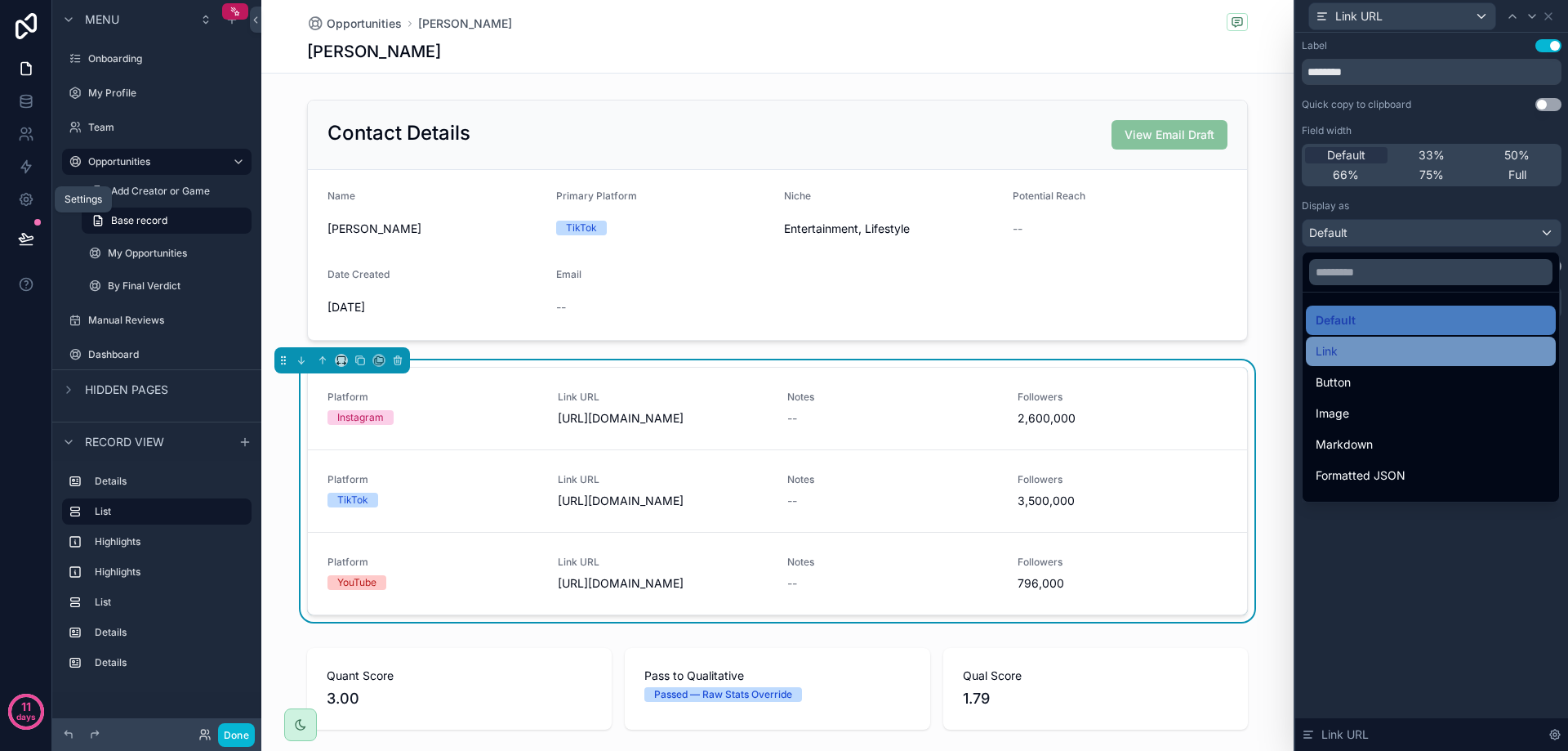
click at [1381, 356] on div "Link" at bounding box center [1430, 351] width 230 height 19
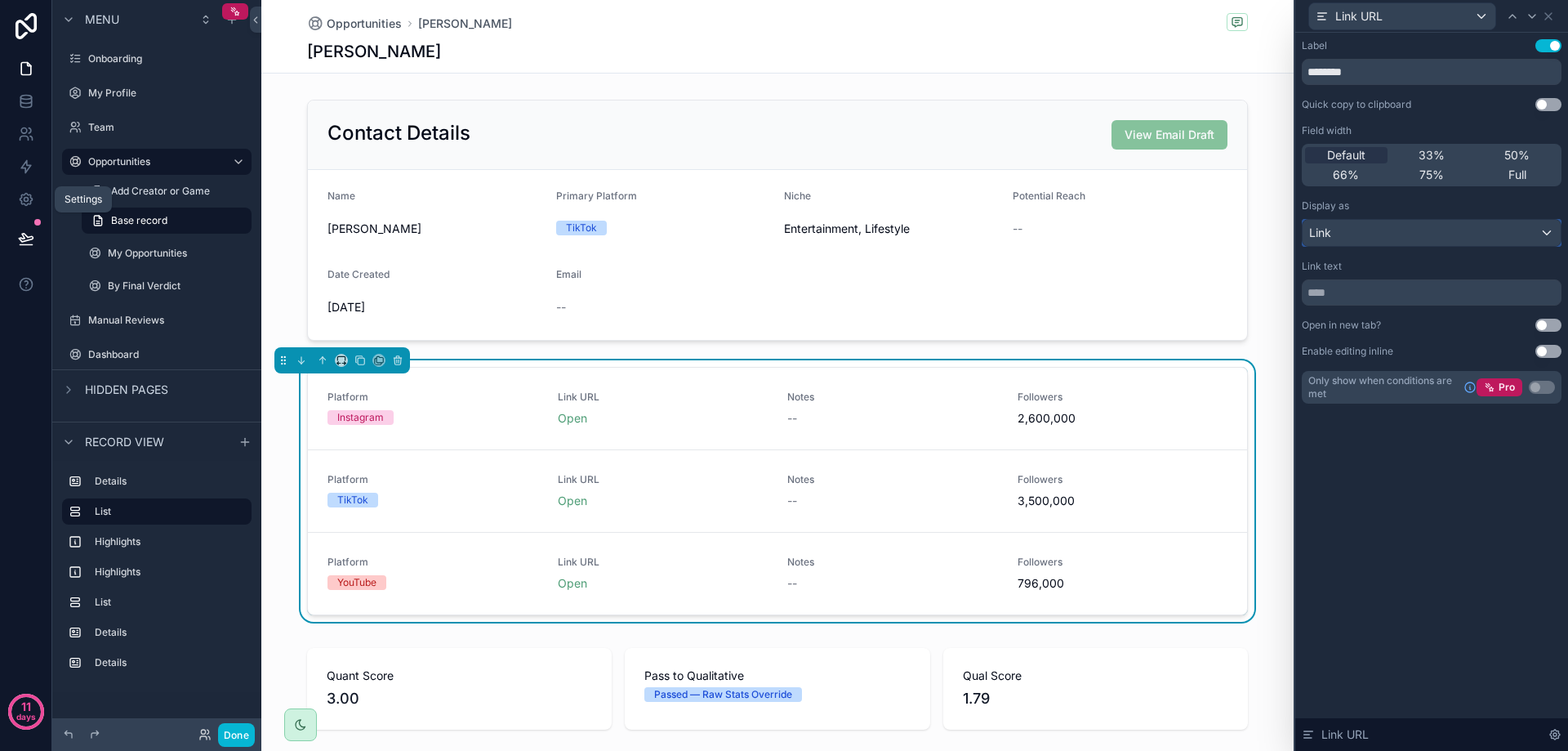
click at [1466, 234] on div "Link" at bounding box center [1431, 232] width 258 height 26
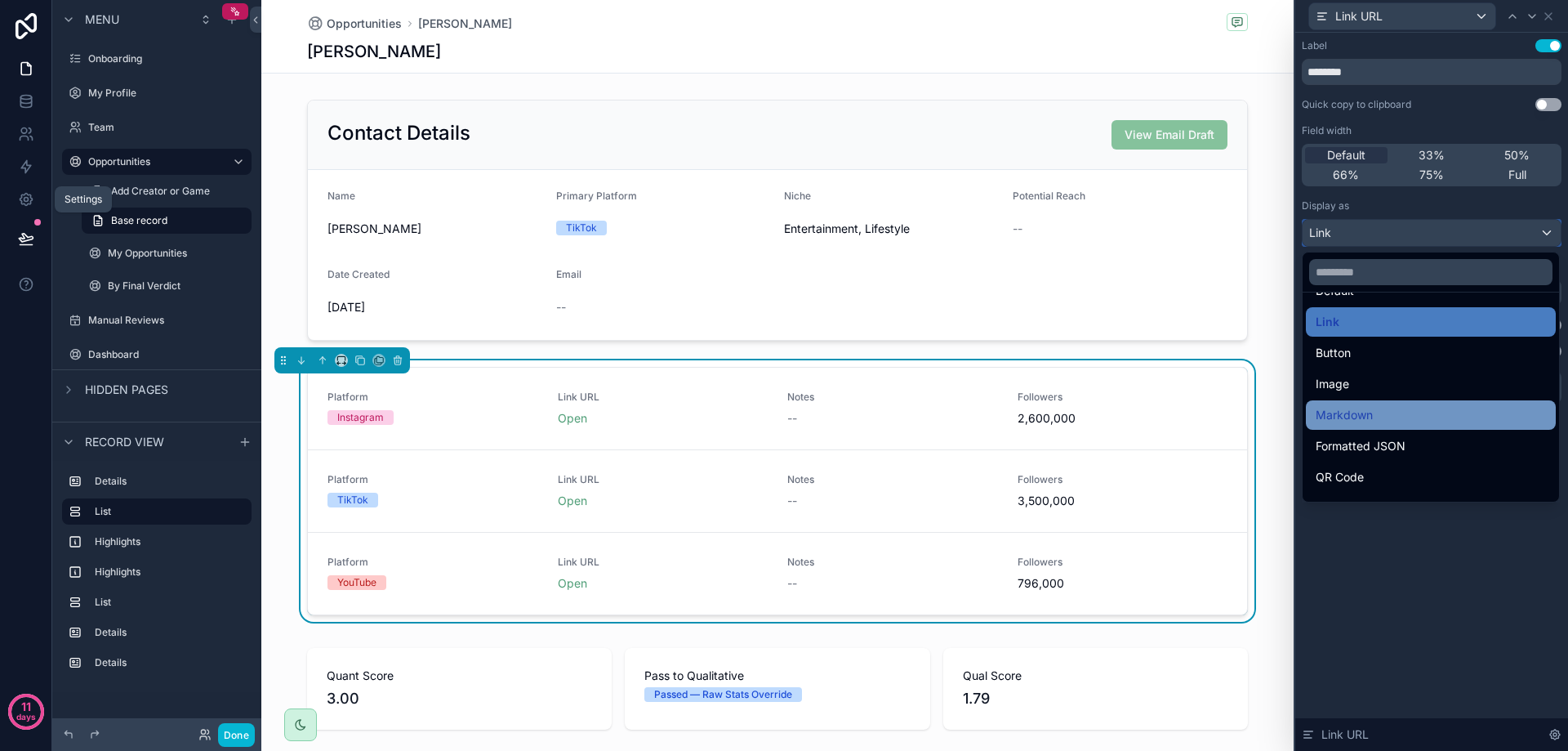
scroll to position [0, 0]
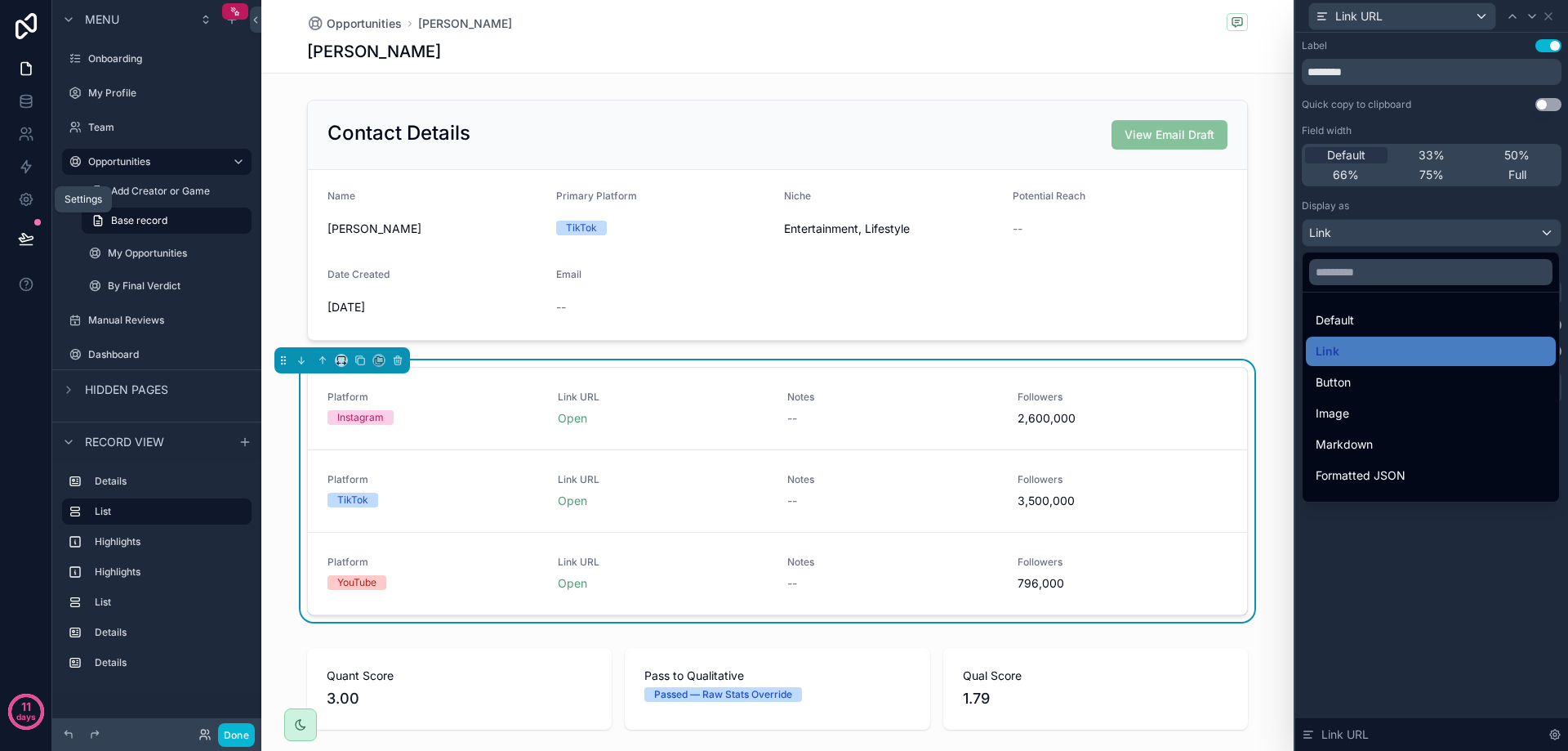
drag, startPoint x: 1462, startPoint y: 604, endPoint x: 1465, endPoint y: 576, distance: 28.2
click at [1463, 602] on div at bounding box center [1431, 375] width 273 height 751
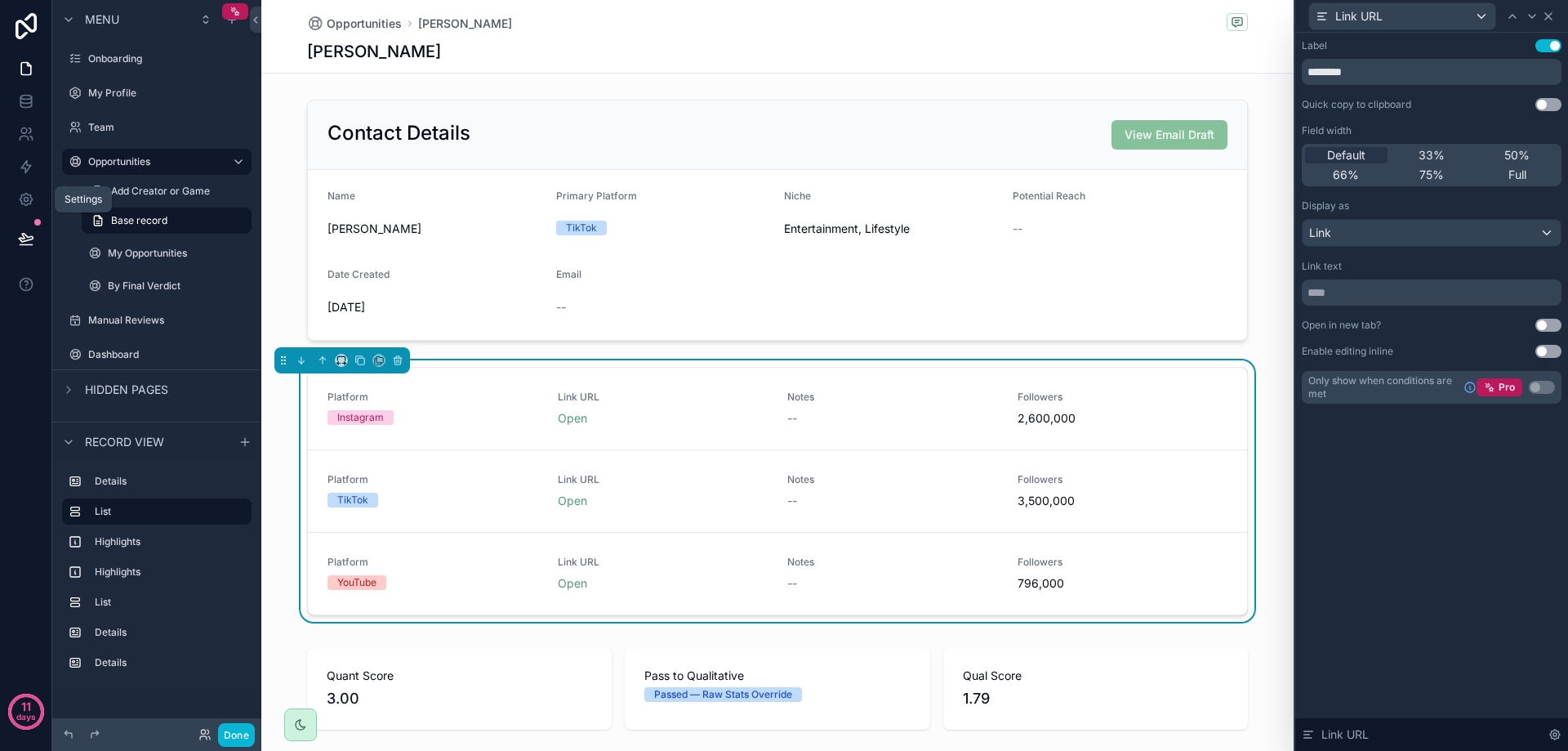
click at [1551, 19] on icon at bounding box center [1548, 16] width 6 height 6
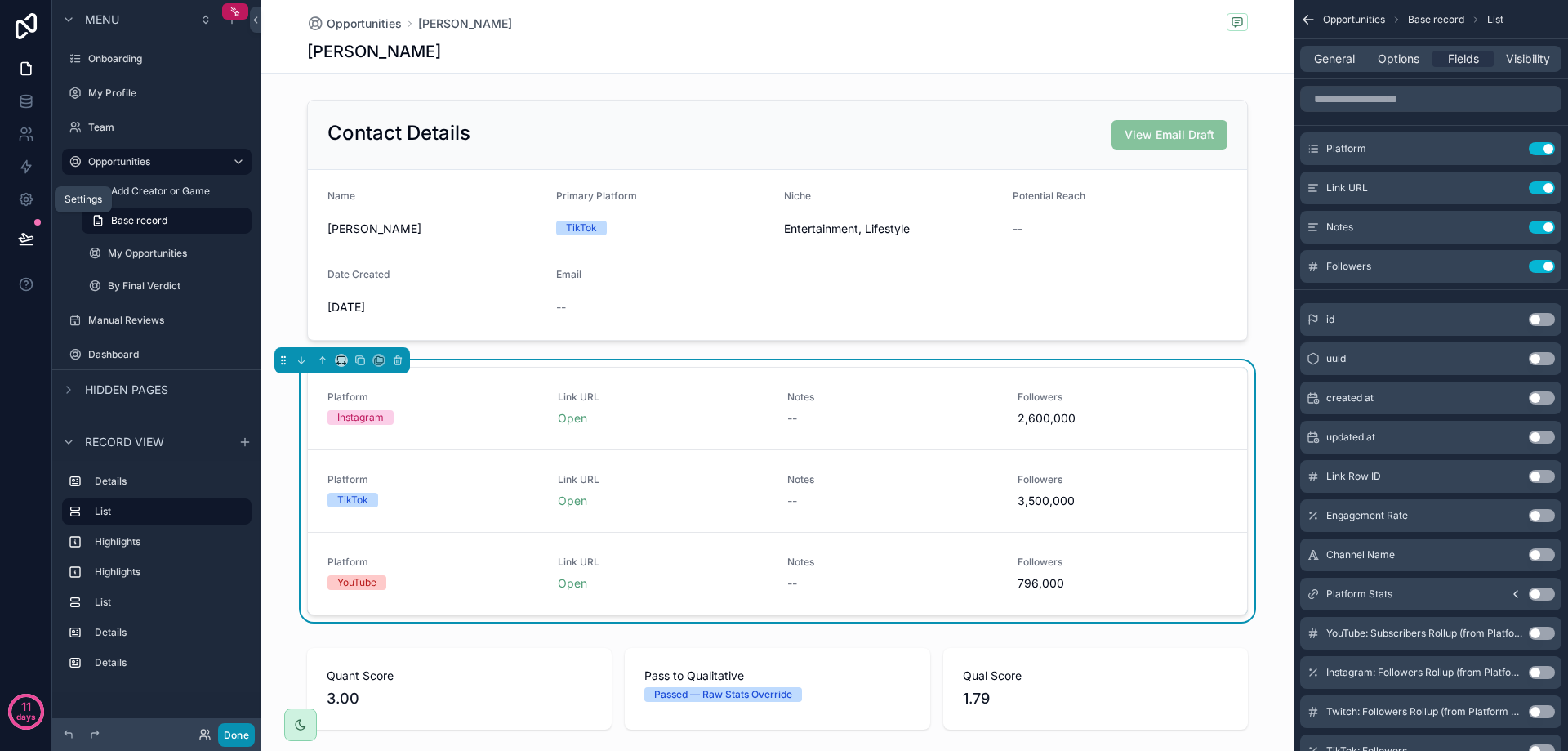
click at [232, 736] on button "Done" at bounding box center [237, 735] width 37 height 24
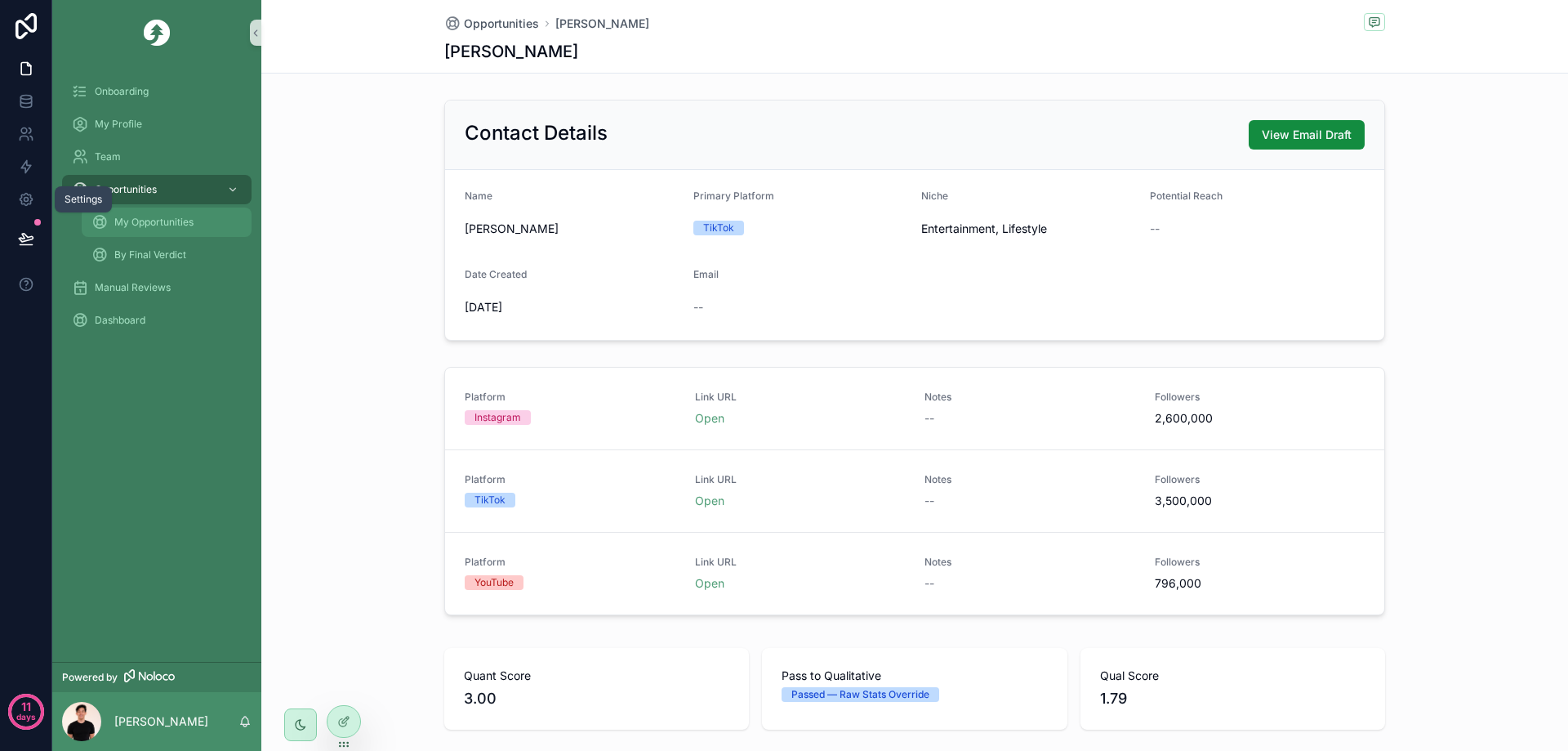
click at [173, 224] on span "My Opportunities" at bounding box center [155, 222] width 80 height 13
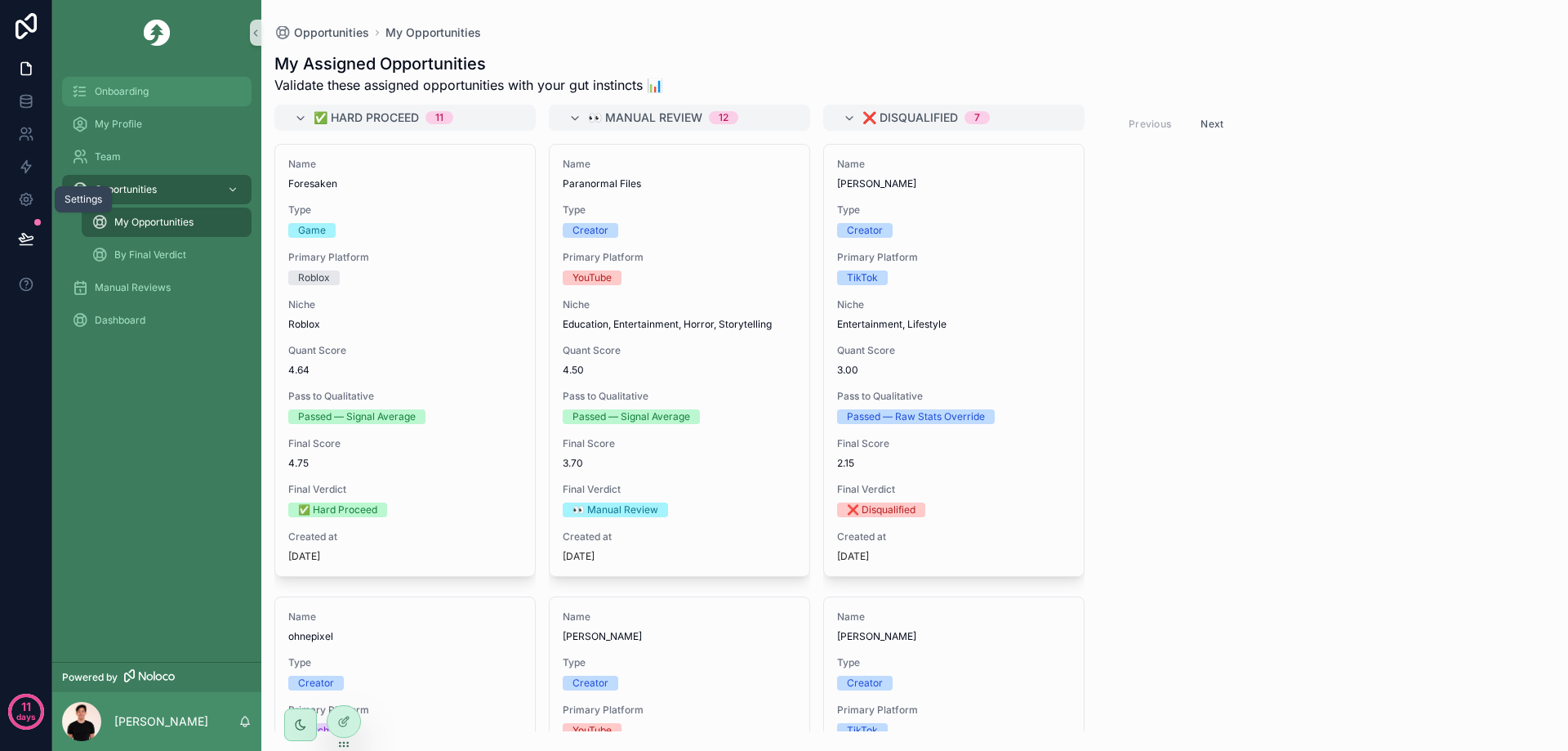
click at [156, 87] on div "Onboarding" at bounding box center [157, 92] width 170 height 26
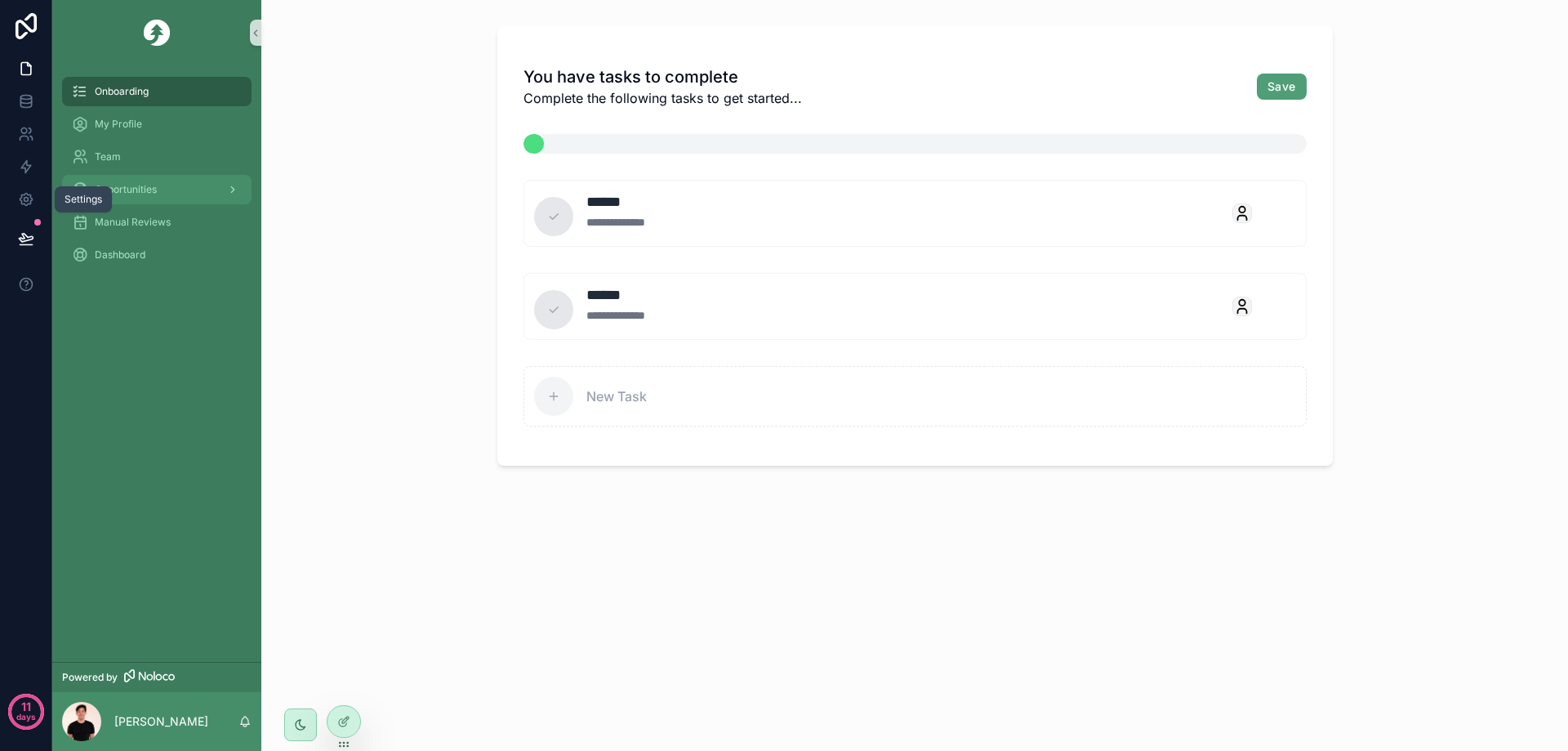
click at [163, 196] on div "Opportunities" at bounding box center [157, 190] width 170 height 26
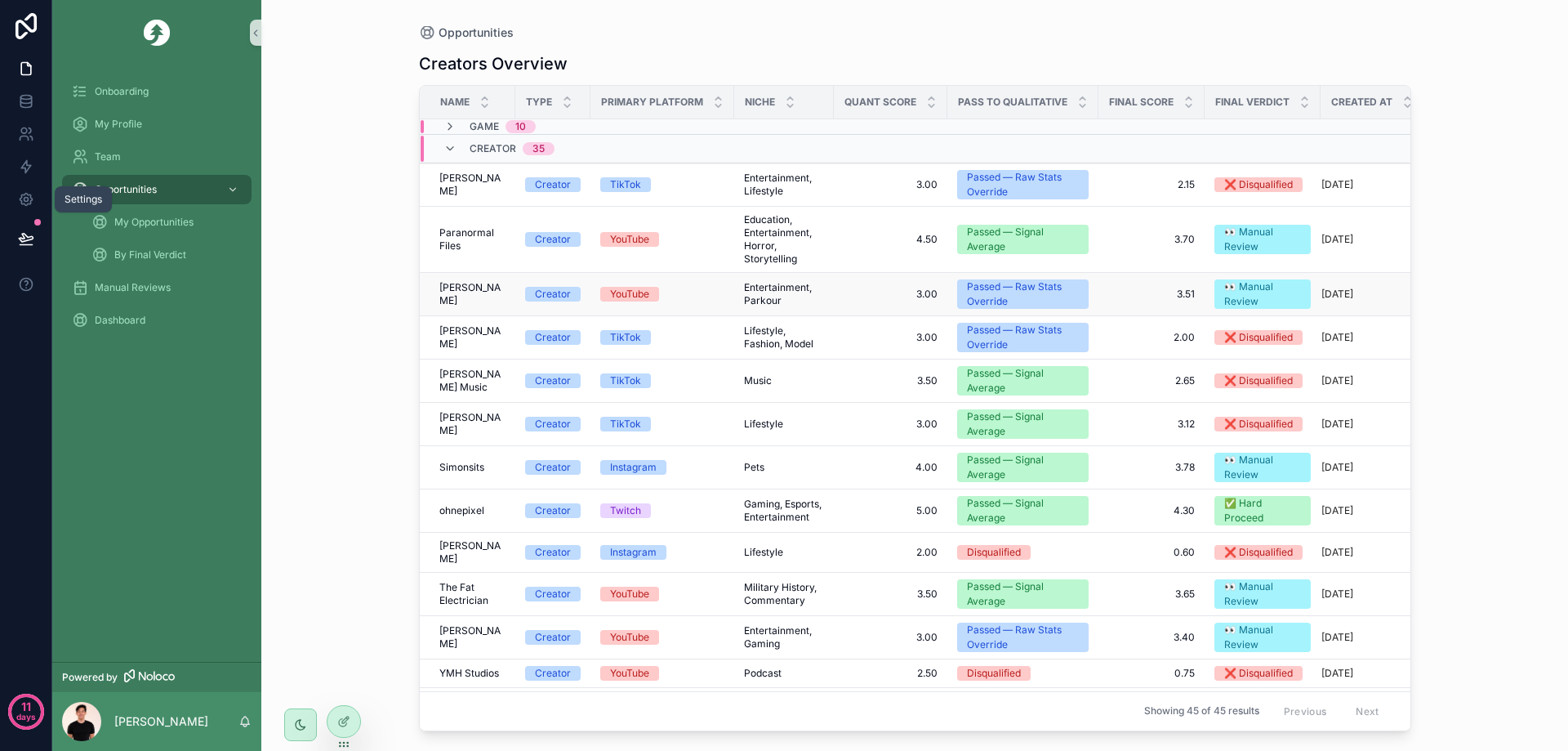
click at [716, 281] on td "YouTube" at bounding box center [662, 294] width 143 height 44
click at [870, 296] on span "3.00" at bounding box center [890, 294] width 93 height 13
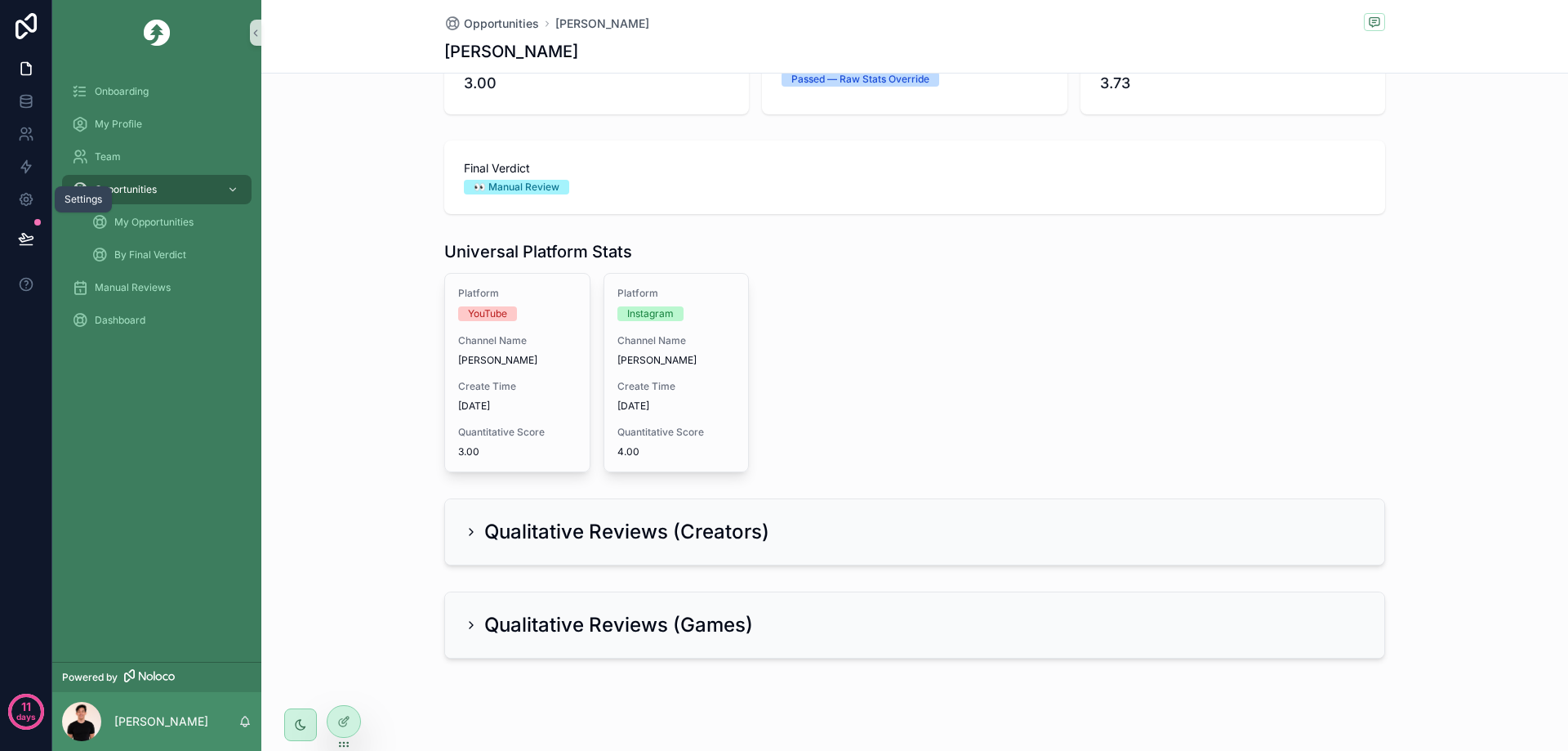
scroll to position [552, 0]
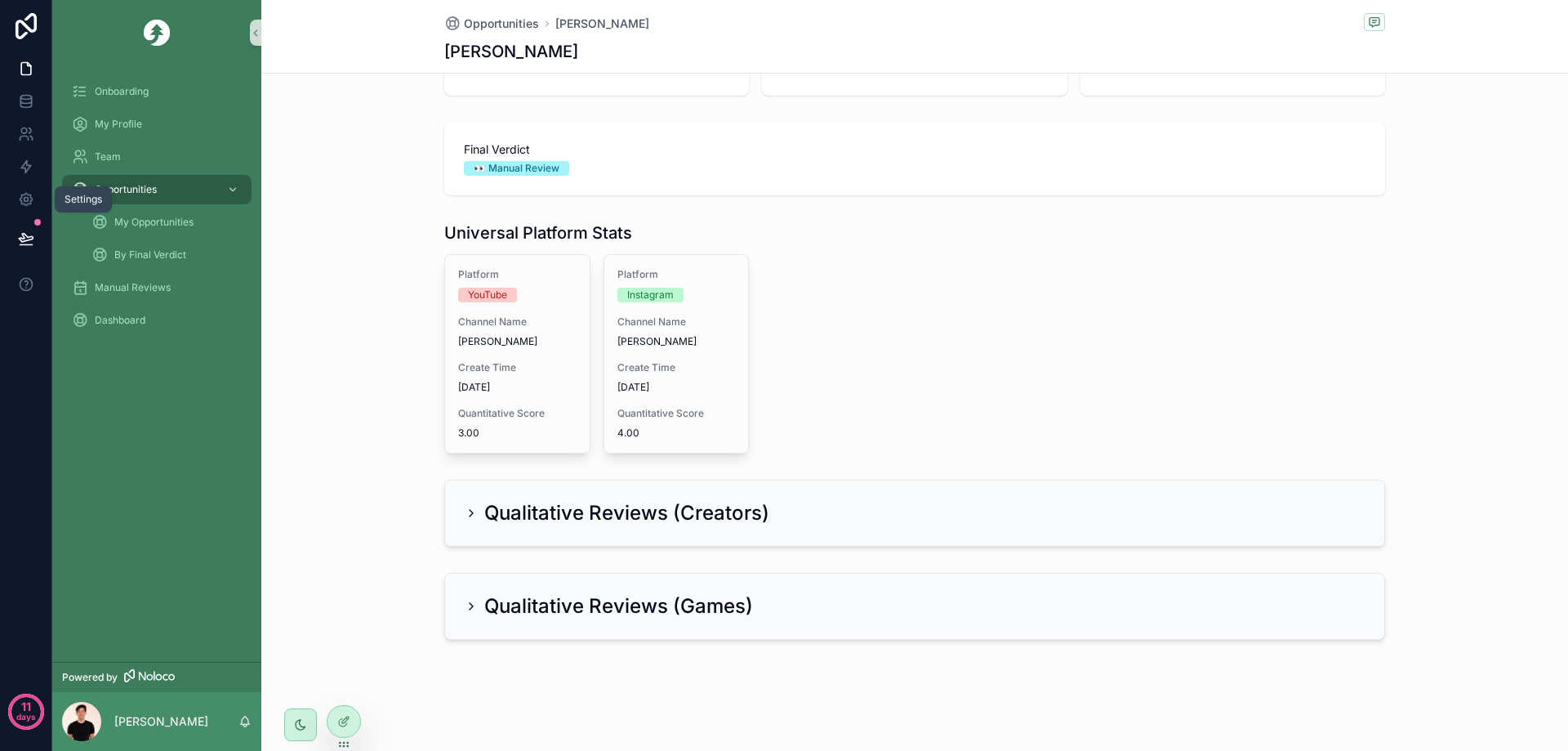
click at [682, 506] on h2 "Qualitative Reviews (Creators)" at bounding box center [627, 513] width 285 height 26
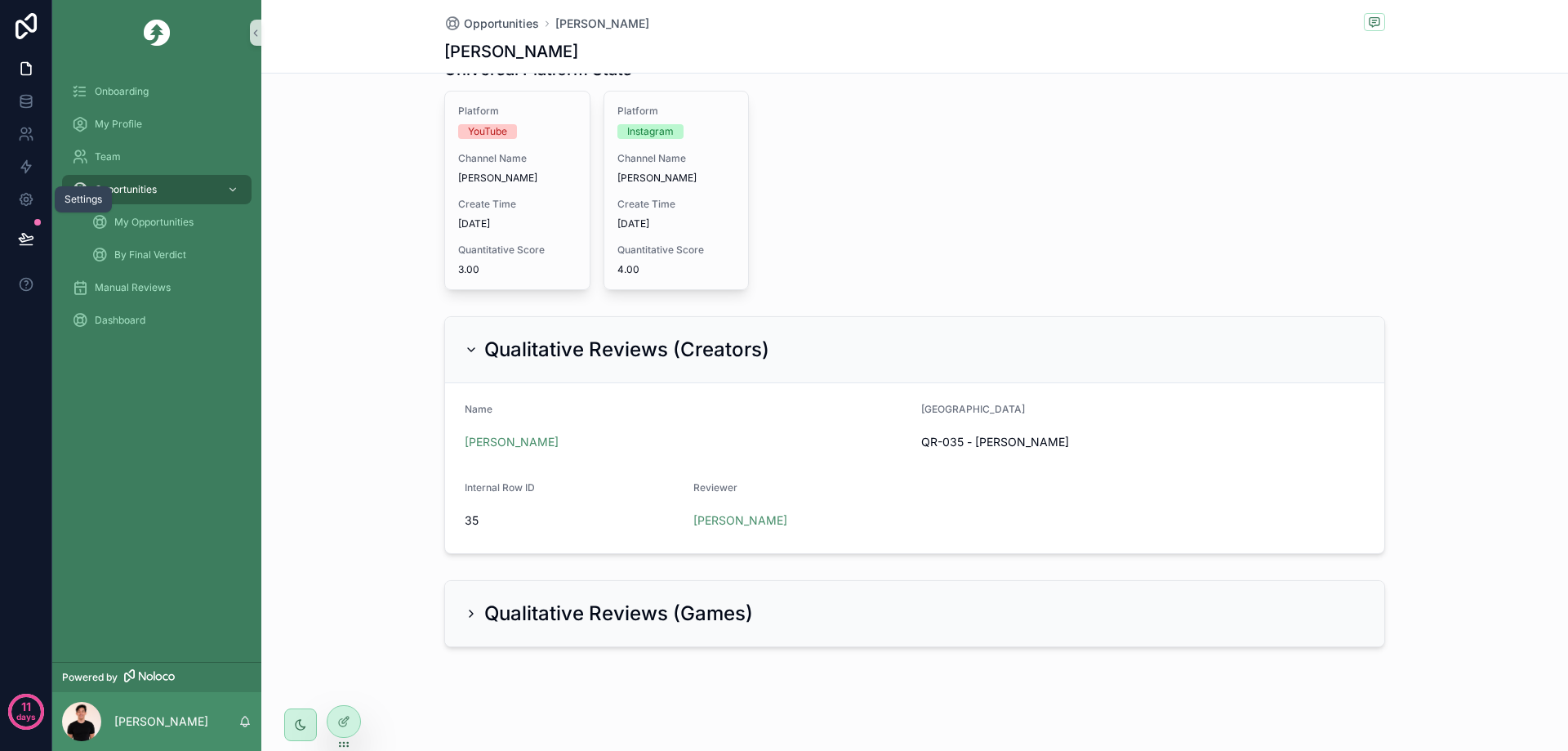
scroll to position [722, 0]
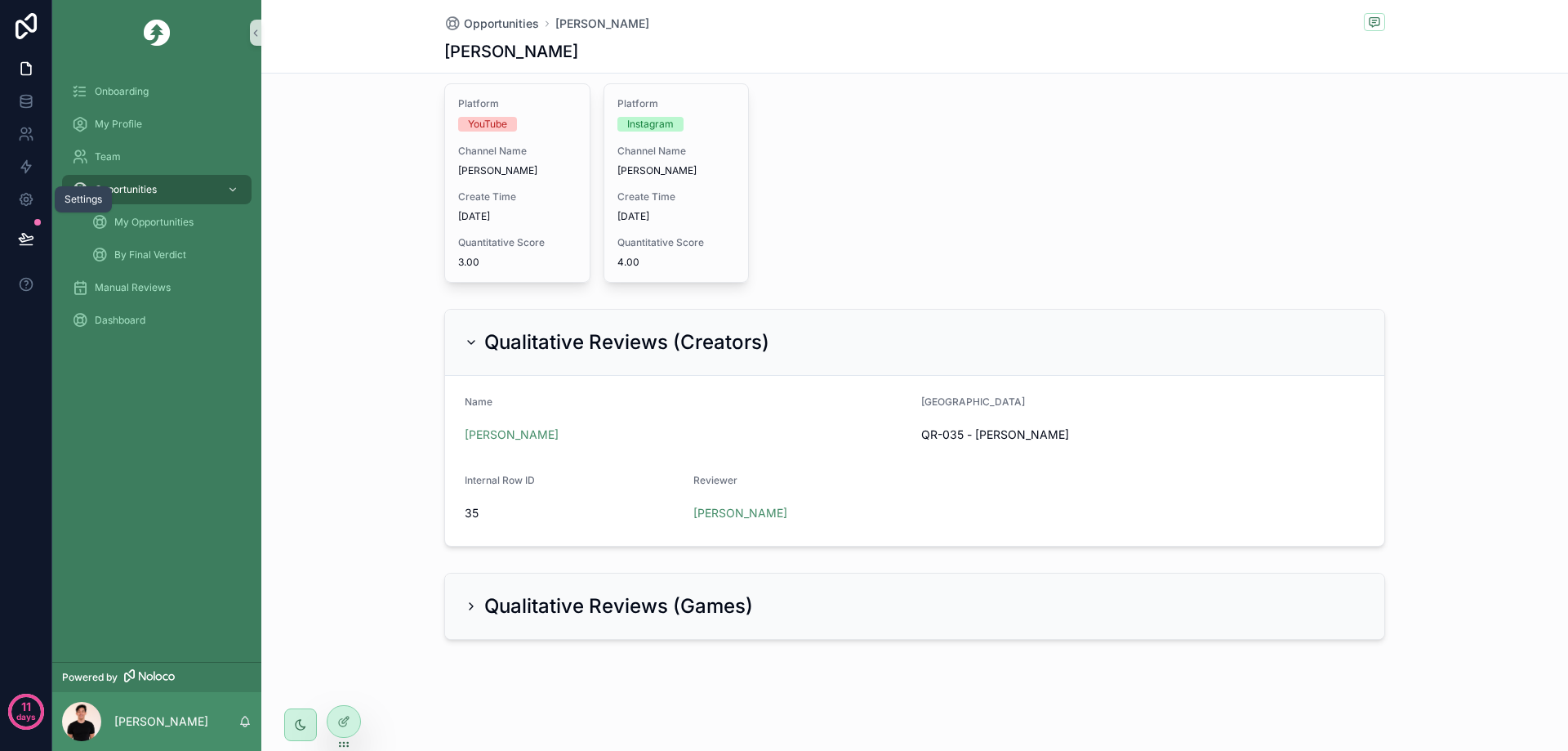
click at [658, 361] on div "Qualitative Reviews (Creators)" at bounding box center [915, 342] width 940 height 66
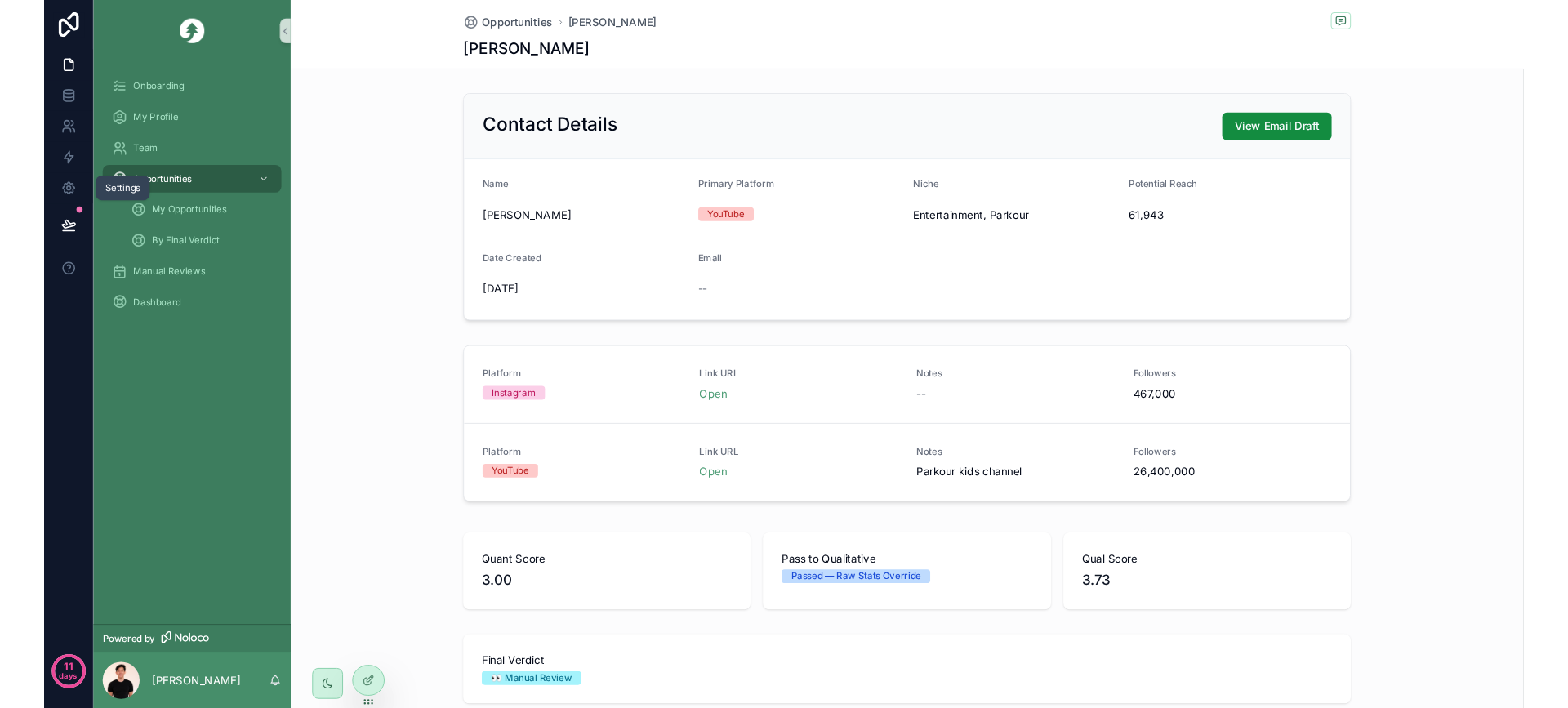
scroll to position [0, 0]
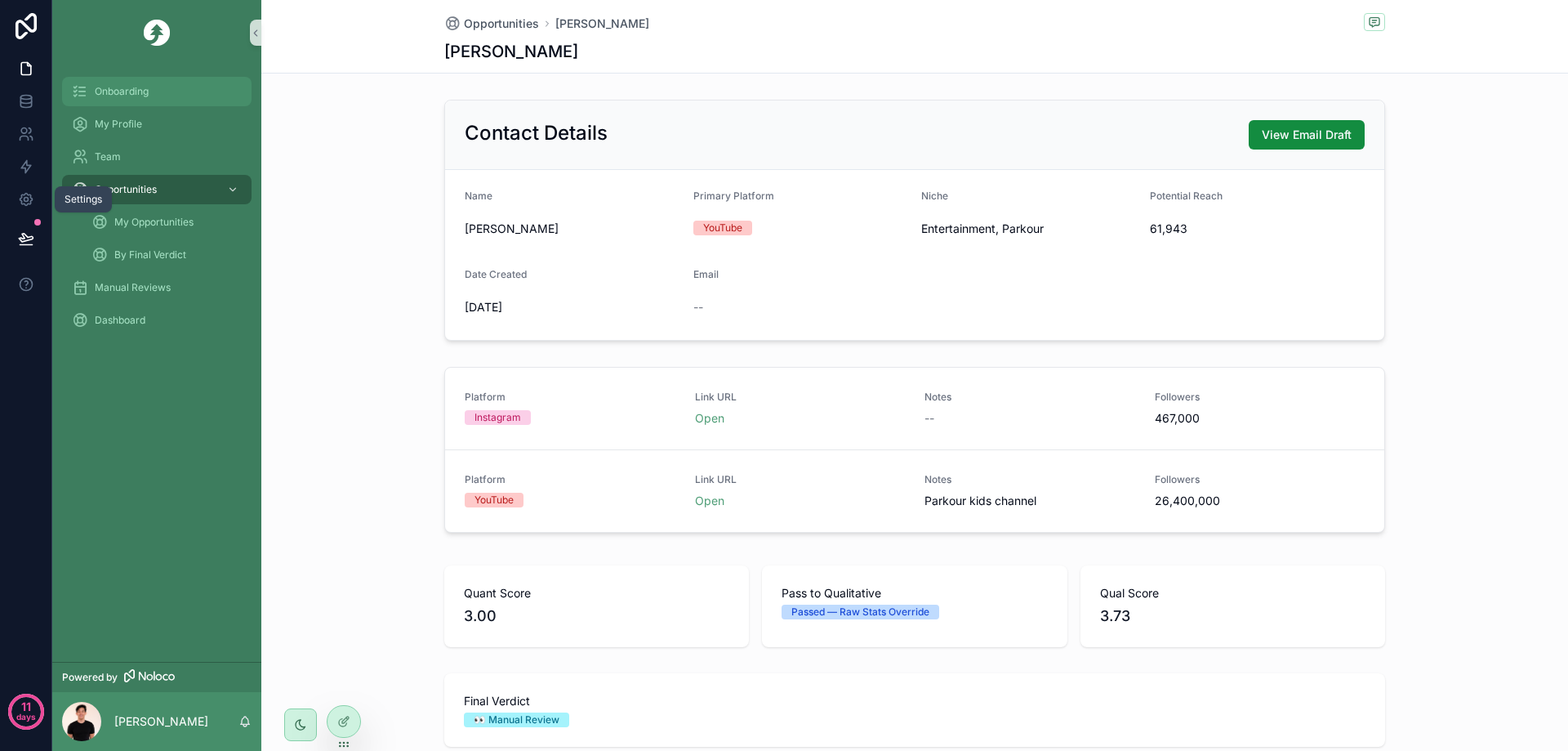
click at [133, 101] on div "Onboarding" at bounding box center [157, 92] width 170 height 26
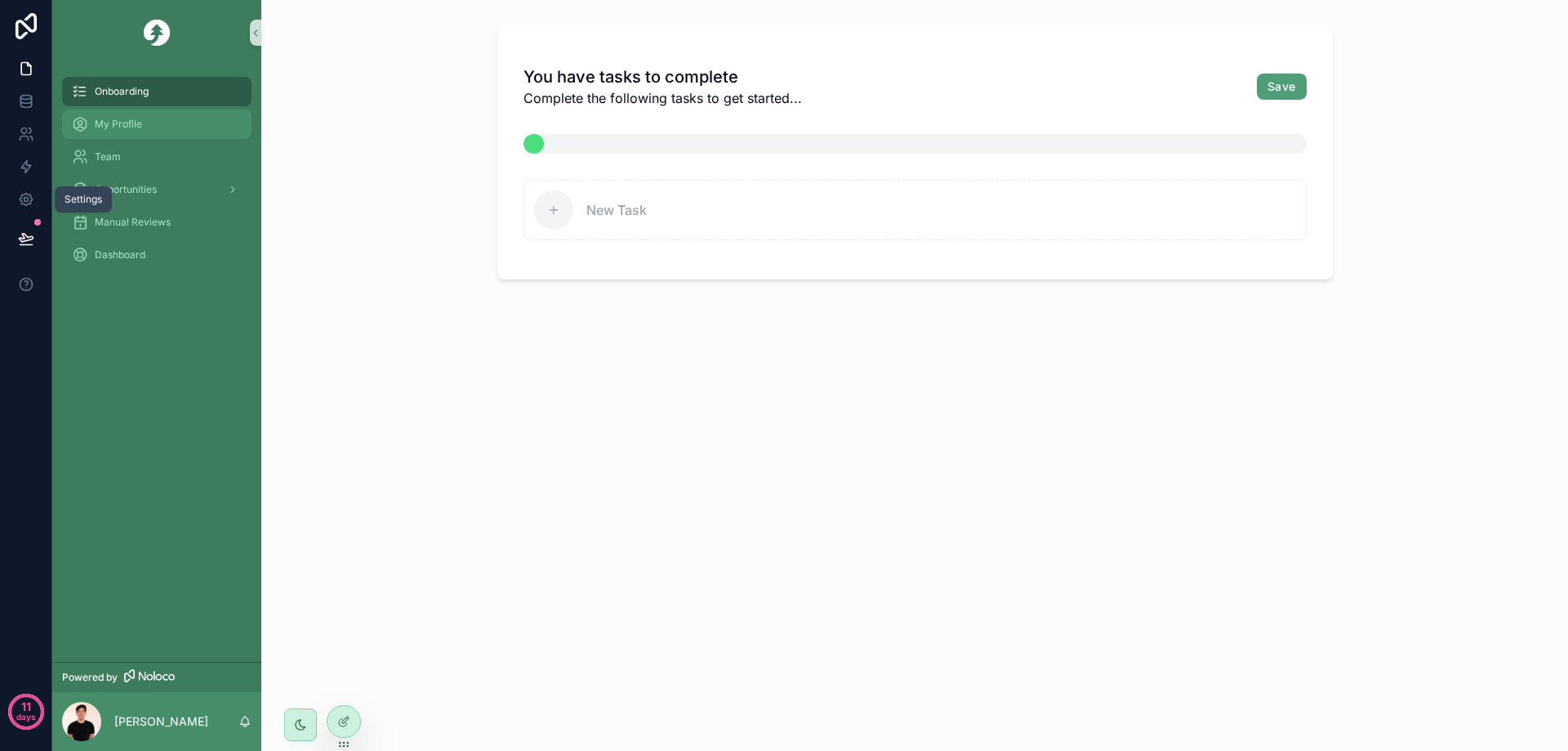
click at [137, 119] on span "My Profile" at bounding box center [118, 124] width 47 height 13
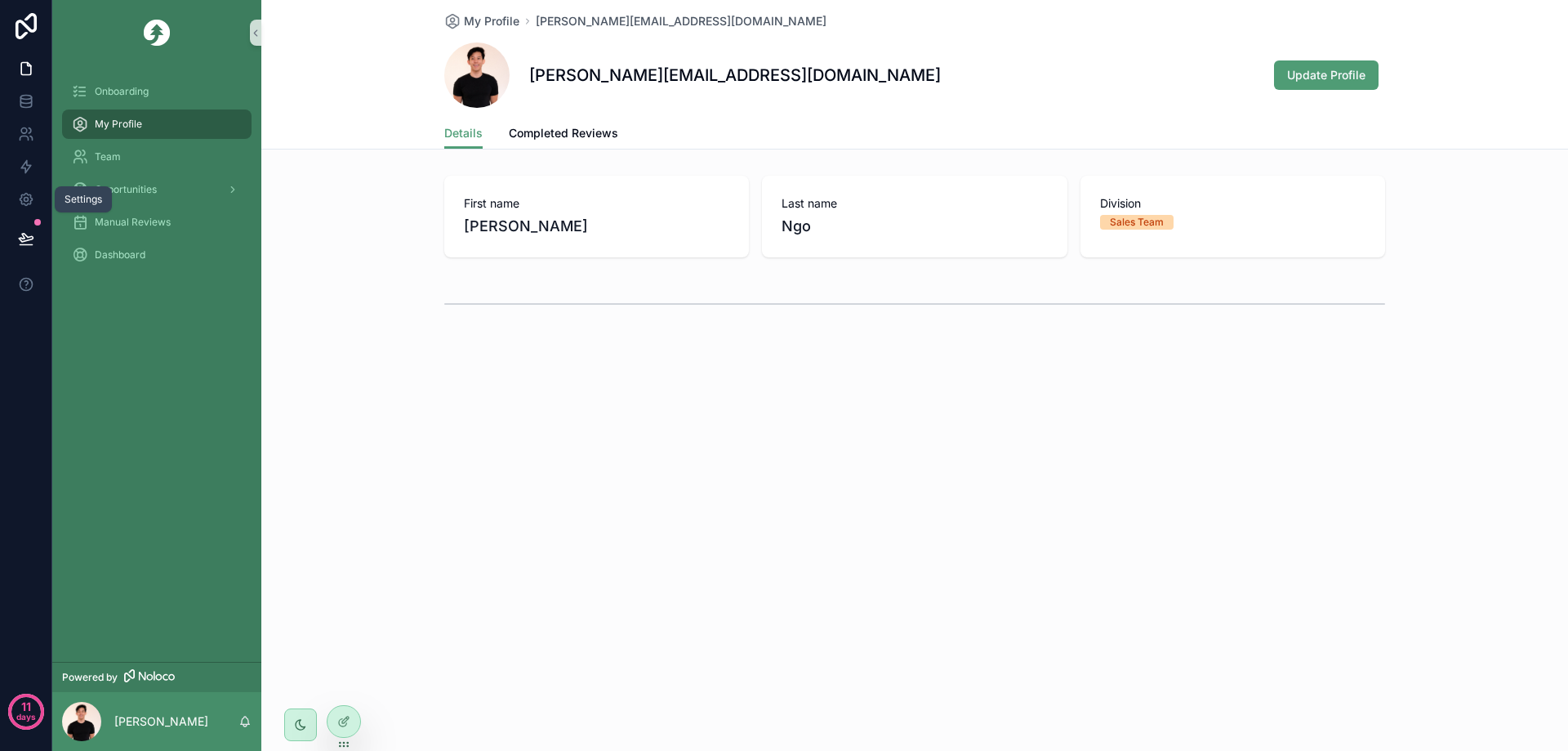
click at [332, 275] on div "First name [PERSON_NAME] Last name [PERSON_NAME] Division Sales Team" at bounding box center [915, 250] width 1307 height 162
click at [348, 723] on icon at bounding box center [343, 721] width 13 height 13
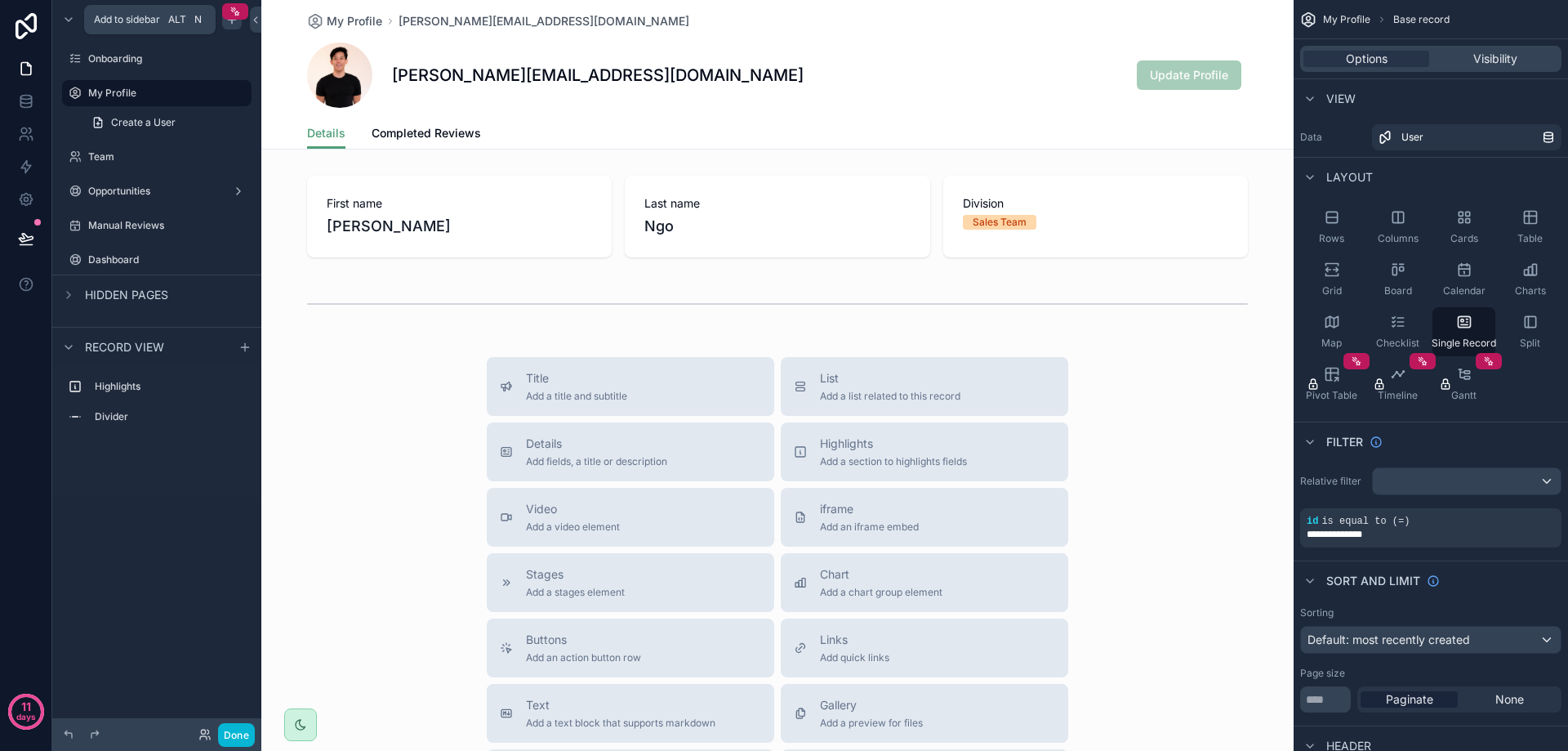
click at [228, 28] on div "scrollable content" at bounding box center [231, 19] width 19 height 19
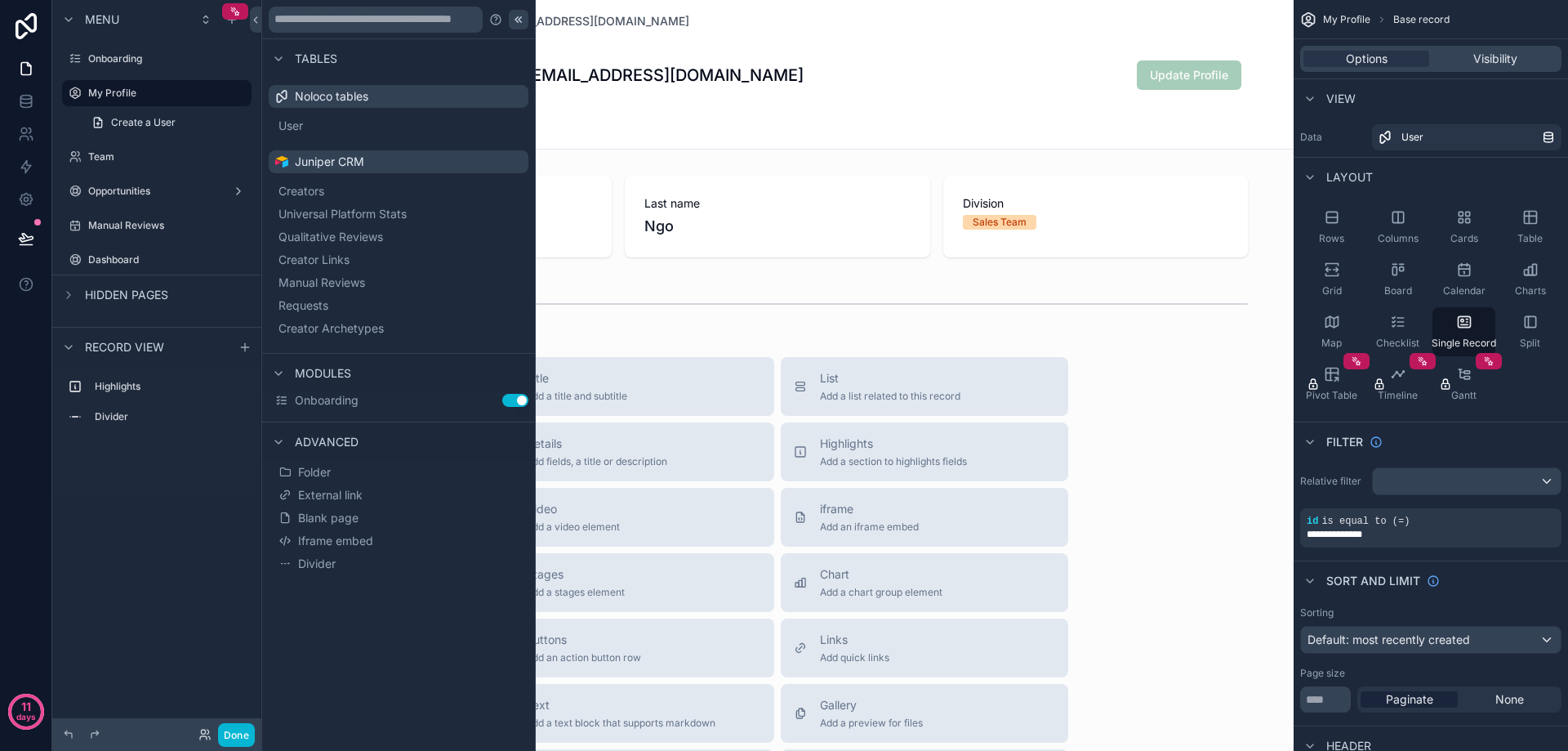
click at [515, 19] on icon at bounding box center [518, 19] width 13 height 13
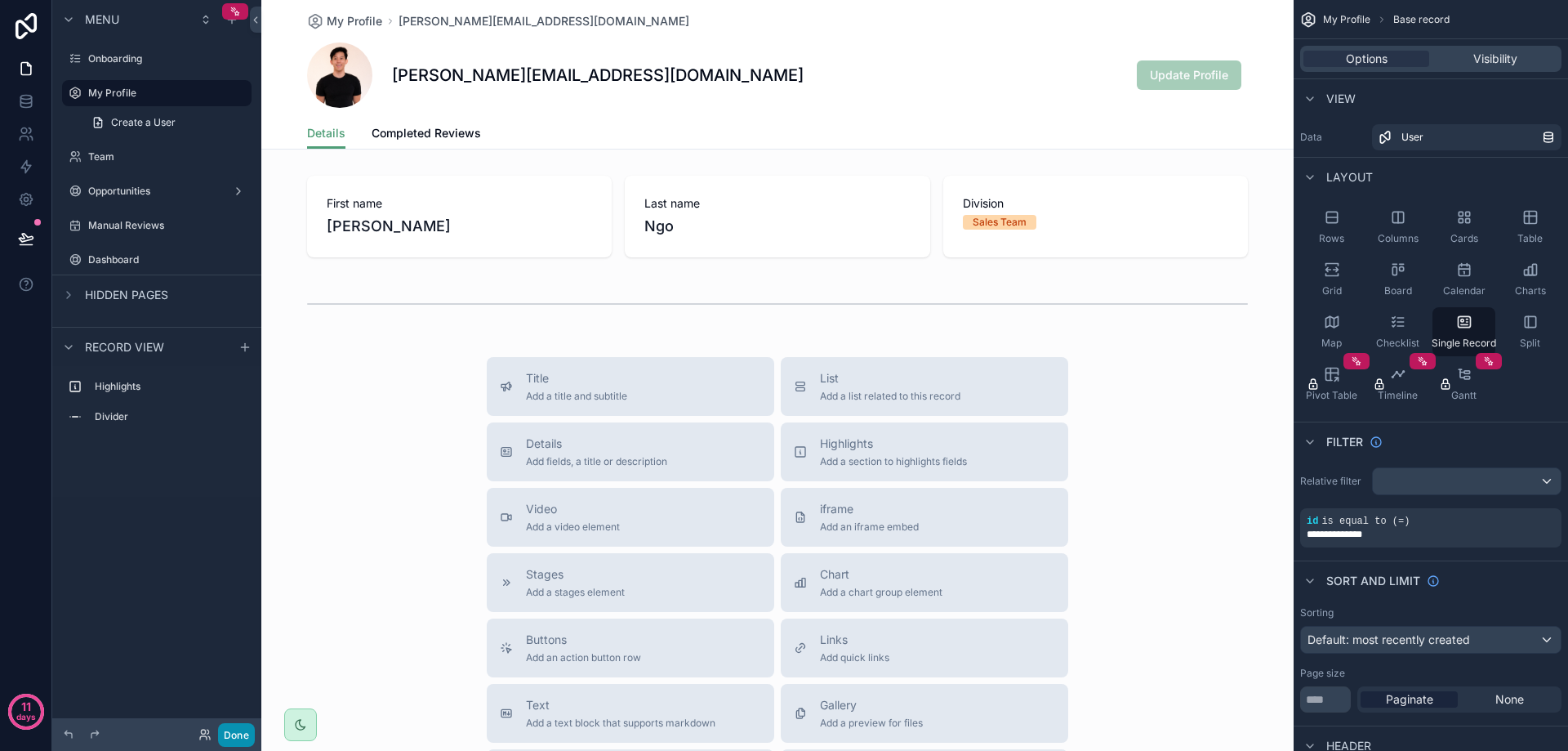
click at [242, 731] on button "Done" at bounding box center [237, 735] width 37 height 24
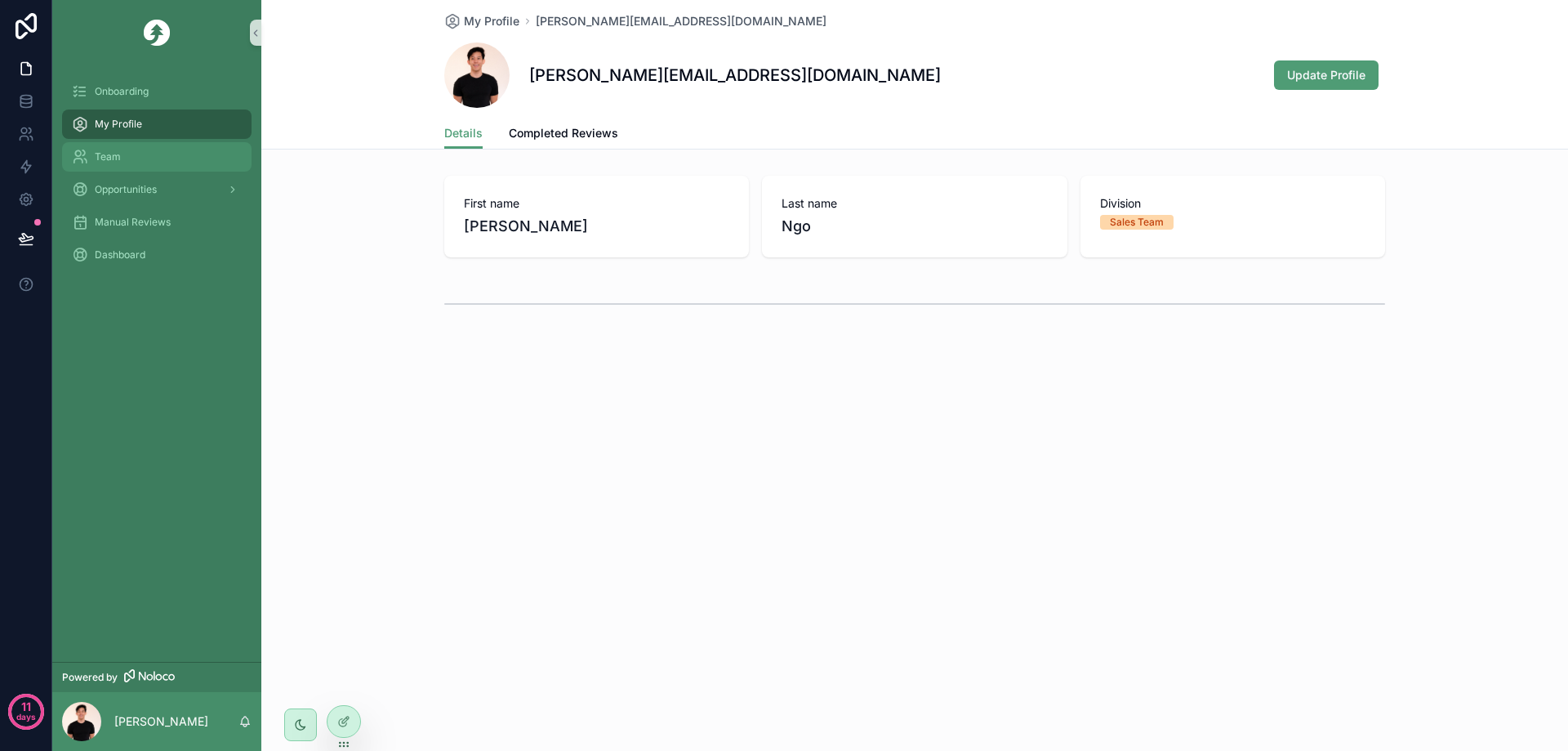
click at [149, 157] on div "Team" at bounding box center [157, 156] width 170 height 26
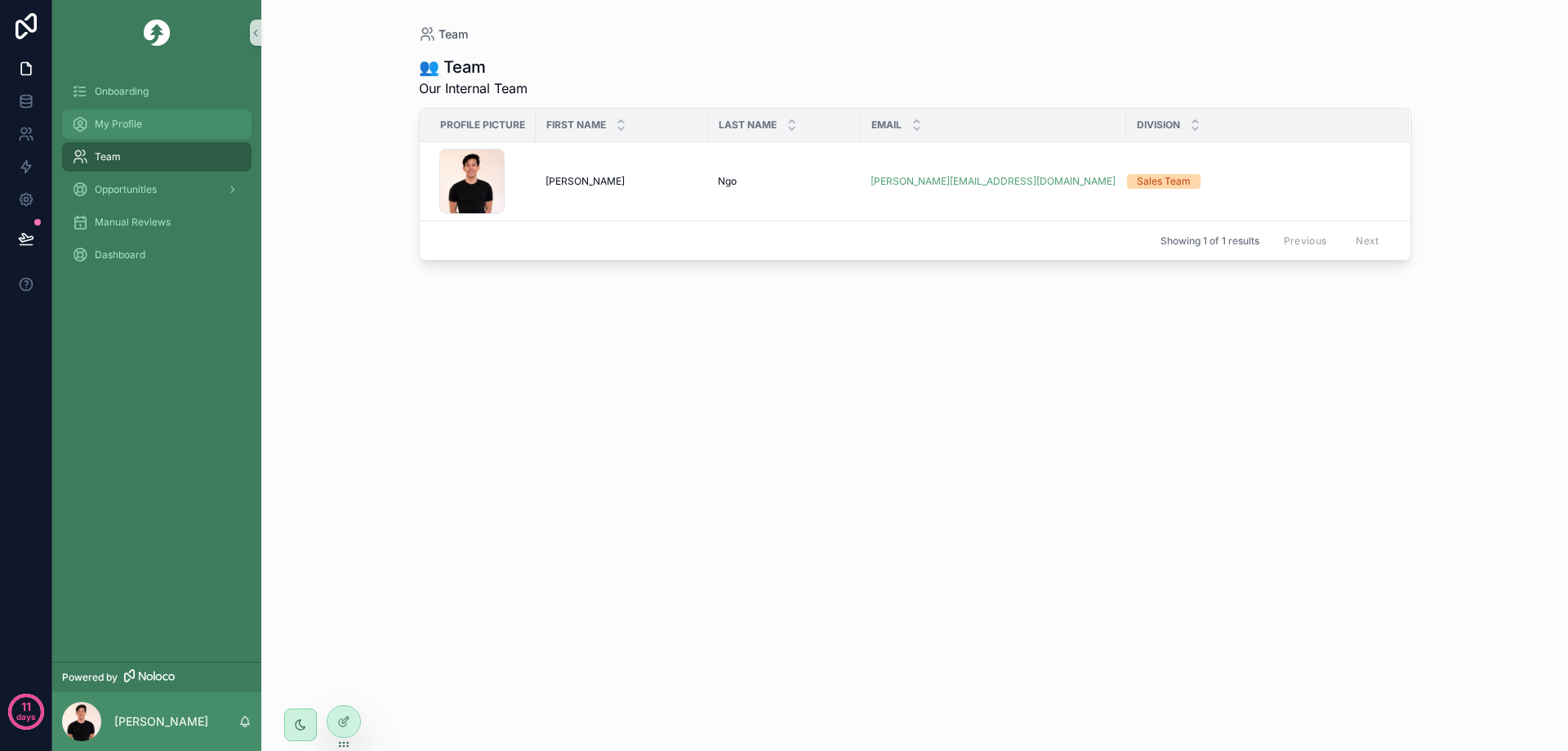
click at [153, 117] on div "My Profile" at bounding box center [157, 124] width 170 height 26
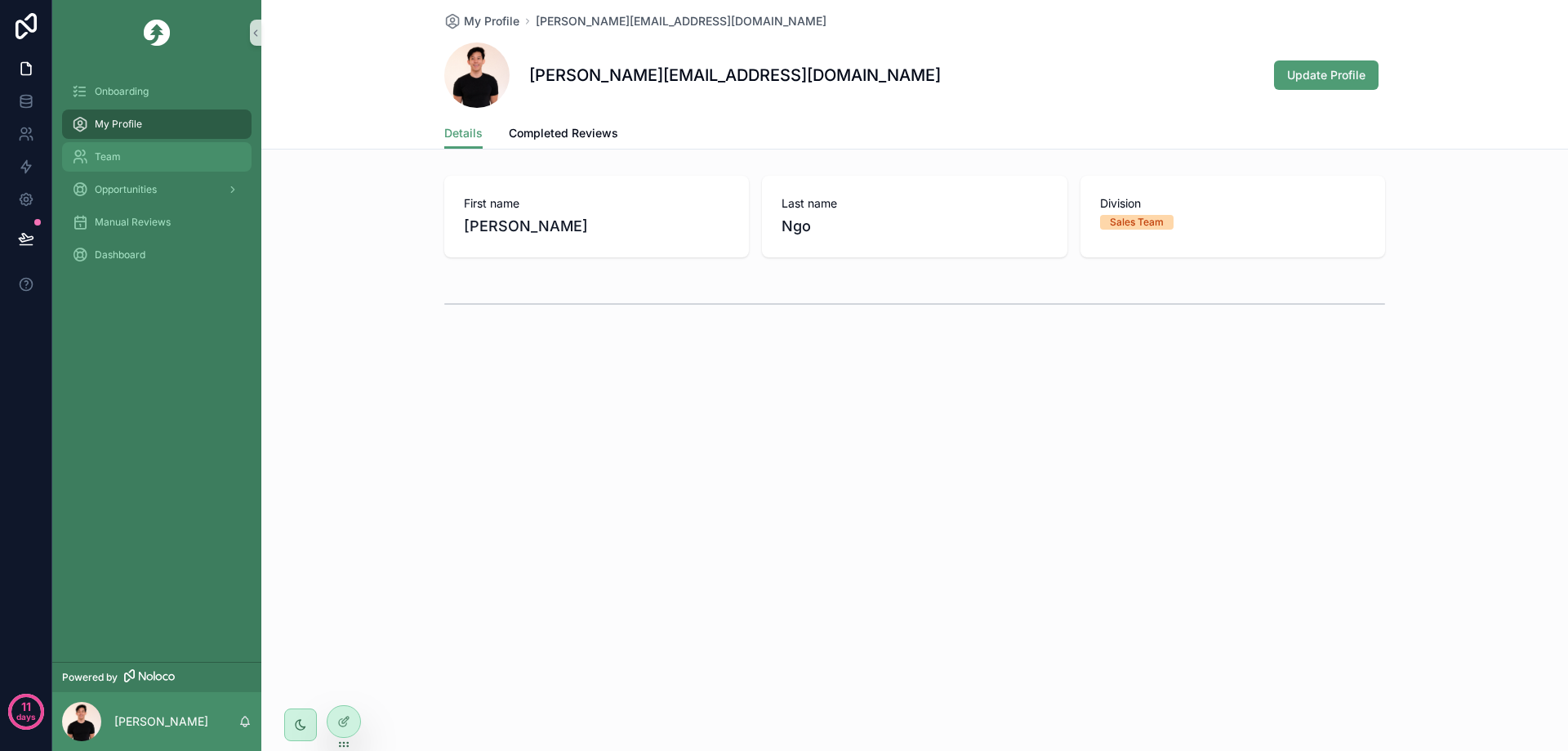
click at [143, 155] on div "Team" at bounding box center [157, 156] width 170 height 26
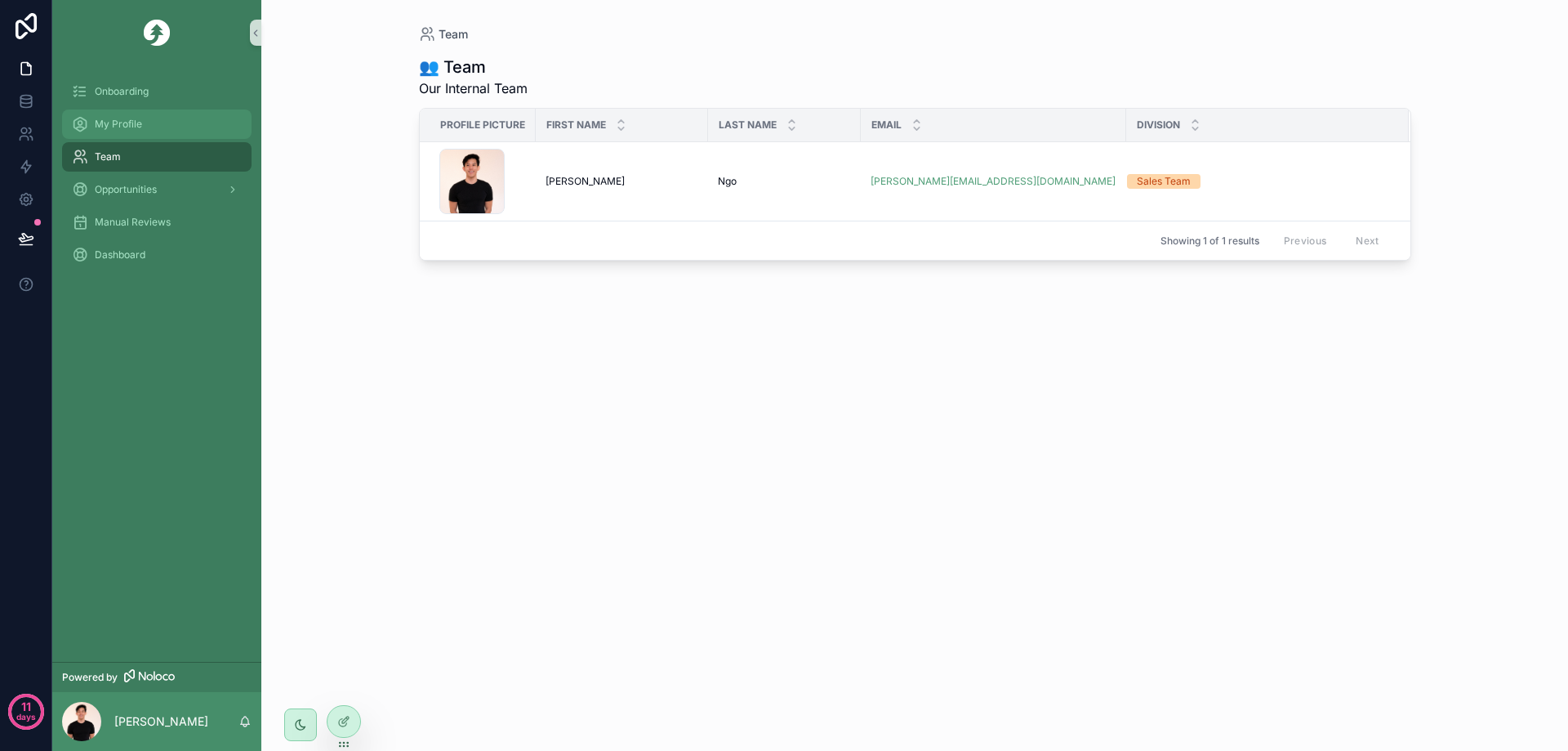
click at [149, 125] on div "My Profile" at bounding box center [157, 124] width 170 height 26
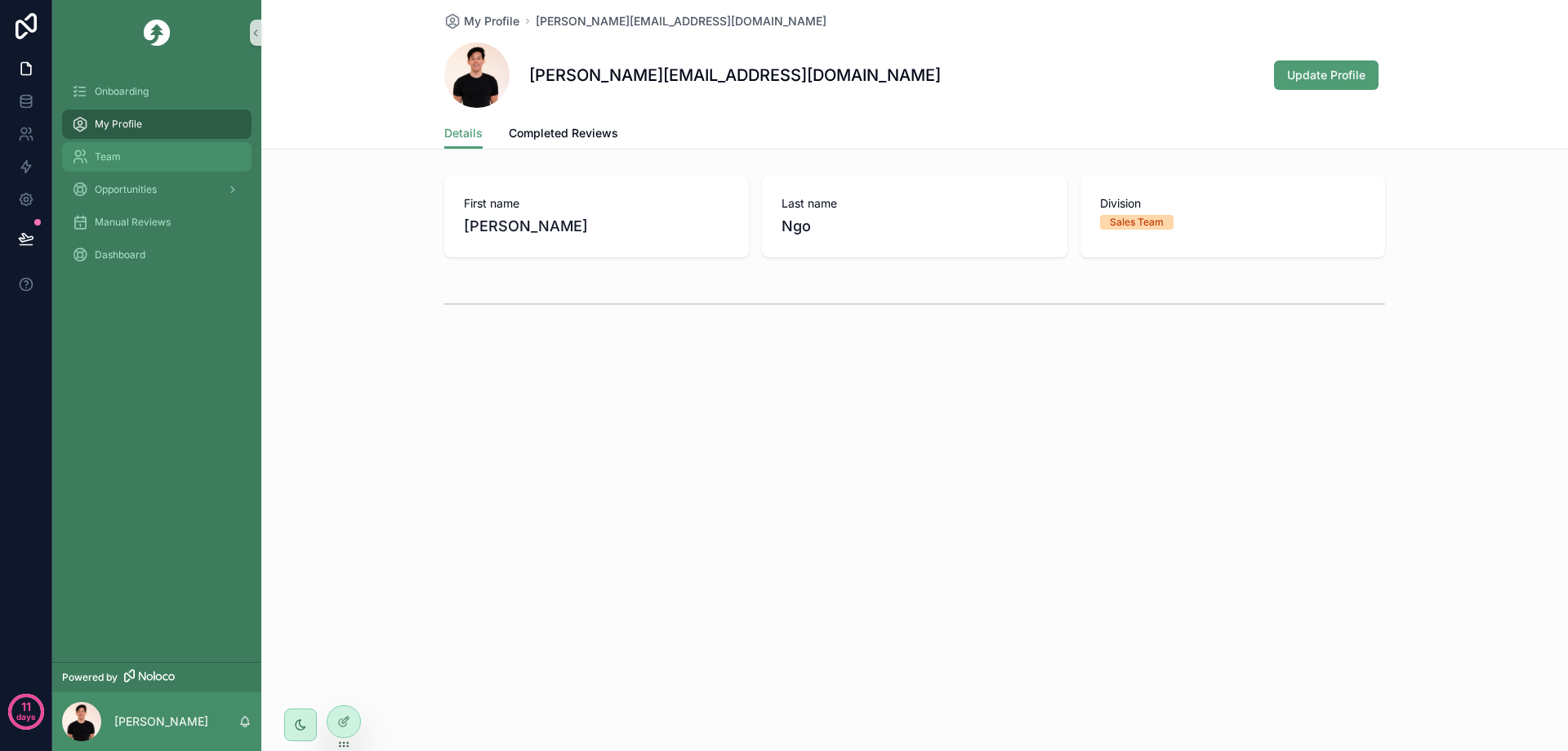
click at [142, 165] on div "Team" at bounding box center [157, 156] width 170 height 26
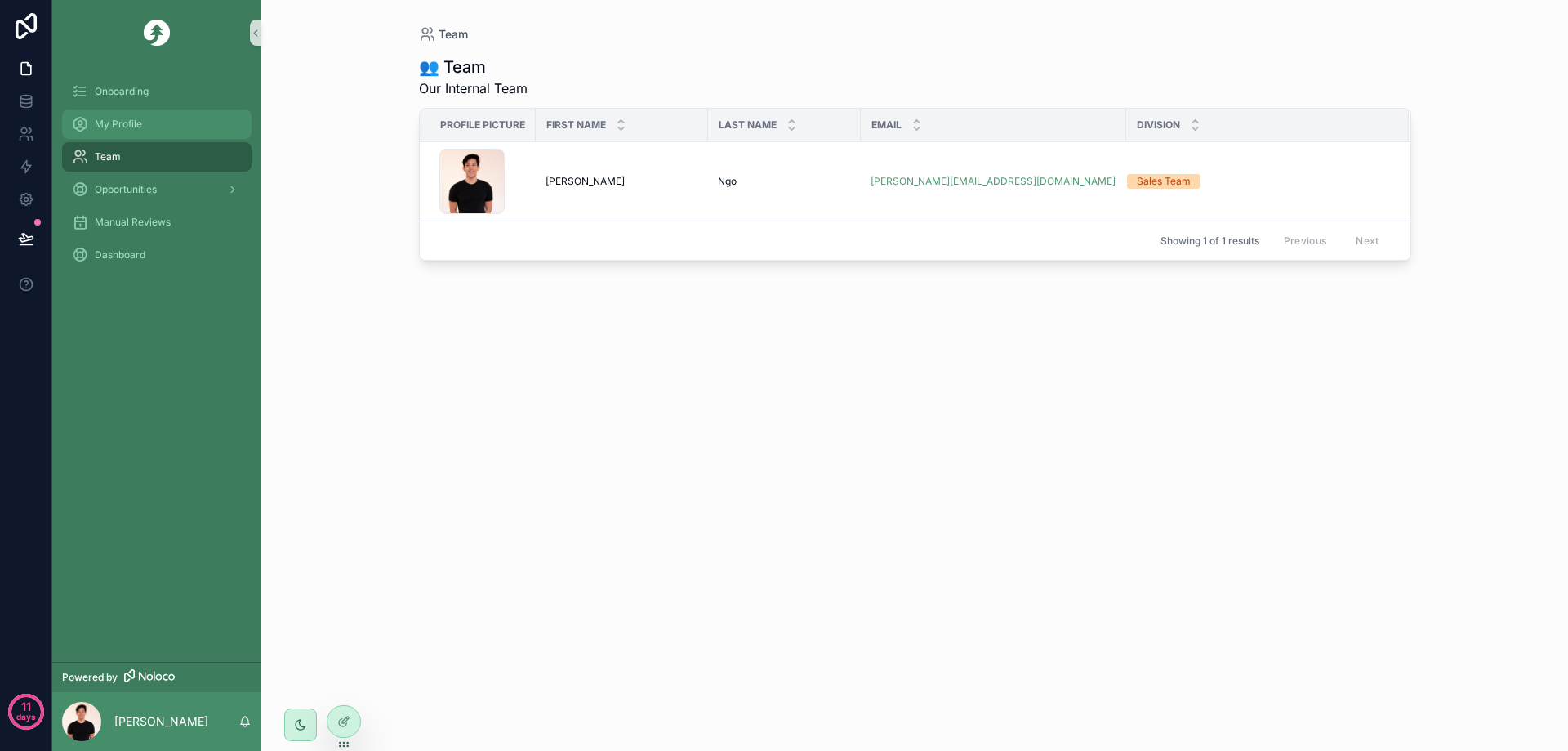
click at [125, 131] on div "My Profile" at bounding box center [157, 124] width 170 height 26
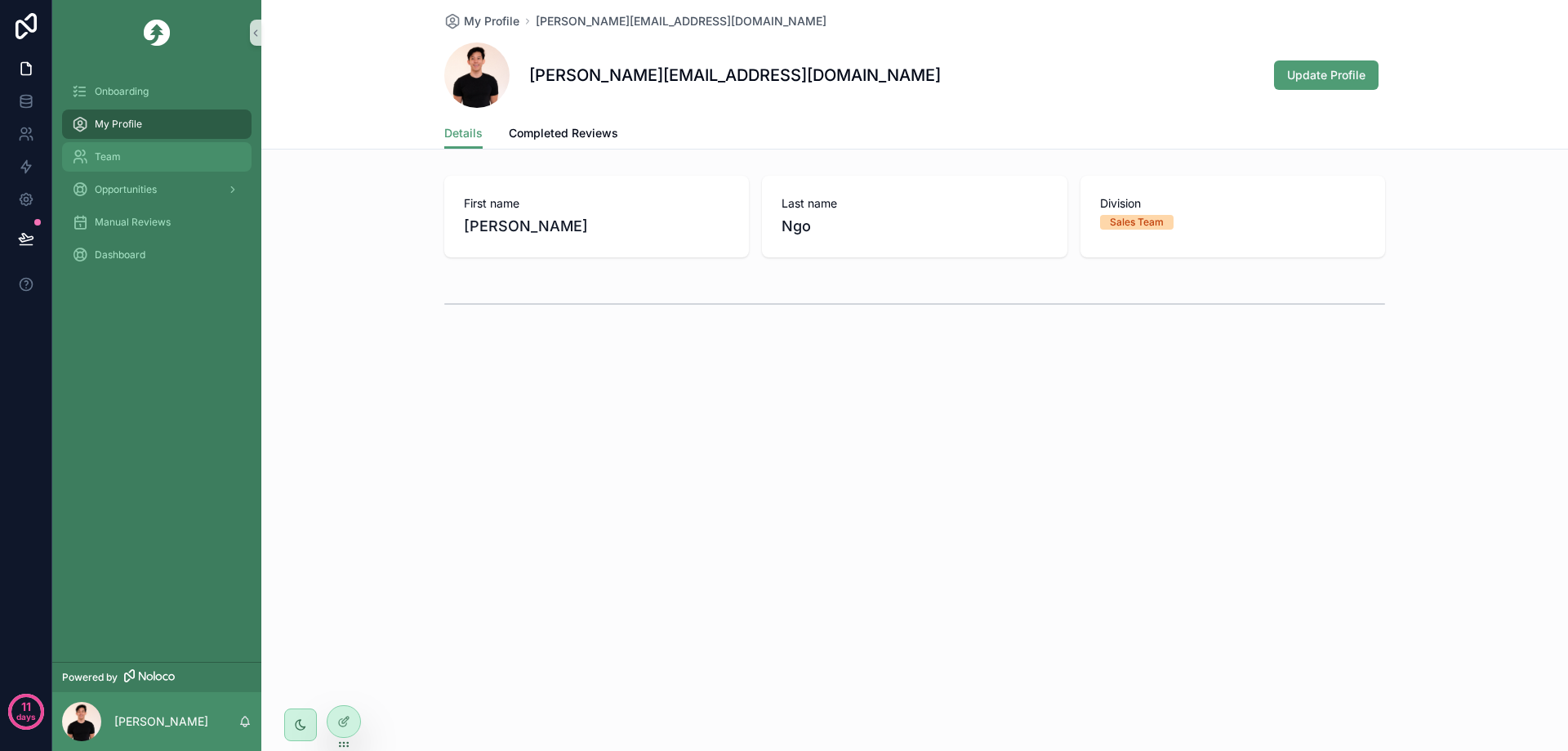
click at [143, 161] on div "Team" at bounding box center [157, 156] width 170 height 26
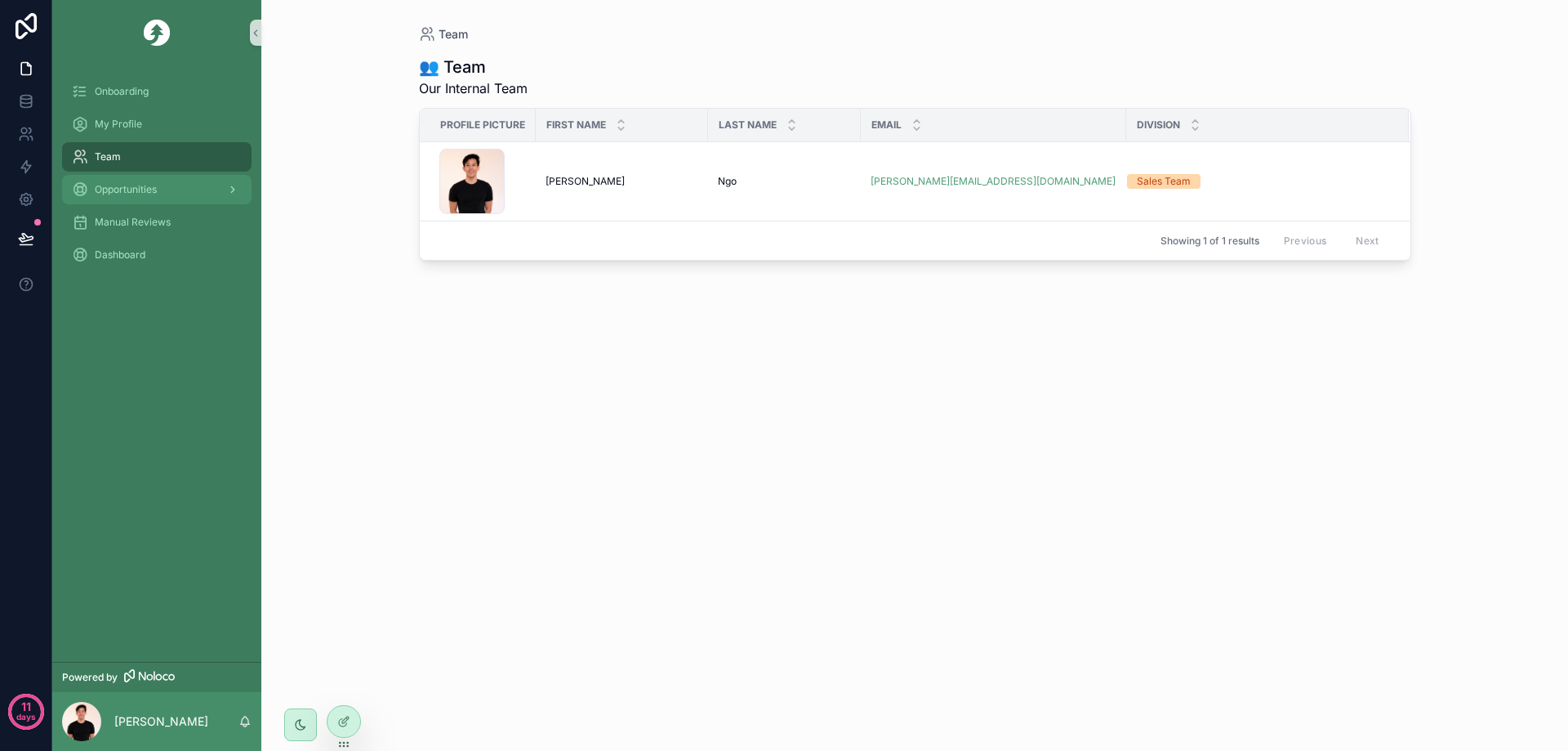
click at [153, 194] on span "Opportunities" at bounding box center [125, 190] width 62 height 13
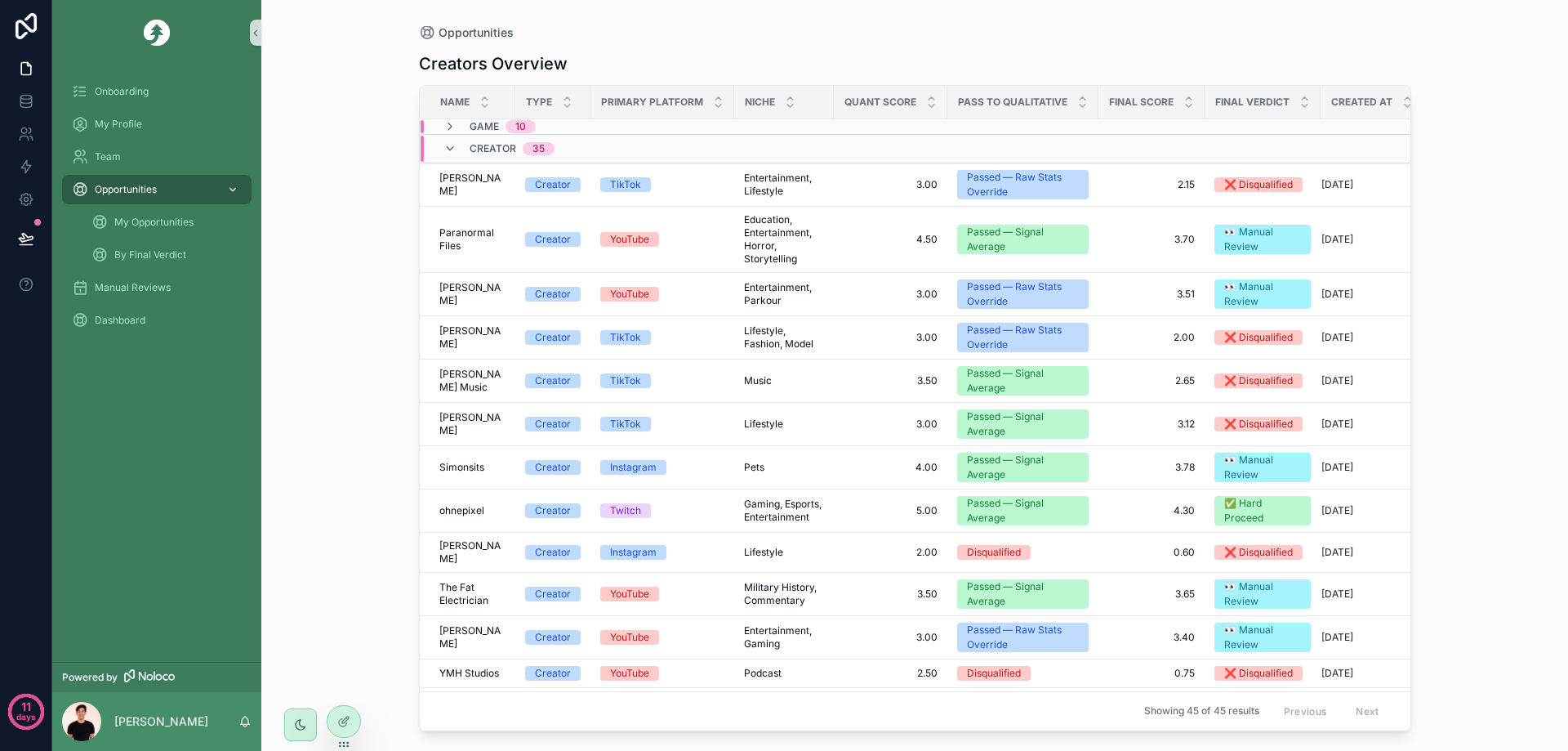
click at [232, 191] on icon "scrollable content" at bounding box center [233, 190] width 6 height 4
click at [189, 156] on div "Team" at bounding box center [157, 156] width 170 height 26
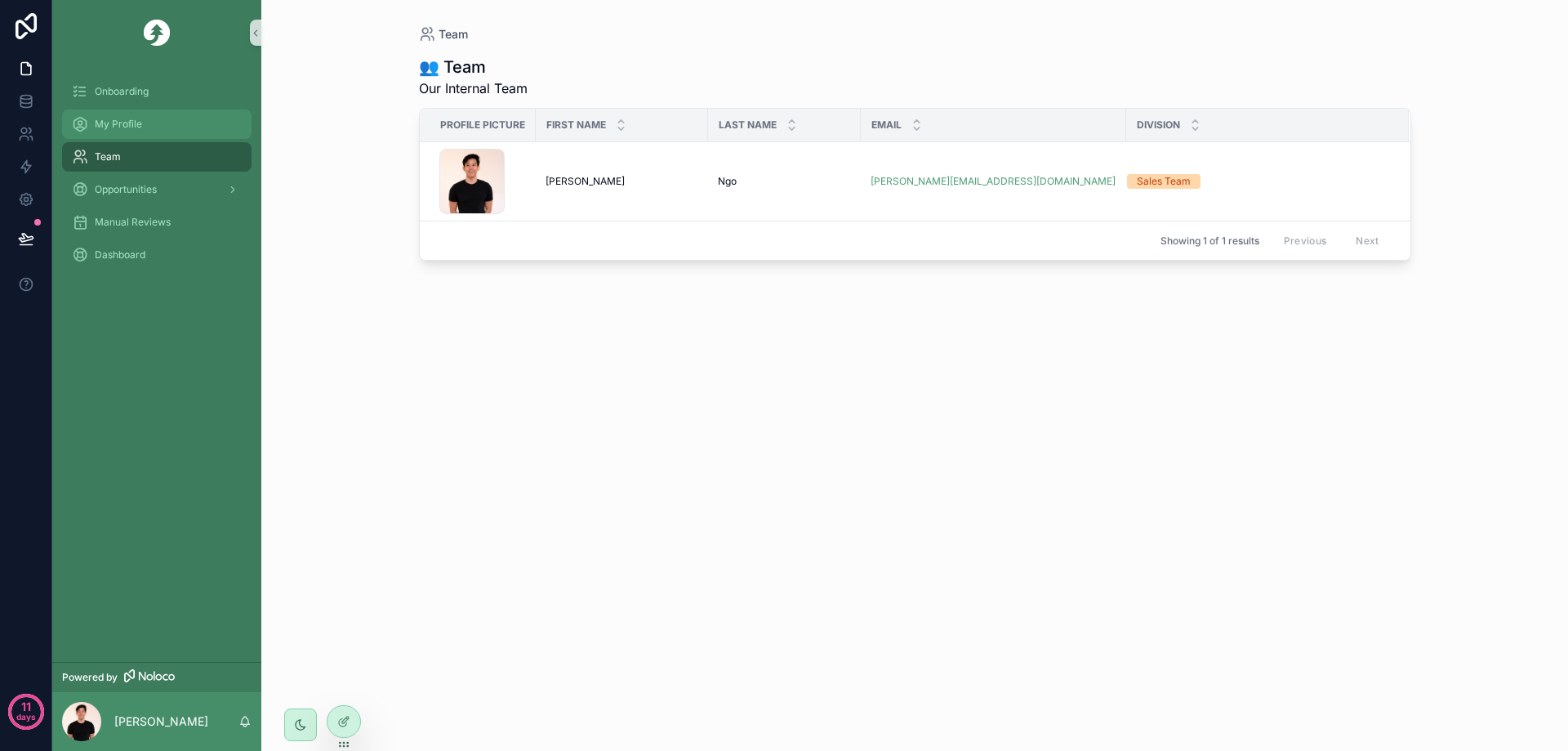
click at [205, 129] on div "My Profile" at bounding box center [157, 124] width 170 height 26
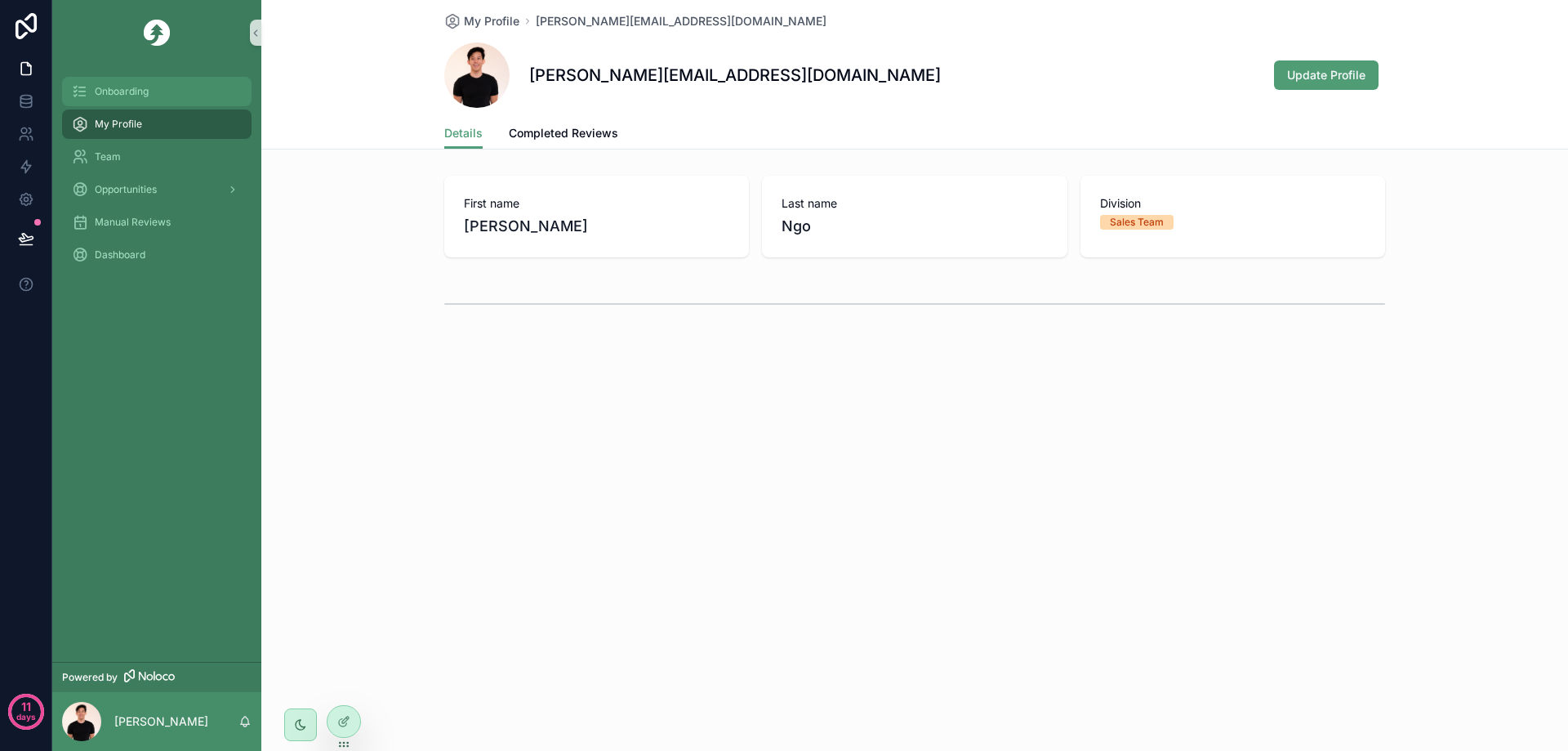
click at [208, 99] on div "Onboarding" at bounding box center [157, 92] width 170 height 26
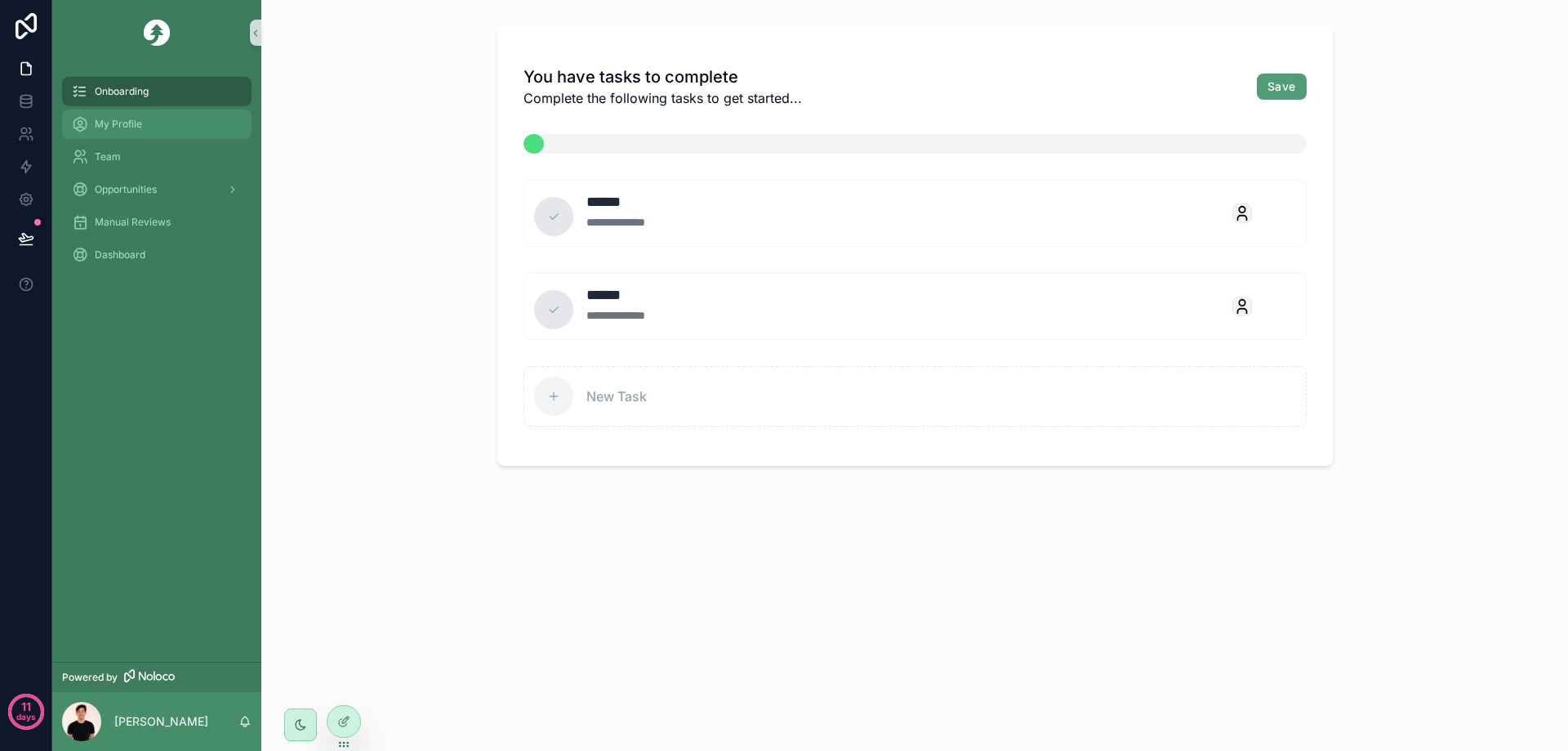
click at [113, 121] on span "My Profile" at bounding box center [118, 124] width 47 height 13
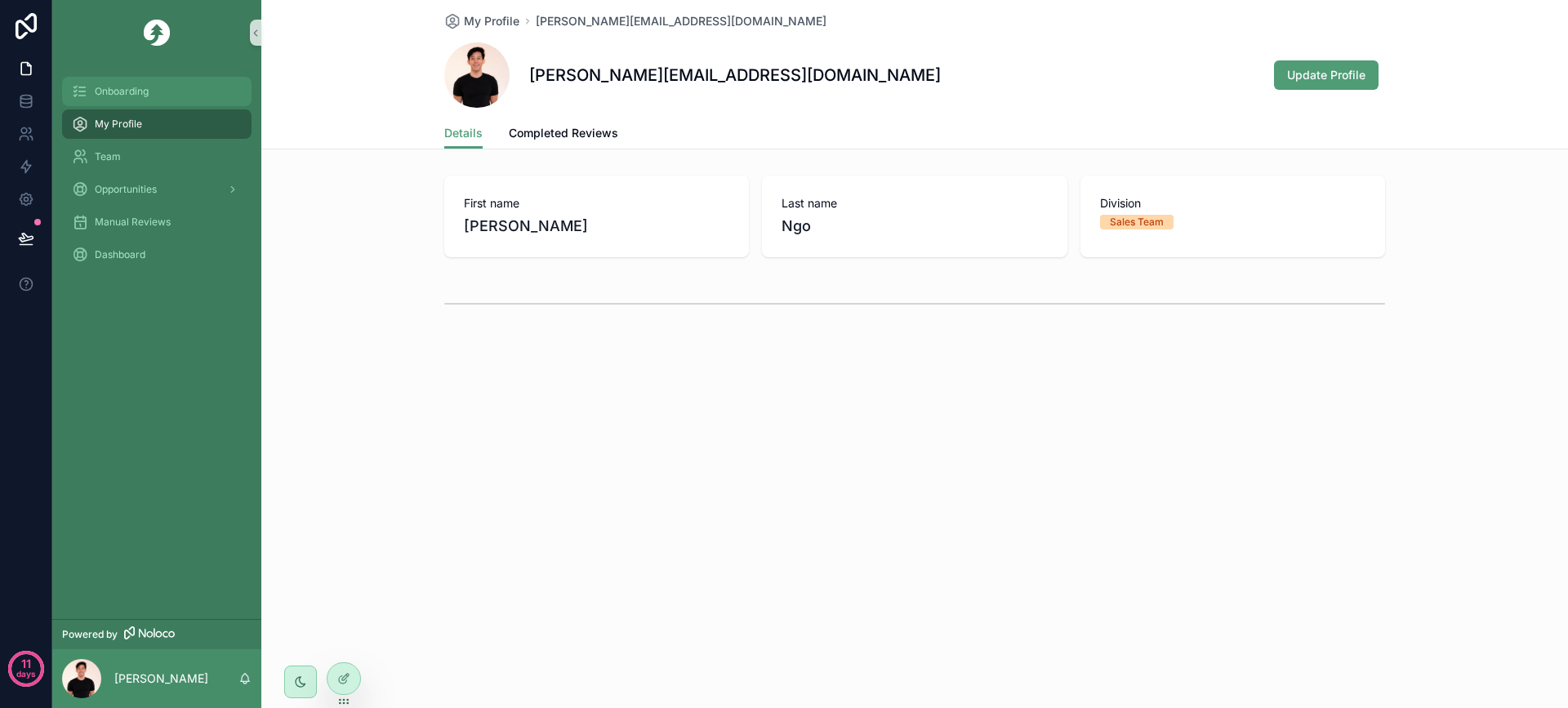
click at [149, 95] on div "Onboarding" at bounding box center [157, 92] width 170 height 26
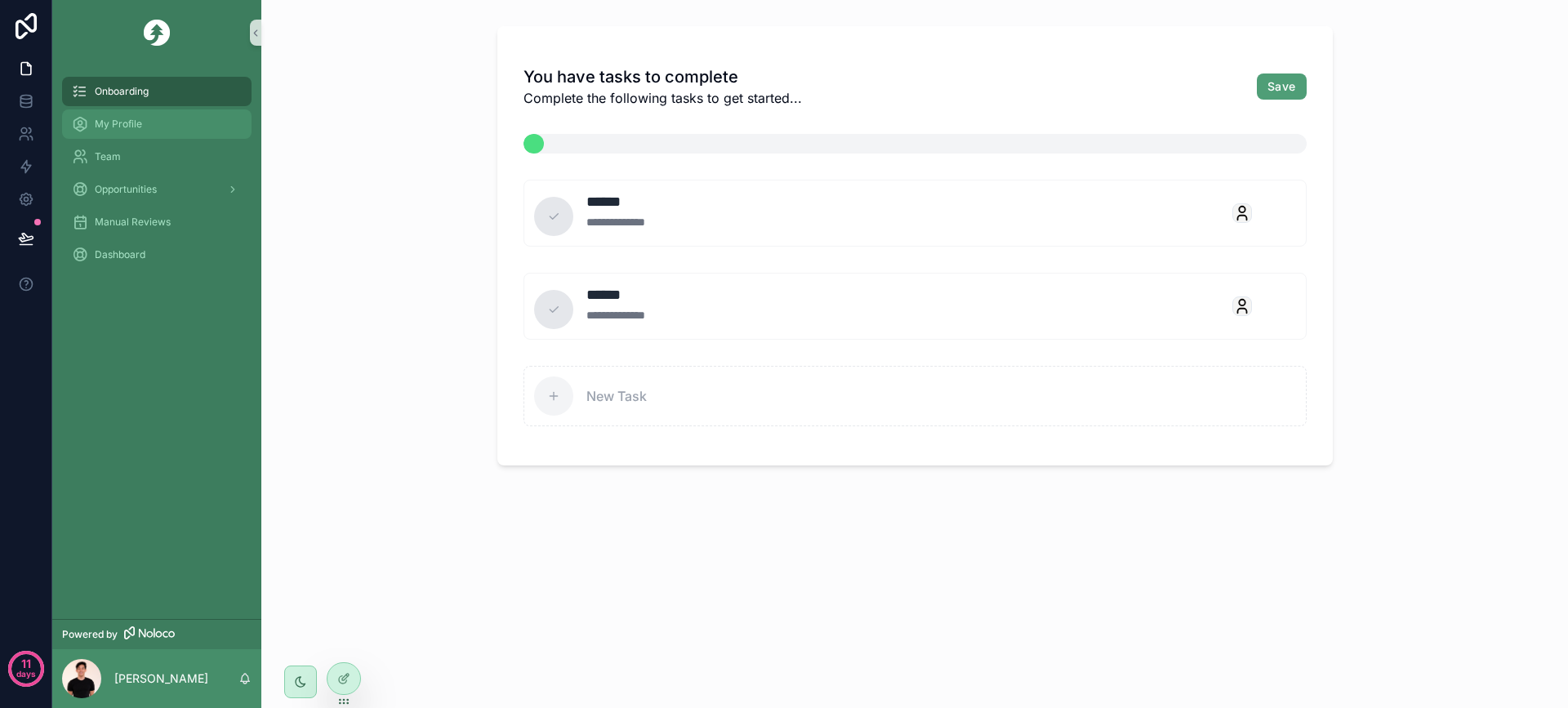
click at [170, 122] on div "My Profile" at bounding box center [157, 124] width 170 height 26
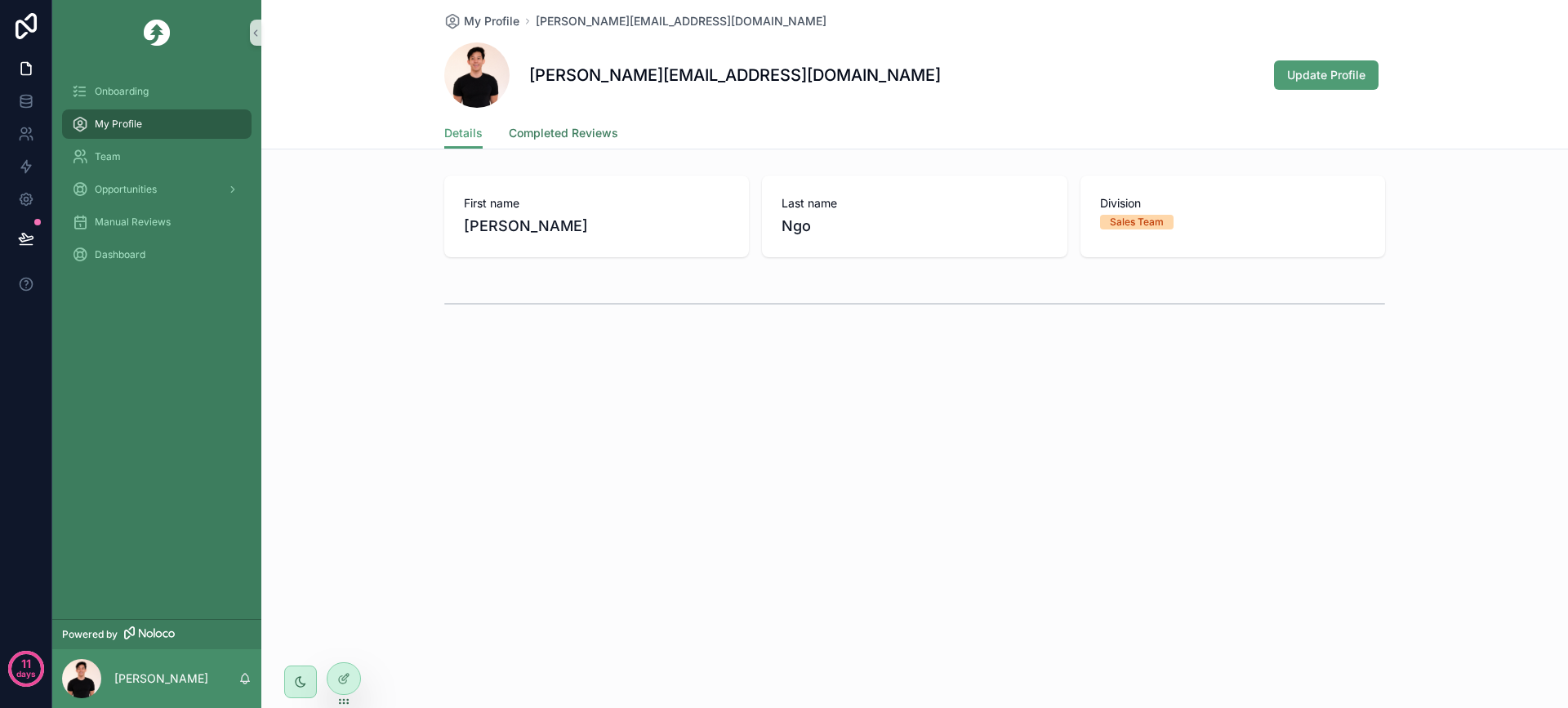
click at [580, 128] on span "Completed Reviews" at bounding box center [564, 133] width 109 height 17
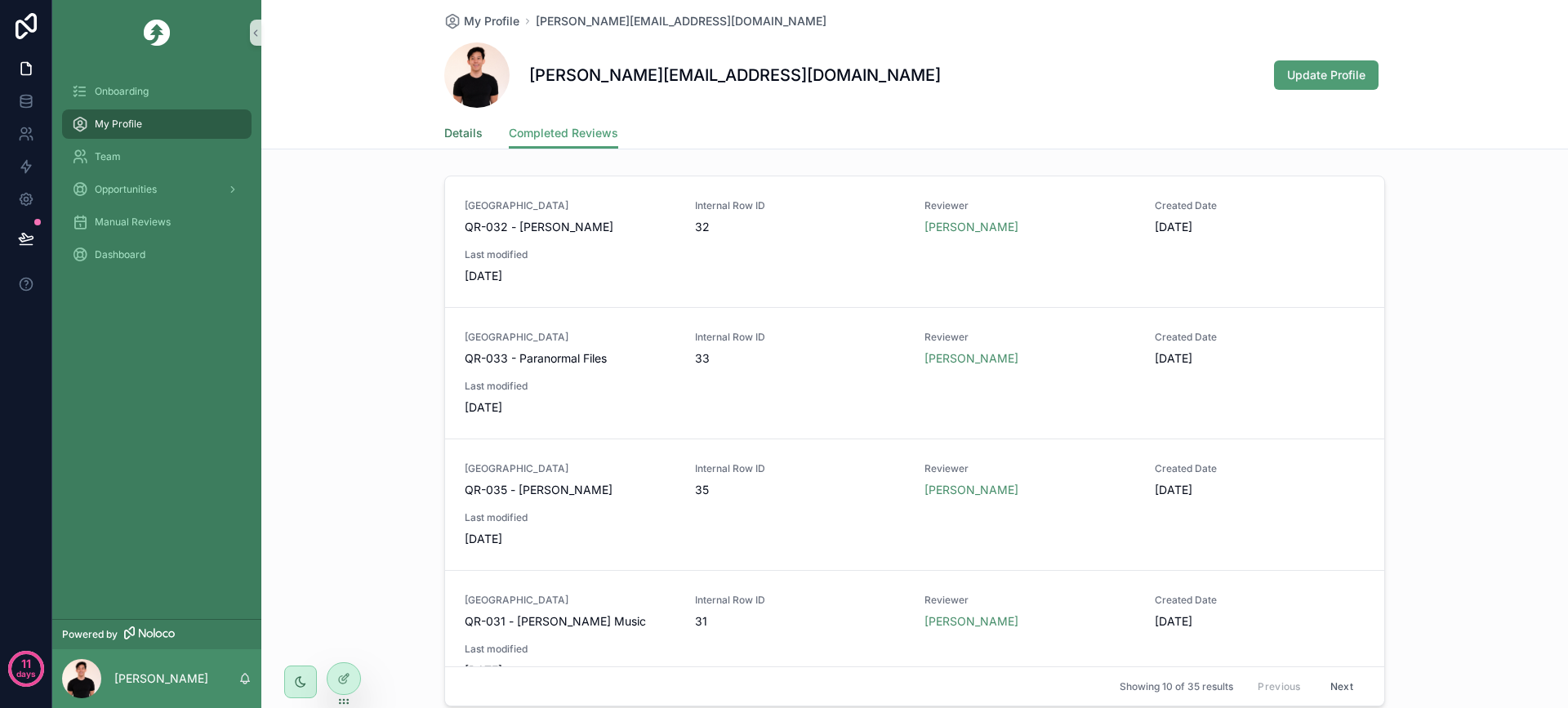
click at [468, 137] on span "Details" at bounding box center [463, 133] width 38 height 17
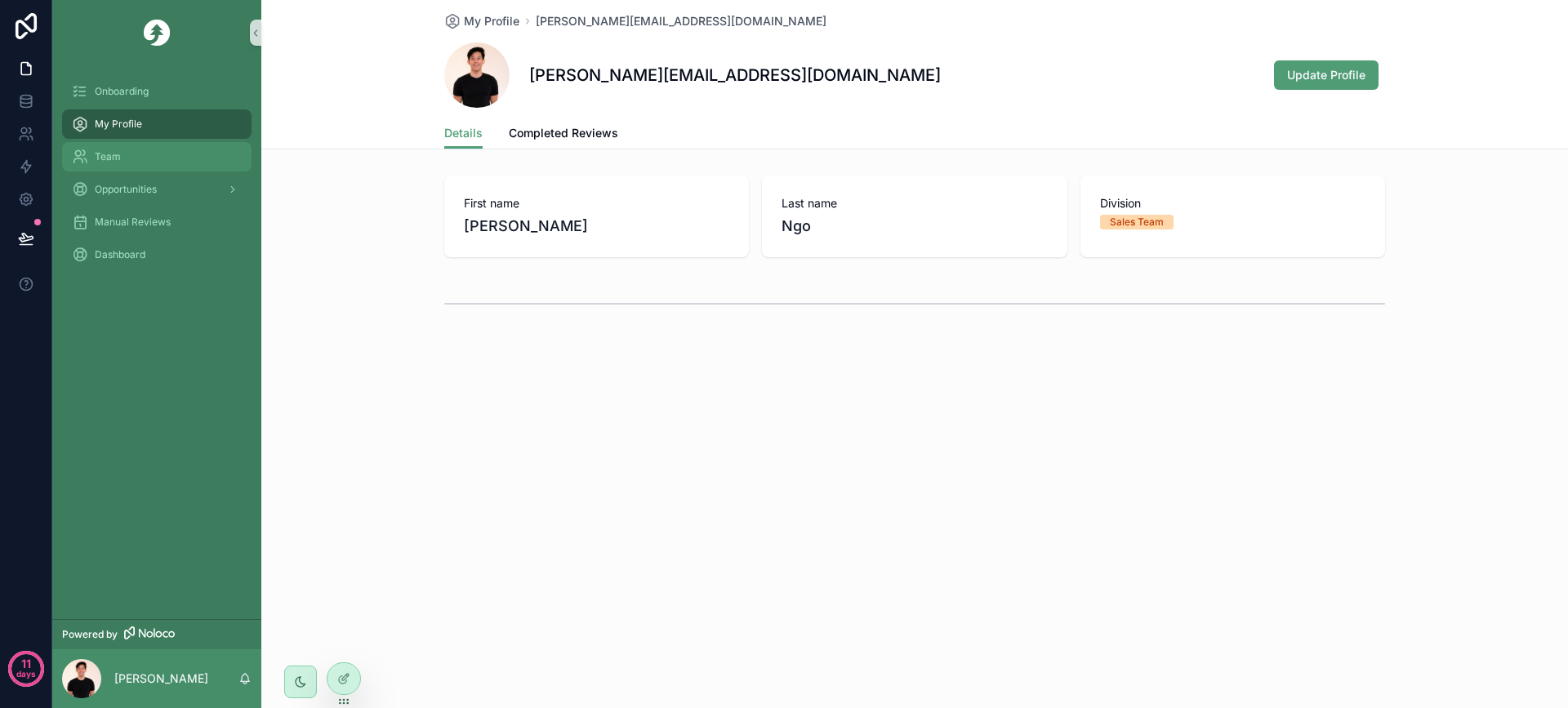
click at [143, 154] on div "Team" at bounding box center [157, 156] width 170 height 26
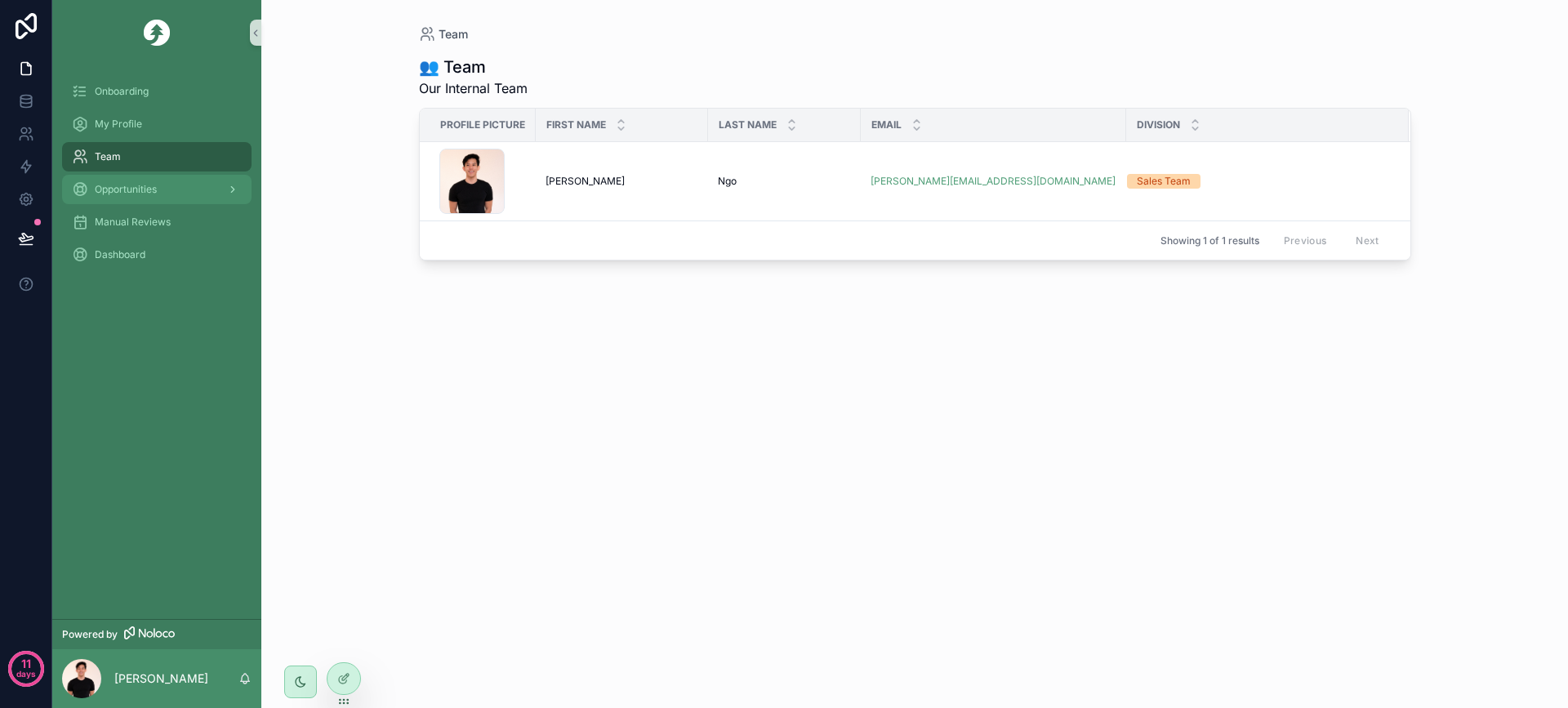
click at [139, 184] on span "Opportunities" at bounding box center [125, 190] width 62 height 13
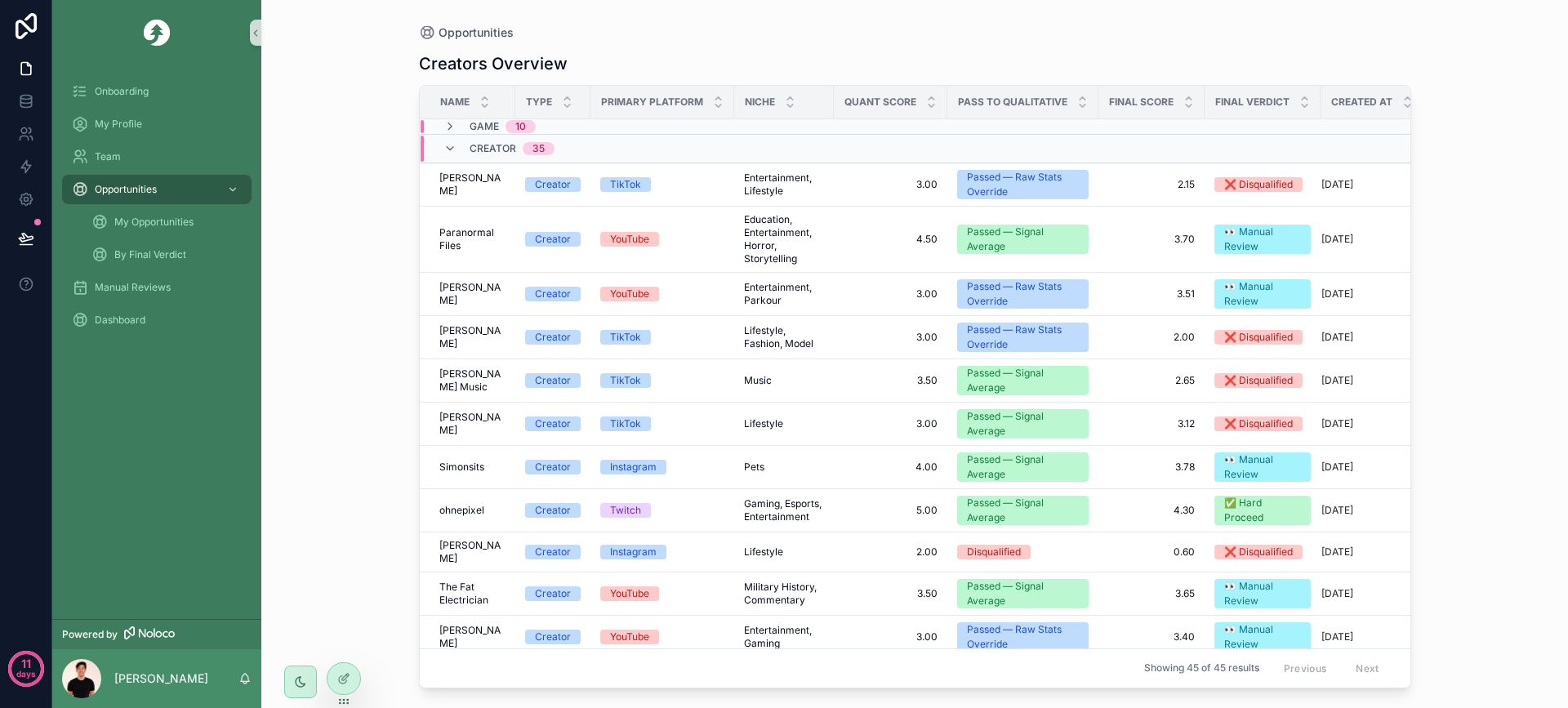
click at [467, 151] on div "Creator 35" at bounding box center [499, 148] width 111 height 26
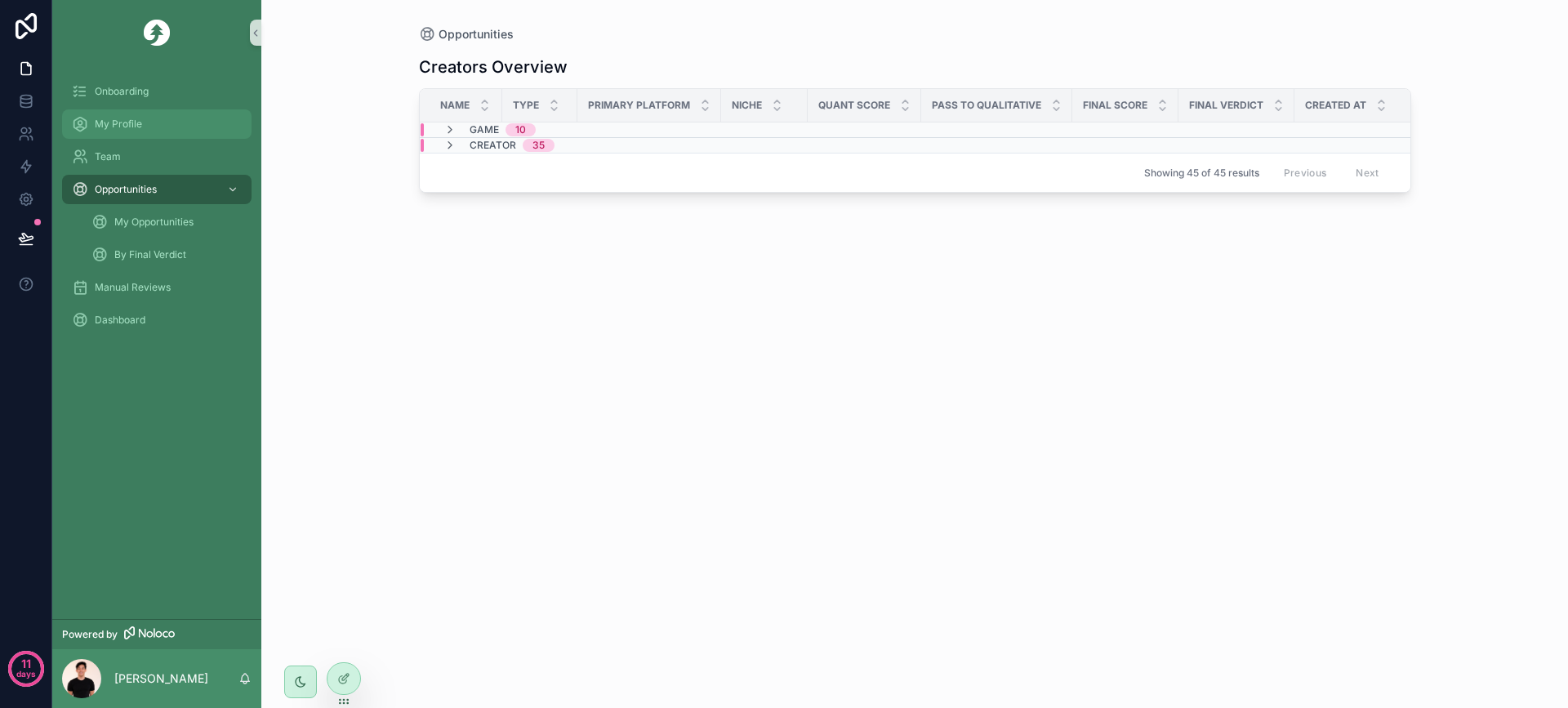
click at [162, 130] on div "My Profile" at bounding box center [157, 124] width 170 height 26
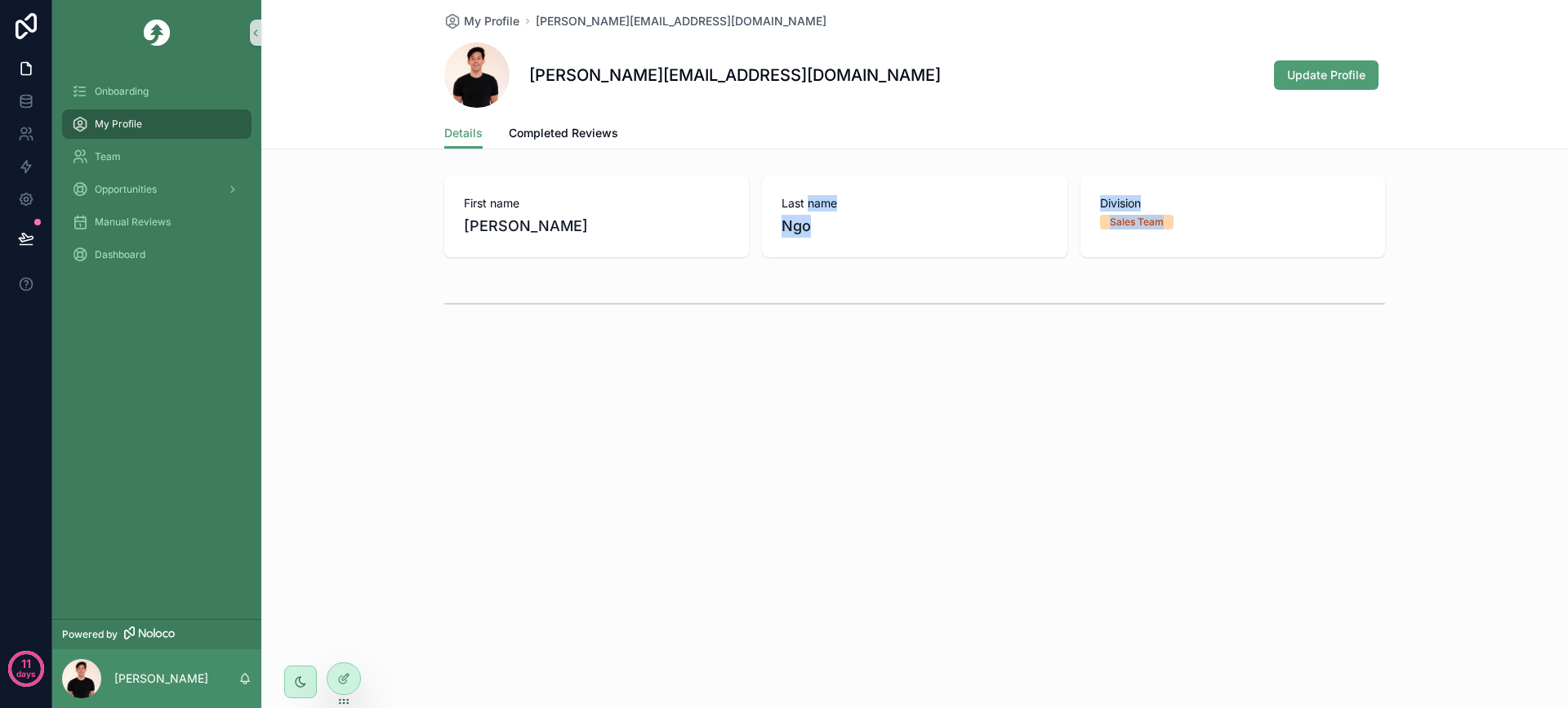
drag, startPoint x: 1158, startPoint y: 320, endPoint x: 787, endPoint y: 192, distance: 392.5
click at [809, 192] on div "First name [PERSON_NAME] Last name [PERSON_NAME] Division Sales Team" at bounding box center [915, 250] width 1307 height 162
click at [555, 129] on span "Completed Reviews" at bounding box center [564, 133] width 109 height 17
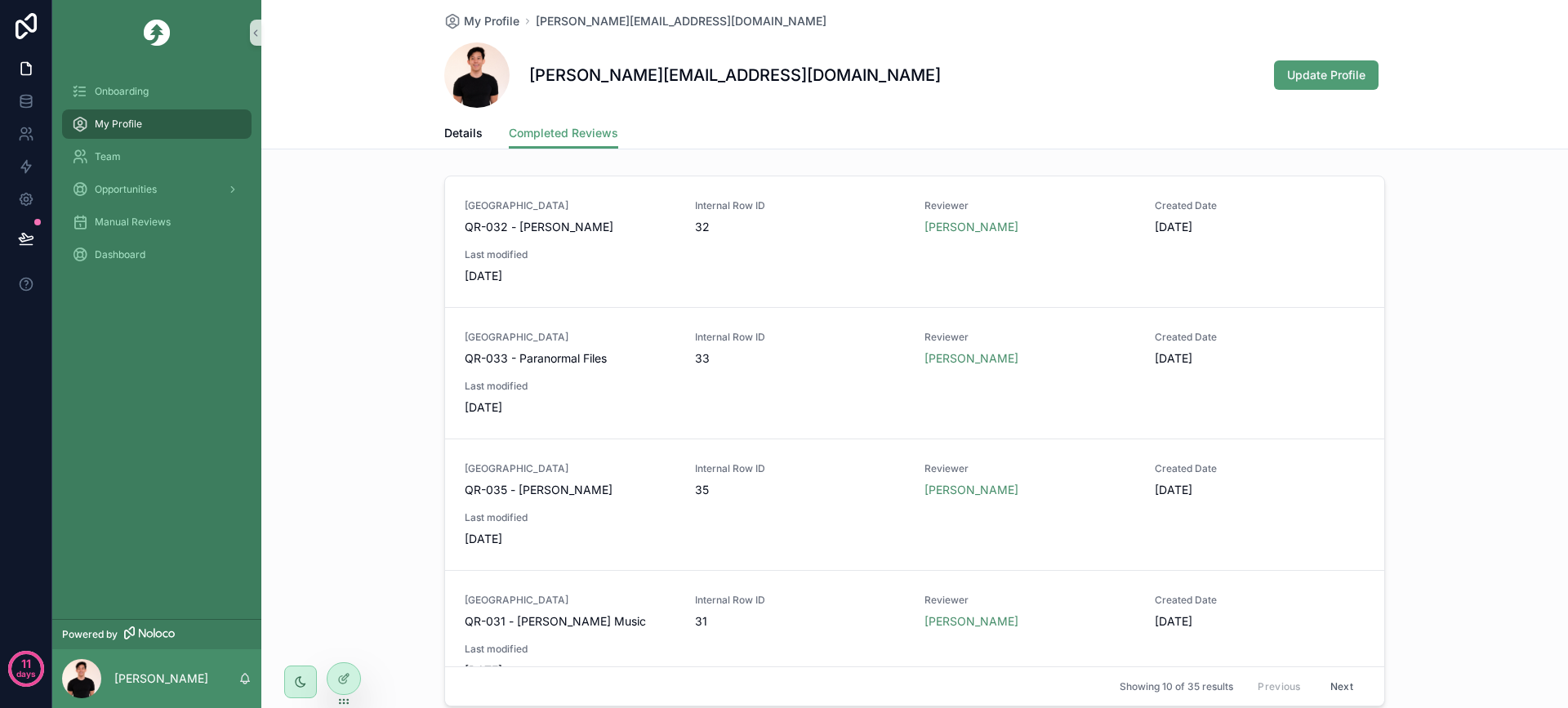
click at [481, 133] on div "Details Completed Reviews" at bounding box center [915, 133] width 940 height 31
click at [474, 131] on span "Details" at bounding box center [463, 133] width 38 height 17
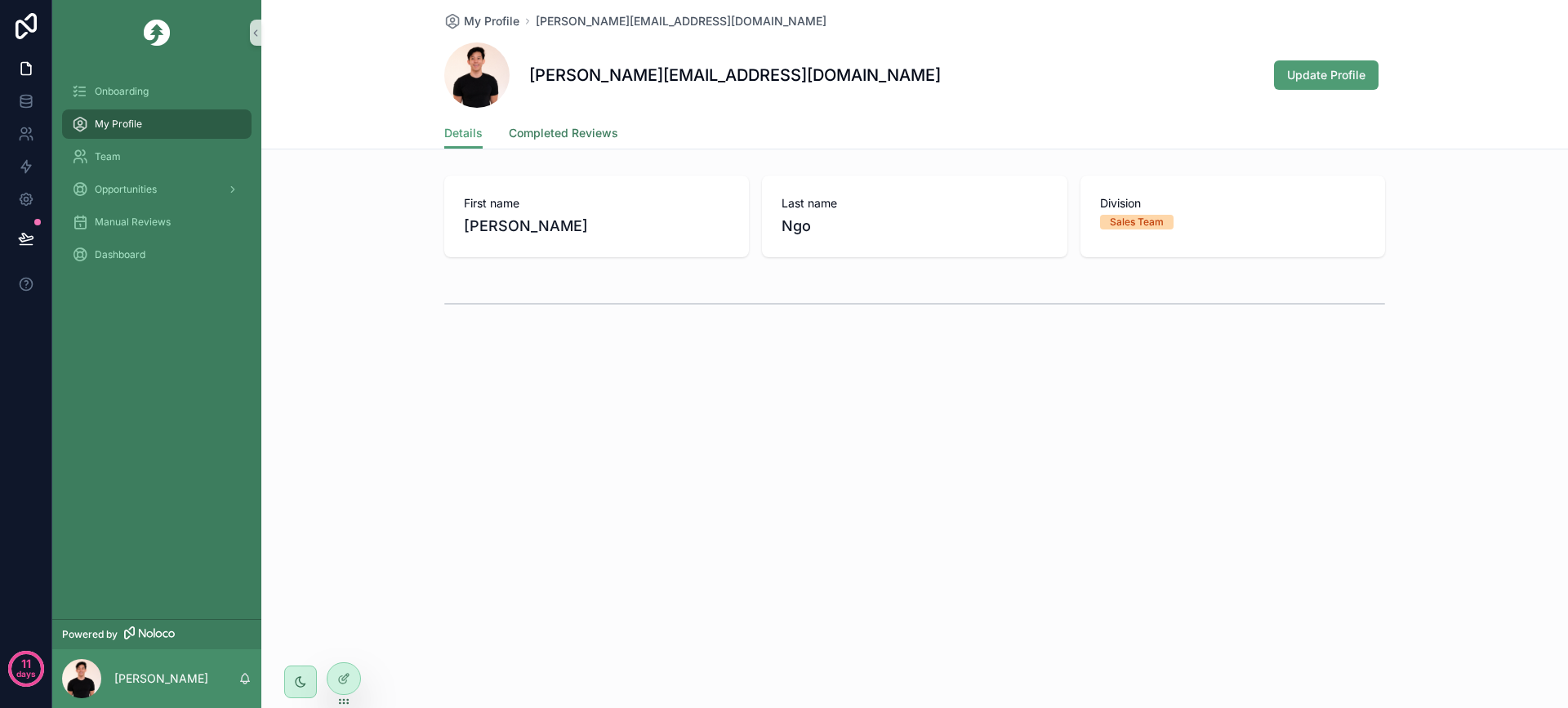
click at [566, 135] on span "Completed Reviews" at bounding box center [564, 133] width 109 height 17
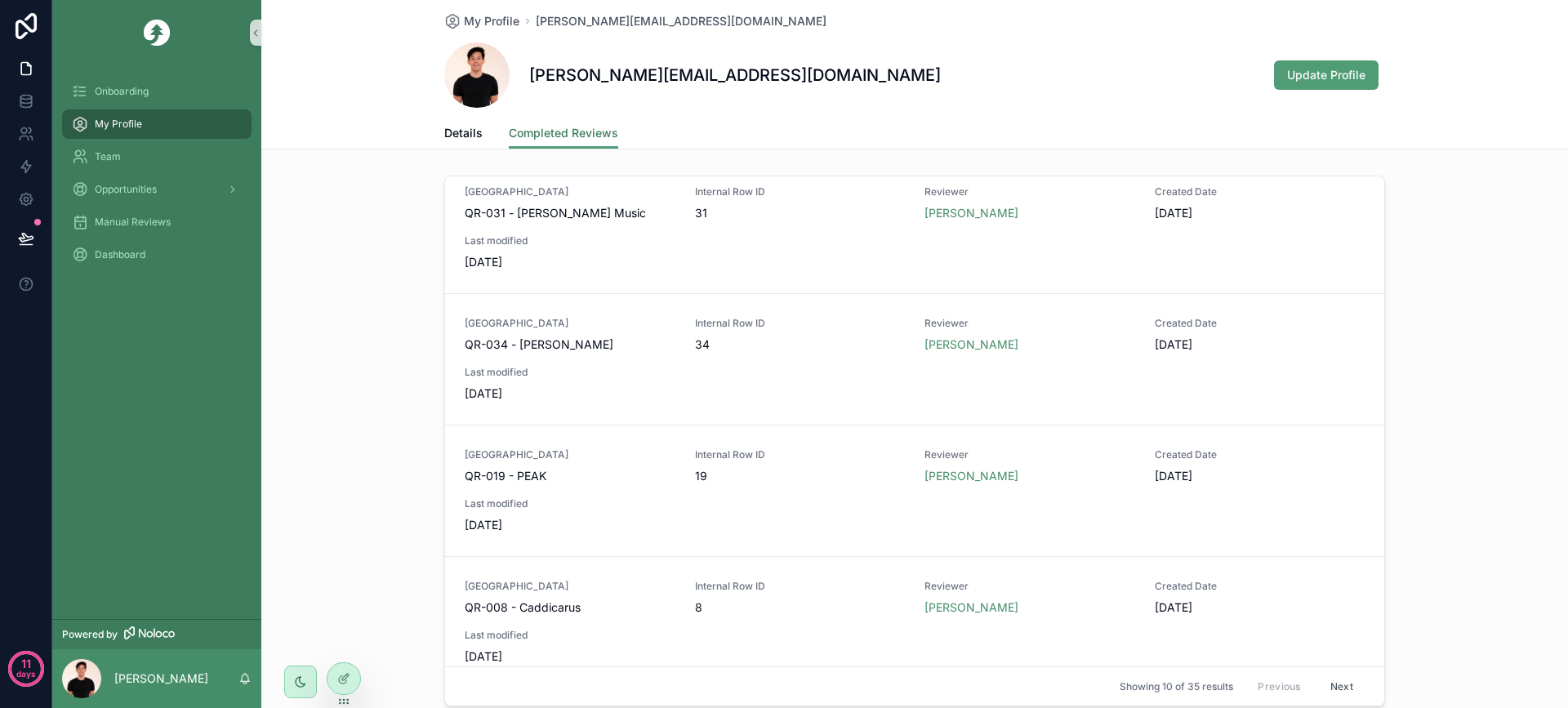
scroll to position [816, 0]
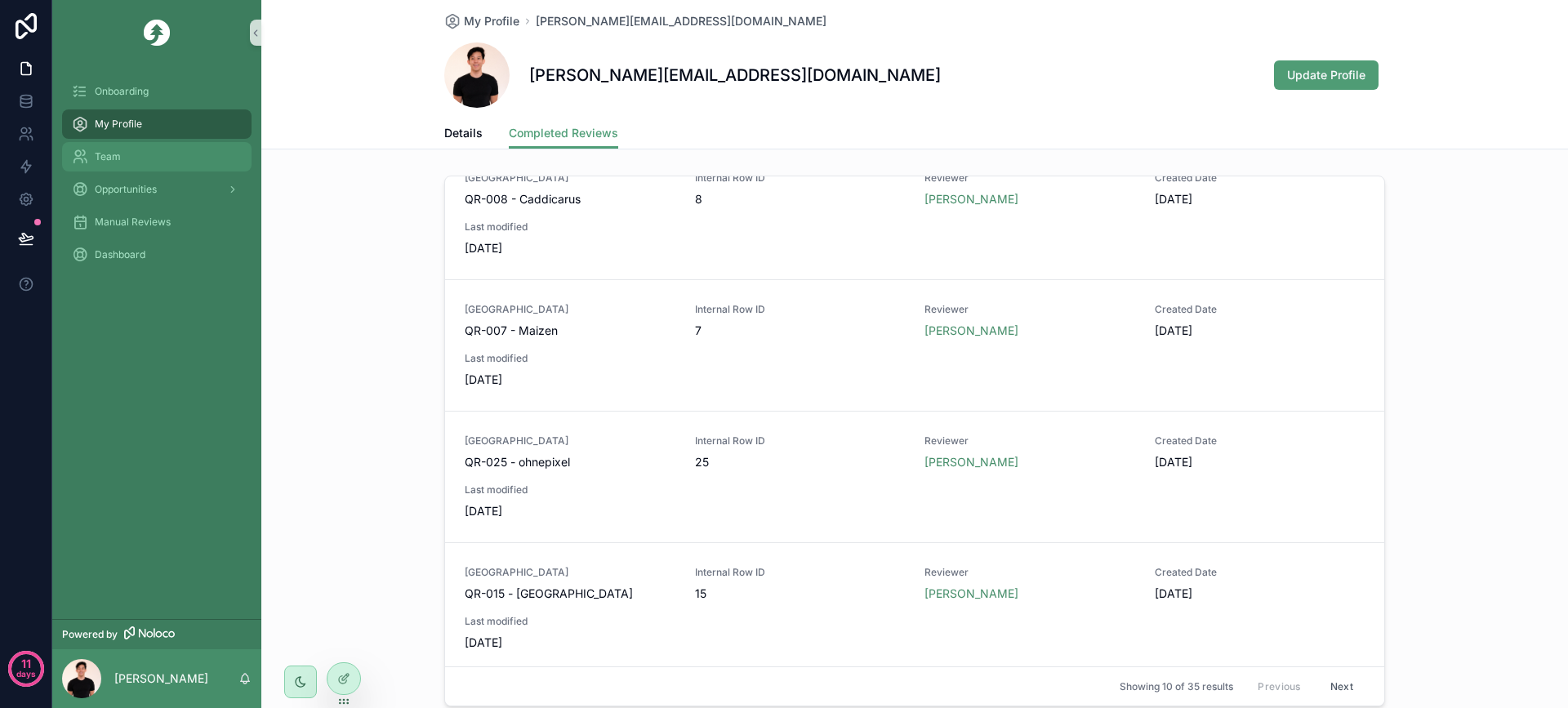
click at [121, 157] on div "Team" at bounding box center [157, 156] width 170 height 26
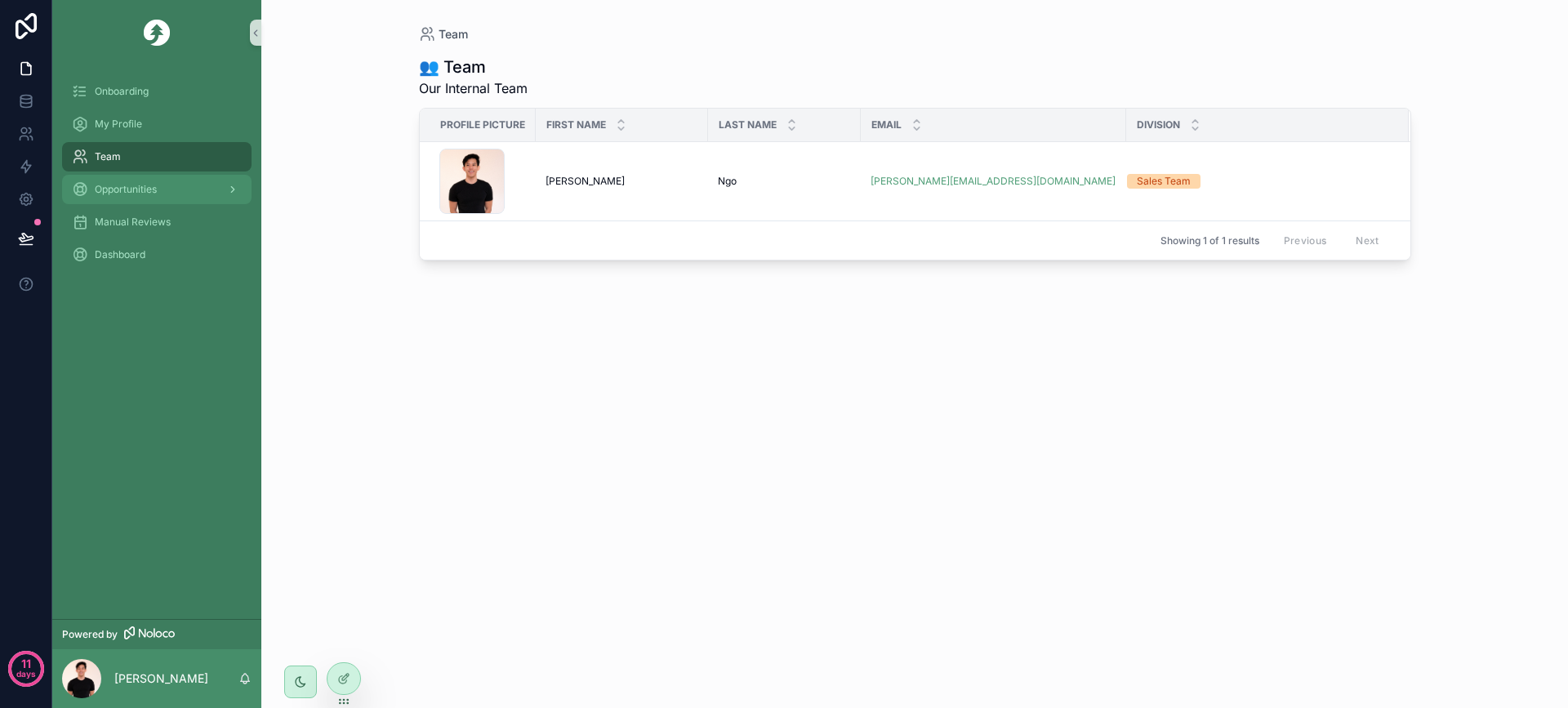
click at [118, 180] on div "Opportunities" at bounding box center [157, 190] width 170 height 26
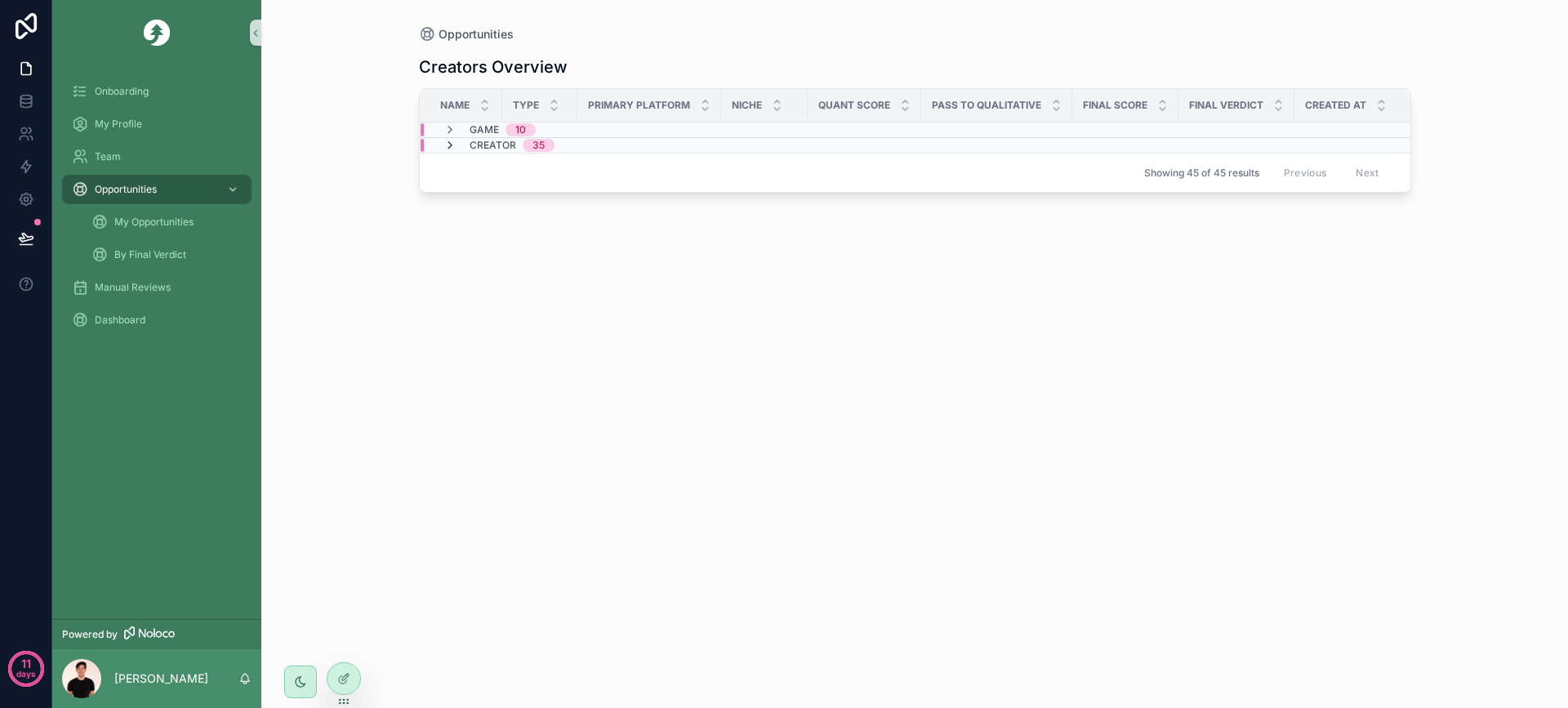
click at [446, 144] on icon "scrollable content" at bounding box center [450, 145] width 13 height 13
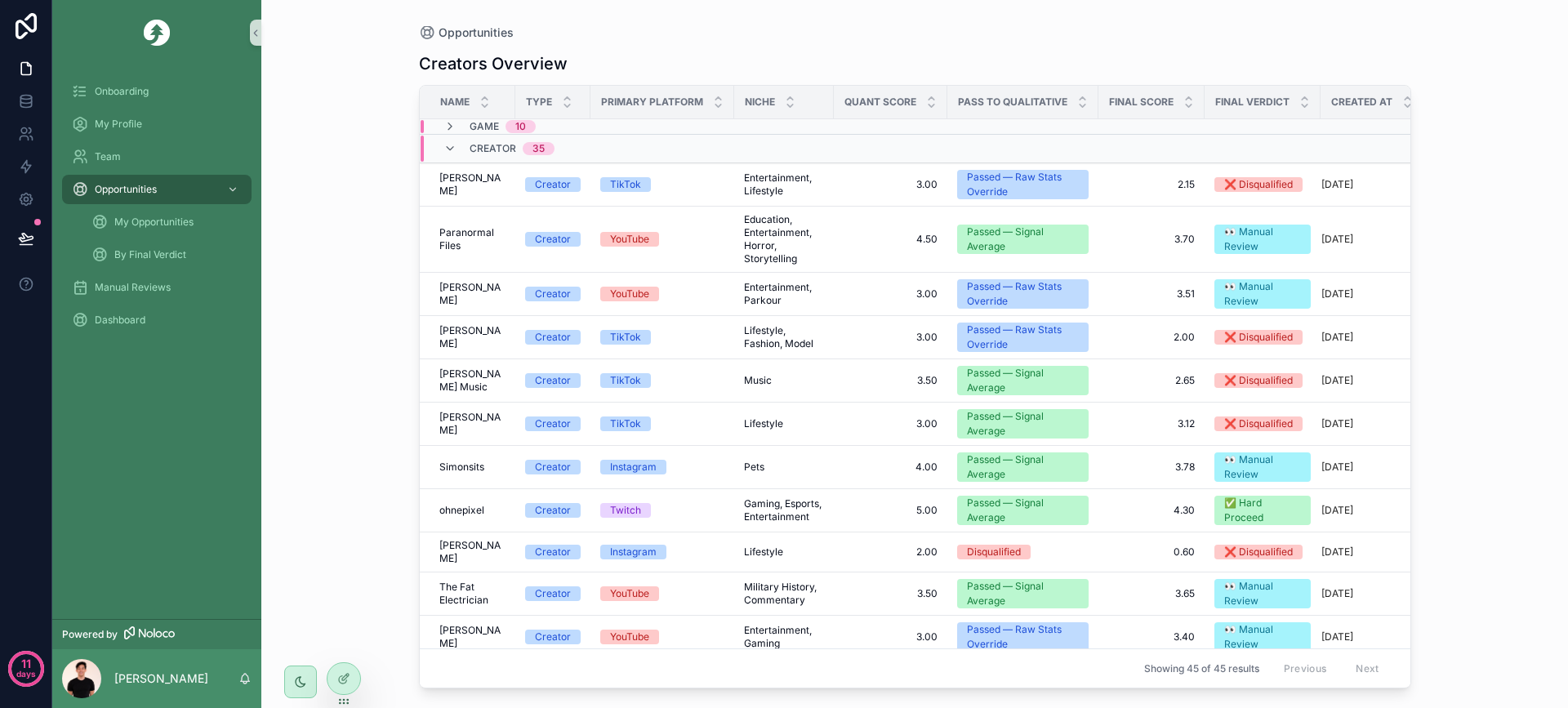
click at [457, 129] on div "Game 10" at bounding box center [490, 127] width 93 height 13
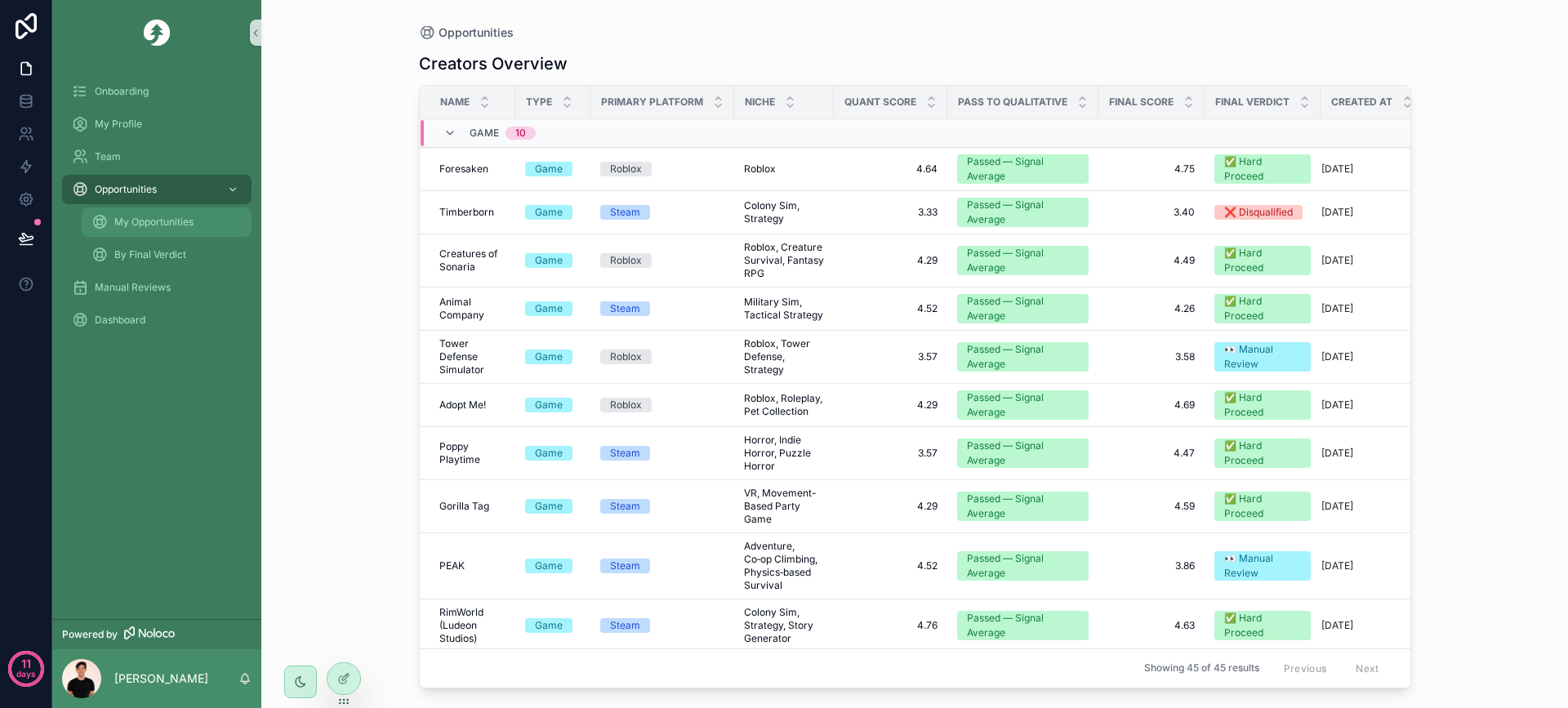
click at [140, 219] on span "My Opportunities" at bounding box center [155, 222] width 80 height 13
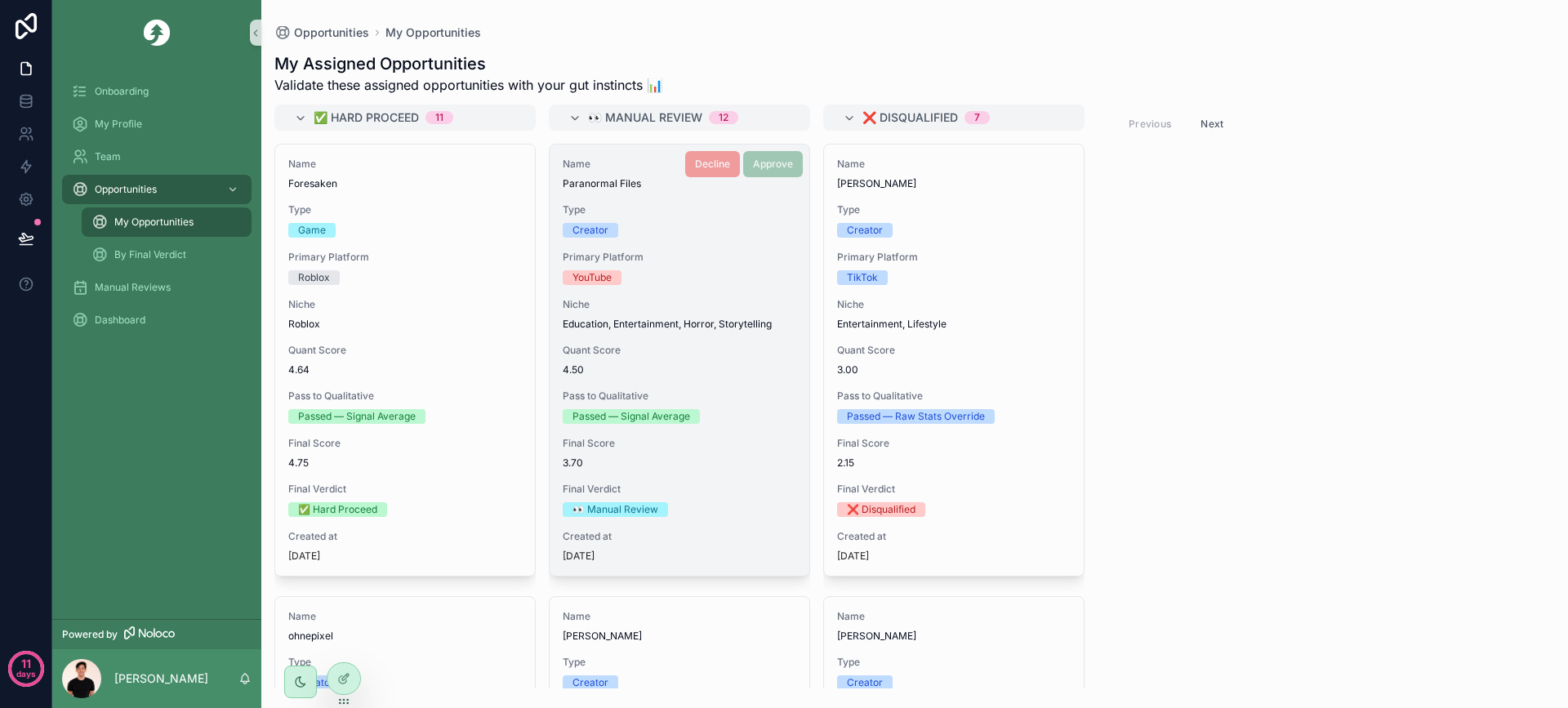
click at [709, 207] on span "Type" at bounding box center [679, 210] width 233 height 13
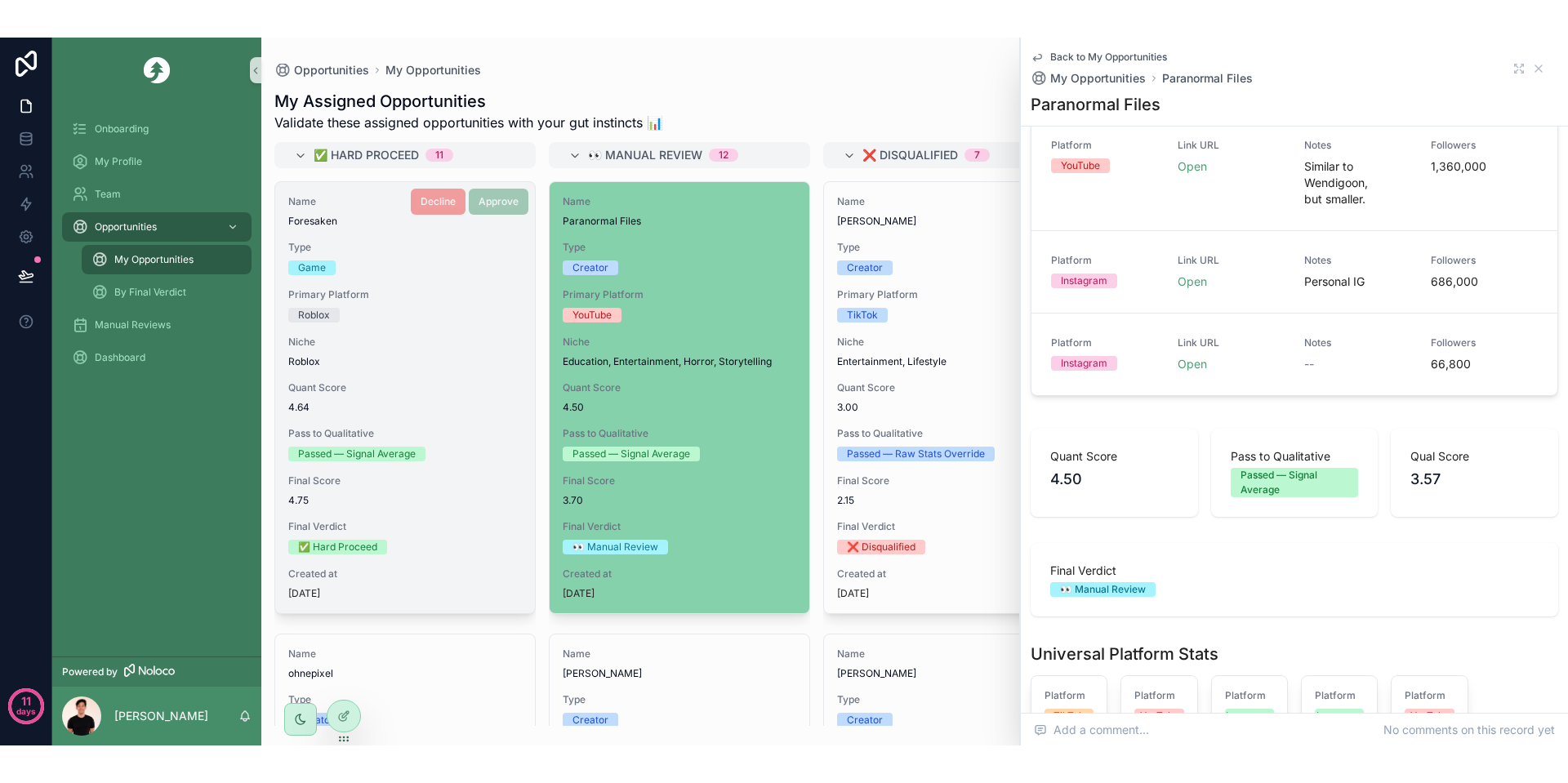
scroll to position [572, 0]
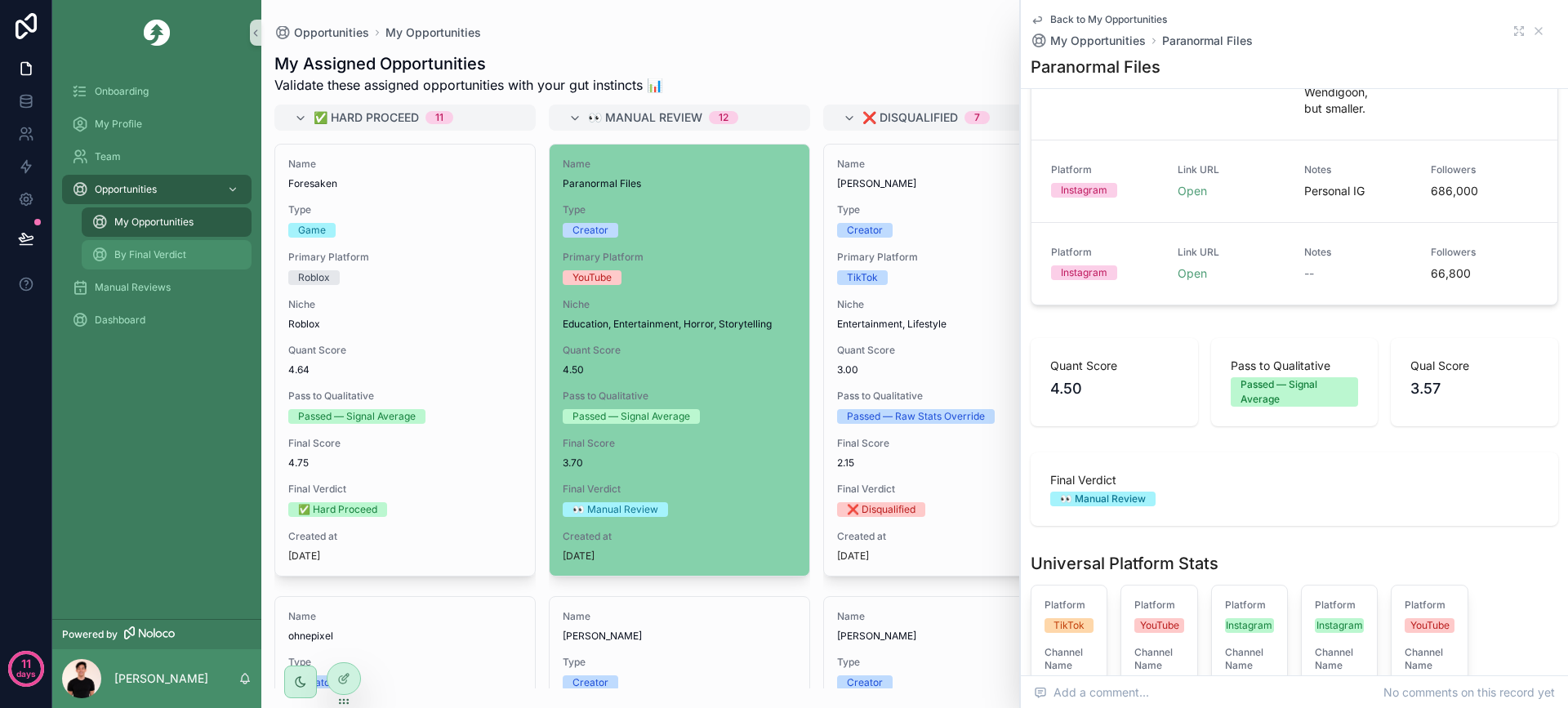
click at [151, 253] on span "By Final Verdict" at bounding box center [151, 255] width 72 height 13
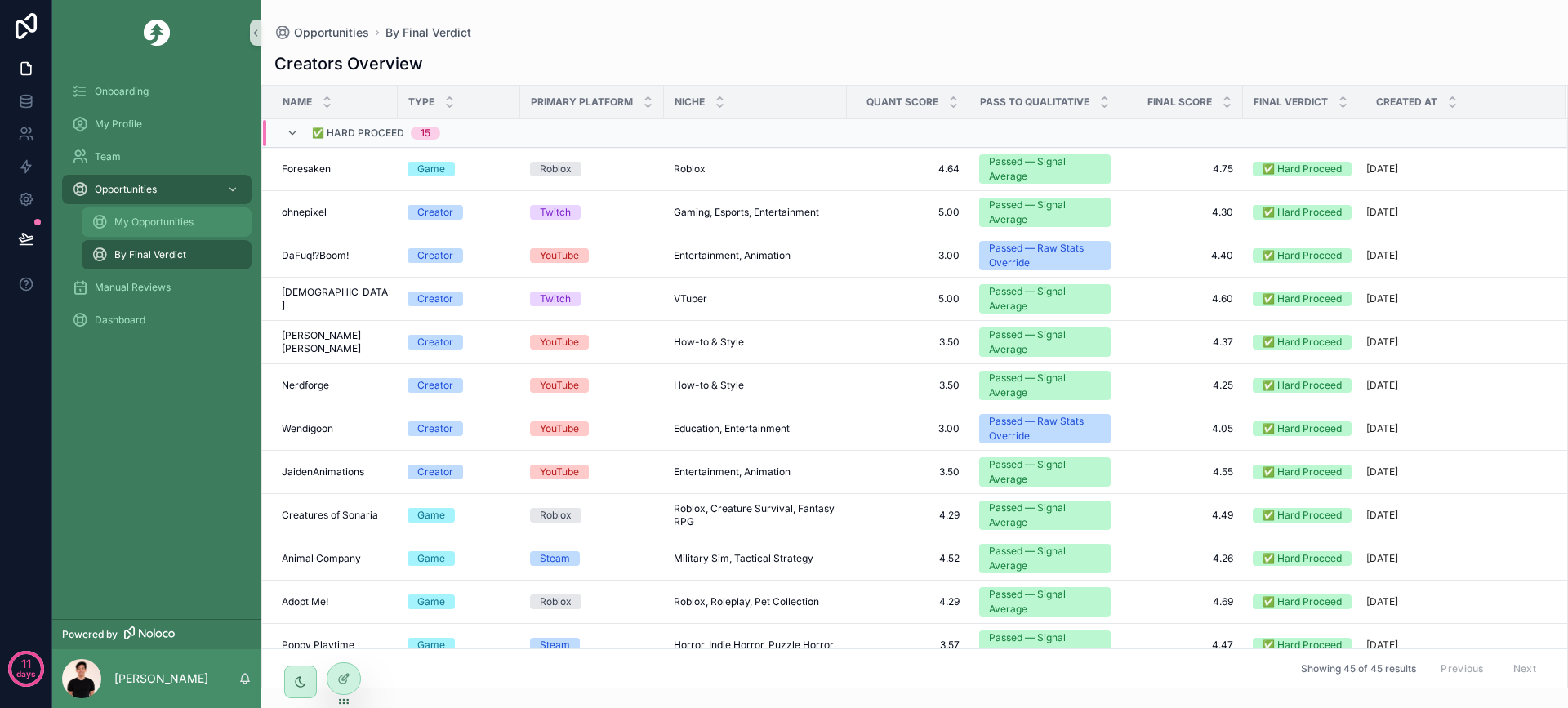
click at [155, 218] on span "My Opportunities" at bounding box center [155, 222] width 80 height 13
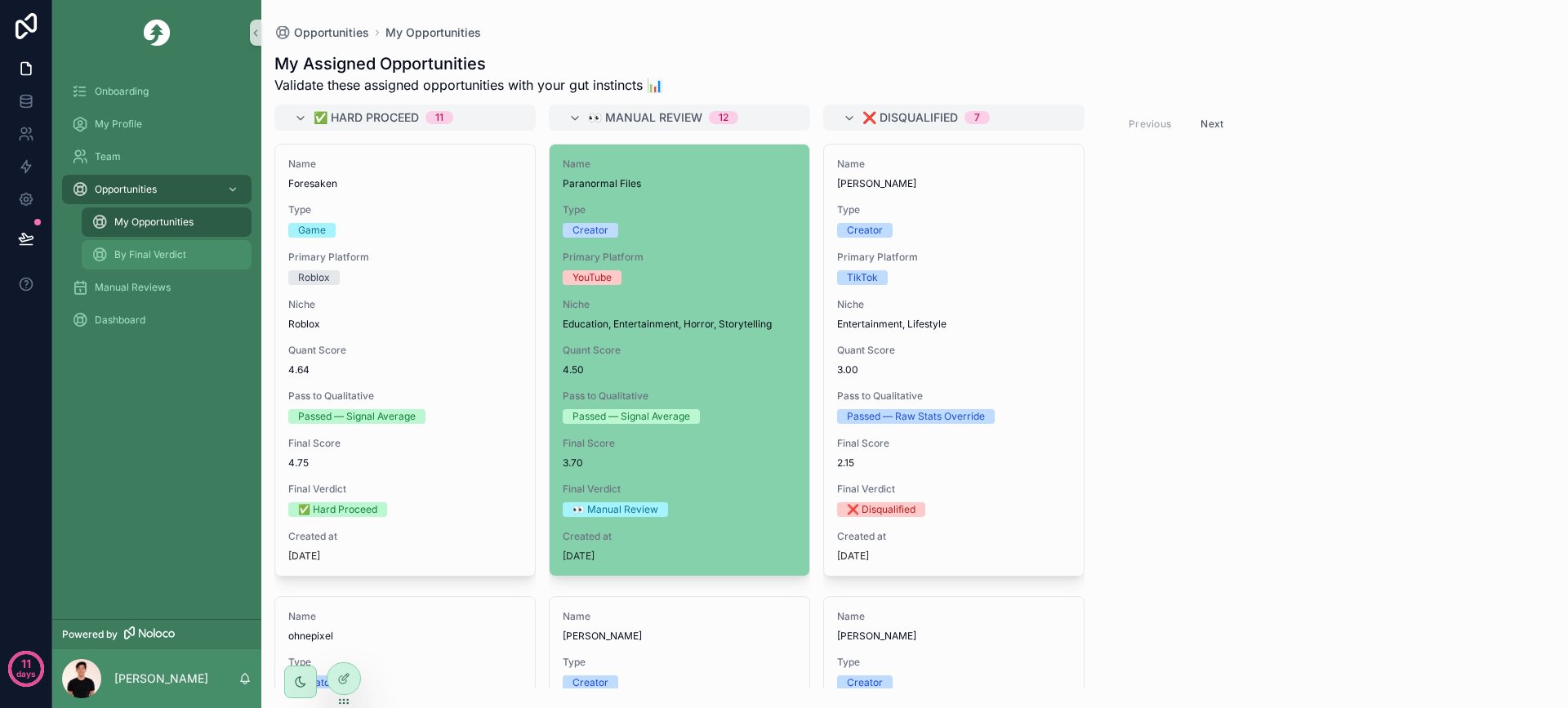
click at [155, 253] on span "By Final Verdict" at bounding box center [151, 255] width 72 height 13
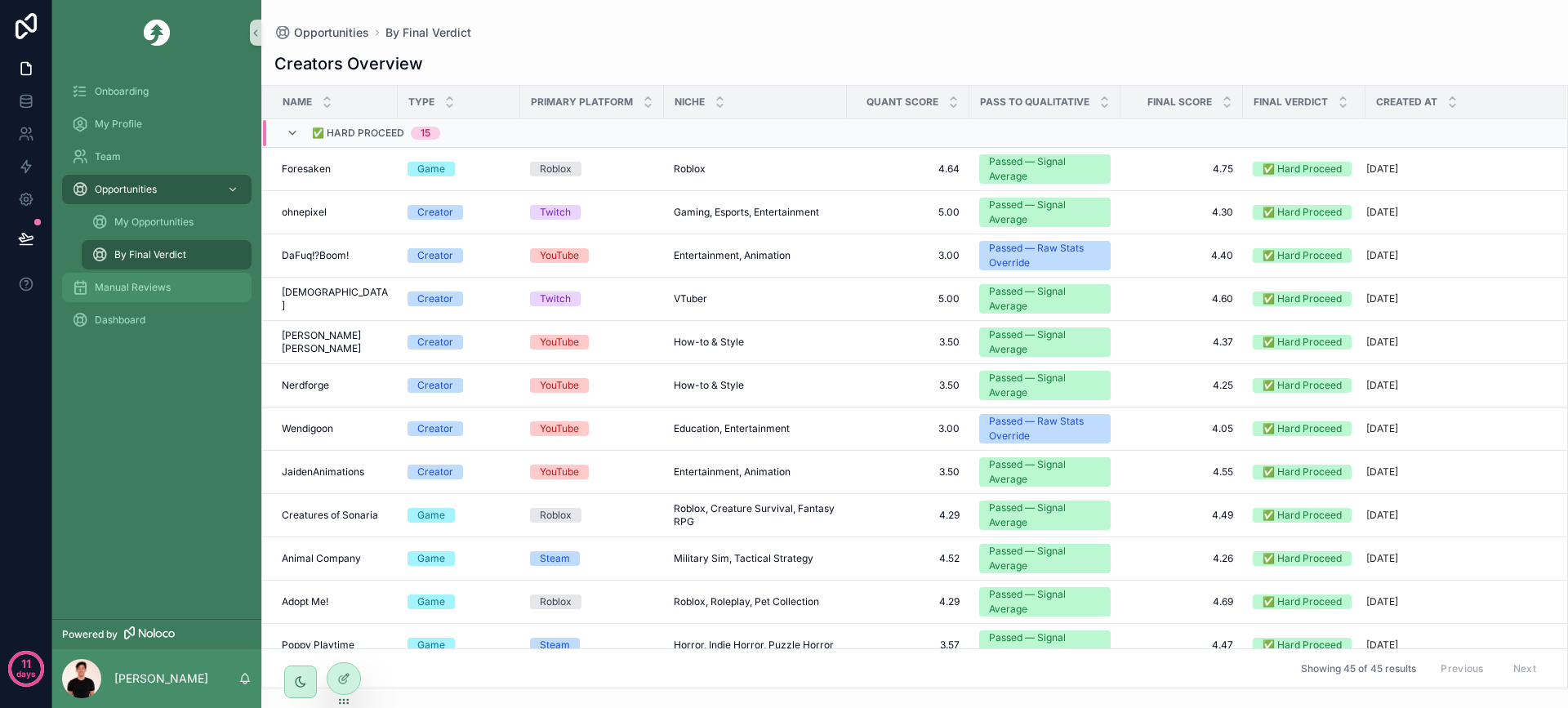
click at [163, 288] on span "Manual Reviews" at bounding box center [132, 287] width 76 height 13
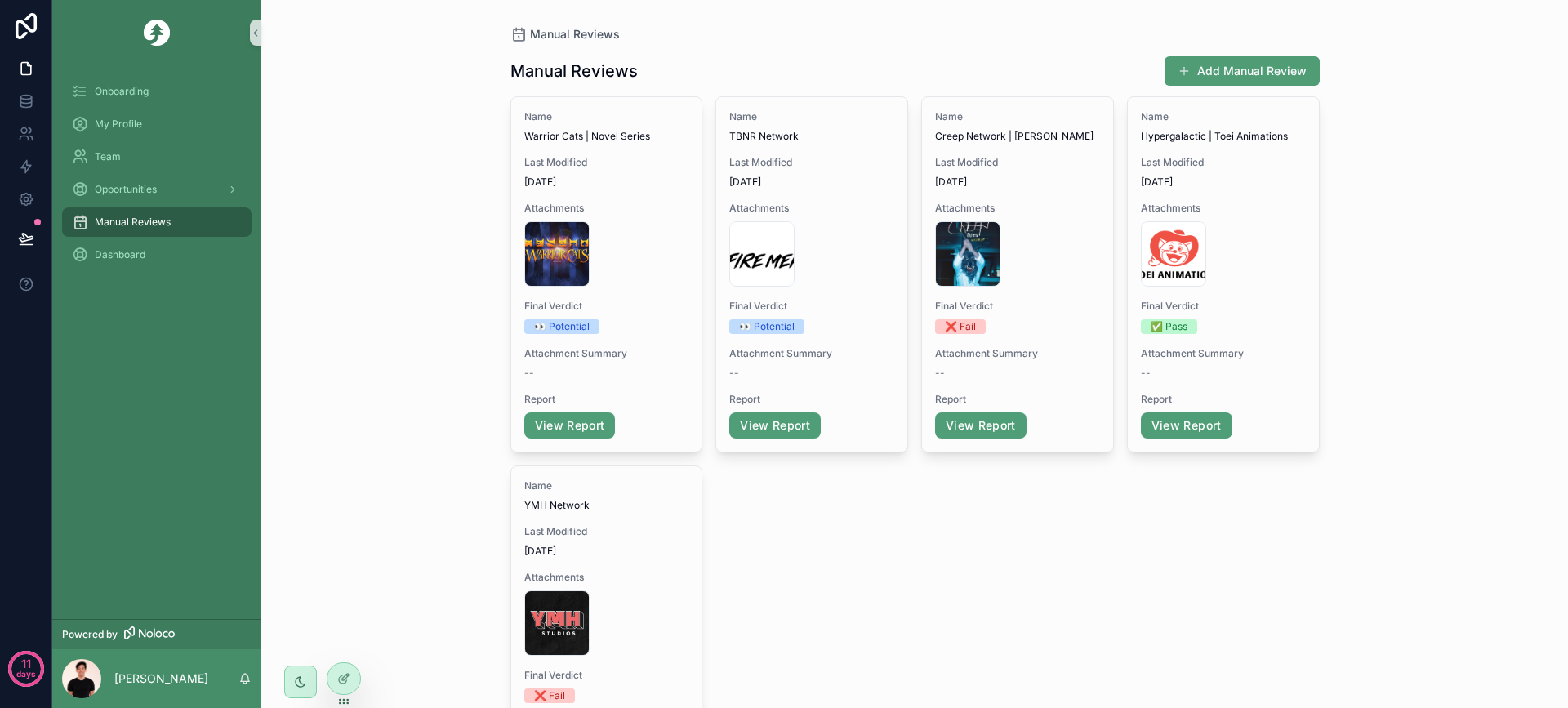
drag, startPoint x: 161, startPoint y: 59, endPoint x: 160, endPoint y: 31, distance: 28.0
click at [159, 31] on div "scrollable content" at bounding box center [156, 32] width 209 height 66
click at [138, 261] on div "Dashboard" at bounding box center [157, 255] width 170 height 26
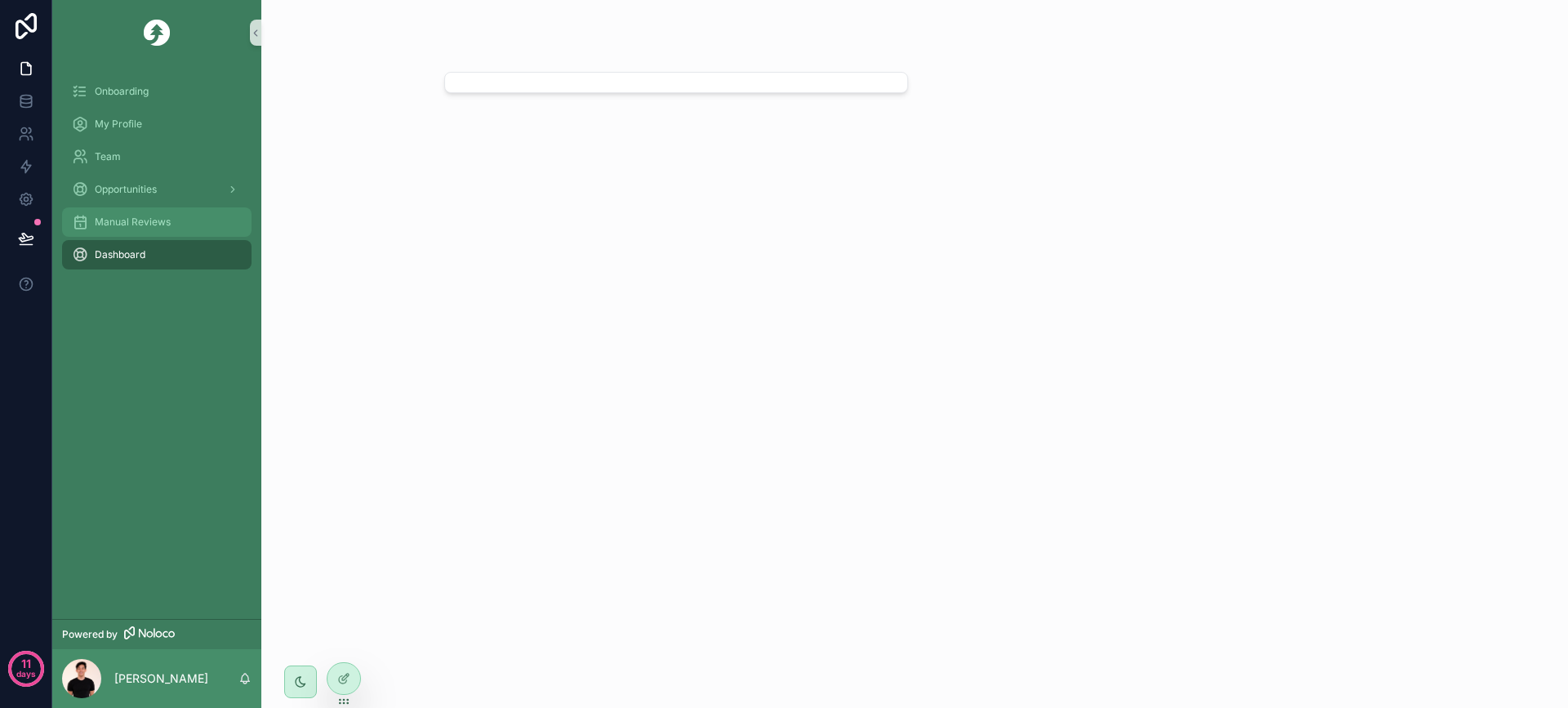
click at [150, 225] on span "Manual Reviews" at bounding box center [132, 222] width 76 height 13
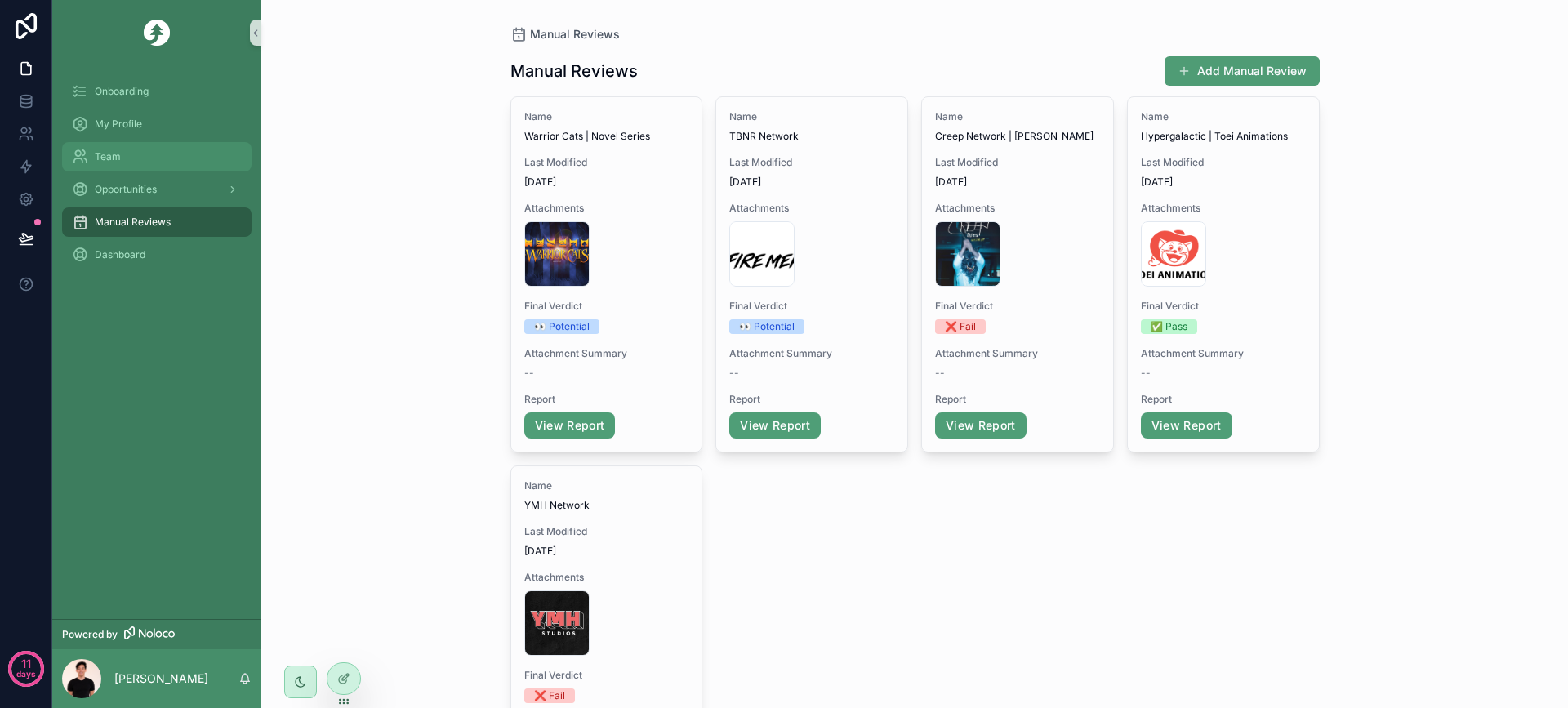
click at [135, 154] on div "Team" at bounding box center [157, 156] width 170 height 26
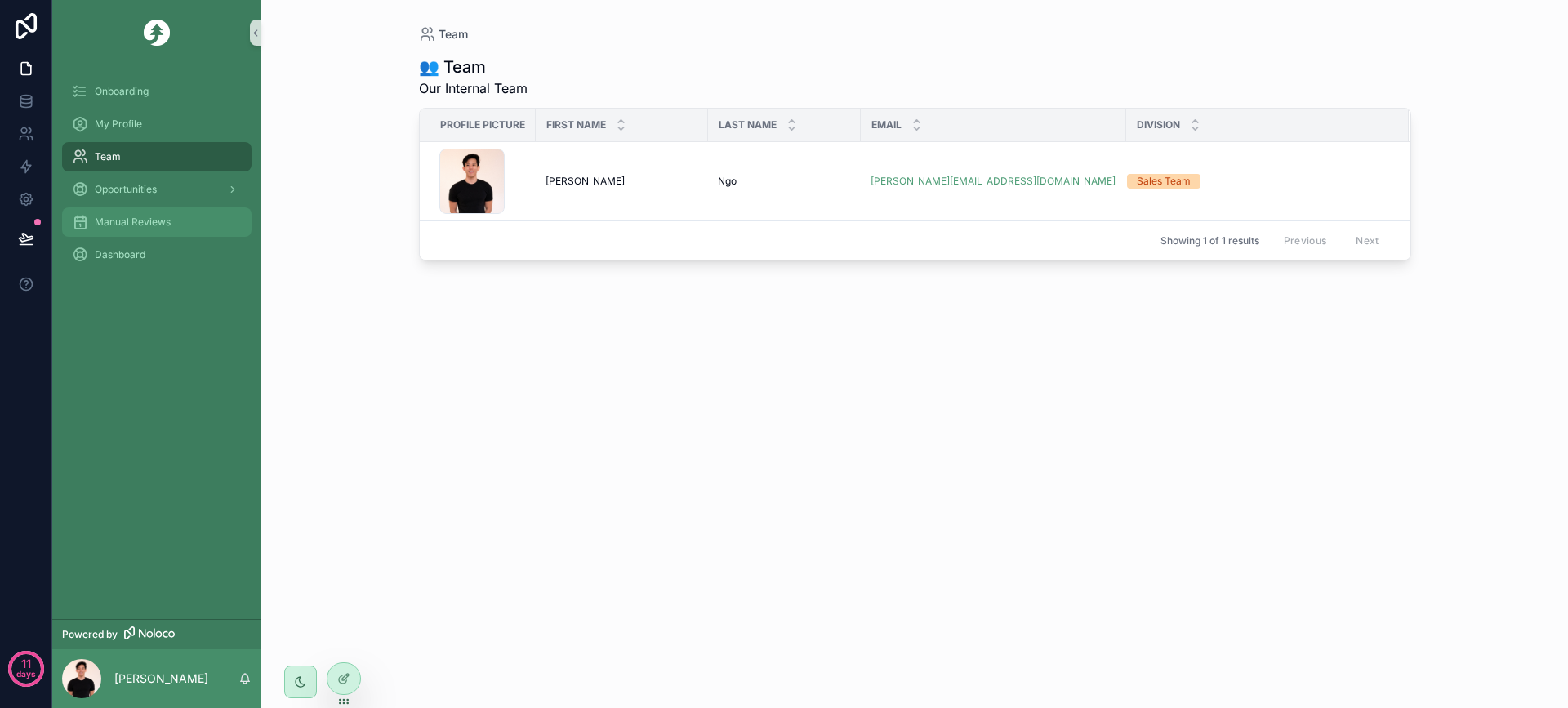
click at [121, 227] on span "Manual Reviews" at bounding box center [132, 222] width 76 height 13
